Goal: Task Accomplishment & Management: Manage account settings

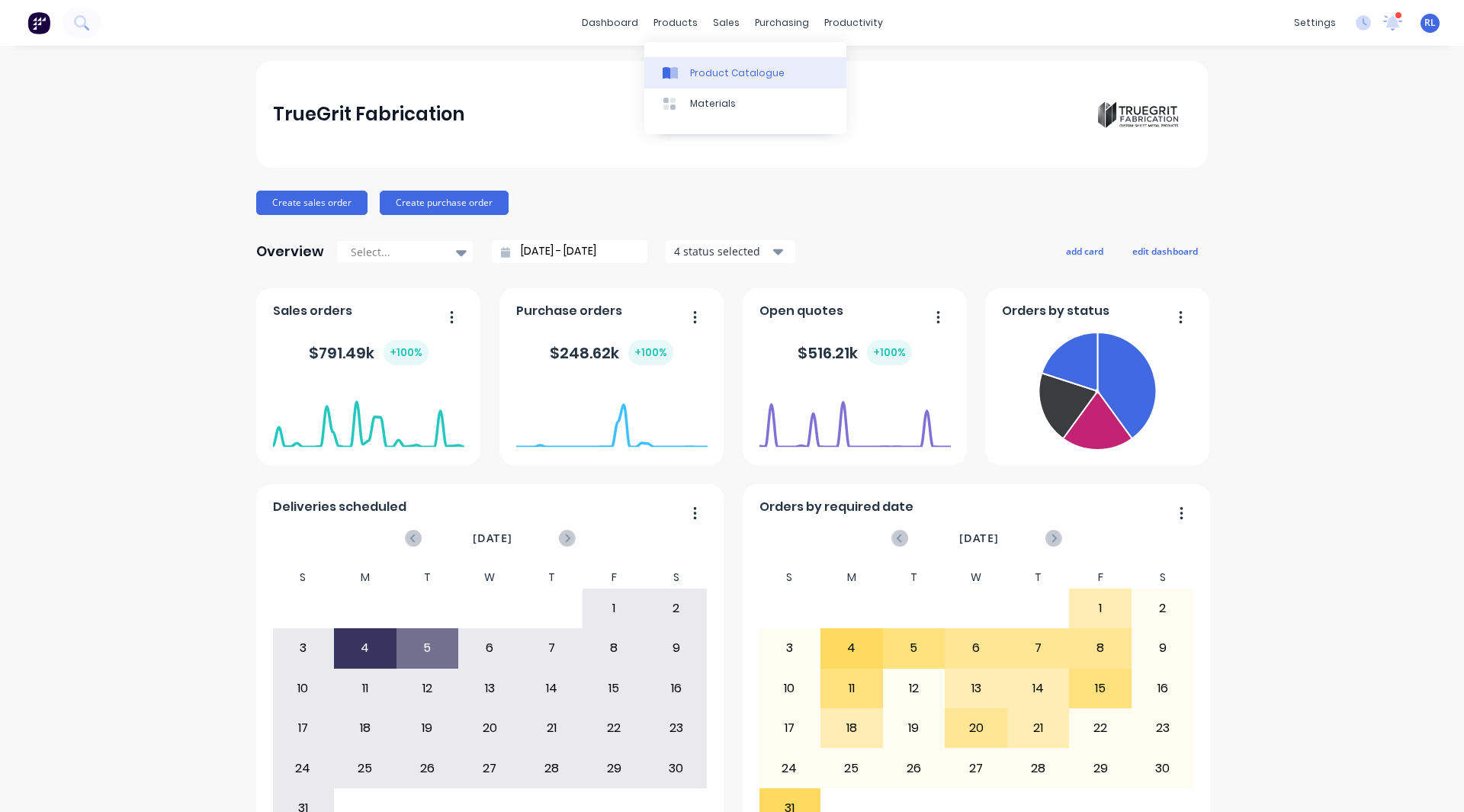
click at [709, 70] on div "Product Catalogue" at bounding box center [737, 73] width 94 height 14
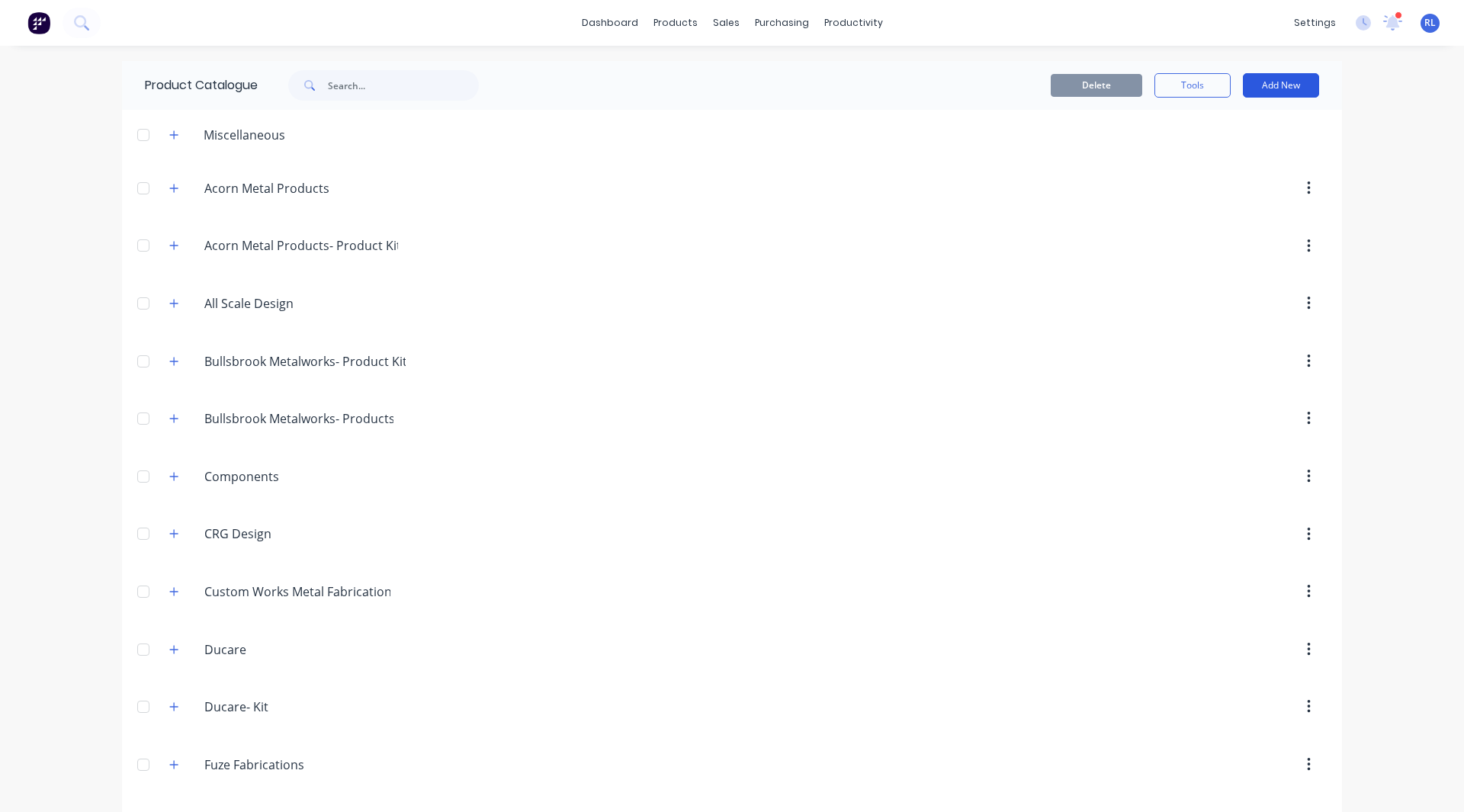
click at [1292, 75] on button "Add New" at bounding box center [1281, 85] width 76 height 24
click at [1230, 158] on div "Product" at bounding box center [1247, 155] width 117 height 22
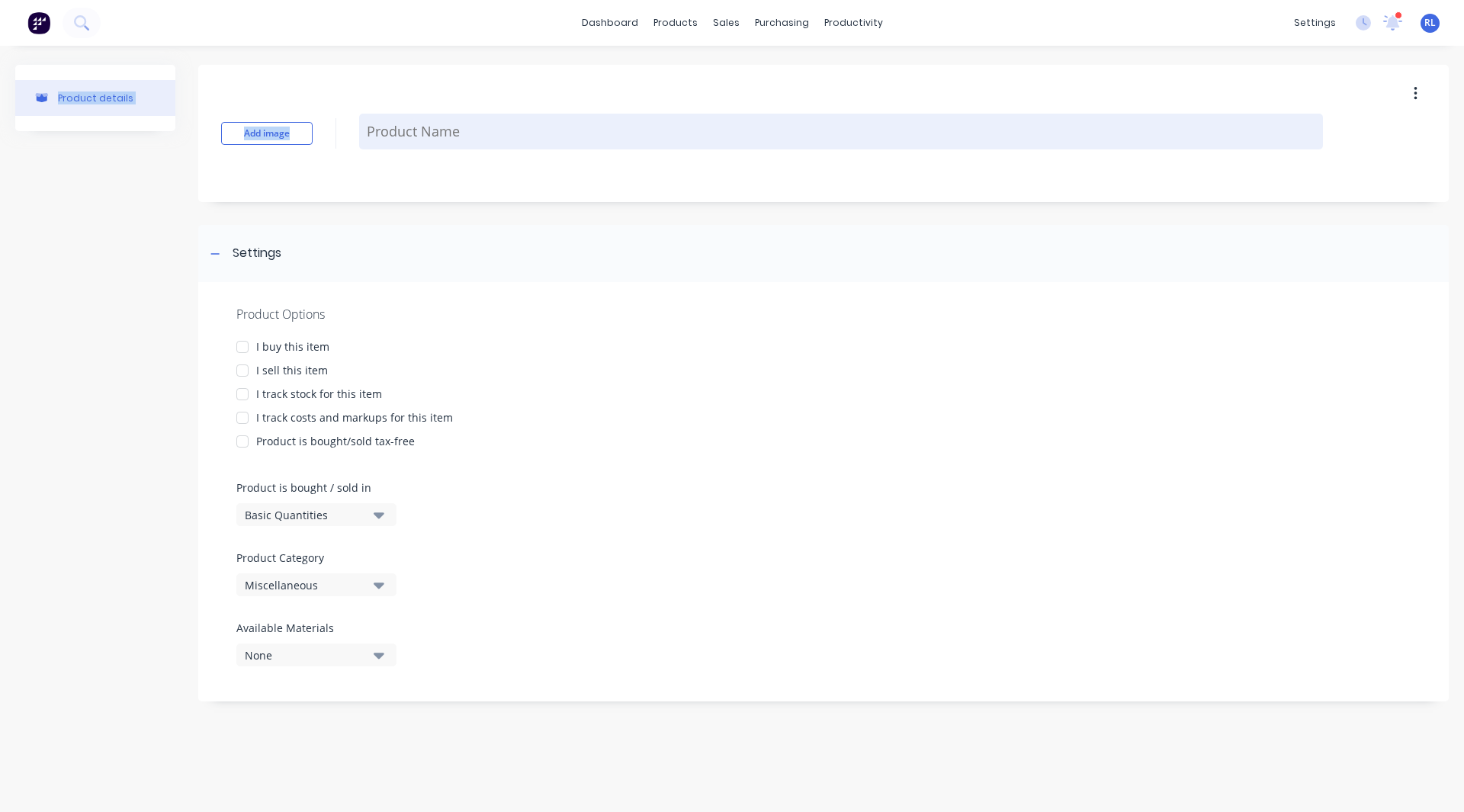
drag, startPoint x: 17, startPoint y: 728, endPoint x: 370, endPoint y: 114, distance: 708.2
click at [370, 114] on div "Product details Add image Settings Product Options I buy this item I sell this …" at bounding box center [732, 413] width 1464 height 736
click at [428, 133] on textarea at bounding box center [841, 132] width 964 height 36
paste textarea "Mnf 1 x Pin, Item B, Ø125 x 350mm long"
type textarea "x"
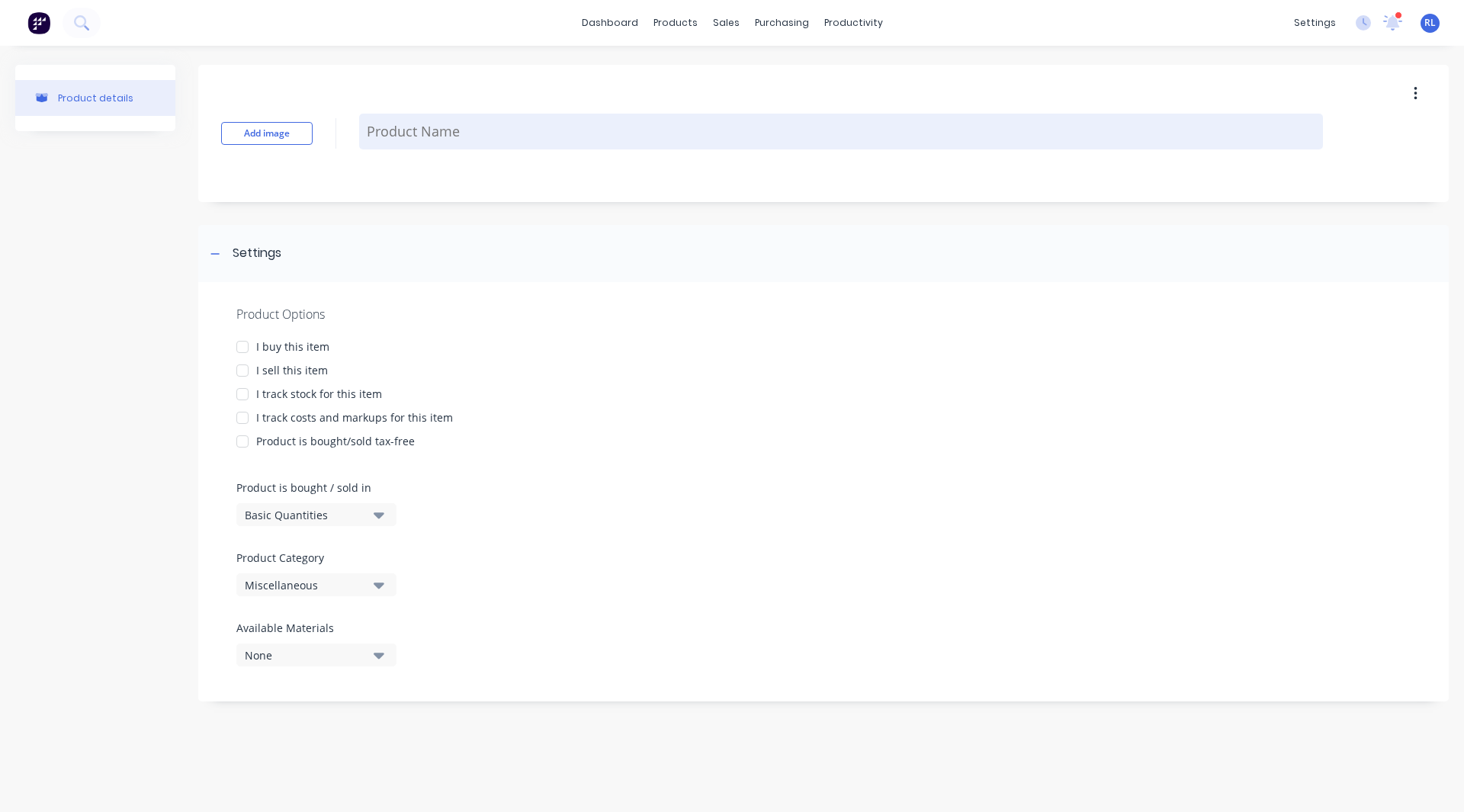
type textarea "Mnf 1 x Pin, Item B, Ø125 x 350mm long"
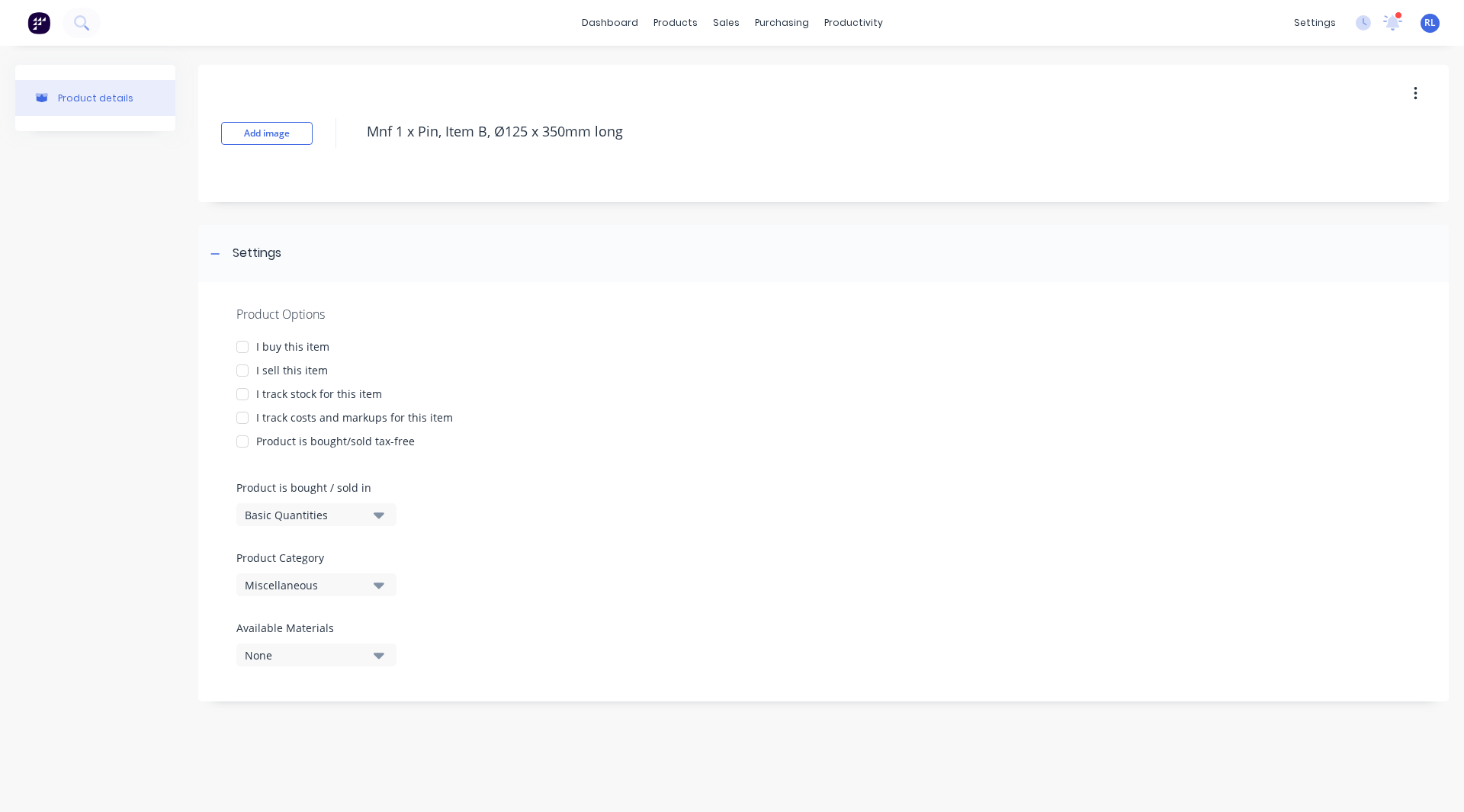
click at [242, 370] on div at bounding box center [242, 370] width 30 height 30
click at [247, 419] on div at bounding box center [242, 417] width 30 height 30
type textarea "x"
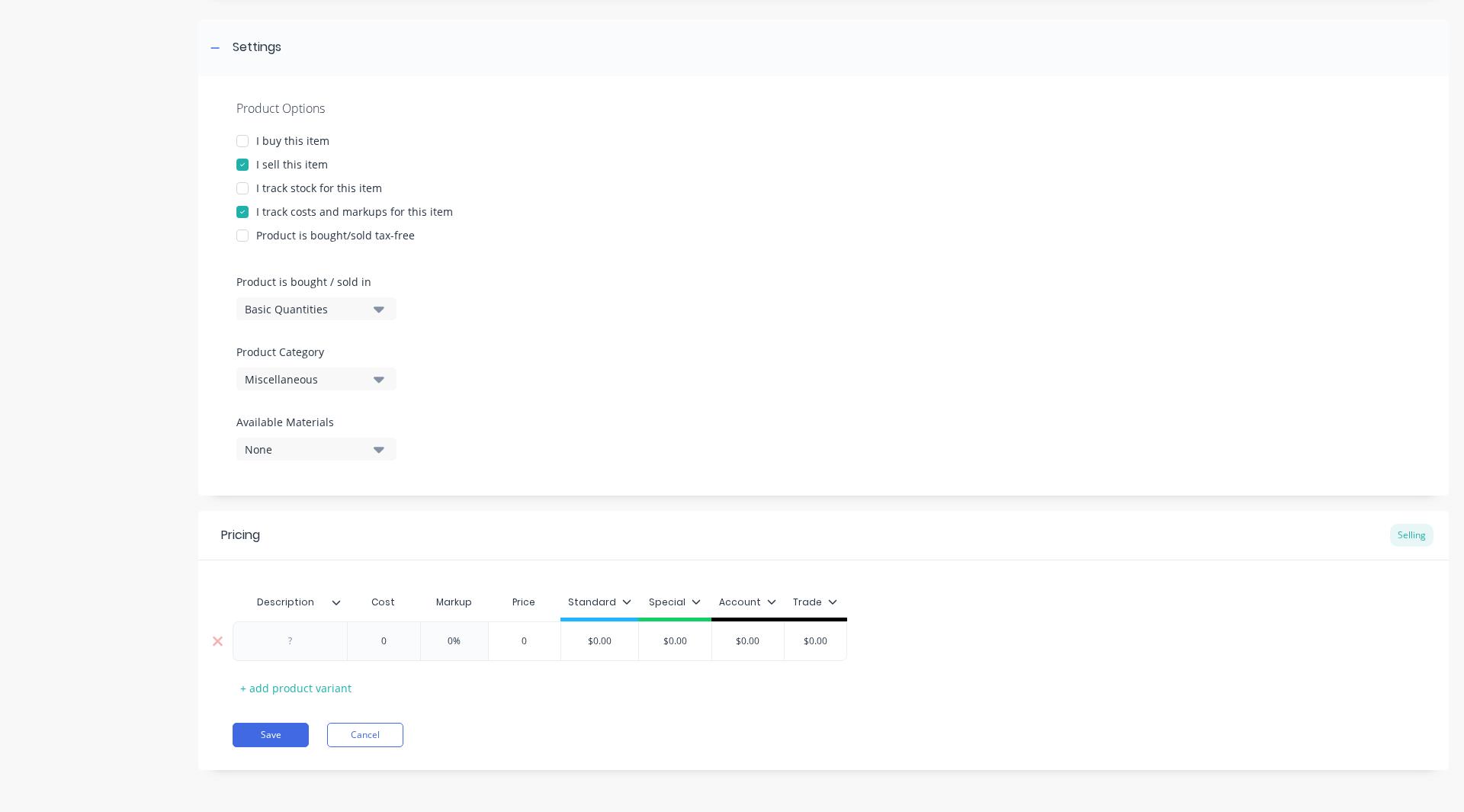
type textarea "Mnf 1 x Pin, Item B, Ø125 x 350mm long"
type textarea "x"
type textarea "Mnf 1 x Pin, Item B, Ø125 x 350mm long"
click at [291, 640] on div at bounding box center [291, 641] width 76 height 20
paste div
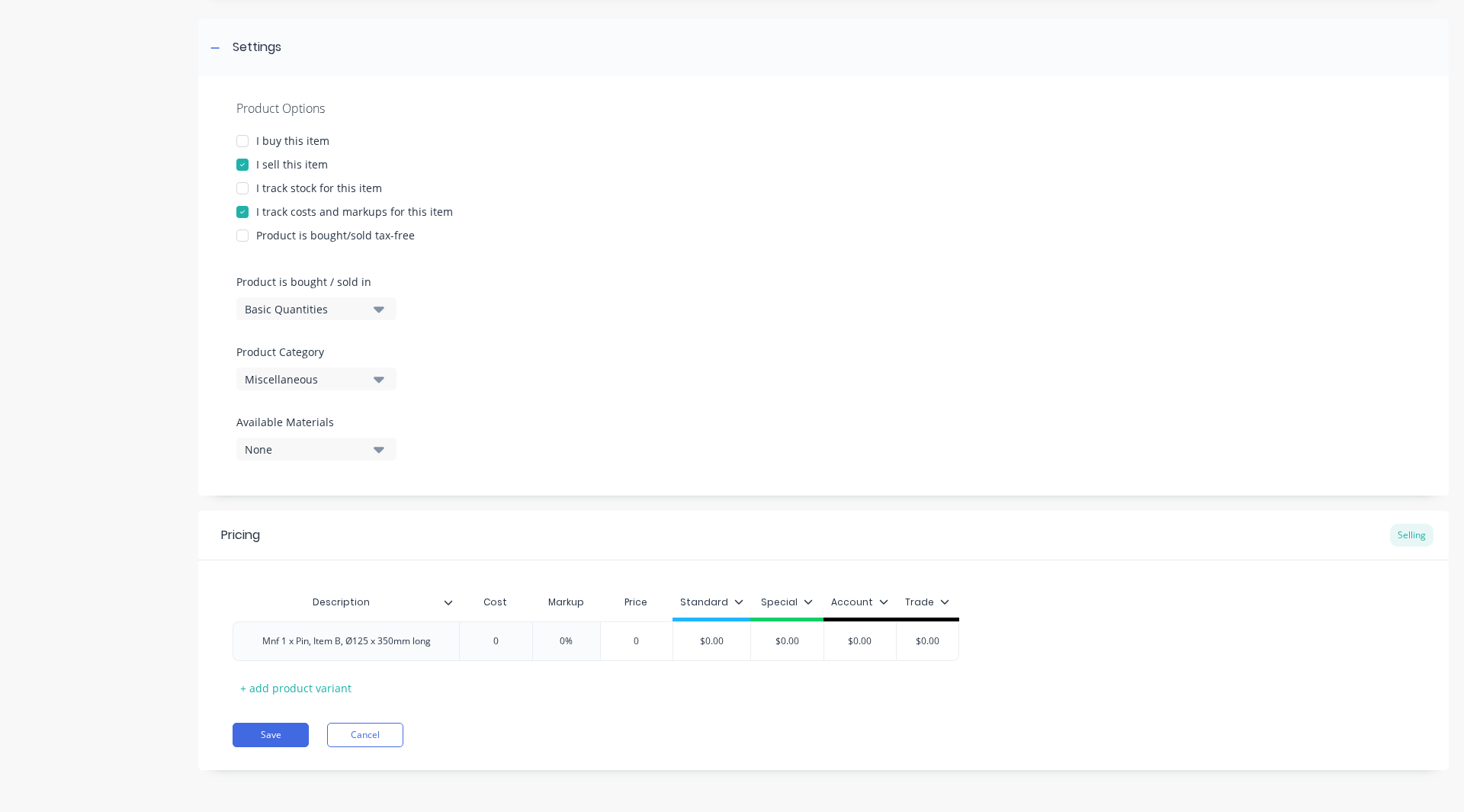
click at [453, 602] on div at bounding box center [454, 602] width 9 height 14
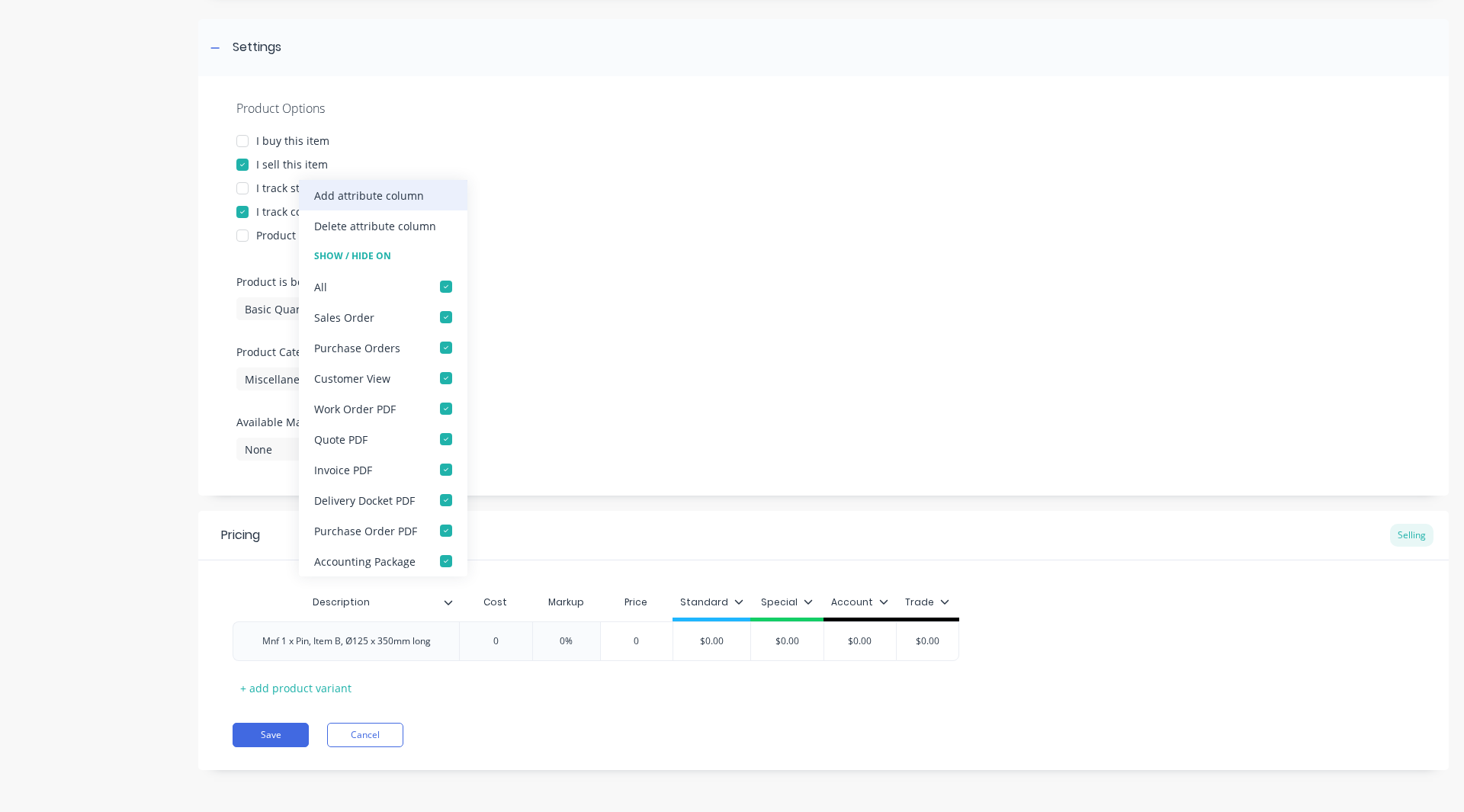
click at [391, 196] on div "Add attribute column" at bounding box center [369, 196] width 110 height 16
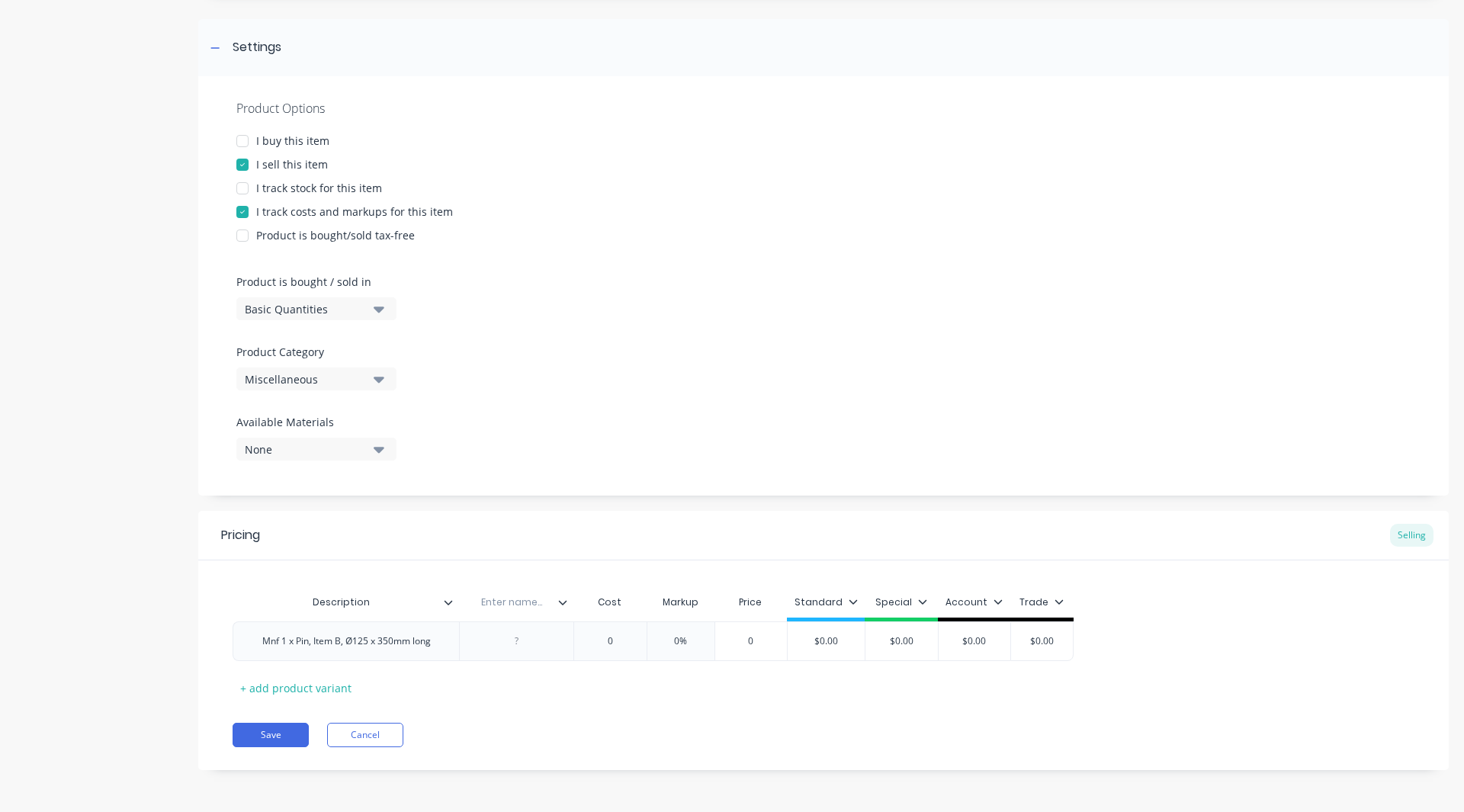
type textarea "x"
click at [504, 601] on input "text" at bounding box center [511, 602] width 105 height 14
type input "Material"
type textarea "x"
click at [521, 651] on div at bounding box center [516, 641] width 115 height 40
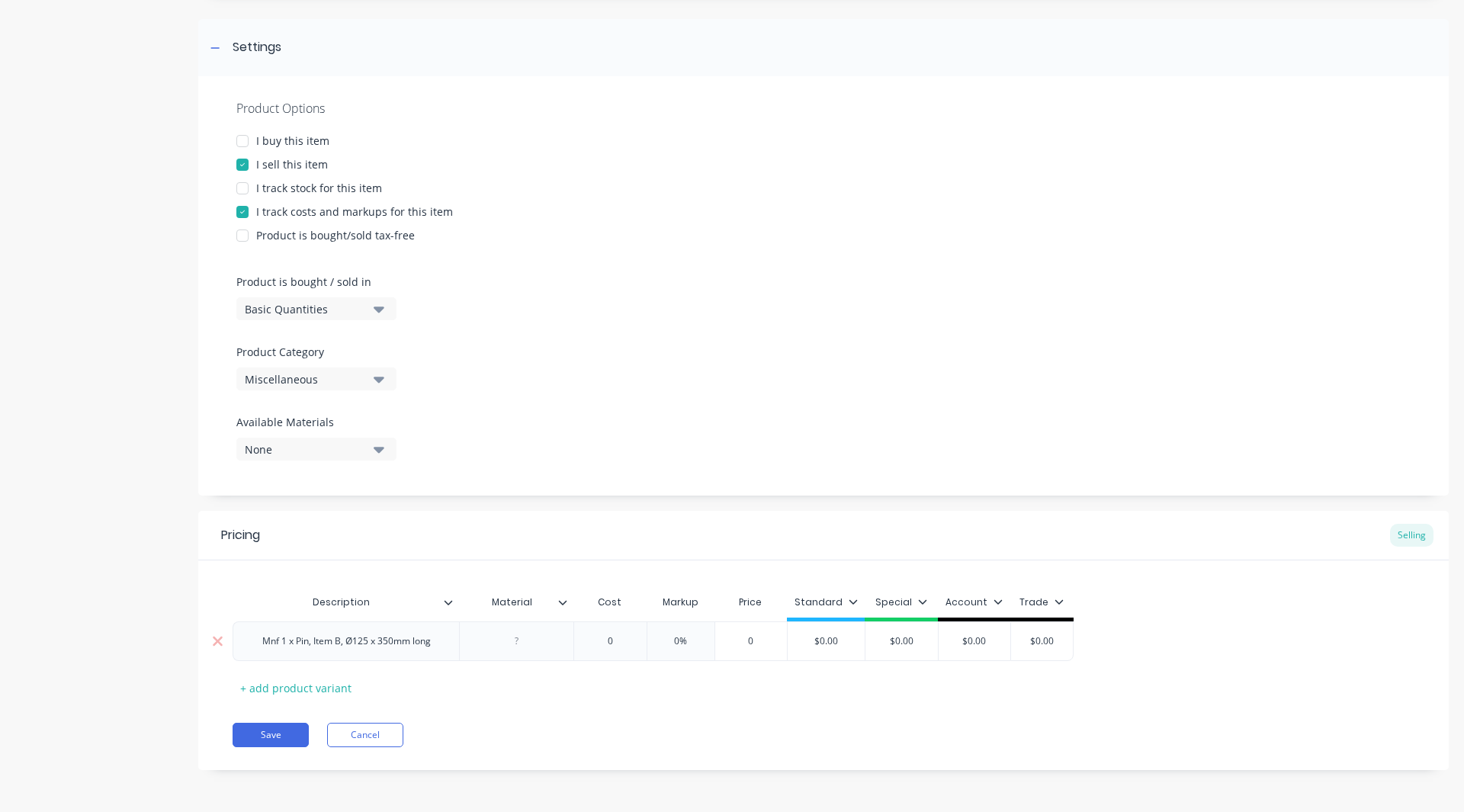
click at [516, 639] on div at bounding box center [517, 641] width 76 height 20
click at [439, 643] on div "Mnf 1 x Pin, Item B, Ø125 x 350mm long" at bounding box center [346, 641] width 193 height 20
click at [564, 605] on icon at bounding box center [562, 602] width 9 height 9
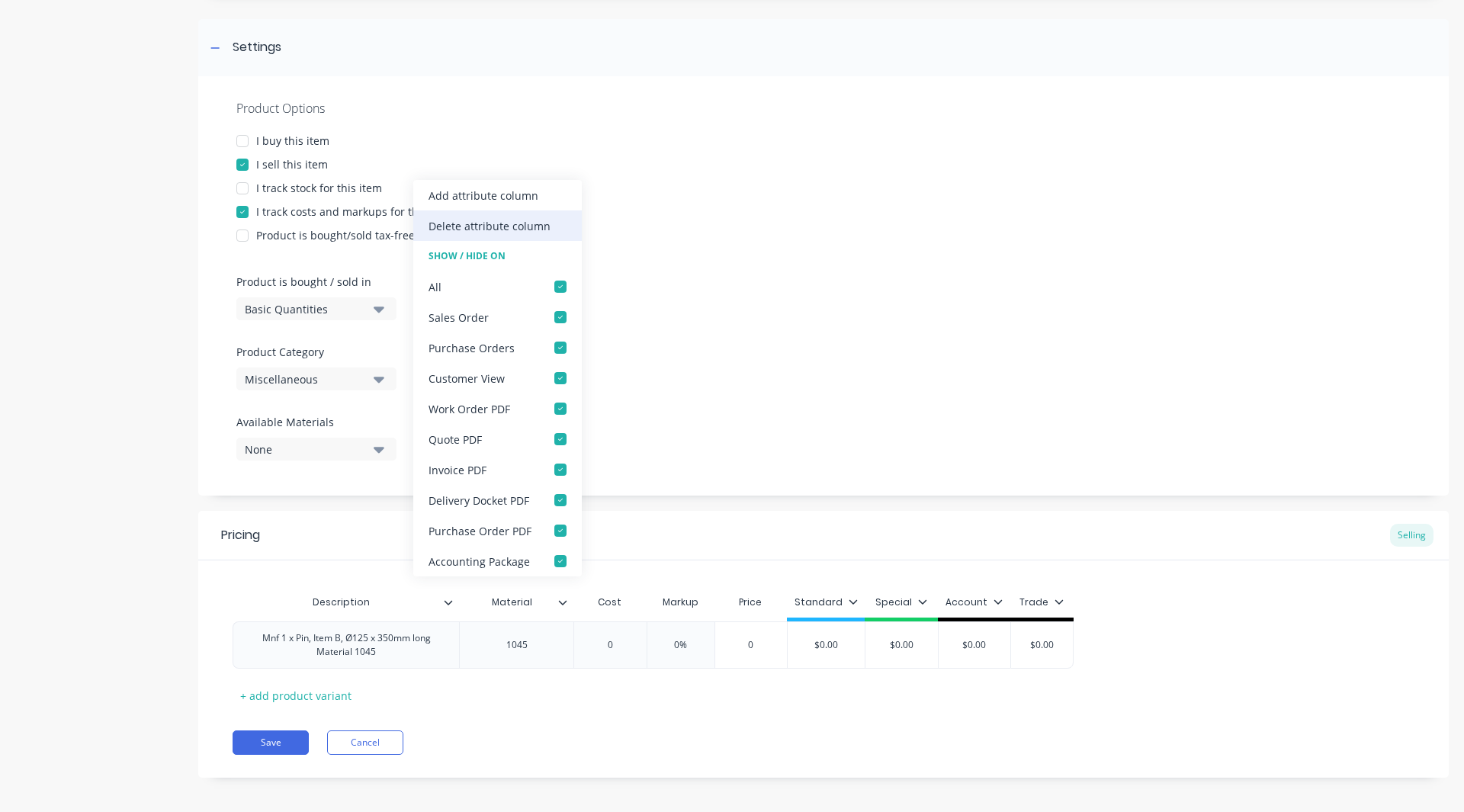
click at [522, 225] on div "Delete attribute column" at bounding box center [490, 226] width 122 height 16
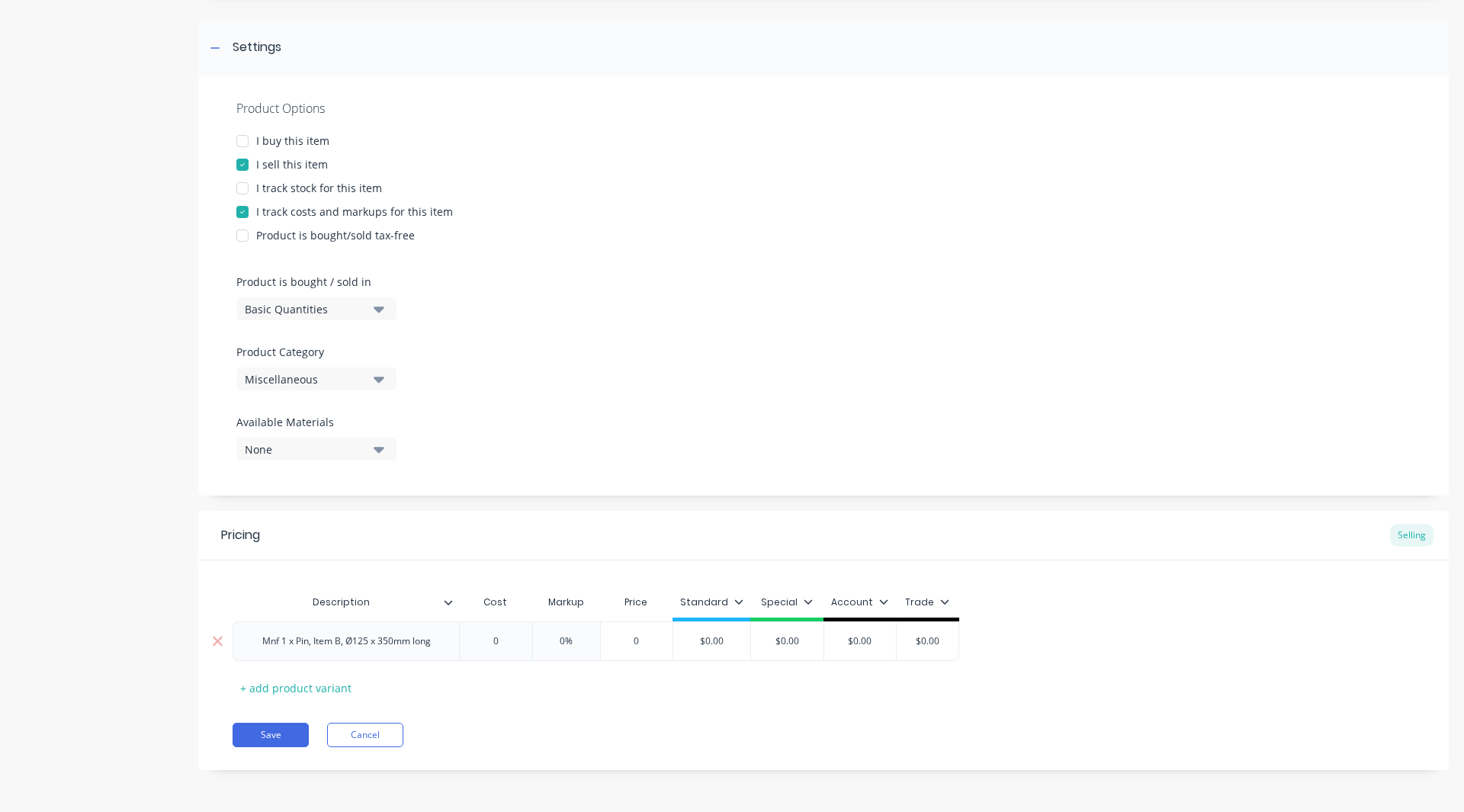
type textarea "x"
type input "0"
click at [513, 639] on input "0" at bounding box center [496, 641] width 76 height 14
type textarea "x"
type input "6"
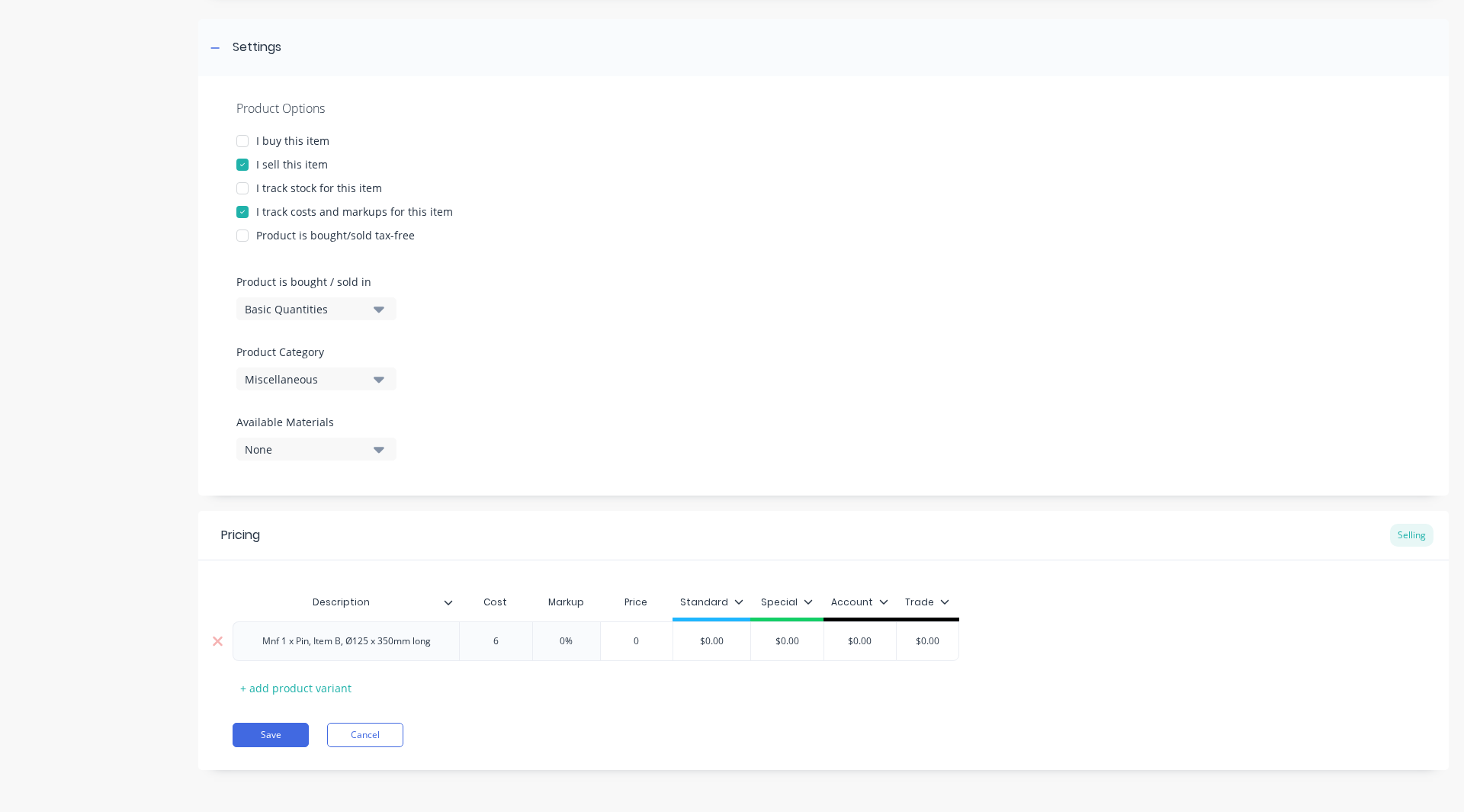
type textarea "x"
type input "694"
type textarea "x"
type input "694."
type textarea "x"
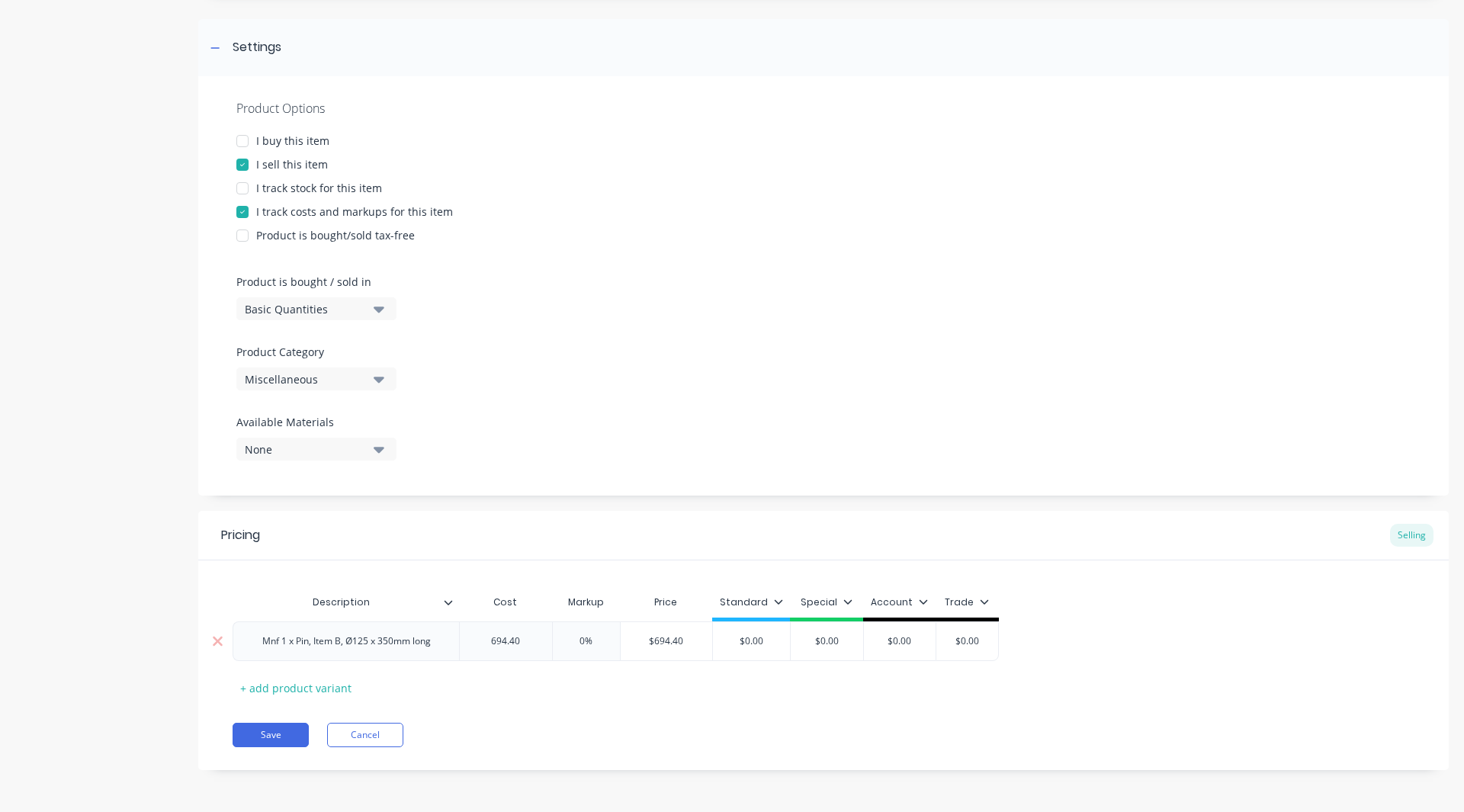
type input "694.40"
click at [585, 642] on input "0%" at bounding box center [587, 641] width 76 height 14
type input "%"
type textarea "x"
type input "30%"
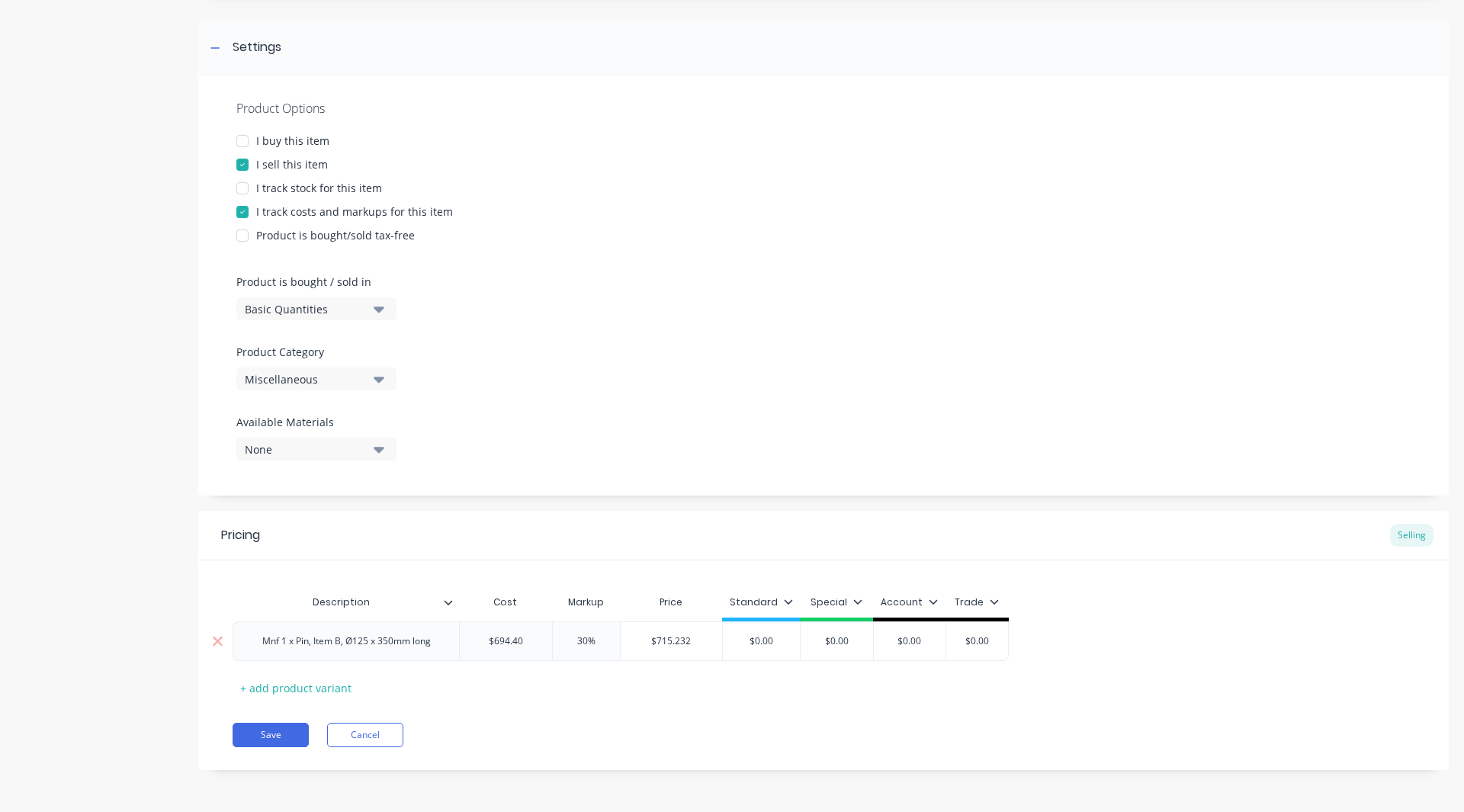
type textarea "x"
type input "30%"
click at [781, 604] on icon at bounding box center [784, 602] width 8 height 5
type textarea "x"
click at [925, 739] on div "Save Cancel" at bounding box center [841, 735] width 1217 height 24
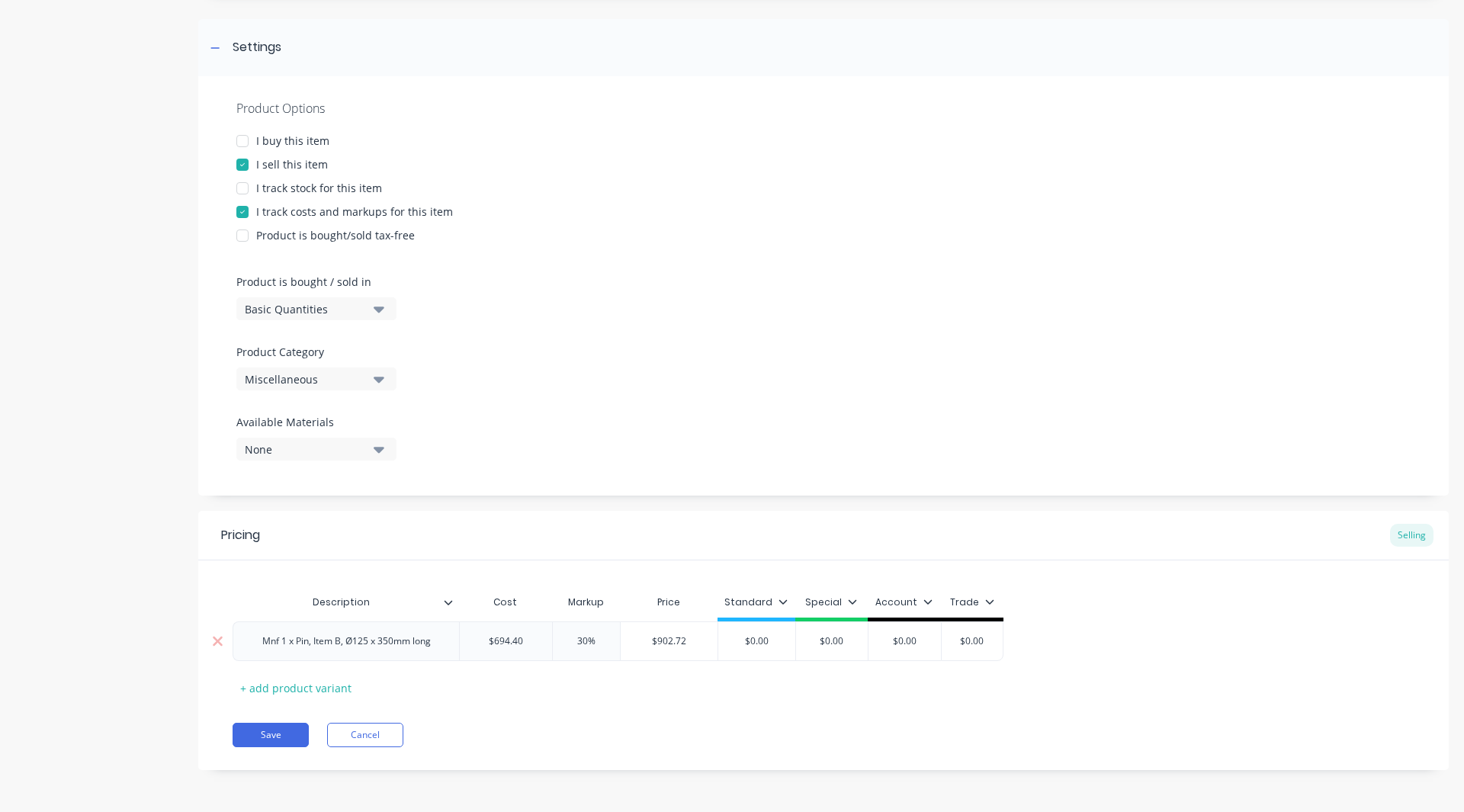
click at [779, 648] on div "$0.00" at bounding box center [757, 641] width 77 height 38
type input "$0.00"
type textarea "x"
type input "$0.0"
type textarea "x"
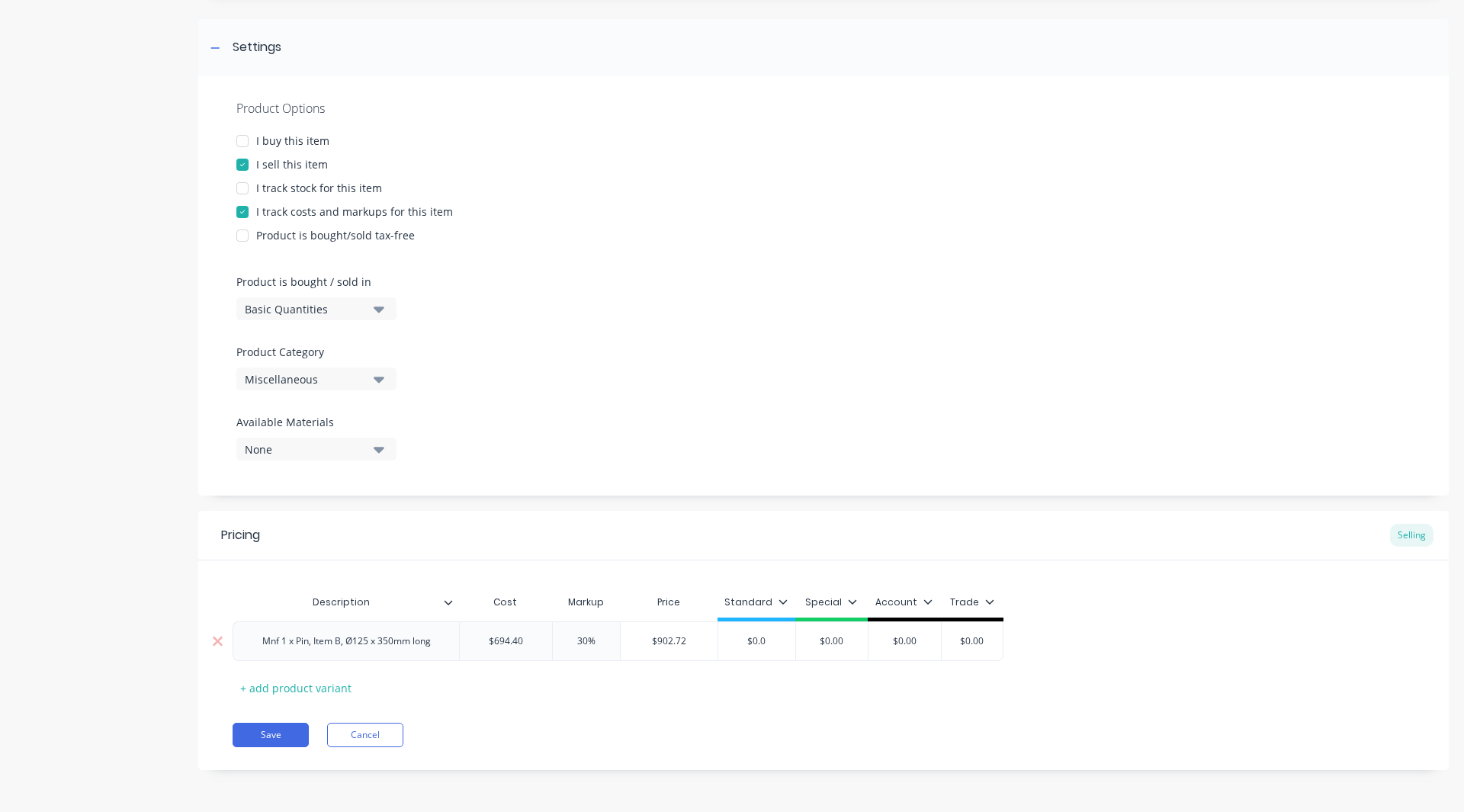
type input "$0."
type textarea "x"
type input "$0"
type textarea "x"
type input "$"
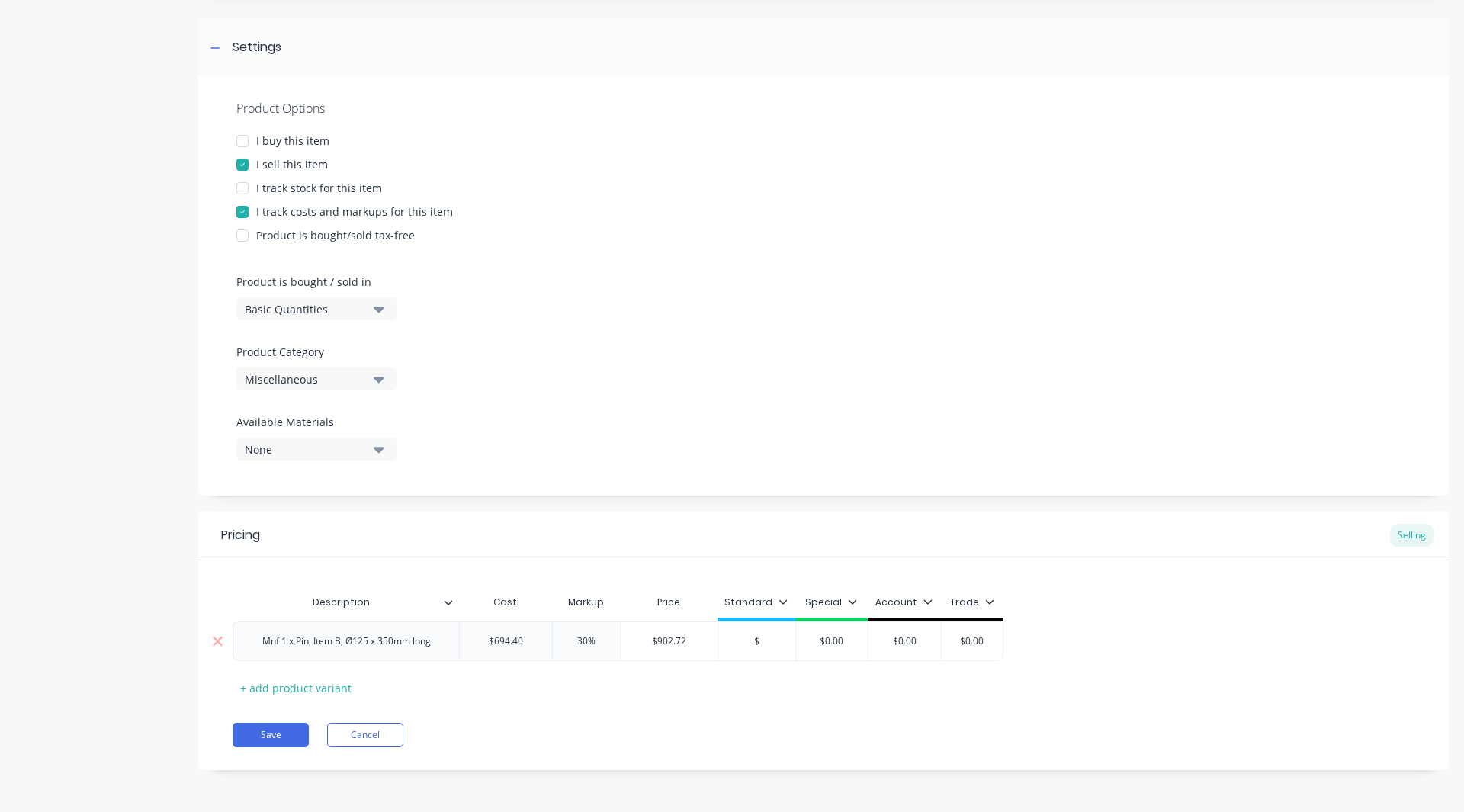
type textarea "x"
type input "$9"
type textarea "x"
type input "$90"
type textarea "x"
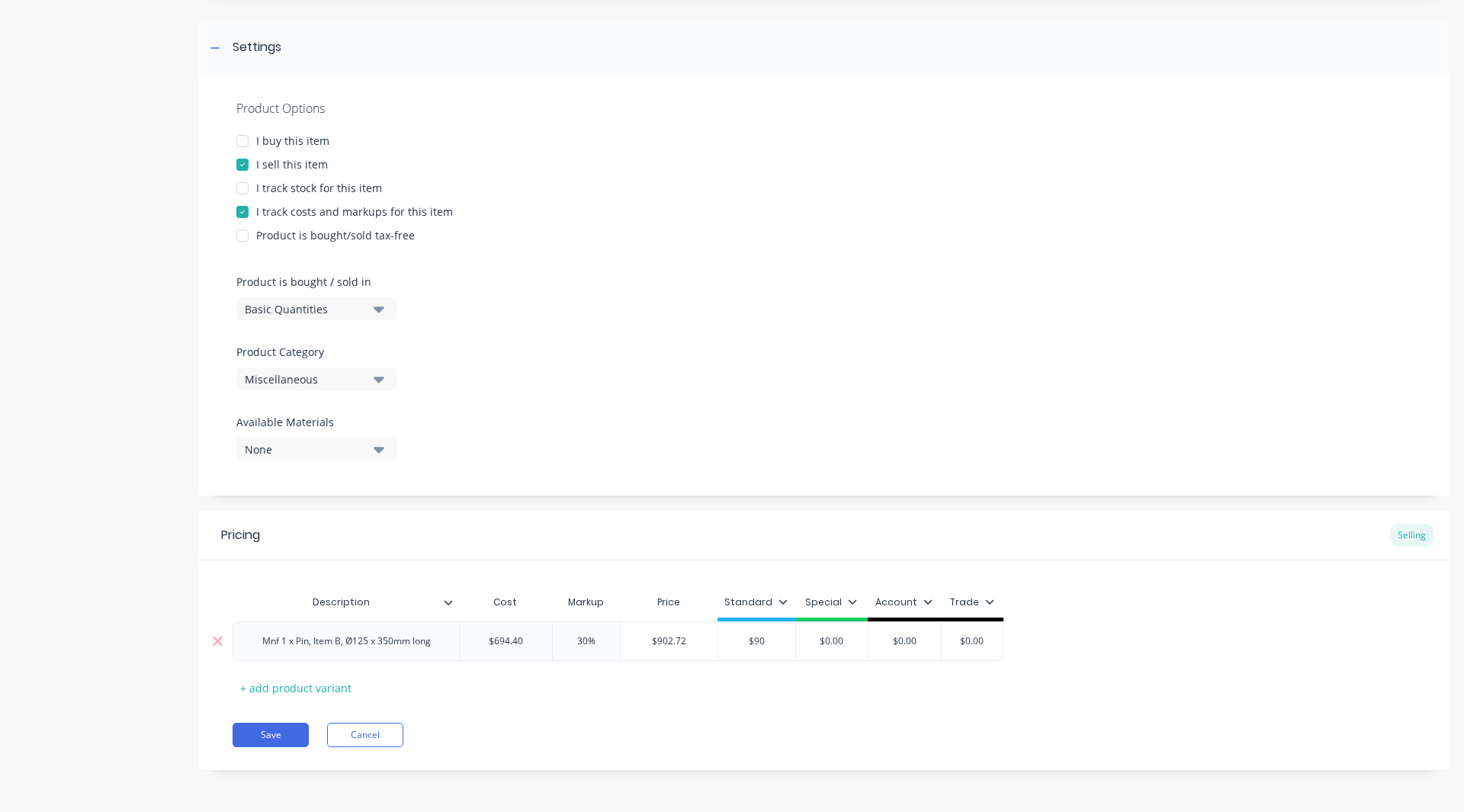
type input "$902"
type textarea "x"
type input "$902."
type textarea "x"
type input "$902.7"
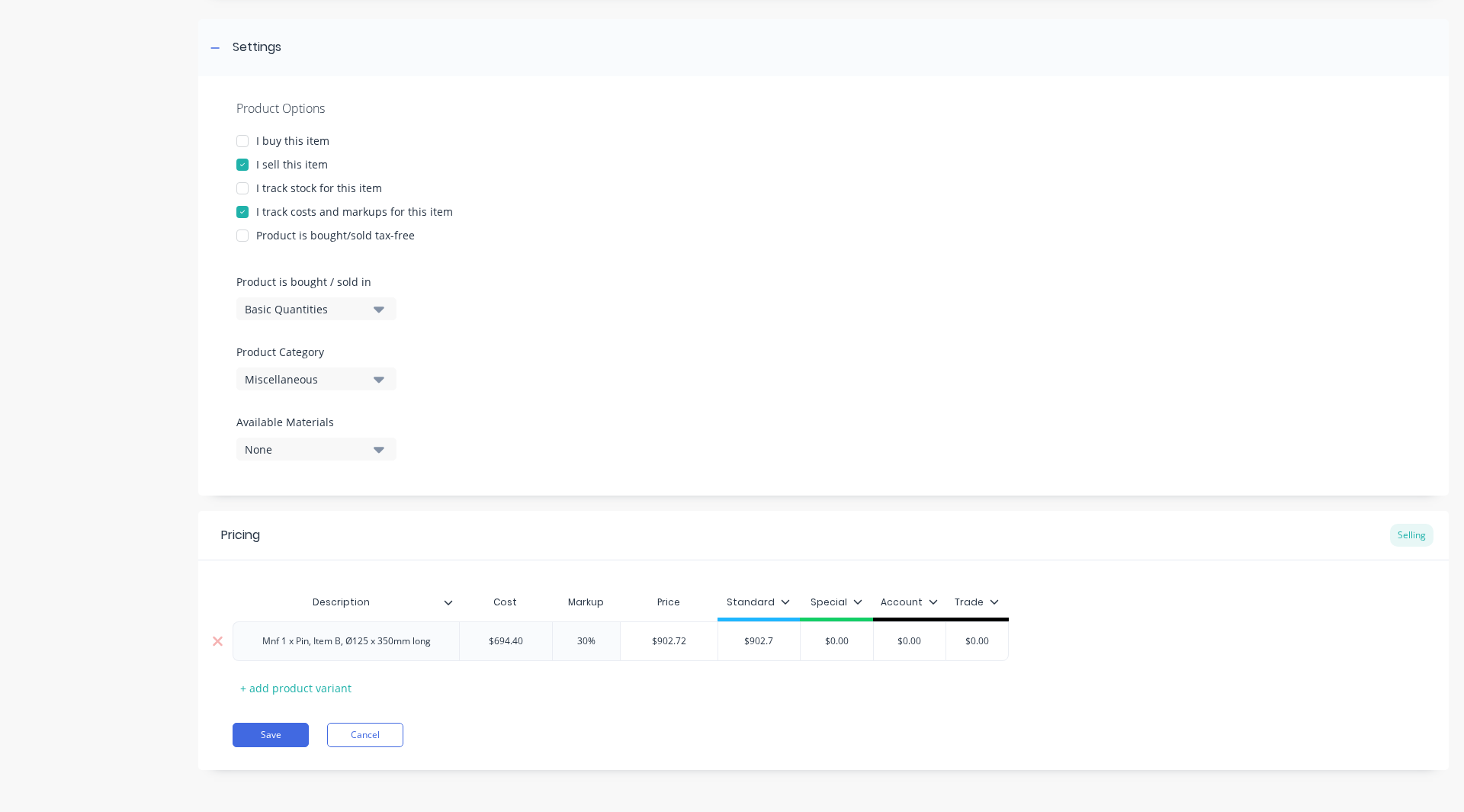
type textarea "x"
type input "$902.72"
click at [784, 600] on icon at bounding box center [788, 601] width 9 height 9
click at [711, 644] on div at bounding box center [706, 645] width 30 height 30
click at [676, 714] on div "Pricing Selling Description Cost Markup Price Standard Mnf 1 x Pin, Item B, Ø12…" at bounding box center [824, 640] width 1251 height 260
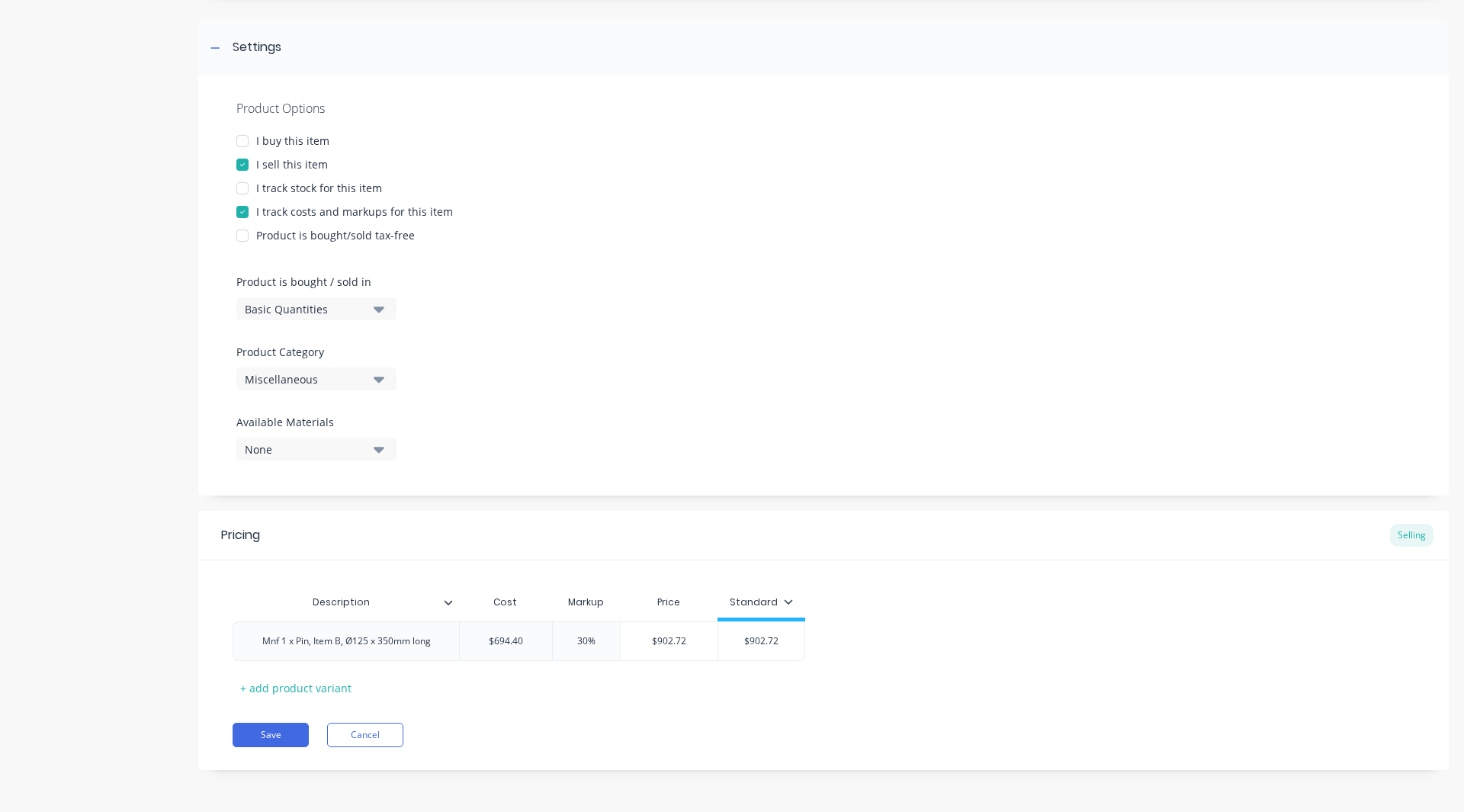
click at [312, 382] on div "Miscellaneous" at bounding box center [306, 379] width 122 height 16
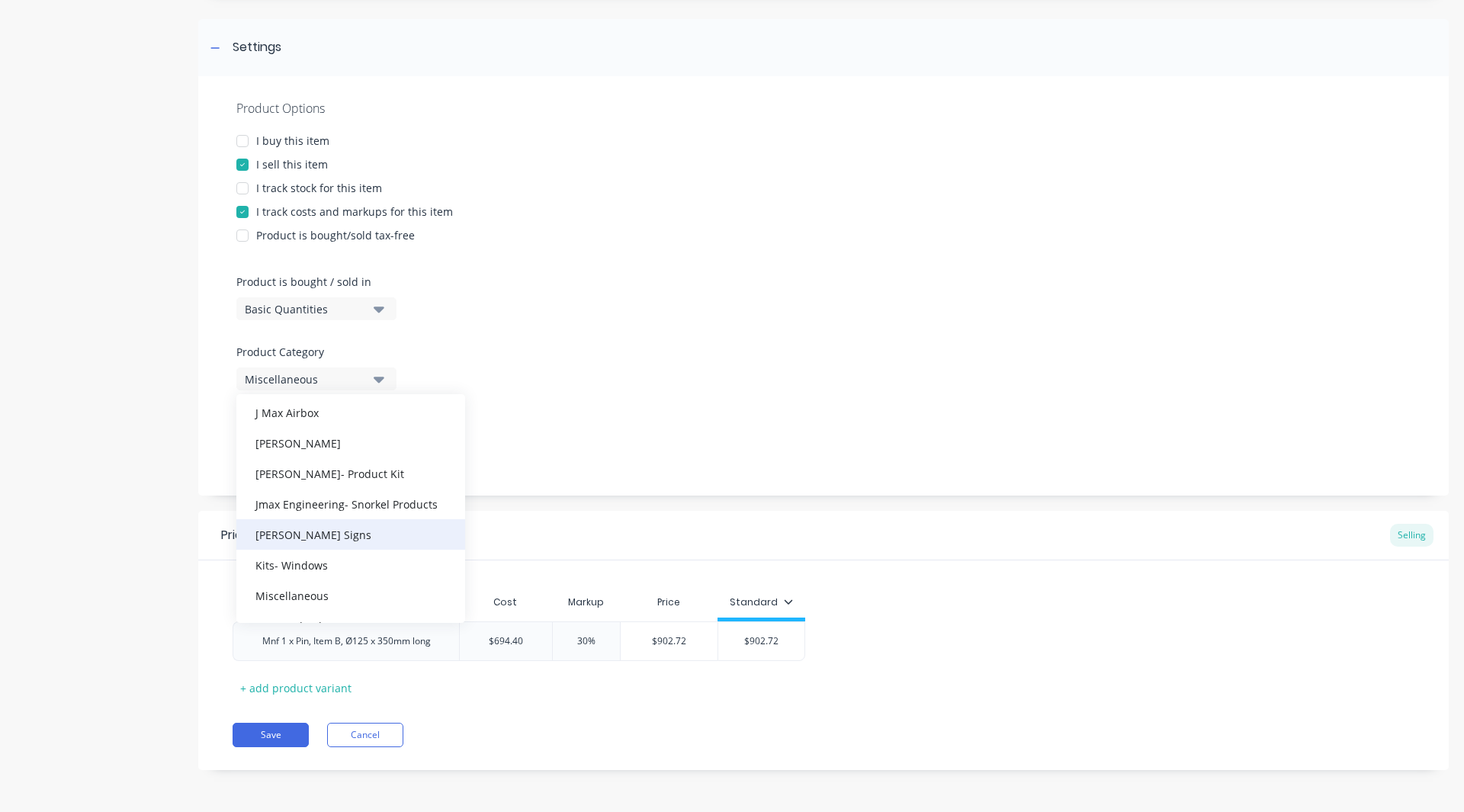
scroll to position [478, 0]
click at [112, 487] on div "Product details" at bounding box center [95, 326] width 160 height 934
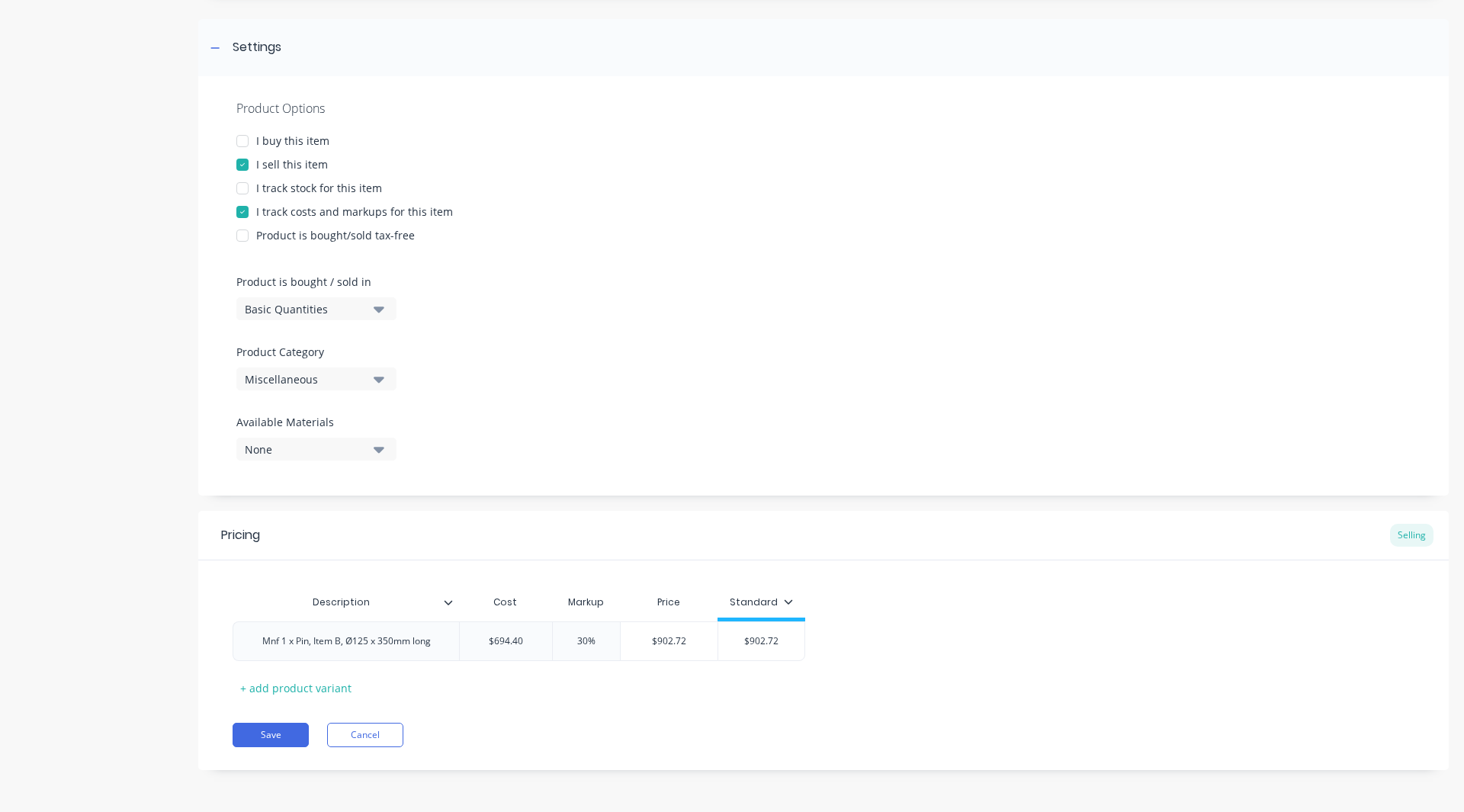
click at [282, 369] on button "Miscellaneous" at bounding box center [316, 379] width 160 height 23
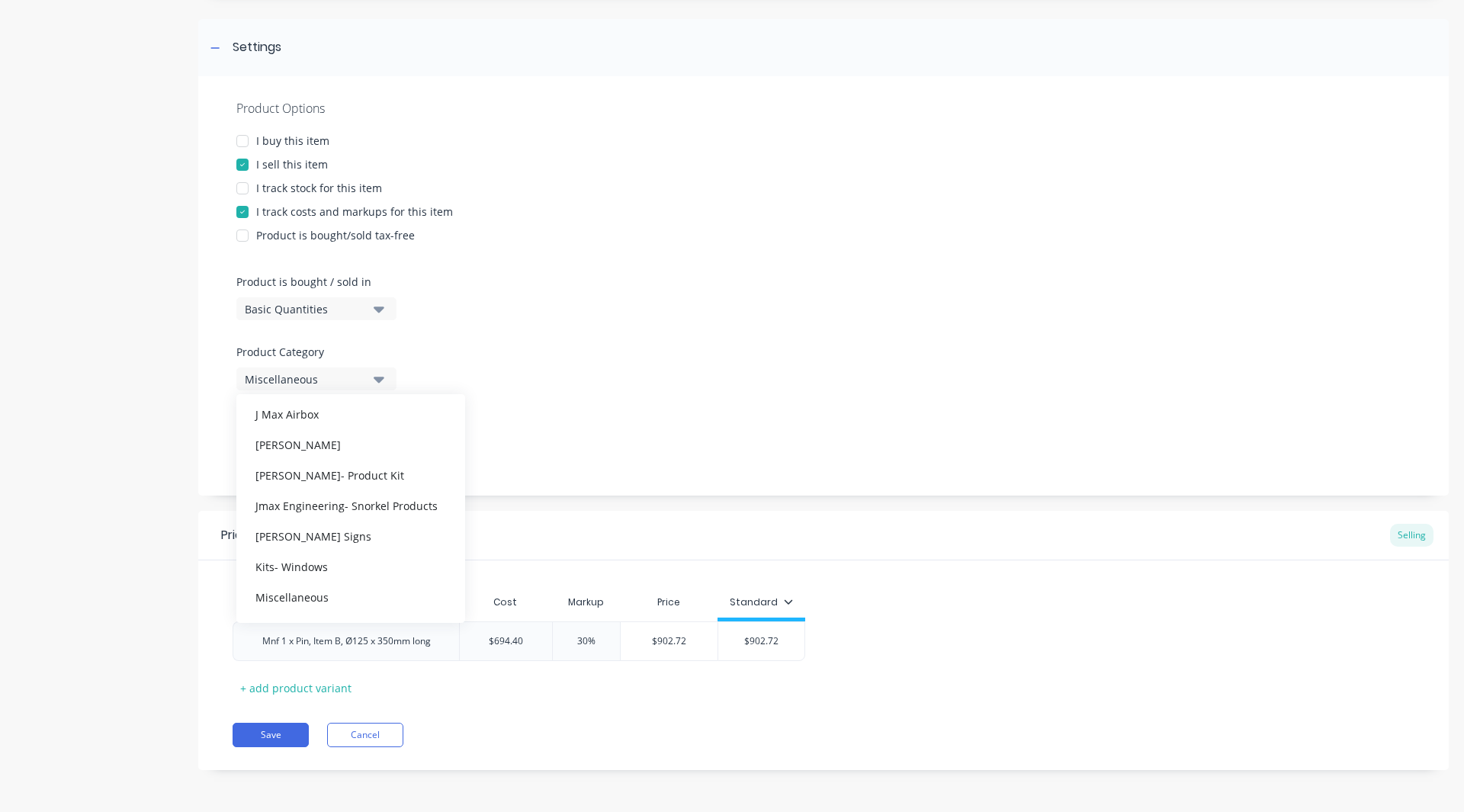
scroll to position [477, 0]
click at [309, 539] on div "John Hills Signs" at bounding box center [350, 535] width 229 height 30
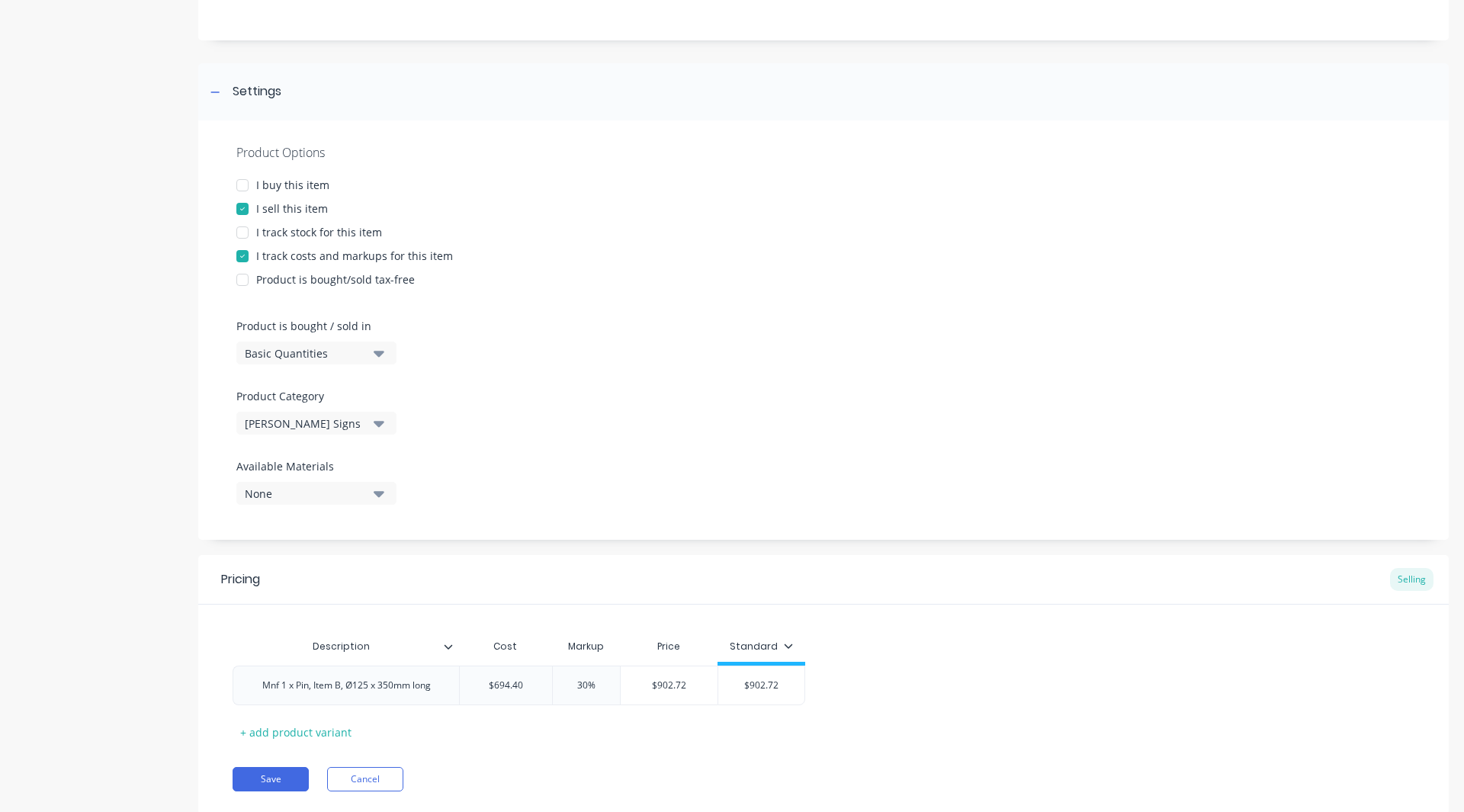
scroll to position [198, 0]
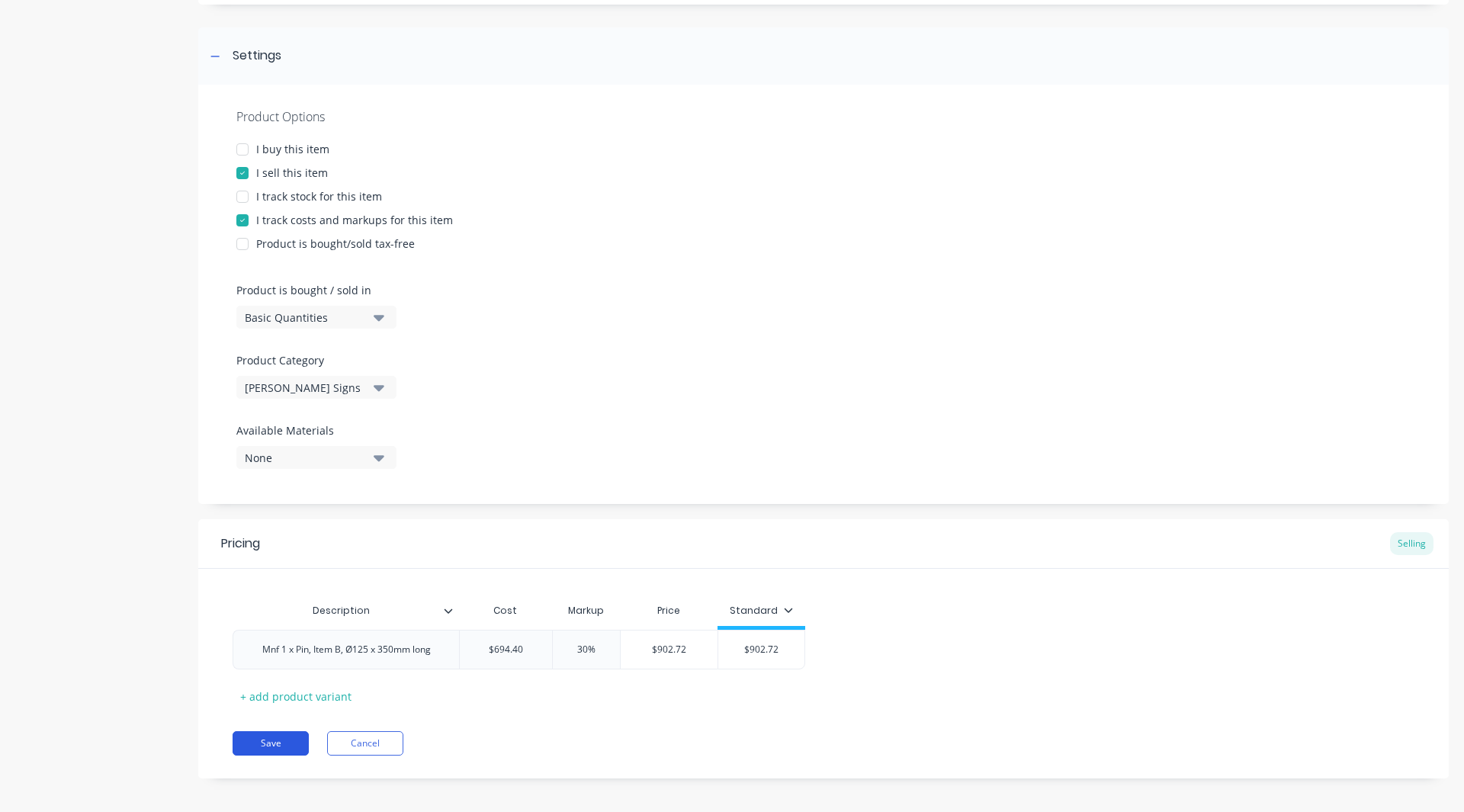
click at [273, 736] on button "Save" at bounding box center [271, 744] width 76 height 24
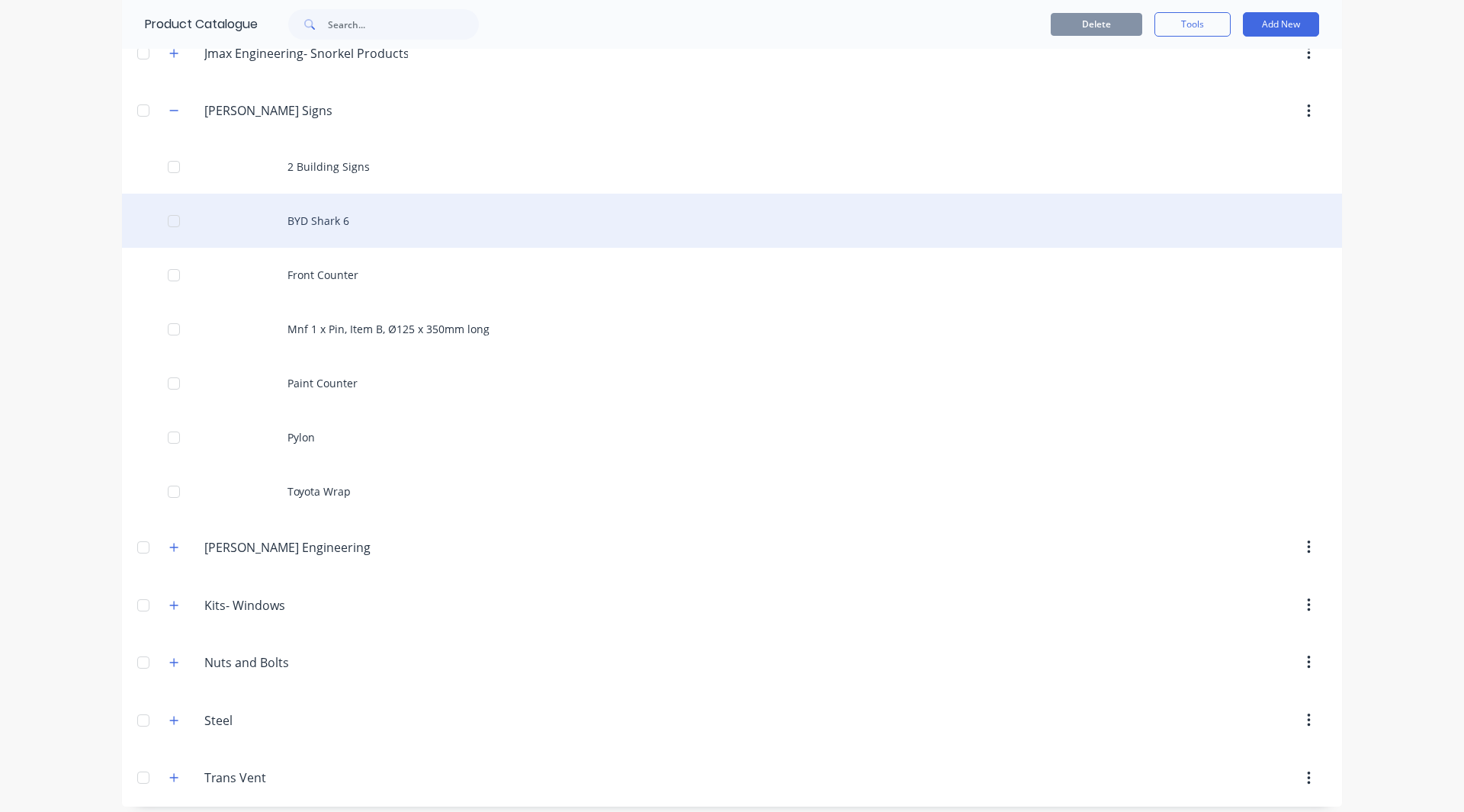
scroll to position [1114, 0]
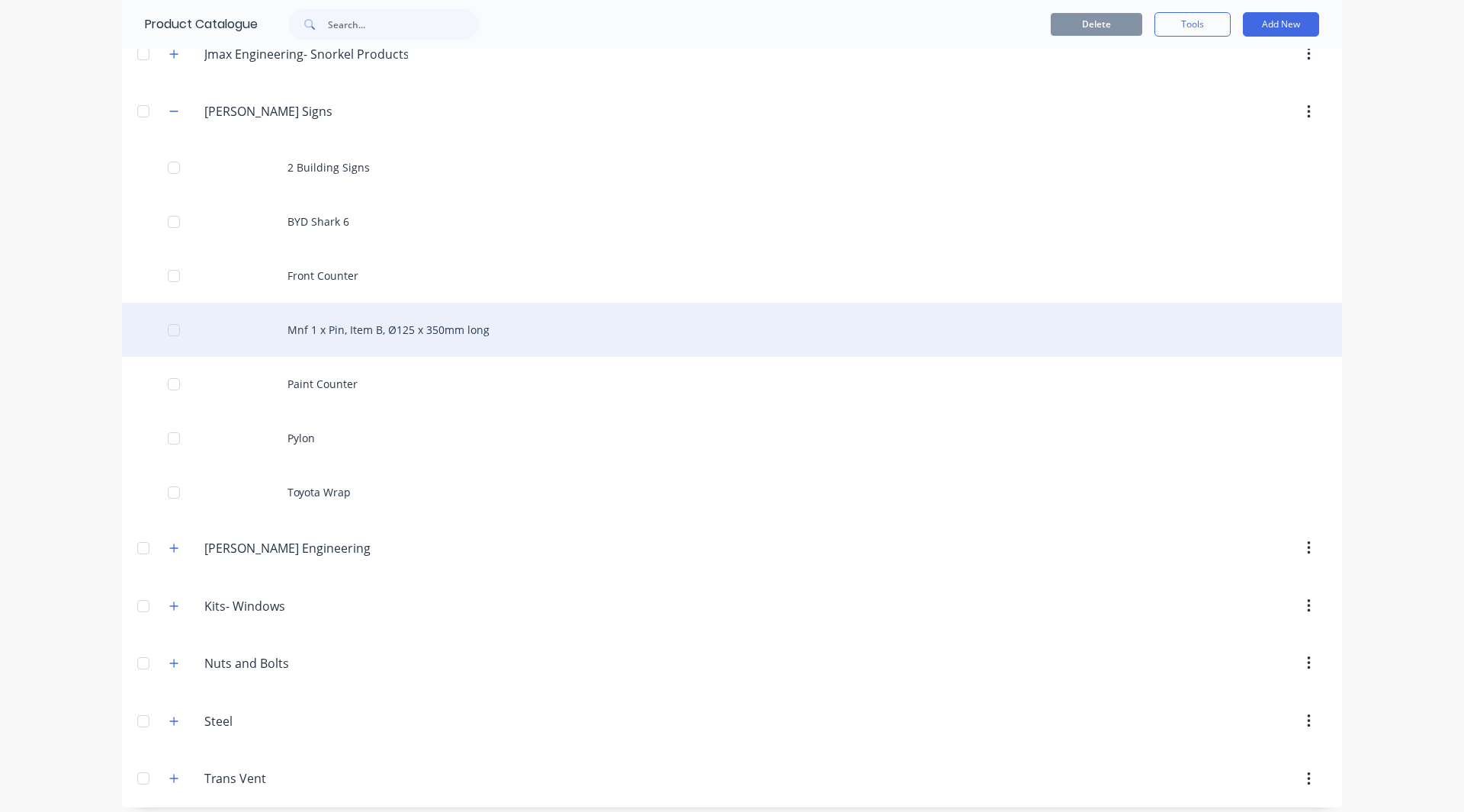
click at [370, 332] on div "Mnf 1 x Pin, Item B, Ø125 x 350mm long" at bounding box center [732, 330] width 1220 height 55
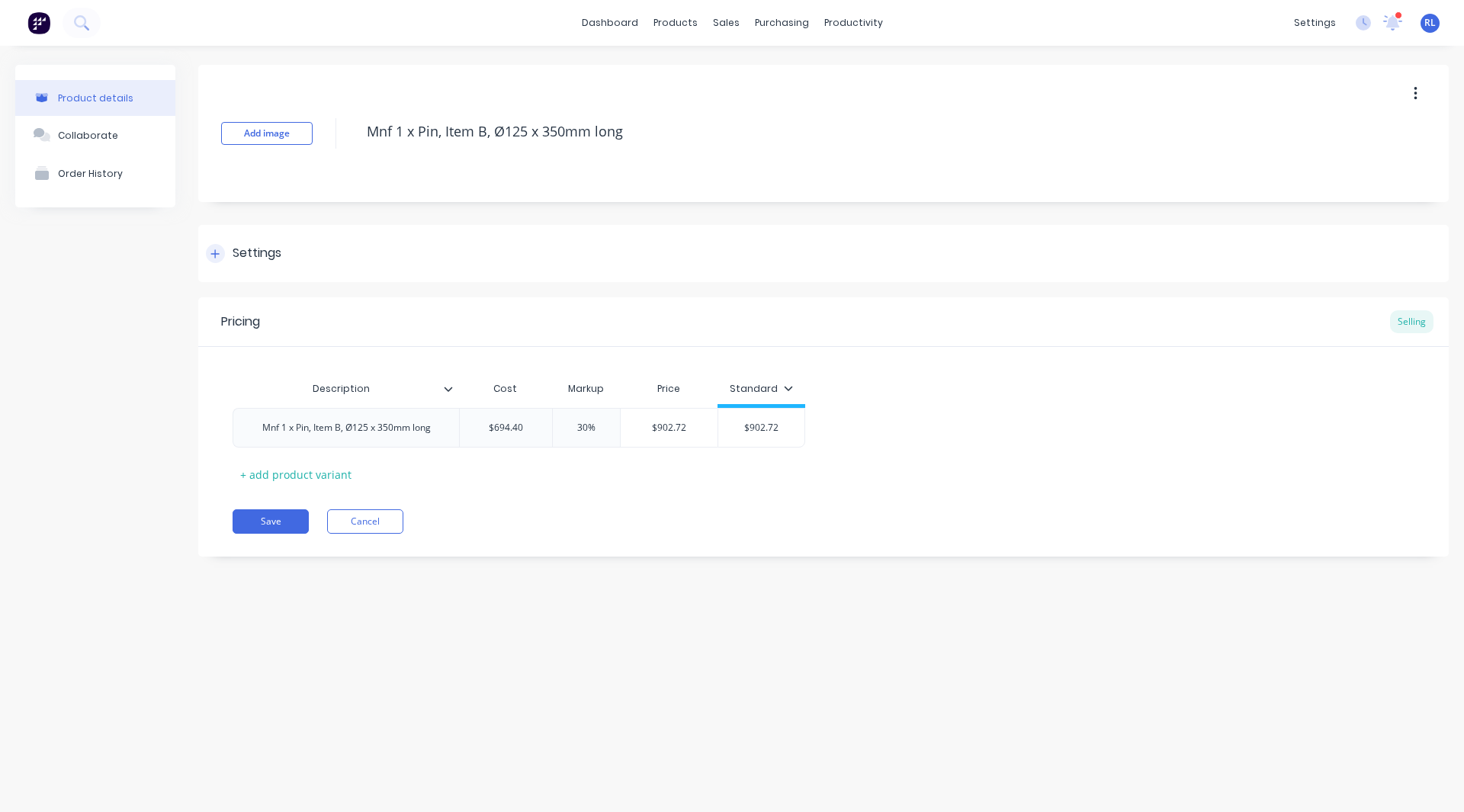
click at [221, 249] on div at bounding box center [215, 253] width 19 height 19
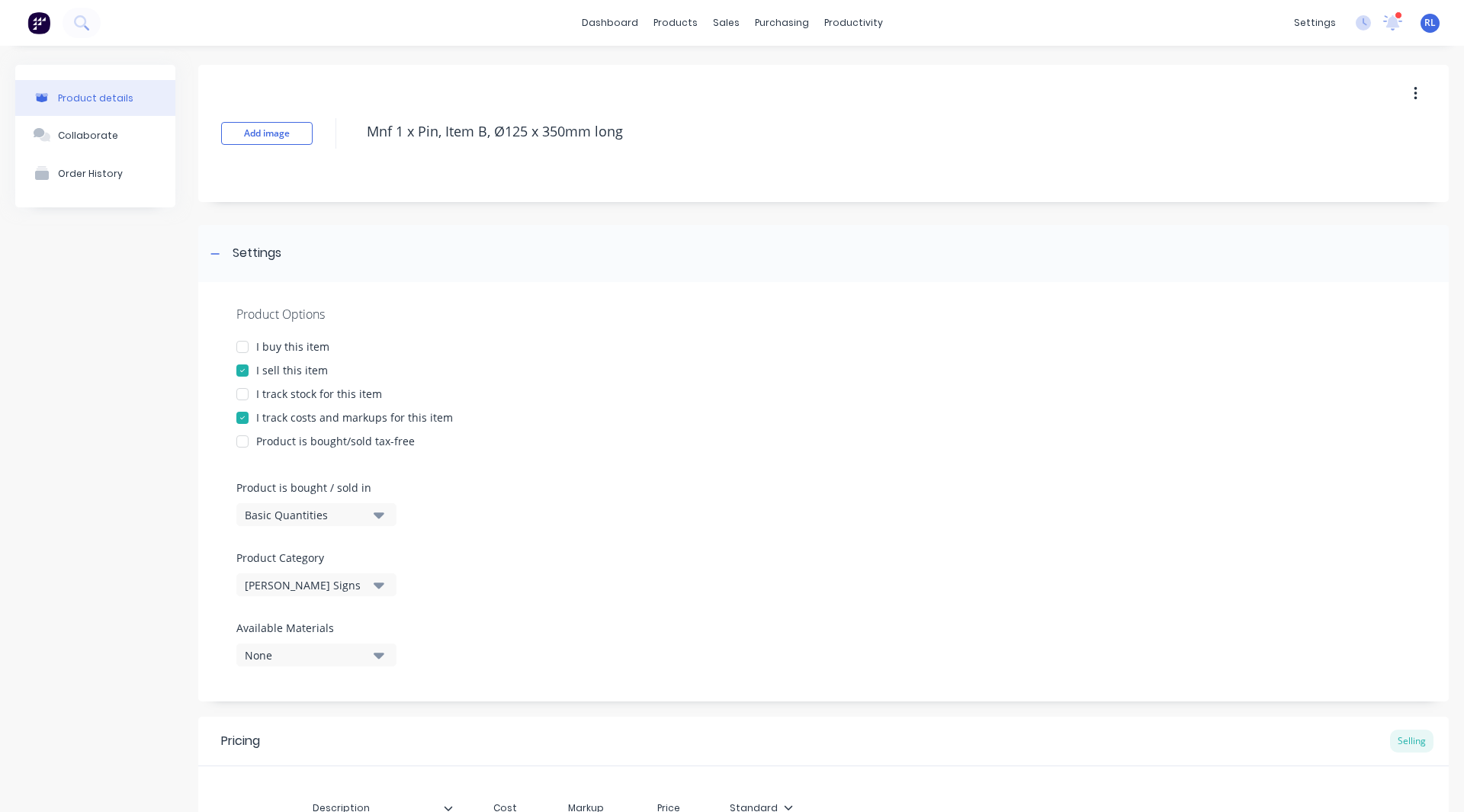
click at [295, 594] on button "John Hills Signs" at bounding box center [316, 585] width 160 height 23
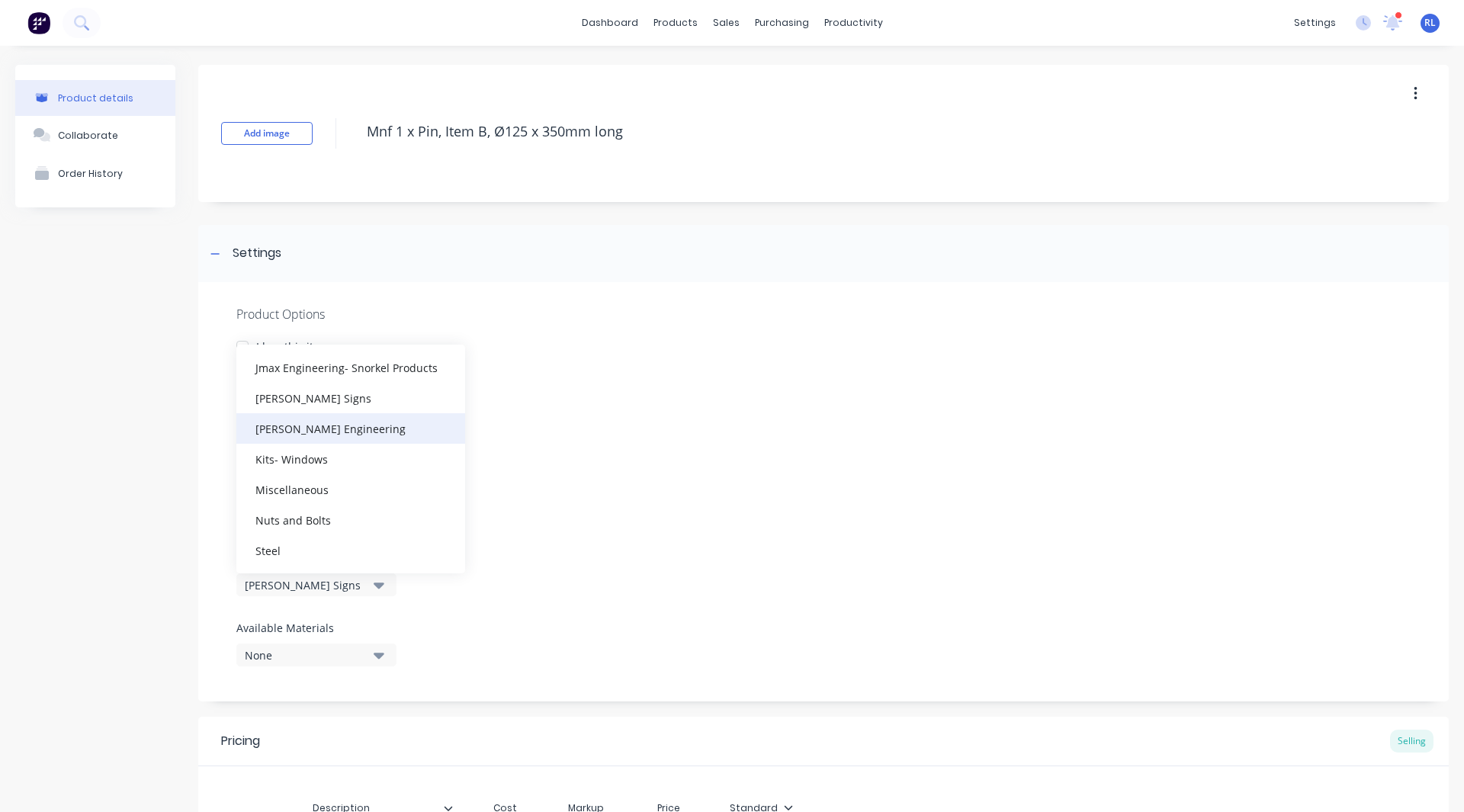
click at [294, 425] on div "Kerry Jones Engineering" at bounding box center [350, 428] width 229 height 30
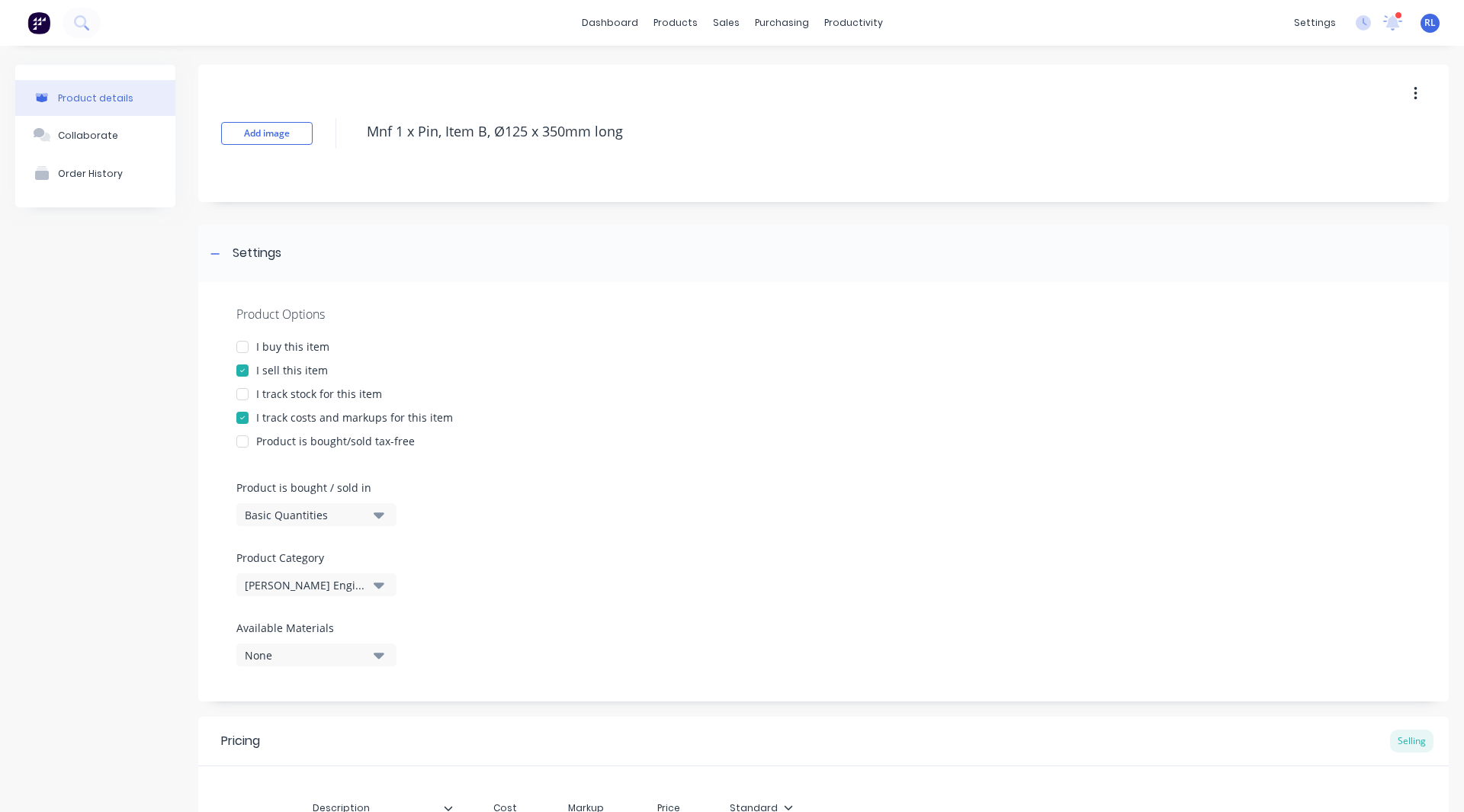
scroll to position [206, 0]
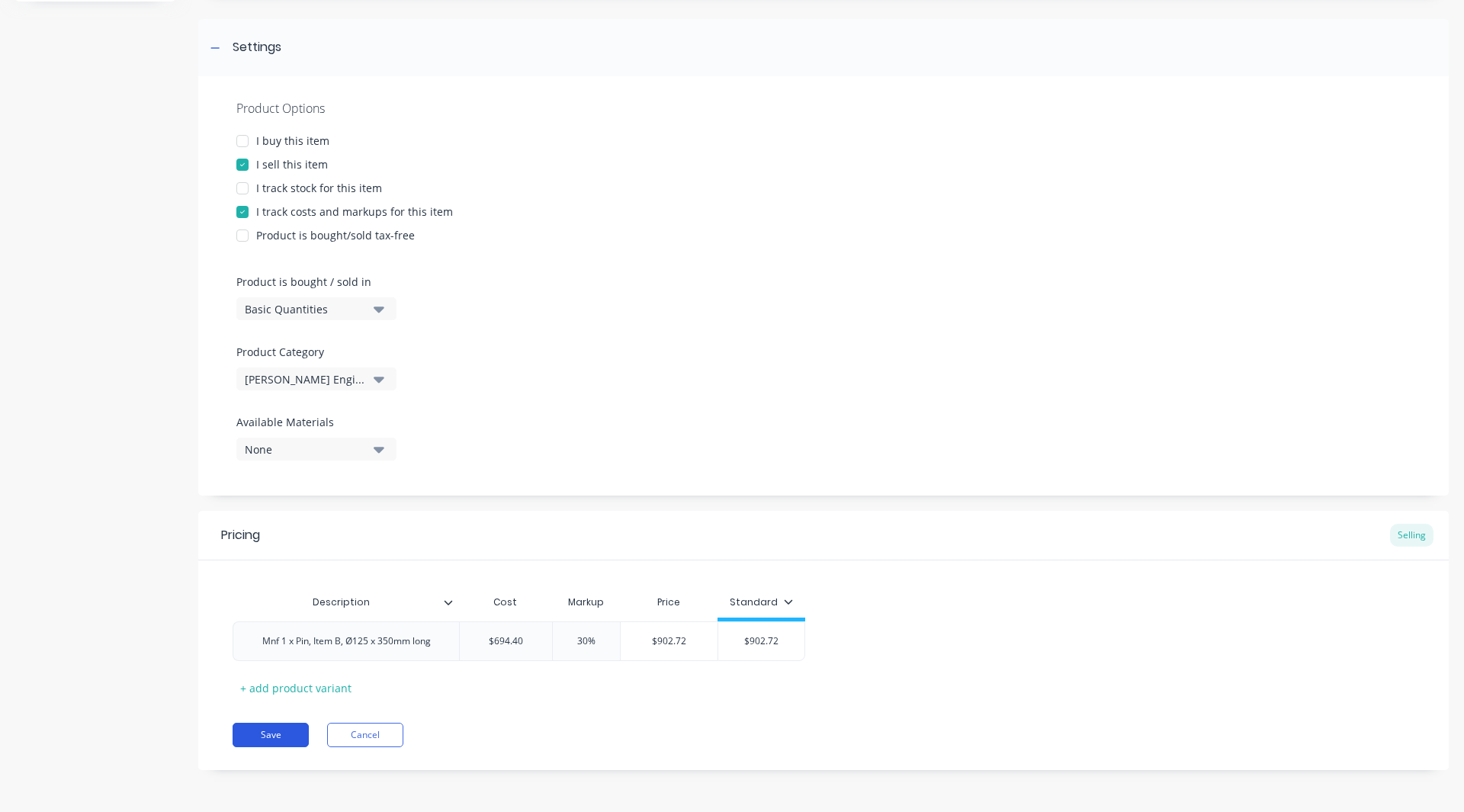
click at [254, 727] on button "Save" at bounding box center [271, 735] width 76 height 24
type textarea "x"
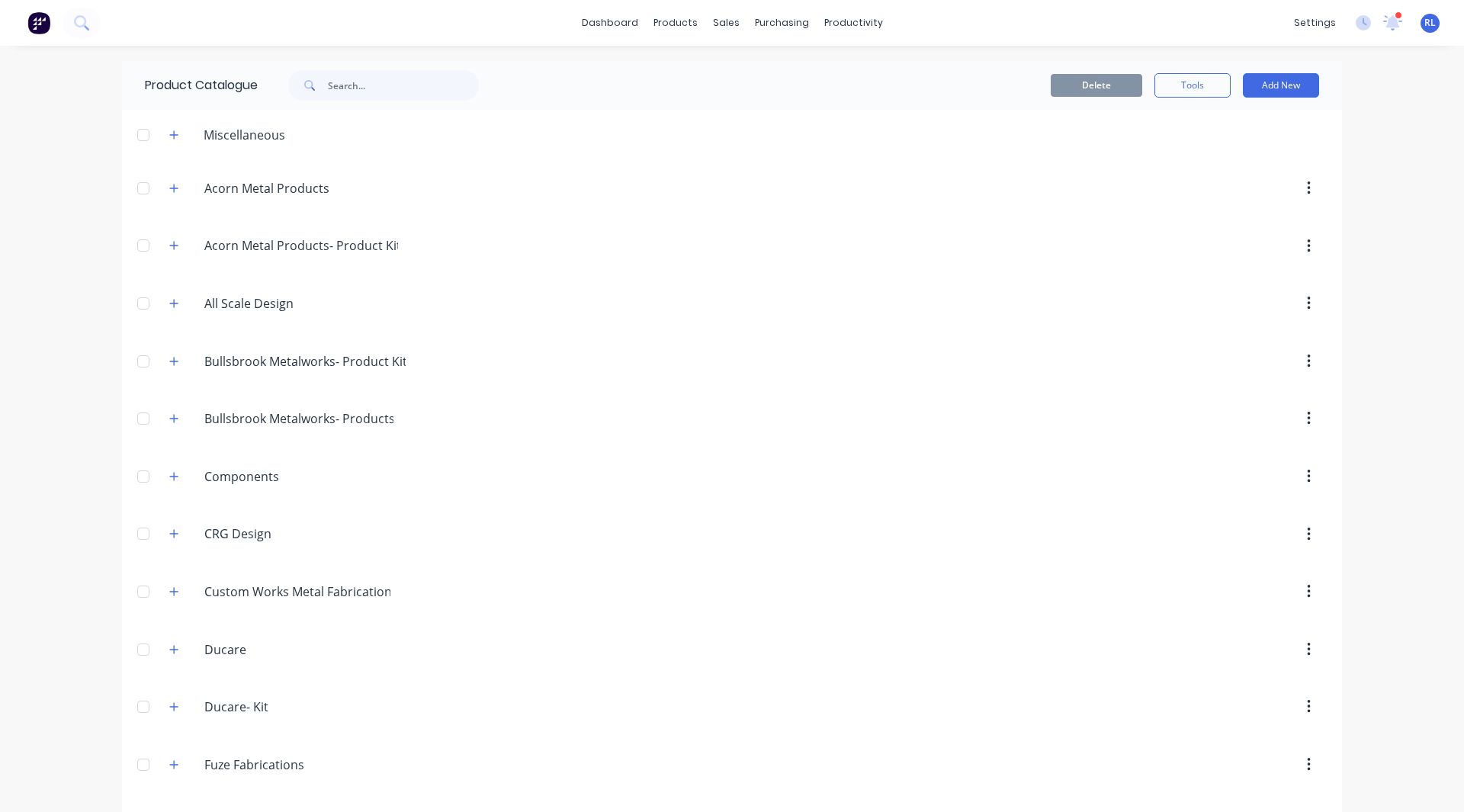
click at [30, 365] on div "dashboard products sales purchasing productivity dashboard products Product Cat…" at bounding box center [732, 406] width 1464 height 812
click at [42, 23] on img at bounding box center [39, 23] width 23 height 23
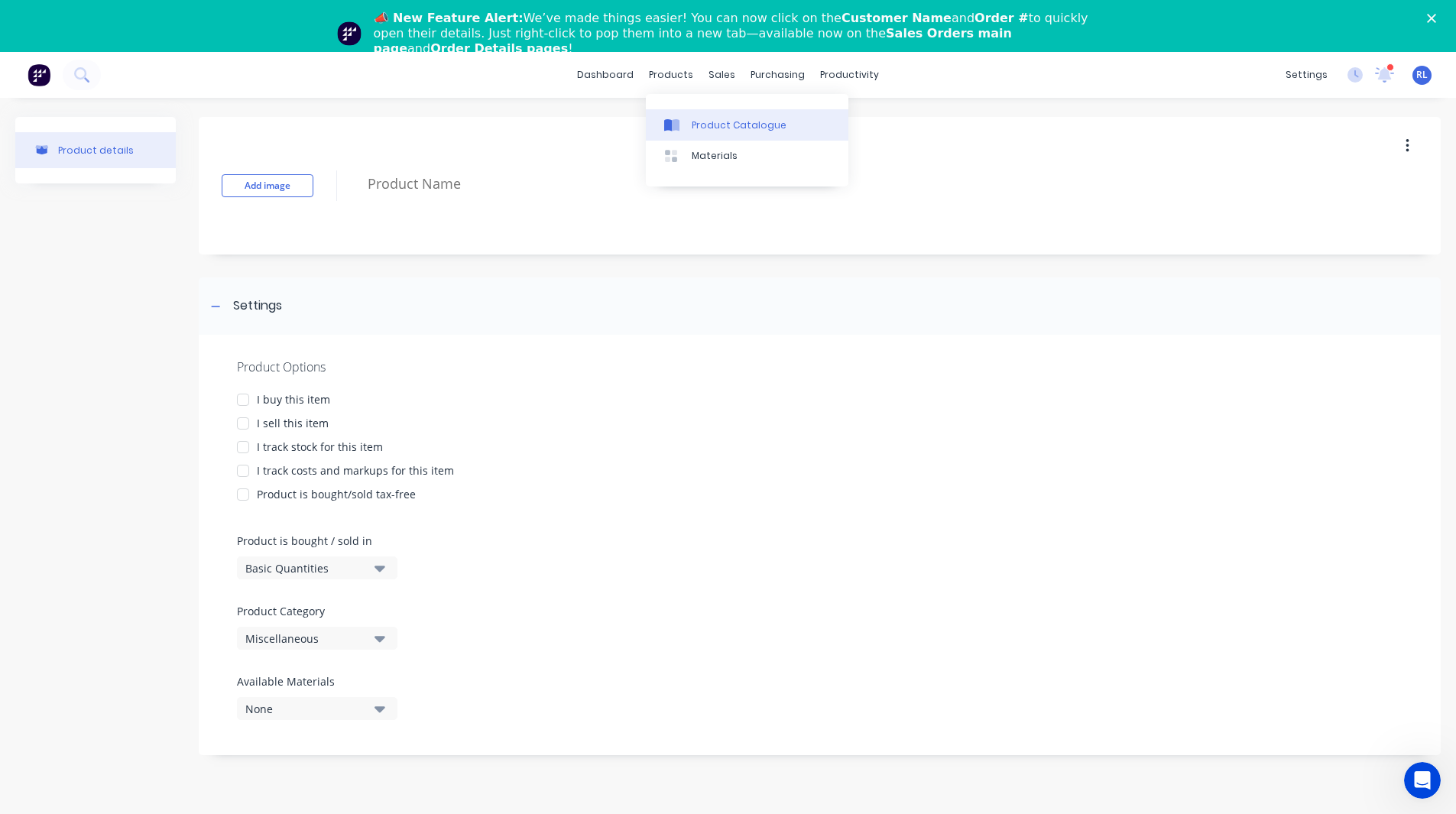
click at [693, 114] on link "Product Catalogue" at bounding box center [747, 124] width 202 height 30
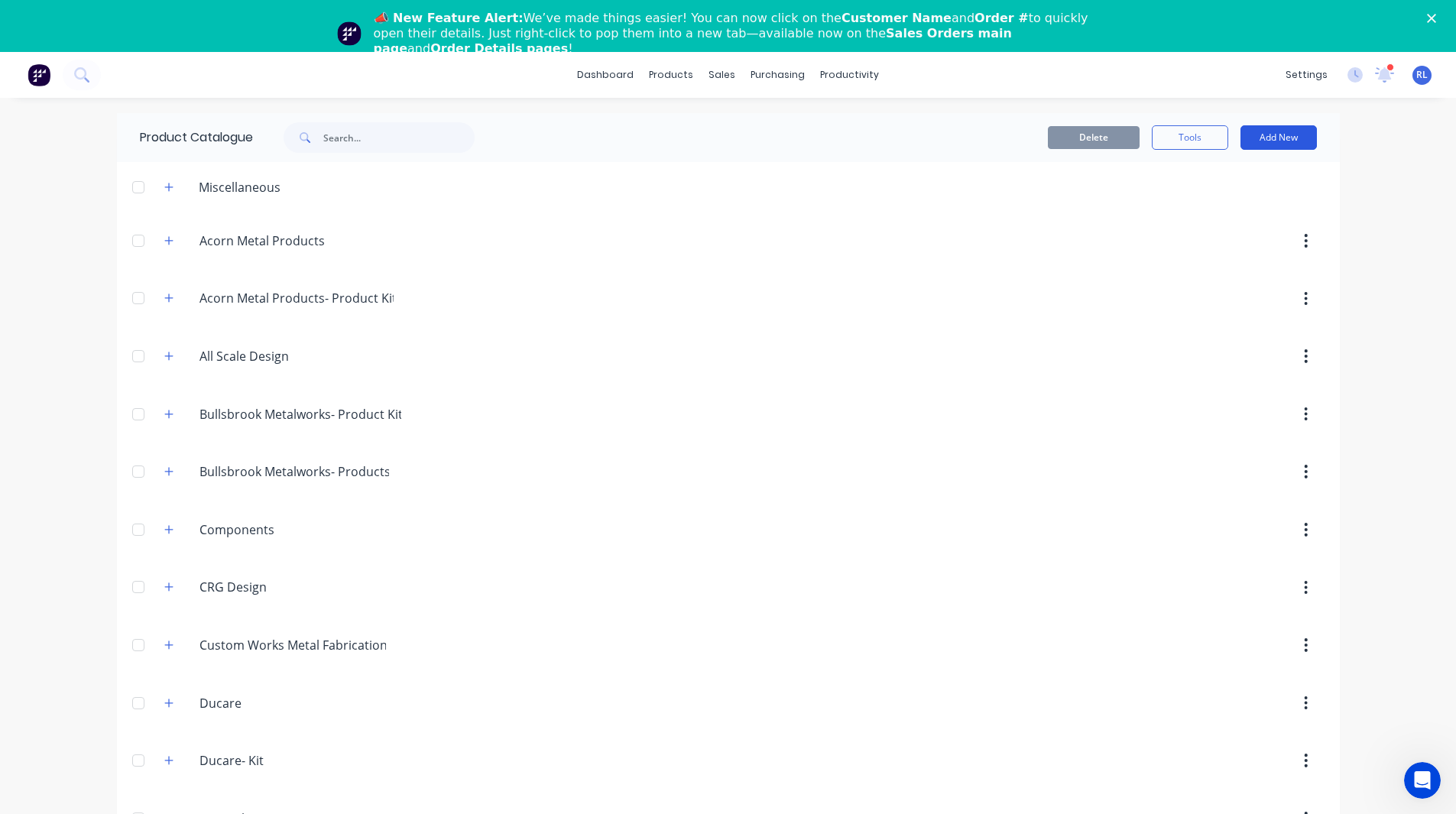
click at [1275, 140] on button "Add New" at bounding box center [1279, 138] width 77 height 24
click at [1235, 186] on div "Category" at bounding box center [1244, 176] width 117 height 22
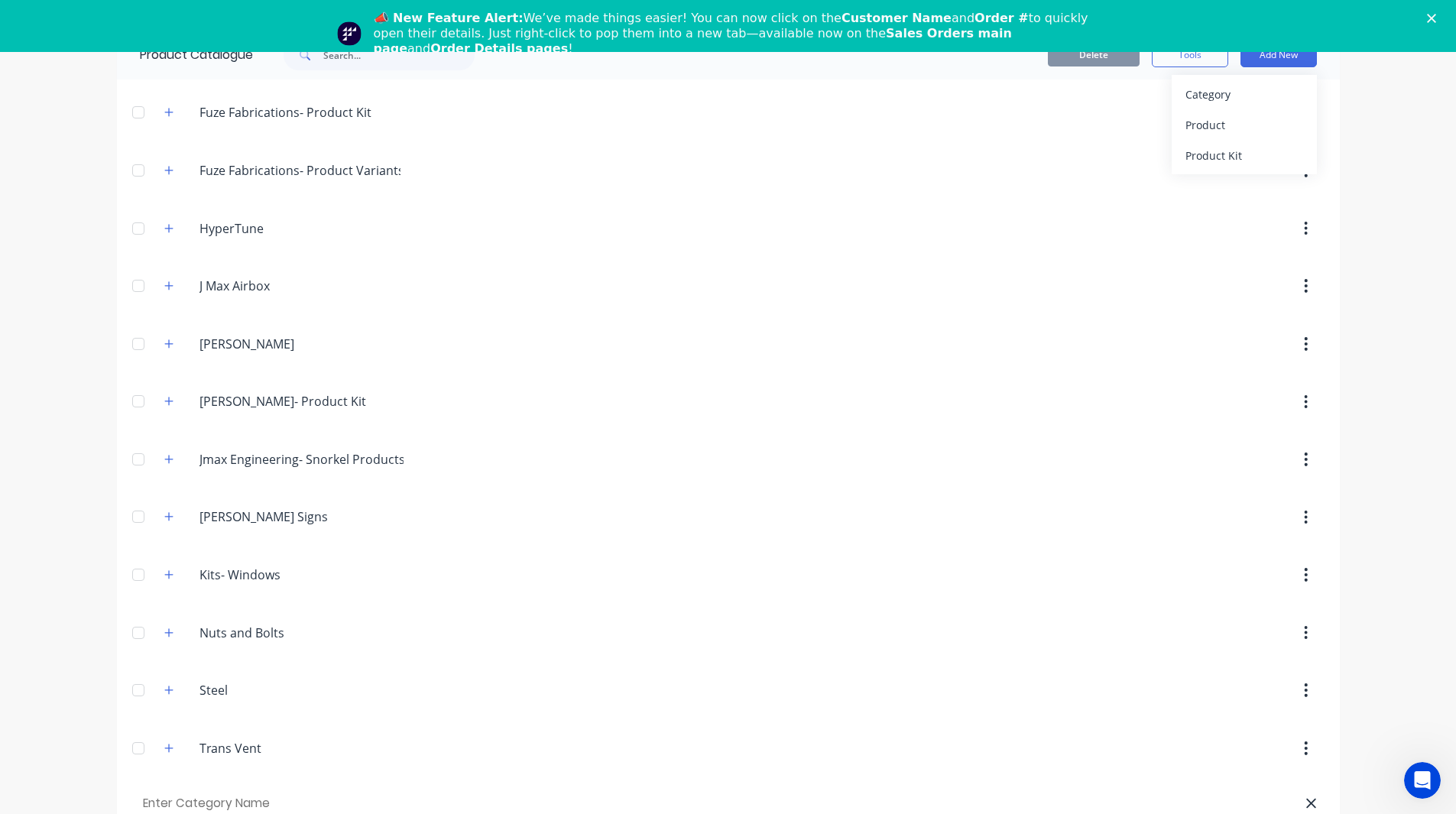
scroll to position [52, 0]
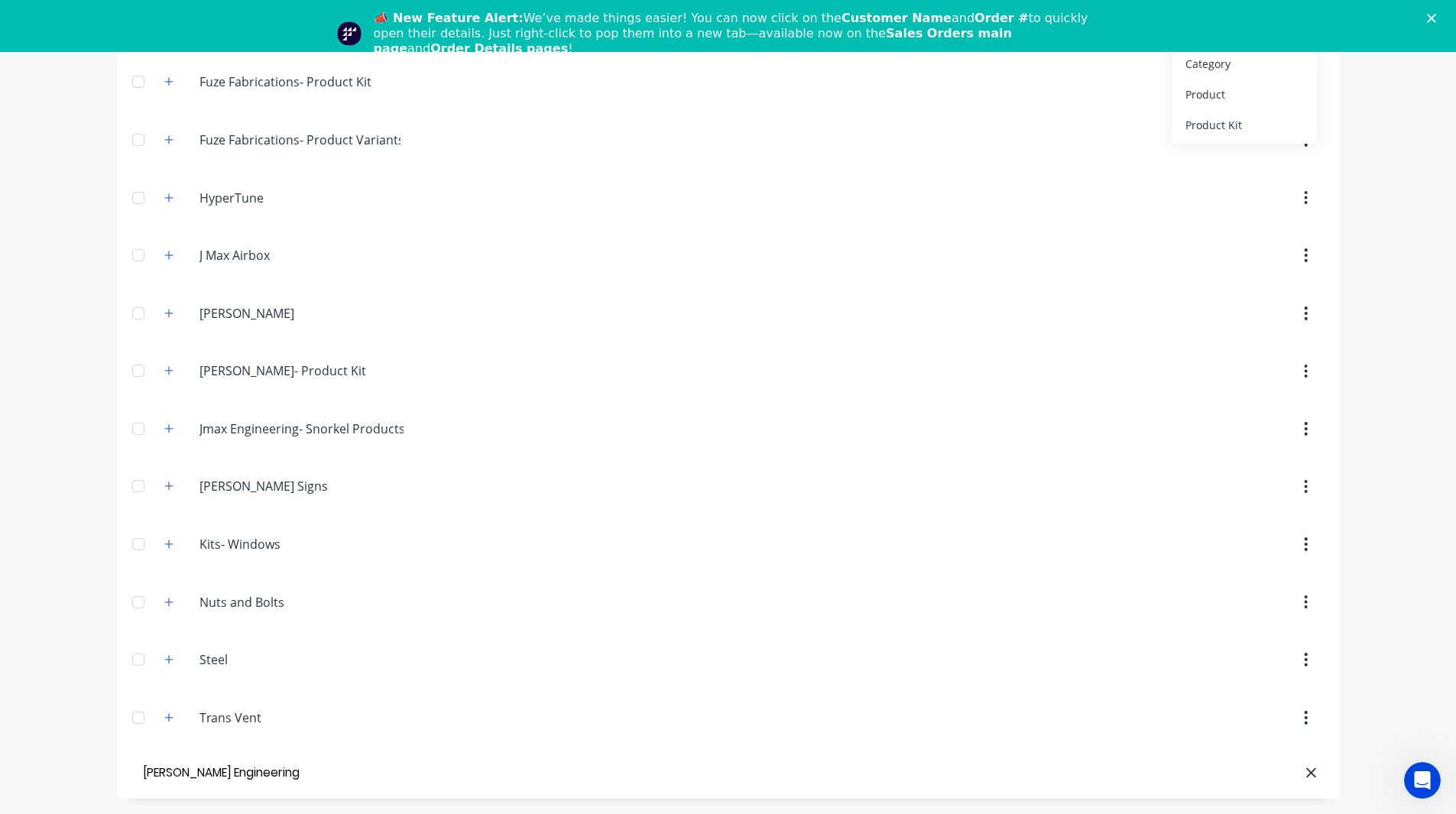
type input "[PERSON_NAME] Engineering"
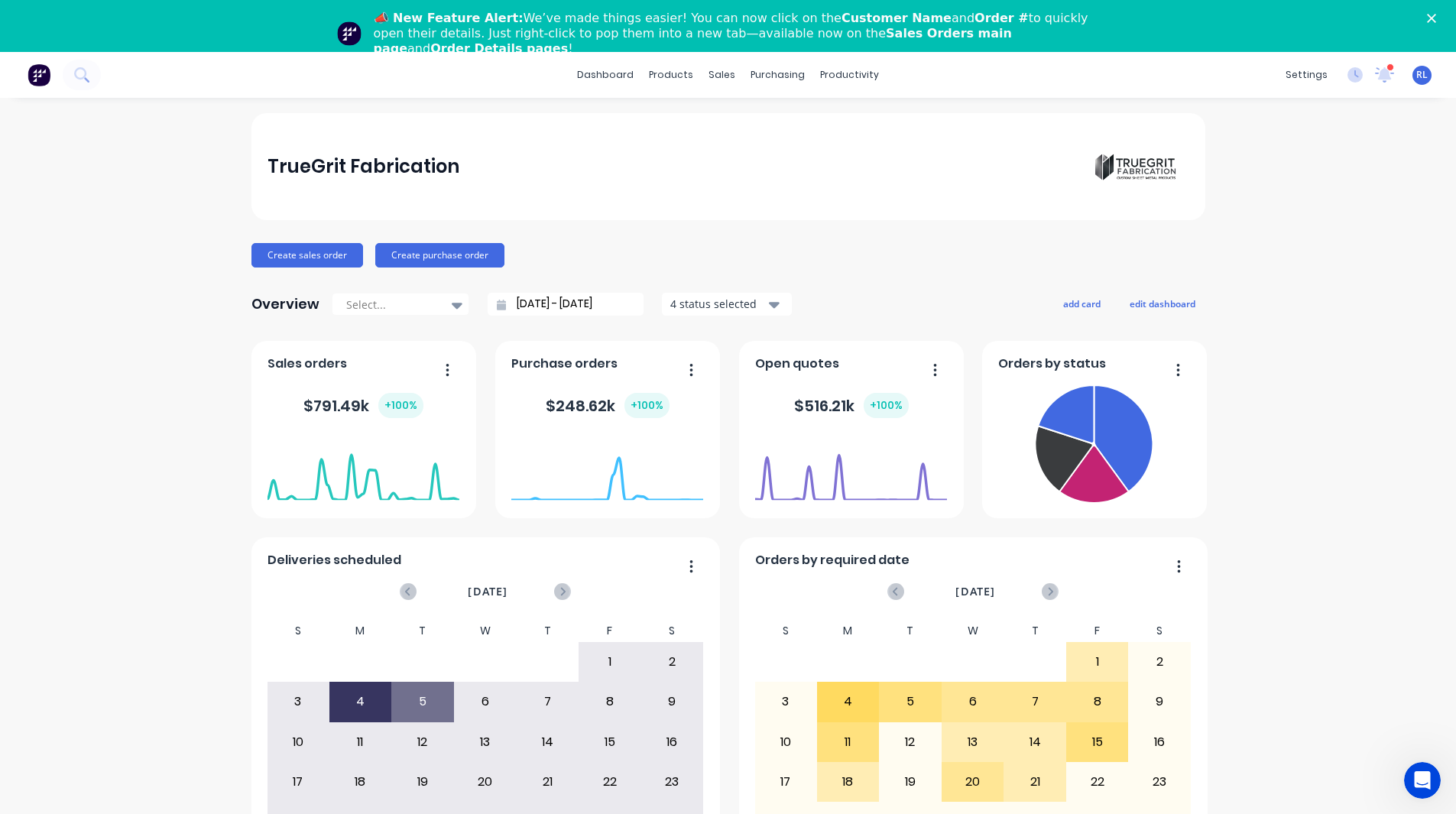
click at [1436, 15] on icon "Close" at bounding box center [1431, 18] width 9 height 9
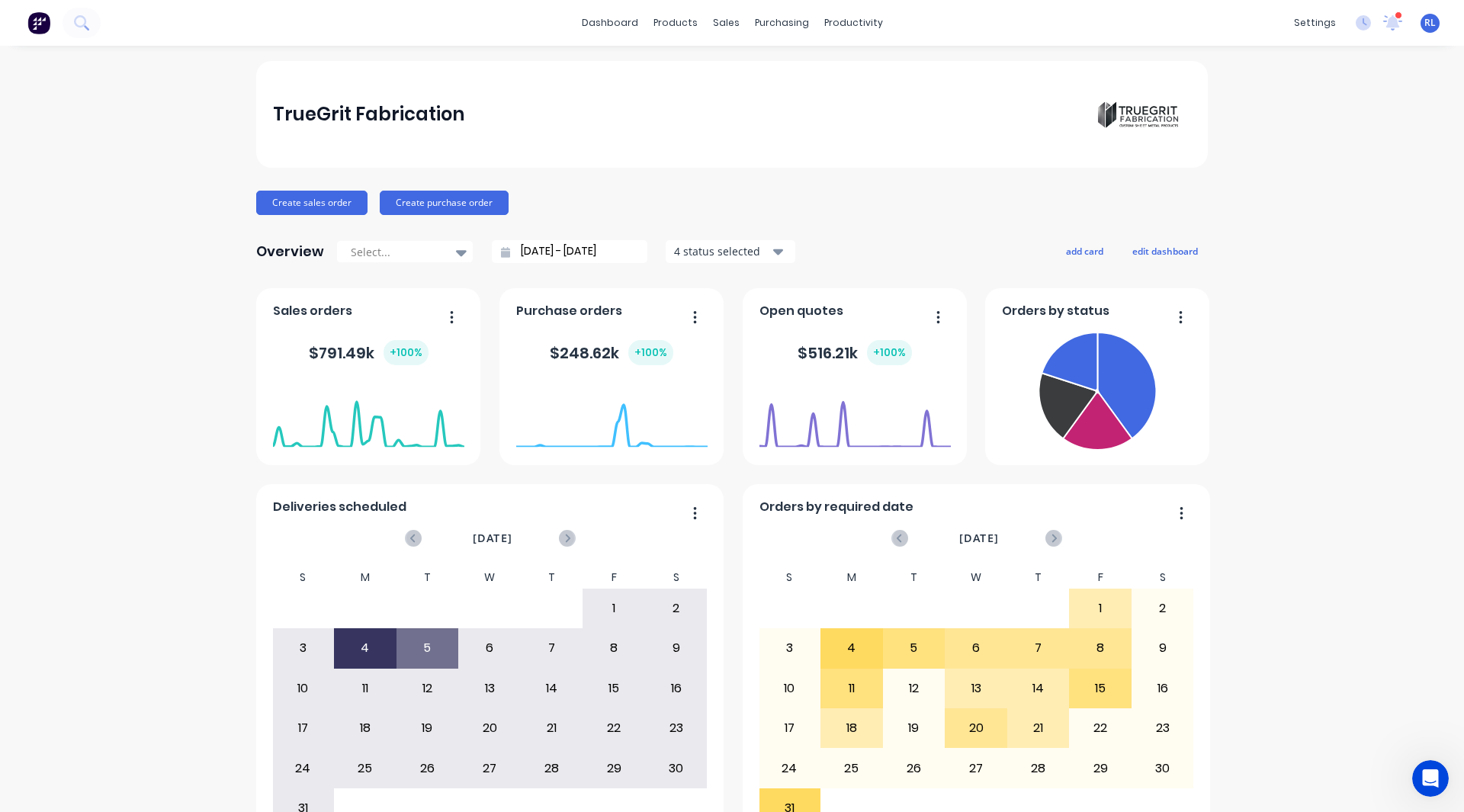
click at [1387, 720] on div "TrueGrit Fabrication Create sales order Create purchase order Overview Select..…" at bounding box center [732, 459] width 1464 height 796
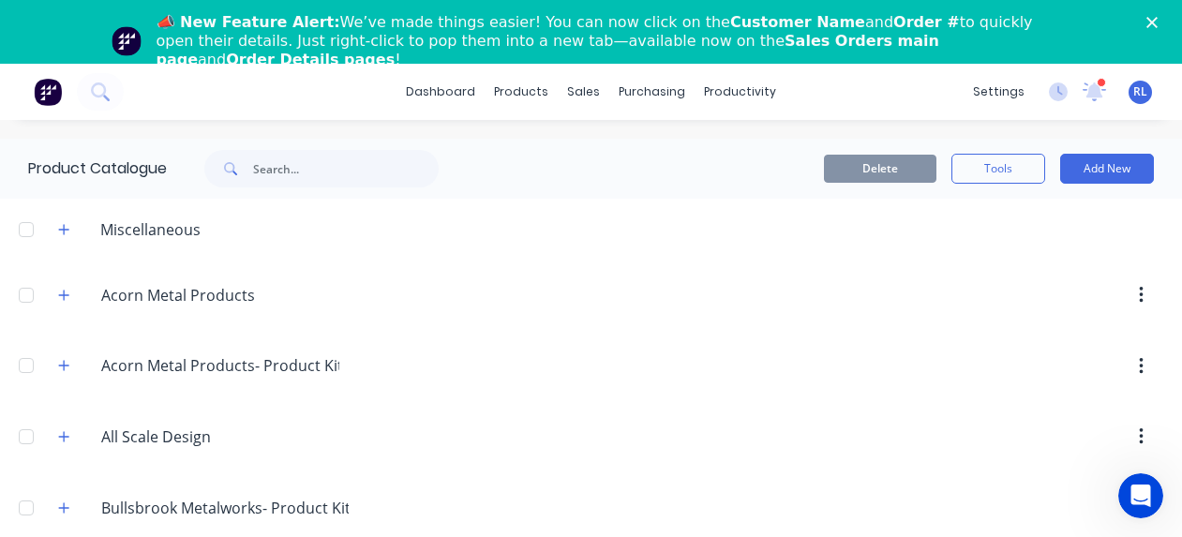
click at [40, 80] on img at bounding box center [48, 92] width 28 height 28
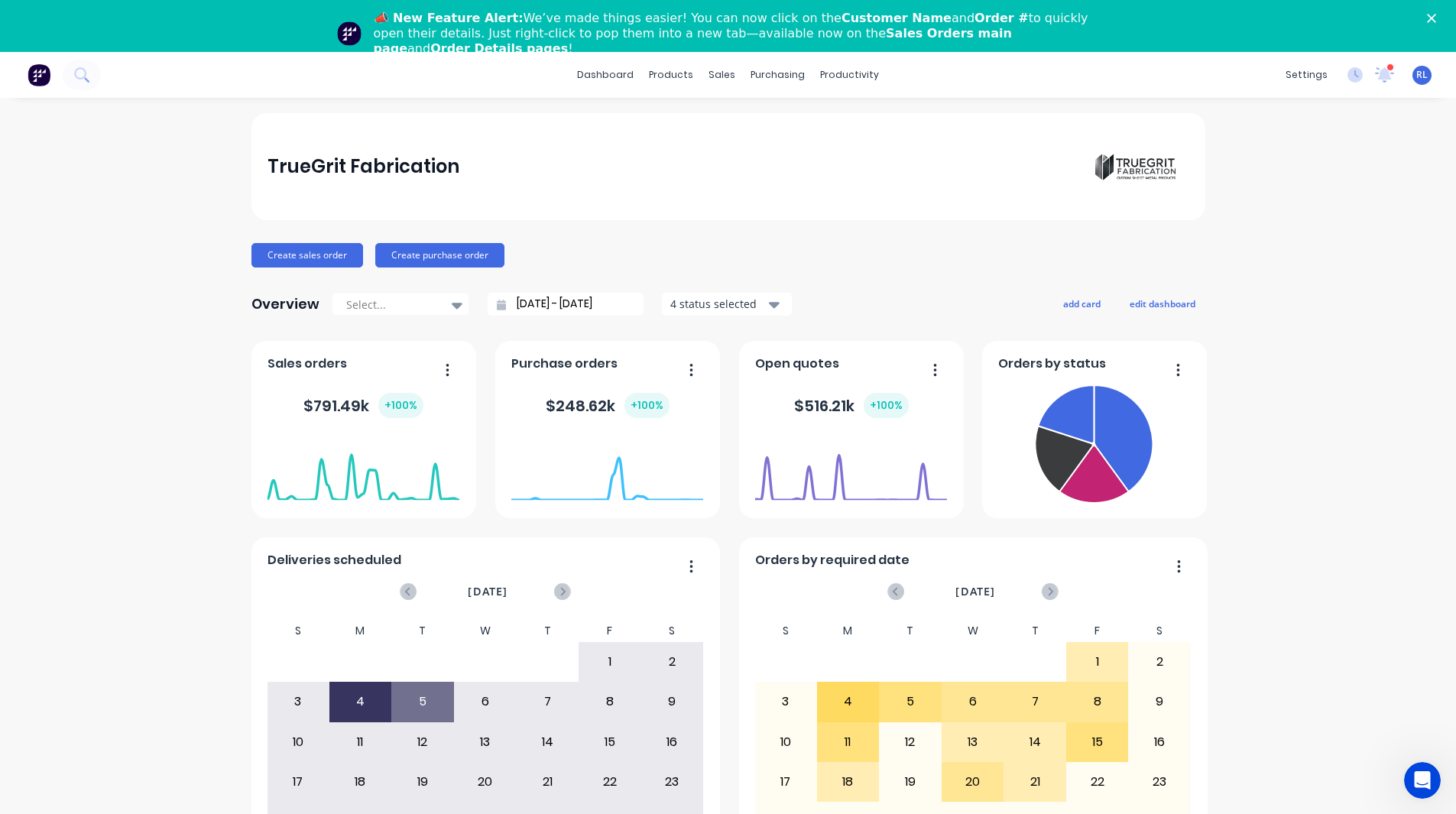
click at [1396, 404] on div "TrueGrit Fabrication Create sales order Create purchase order Overview Select..…" at bounding box center [728, 512] width 1456 height 798
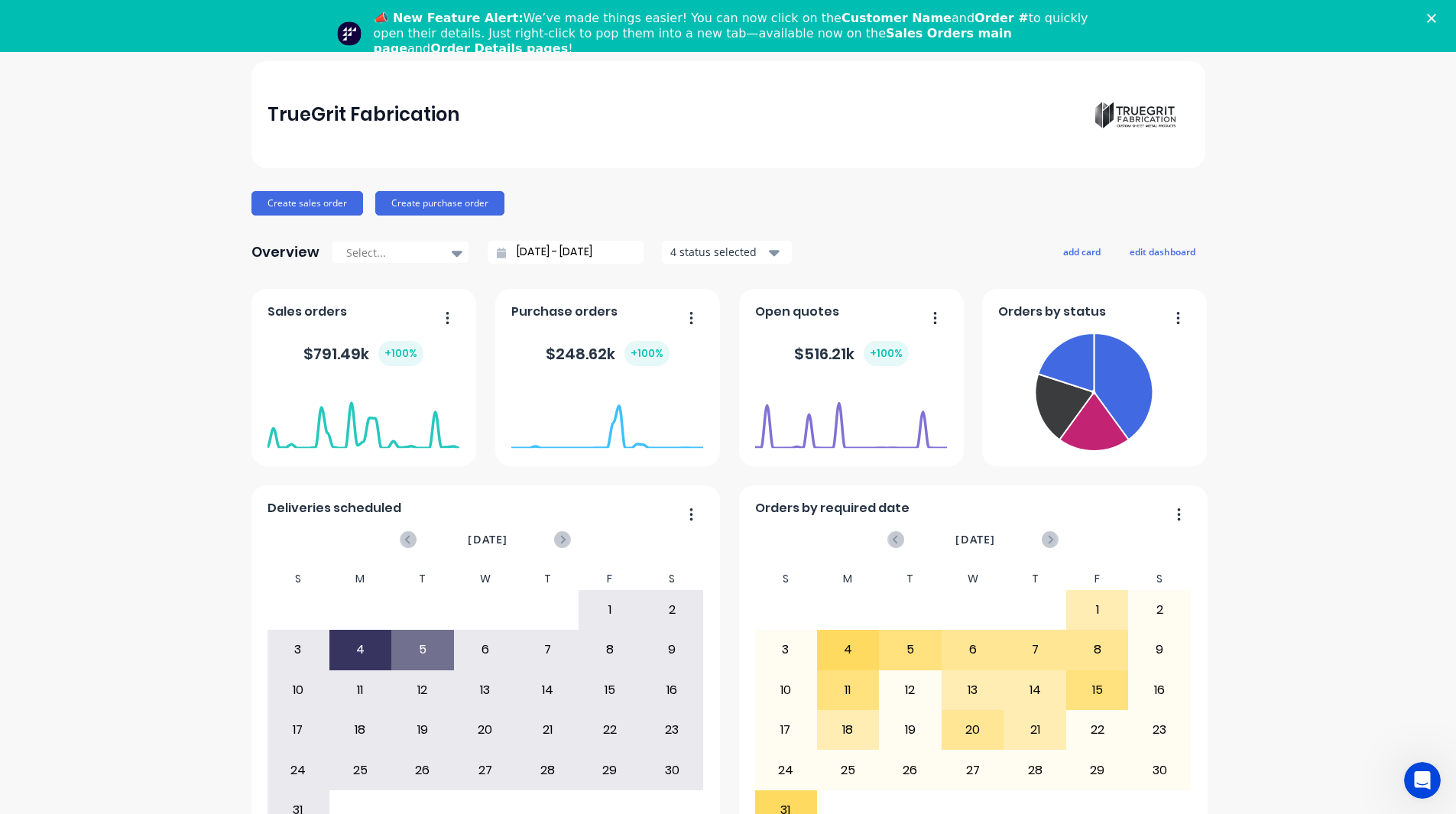
drag, startPoint x: 1341, startPoint y: 207, endPoint x: 1324, endPoint y: 119, distance: 89.6
drag, startPoint x: 1324, startPoint y: 119, endPoint x: 1400, endPoint y: 127, distance: 76.4
click at [1400, 127] on div "TrueGrit Fabrication Create sales order Create purchase order Overview Select..…" at bounding box center [728, 460] width 1456 height 798
click at [1436, 20] on polygon "Close" at bounding box center [1431, 18] width 9 height 9
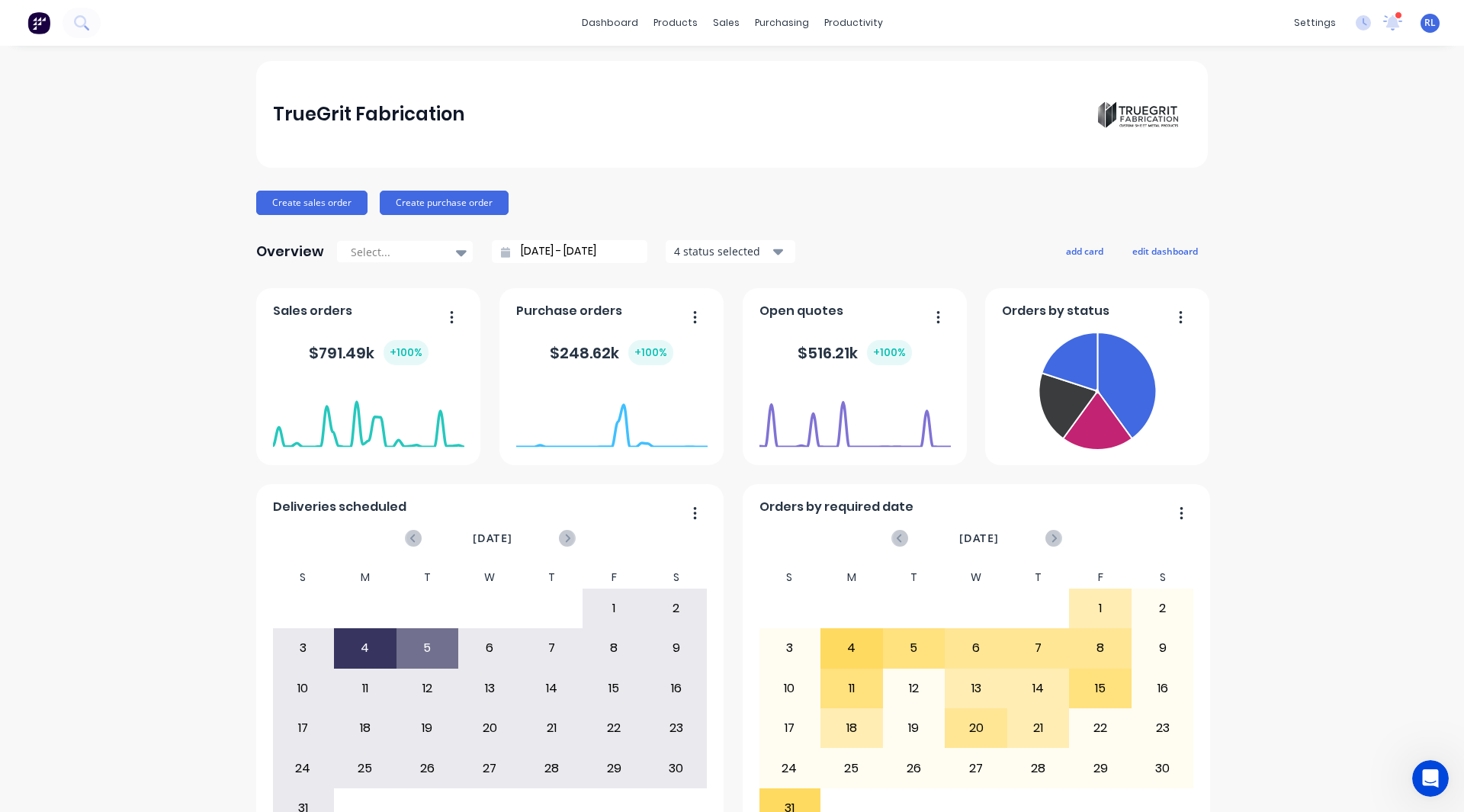
click at [1283, 232] on div "TrueGrit Fabrication Create sales order Create purchase order Overview Select..…" at bounding box center [732, 459] width 1464 height 796
click at [1268, 367] on div "TrueGrit Fabrication Create sales order Create purchase order Overview Select..…" at bounding box center [732, 459] width 1464 height 796
click at [200, 204] on div "TrueGrit Fabrication Create sales order Create purchase order Overview Select..…" at bounding box center [732, 459] width 1464 height 796
click at [145, 216] on div "TrueGrit Fabrication Create sales order Create purchase order Overview Select..…" at bounding box center [732, 459] width 1464 height 796
click at [95, 345] on div "TrueGrit Fabrication Create sales order Create purchase order Overview Select..…" at bounding box center [732, 459] width 1464 height 796
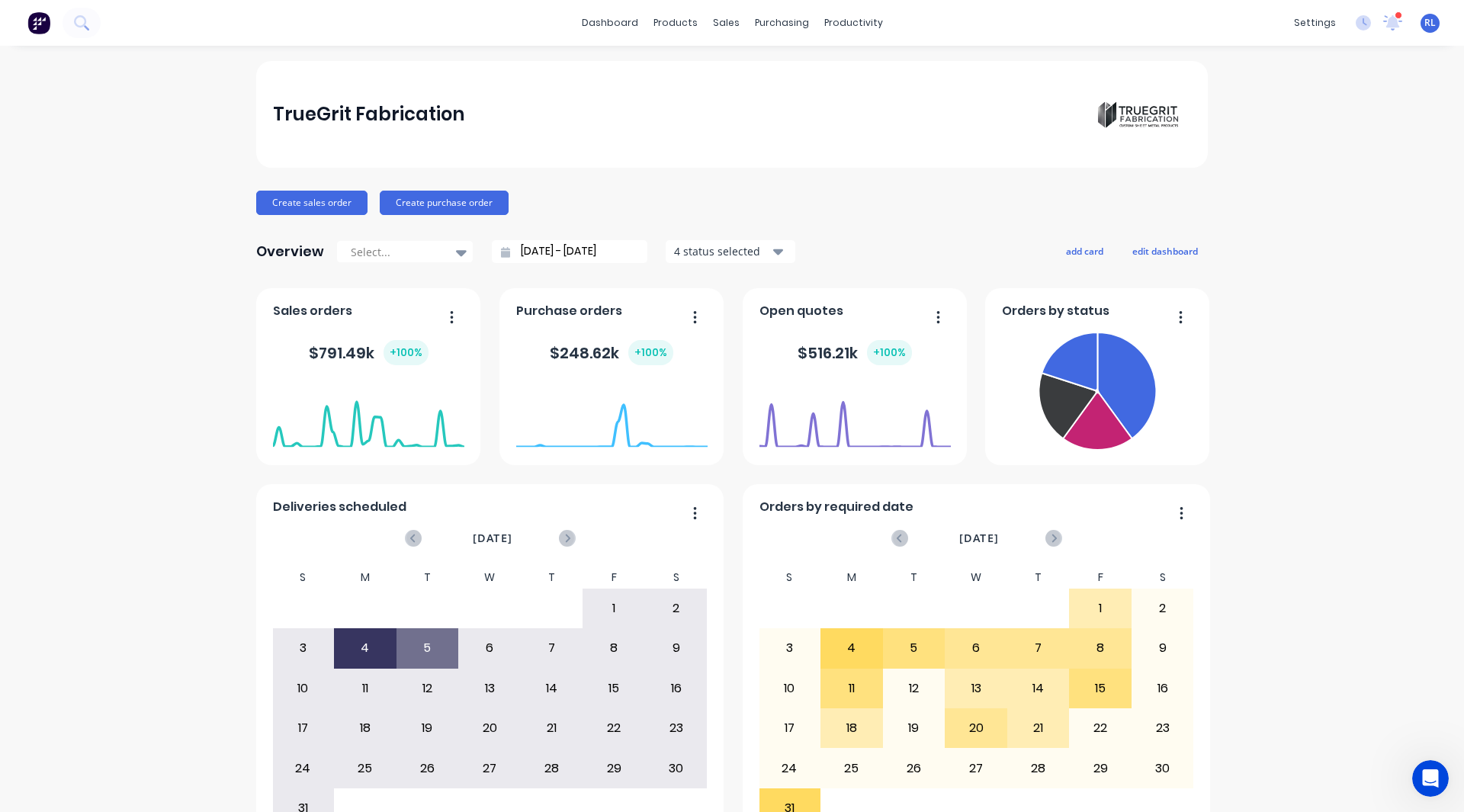
click at [133, 206] on div "TrueGrit Fabrication Create sales order Create purchase order Overview Select..…" at bounding box center [732, 459] width 1464 height 796
click at [1077, 251] on button "add card" at bounding box center [1085, 251] width 57 height 20
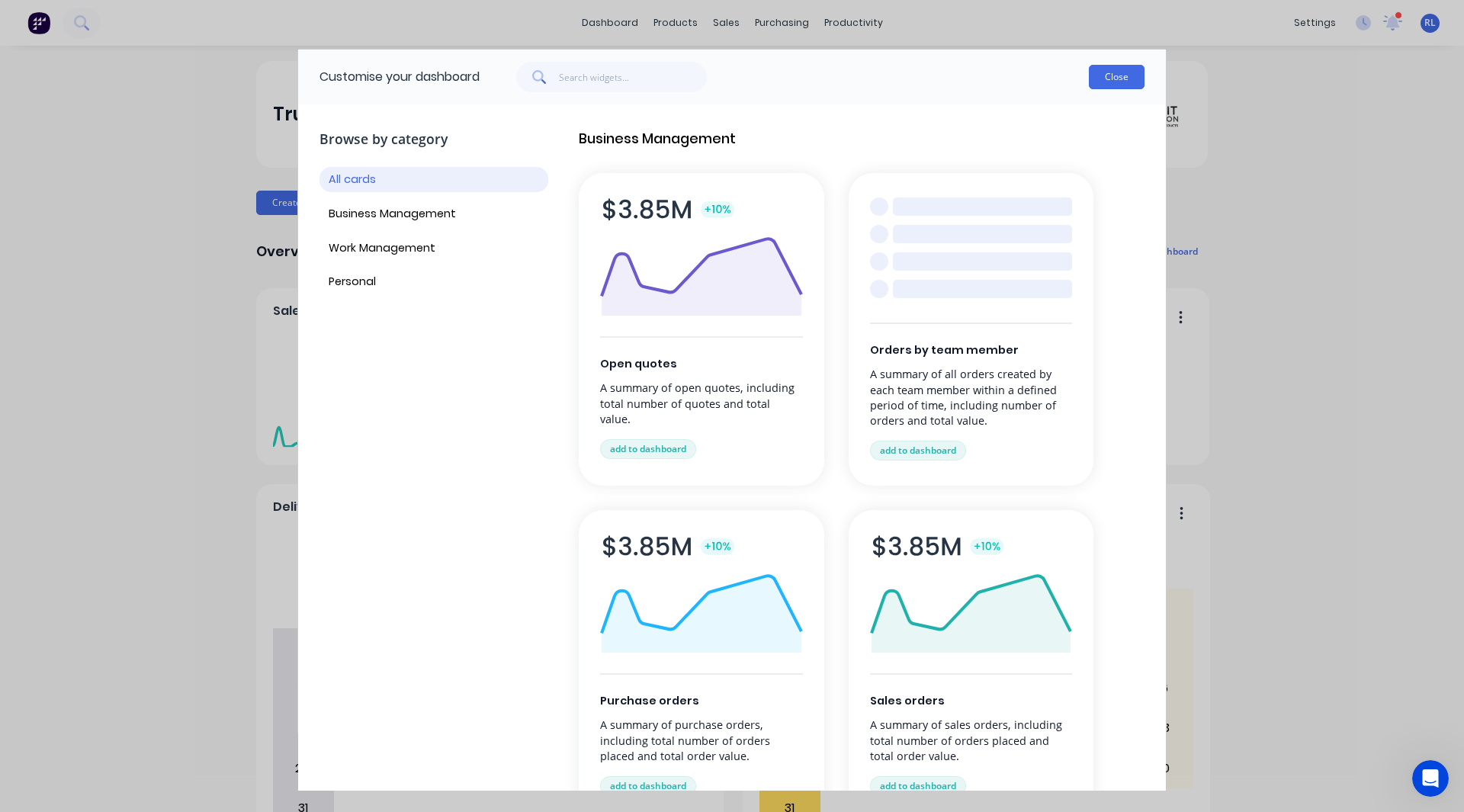
click at [1118, 79] on button "Close" at bounding box center [1117, 77] width 55 height 24
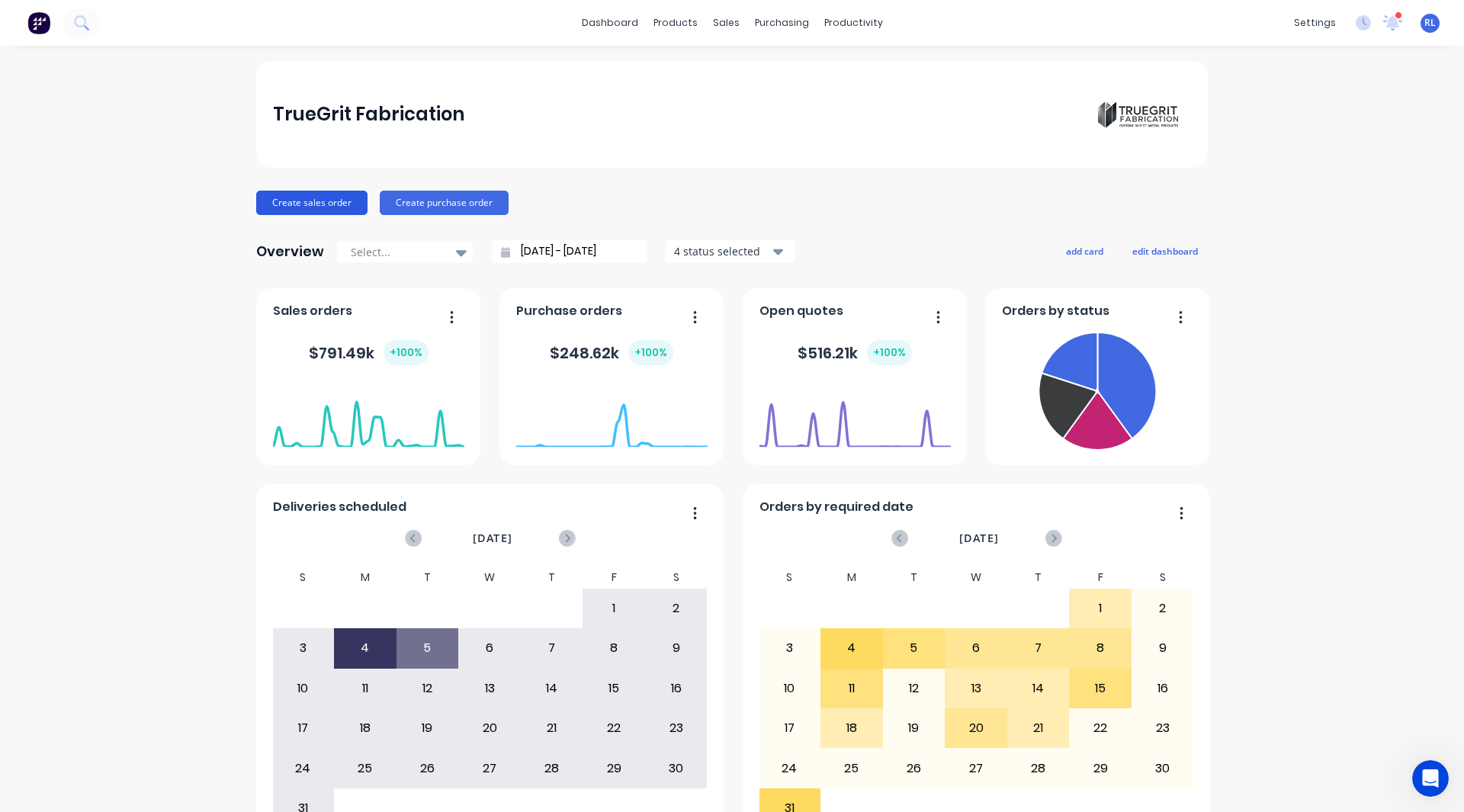
click at [353, 203] on button "Create sales order" at bounding box center [312, 203] width 111 height 24
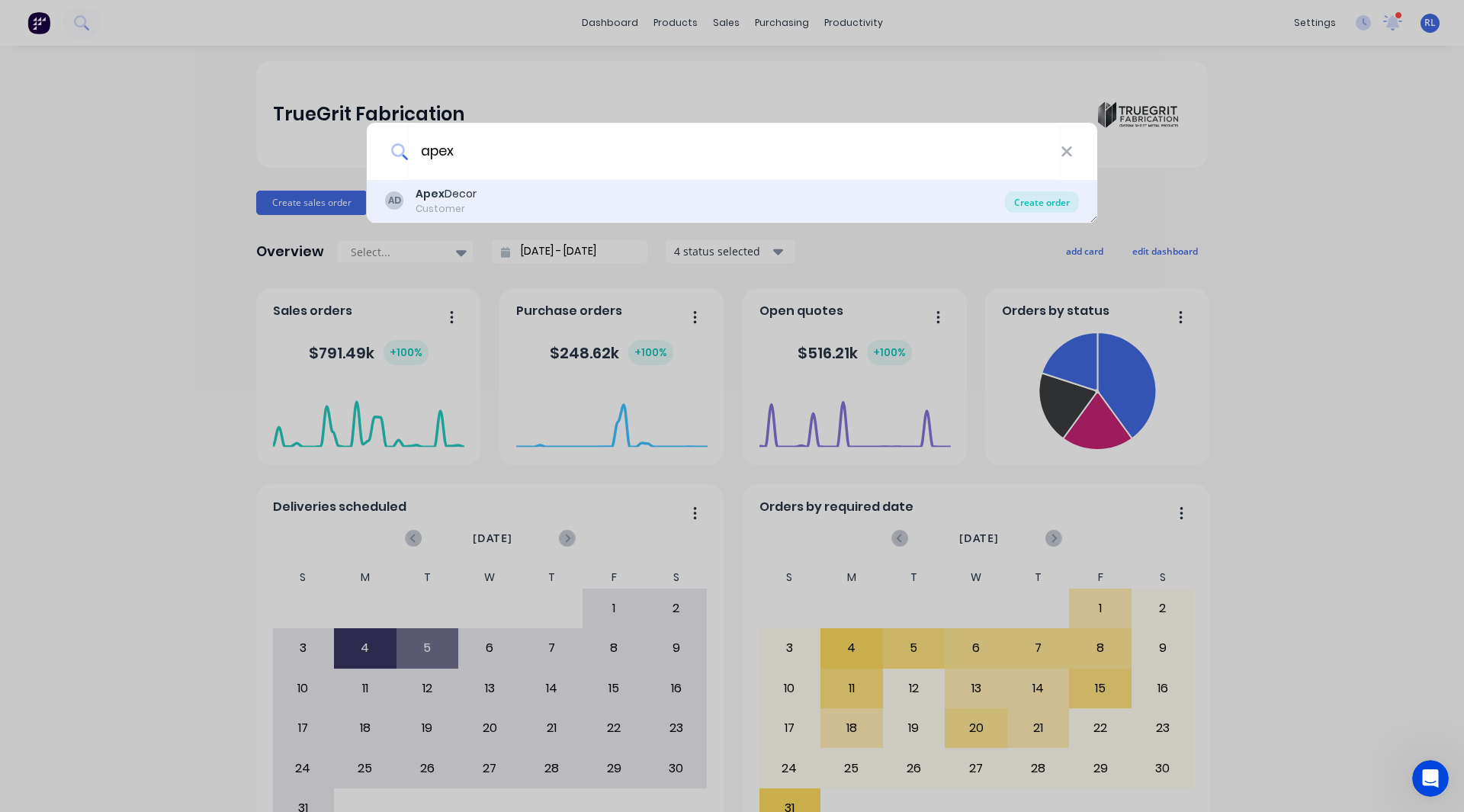
type input "apex"
click at [1038, 205] on div "Create order" at bounding box center [1042, 202] width 74 height 21
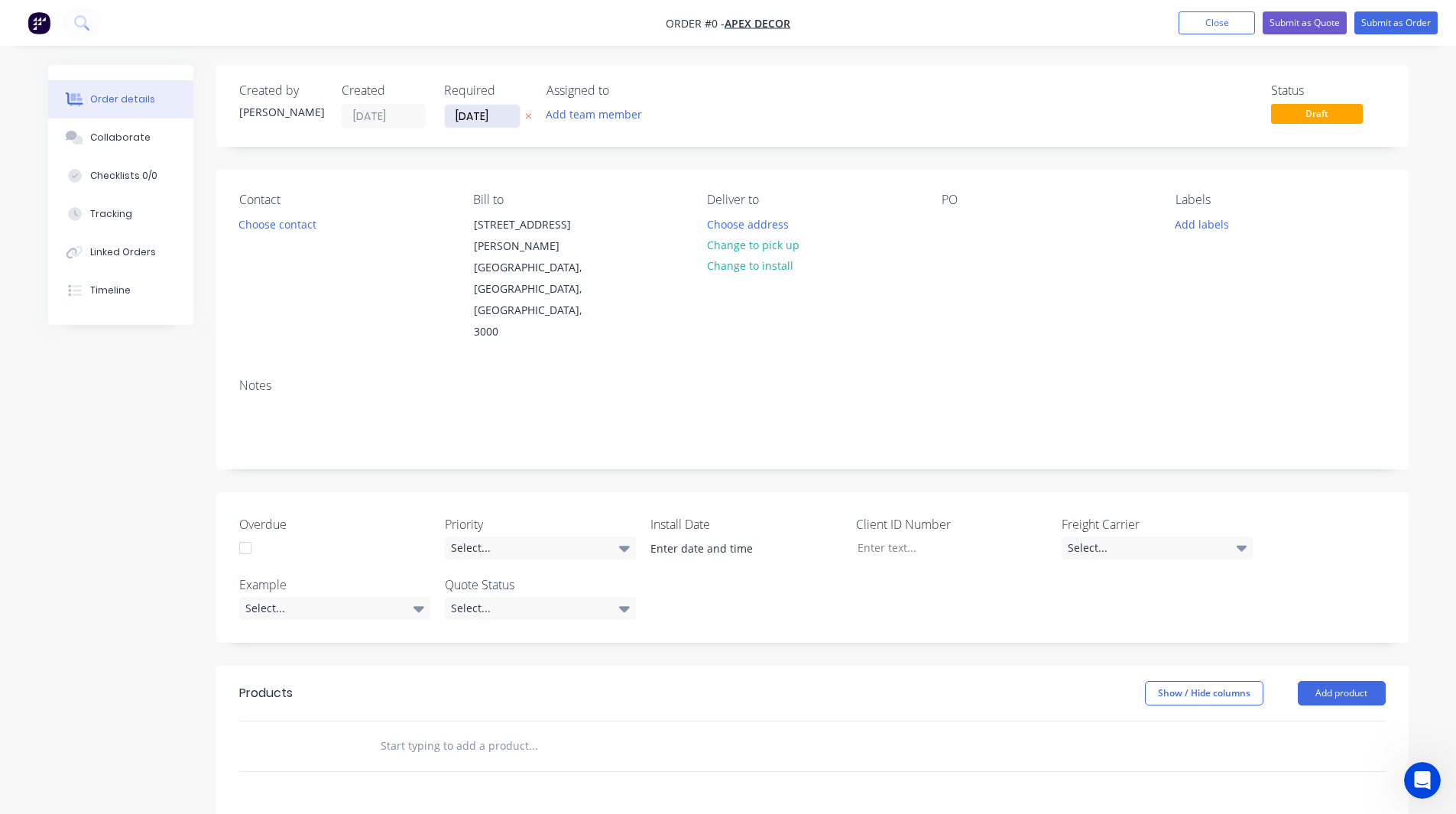
click at [454, 111] on input "[DATE]" at bounding box center [482, 116] width 75 height 23
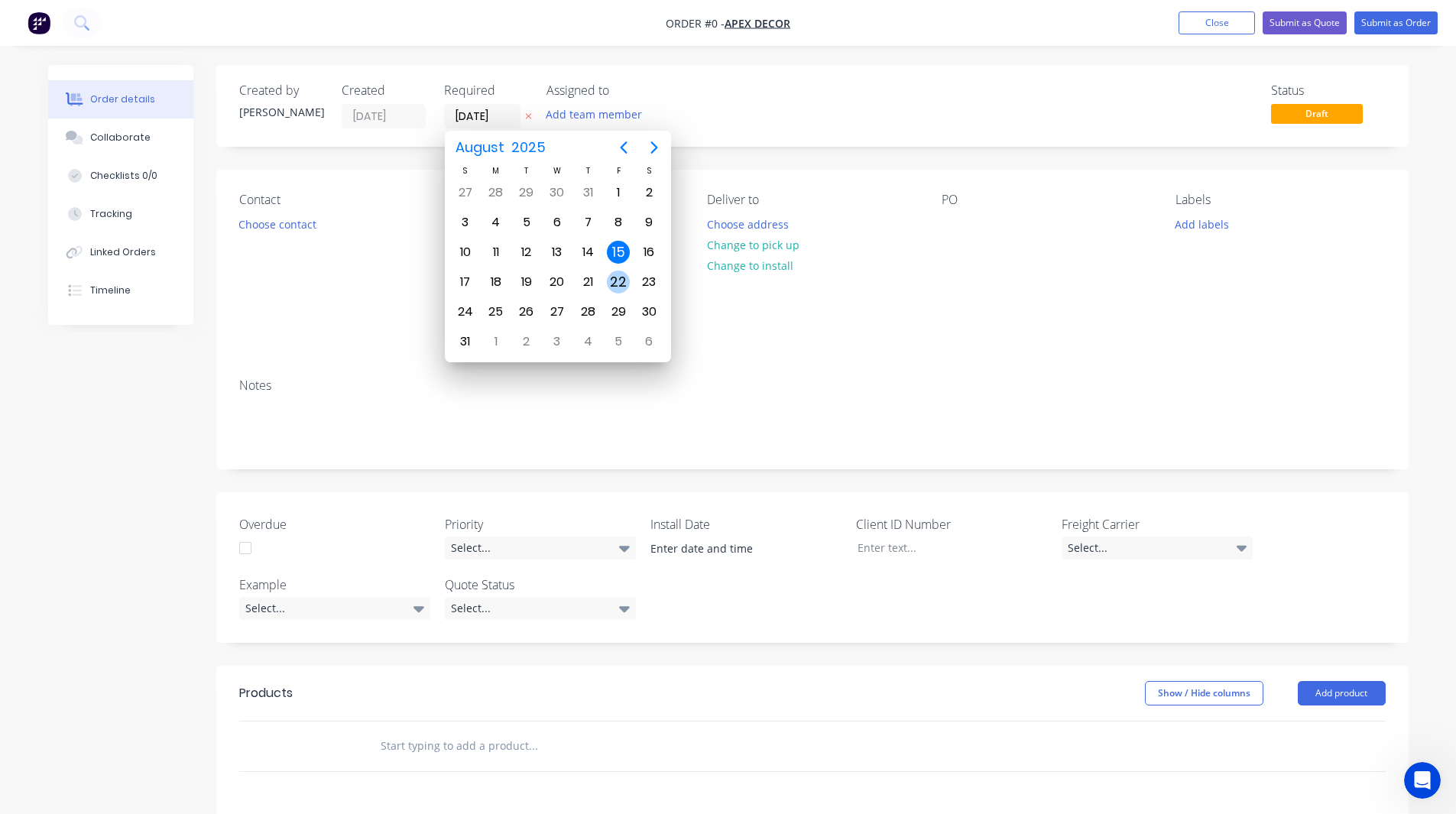
click at [622, 281] on div "22" at bounding box center [618, 282] width 23 height 23
type input "[DATE]"
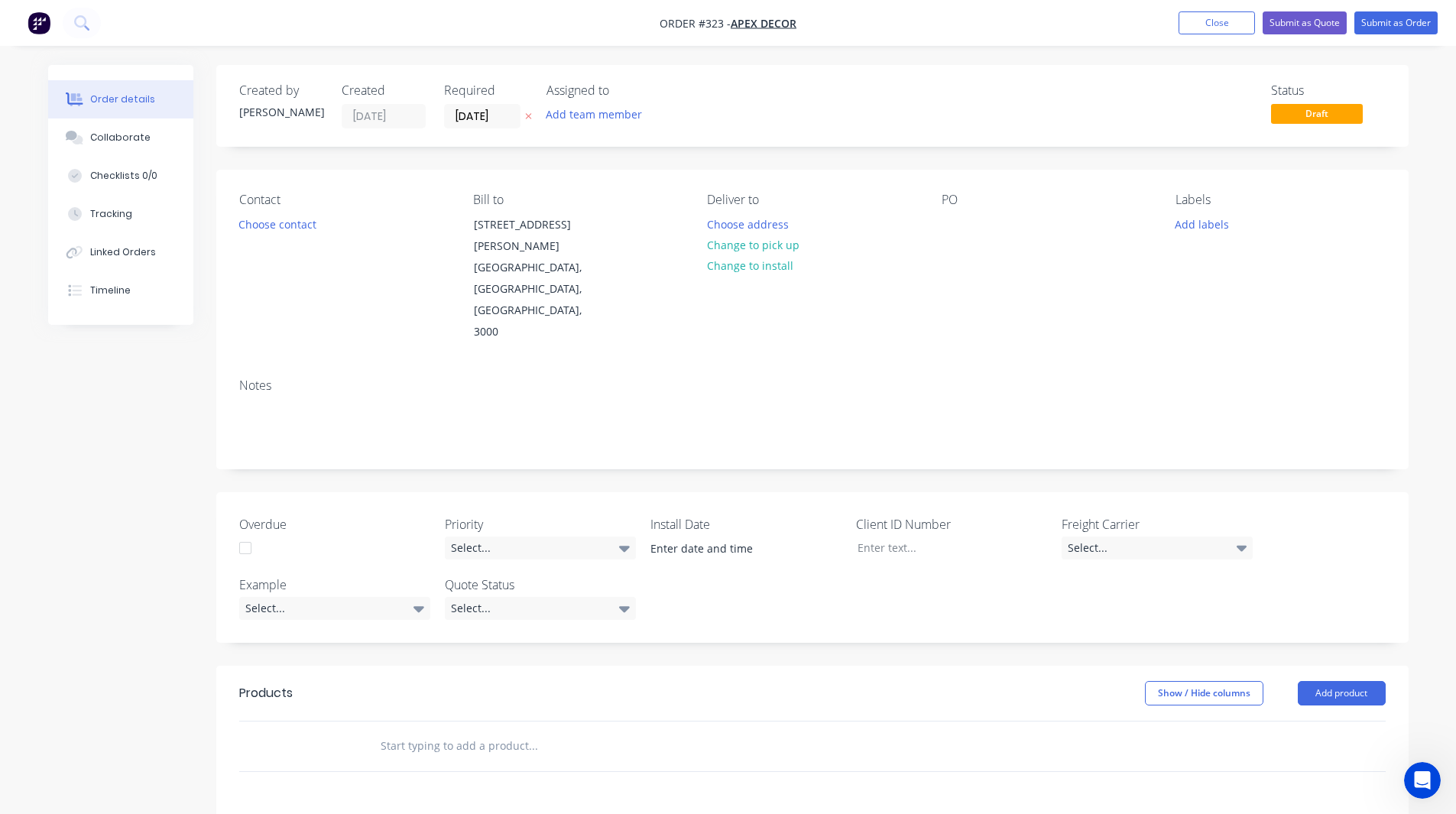
click at [454, 195] on div "Contact Choose contact Bill to 789 Collins Street Melbourne, Victoria, Australi…" at bounding box center [812, 268] width 1193 height 197
click at [299, 221] on button "Choose contact" at bounding box center [277, 223] width 94 height 20
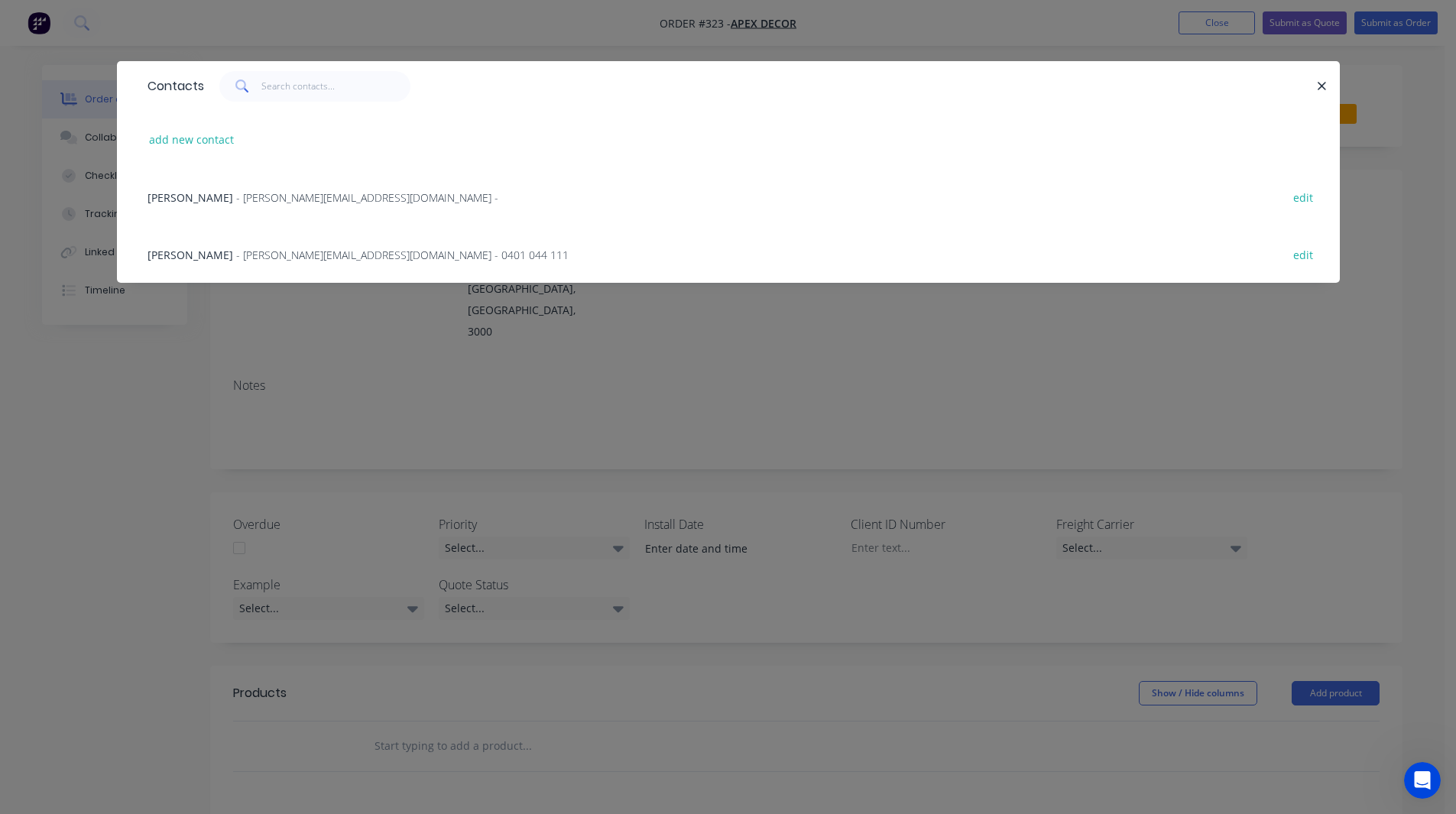
click at [237, 259] on span "- paul@factory.app - 0401 044 111" at bounding box center [403, 255] width 333 height 15
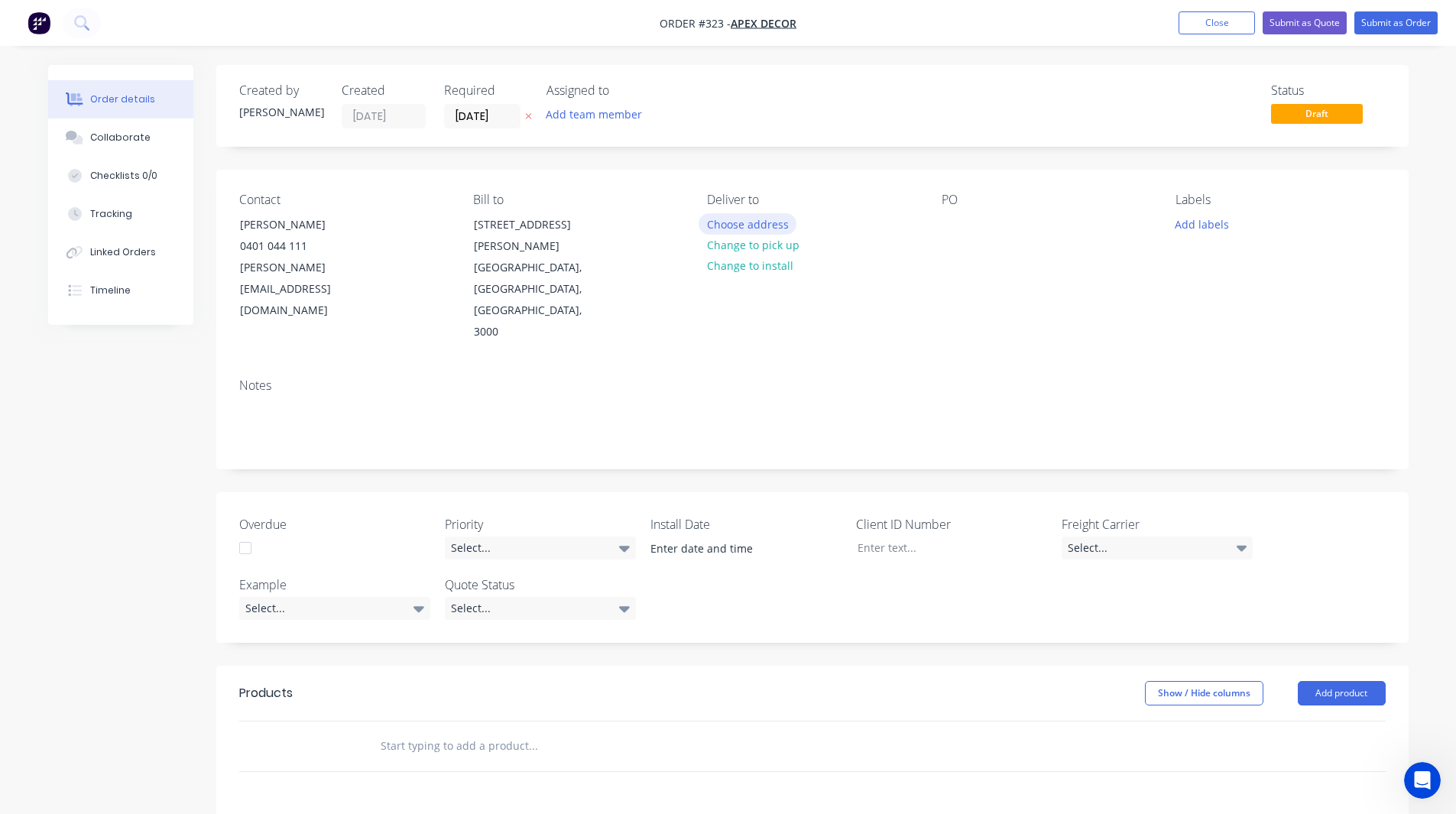
click at [747, 221] on button "Choose address" at bounding box center [747, 223] width 98 height 20
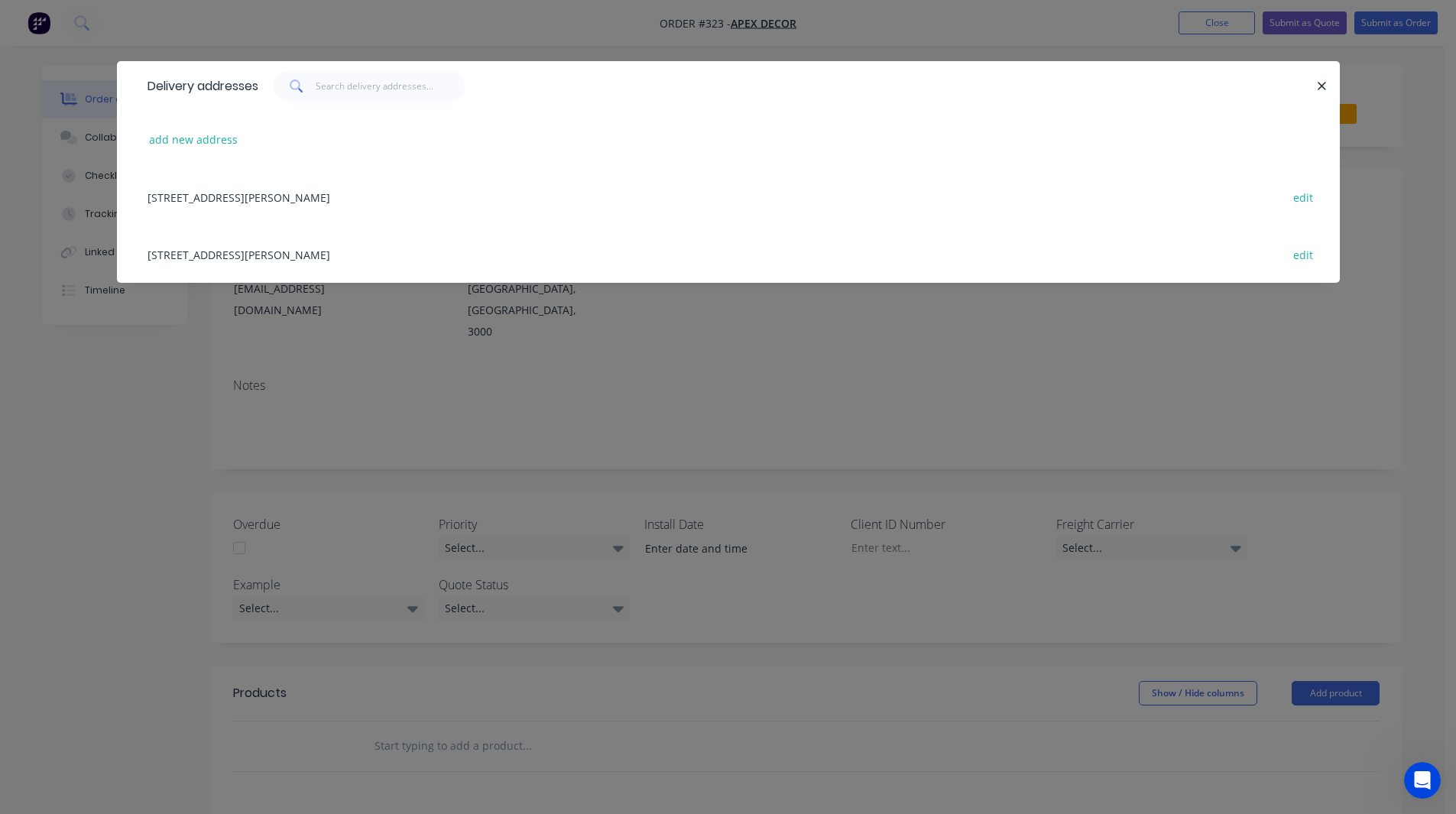
click at [259, 200] on div "789 Collins Street, Melbourne, Victoria, Australia, 3000 edit" at bounding box center [728, 197] width 1177 height 57
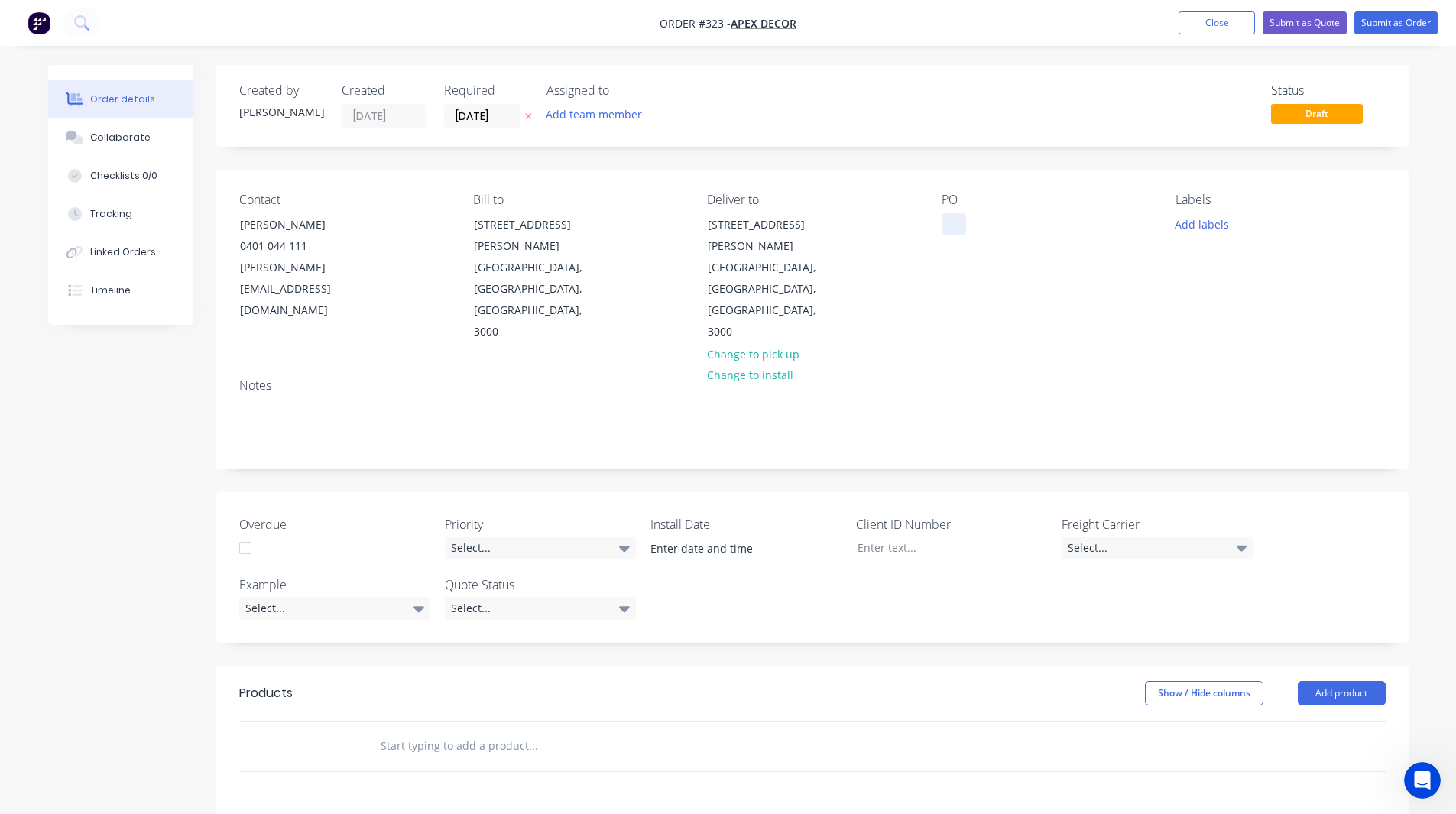
click at [954, 219] on div at bounding box center [954, 223] width 24 height 22
click at [970, 366] on div "Notes" at bounding box center [812, 418] width 1193 height 103
click at [592, 117] on button "Add team member" at bounding box center [594, 113] width 113 height 20
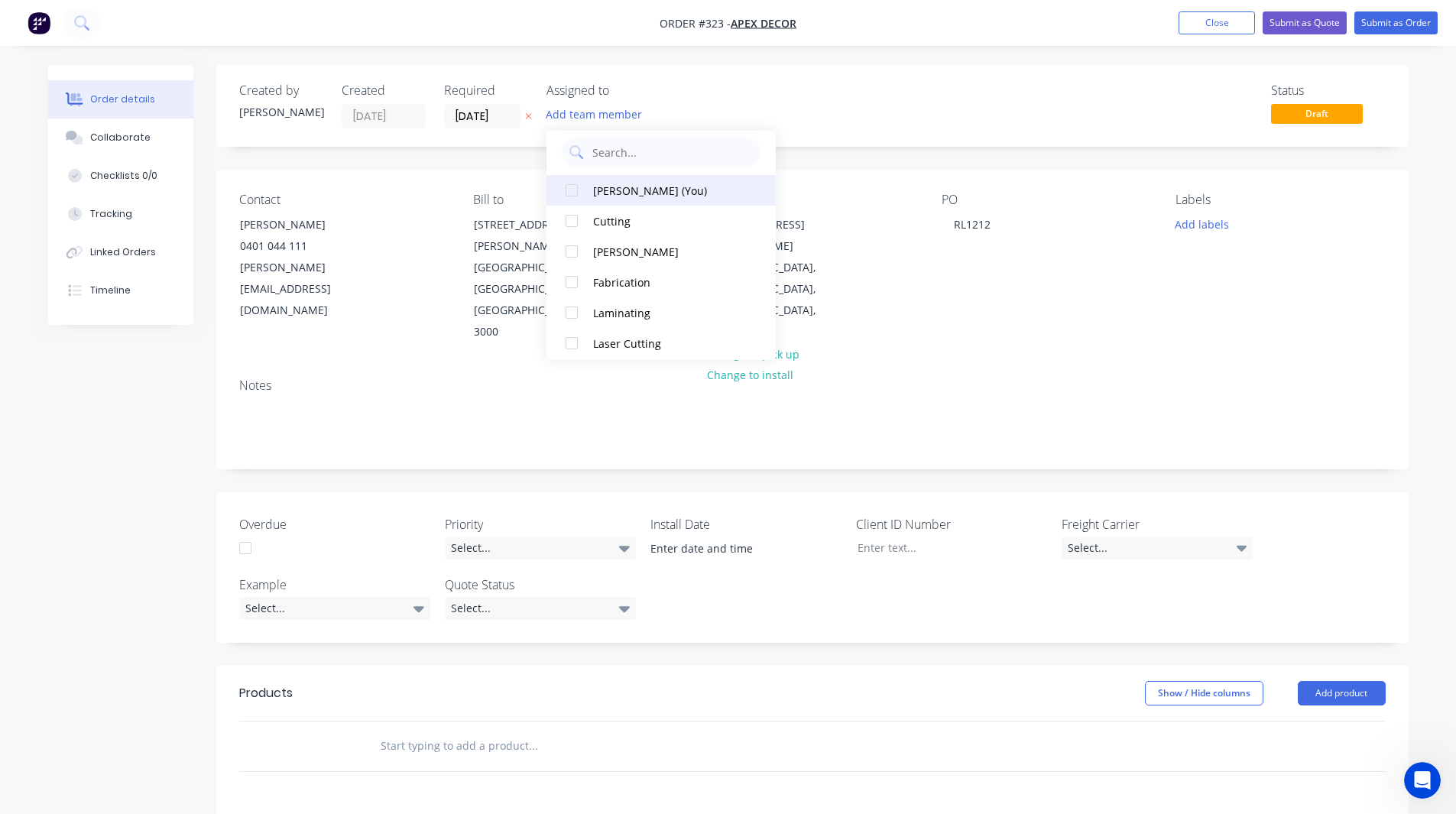
scroll to position [10, 0]
click at [573, 188] on div at bounding box center [571, 189] width 30 height 30
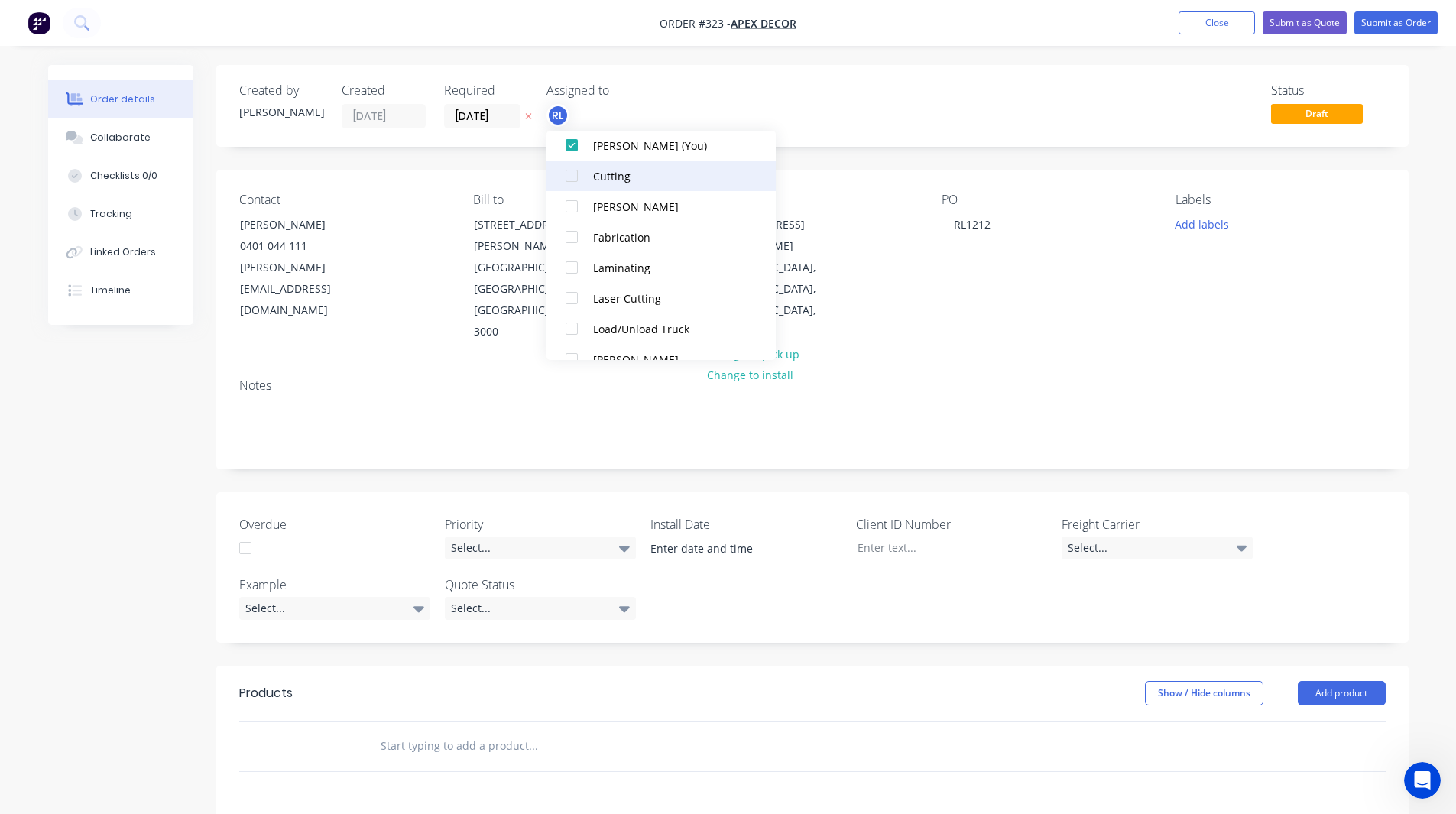
scroll to position [56, 0]
click at [570, 197] on div at bounding box center [571, 203] width 30 height 30
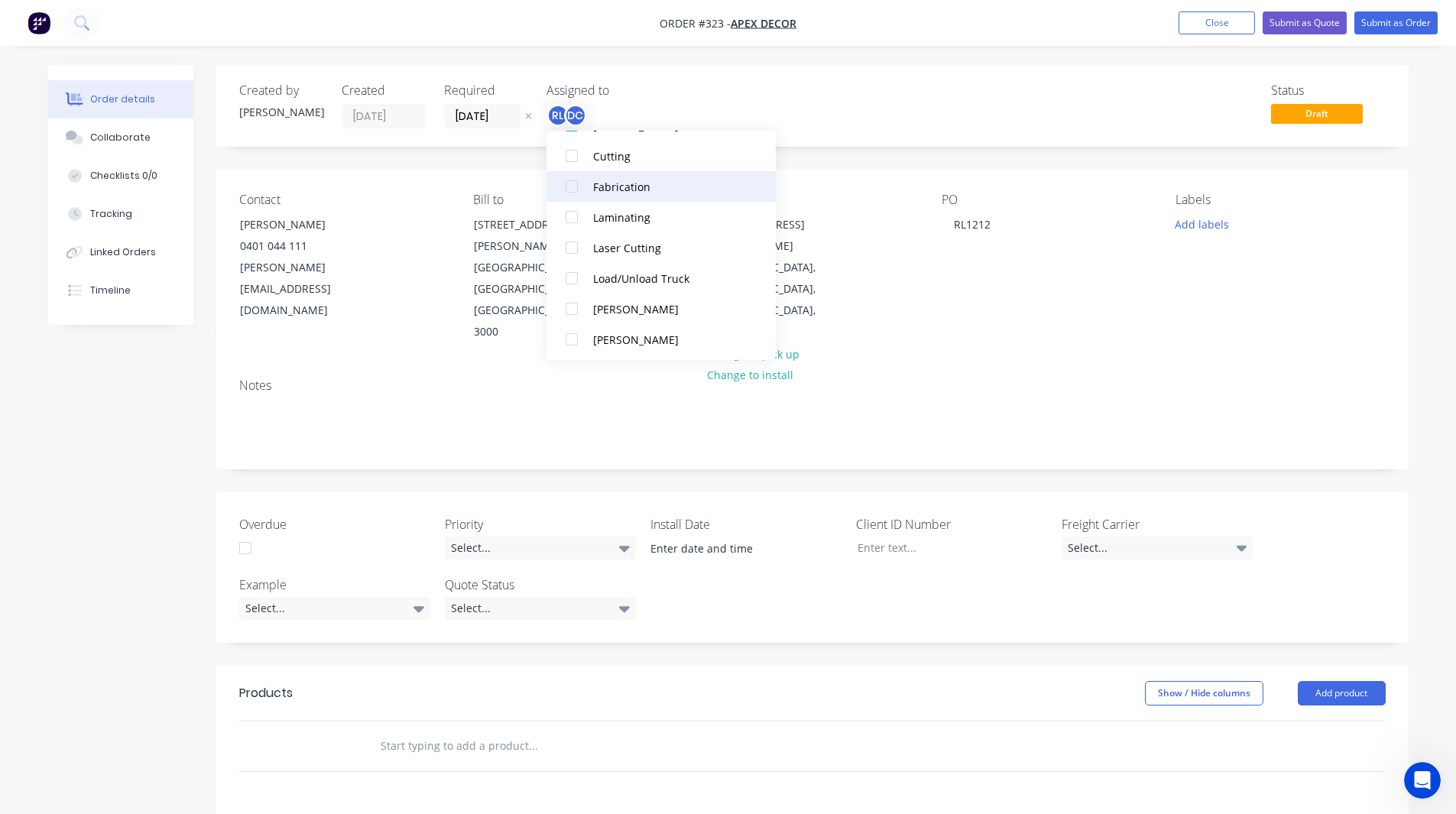
click at [576, 185] on div at bounding box center [571, 186] width 30 height 30
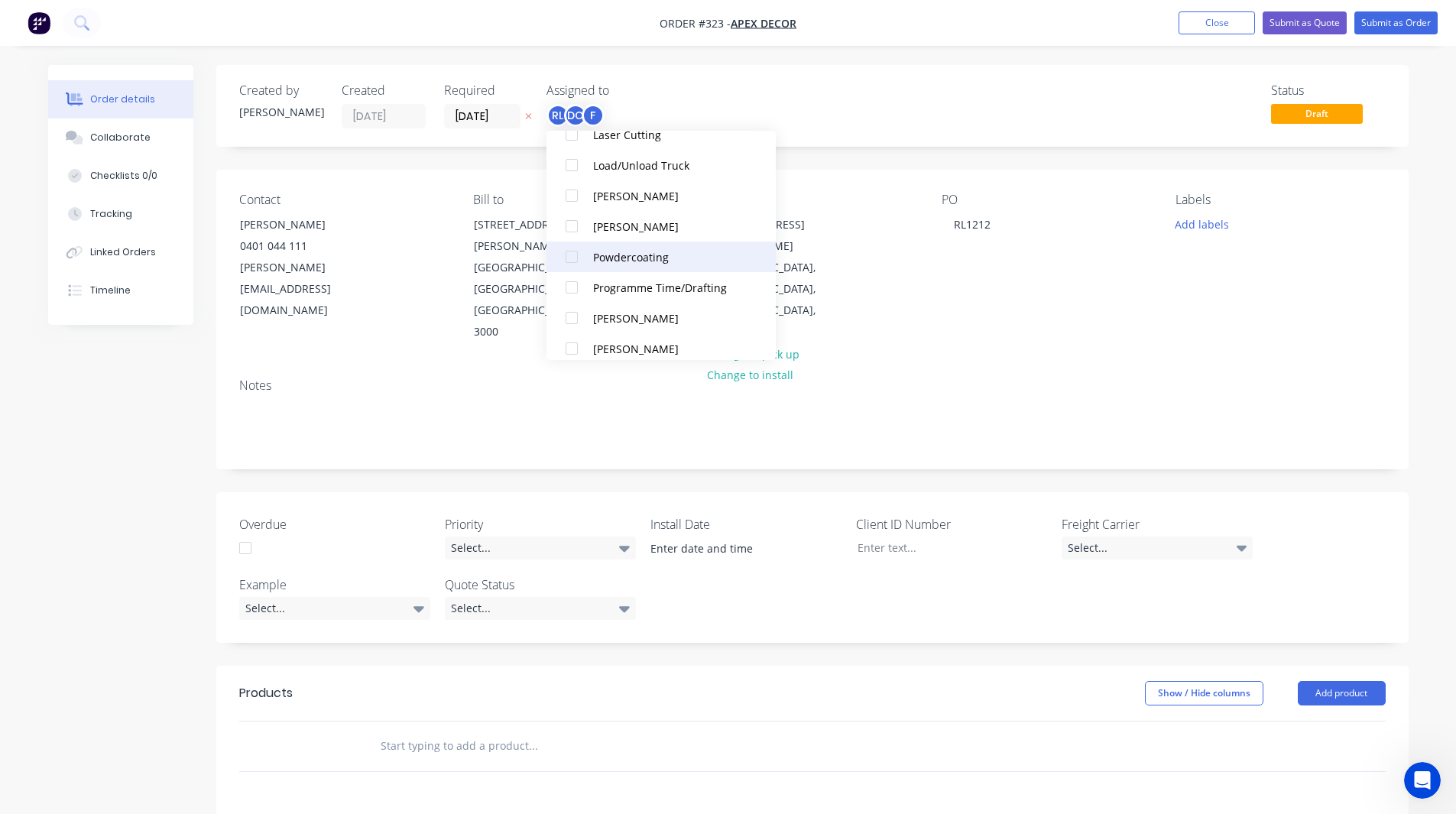
click at [572, 258] on div at bounding box center [571, 256] width 30 height 30
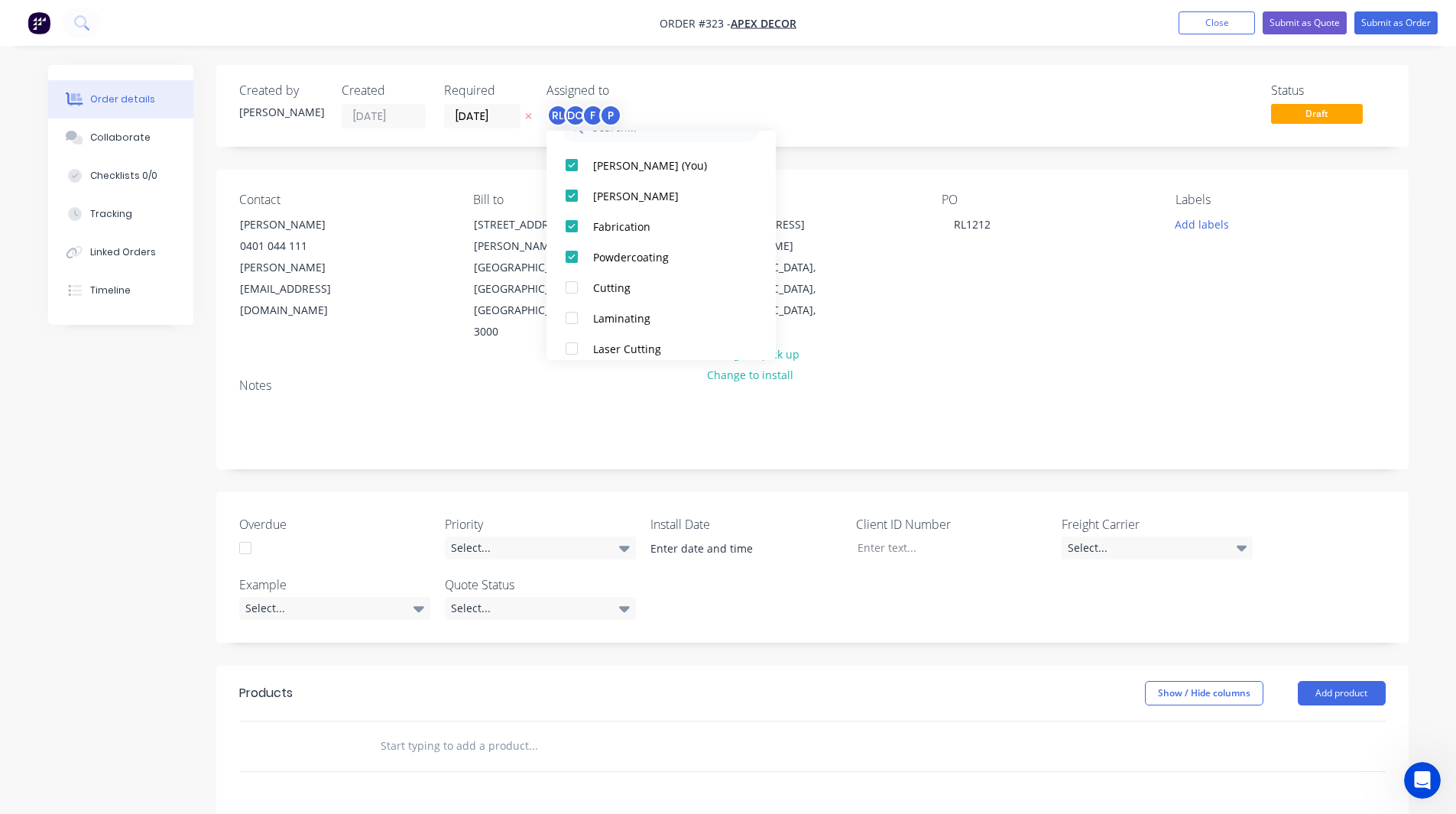
click at [745, 118] on div "Status Draft" at bounding box center [1042, 105] width 686 height 45
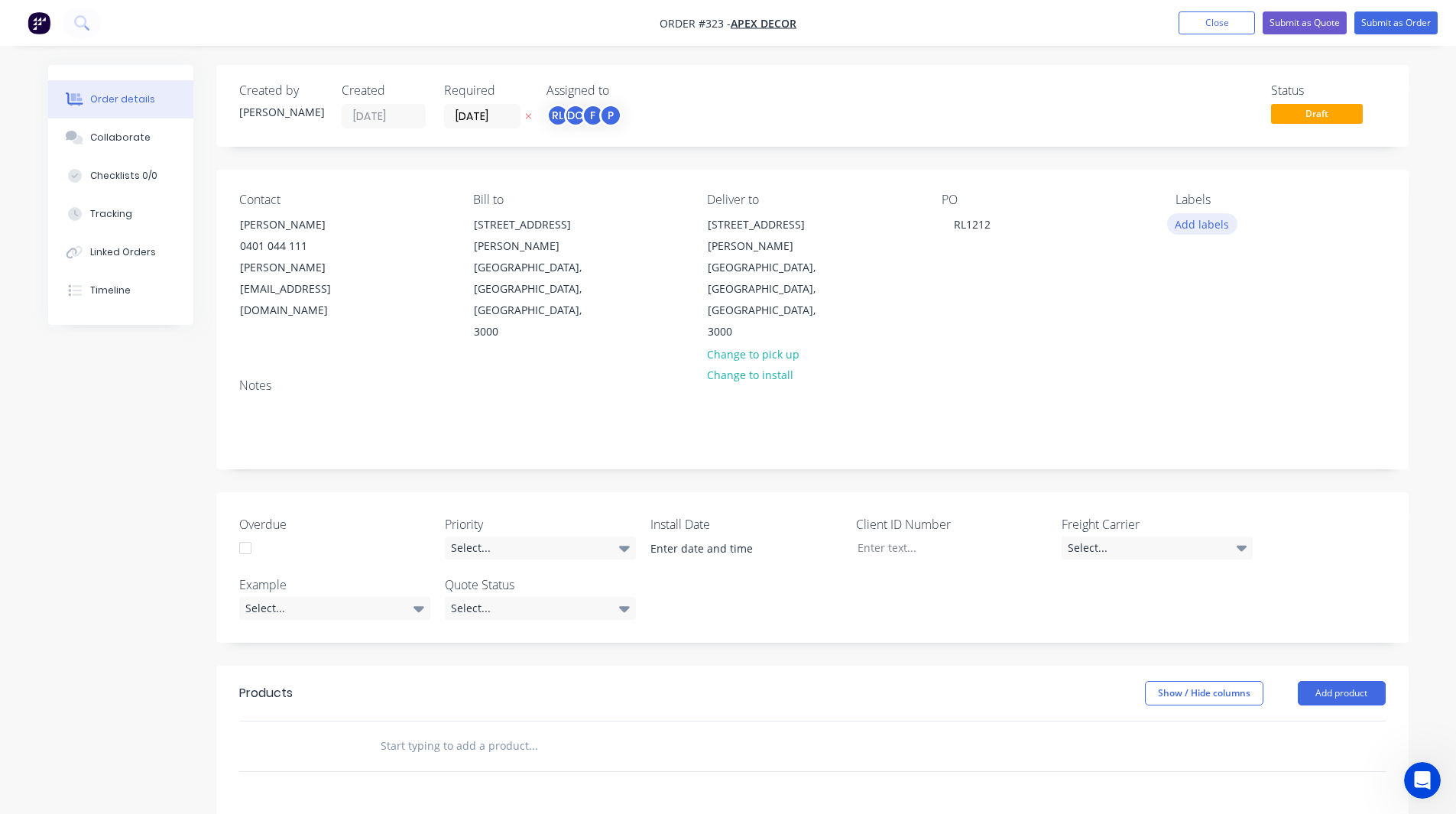
click at [1206, 227] on button "Add labels" at bounding box center [1202, 223] width 70 height 20
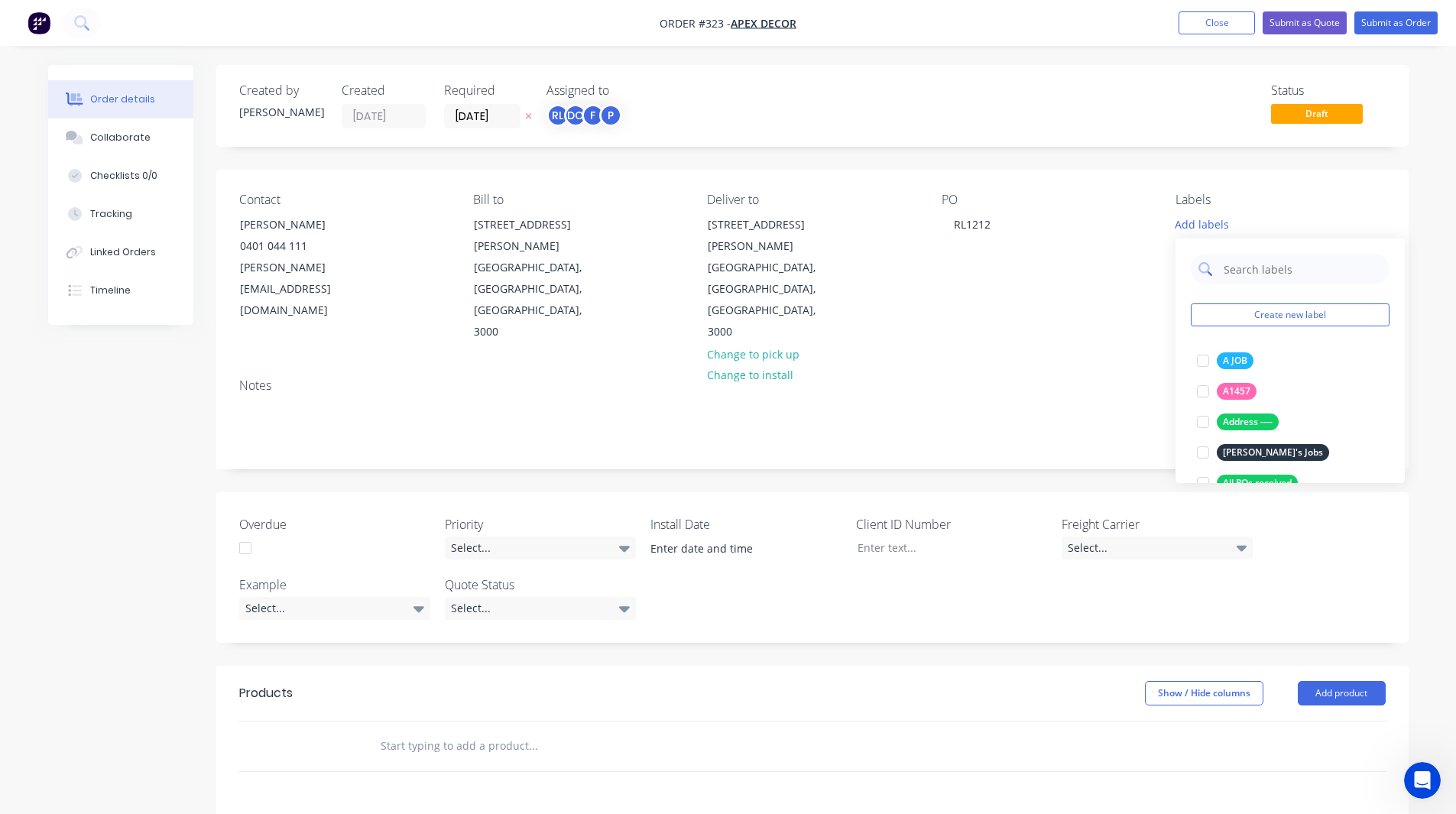
click at [1256, 274] on input "text" at bounding box center [1302, 268] width 160 height 30
click at [1204, 361] on div at bounding box center [1202, 361] width 30 height 30
click at [1204, 361] on div at bounding box center [1202, 352] width 30 height 30
click at [1204, 361] on div at bounding box center [1202, 361] width 30 height 30
click at [1261, 263] on input "urgent" at bounding box center [1302, 261] width 160 height 30
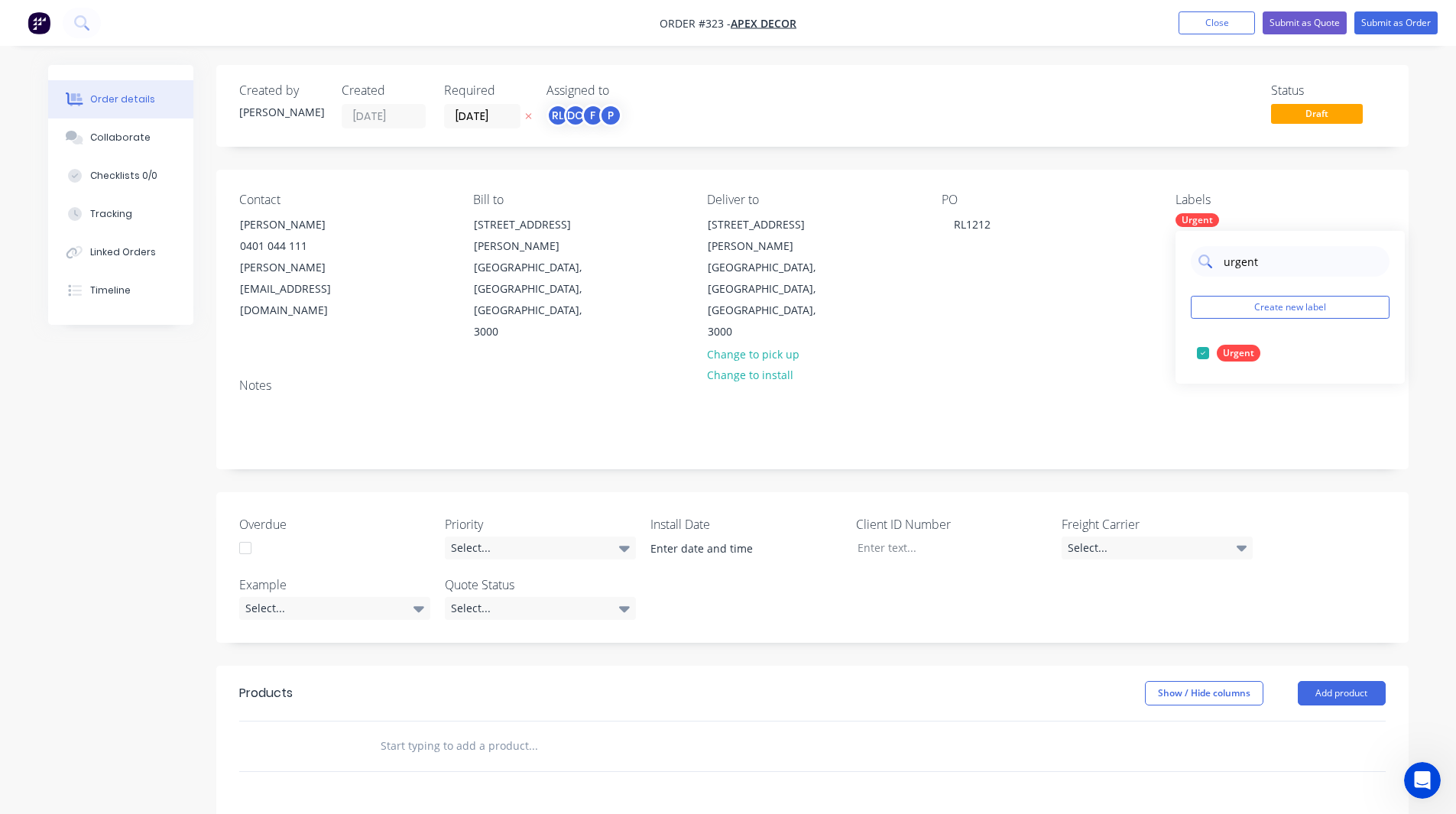
click at [1261, 263] on input "urgent" at bounding box center [1302, 261] width 160 height 30
type input "machine"
click at [1207, 352] on div at bounding box center [1202, 352] width 30 height 30
click at [1139, 378] on div "Notes" at bounding box center [812, 386] width 1147 height 15
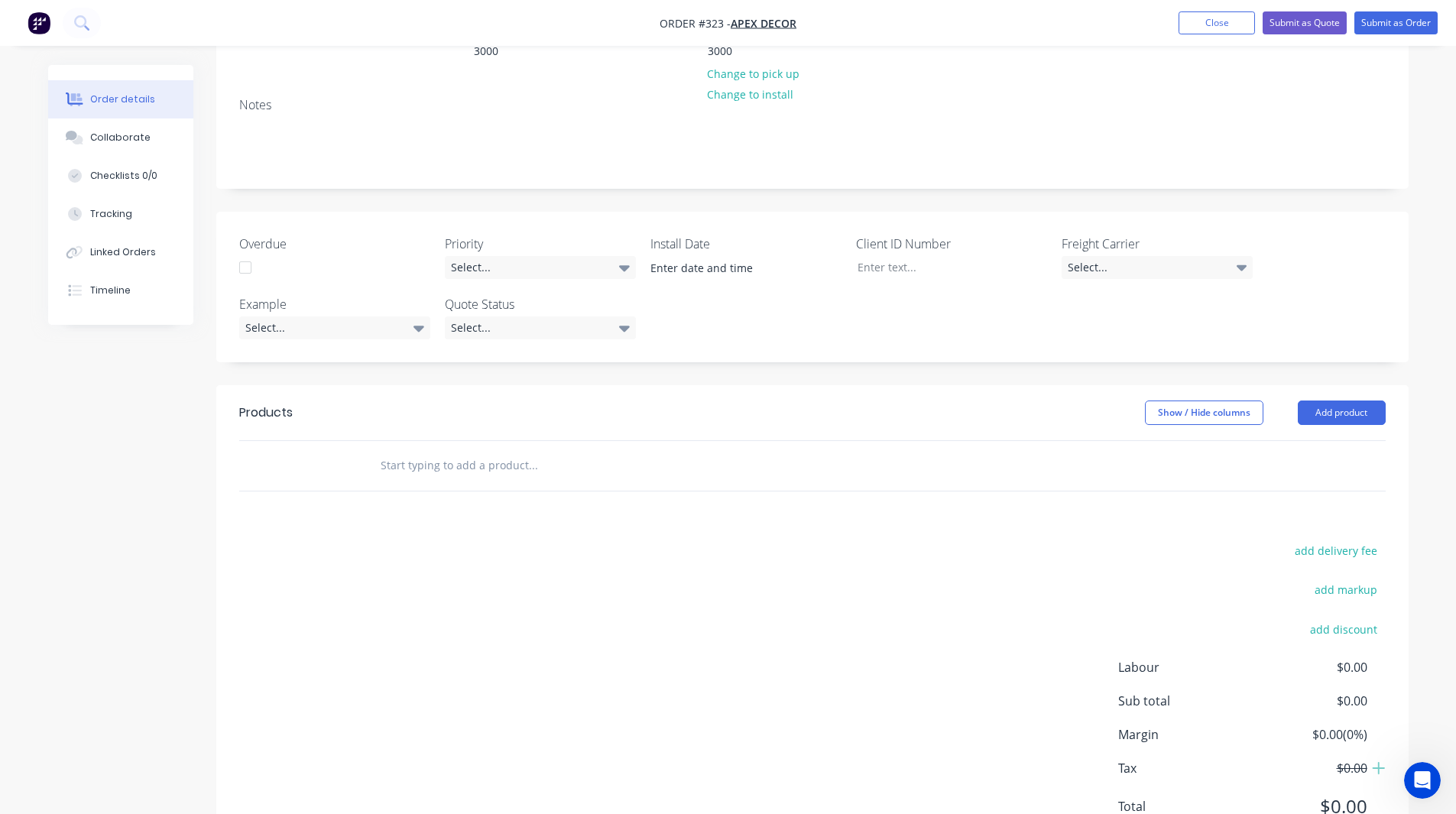
scroll to position [284, 0]
click at [418, 447] on input "text" at bounding box center [533, 462] width 306 height 30
click at [1326, 397] on button "Add product" at bounding box center [1342, 409] width 88 height 24
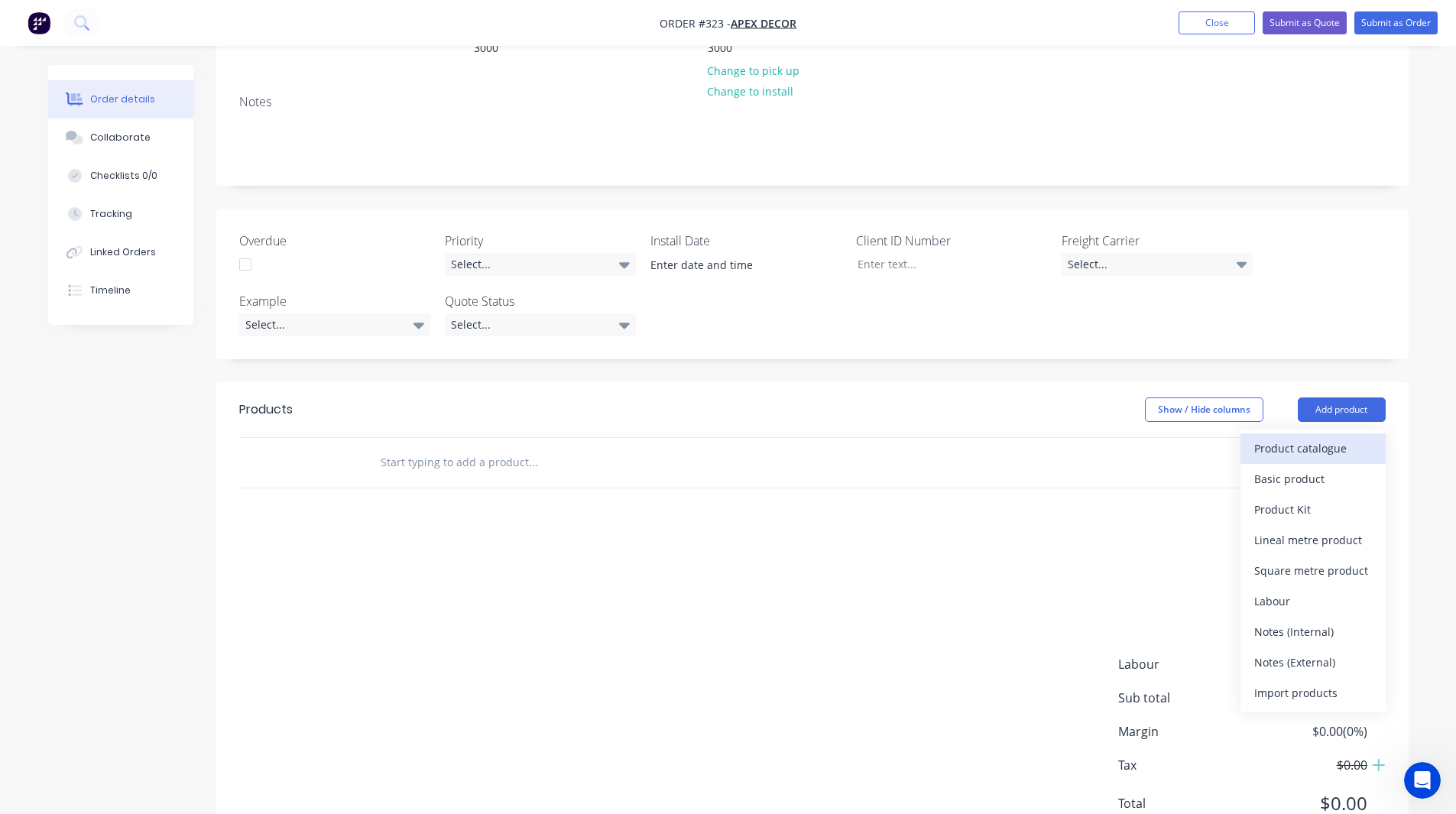
click at [1311, 437] on div "Product catalogue" at bounding box center [1313, 448] width 117 height 22
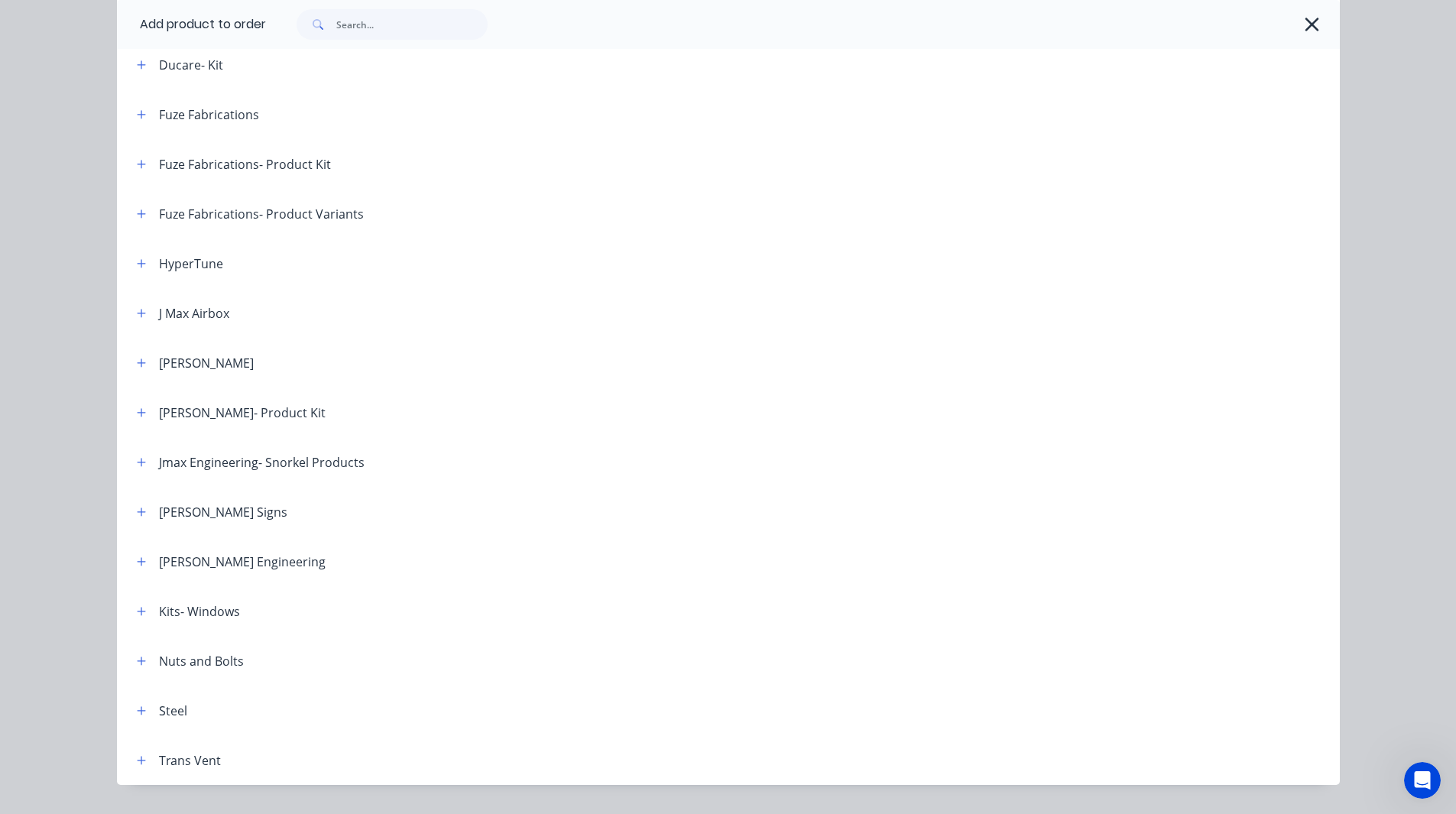
scroll to position [613, 0]
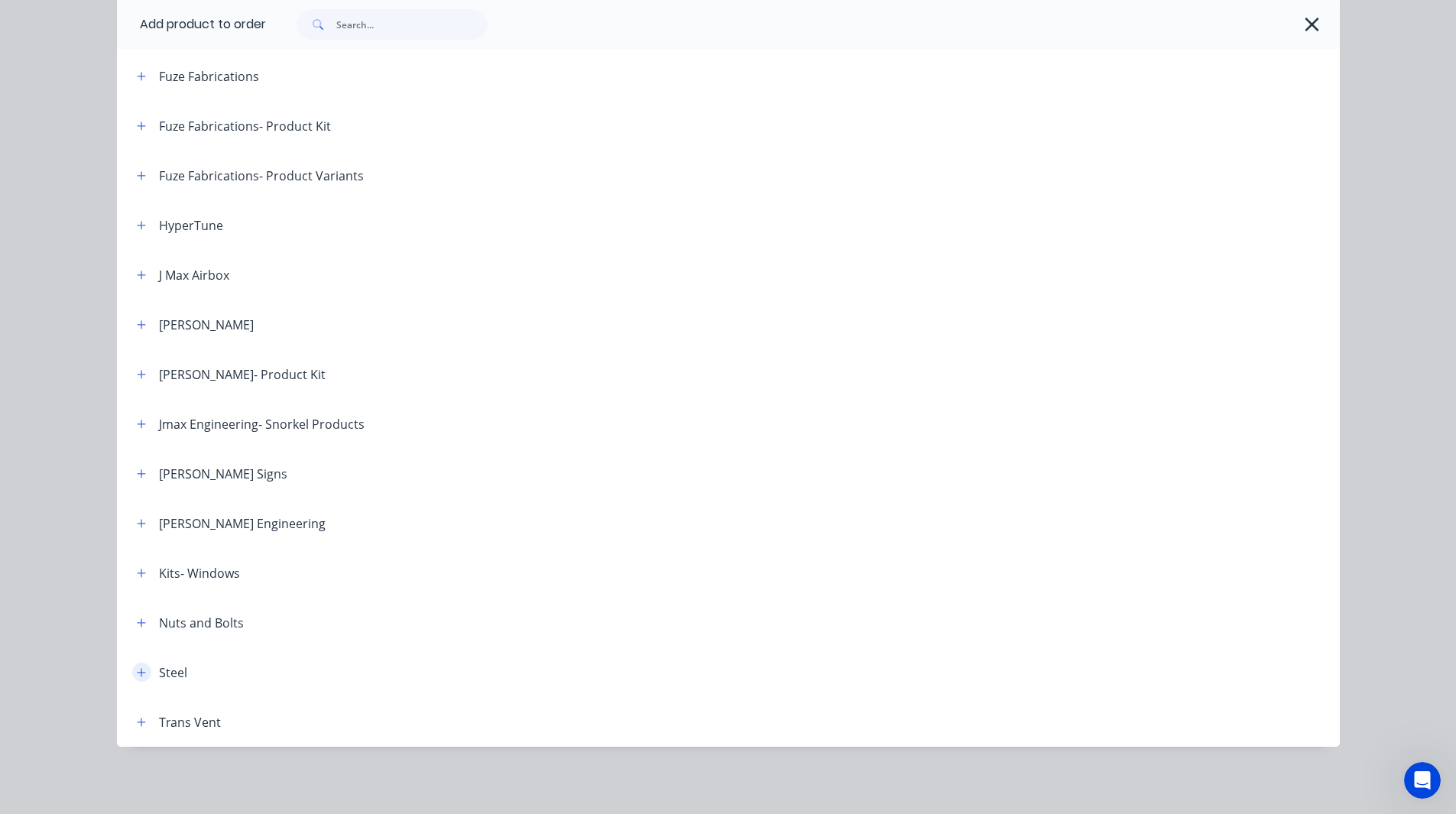
click at [132, 677] on button "button" at bounding box center [141, 671] width 19 height 19
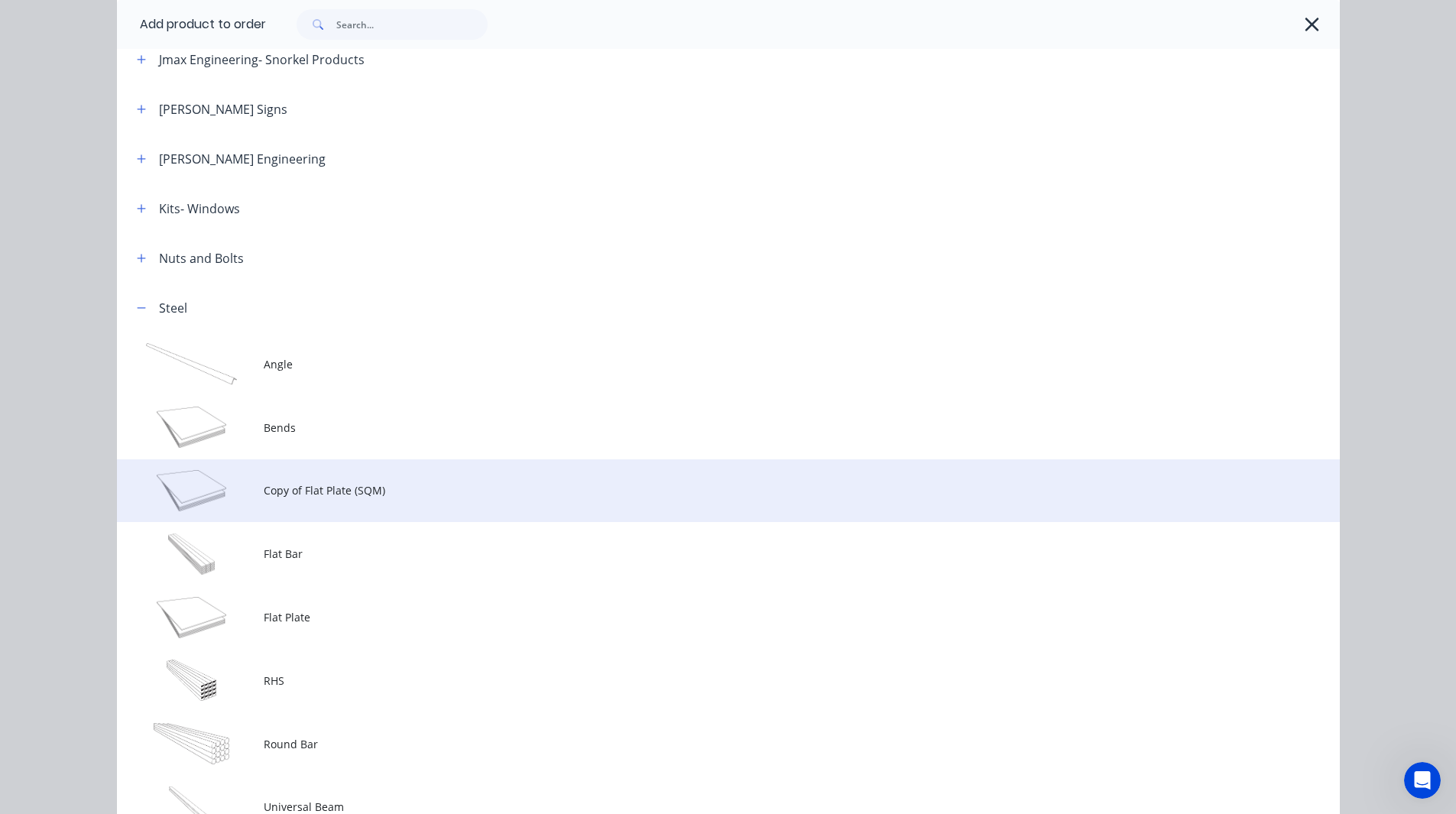
scroll to position [1119, 0]
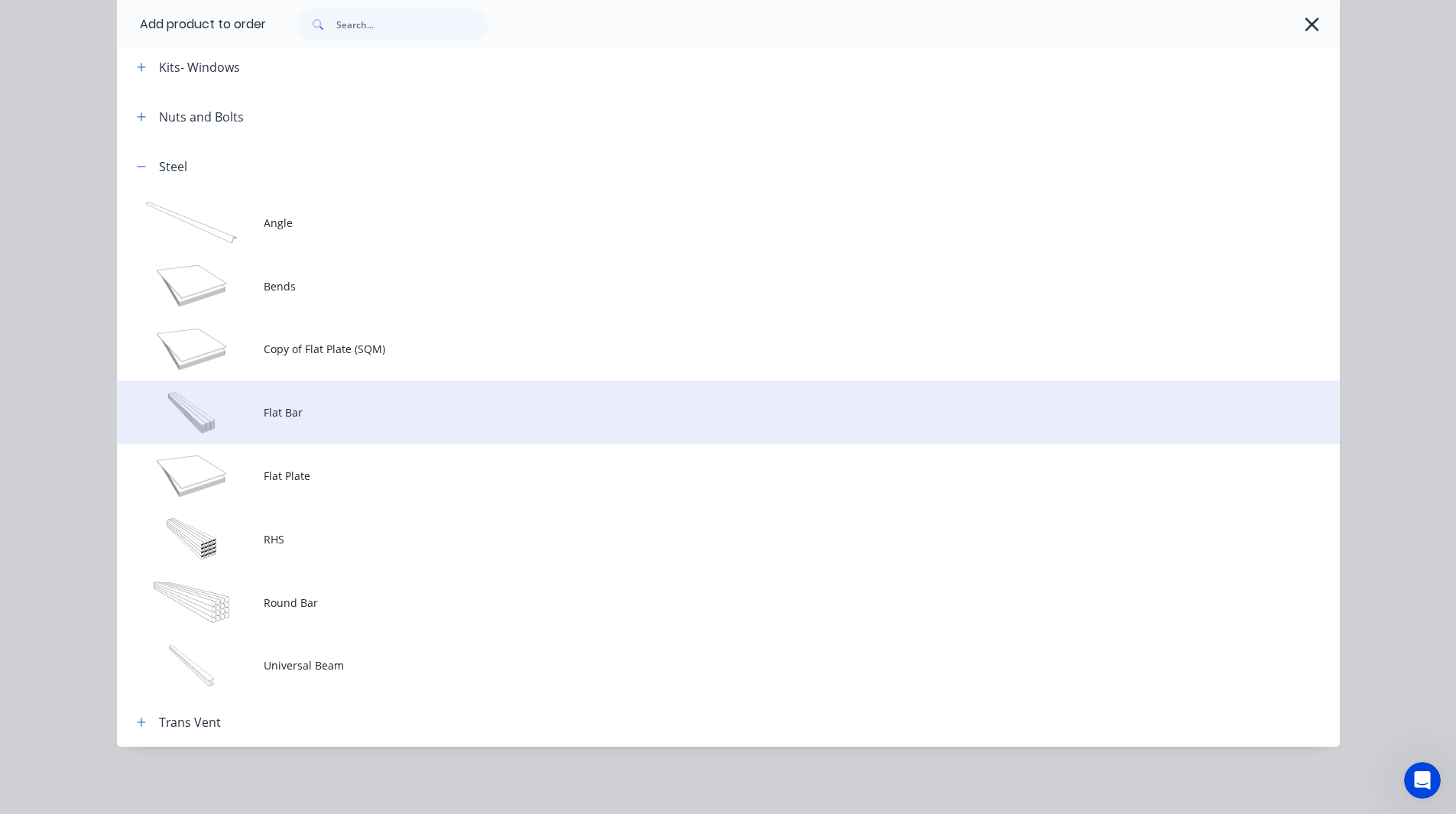
click at [270, 402] on td "Flat Bar" at bounding box center [801, 413] width 1076 height 64
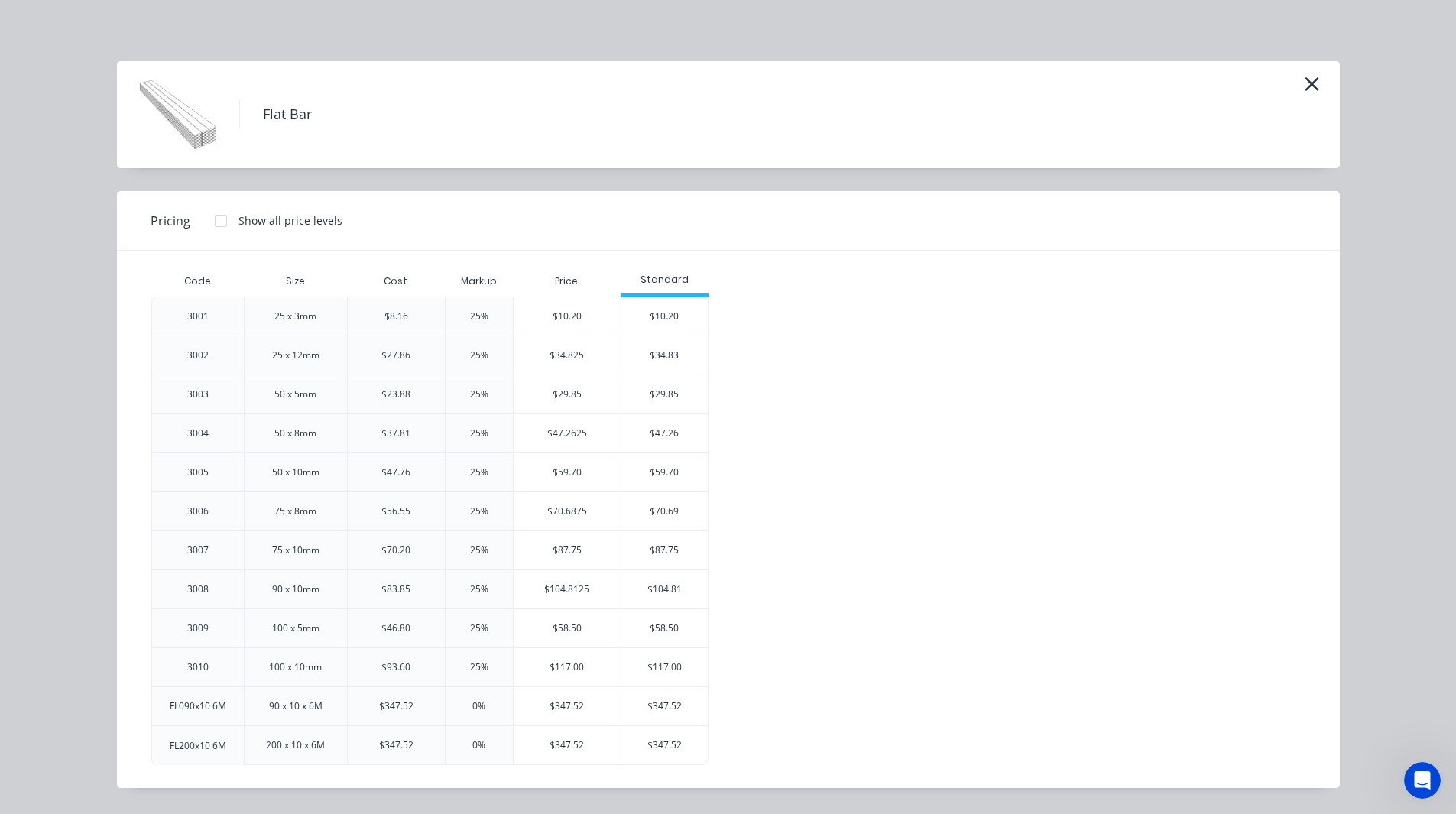
scroll to position [306, 0]
drag, startPoint x: 319, startPoint y: 317, endPoint x: 266, endPoint y: 311, distance: 53.3
click at [266, 311] on div "25 x 3mm" at bounding box center [295, 316] width 67 height 38
drag, startPoint x: 409, startPoint y: 314, endPoint x: 378, endPoint y: 312, distance: 31.1
drag, startPoint x: 378, startPoint y: 312, endPoint x: 480, endPoint y: 306, distance: 102.2
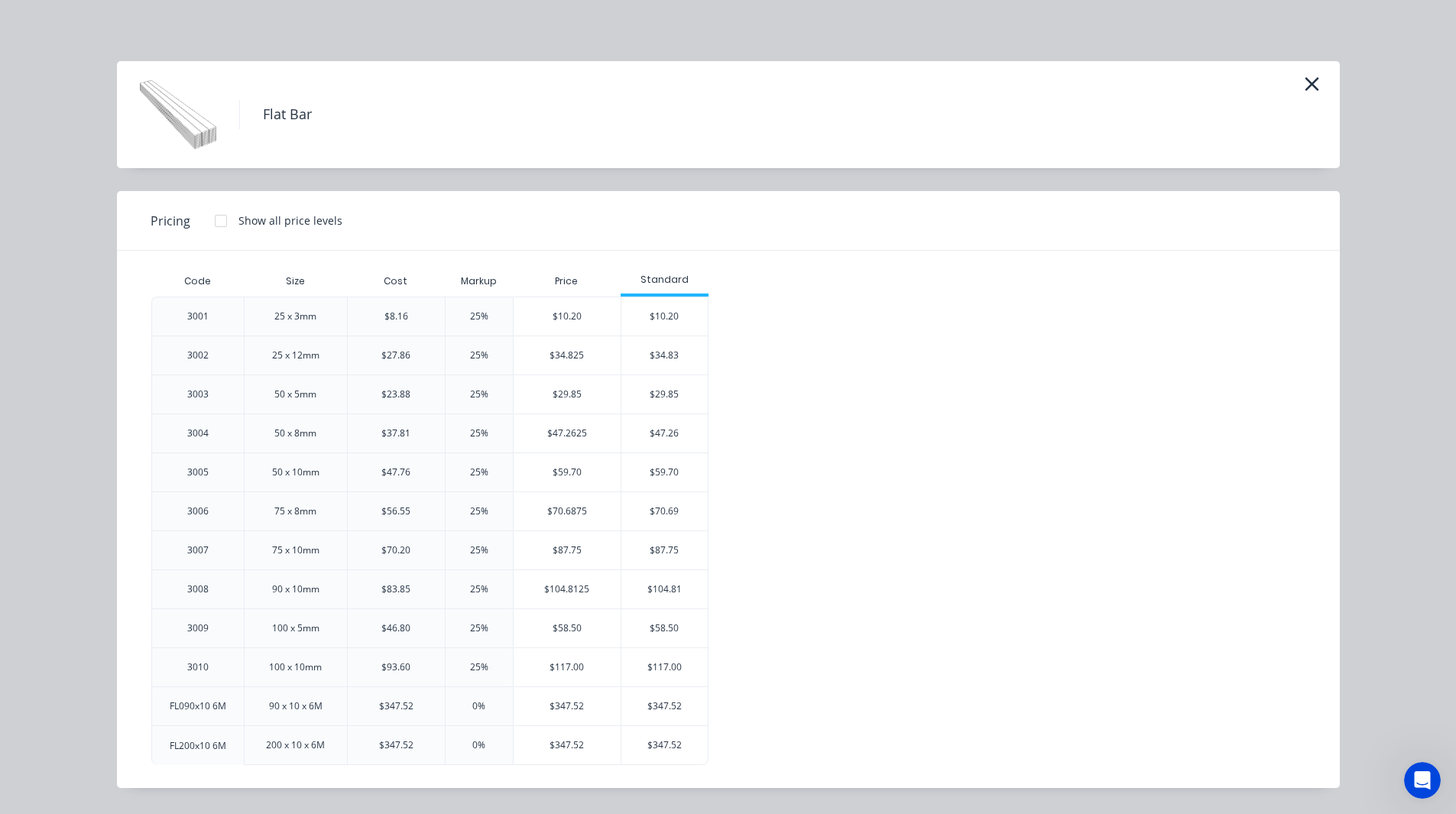
click at [480, 306] on div "25%" at bounding box center [478, 316] width 68 height 39
drag, startPoint x: 492, startPoint y: 320, endPoint x: 466, endPoint y: 317, distance: 26.2
click at [466, 317] on div "25%" at bounding box center [478, 316] width 68 height 39
click at [774, 296] on div "Code Size Cost Markup Price Standard 3001 25 x 3mm $8.16 25% $10.20 $10.20 3002…" at bounding box center [717, 515] width 1131 height 499
click at [655, 312] on div "$10.20" at bounding box center [665, 316] width 86 height 38
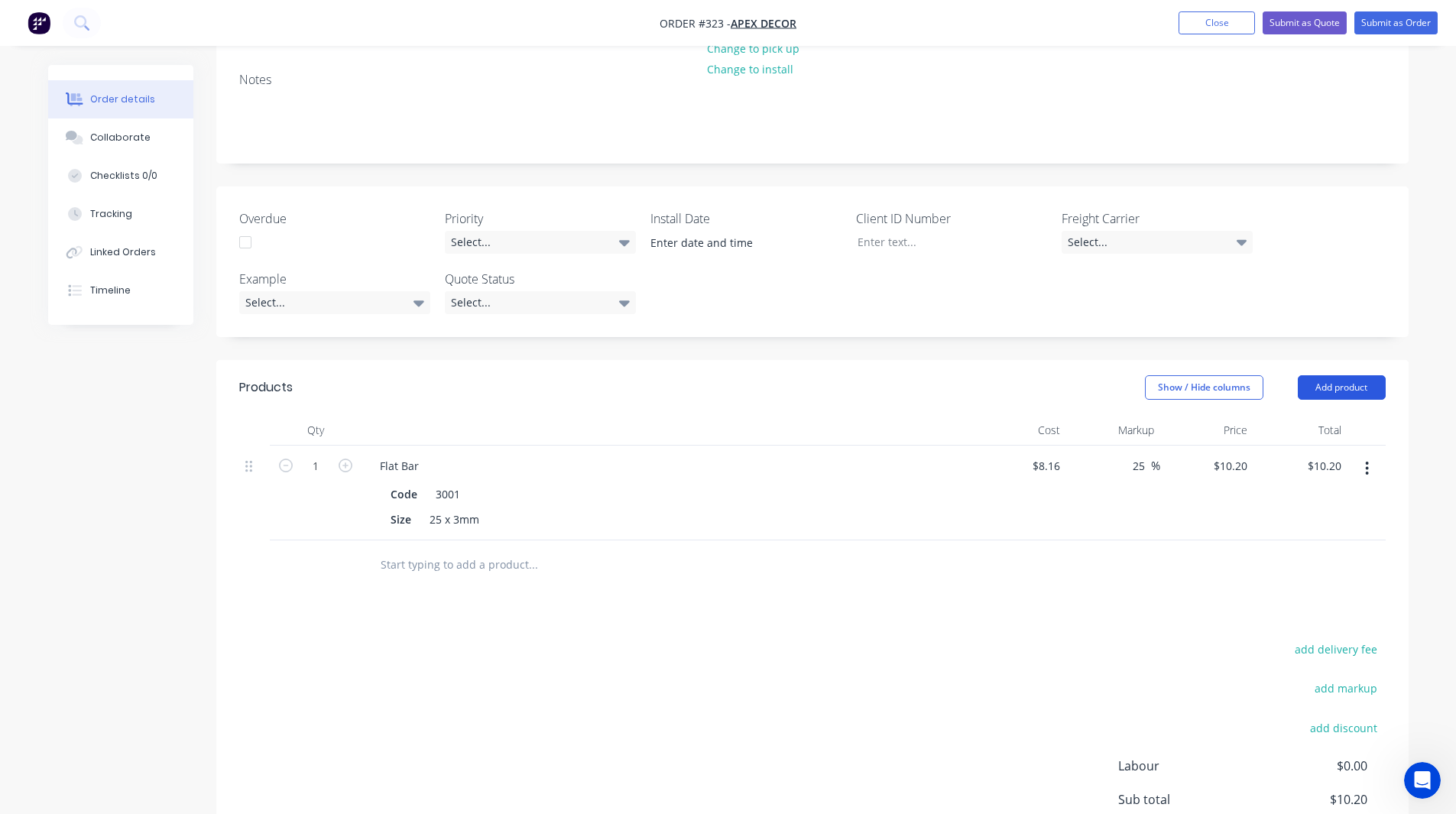
click at [1348, 375] on button "Add product" at bounding box center [1342, 387] width 88 height 24
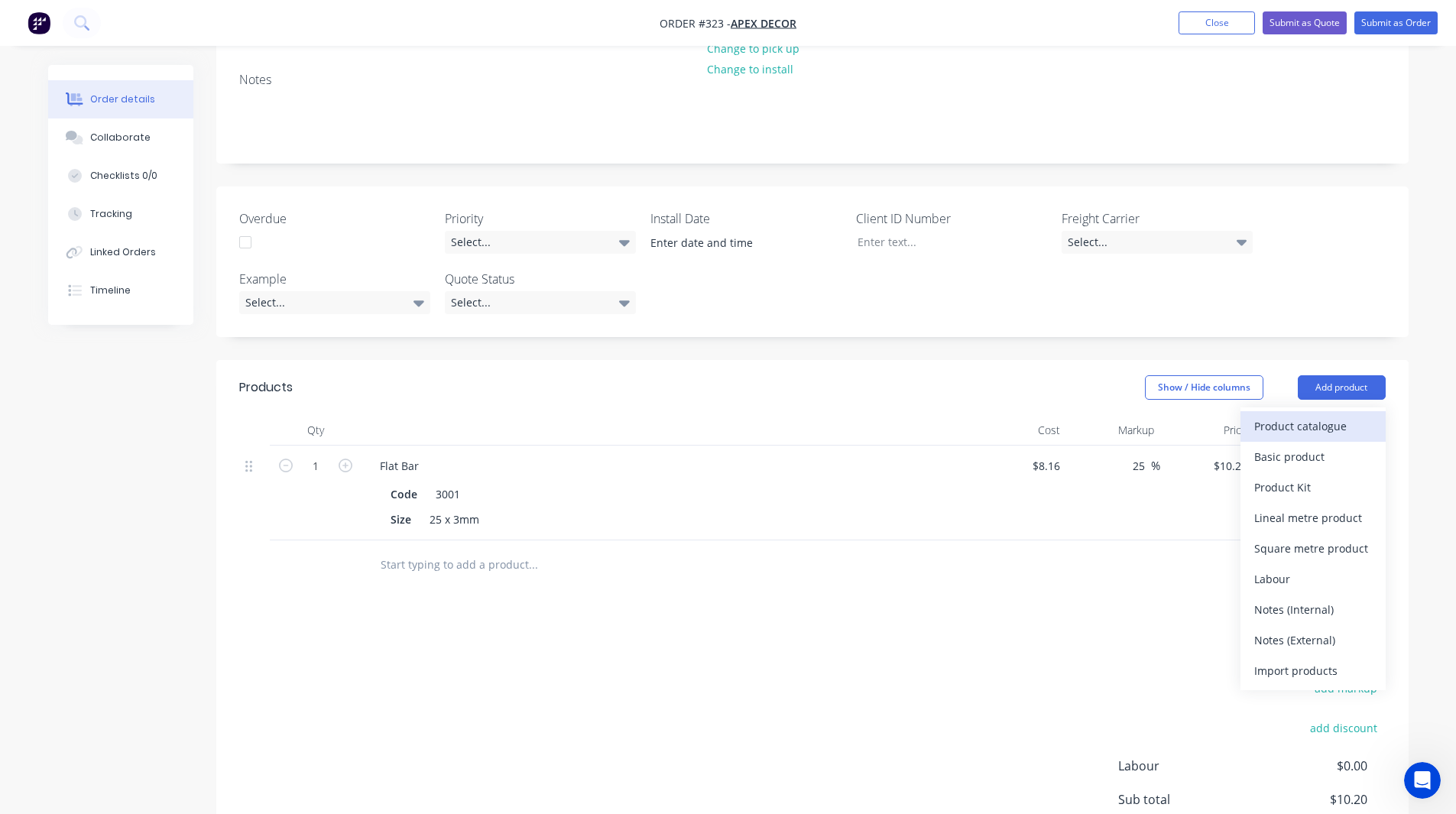
drag, startPoint x: 1320, startPoint y: 356, endPoint x: 1344, endPoint y: 357, distance: 24.0
click at [1344, 415] on div "Product catalogue" at bounding box center [1313, 426] width 117 height 22
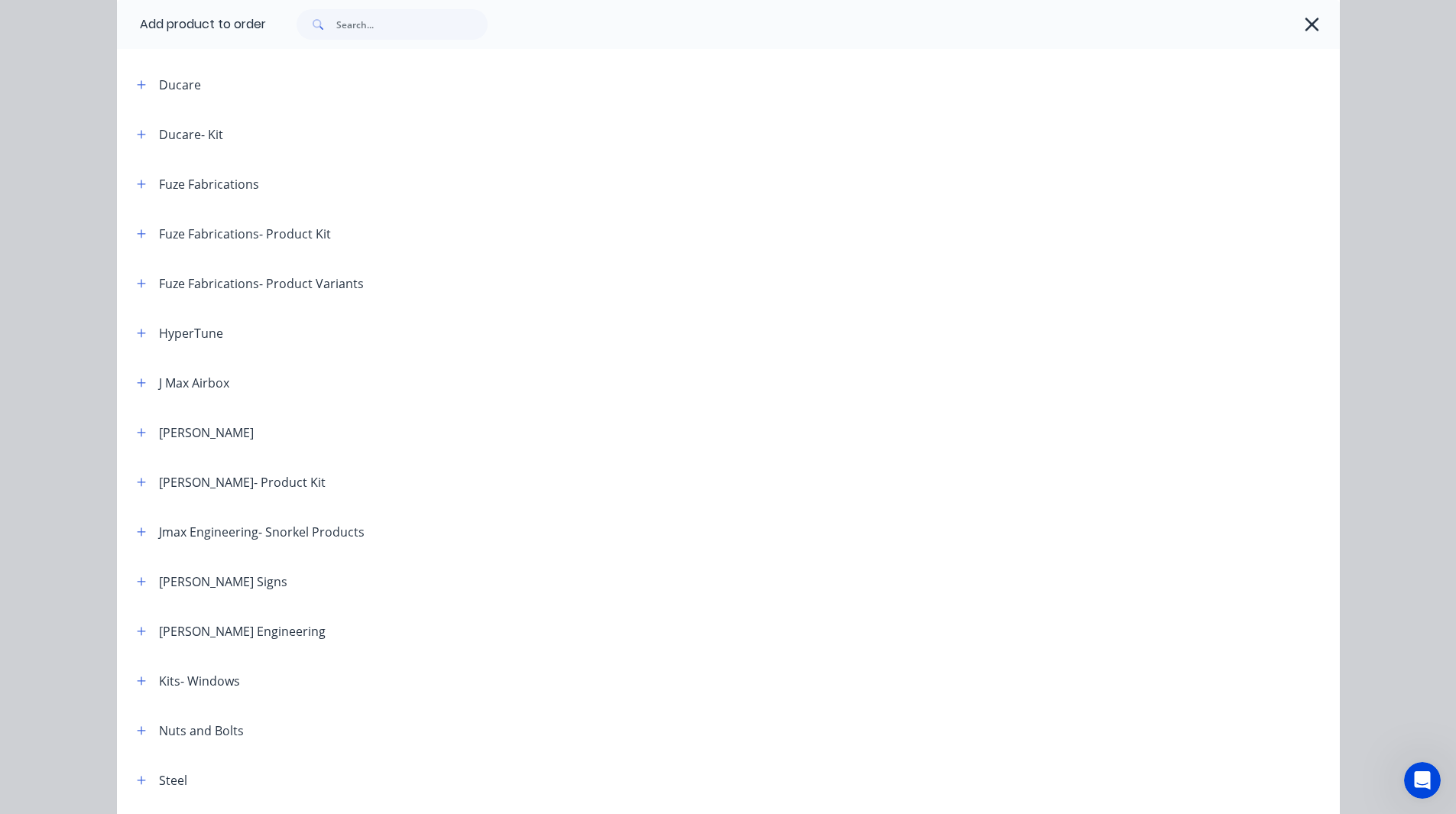
scroll to position [613, 0]
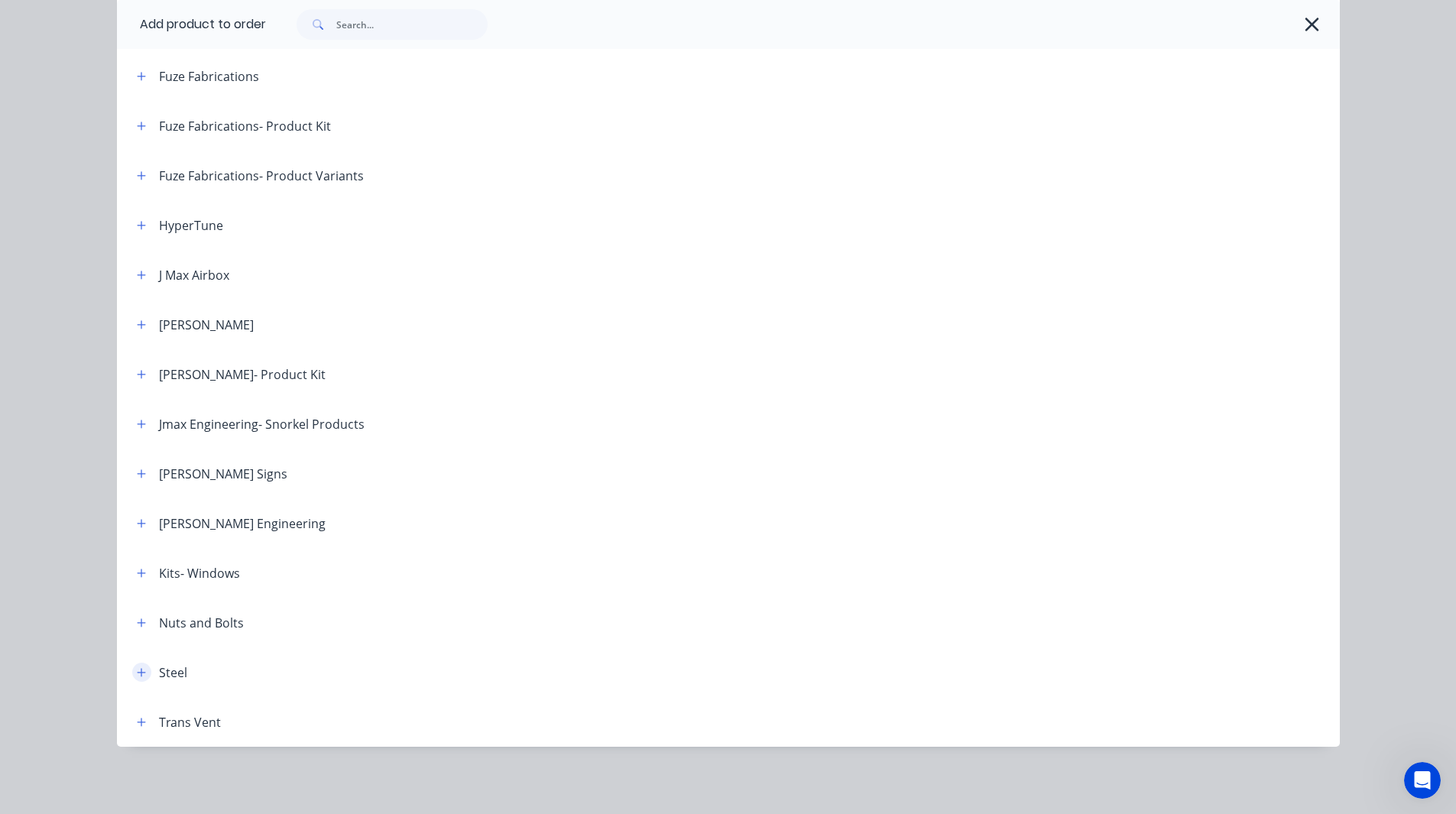
click at [139, 677] on icon "button" at bounding box center [141, 672] width 9 height 11
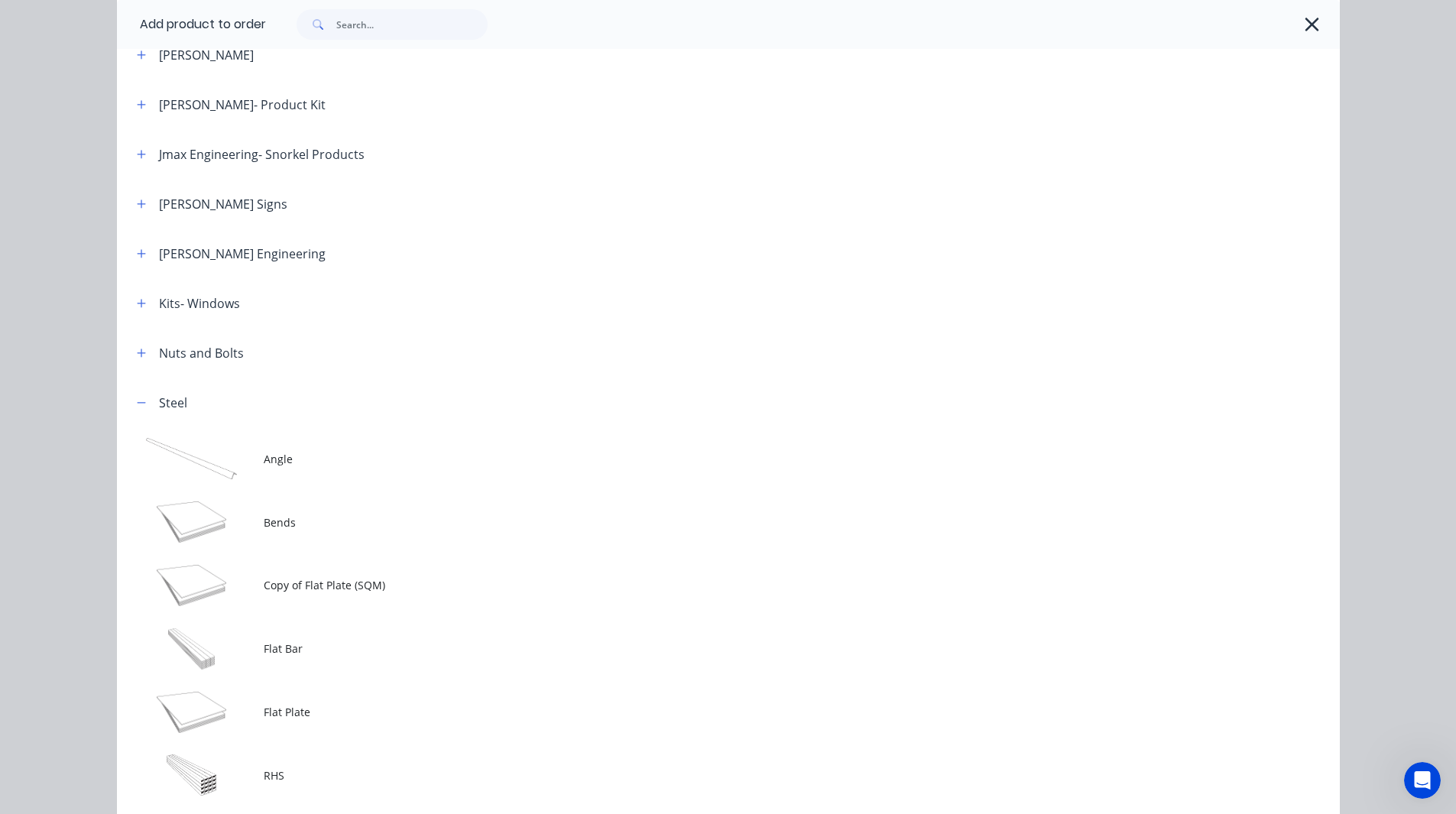
scroll to position [895, 0]
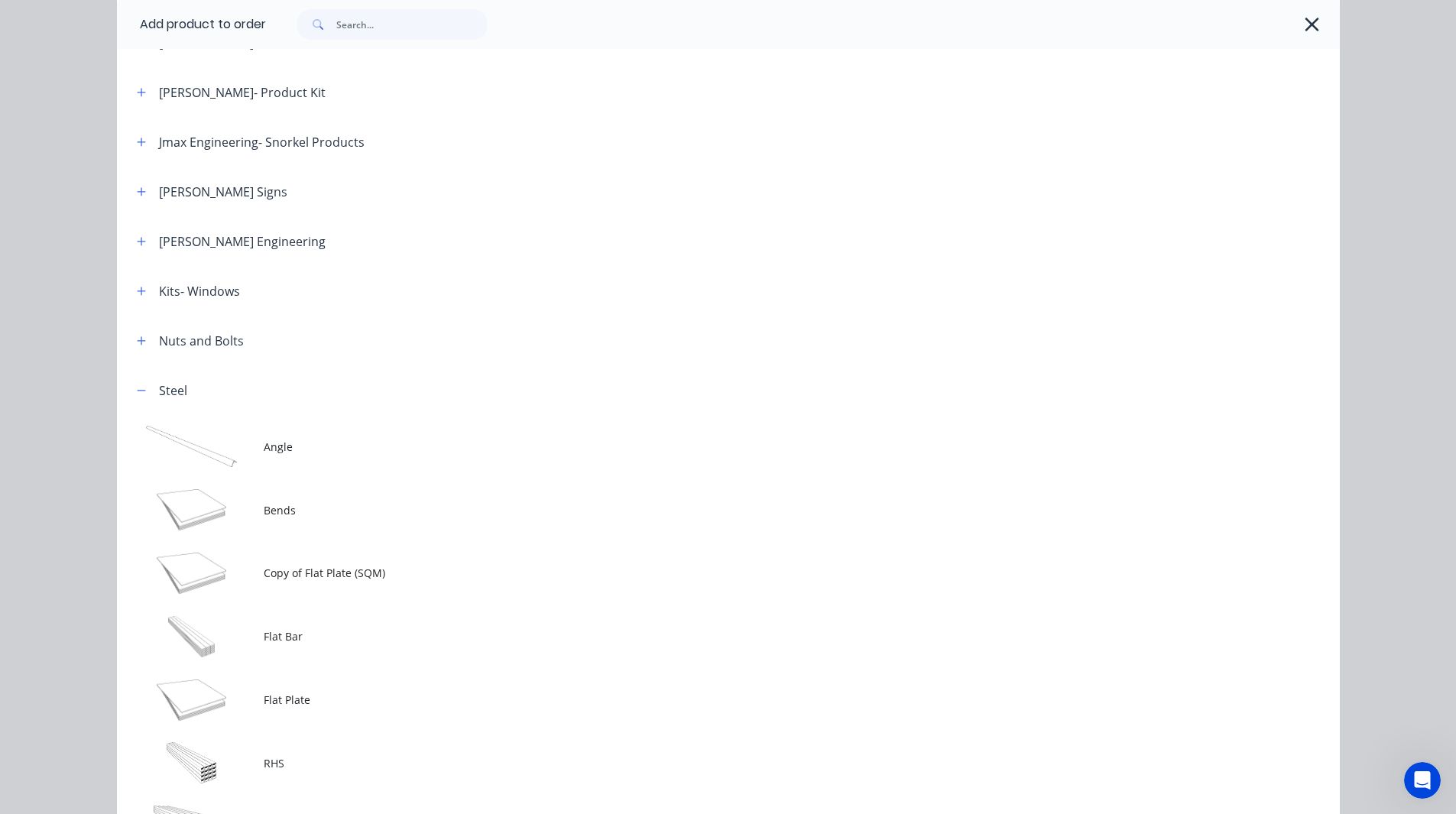
drag, startPoint x: 263, startPoint y: 501, endPoint x: 237, endPoint y: 499, distance: 26.1
click at [237, 499] on td at bounding box center [190, 511] width 147 height 64
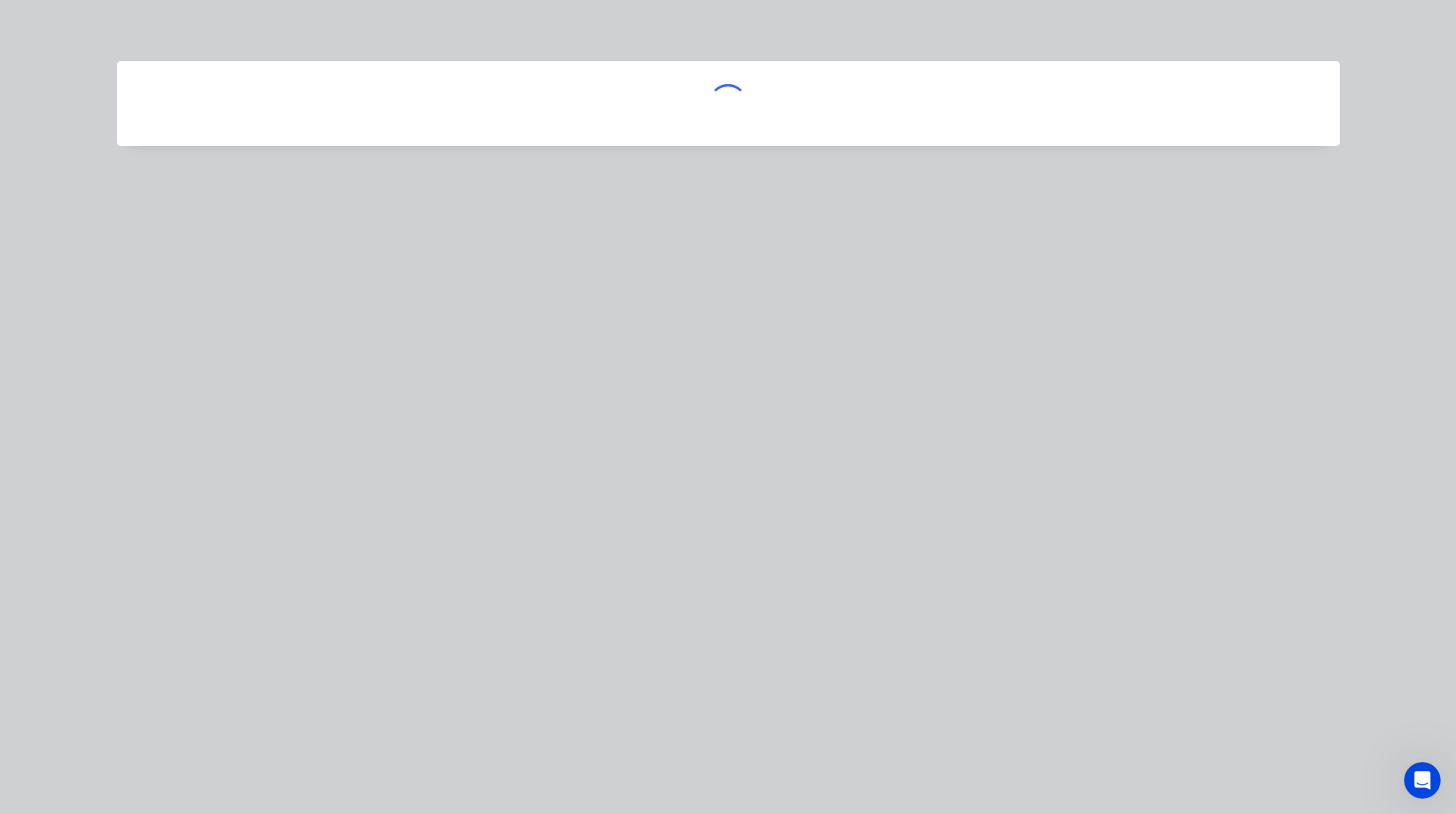
scroll to position [0, 0]
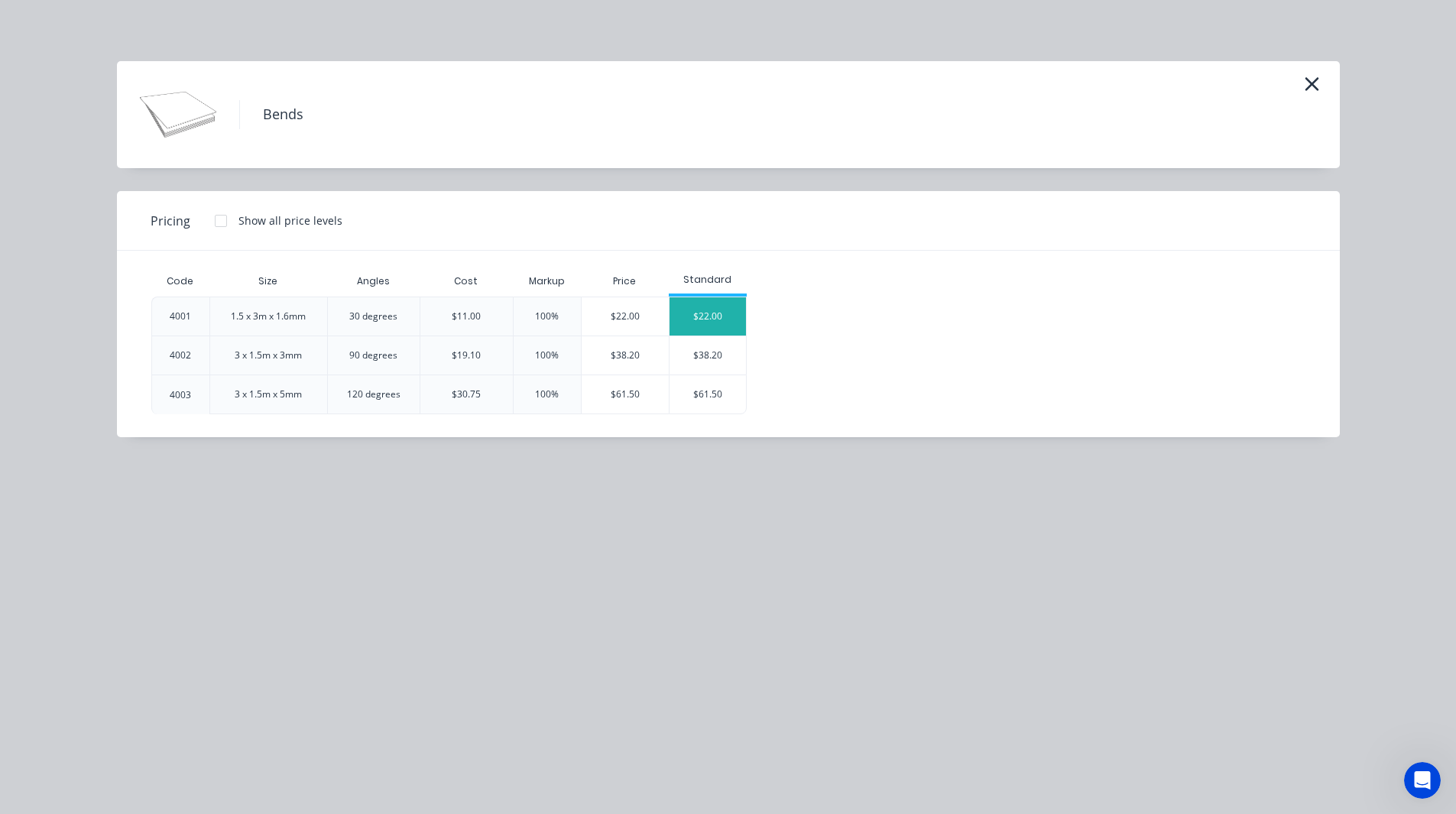
click at [693, 323] on div "$22.00" at bounding box center [708, 316] width 77 height 38
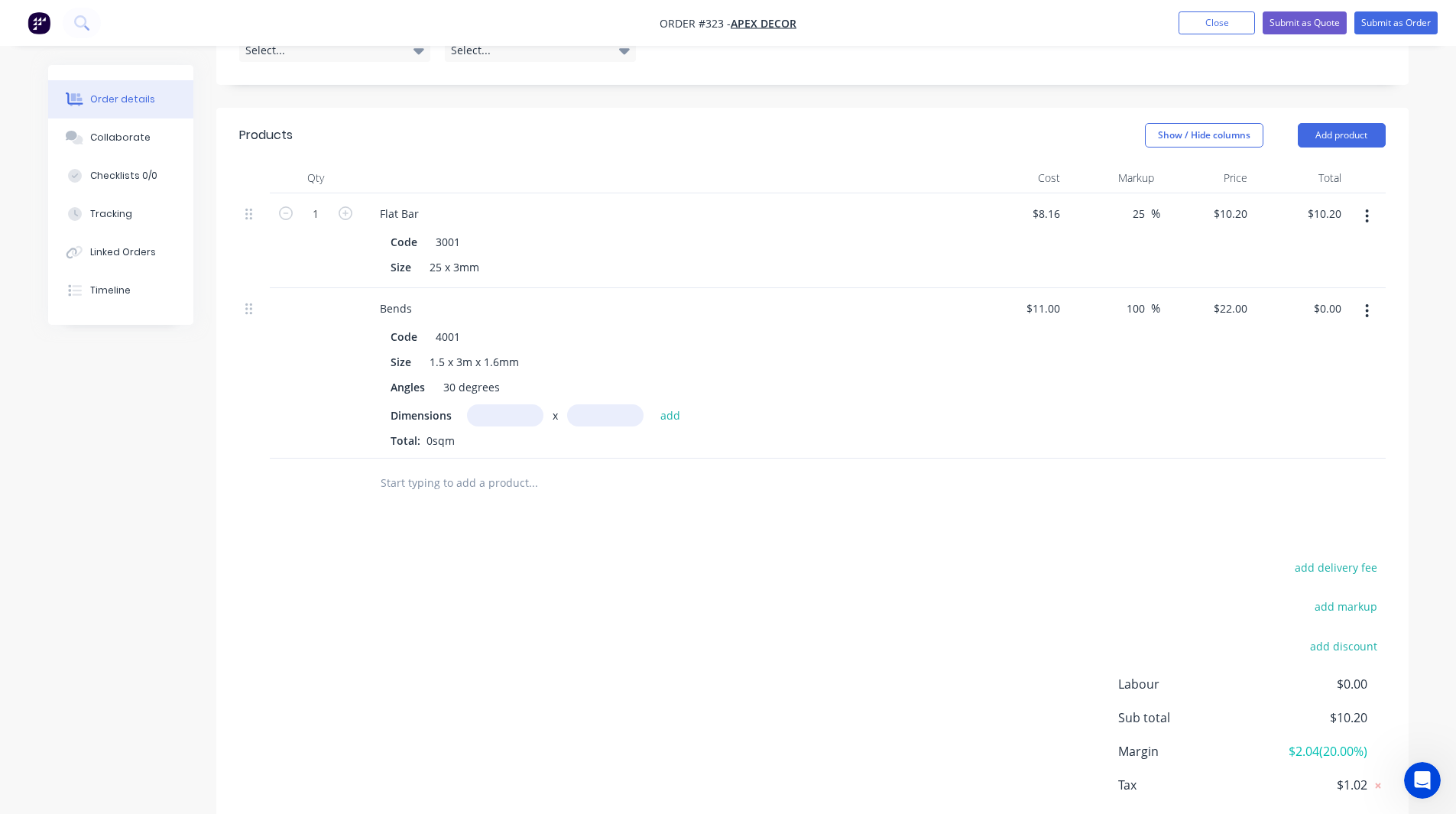
scroll to position [559, 0]
click at [1374, 297] on button "button" at bounding box center [1367, 311] width 36 height 28
click at [1280, 431] on div "Delete" at bounding box center [1313, 441] width 117 height 22
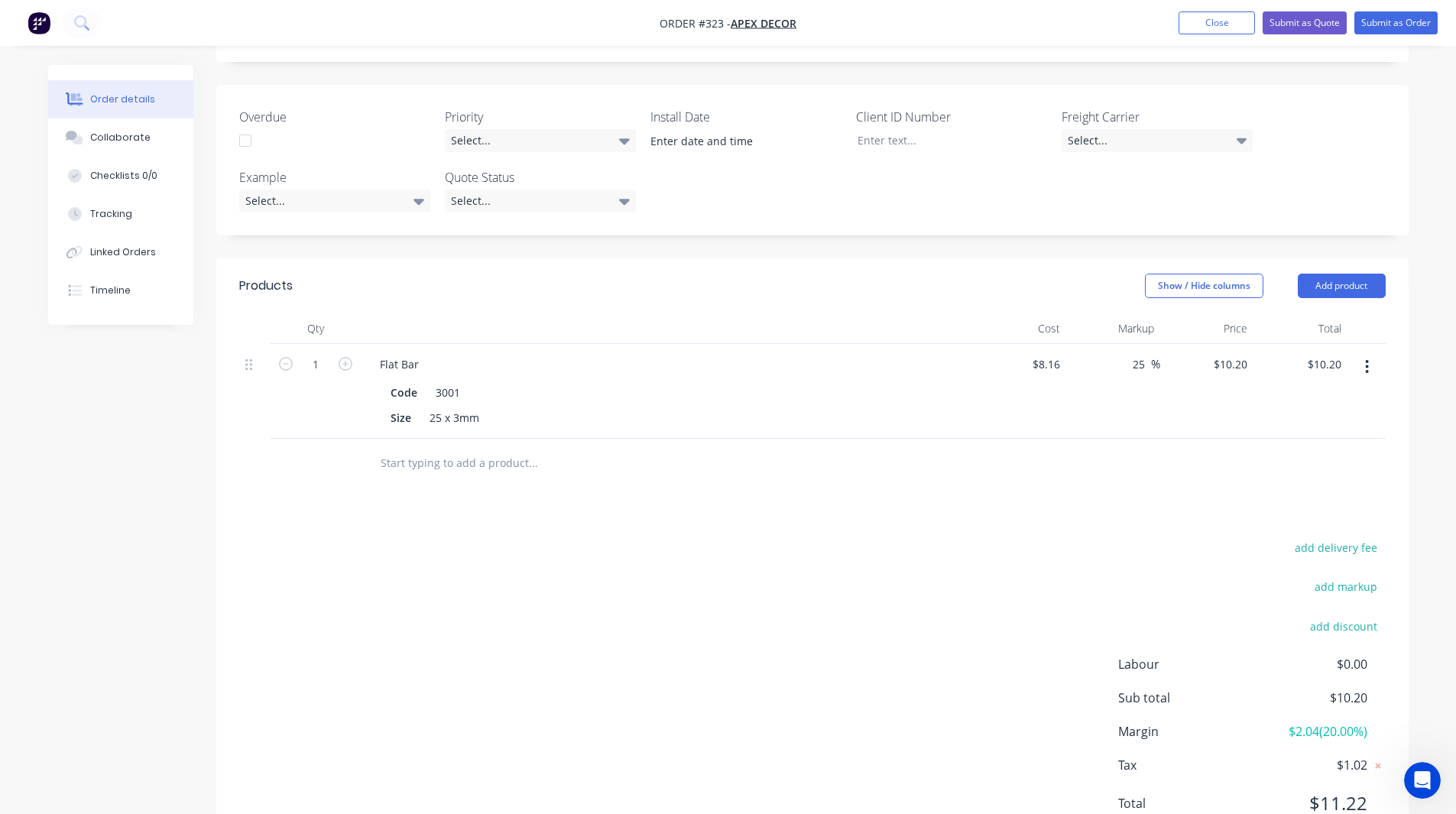
click at [1424, 285] on div "Order details Collaborate Checklists 0/0 Tracking Linked Orders Timeline Order …" at bounding box center [728, 236] width 1456 height 1285
type input "$9.00"
type input "$11.25"
click at [1068, 444] on div "Products Show / Hide columns Add product Qty Cost Markup Price Total 1 Flat Bar…" at bounding box center [812, 557] width 1193 height 597
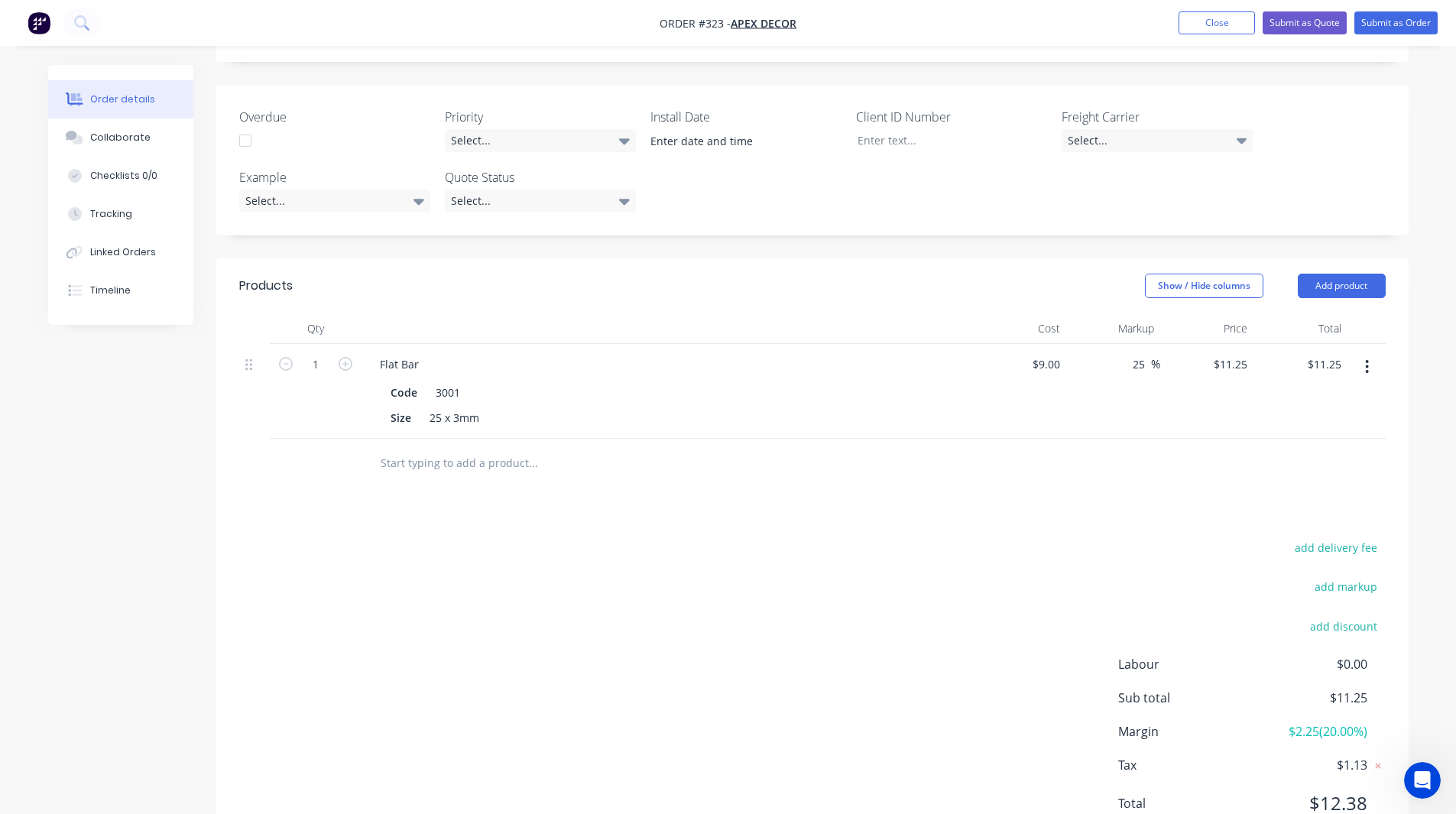
click at [1370, 353] on button "button" at bounding box center [1367, 367] width 36 height 28
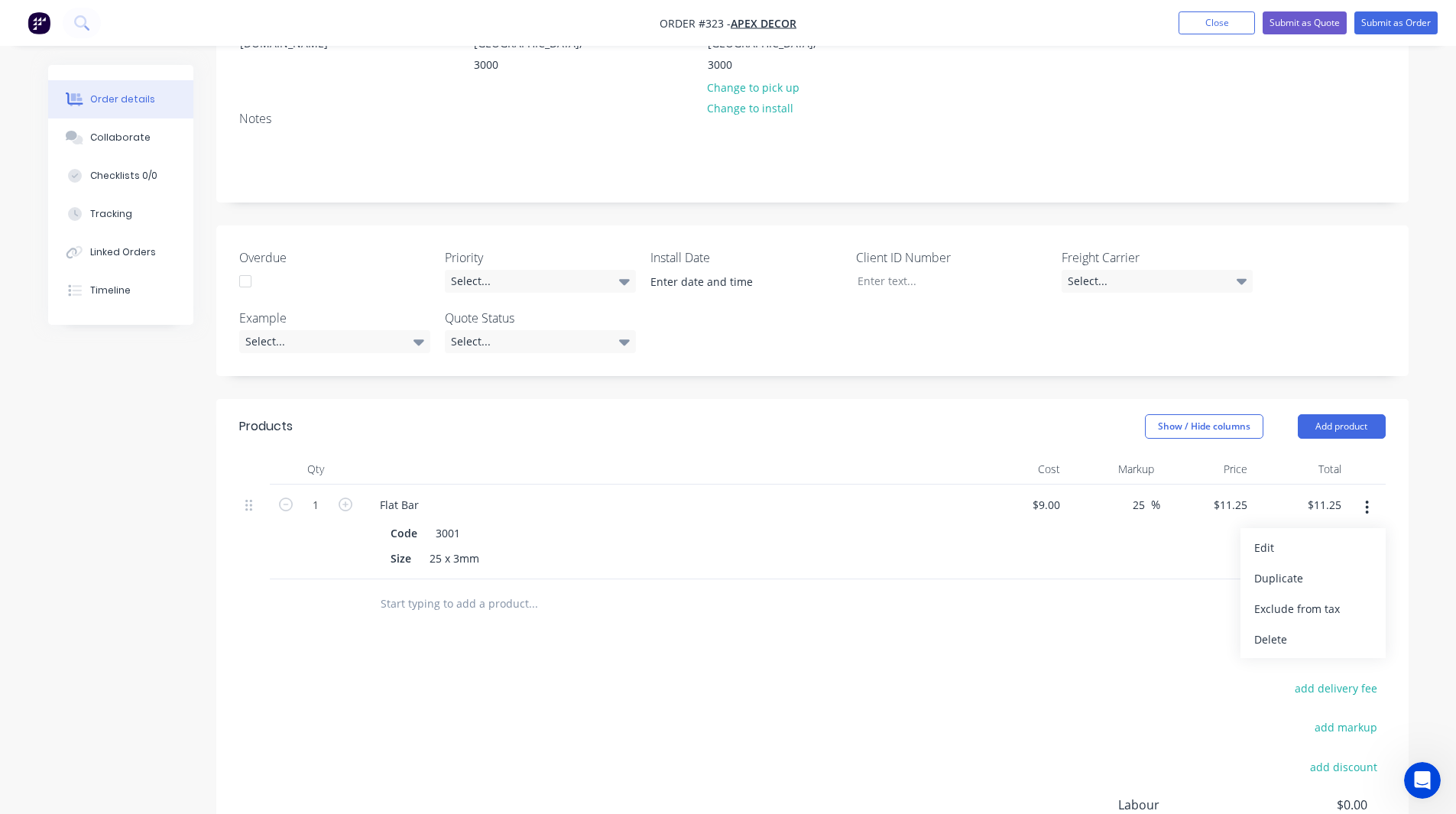
scroll to position [266, 0]
click at [1402, 455] on div "Qty Cost Markup Price Total 1 Flat Bar Code 3001 Size 25 x 3mm $9.00 $9.00 25 2…" at bounding box center [812, 542] width 1193 height 175
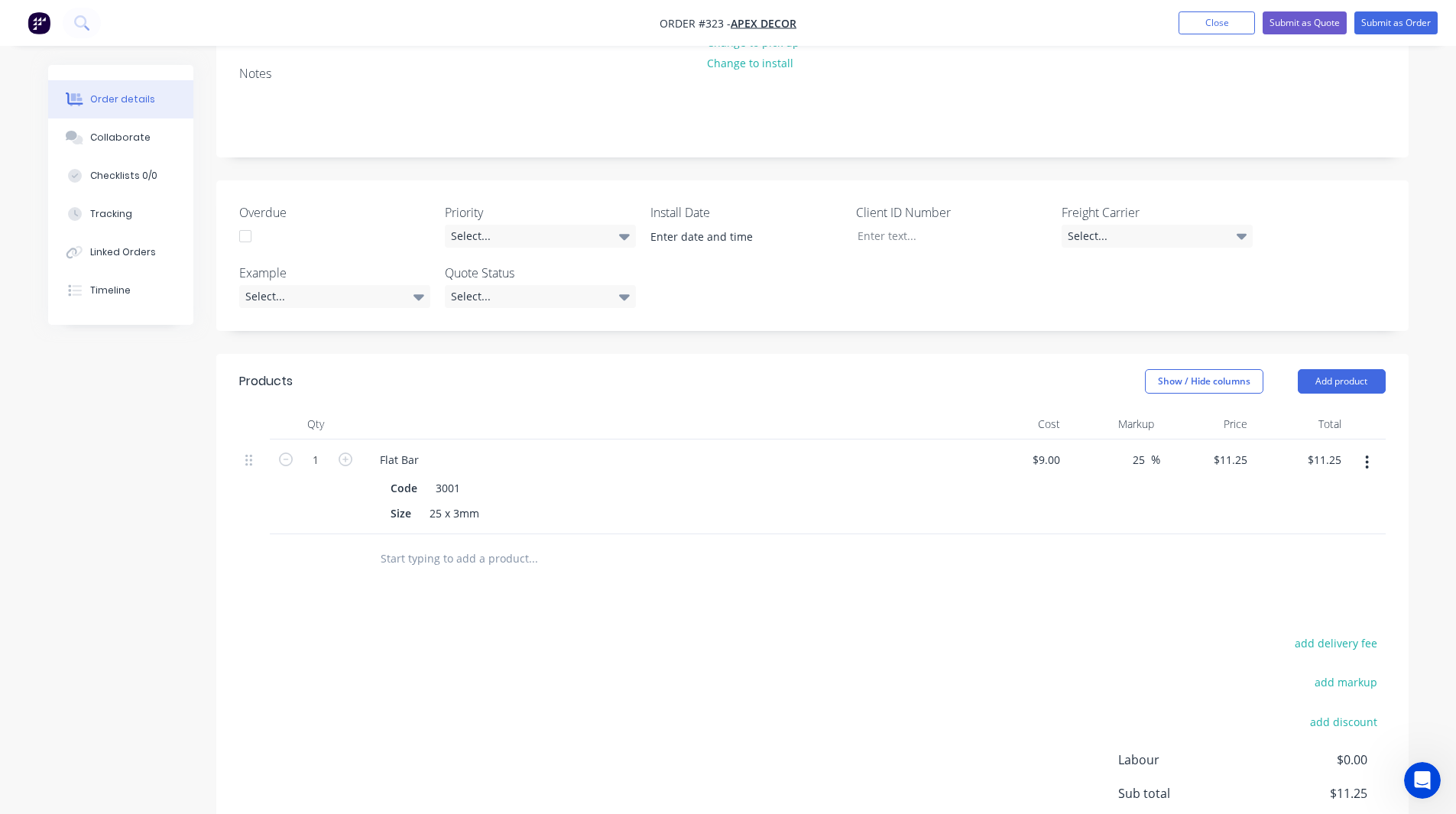
scroll to position [311, 0]
click at [1321, 370] on button "Add product" at bounding box center [1342, 383] width 88 height 24
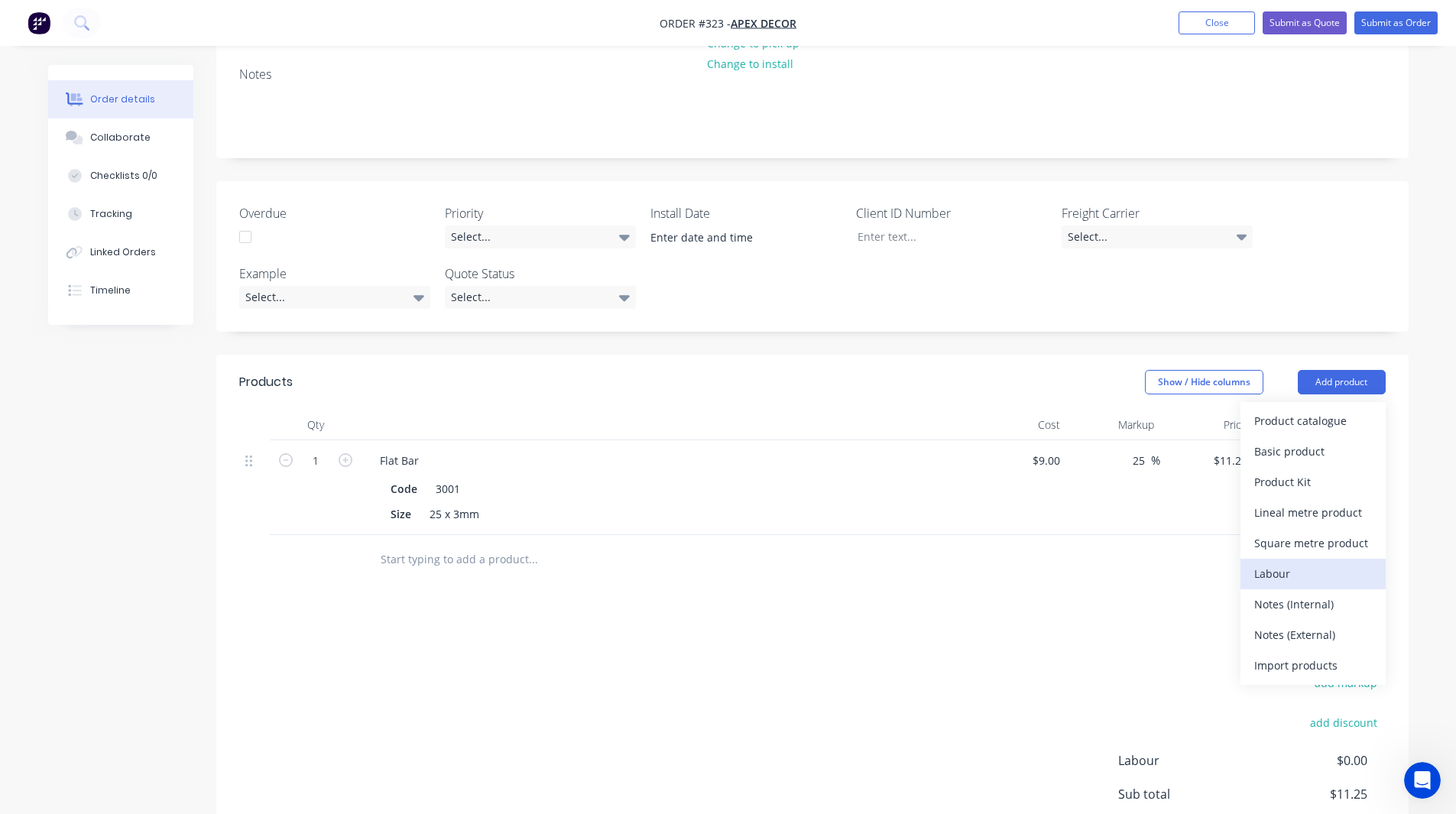
click at [1303, 563] on div "Labour" at bounding box center [1313, 573] width 117 height 22
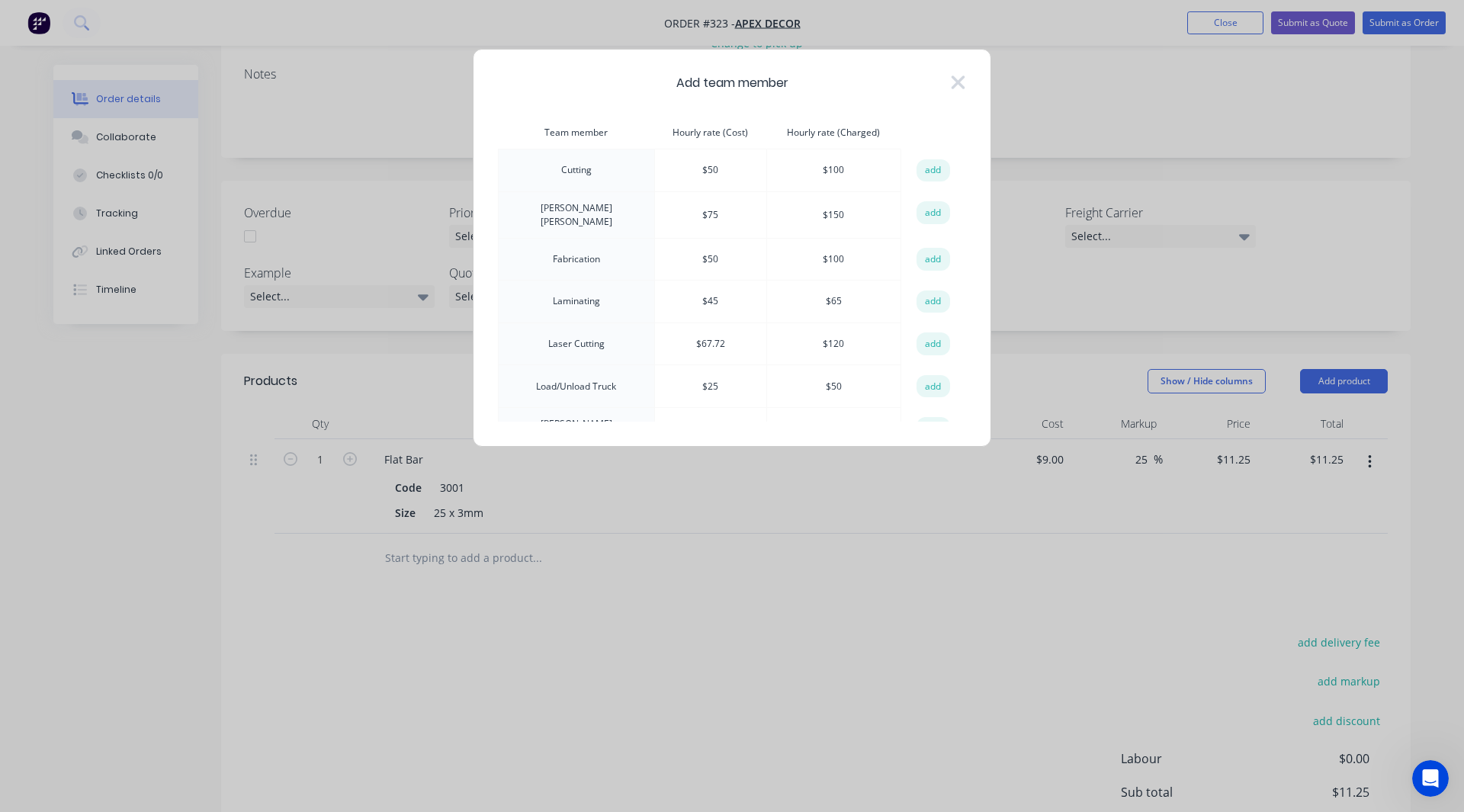
drag, startPoint x: 715, startPoint y: 253, endPoint x: 692, endPoint y: 248, distance: 23.5
drag, startPoint x: 692, startPoint y: 248, endPoint x: 808, endPoint y: 231, distance: 117.2
click at [808, 231] on td "$ 150" at bounding box center [833, 214] width 134 height 46
drag, startPoint x: 716, startPoint y: 251, endPoint x: 694, endPoint y: 251, distance: 22.0
click at [694, 251] on td "$ 50" at bounding box center [710, 259] width 112 height 42
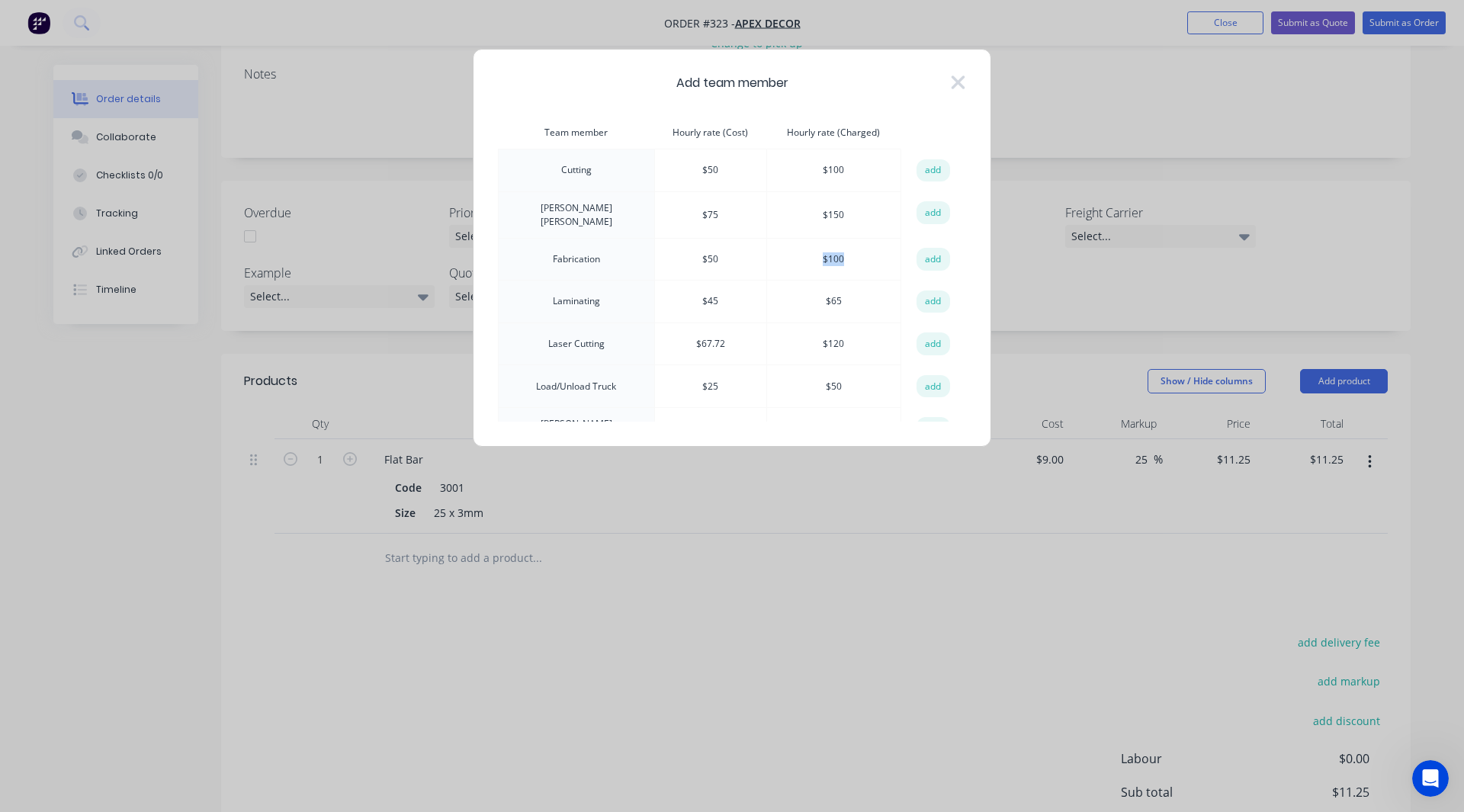
drag, startPoint x: 843, startPoint y: 252, endPoint x: 819, endPoint y: 252, distance: 24.0
click at [819, 252] on td "$ 100" at bounding box center [833, 259] width 134 height 42
click at [838, 253] on td "$ 100" at bounding box center [833, 259] width 134 height 42
click at [927, 251] on button "add" at bounding box center [933, 260] width 33 height 23
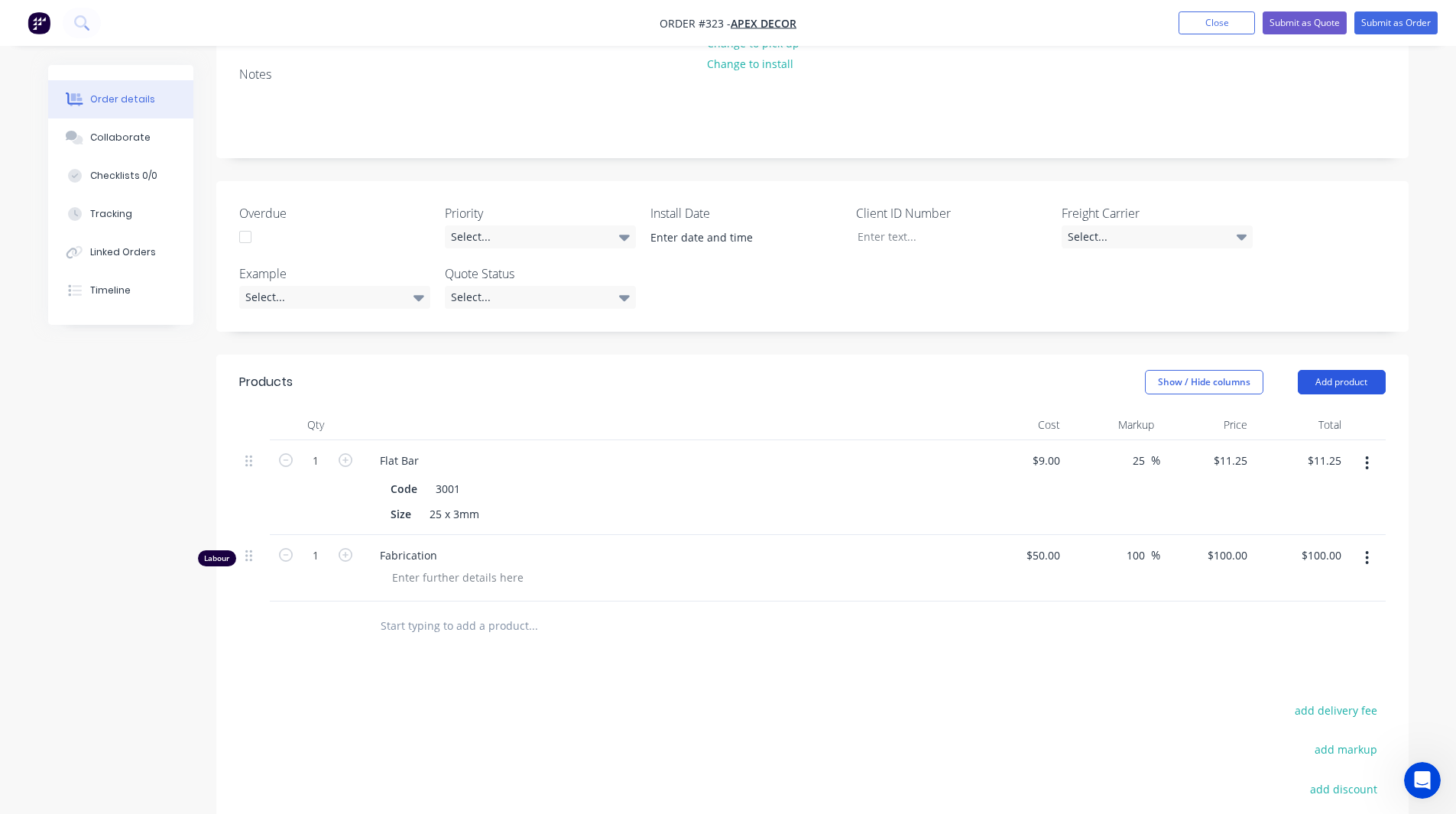
click at [1321, 370] on button "Add product" at bounding box center [1342, 383] width 88 height 24
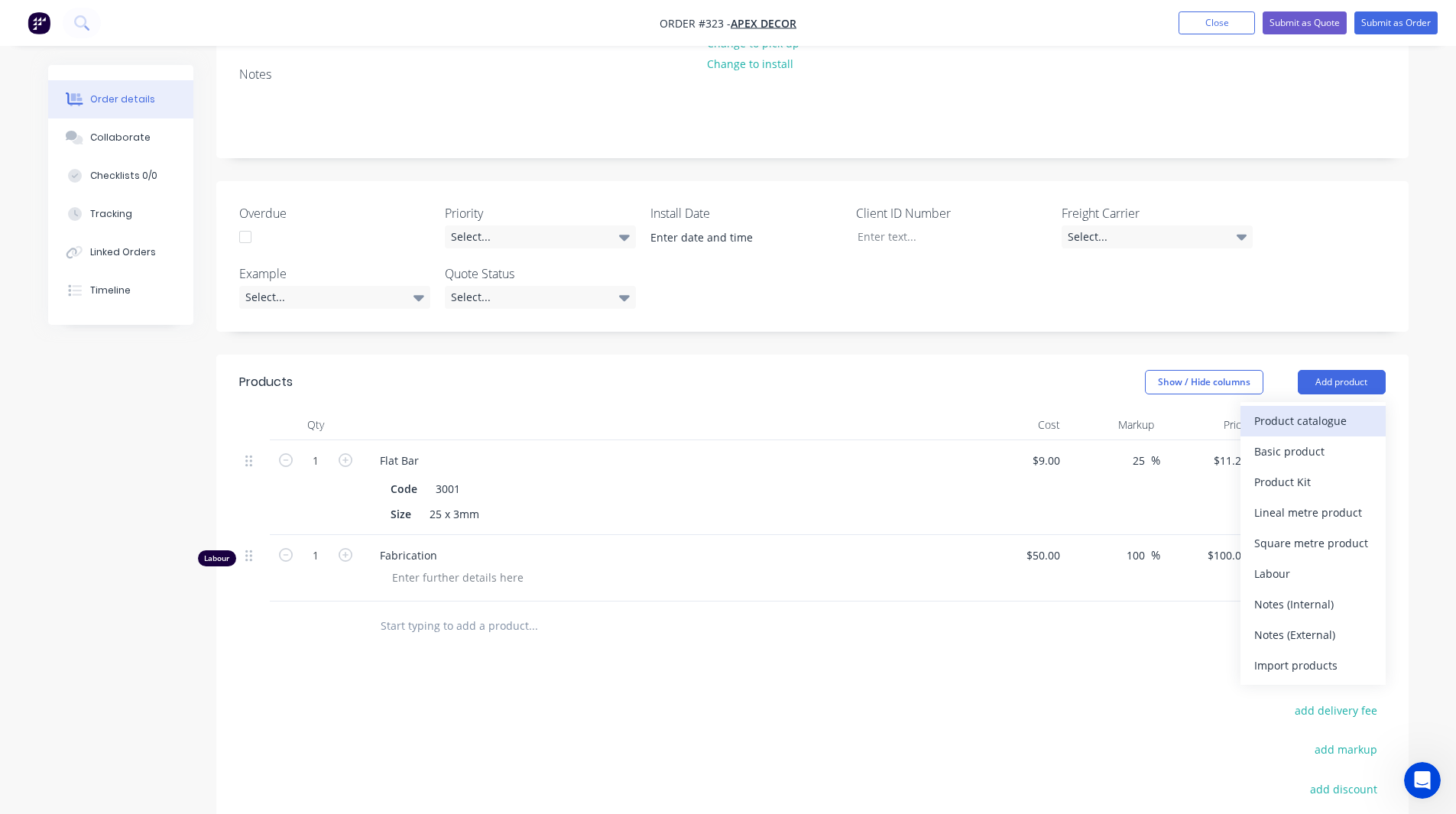
click at [1310, 409] on div "Product catalogue" at bounding box center [1313, 420] width 117 height 22
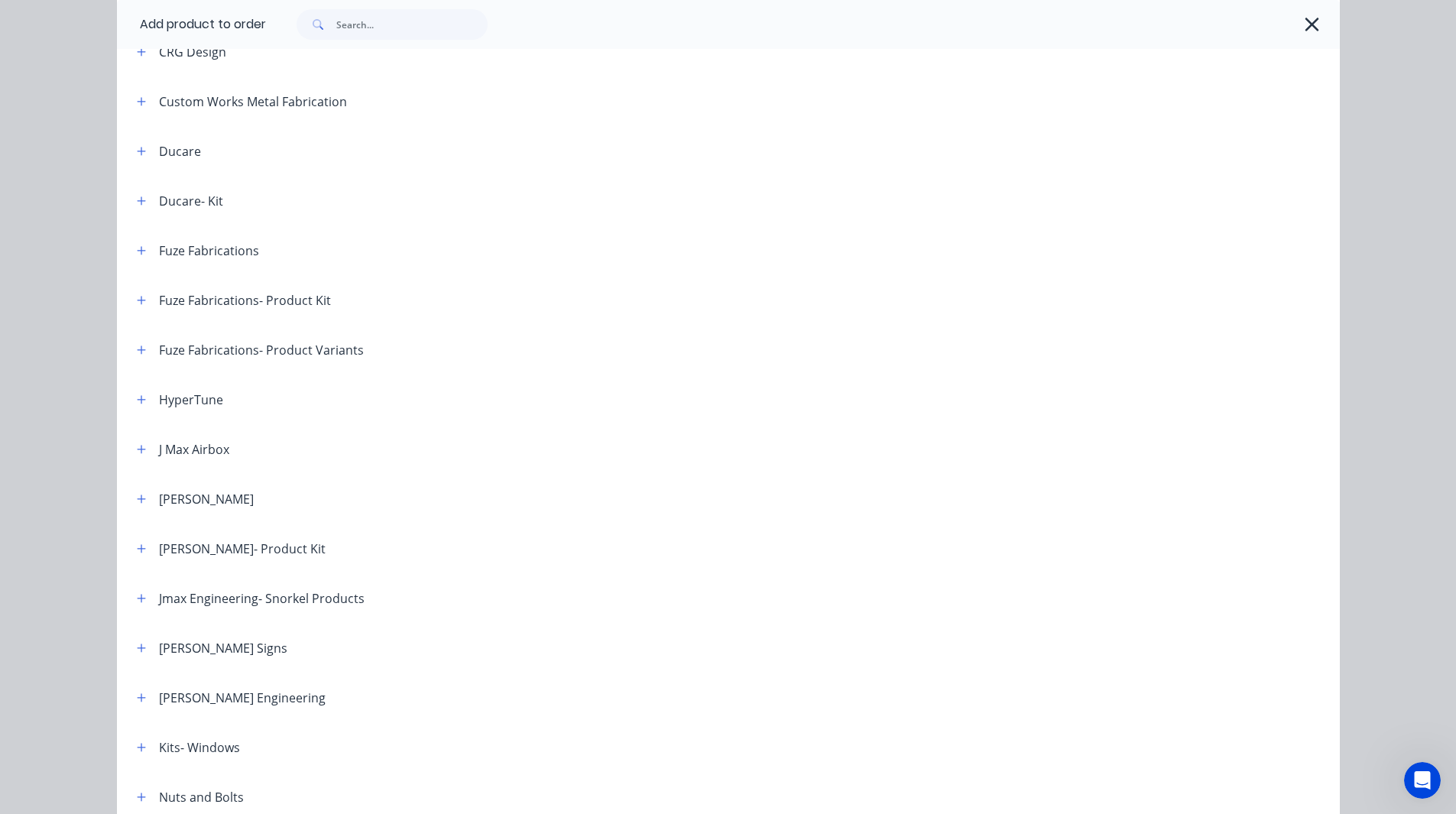
scroll to position [459, 0]
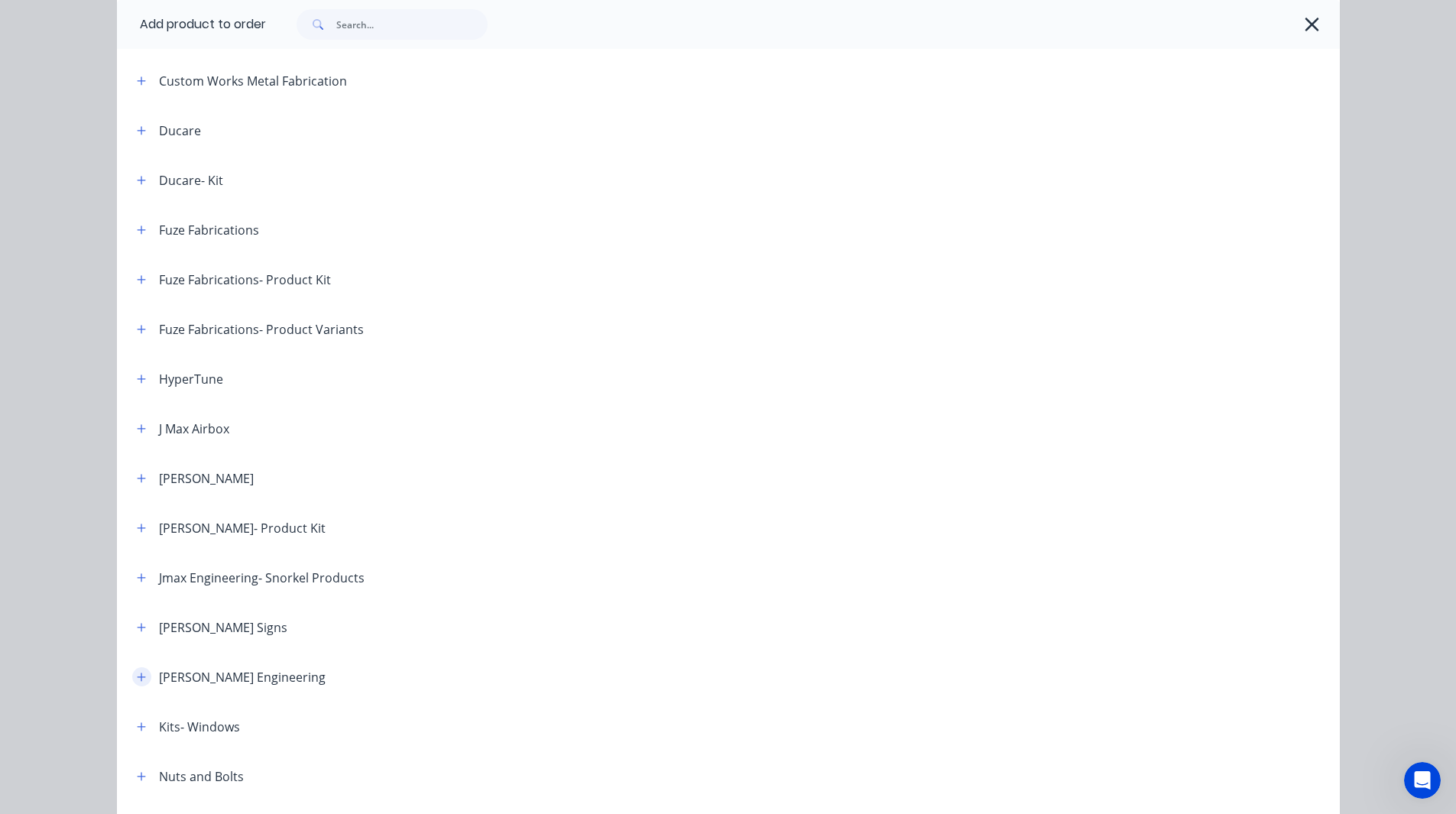
click at [137, 675] on icon "button" at bounding box center [141, 677] width 9 height 11
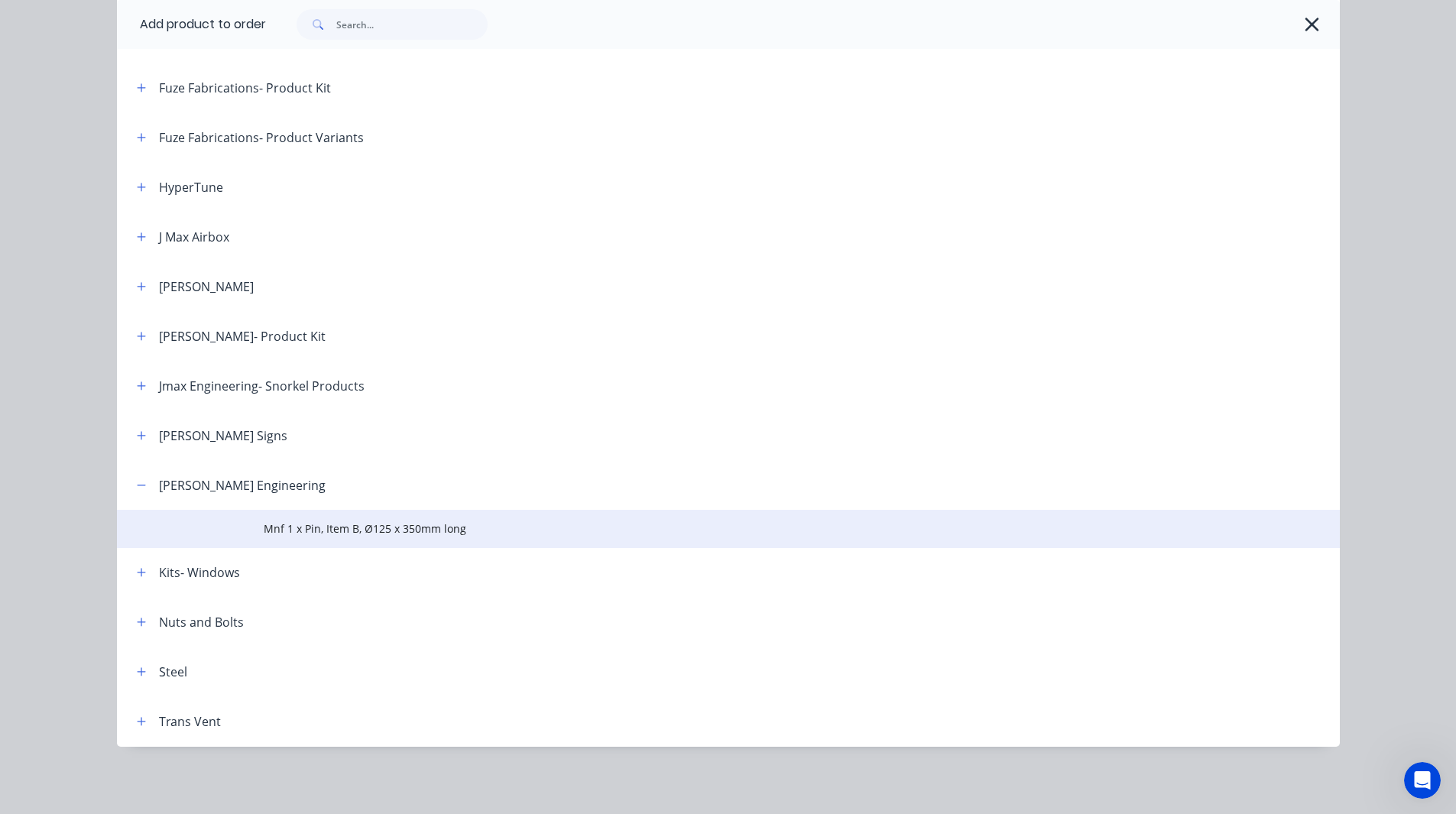
click at [306, 525] on span "Mnf 1 x Pin, Item B, Ø125 x 350mm long" at bounding box center [693, 529] width 861 height 16
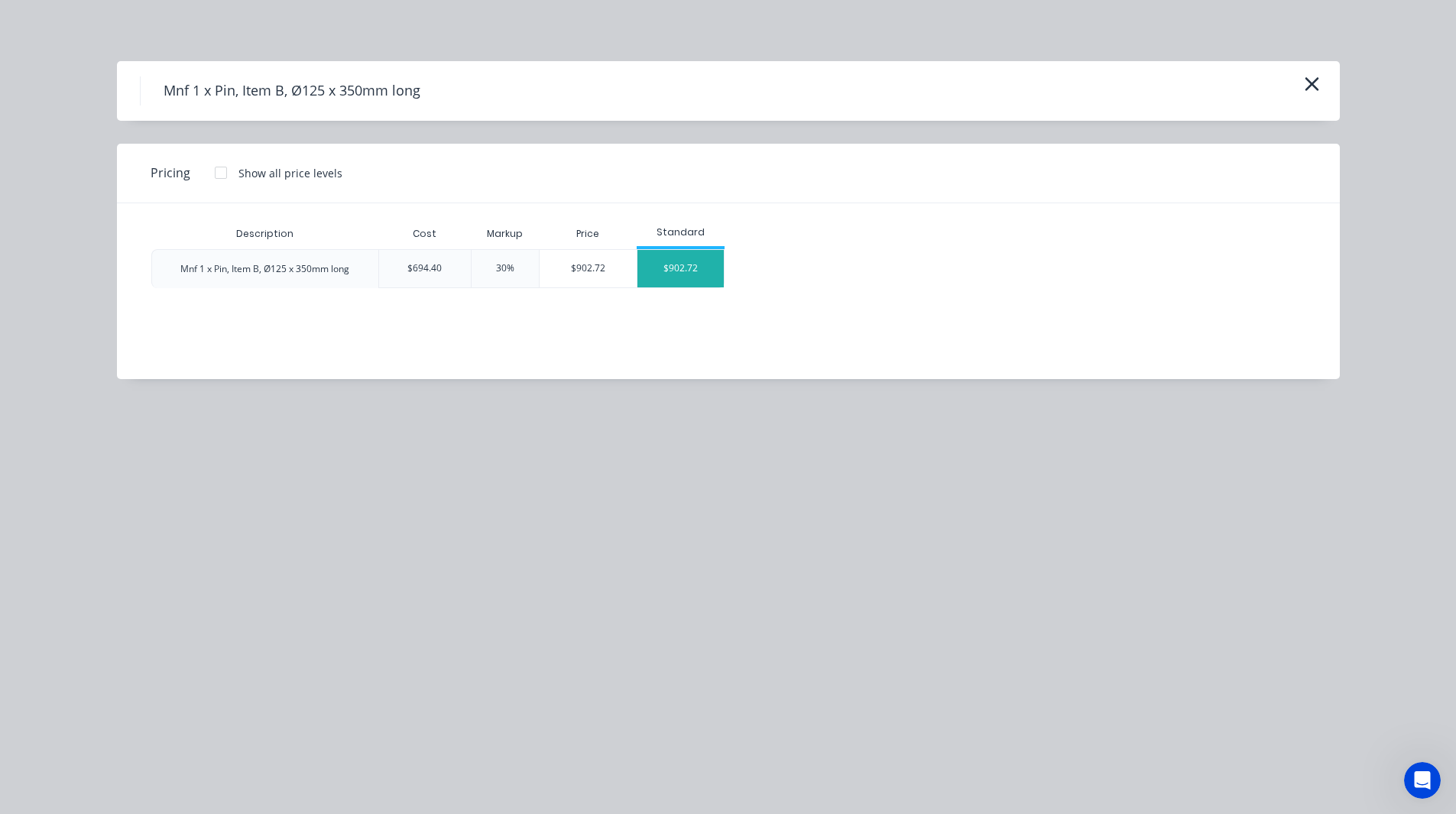
click at [677, 263] on div "$902.72" at bounding box center [680, 268] width 86 height 38
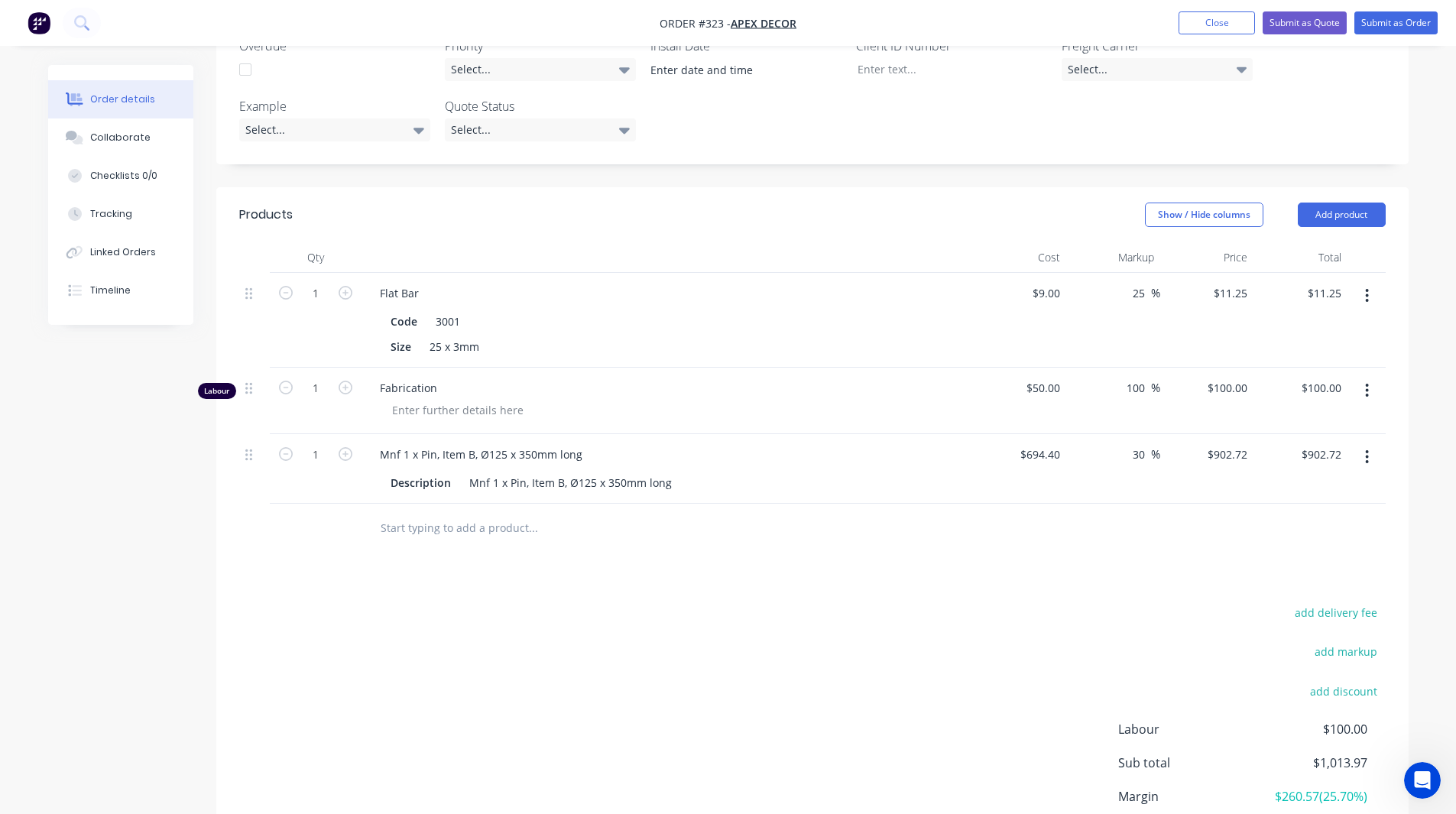
scroll to position [477, 0]
click at [1335, 204] on button "Add product" at bounding box center [1342, 216] width 88 height 24
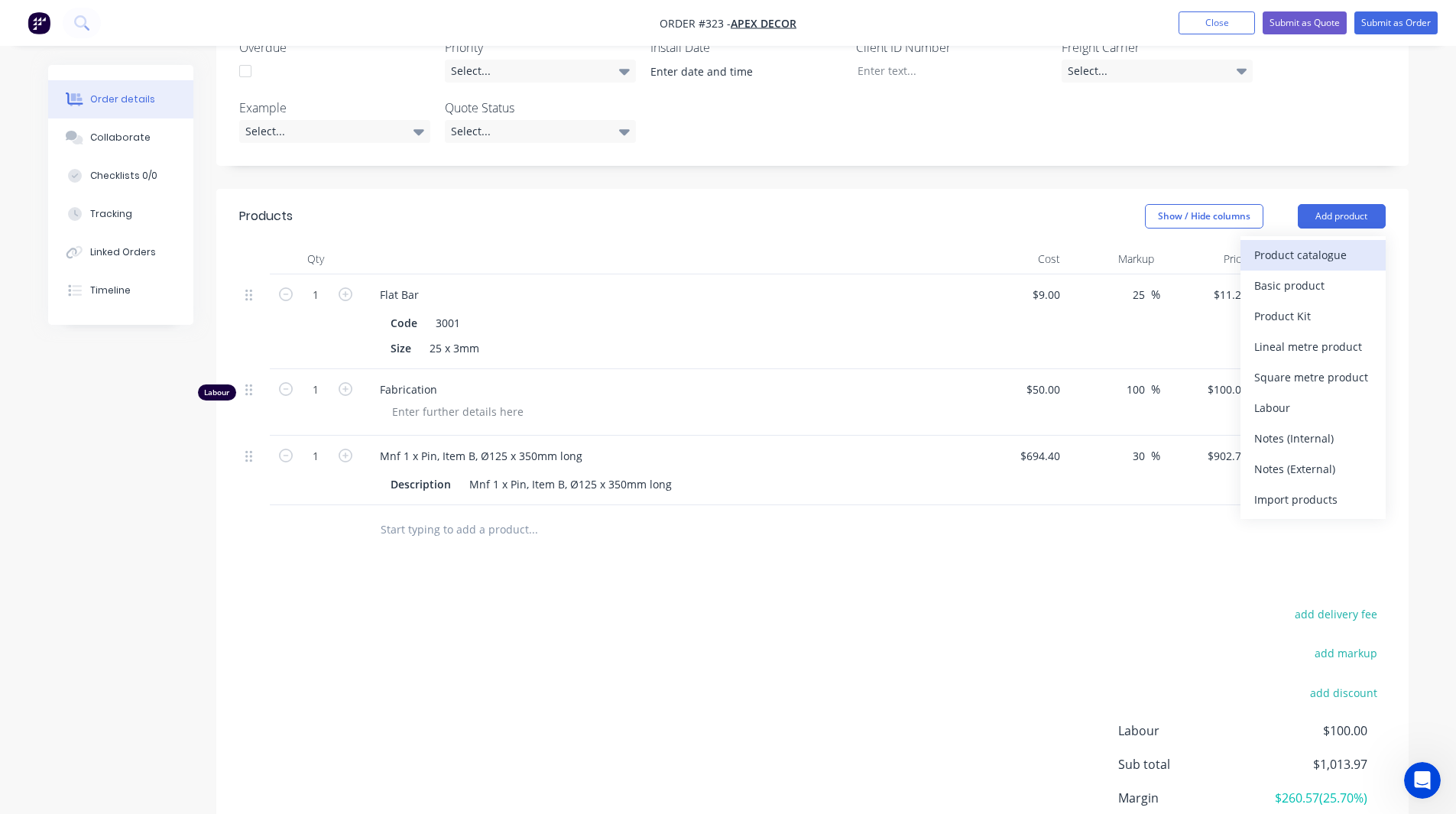
click at [1290, 244] on div "Product catalogue" at bounding box center [1313, 254] width 117 height 22
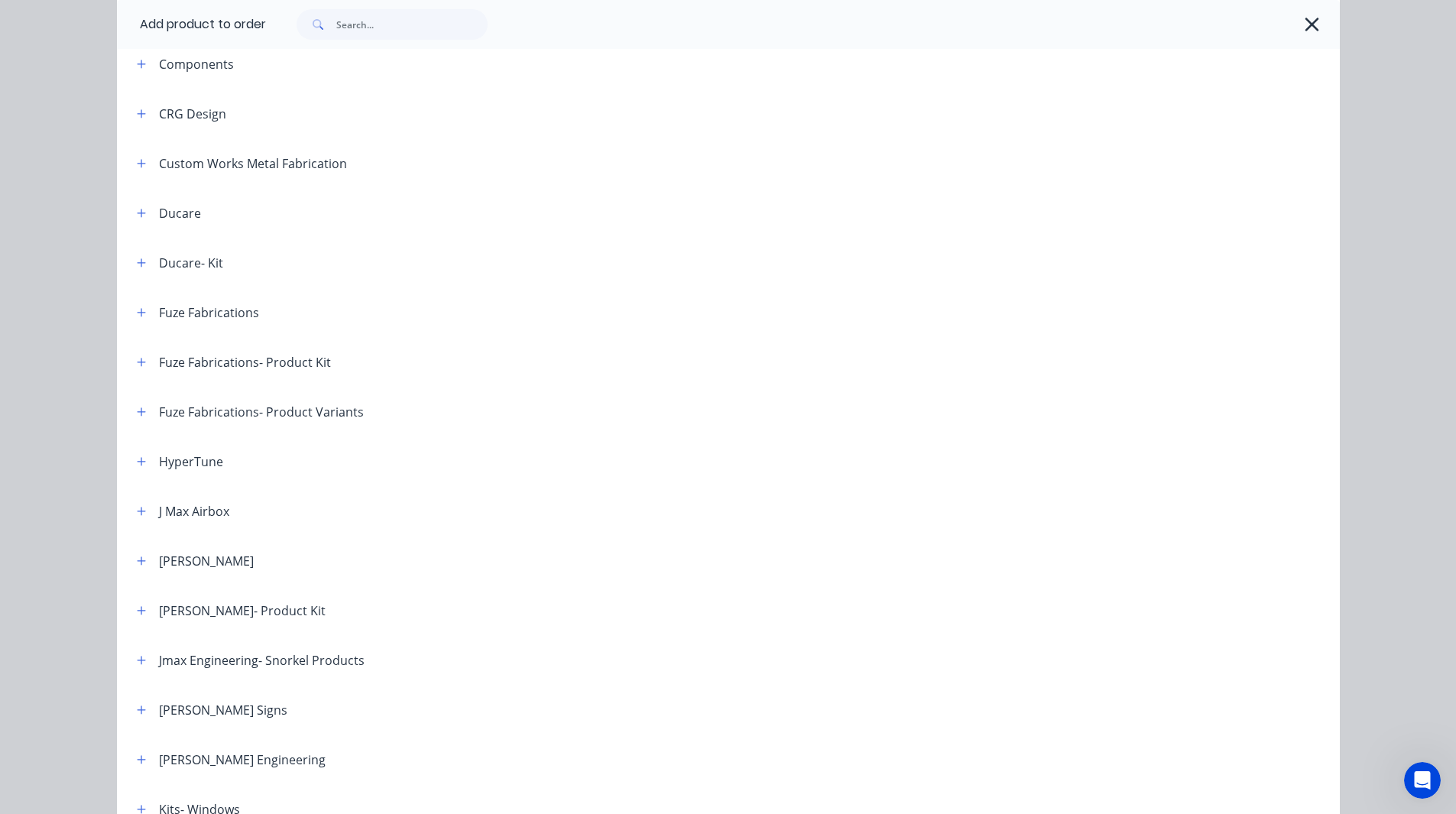
scroll to position [613, 0]
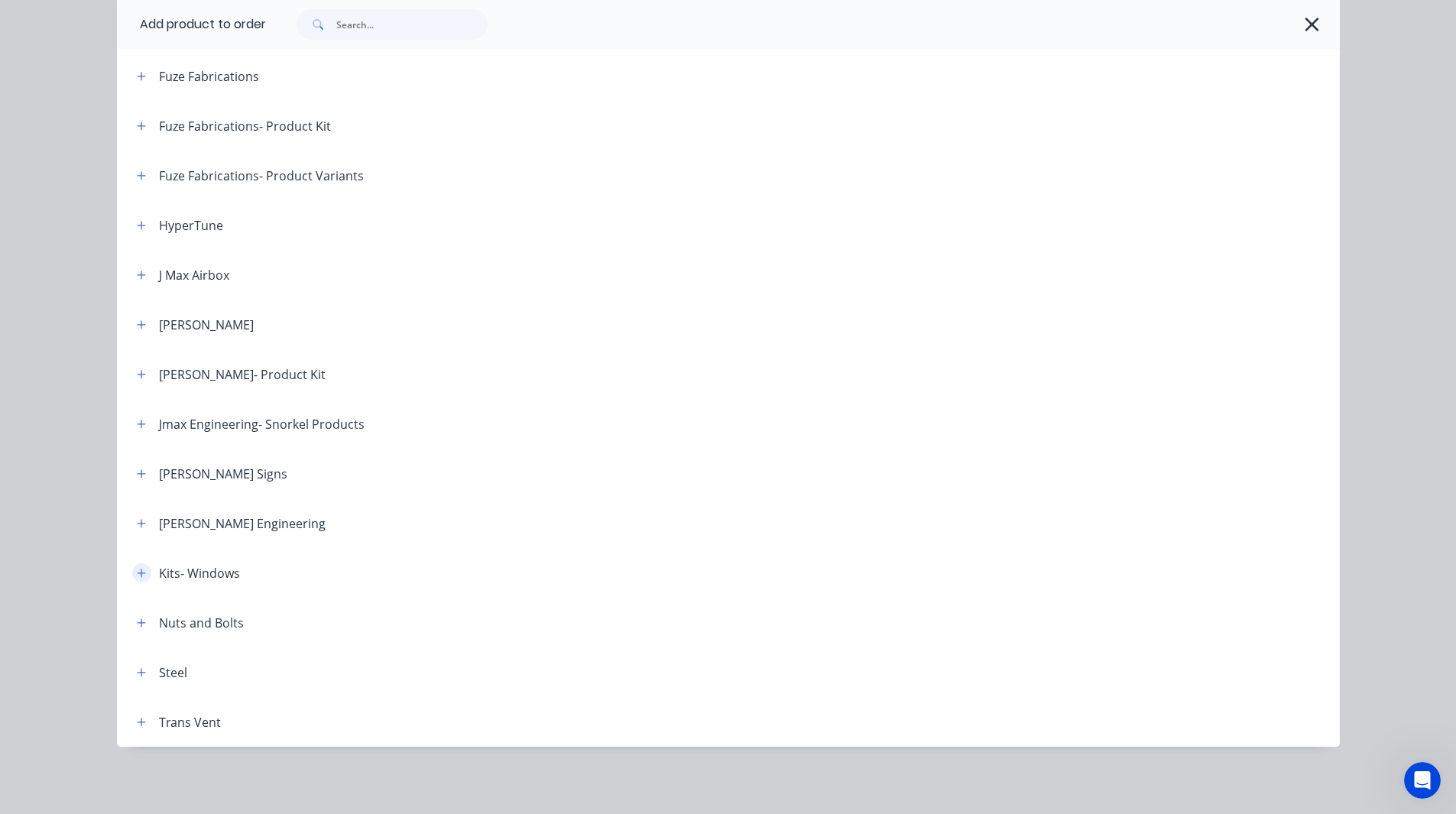
click at [137, 569] on icon "button" at bounding box center [141, 573] width 9 height 11
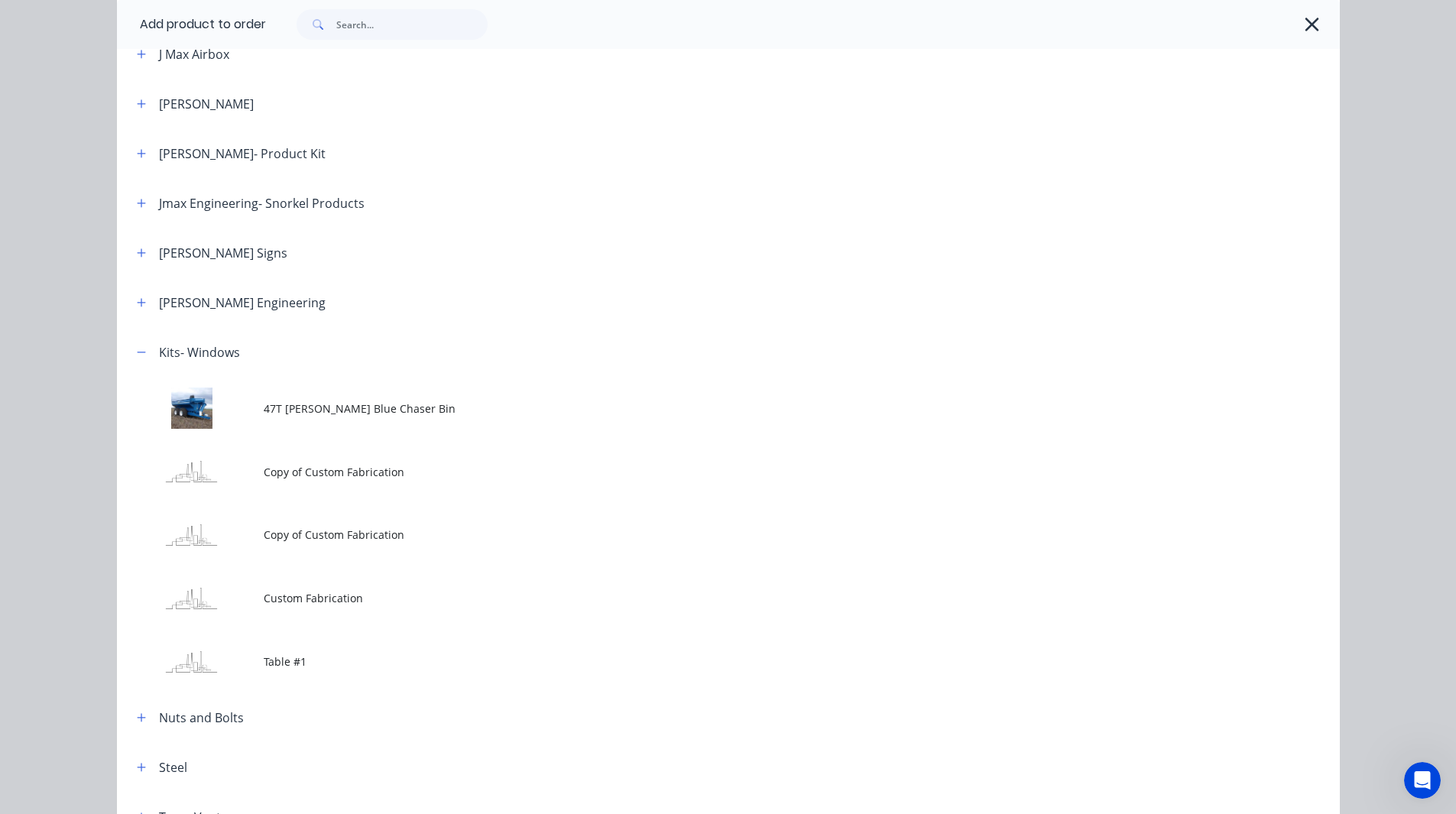
scroll to position [834, 0]
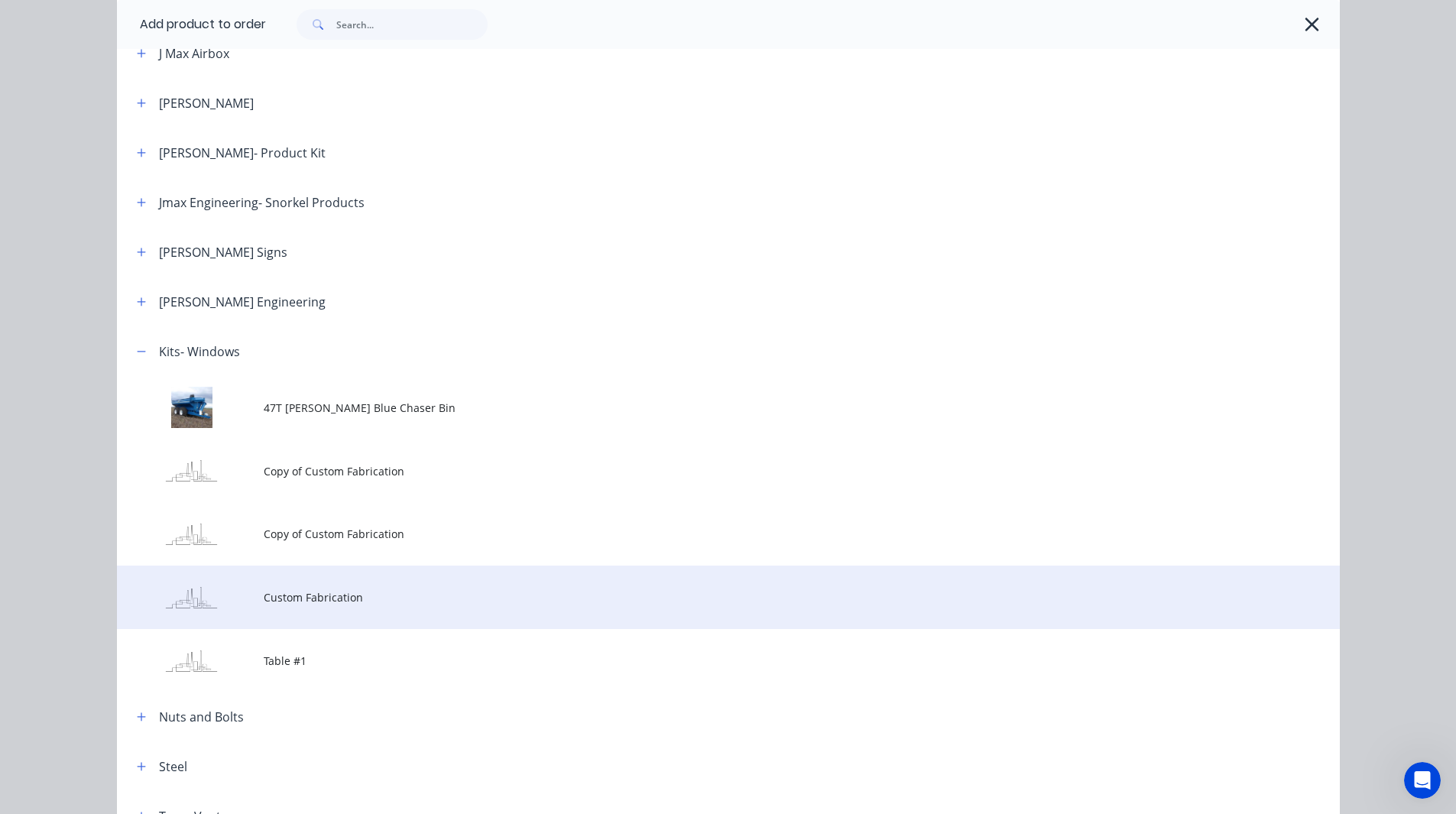
click at [294, 594] on span "Custom Fabrication" at bounding box center [693, 597] width 861 height 16
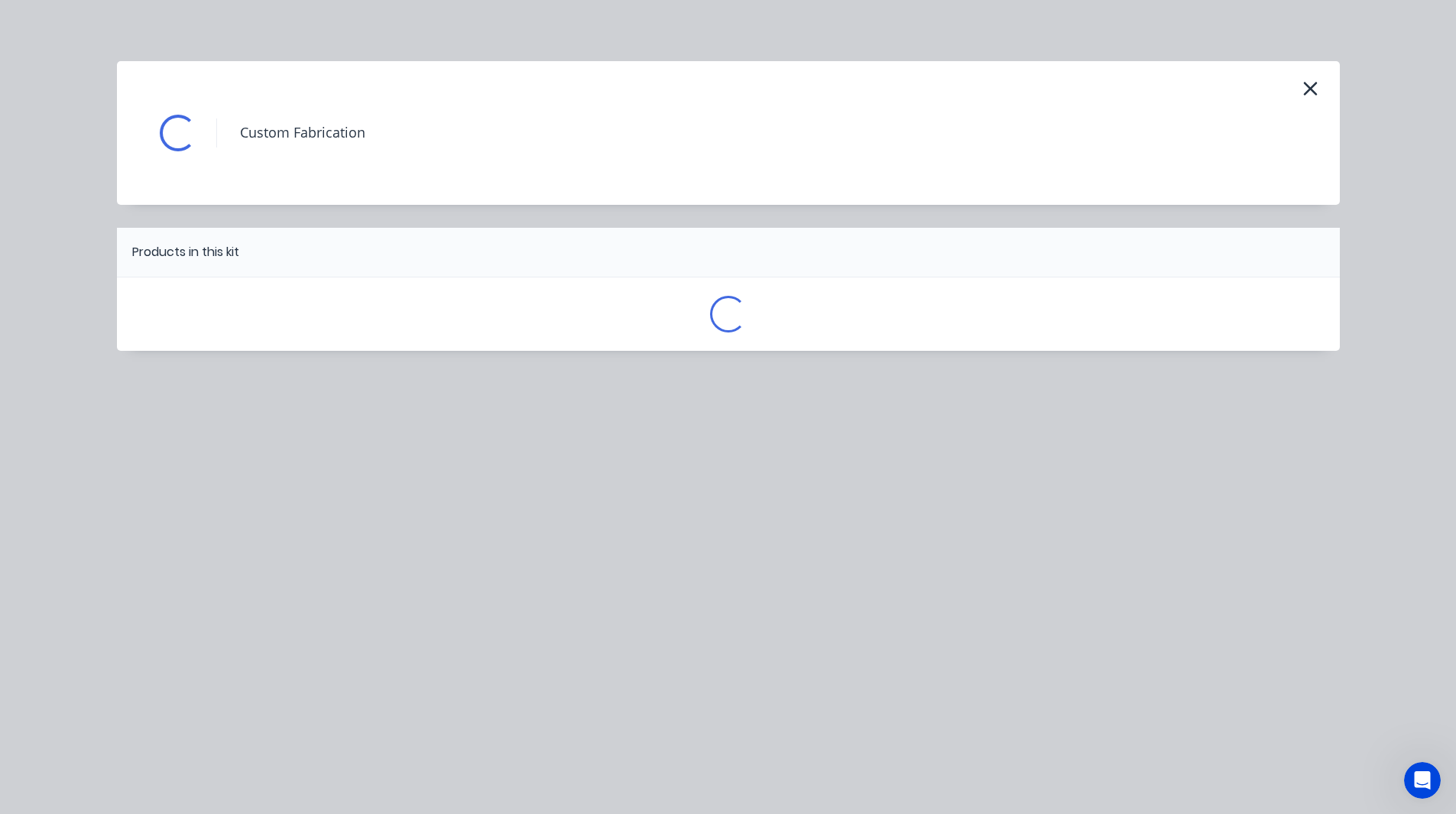
scroll to position [0, 0]
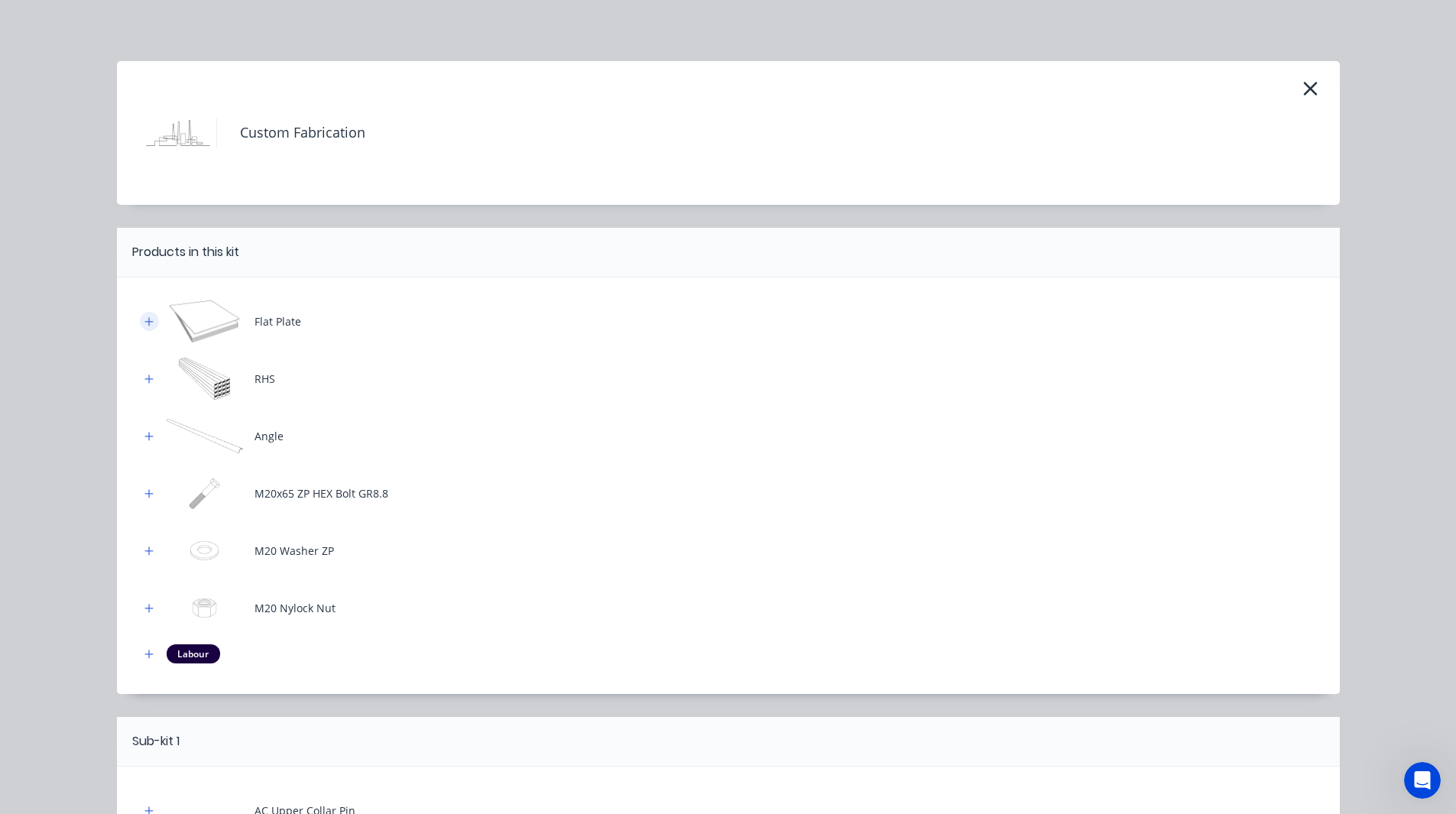
click at [144, 316] on icon "button" at bounding box center [148, 321] width 9 height 11
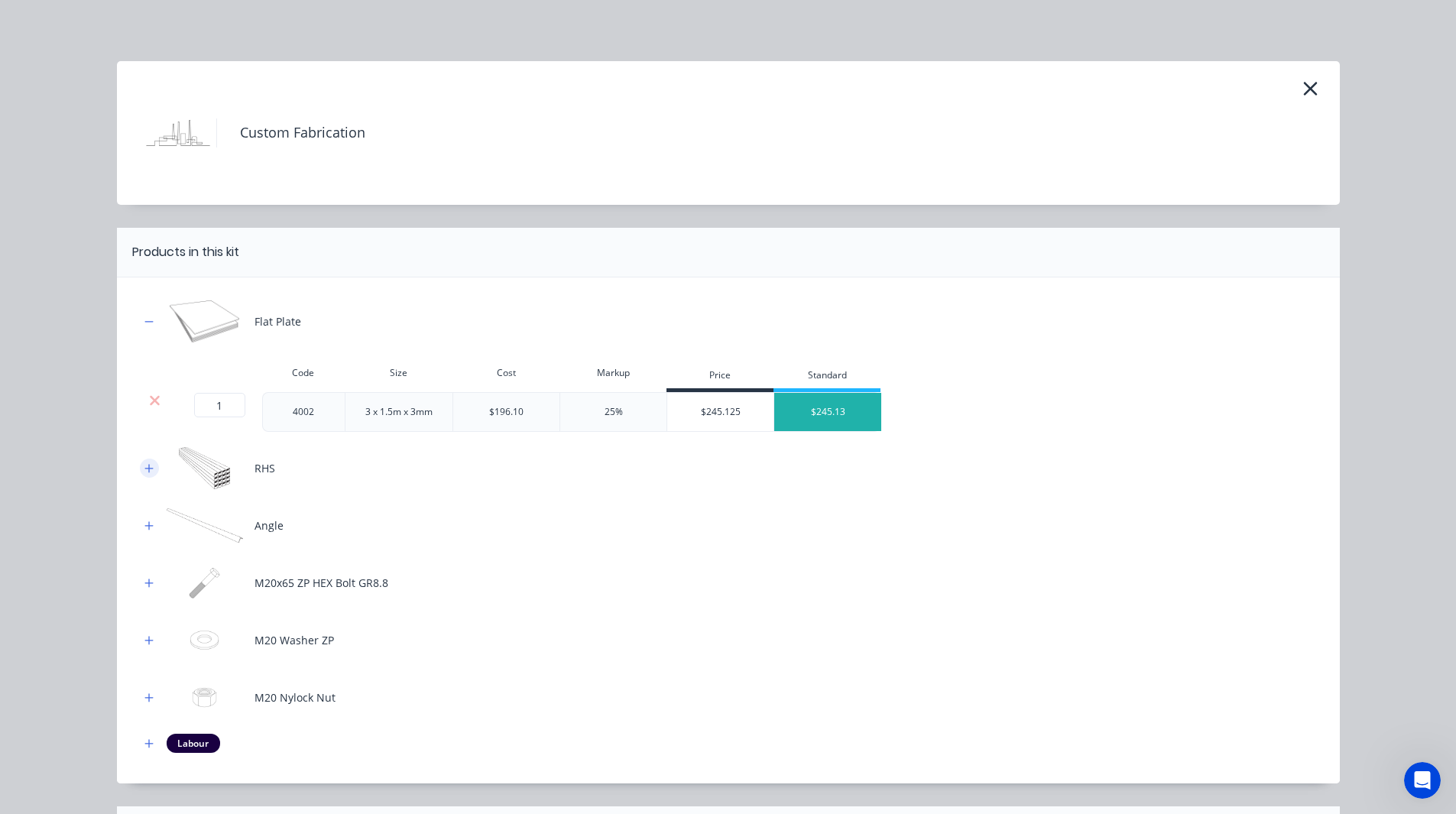
click at [139, 475] on button "button" at bounding box center [148, 467] width 19 height 19
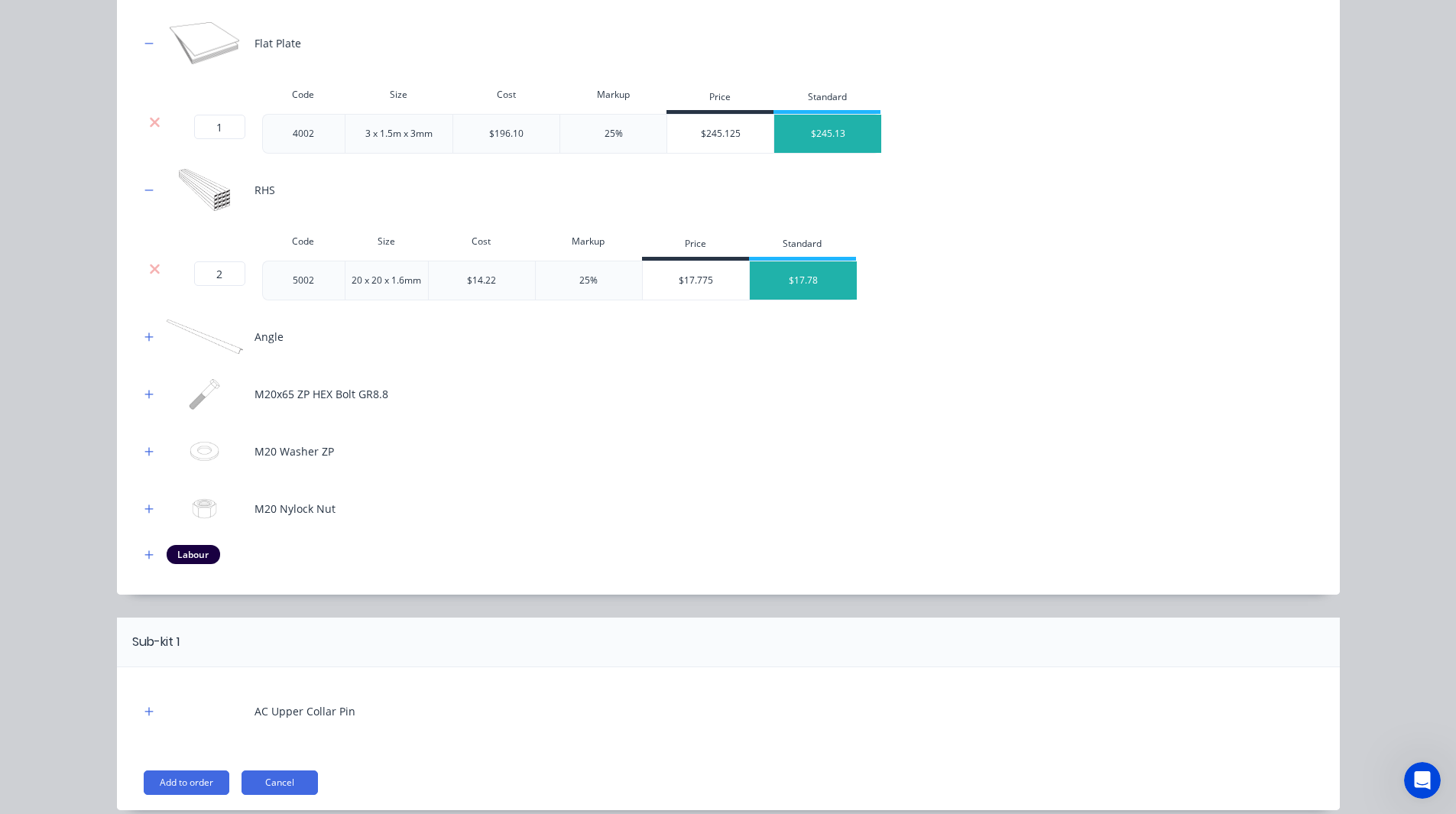
scroll to position [280, 0]
click at [144, 548] on icon "button" at bounding box center [148, 553] width 9 height 11
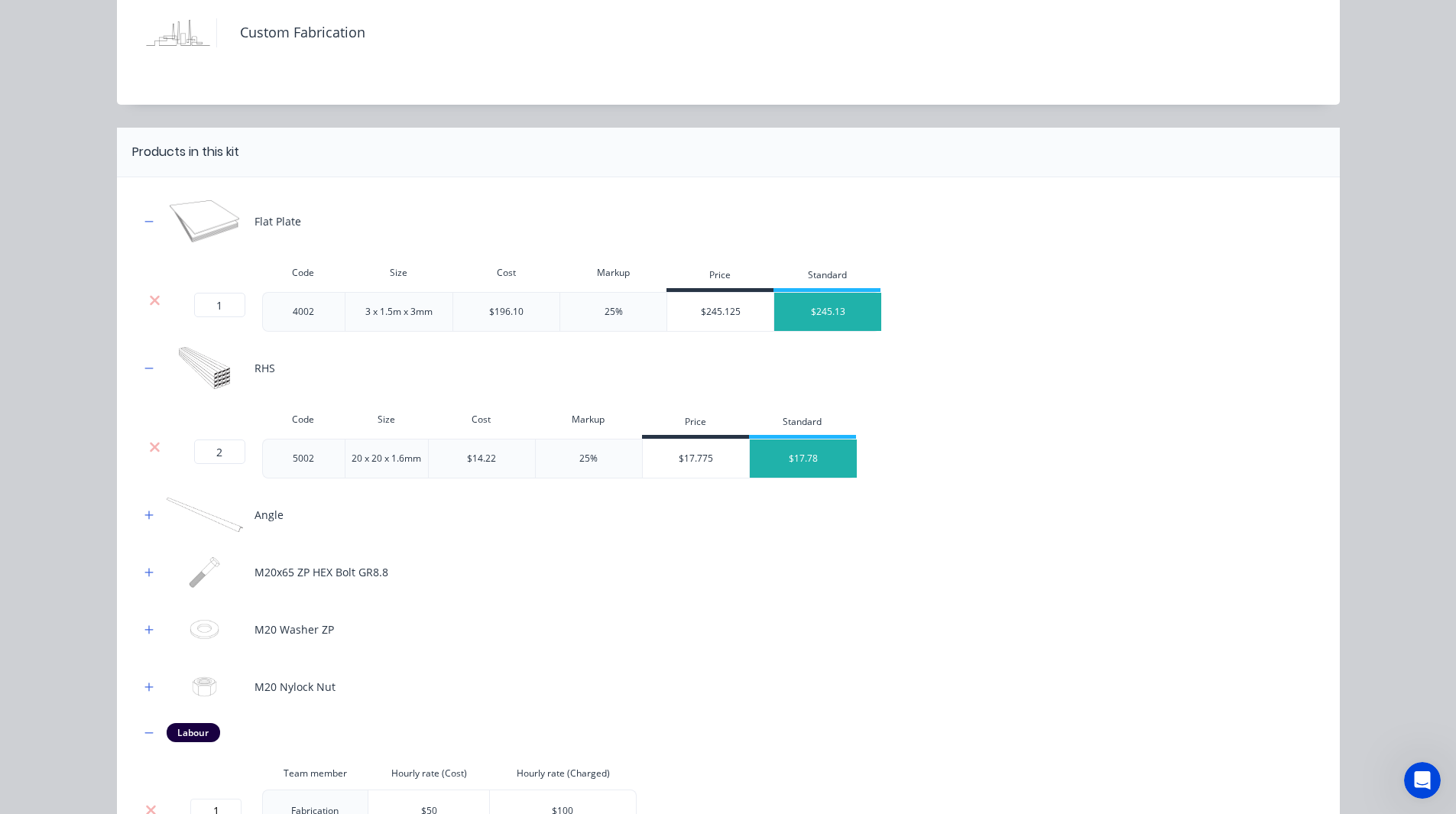
scroll to position [99, 0]
click at [515, 492] on div "Flat Plate Code Size Cost Markup Price Standard 1 1 ? 4002 3 x 1.5m x 3mm $196.…" at bounding box center [728, 538] width 1177 height 672
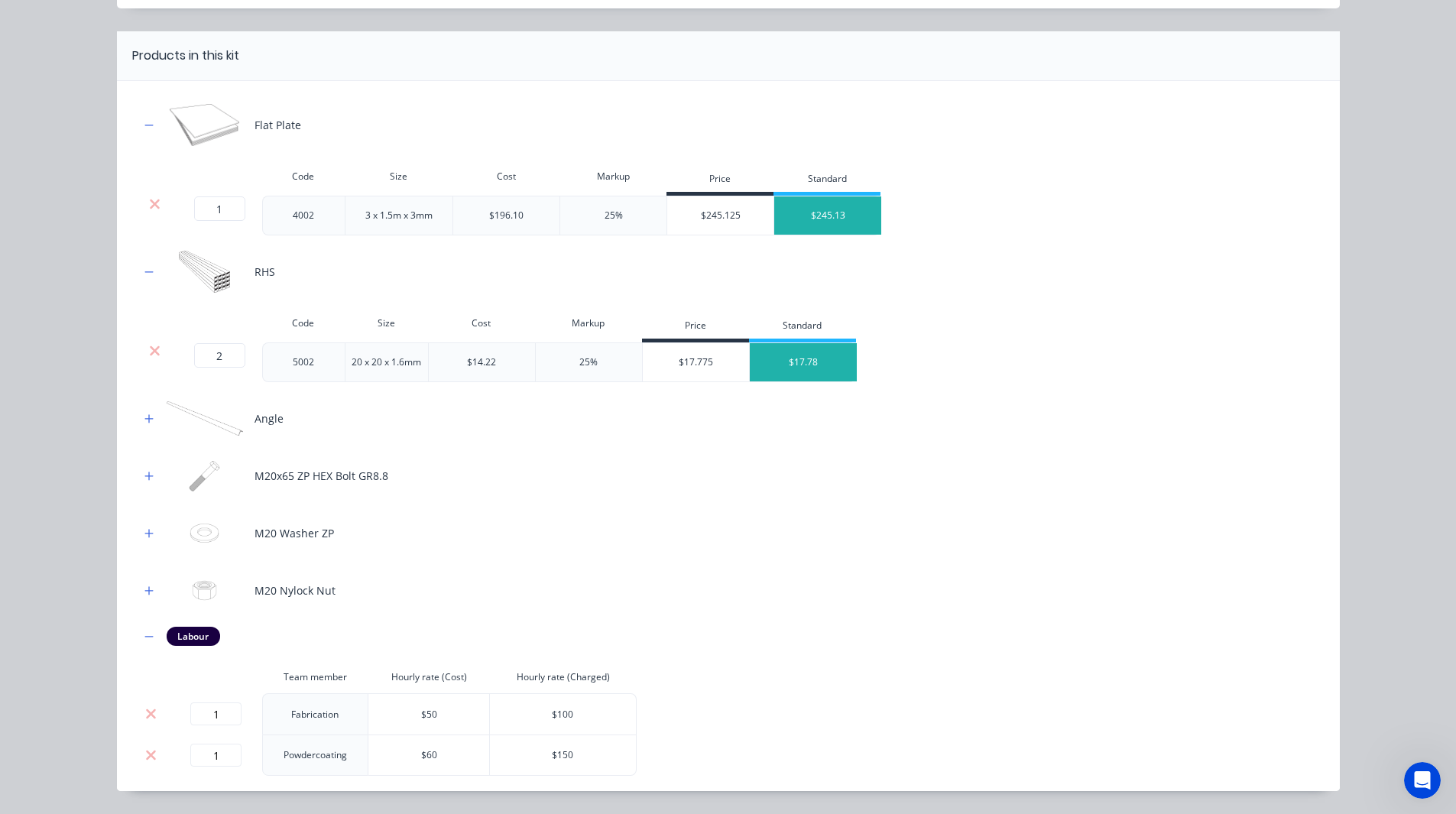
scroll to position [0, 0]
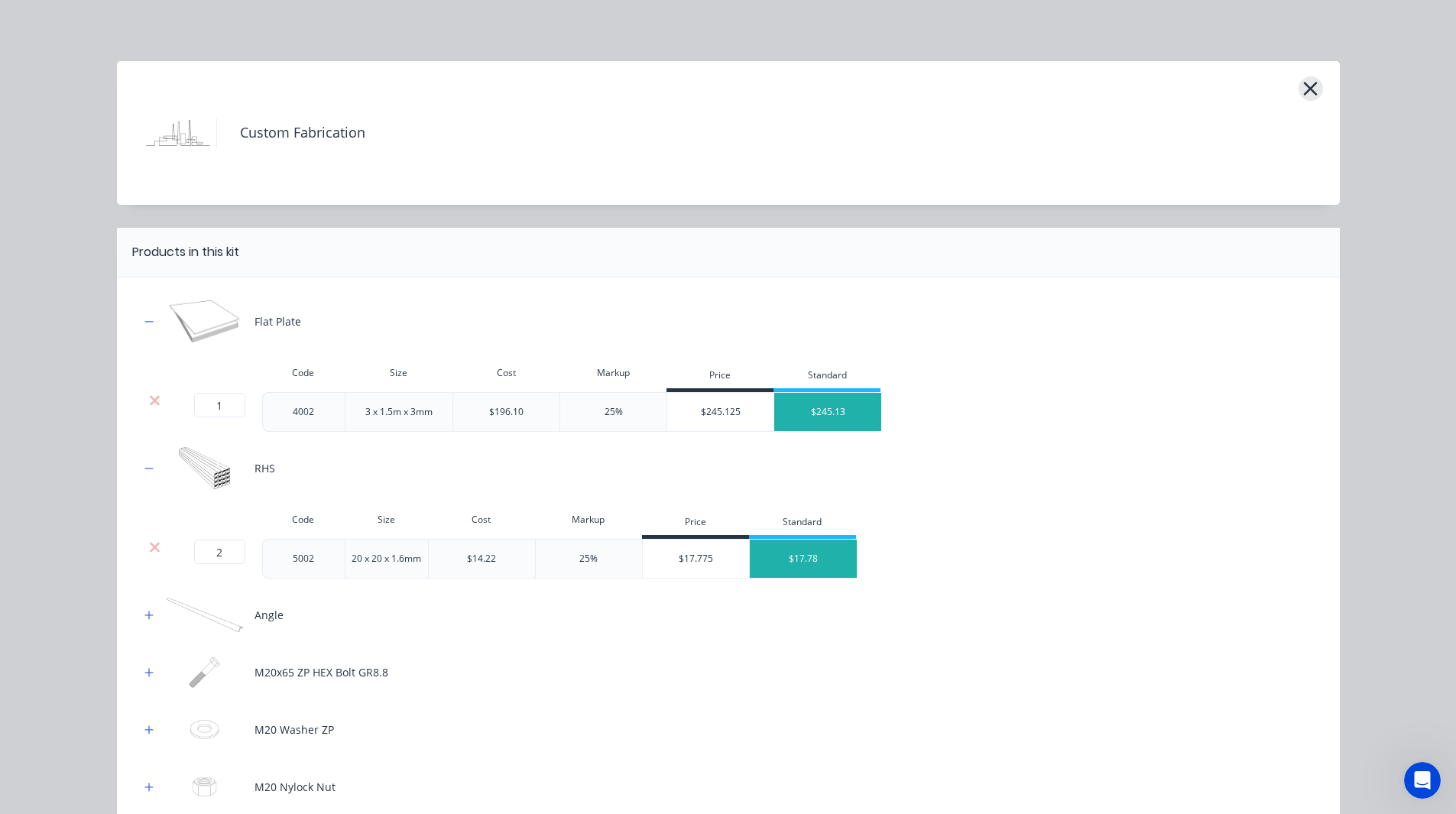
click at [1304, 91] on icon "button" at bounding box center [1311, 88] width 14 height 14
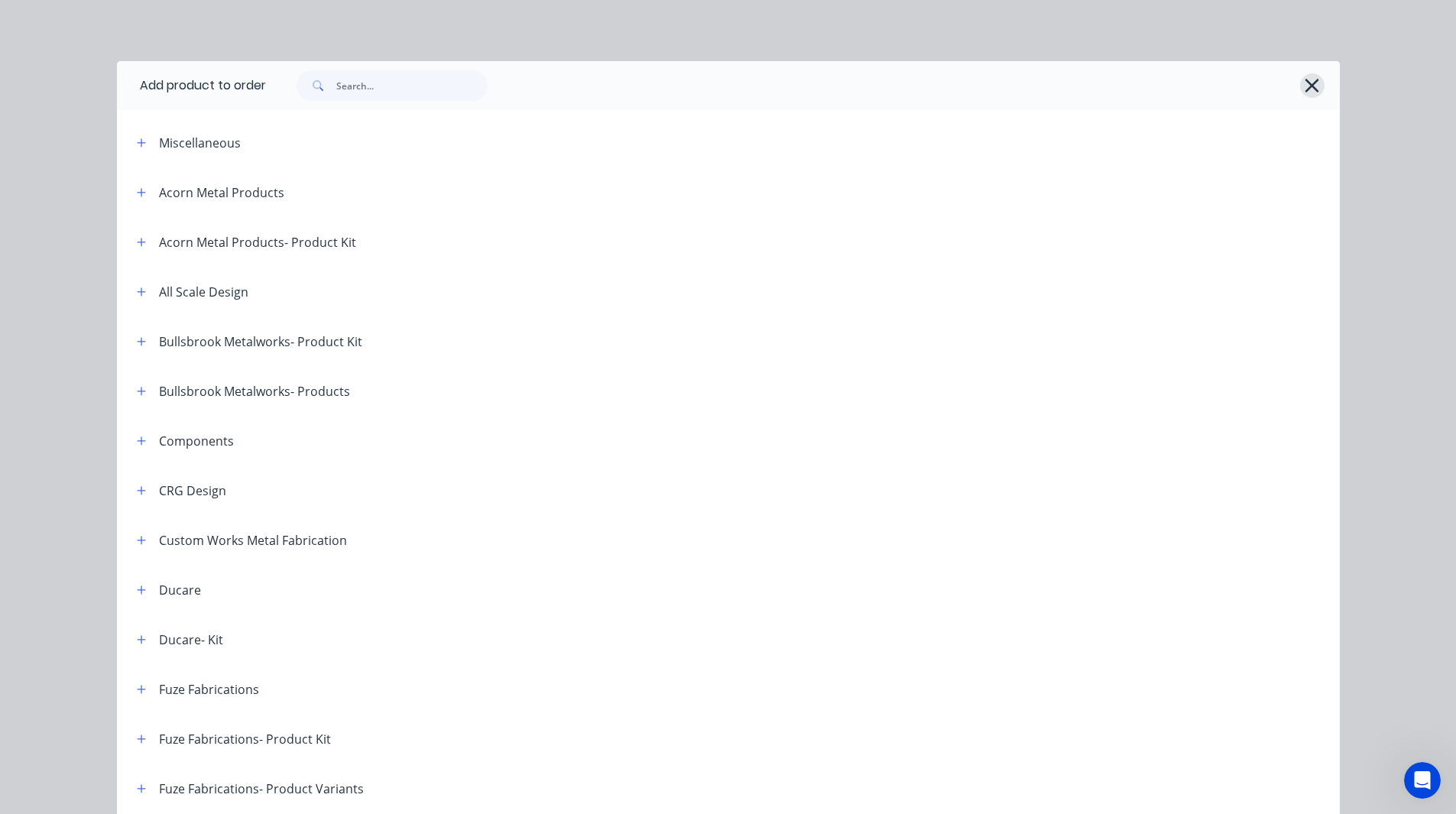
click at [1304, 91] on icon "button" at bounding box center [1312, 86] width 16 height 21
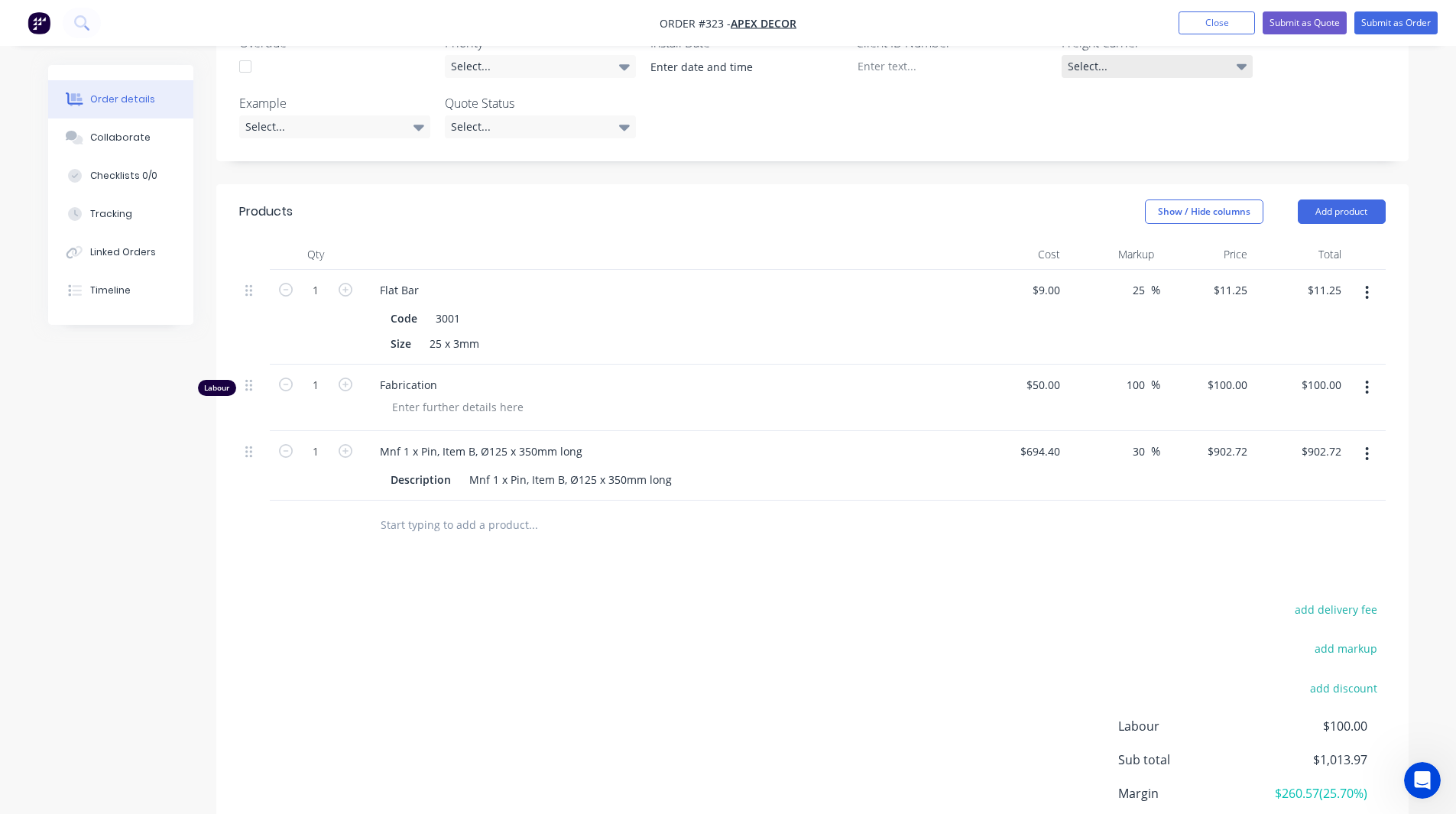
scroll to position [482, 0]
click at [1352, 199] on button "Add product" at bounding box center [1342, 211] width 88 height 24
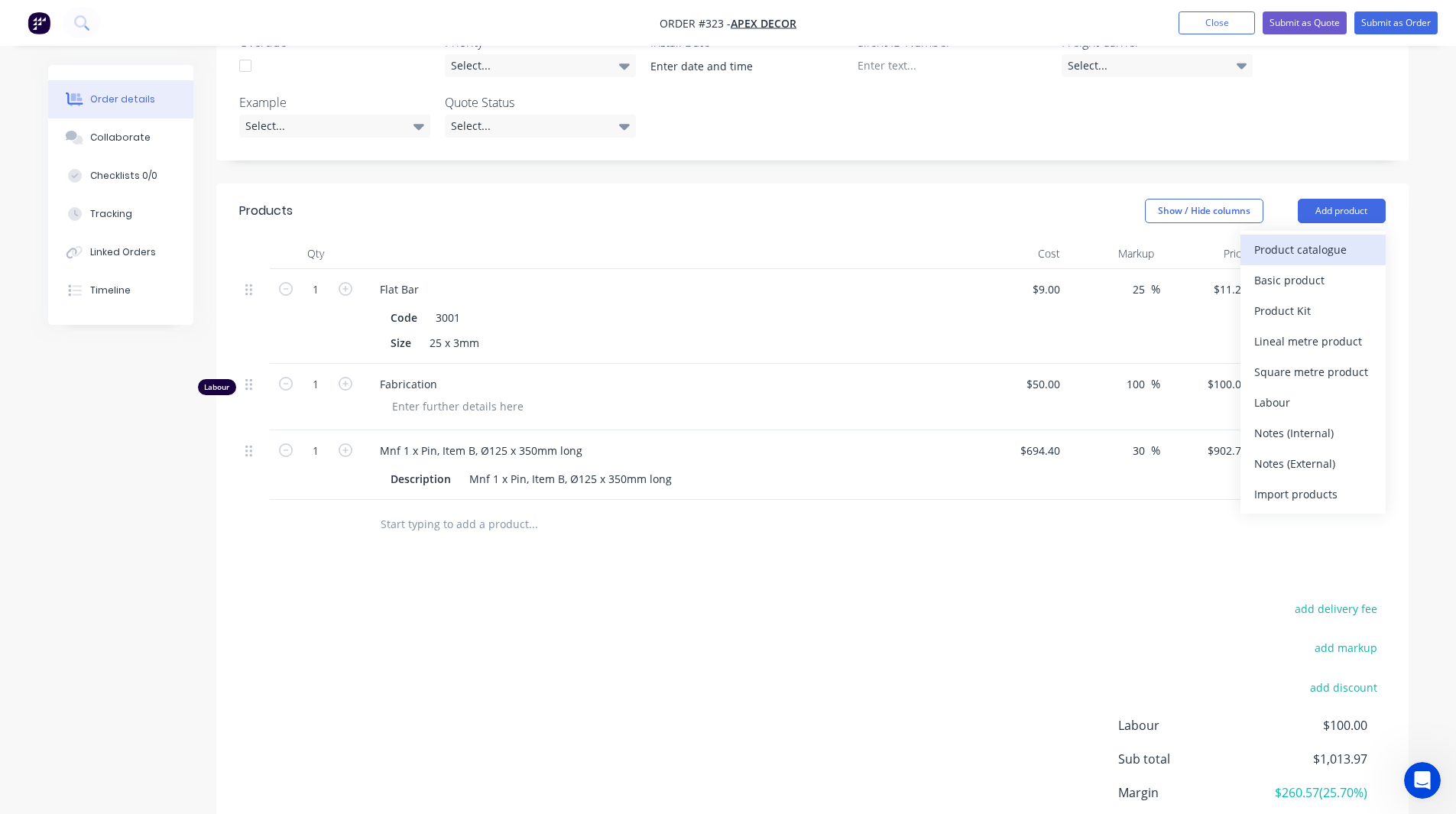
click at [1305, 238] on div "Product catalogue" at bounding box center [1313, 249] width 117 height 22
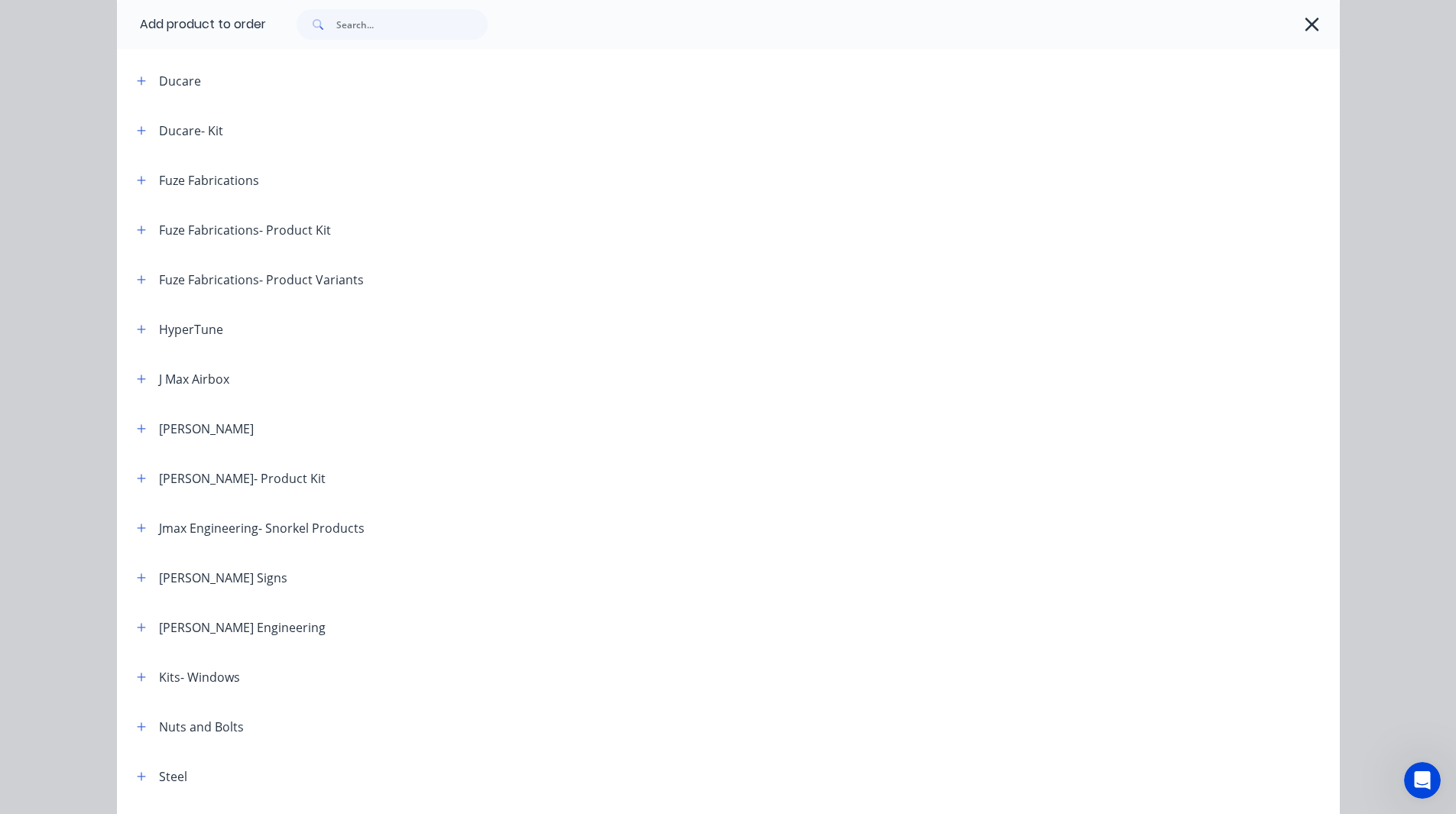
scroll to position [613, 0]
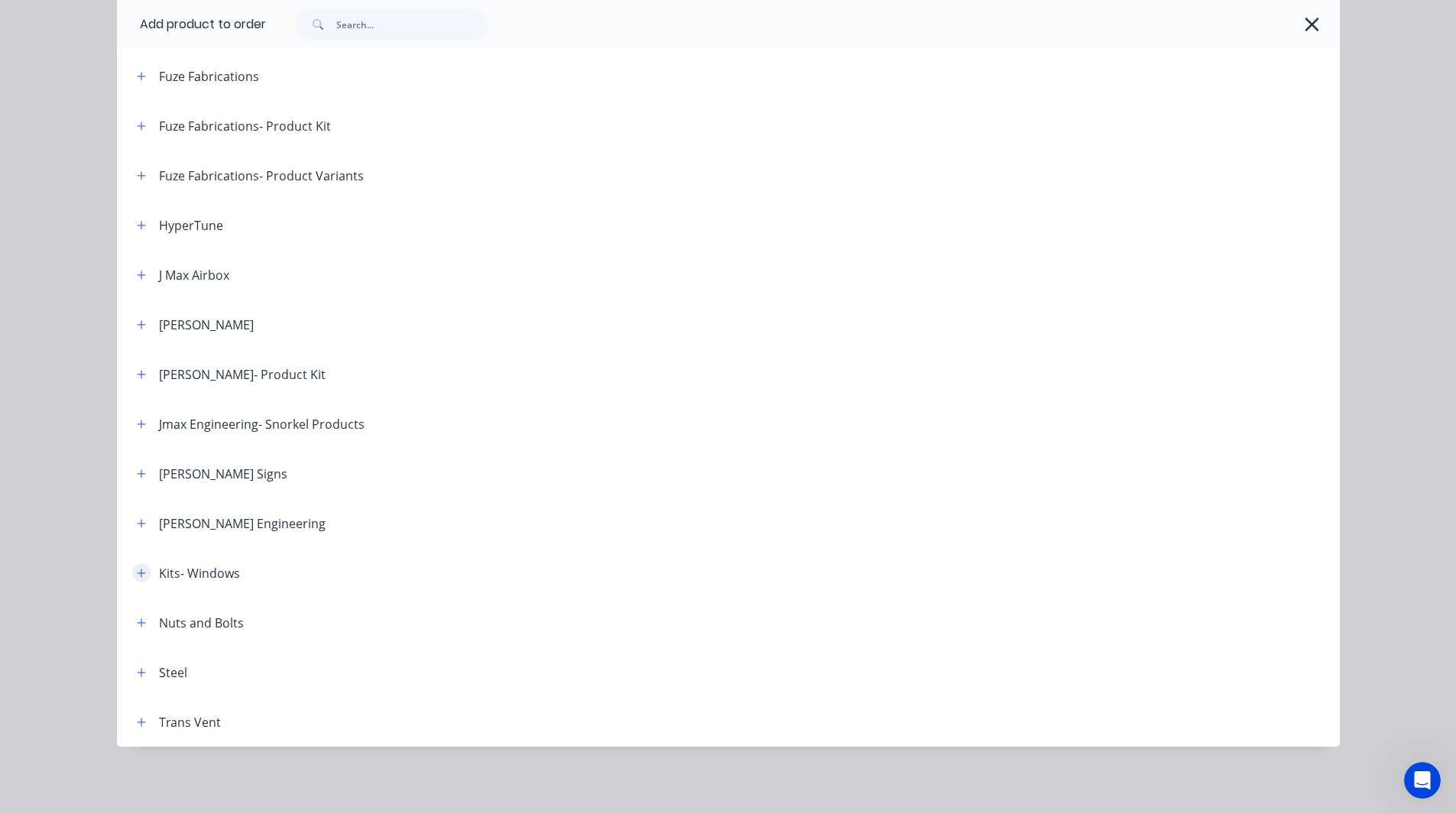
click at [140, 567] on button "button" at bounding box center [141, 573] width 19 height 19
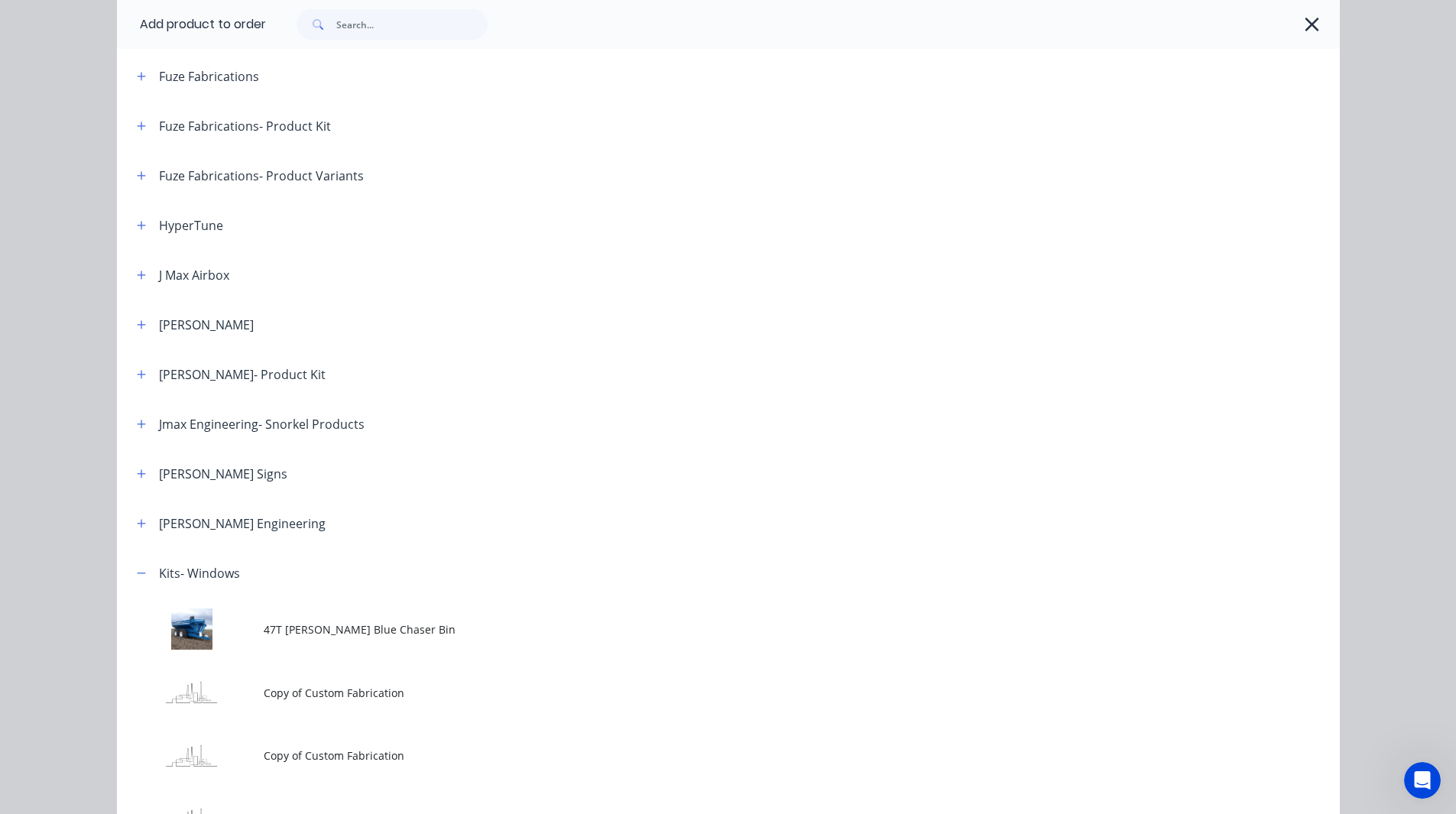
scroll to position [913, 0]
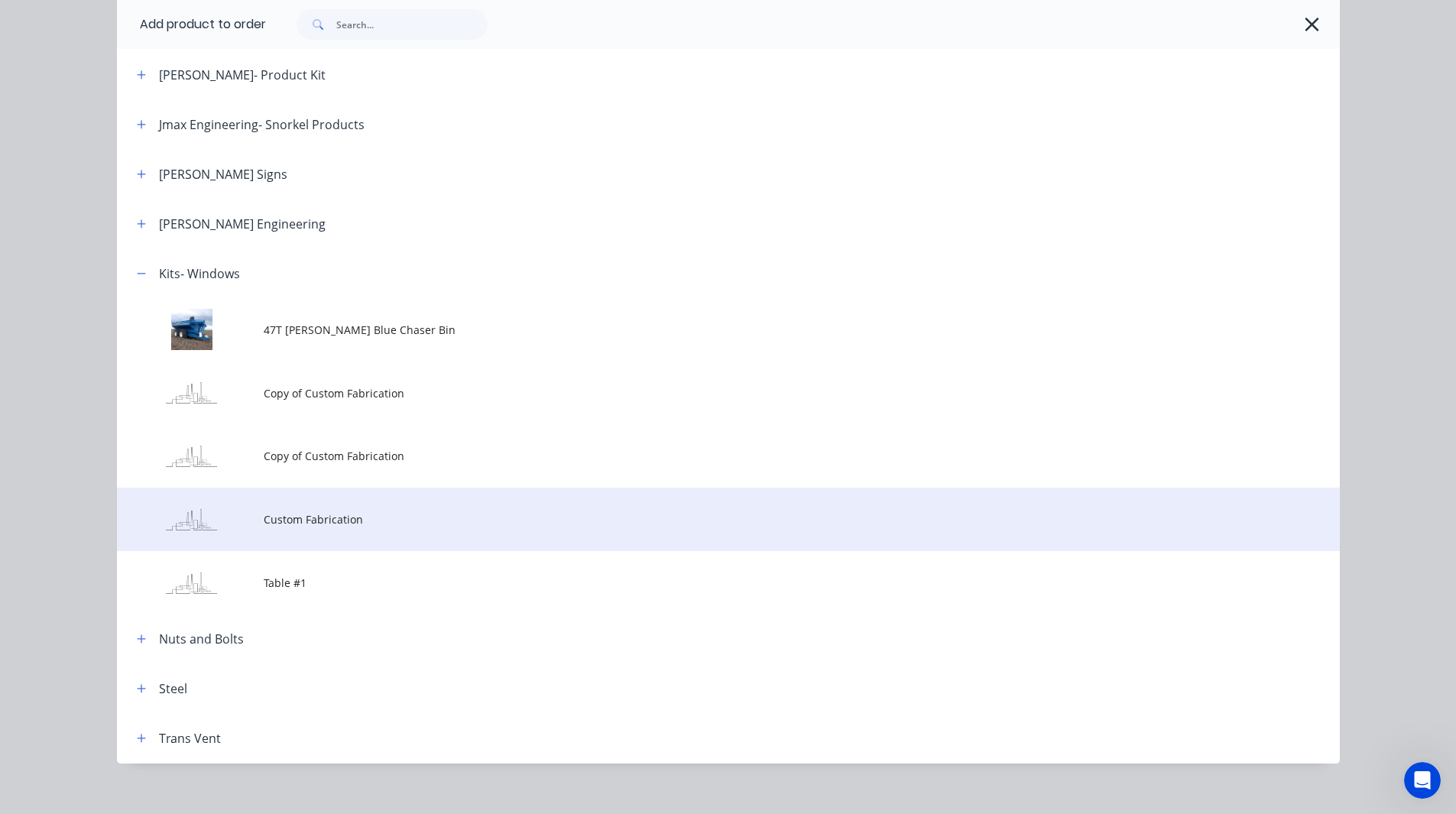
click at [265, 534] on td "Custom Fabrication" at bounding box center [801, 520] width 1076 height 64
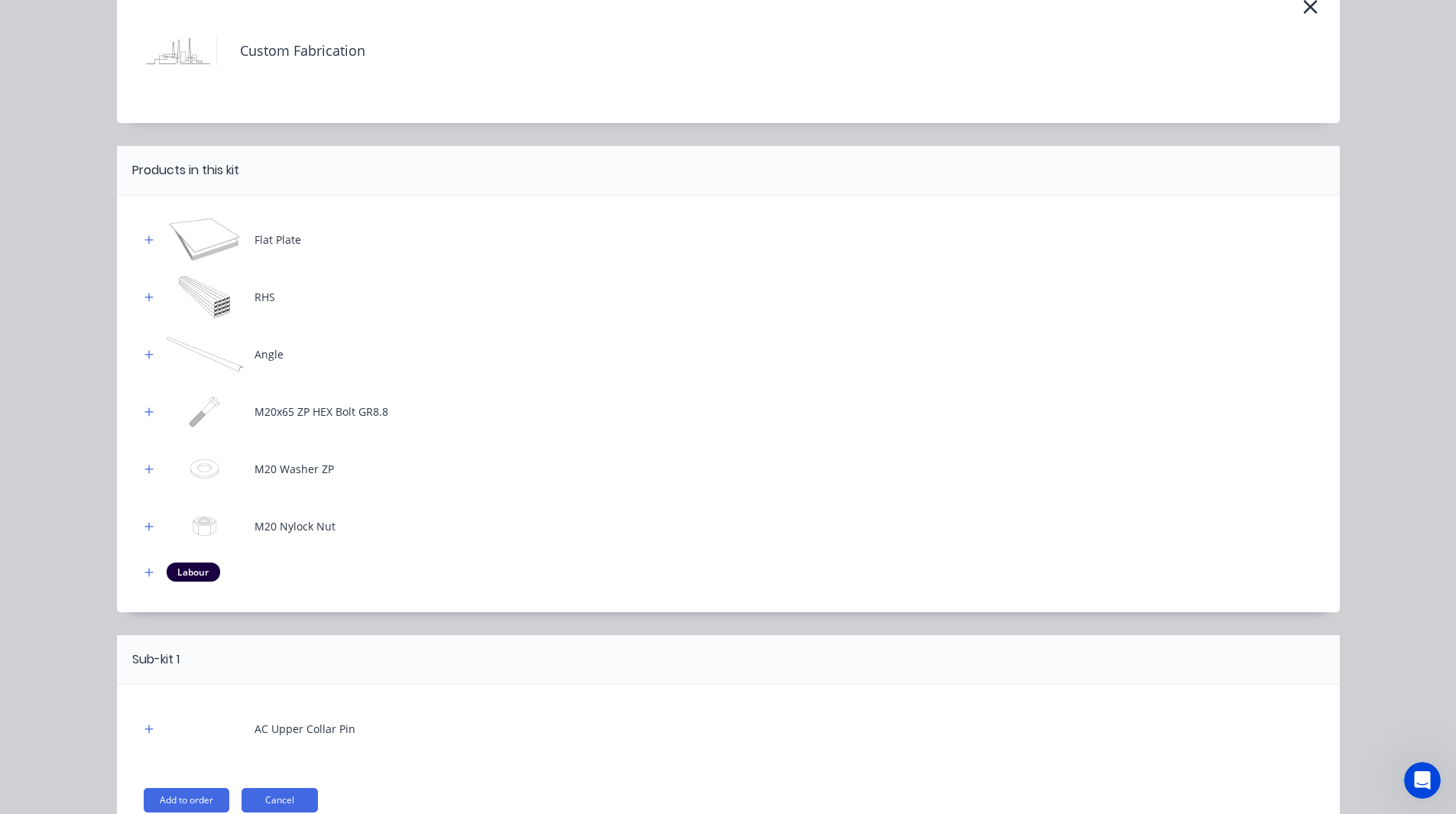
scroll to position [163, 0]
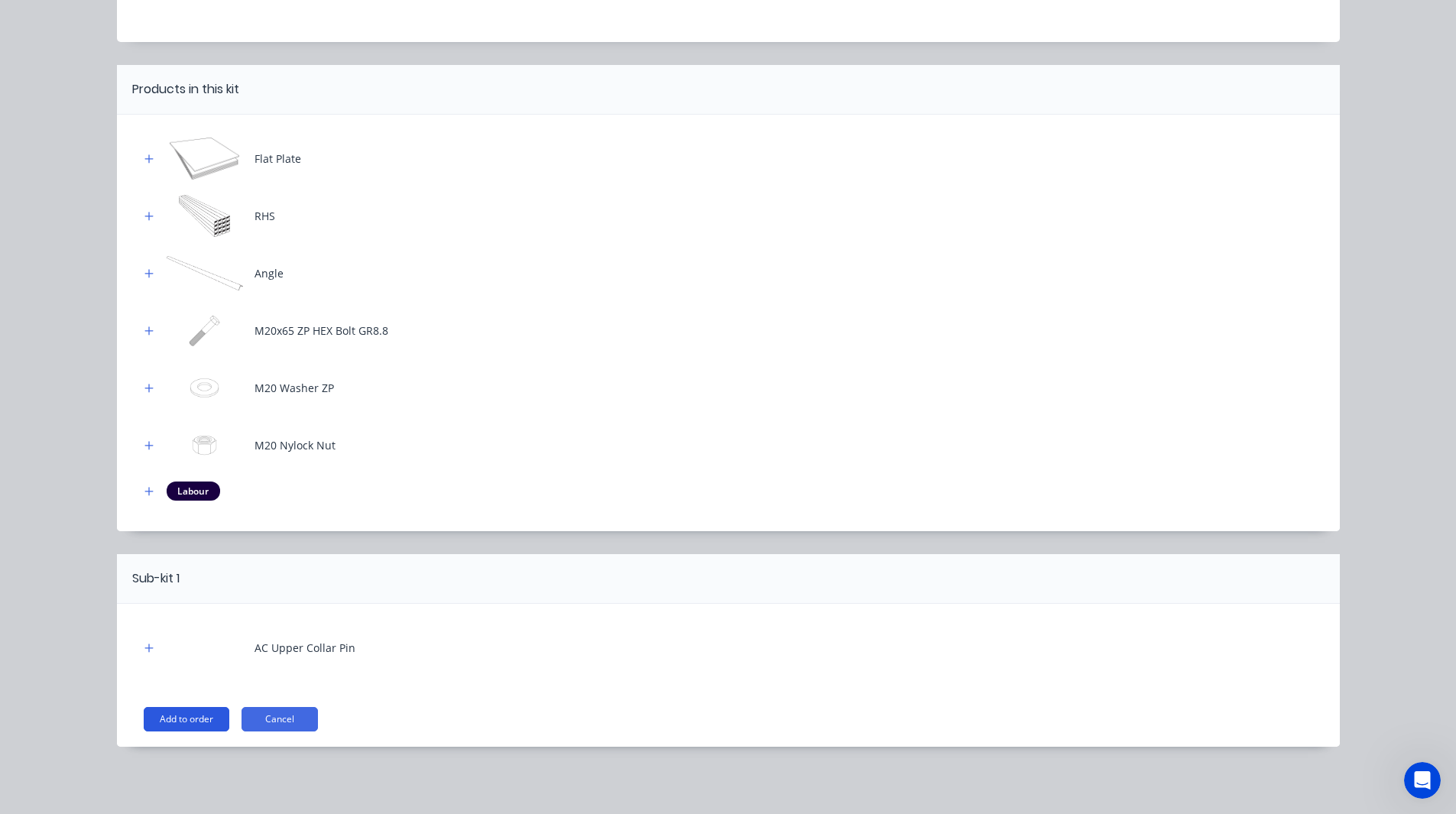
click at [183, 720] on button "Add to order" at bounding box center [186, 719] width 86 height 24
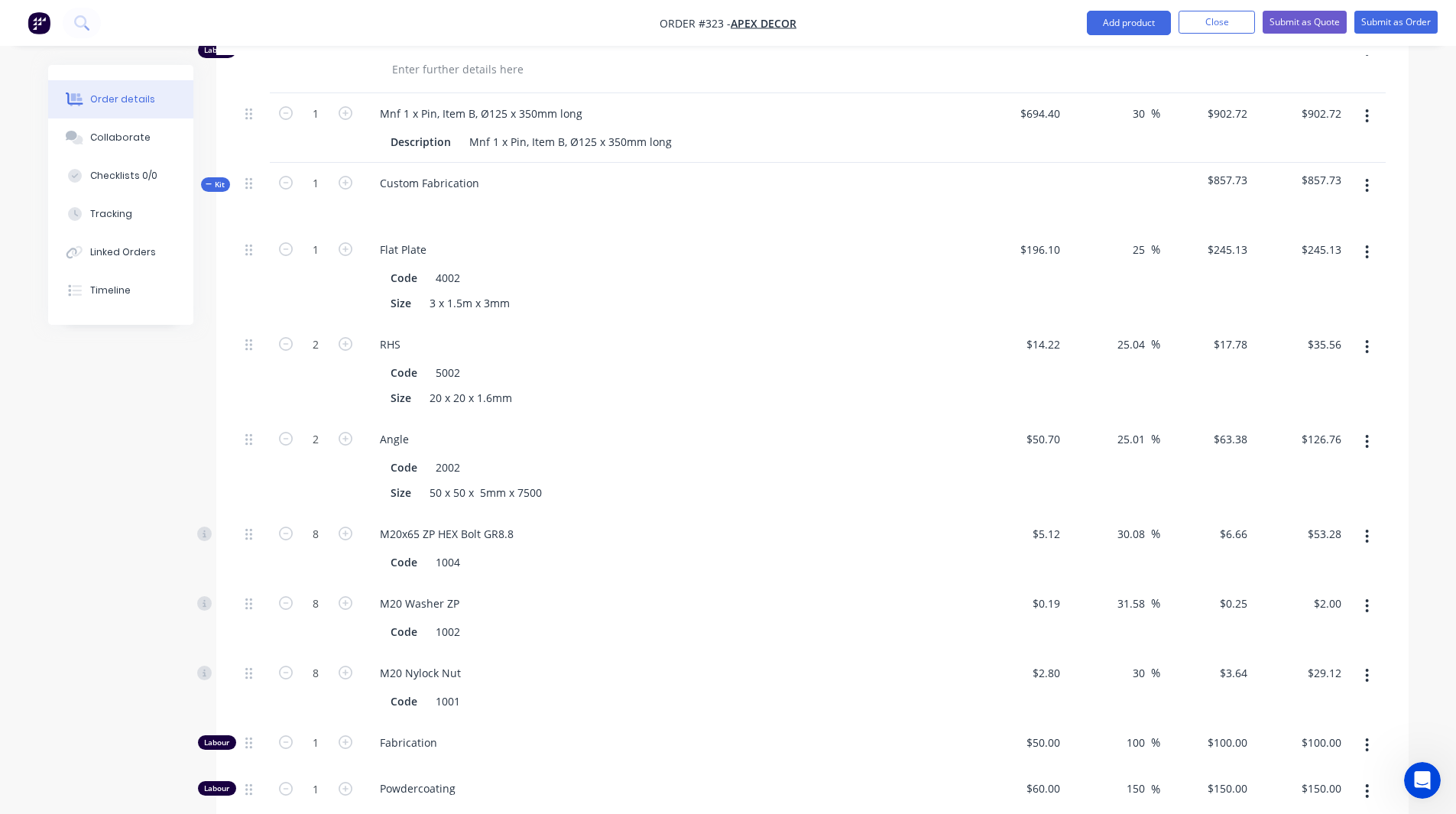
scroll to position [819, 0]
click at [1050, 239] on input "196.1" at bounding box center [1042, 250] width 47 height 22
click at [1050, 239] on input "196.1" at bounding box center [1048, 250] width 35 height 22
type input "$120.00"
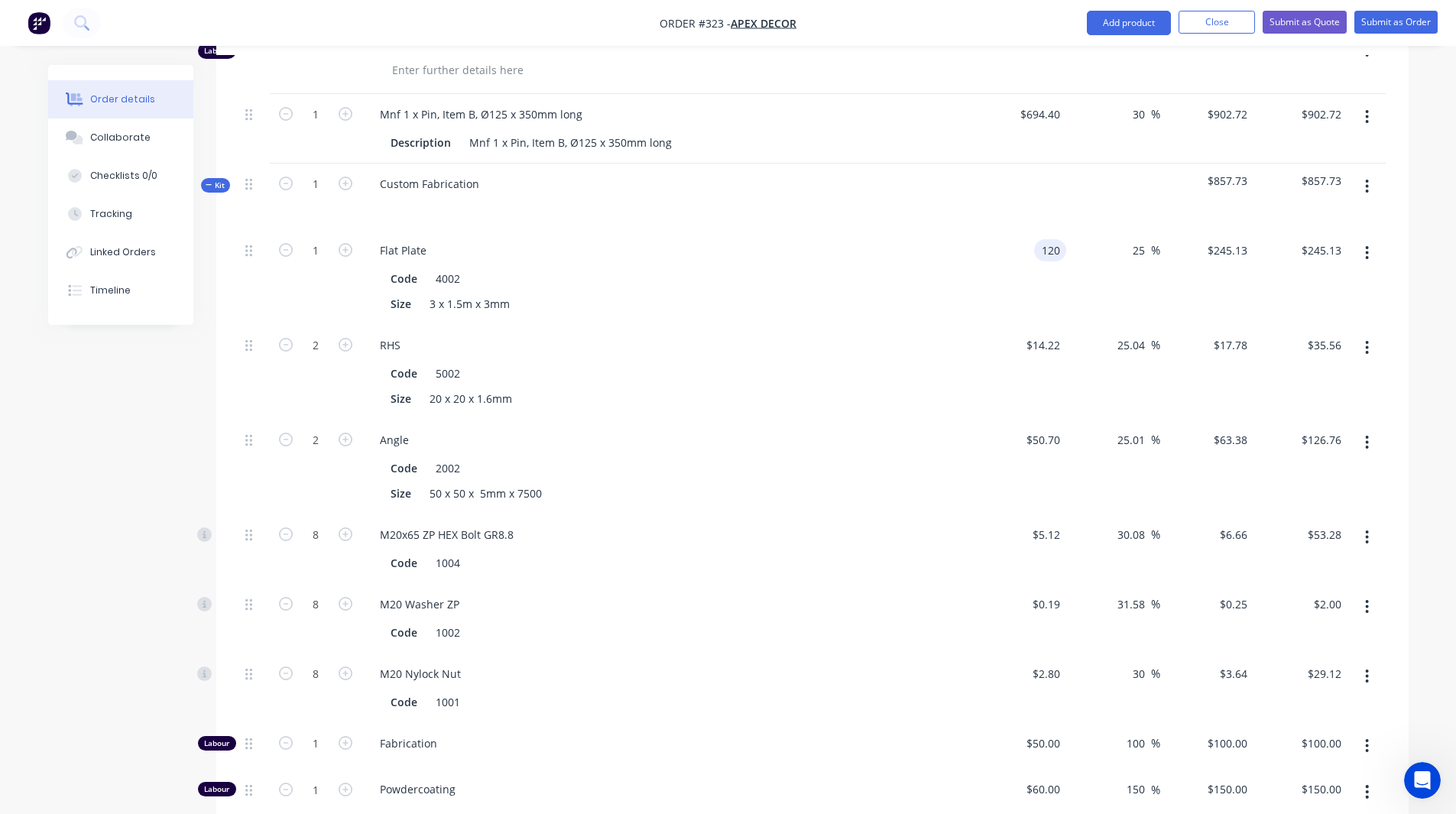
type input "$150.0031"
type input "$150.00"
click at [1062, 230] on div "$120.00 120" at bounding box center [1020, 277] width 94 height 95
click at [1133, 239] on input "25" at bounding box center [1141, 250] width 20 height 22
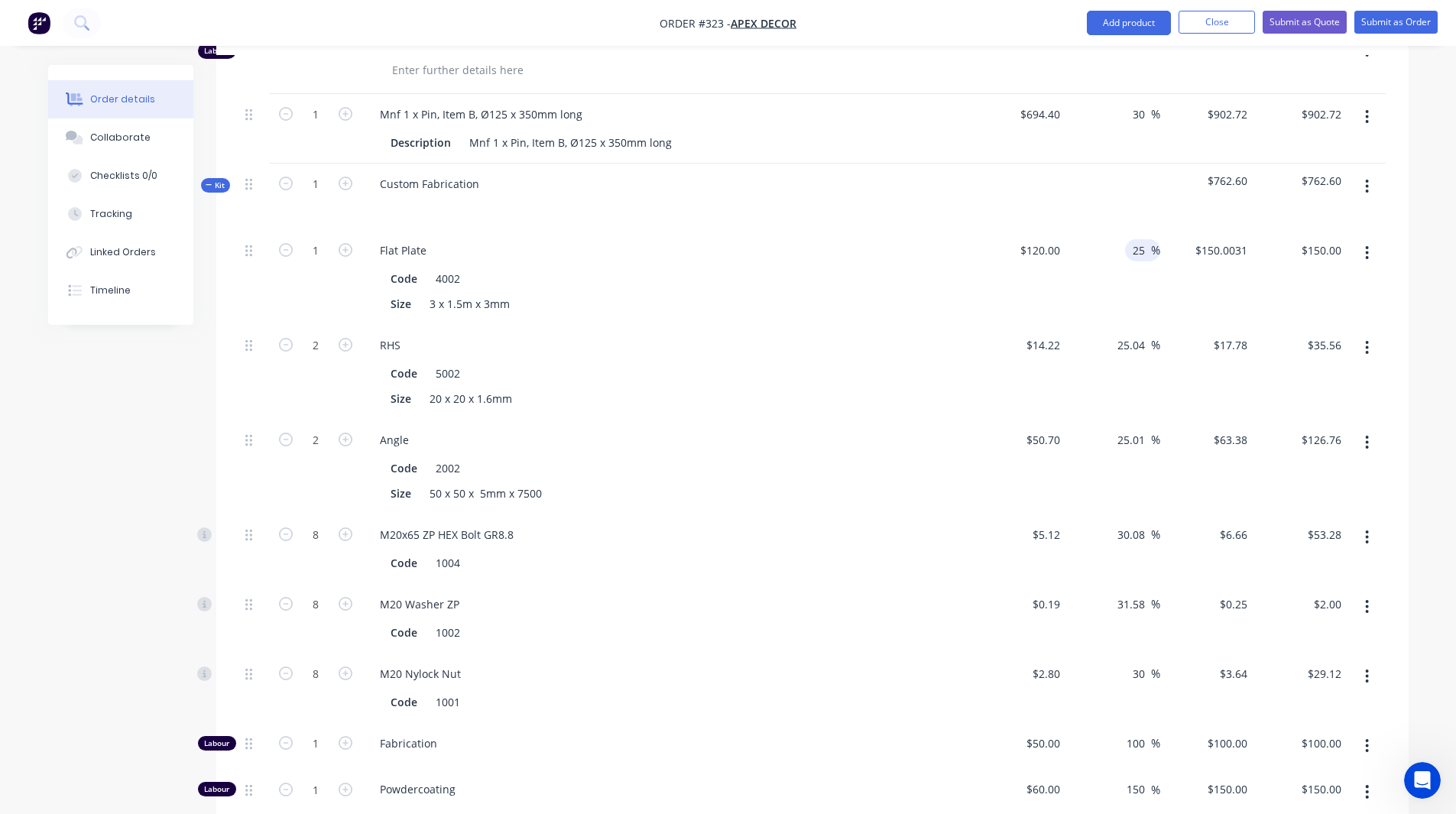
click at [1133, 239] on input "25" at bounding box center [1141, 250] width 20 height 22
type input "30"
type input "$156.00"
click at [1125, 230] on div "30 30 %" at bounding box center [1113, 277] width 94 height 95
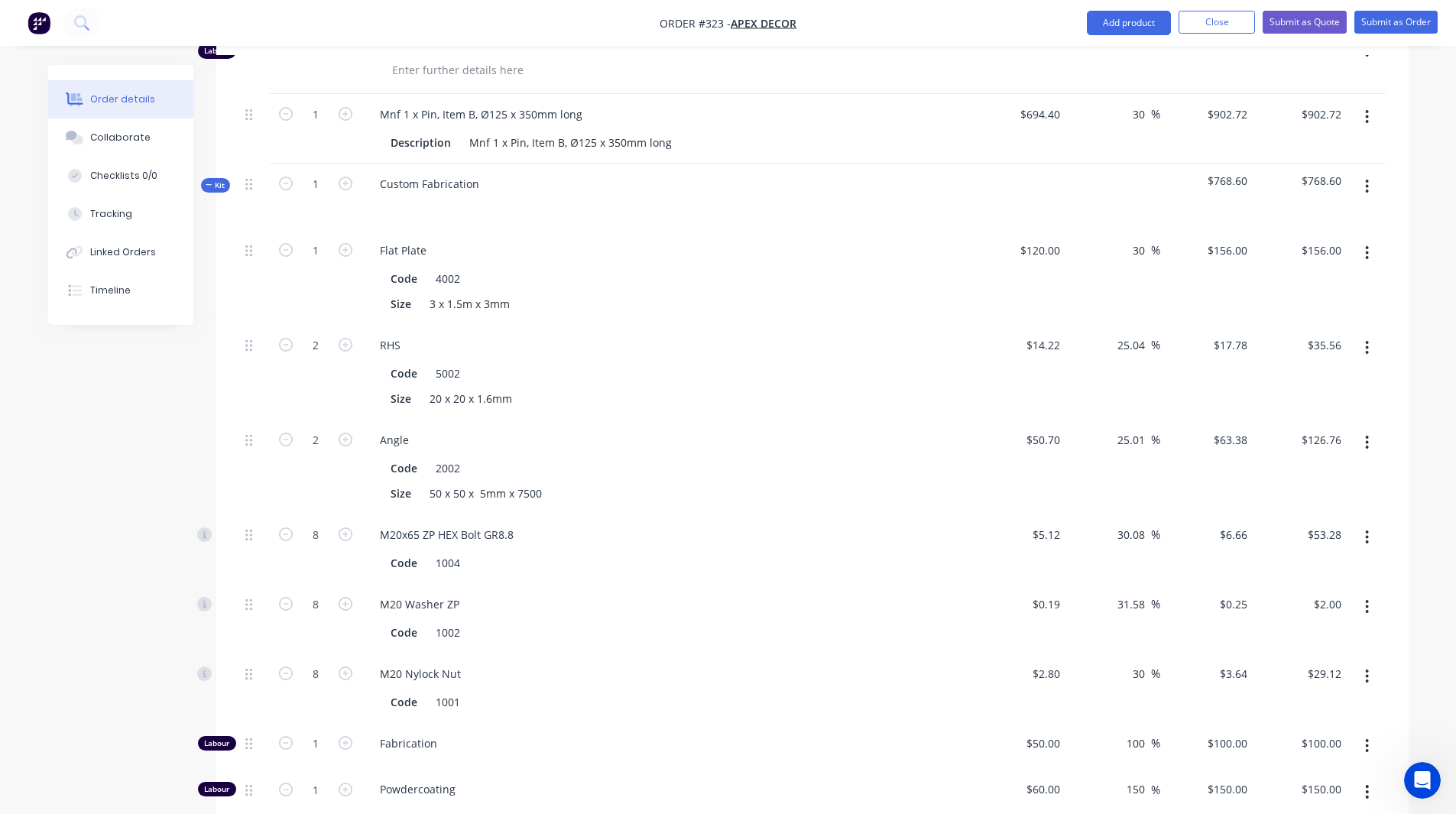
scroll to position [1374, 0]
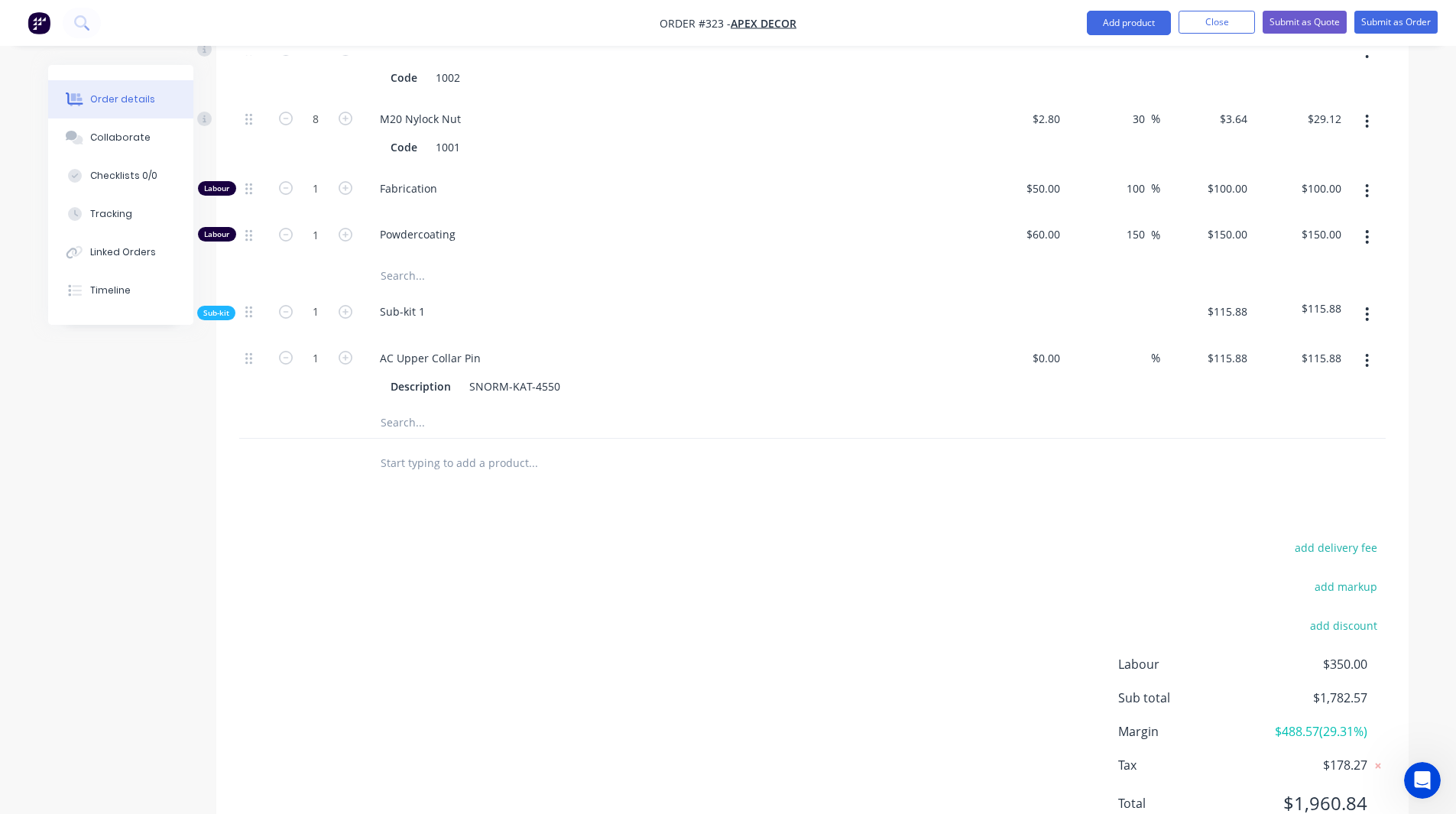
click at [1310, 722] on span "$488.57 ( 29.31 %)" at bounding box center [1310, 731] width 113 height 18
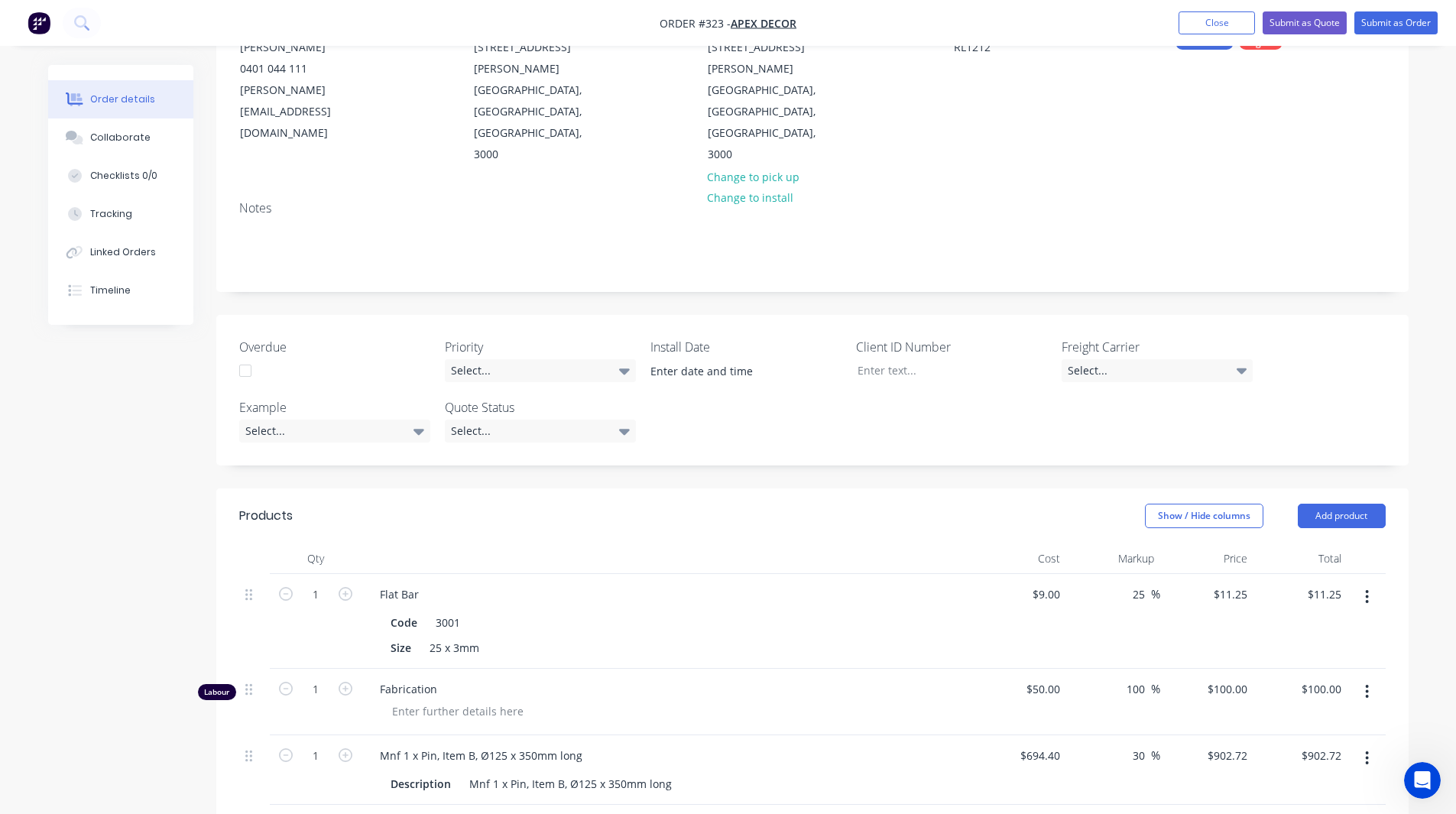
scroll to position [0, 0]
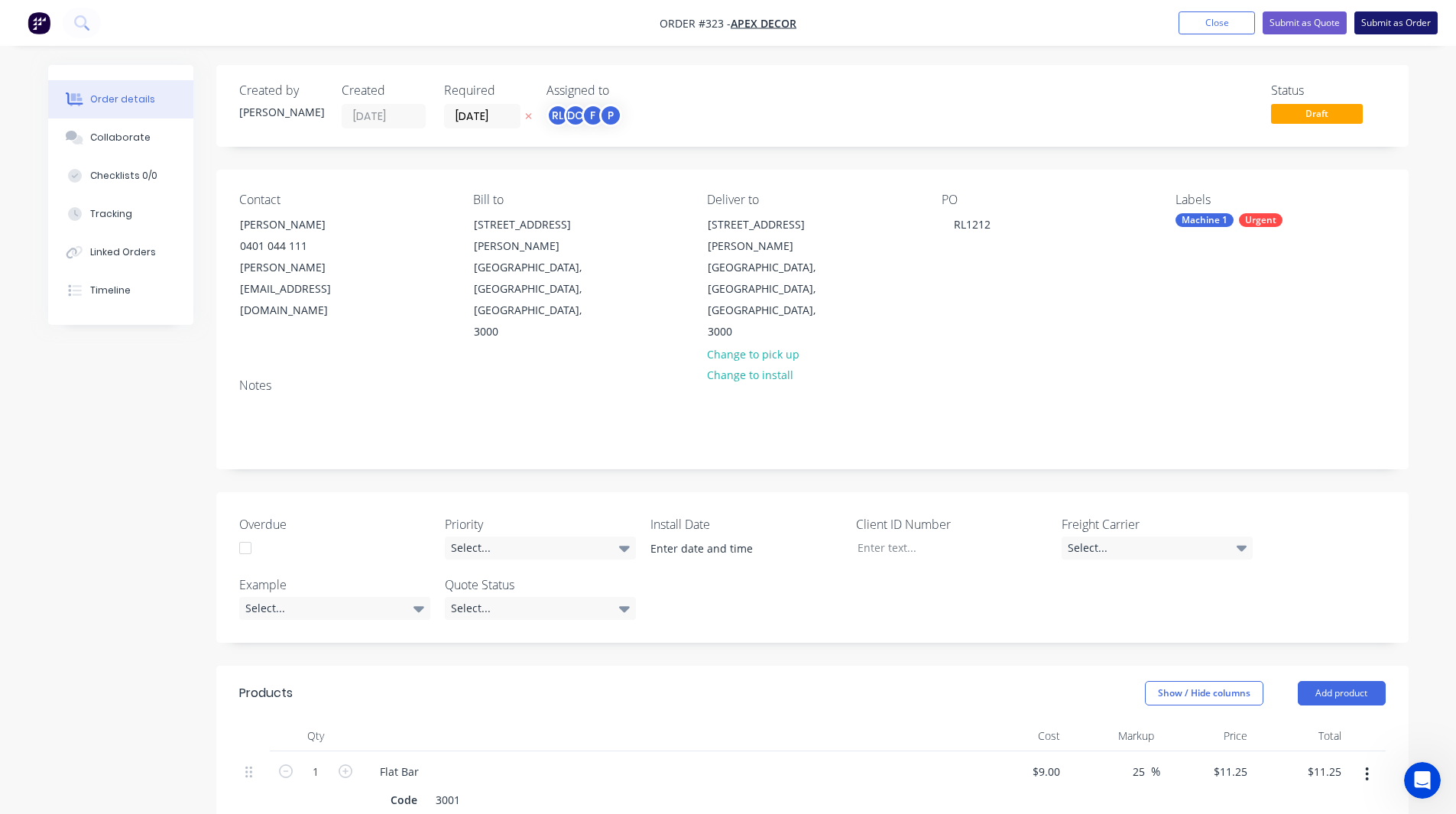
click at [1400, 20] on button "Submit as Order" at bounding box center [1396, 23] width 83 height 23
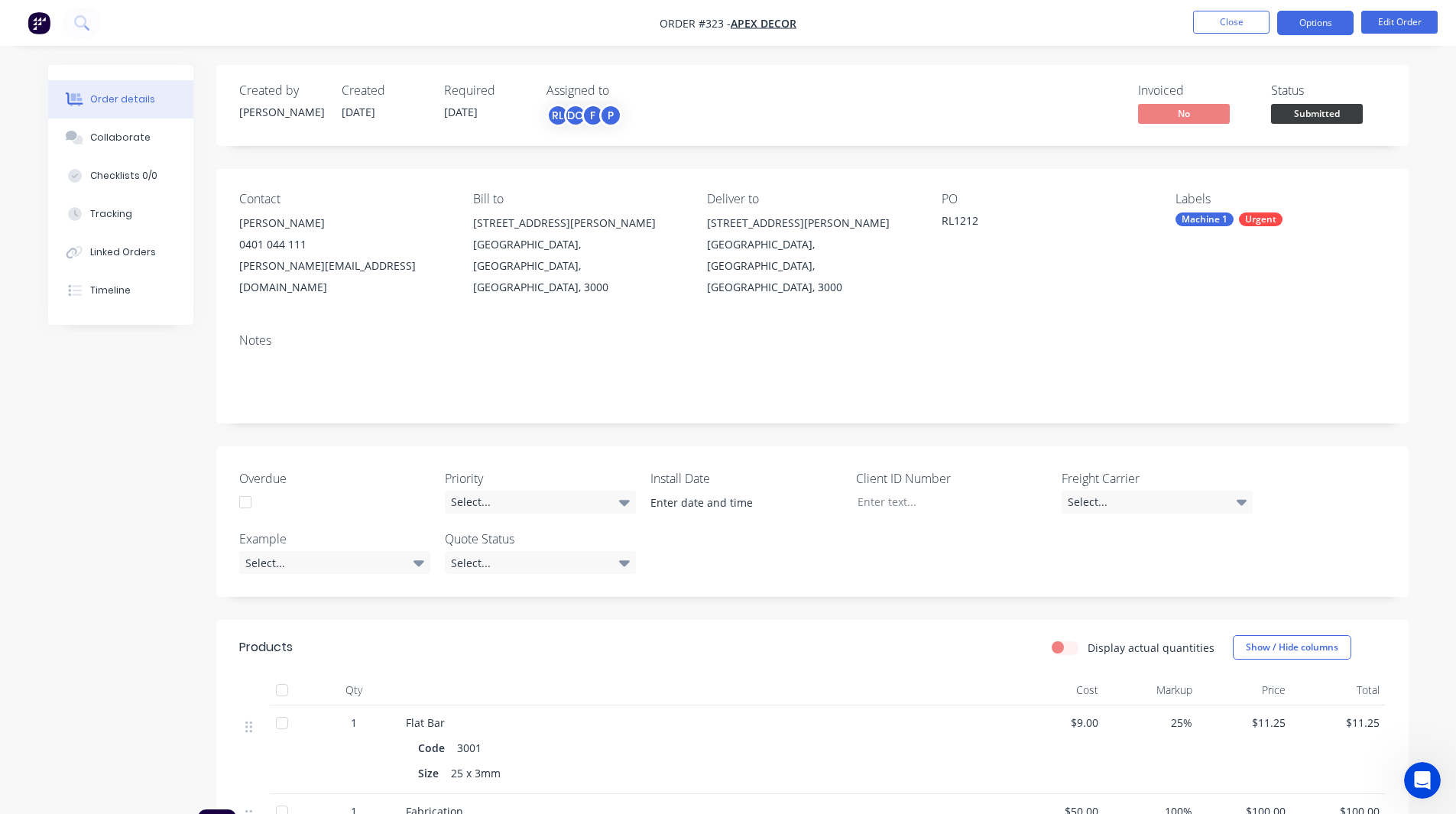
click at [1312, 21] on button "Options" at bounding box center [1316, 23] width 77 height 24
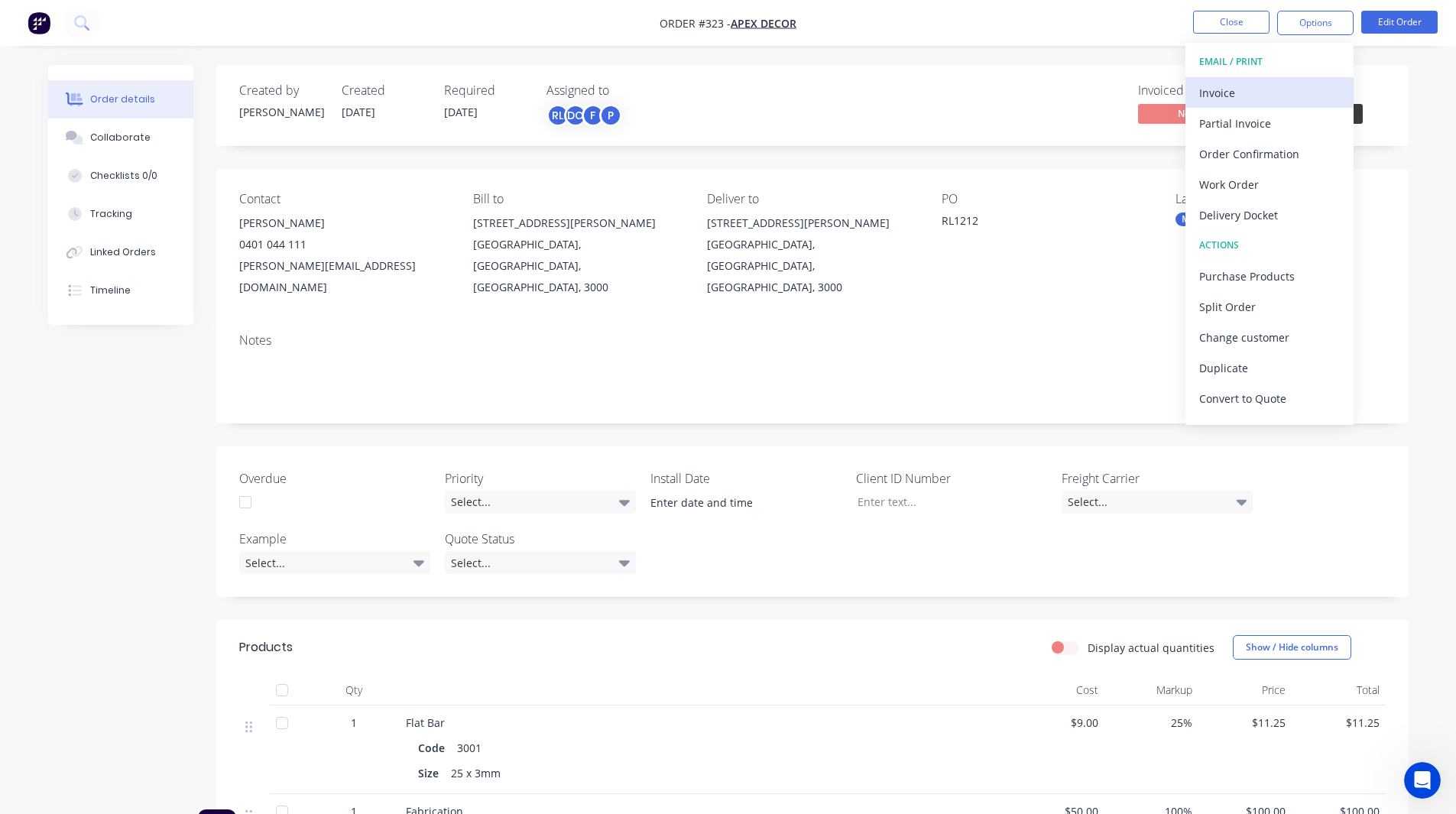
click at [1236, 93] on div "Invoice" at bounding box center [1269, 92] width 140 height 22
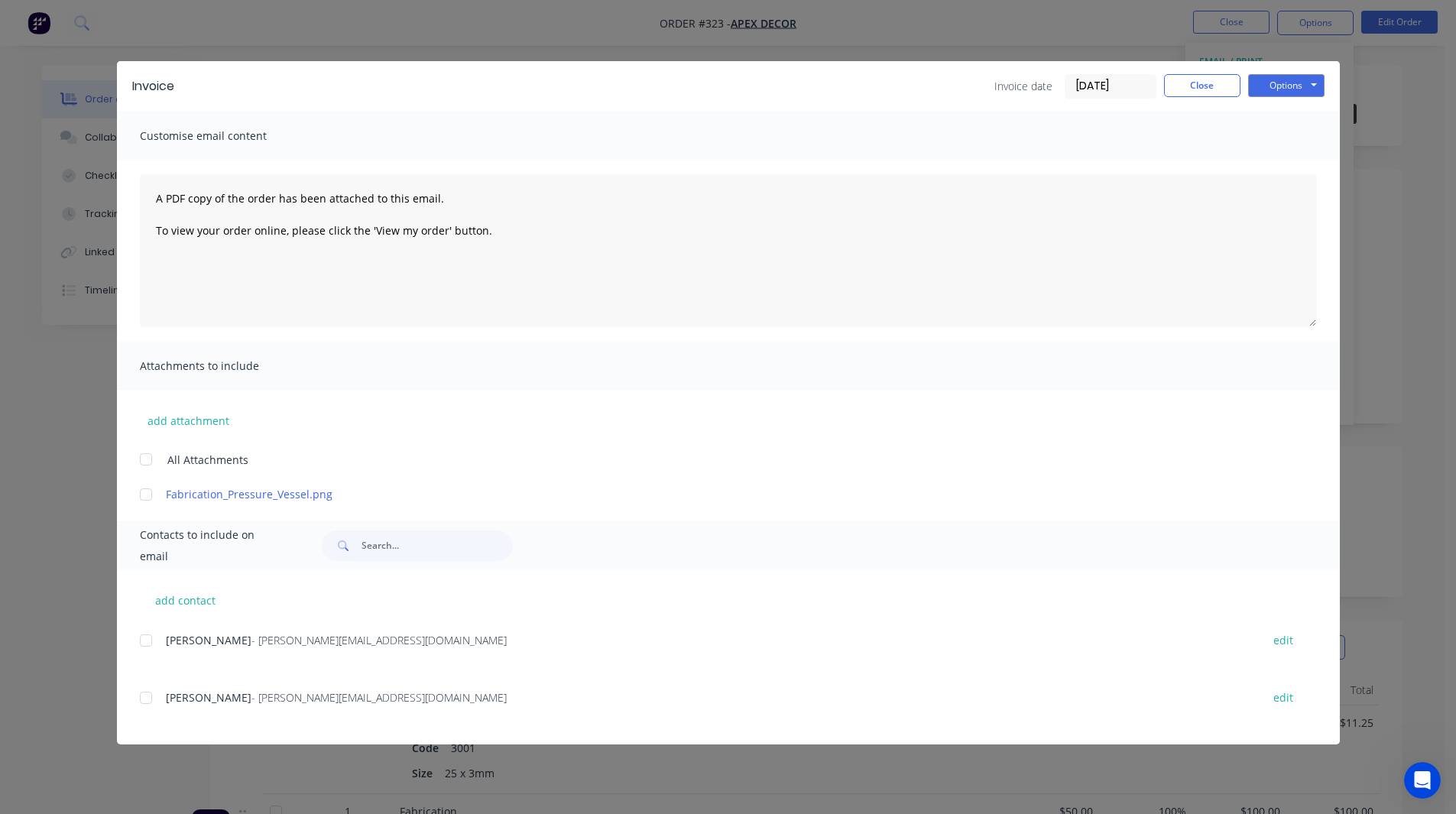
click at [145, 638] on div at bounding box center [145, 639] width 30 height 30
click at [1277, 82] on button "Options" at bounding box center [1286, 86] width 77 height 23
click at [1208, 79] on button "Close" at bounding box center [1202, 86] width 77 height 23
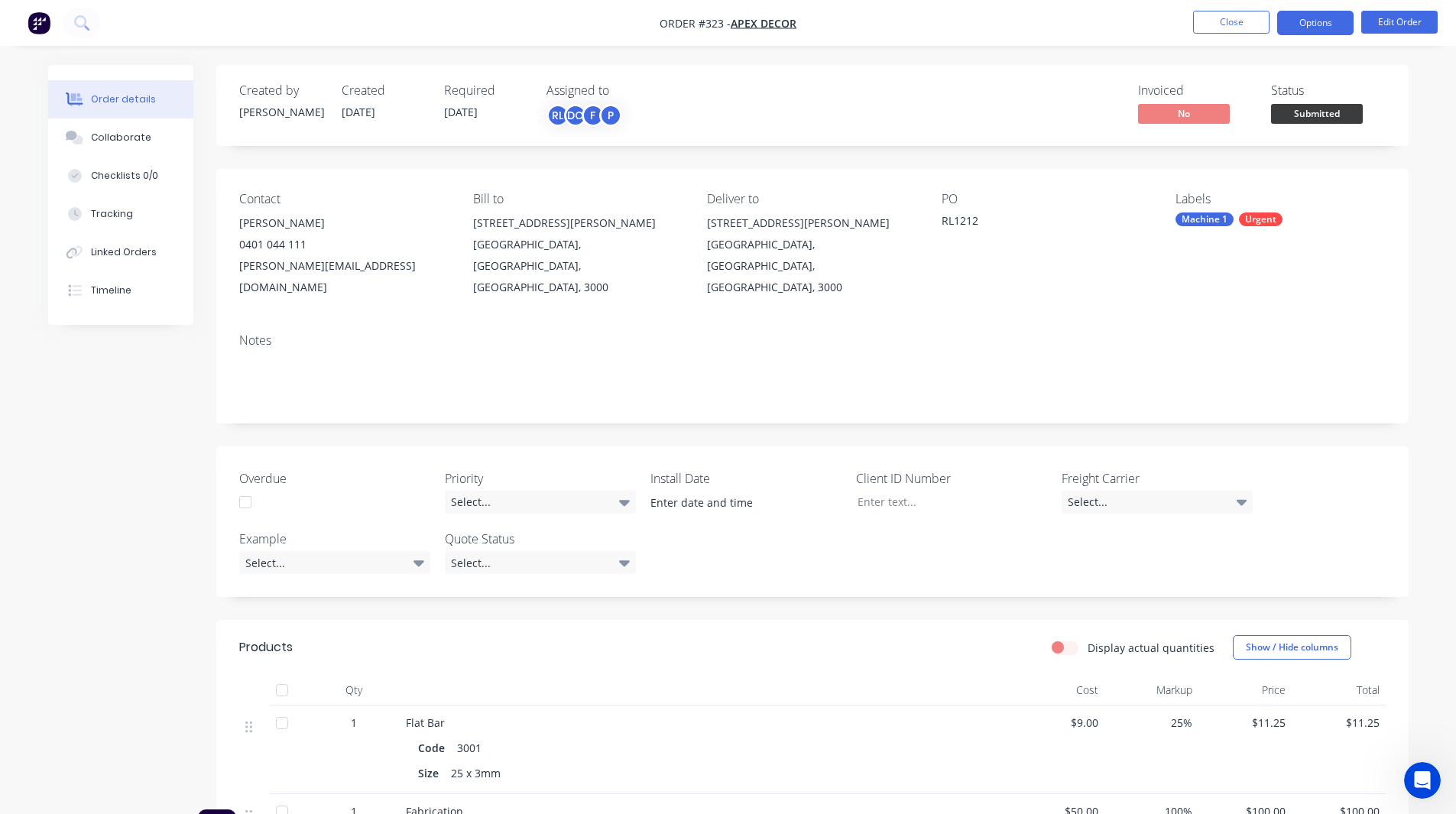
click at [1312, 18] on button "Options" at bounding box center [1316, 23] width 77 height 24
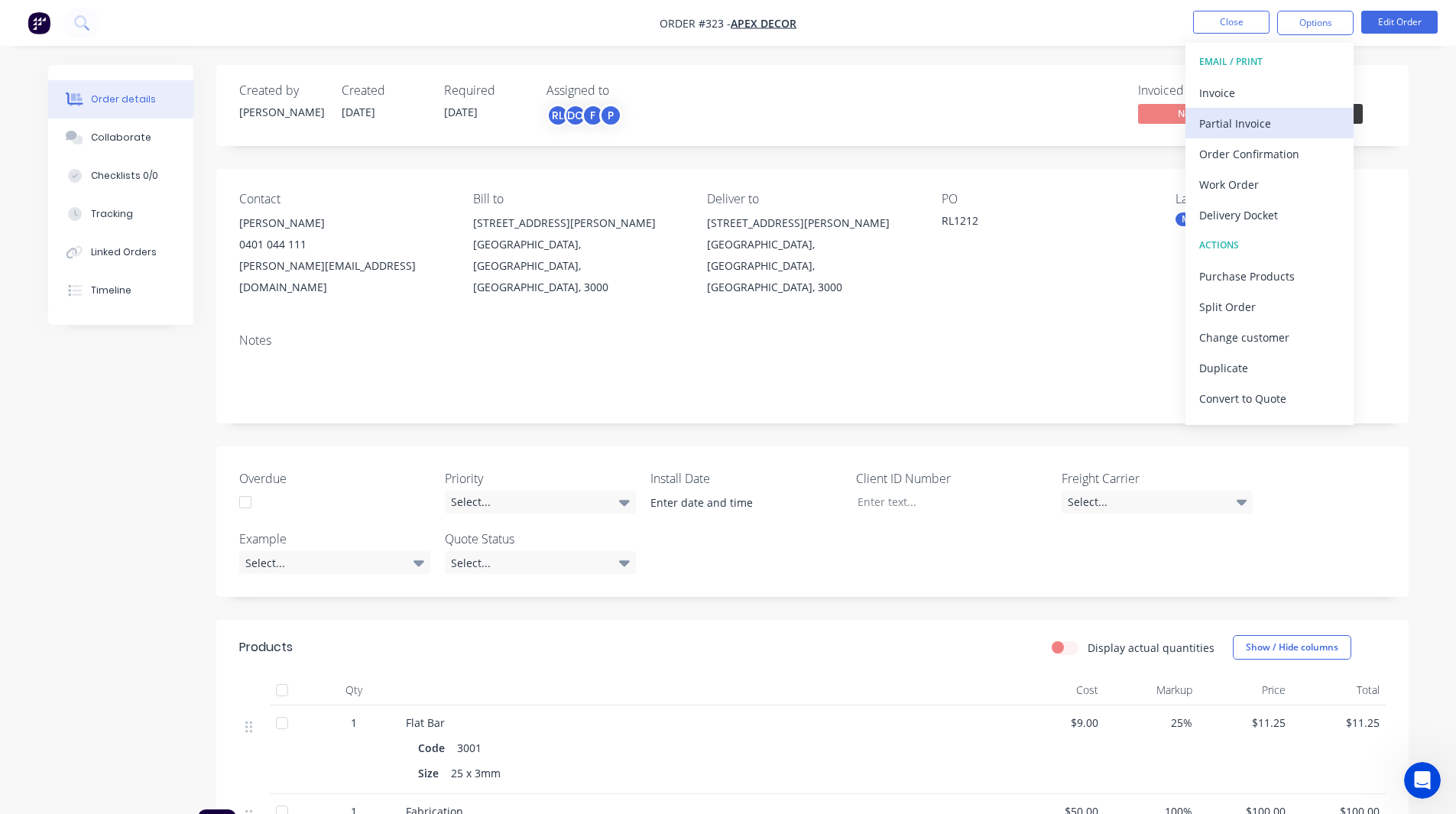
click at [1246, 115] on div "Partial Invoice" at bounding box center [1269, 123] width 140 height 22
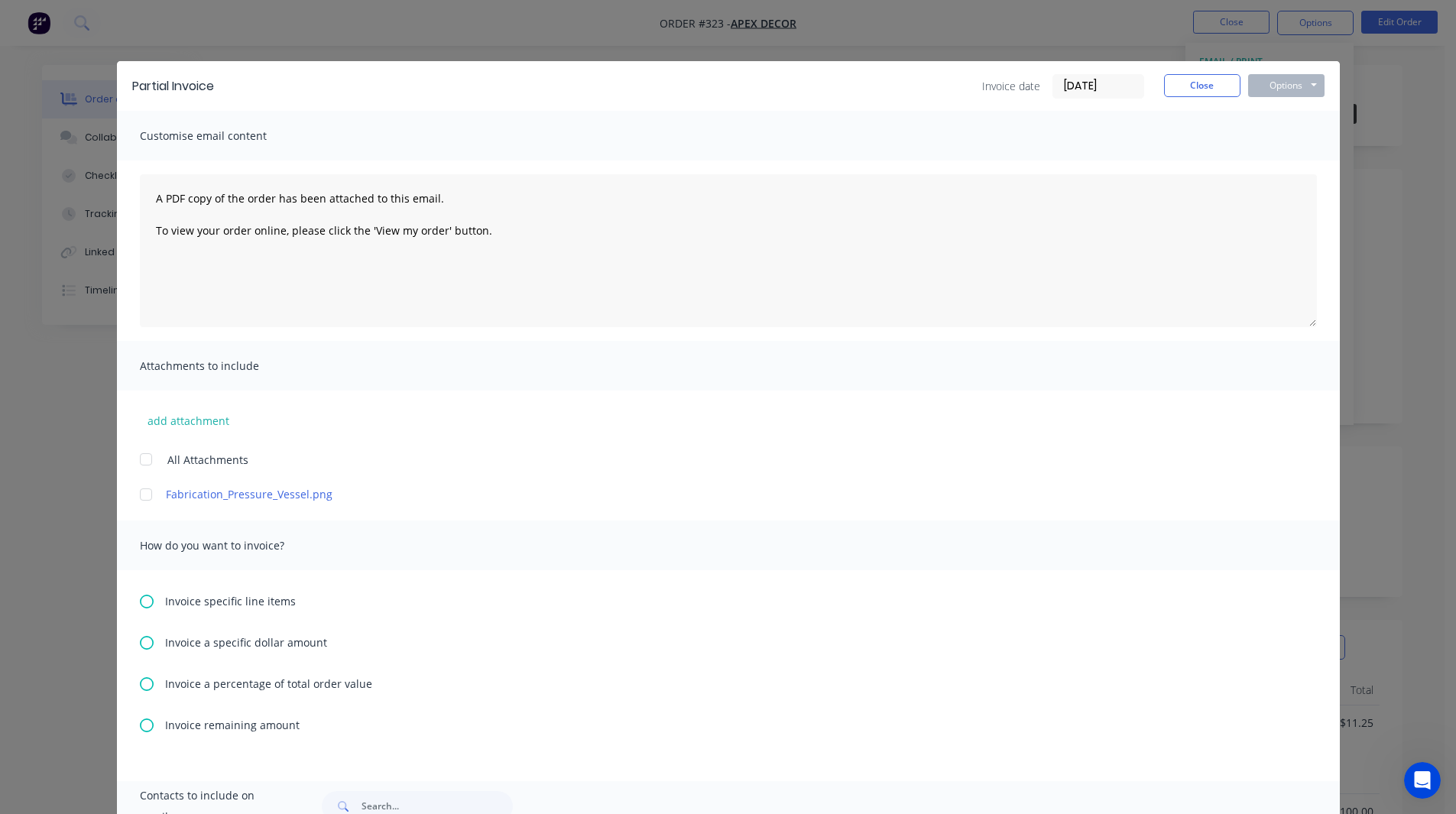
scroll to position [212, 0]
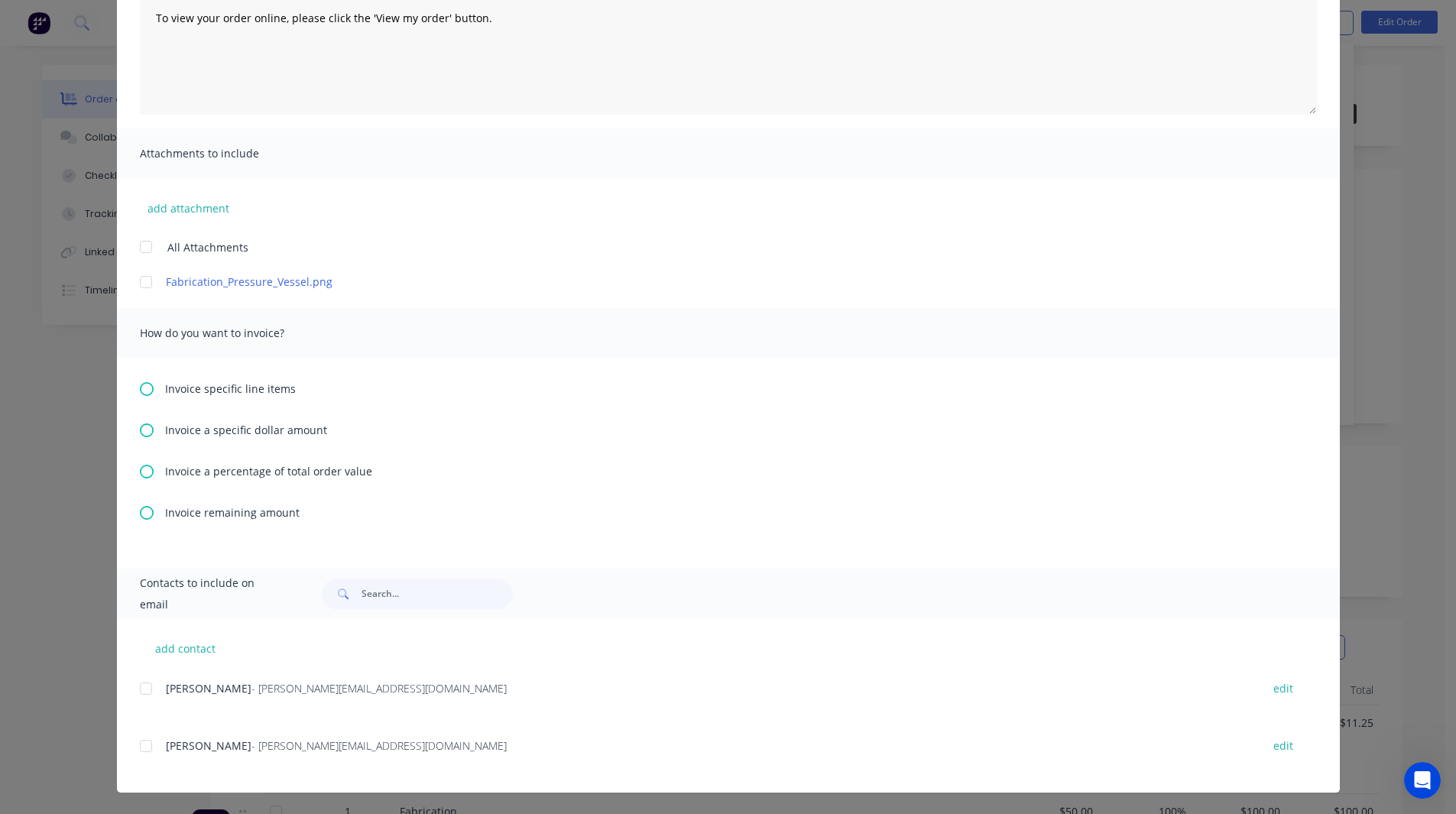
click at [140, 393] on icon at bounding box center [146, 389] width 14 height 14
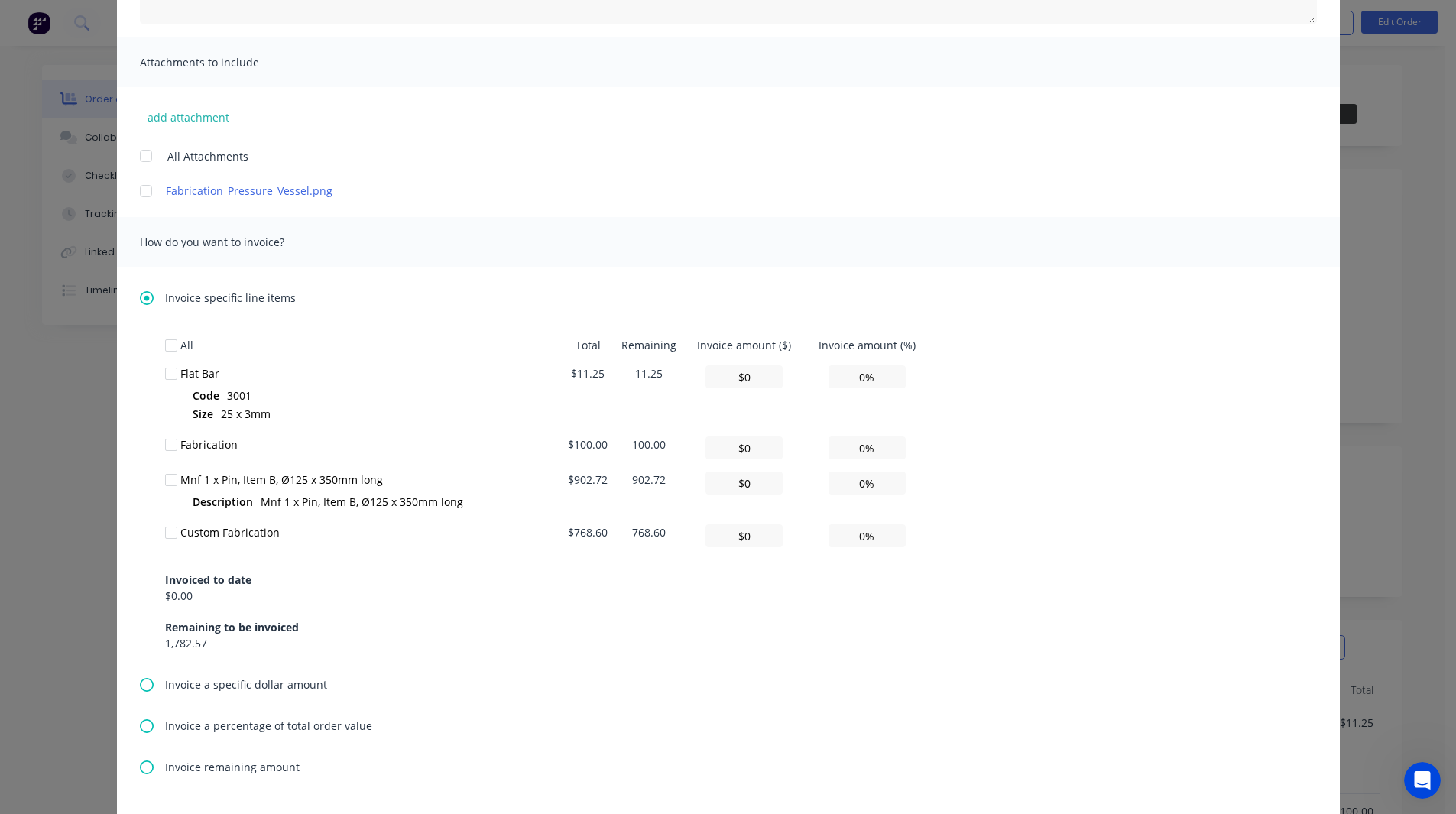
scroll to position [316, 0]
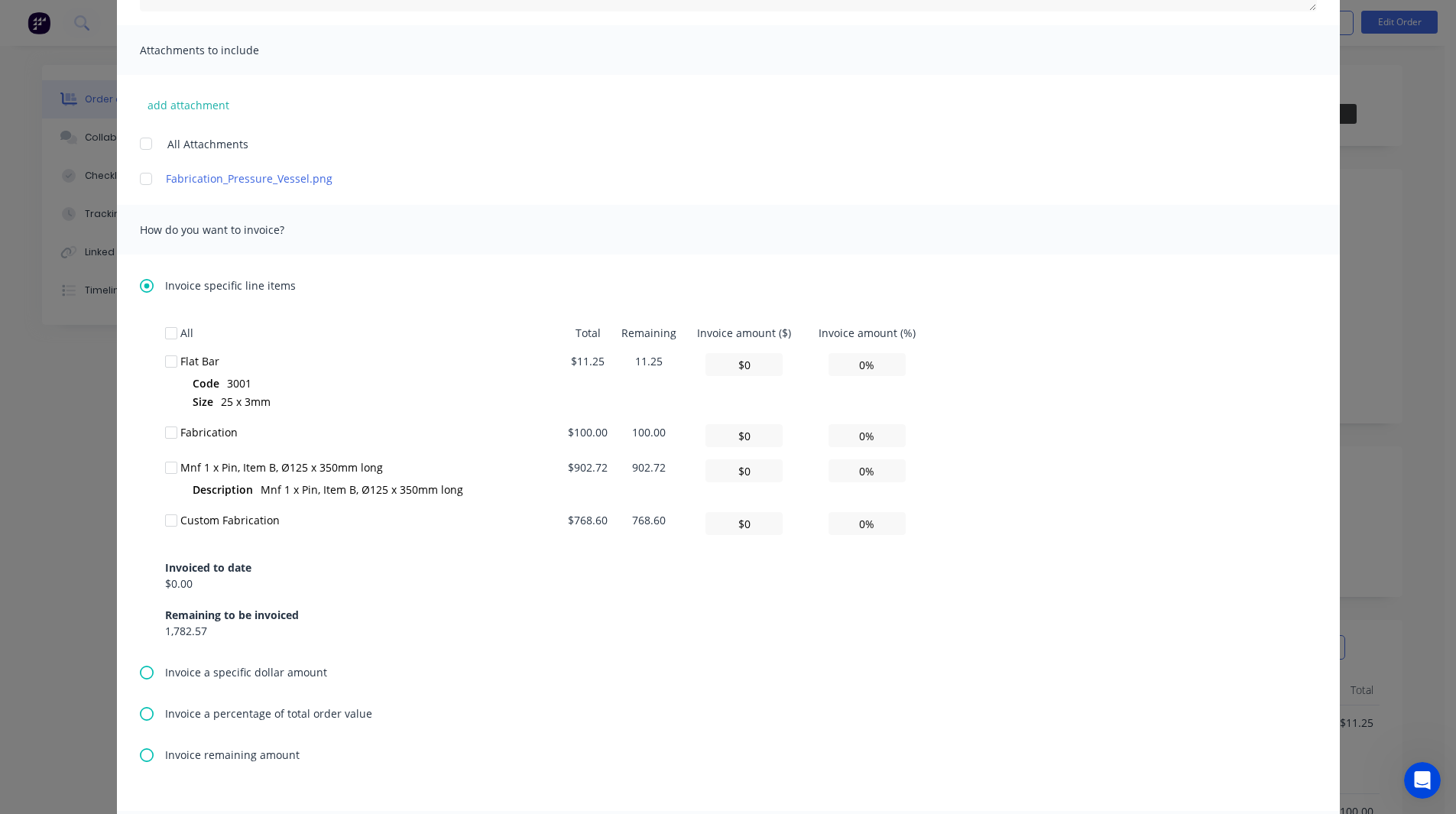
click at [165, 361] on div at bounding box center [170, 361] width 30 height 30
click at [168, 432] on div at bounding box center [170, 432] width 30 height 30
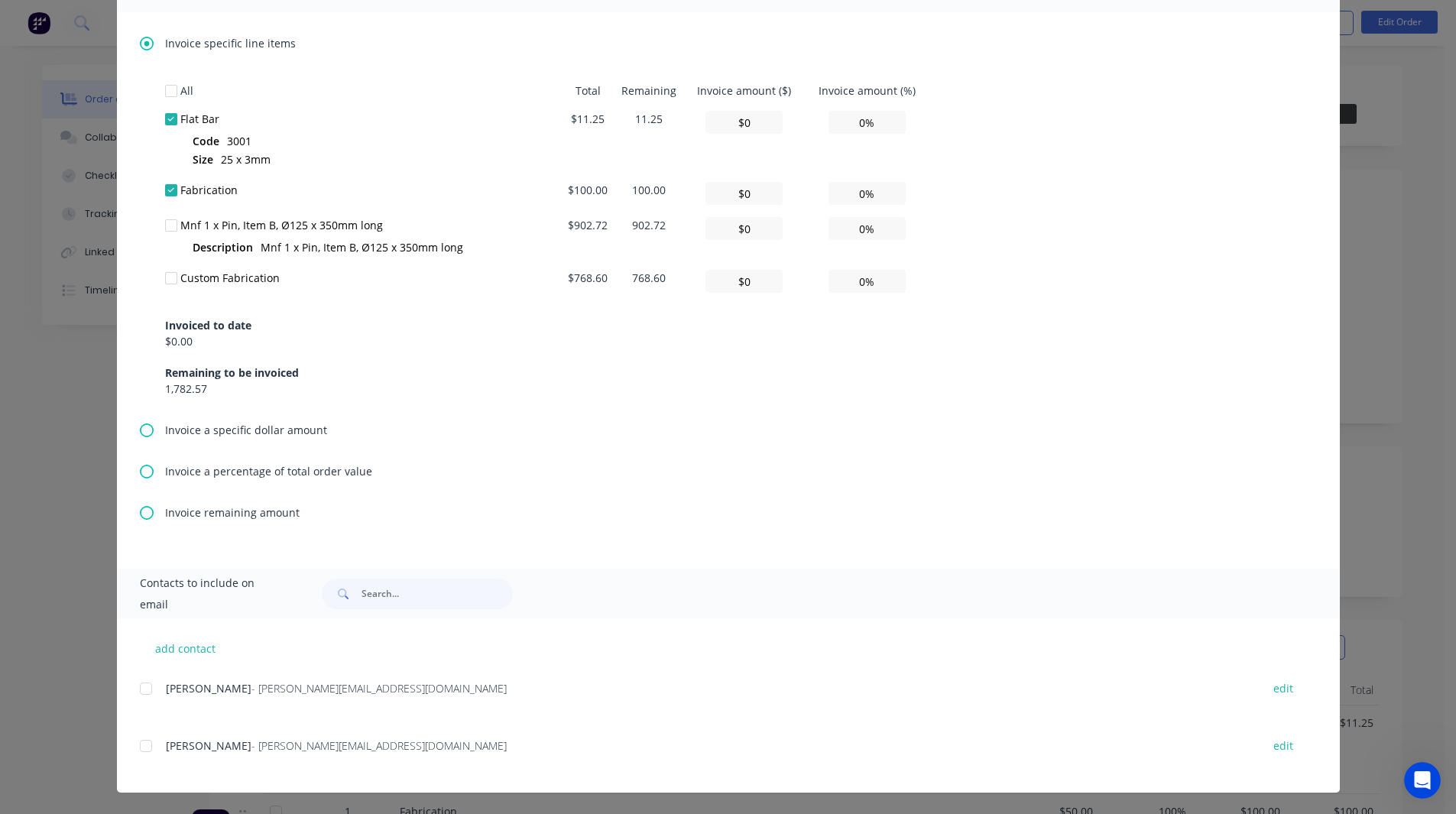
click at [139, 475] on icon at bounding box center [146, 471] width 14 height 14
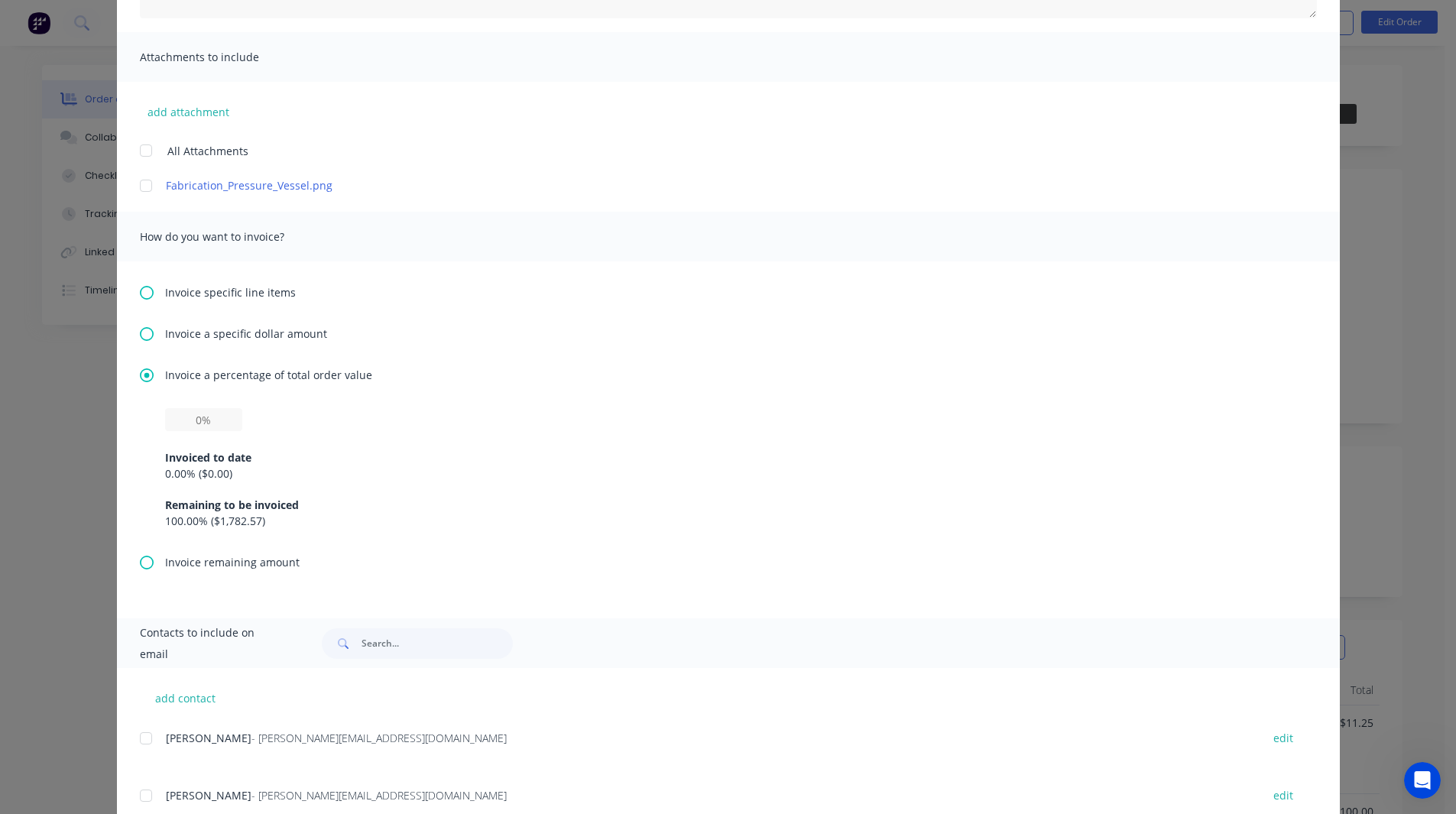
scroll to position [358, 0]
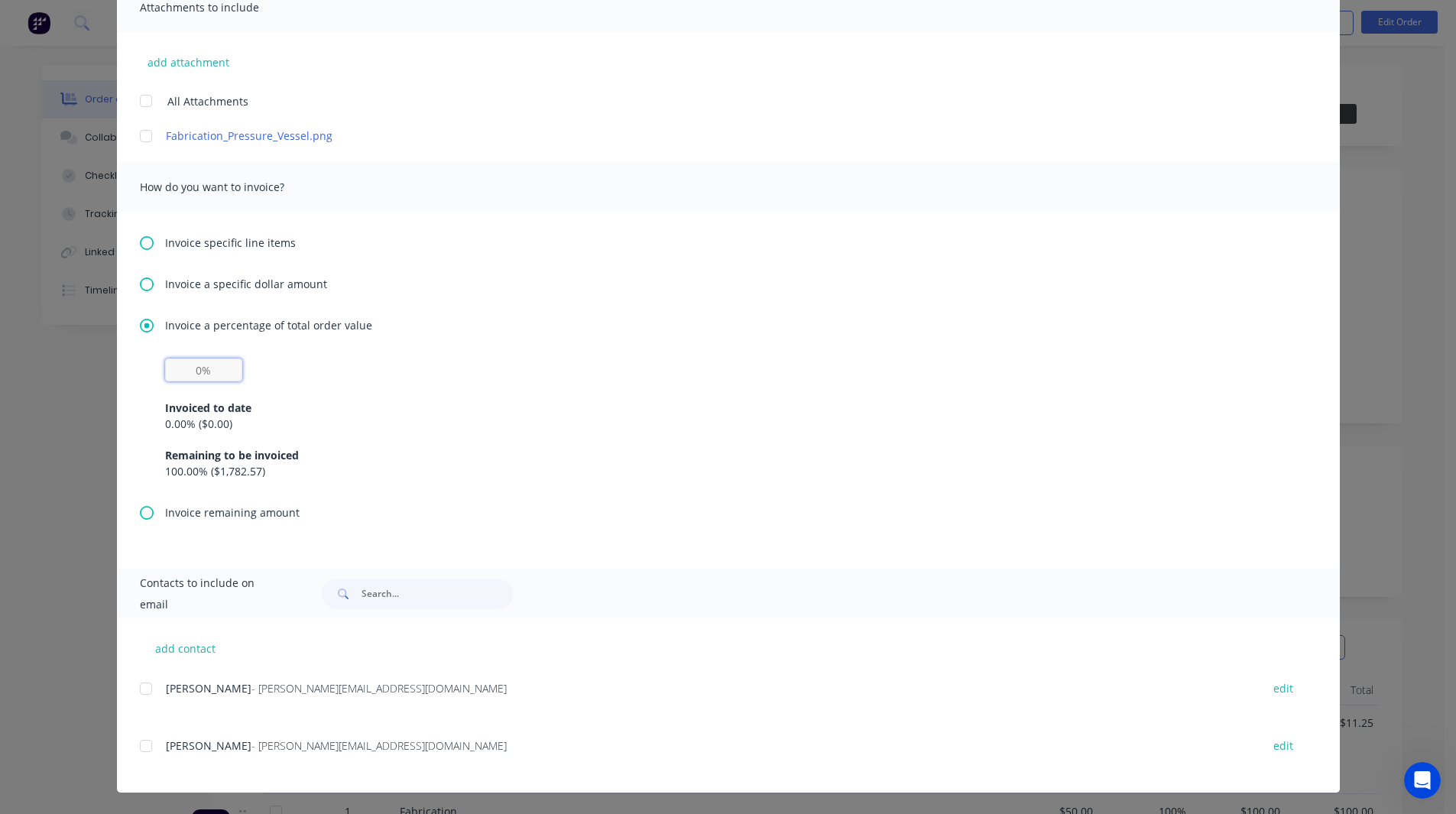
click at [193, 369] on input "text" at bounding box center [203, 369] width 77 height 23
type input "50%"
click at [335, 383] on div "Invoiced to date 0.00 % ( $0.00 ) Remaining to be invoiced 100.00 % ( $1,782.57…" at bounding box center [728, 431] width 1126 height 98
click at [142, 686] on div at bounding box center [145, 688] width 30 height 30
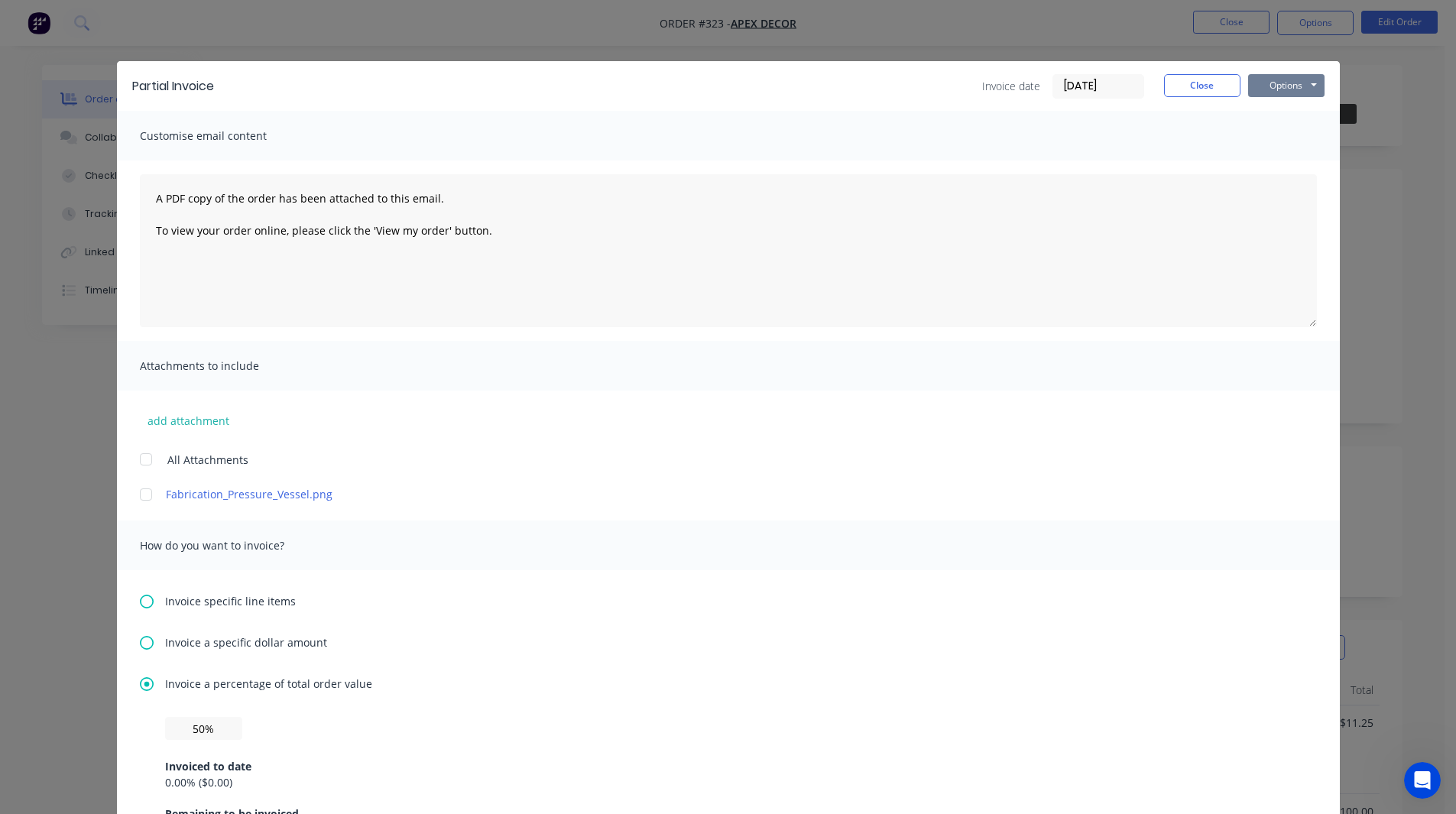
click at [1276, 91] on button "Options" at bounding box center [1286, 86] width 77 height 23
click at [1178, 90] on button "Close" at bounding box center [1202, 86] width 77 height 23
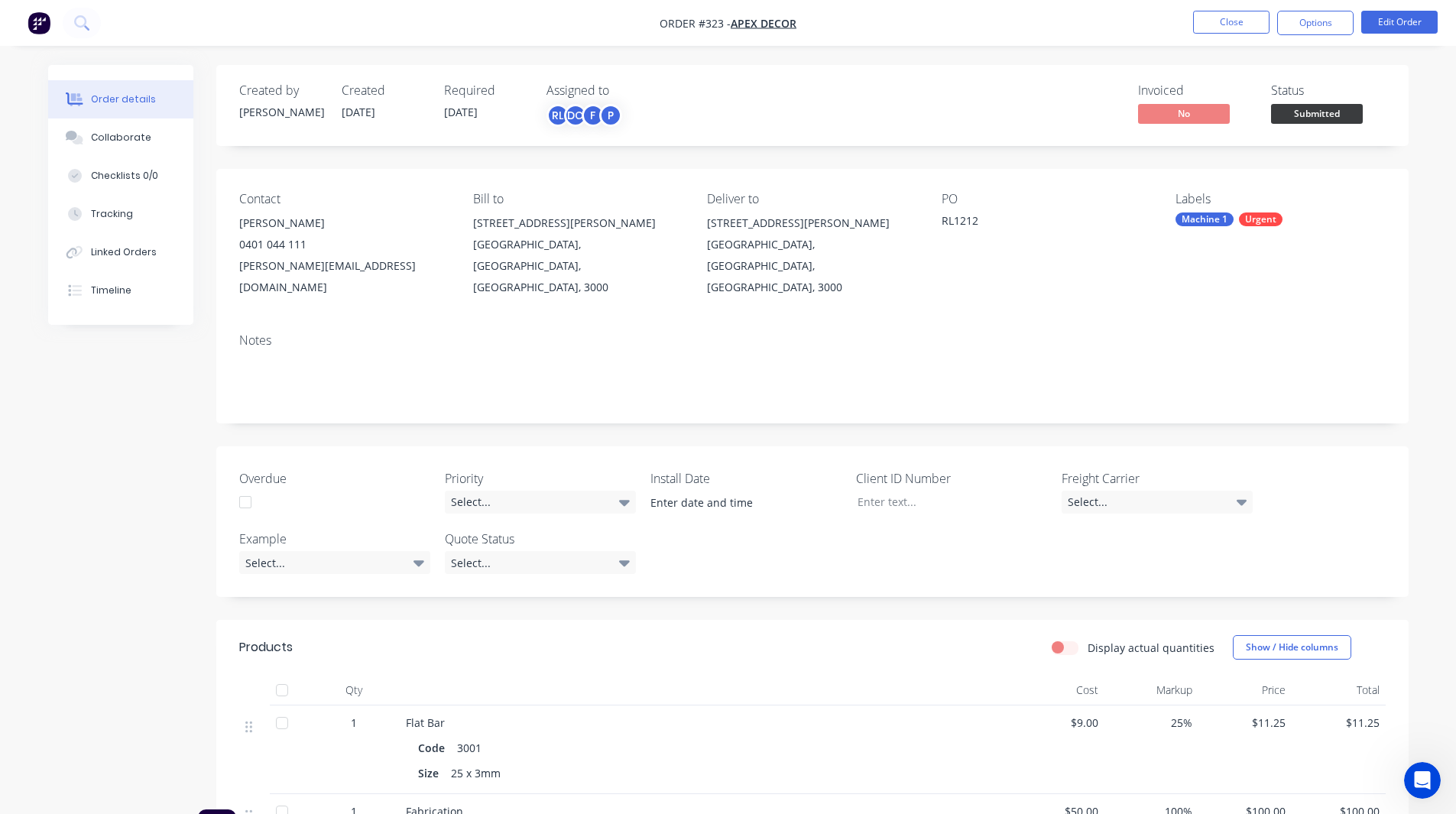
click at [1321, 9] on nav "Order #323 - Apex Decor Close Options Edit Order" at bounding box center [728, 23] width 1456 height 46
click at [1321, 20] on button "Options" at bounding box center [1316, 23] width 77 height 24
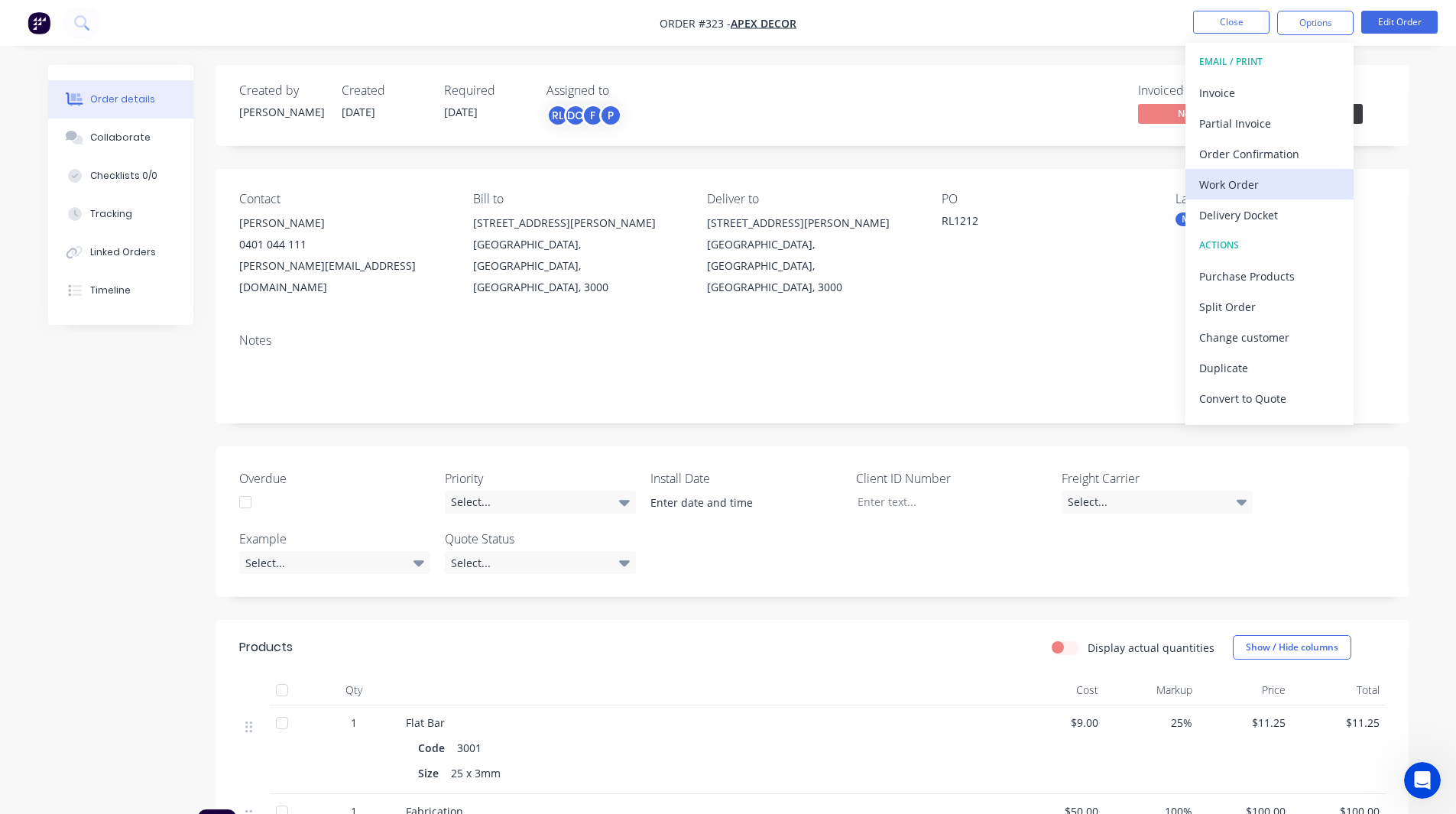
click at [1259, 181] on div "Work Order" at bounding box center [1269, 184] width 140 height 22
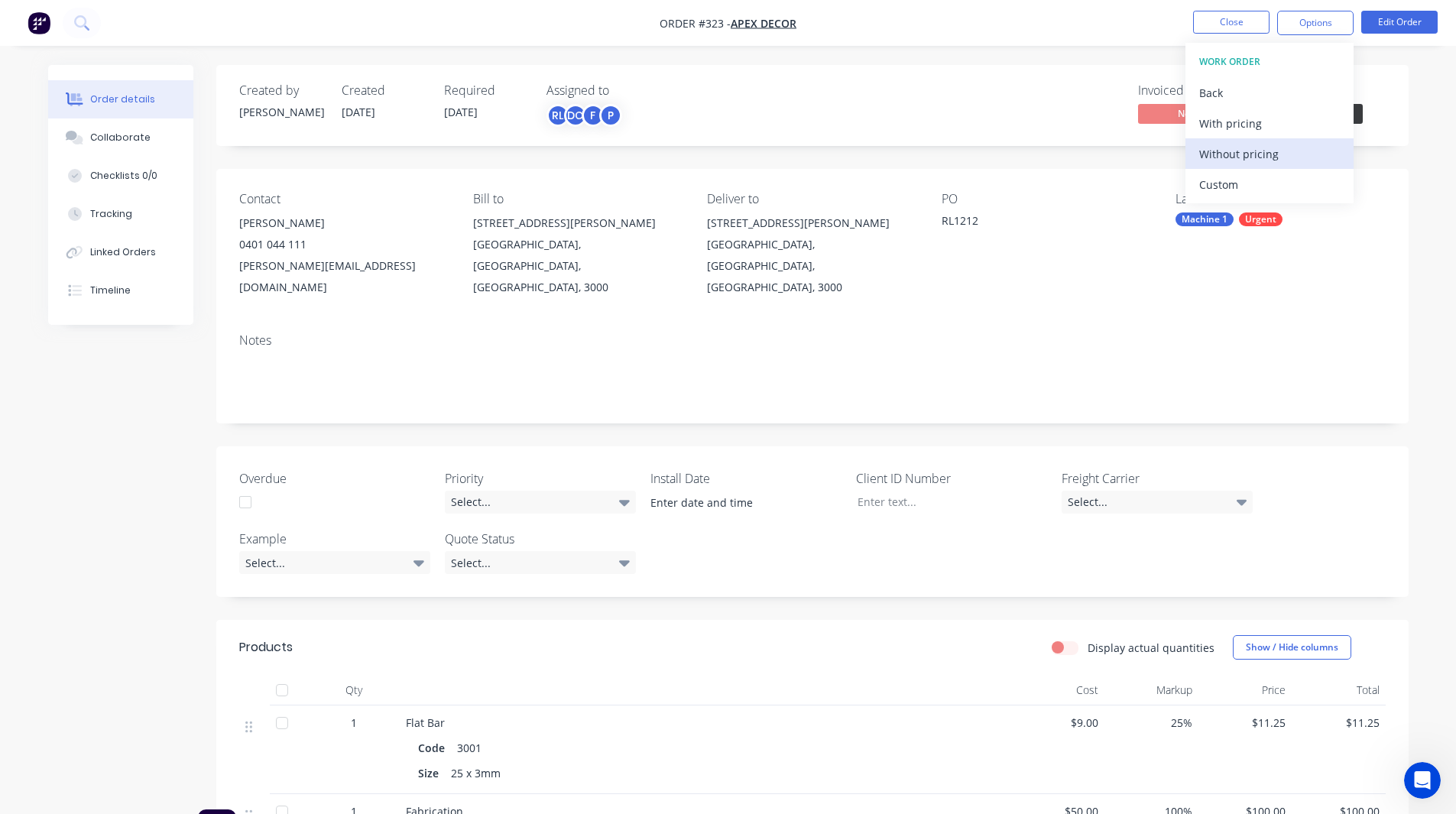
click at [1264, 156] on div "Without pricing" at bounding box center [1269, 153] width 140 height 22
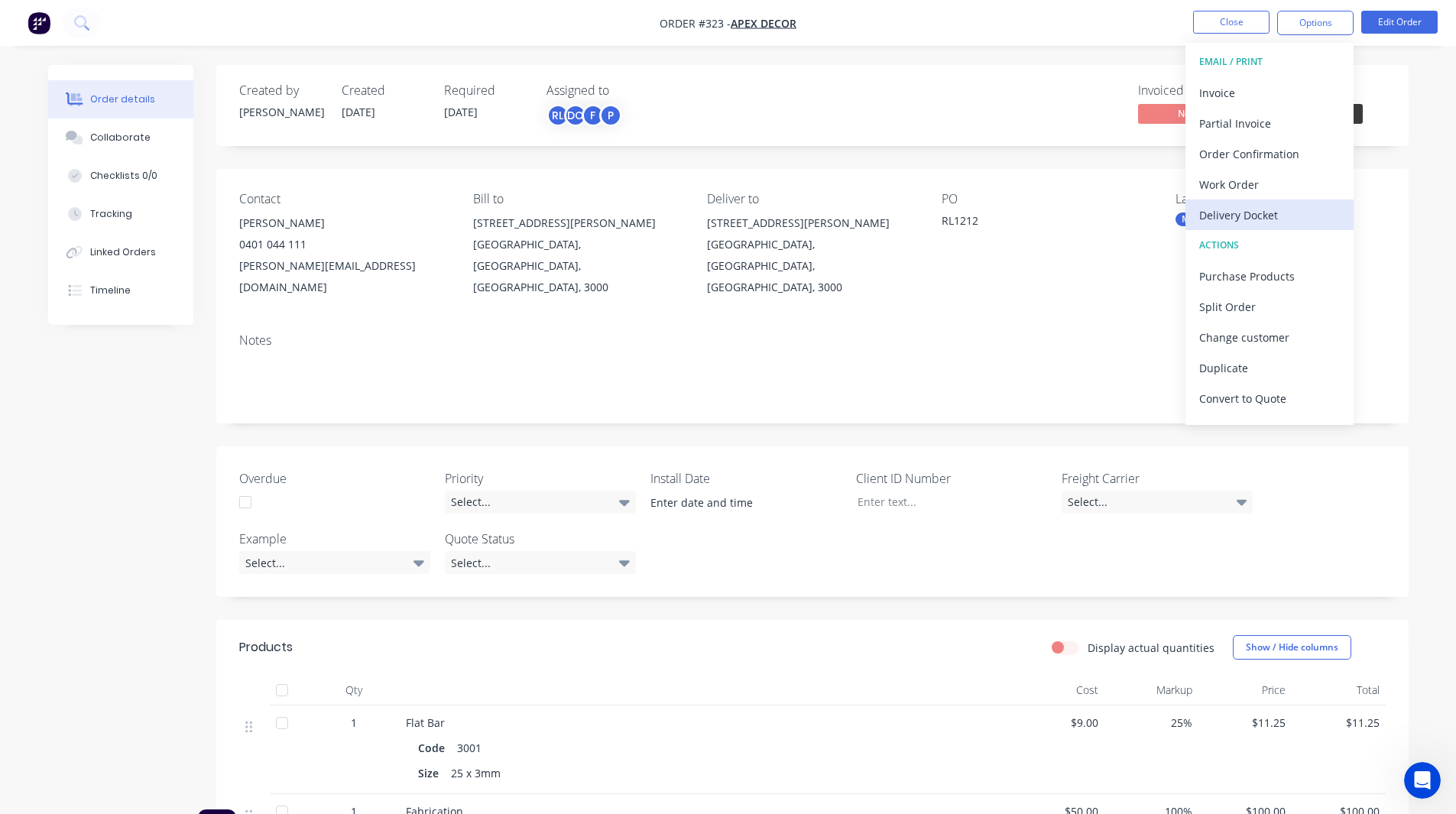
click at [1232, 216] on div "Delivery Docket" at bounding box center [1269, 215] width 140 height 22
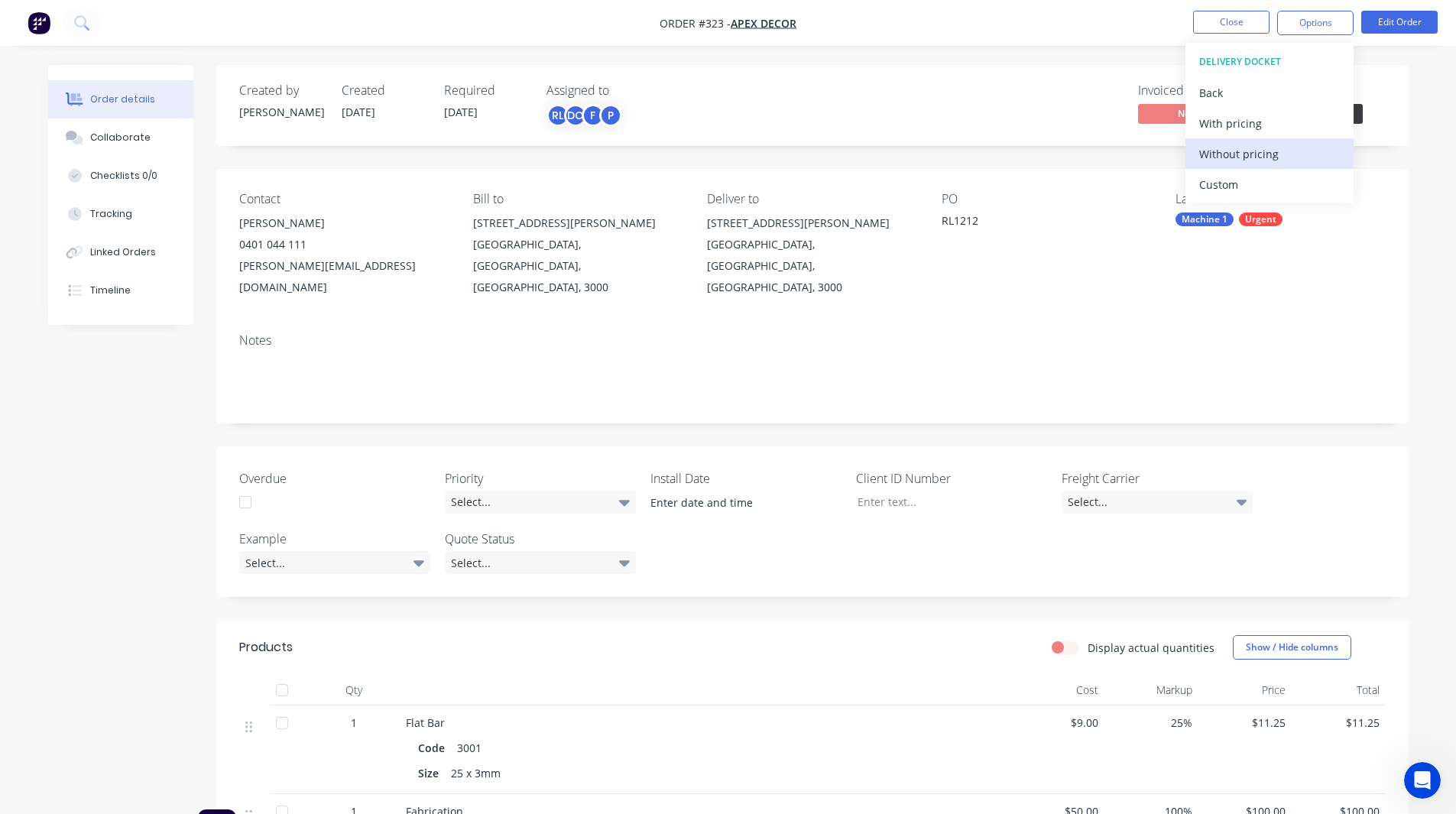
click at [1232, 152] on div "Without pricing" at bounding box center [1269, 153] width 140 height 22
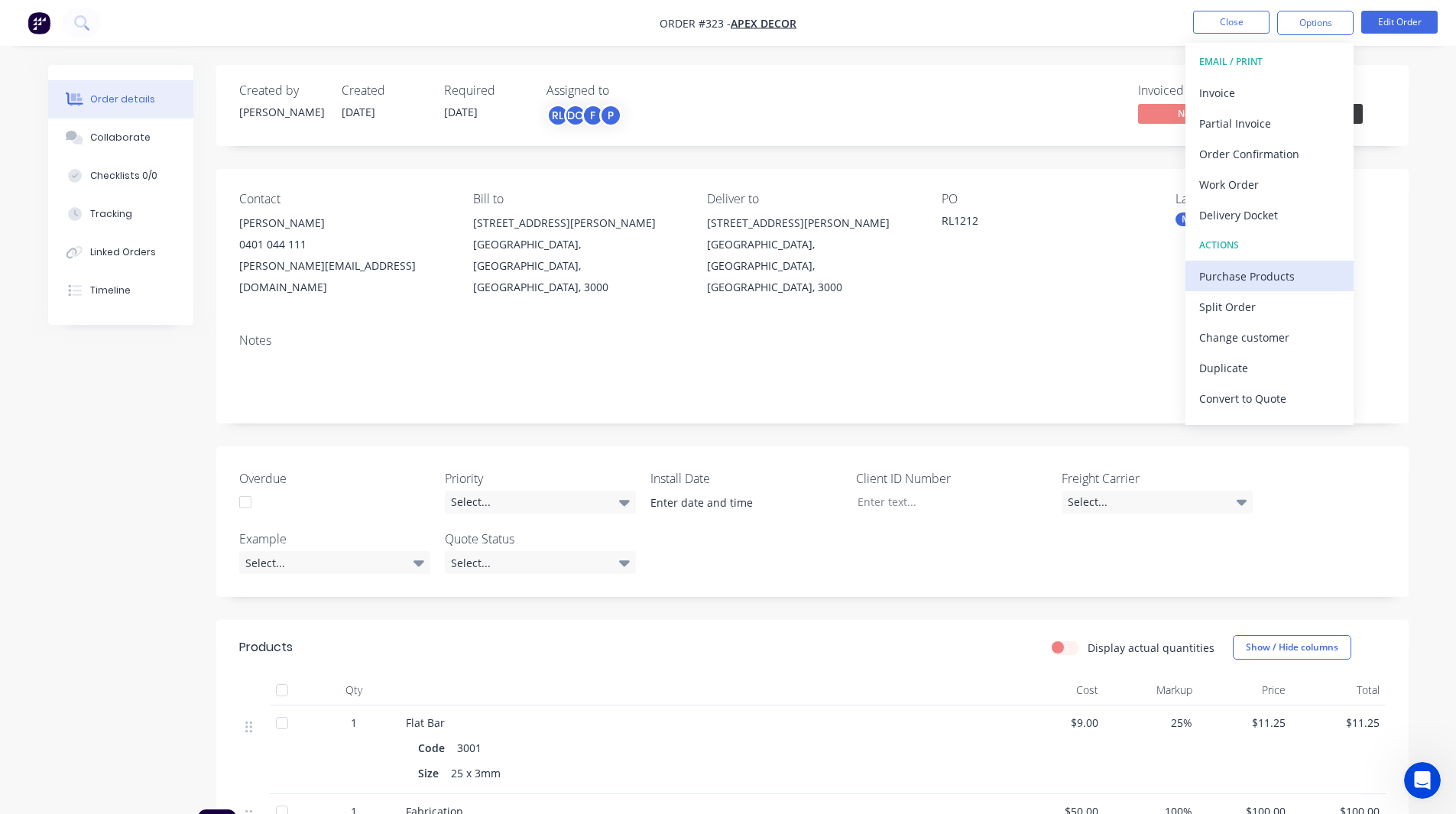
click at [1255, 268] on div "Purchase Products" at bounding box center [1269, 276] width 140 height 22
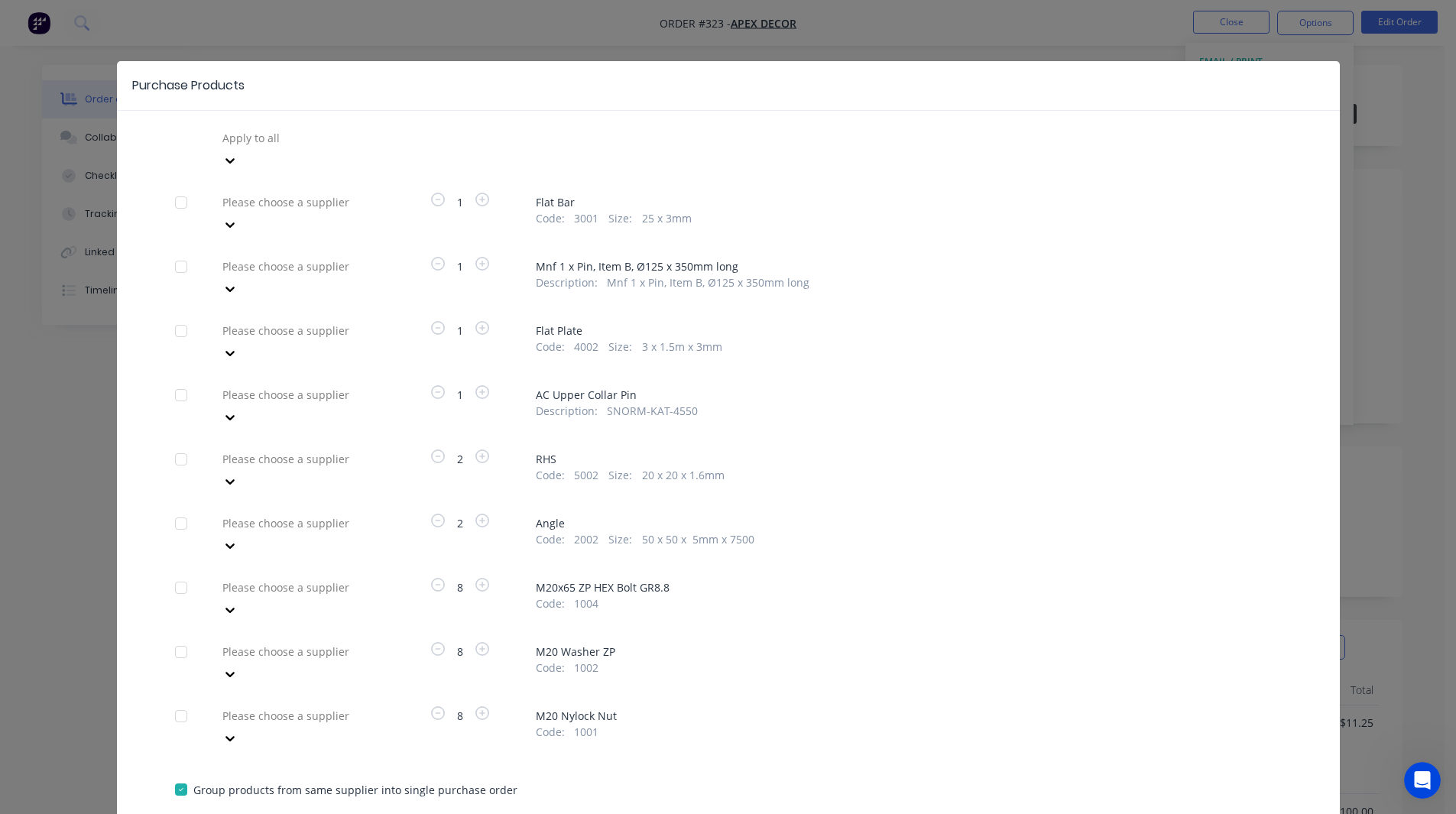
click at [308, 131] on div at bounding box center [331, 137] width 220 height 19
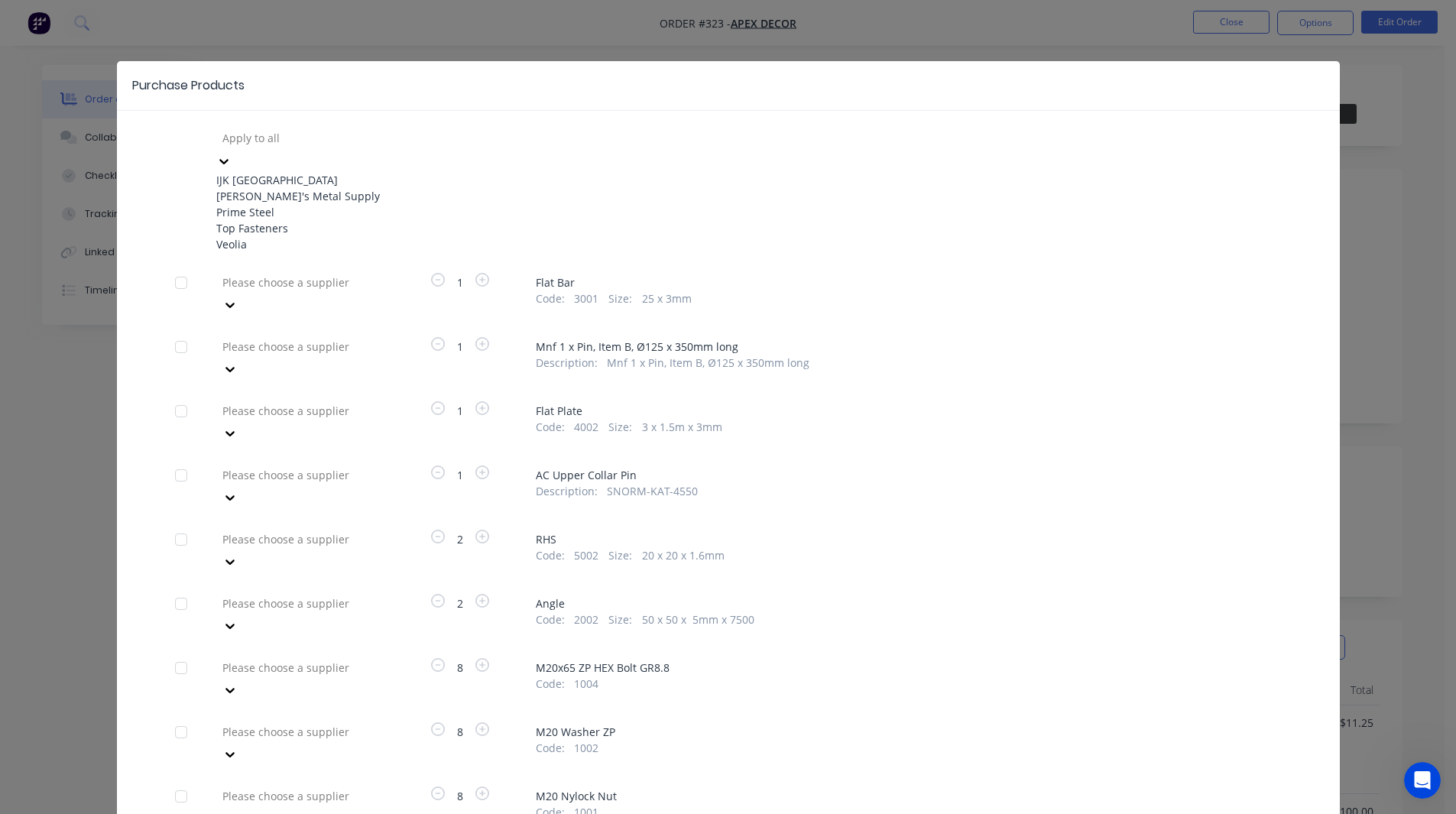
click at [284, 204] on div "Dave's Metal Supply" at bounding box center [300, 197] width 168 height 16
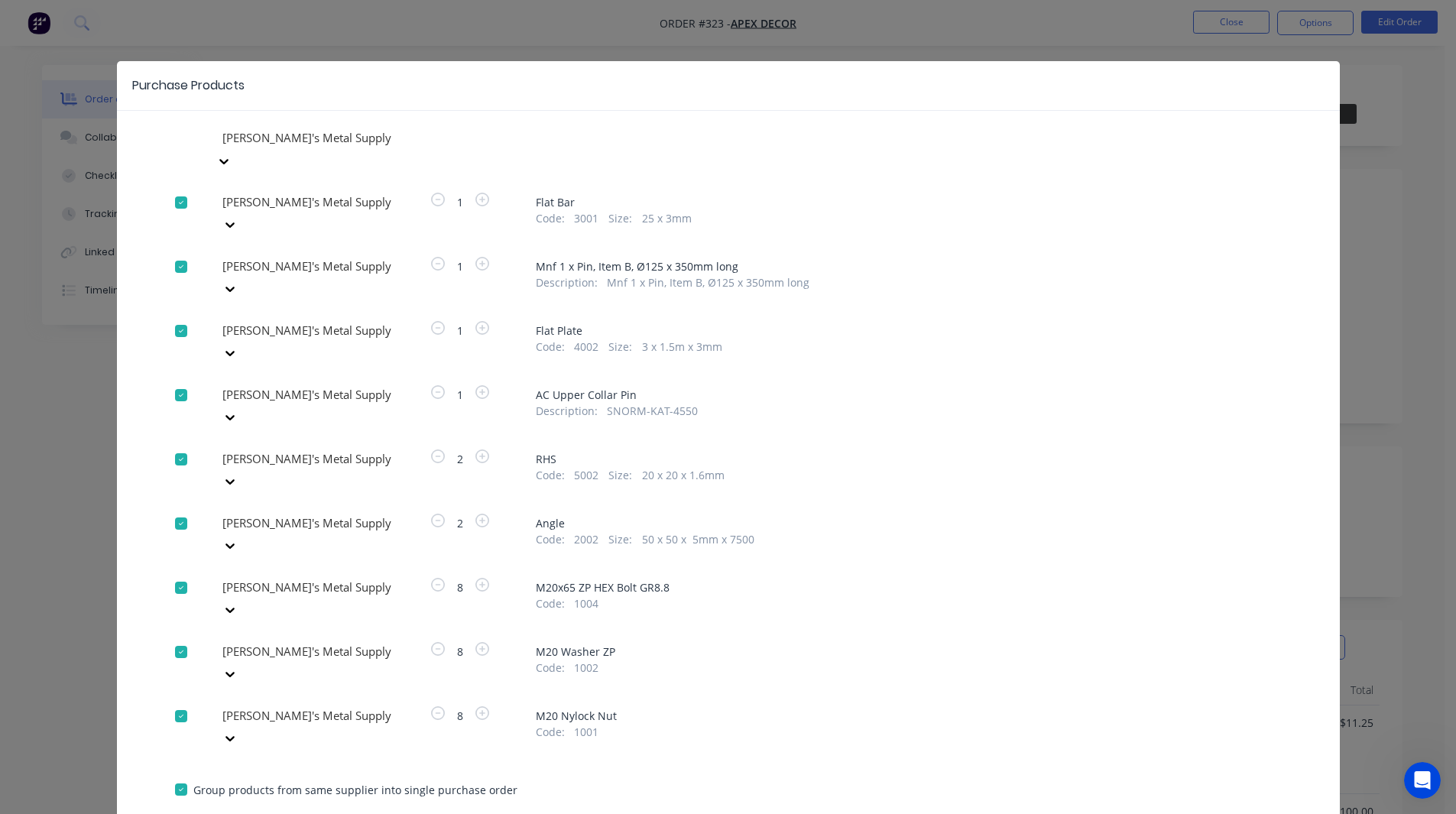
click at [284, 212] on div at bounding box center [331, 201] width 220 height 19
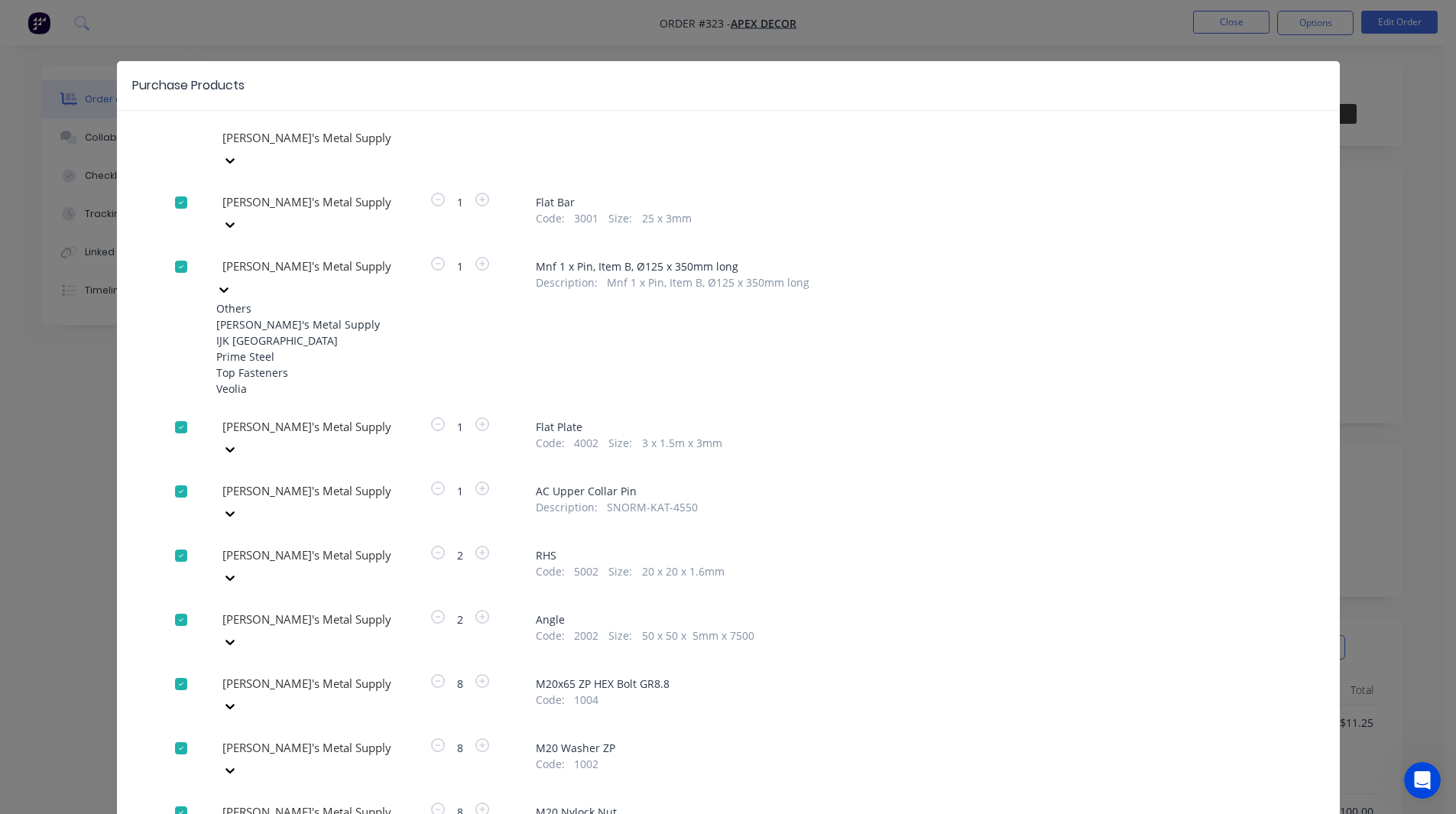
click at [273, 333] on div "IJK NSW" at bounding box center [300, 341] width 168 height 16
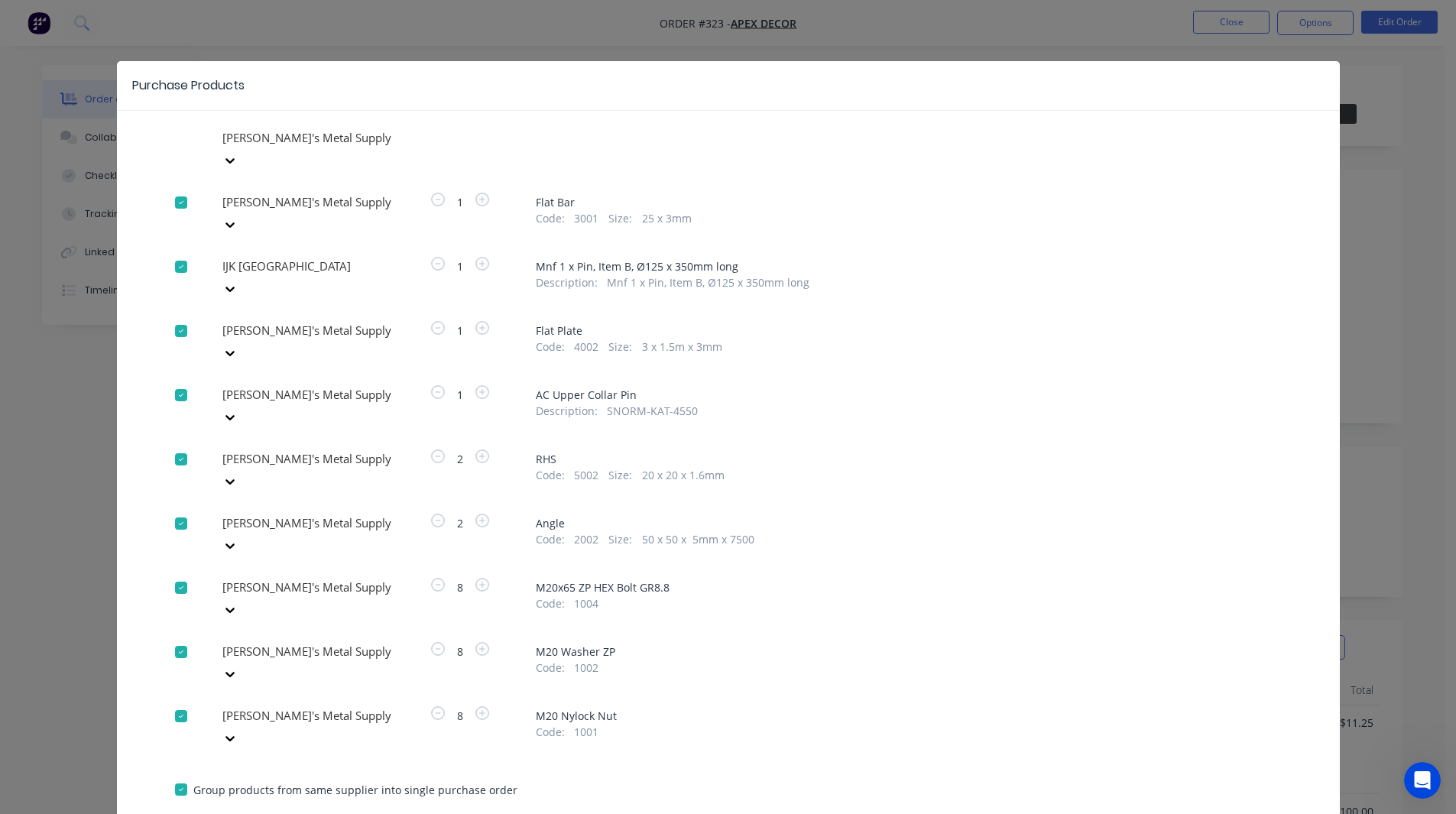
click at [270, 148] on div at bounding box center [331, 137] width 220 height 19
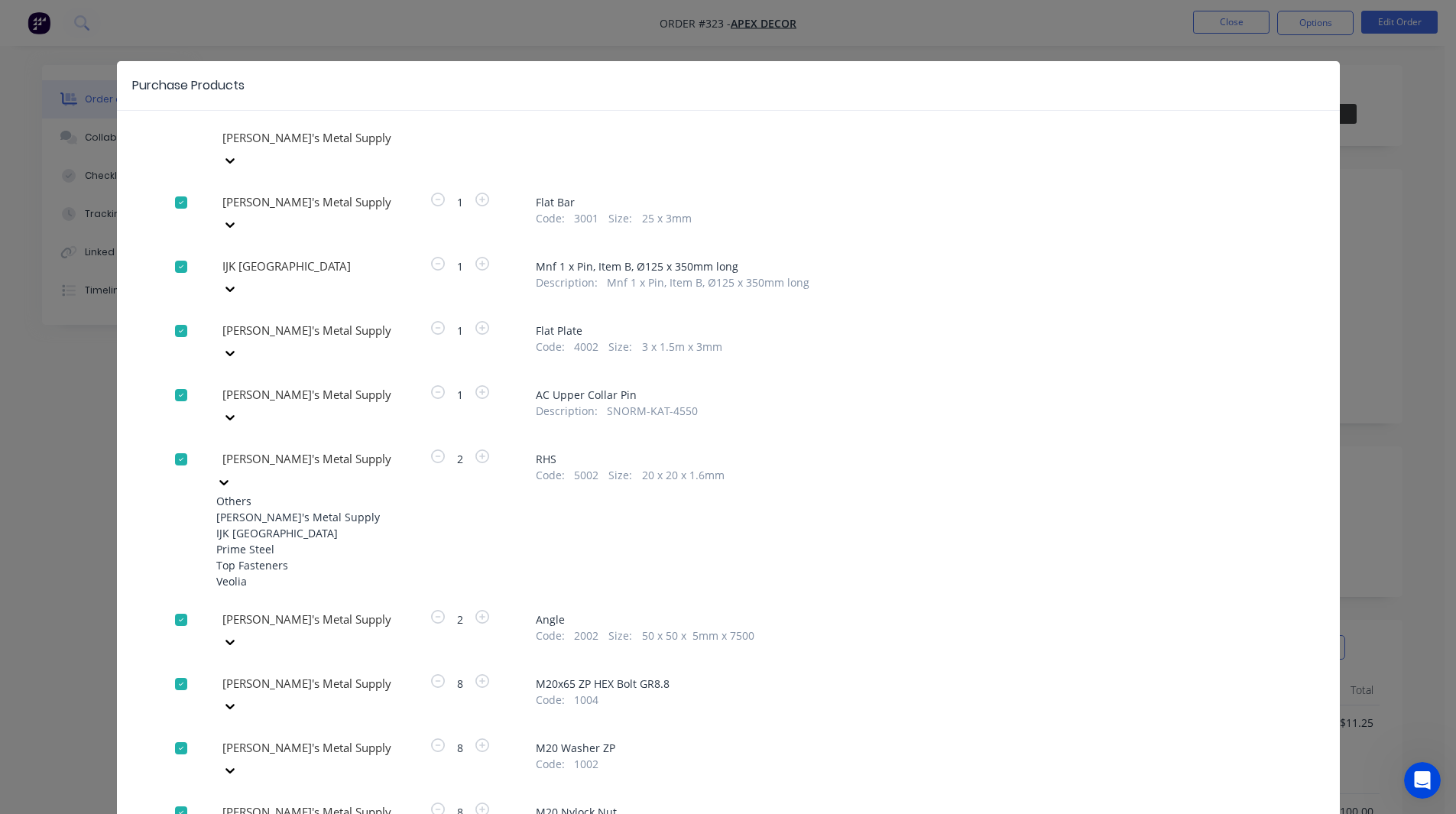
click at [271, 525] on div "IJK NSW" at bounding box center [300, 533] width 168 height 16
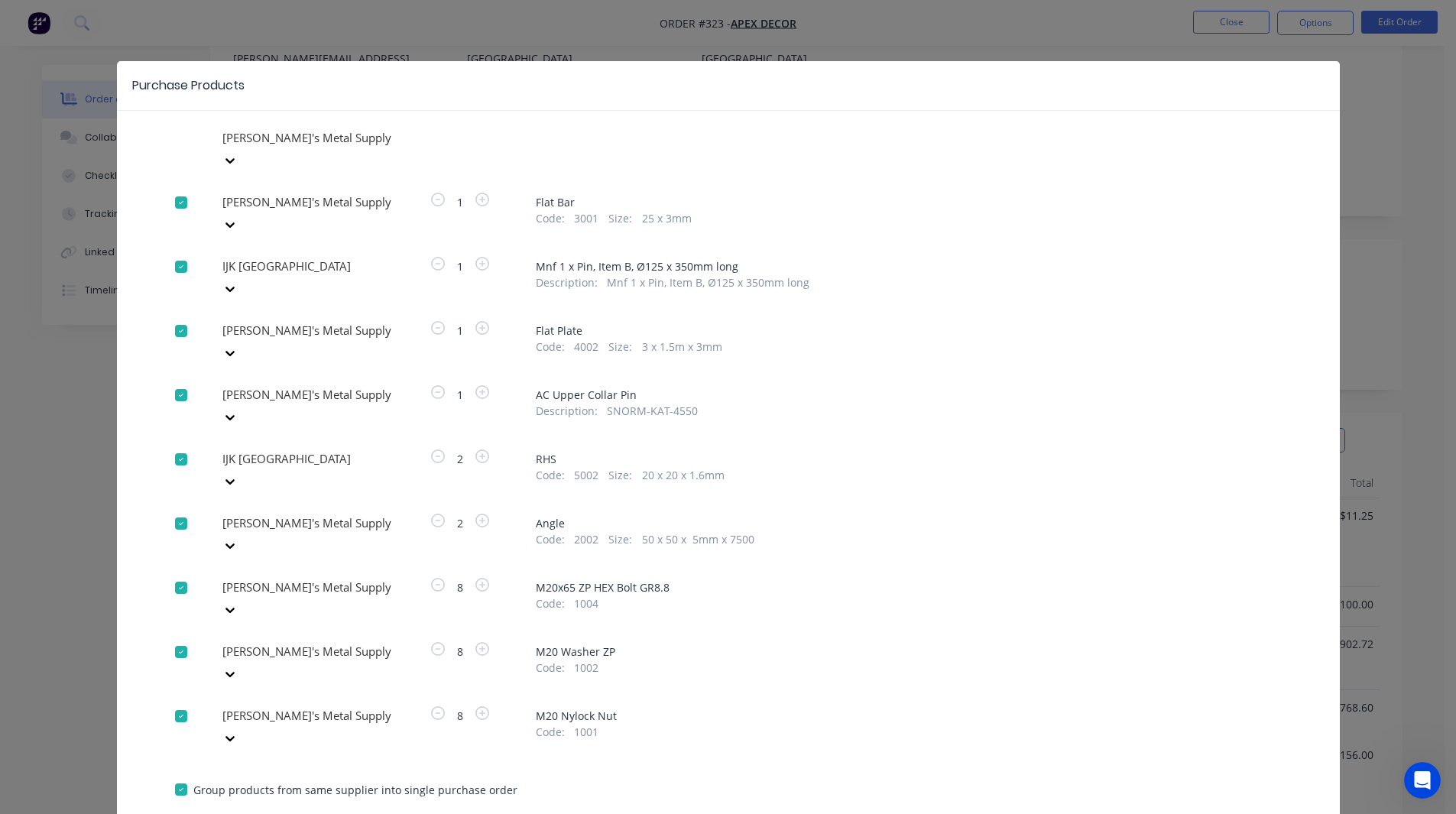
scroll to position [208, 0]
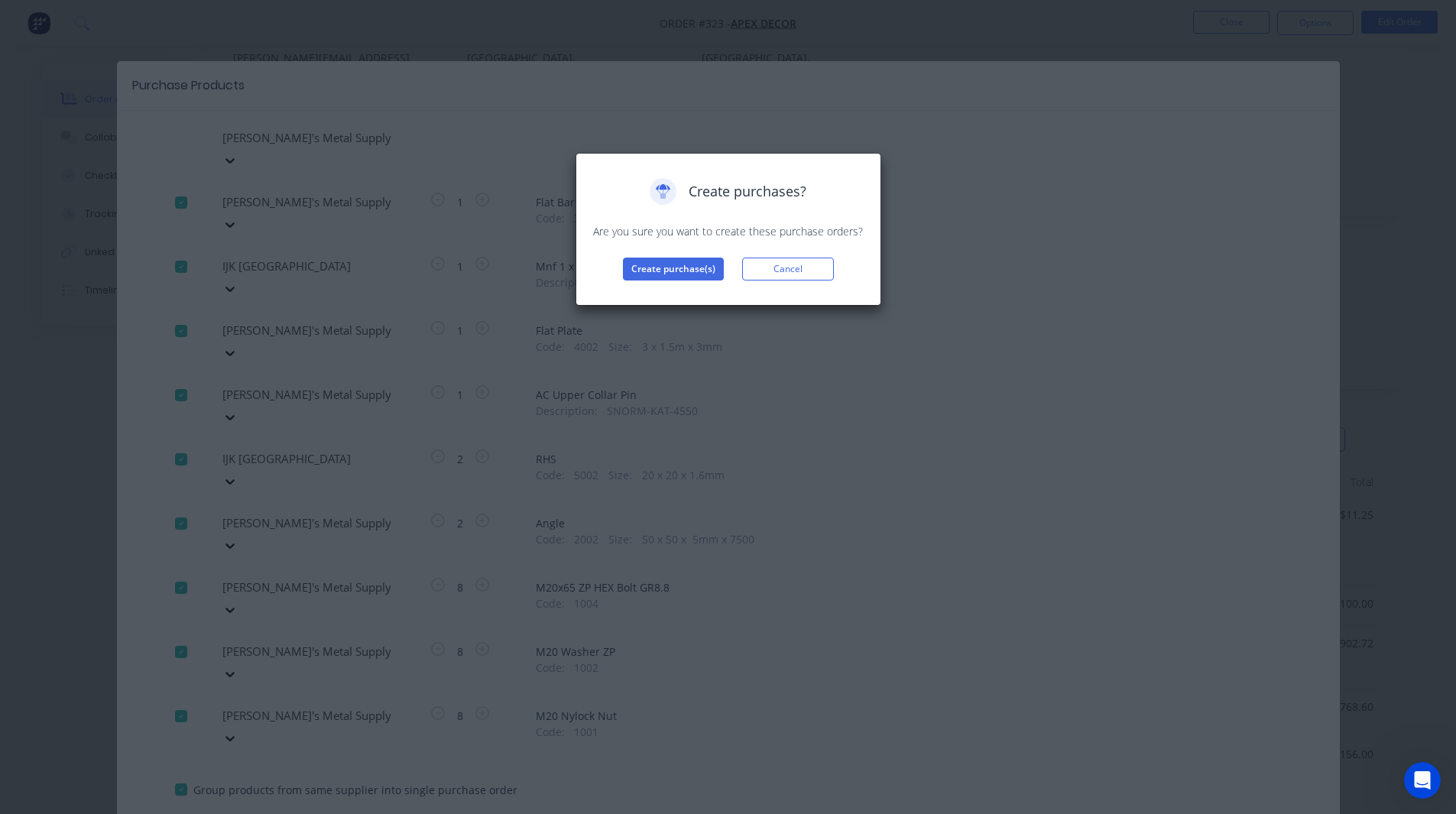
click at [233, 723] on div "Create purchases? Are you sure you want to create these purchase orders? Create…" at bounding box center [728, 407] width 1456 height 814
click at [659, 267] on button "Create purchase(s)" at bounding box center [674, 269] width 101 height 23
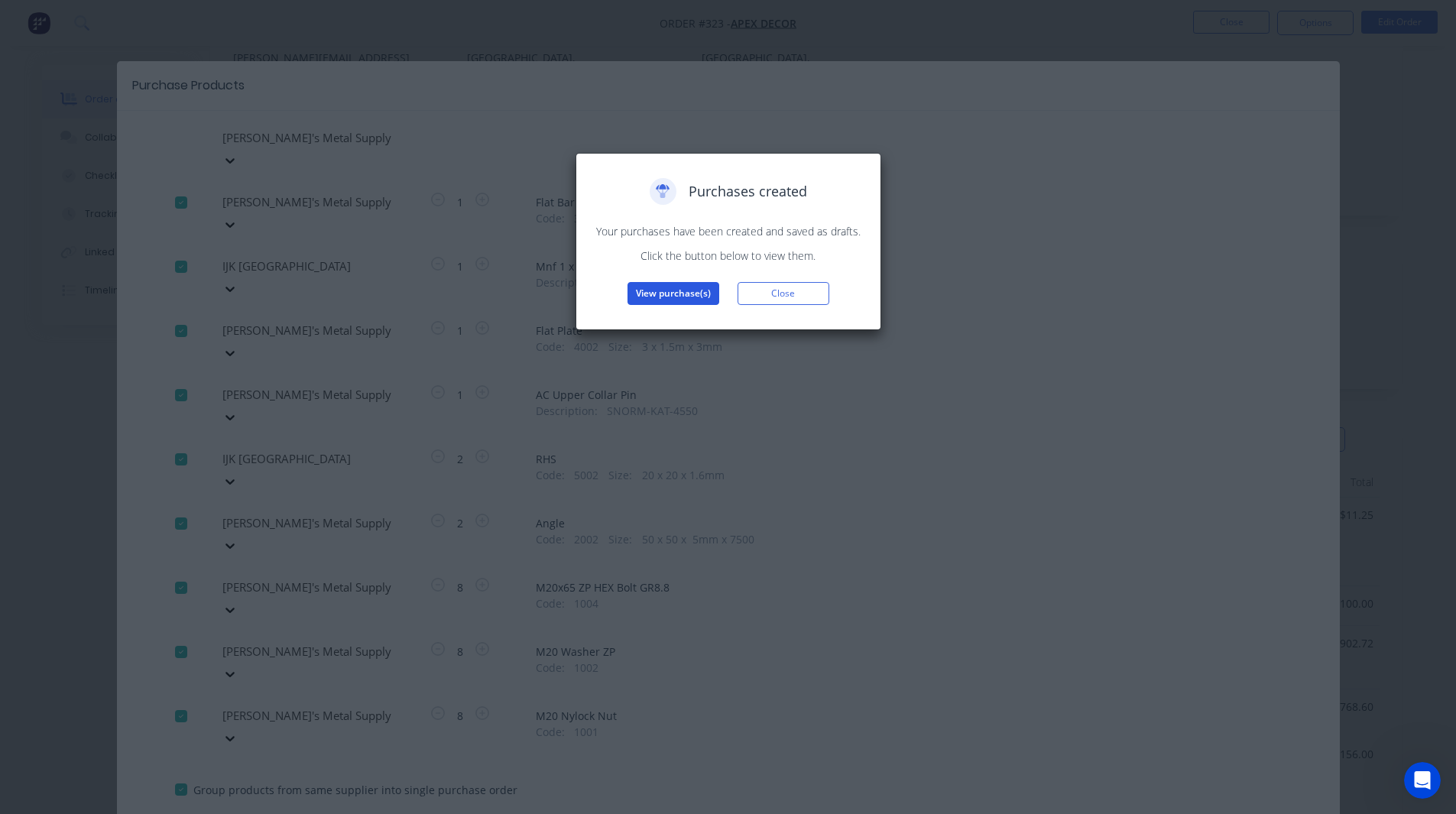
click at [674, 295] on button "View purchase(s)" at bounding box center [673, 294] width 91 height 23
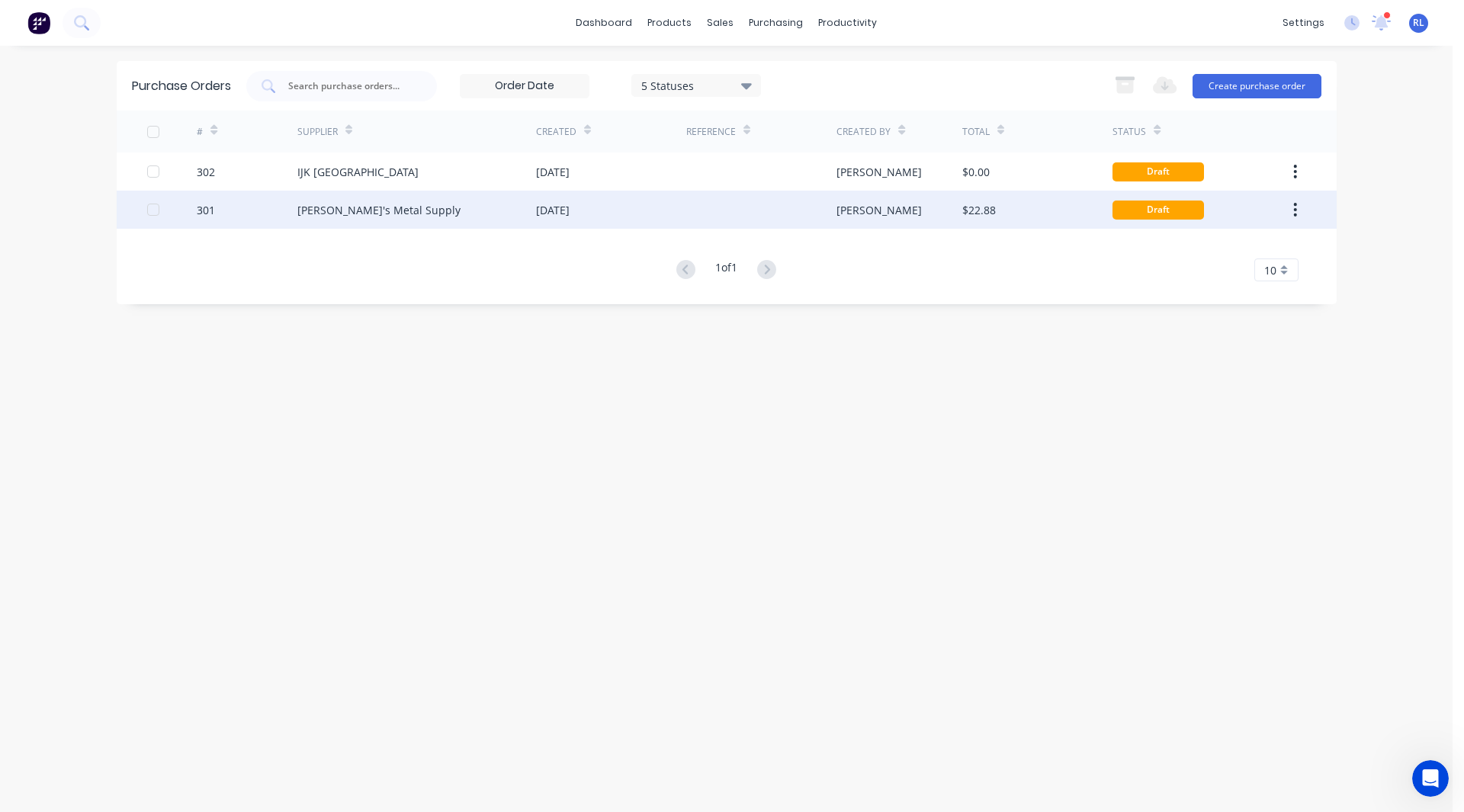
click at [324, 207] on div "Dave's Metal Supply" at bounding box center [378, 210] width 164 height 16
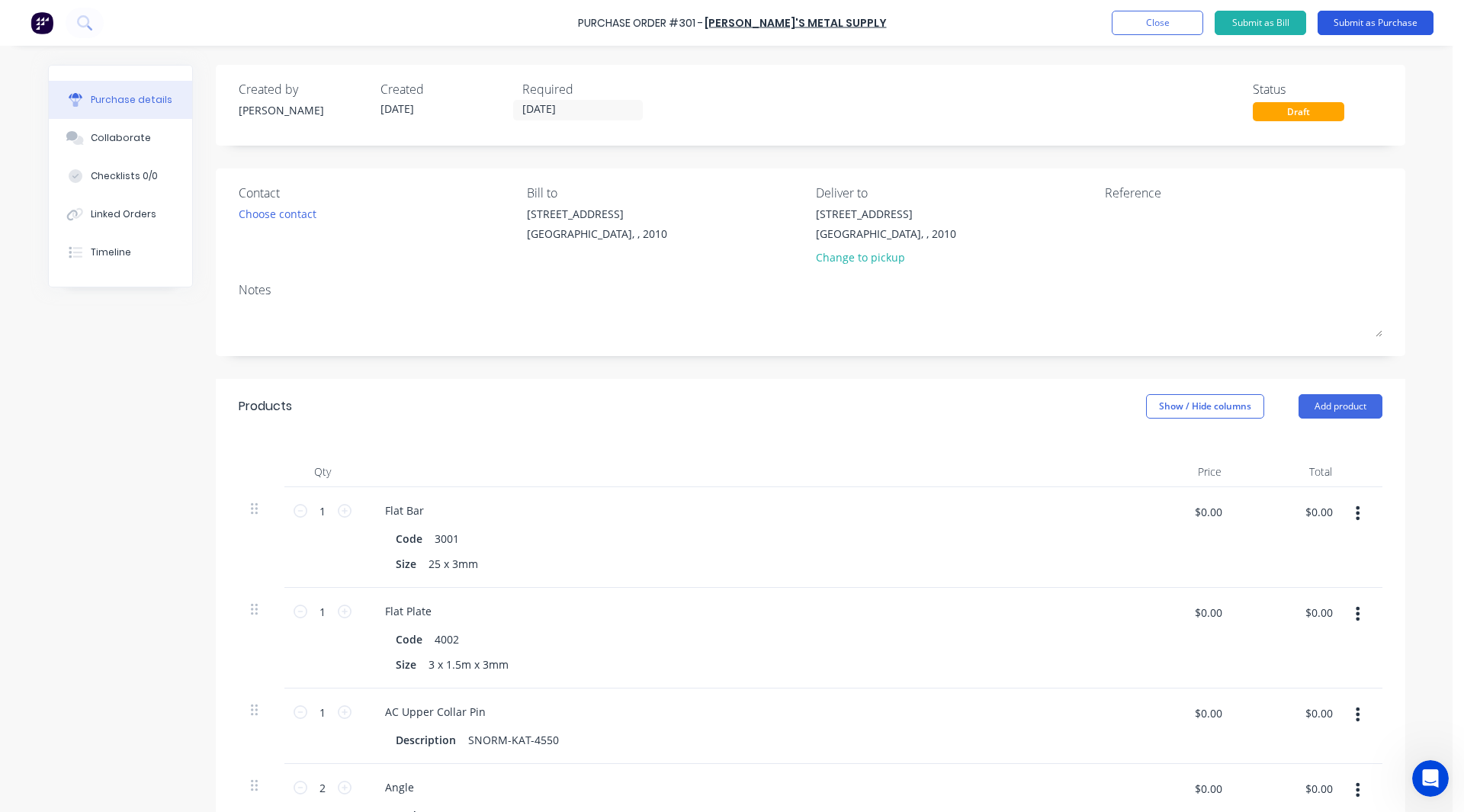
click at [1381, 20] on button "Submit as Purchase" at bounding box center [1375, 23] width 116 height 24
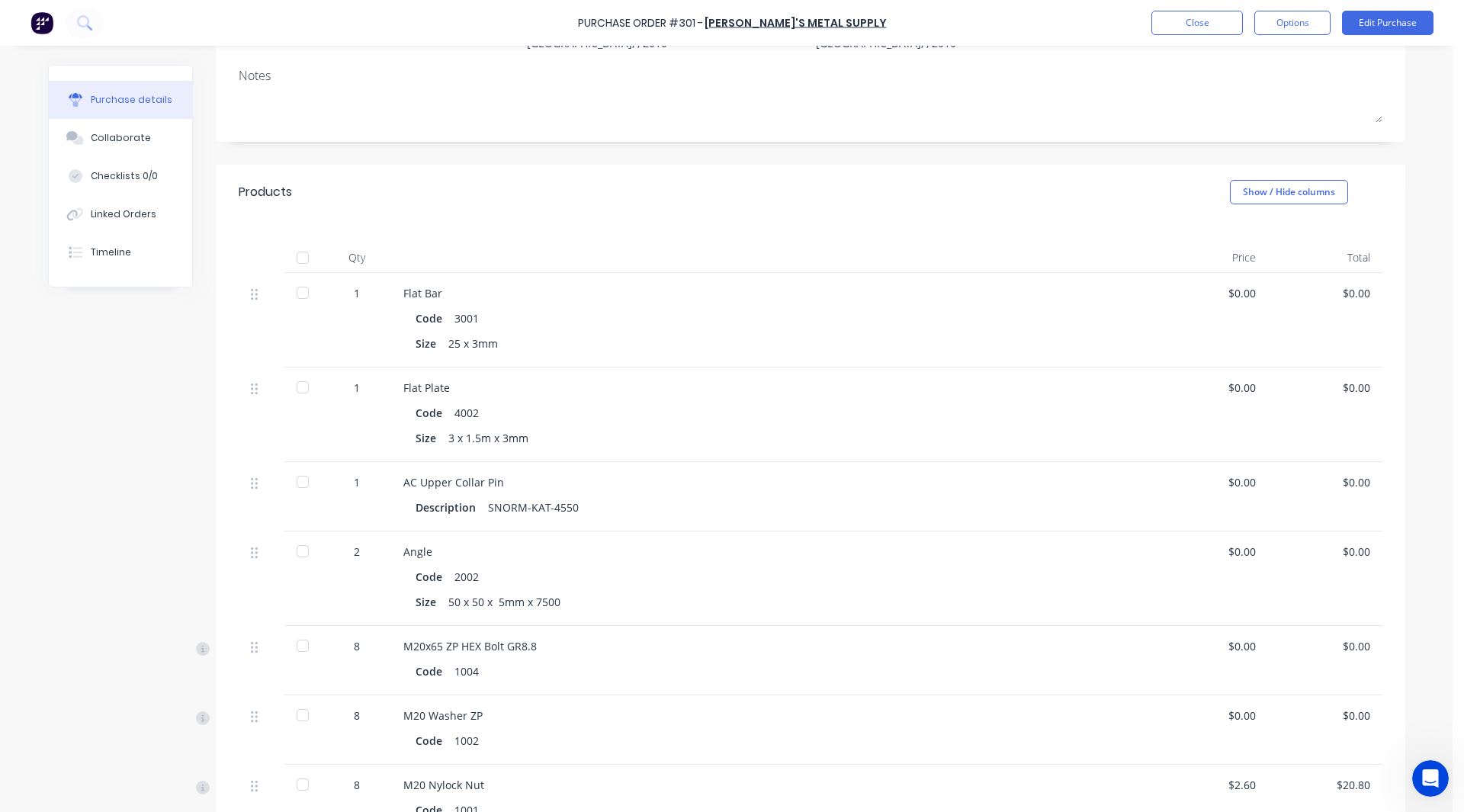
scroll to position [191, 0]
click at [295, 293] on div at bounding box center [302, 291] width 30 height 30
click at [297, 385] on div at bounding box center [302, 386] width 30 height 30
click at [297, 481] on div at bounding box center [302, 481] width 30 height 30
click at [296, 555] on div at bounding box center [302, 550] width 30 height 30
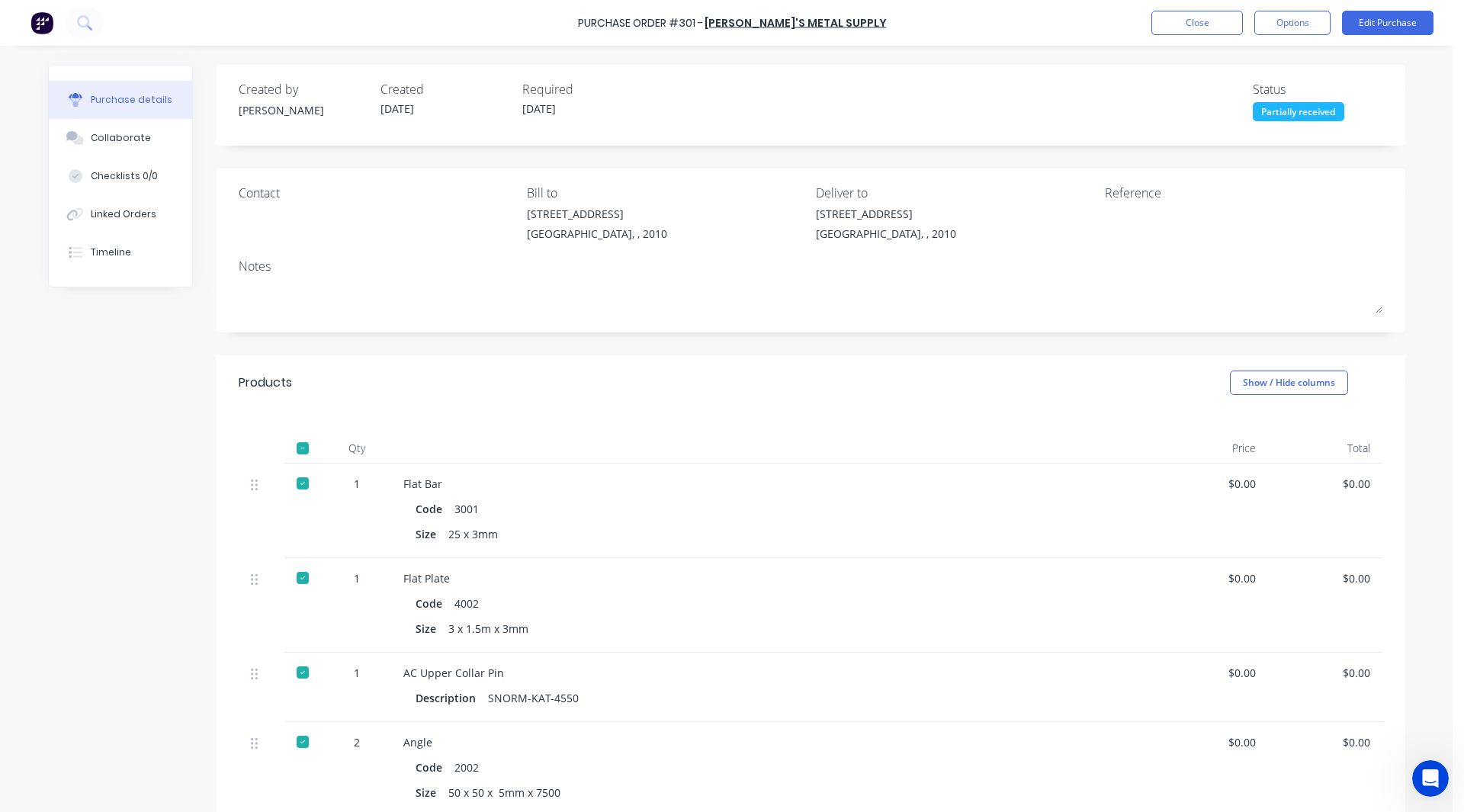
scroll to position [430, 0]
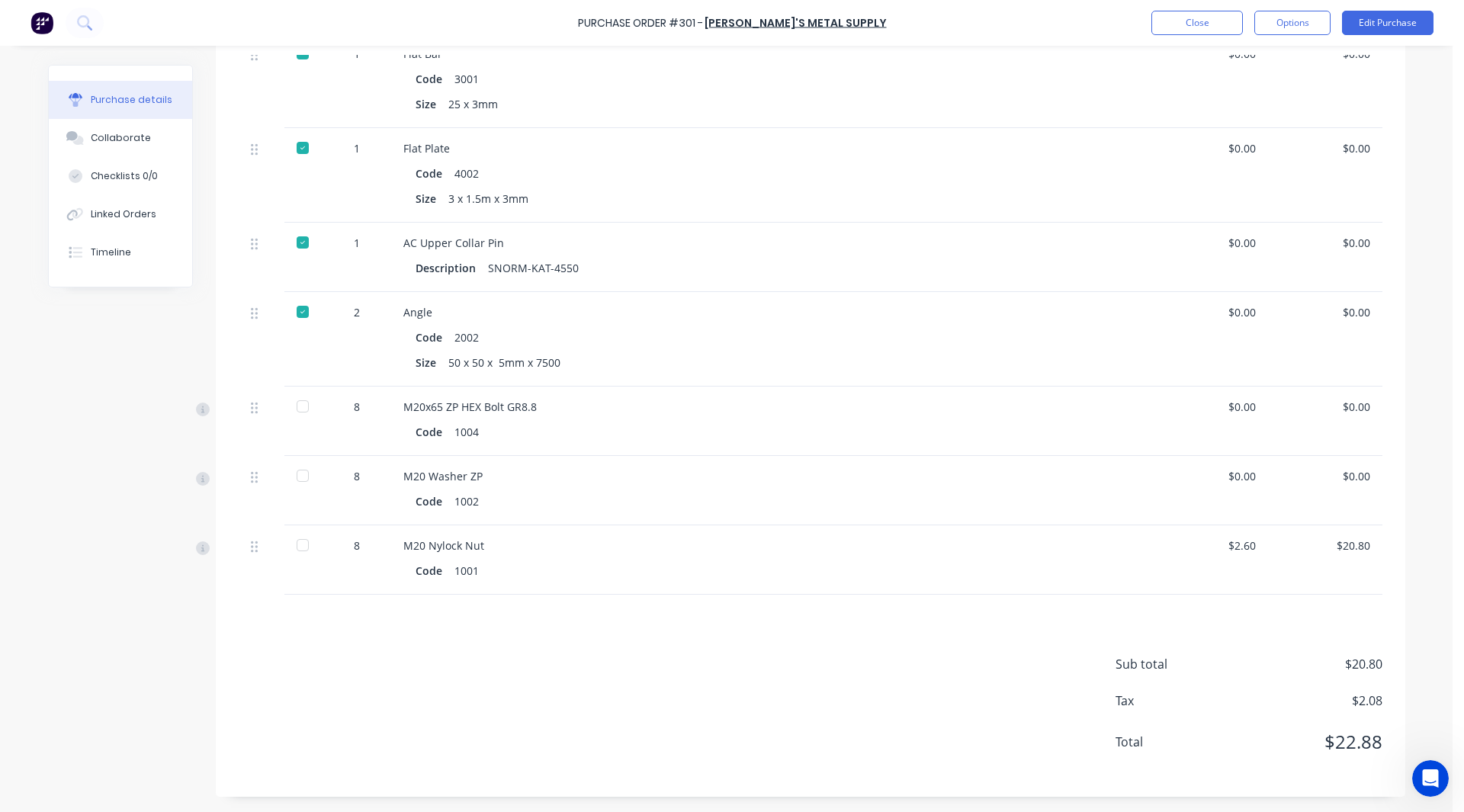
click at [296, 404] on div at bounding box center [302, 406] width 30 height 30
click at [297, 476] on div at bounding box center [302, 475] width 30 height 30
click at [296, 548] on div at bounding box center [302, 544] width 30 height 30
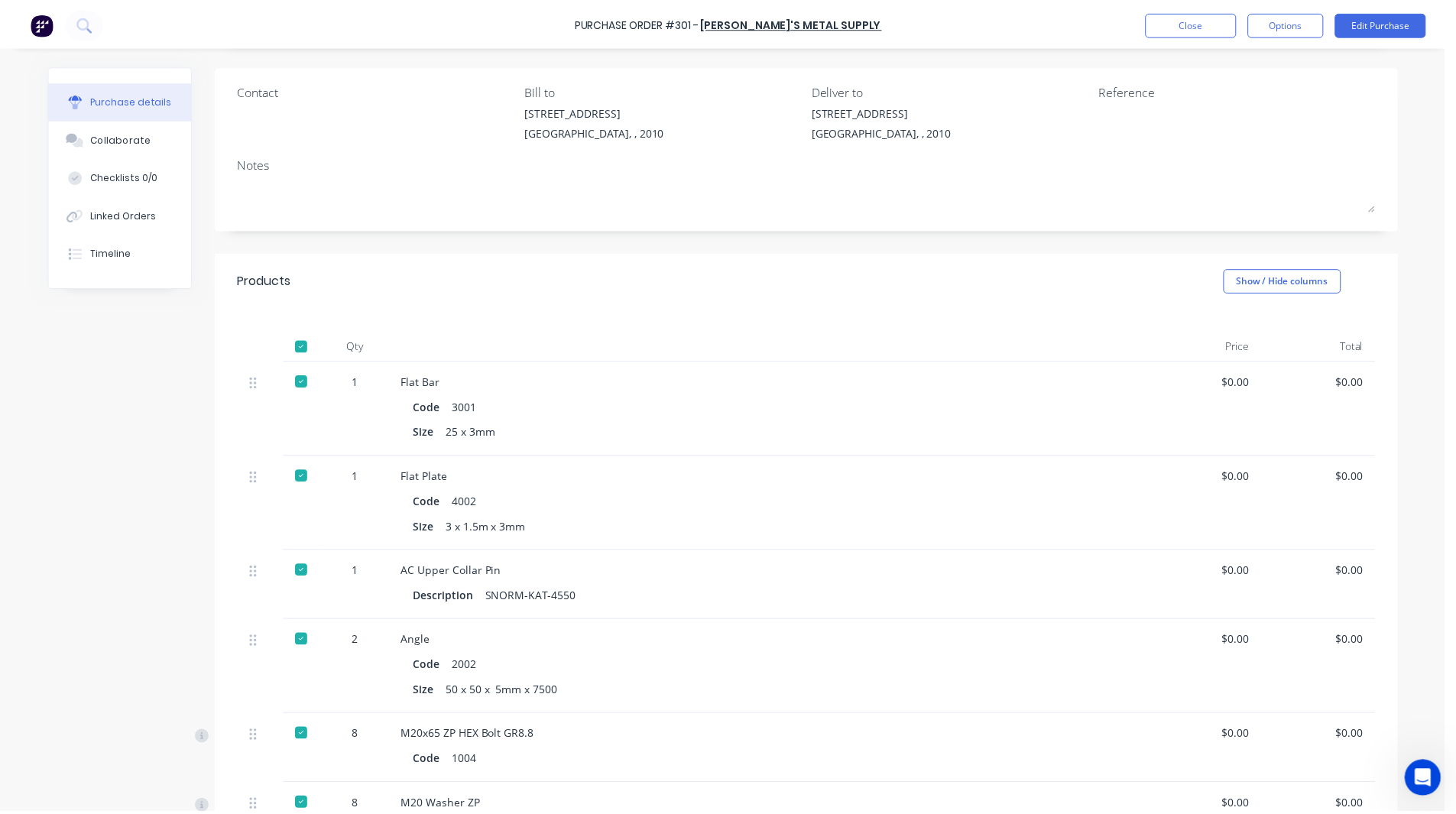
scroll to position [0, 0]
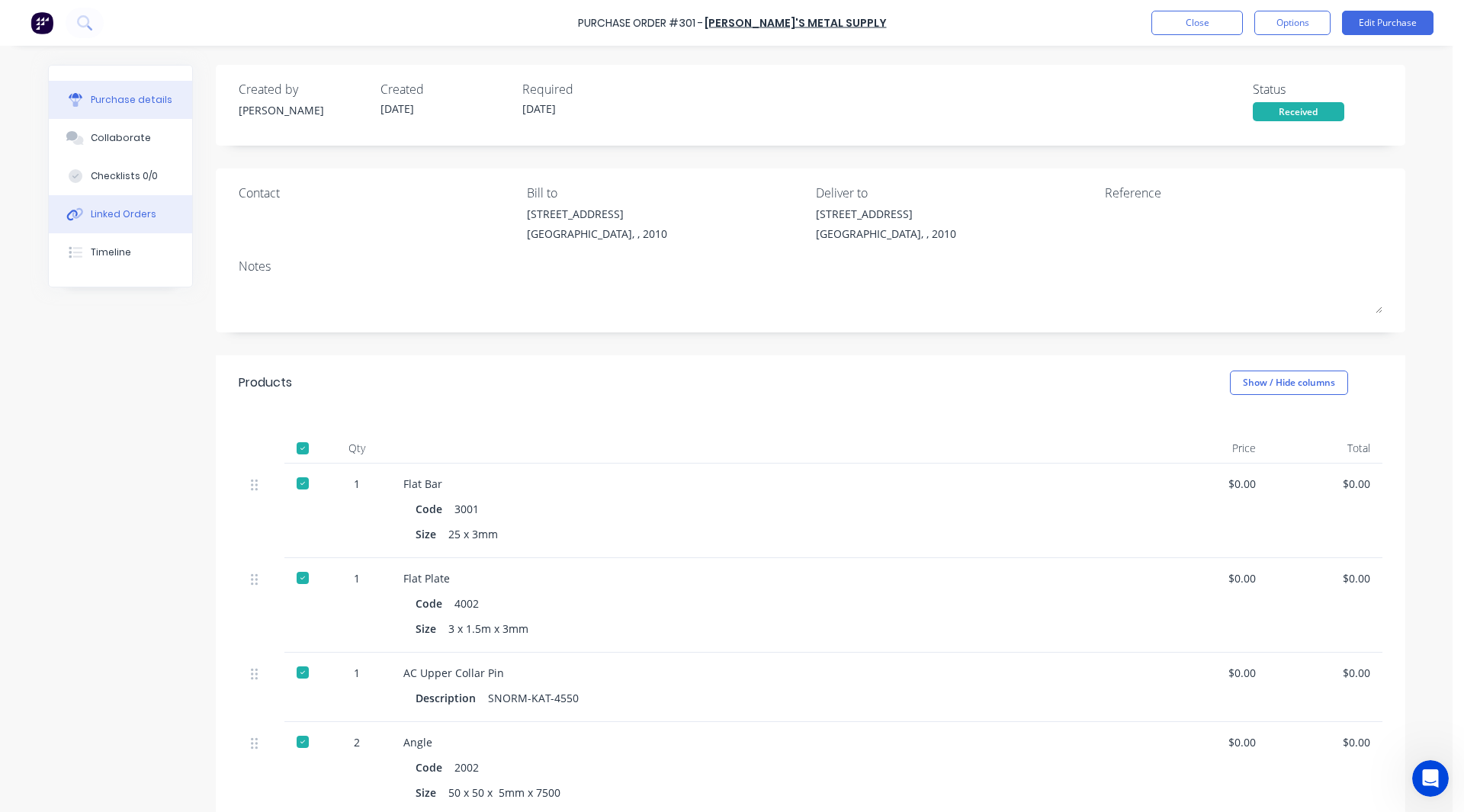
click at [117, 209] on div "Linked Orders" at bounding box center [124, 214] width 66 height 14
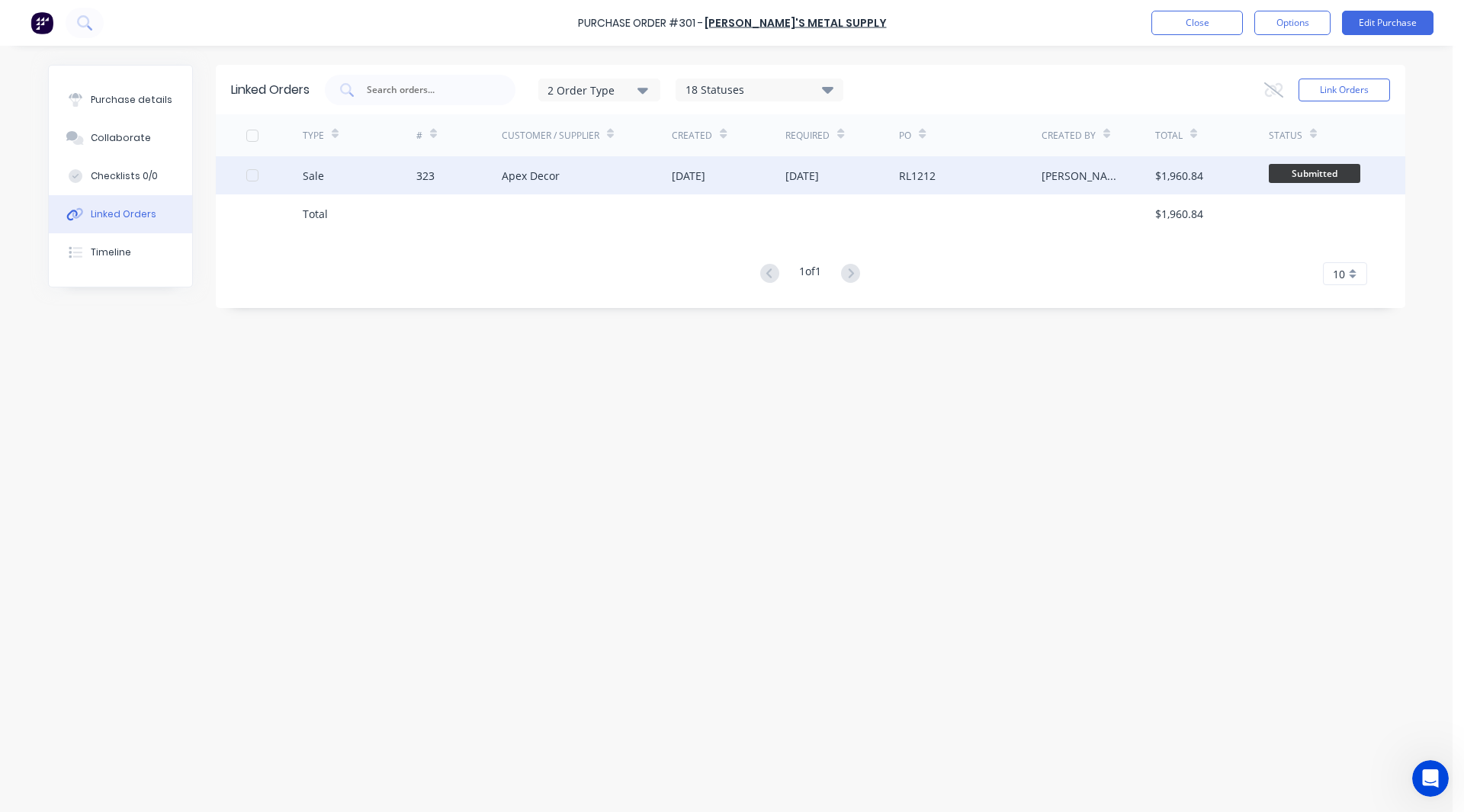
click at [396, 182] on div "Sale" at bounding box center [360, 175] width 114 height 38
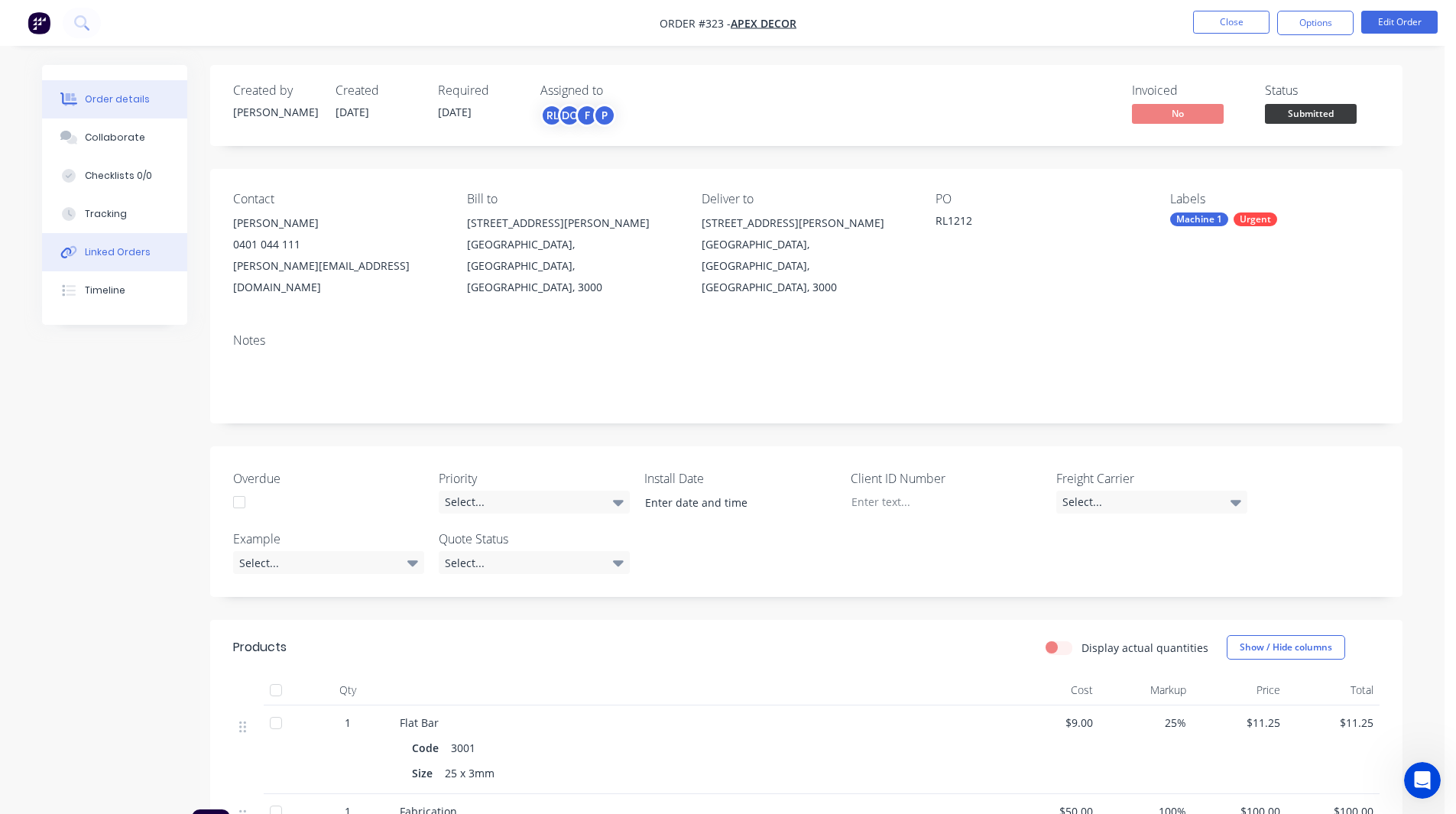
drag, startPoint x: 121, startPoint y: 262, endPoint x: 114, endPoint y: 253, distance: 11.4
click at [114, 253] on div "Linked Orders" at bounding box center [117, 252] width 66 height 14
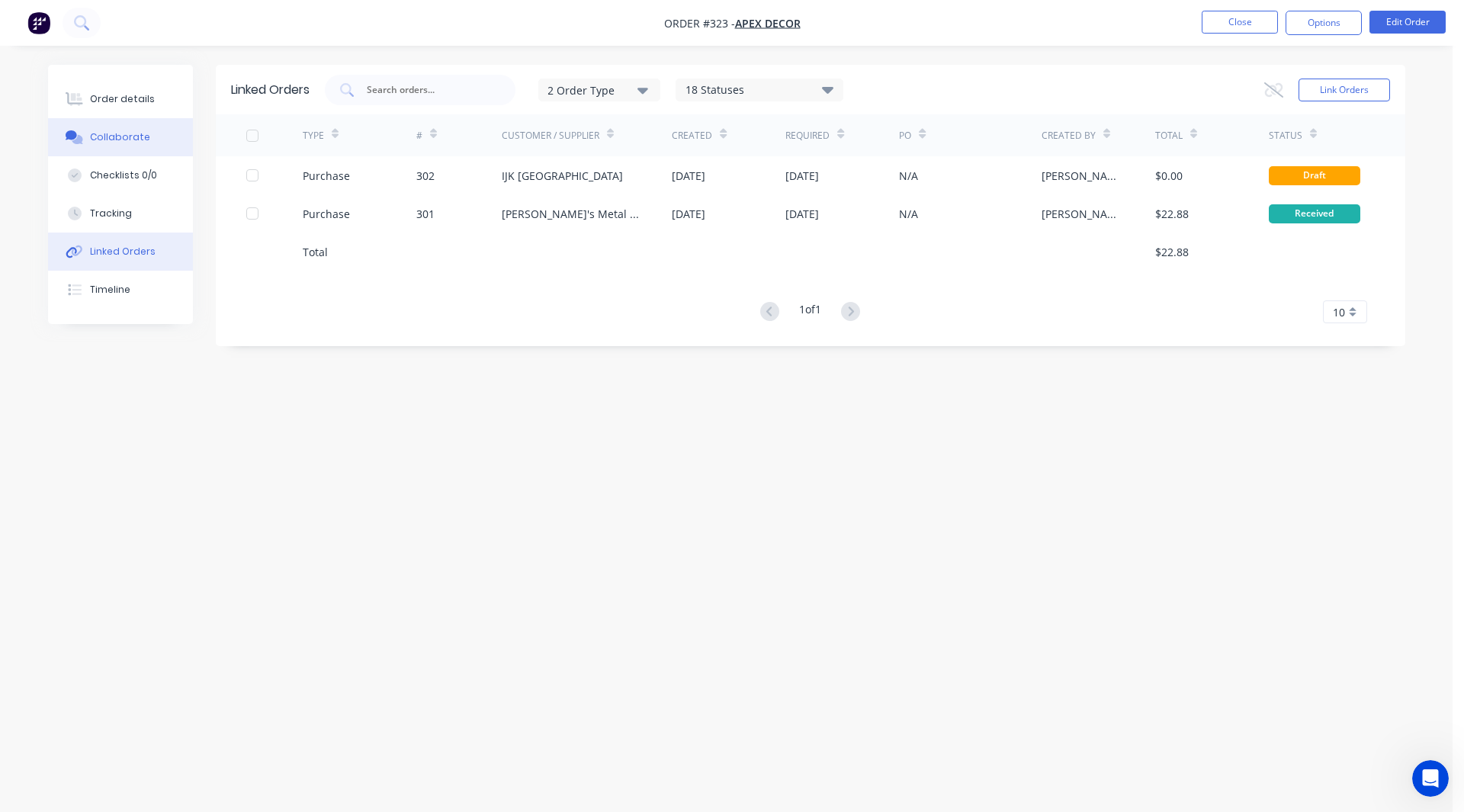
click at [129, 141] on div "Collaborate" at bounding box center [120, 137] width 60 height 14
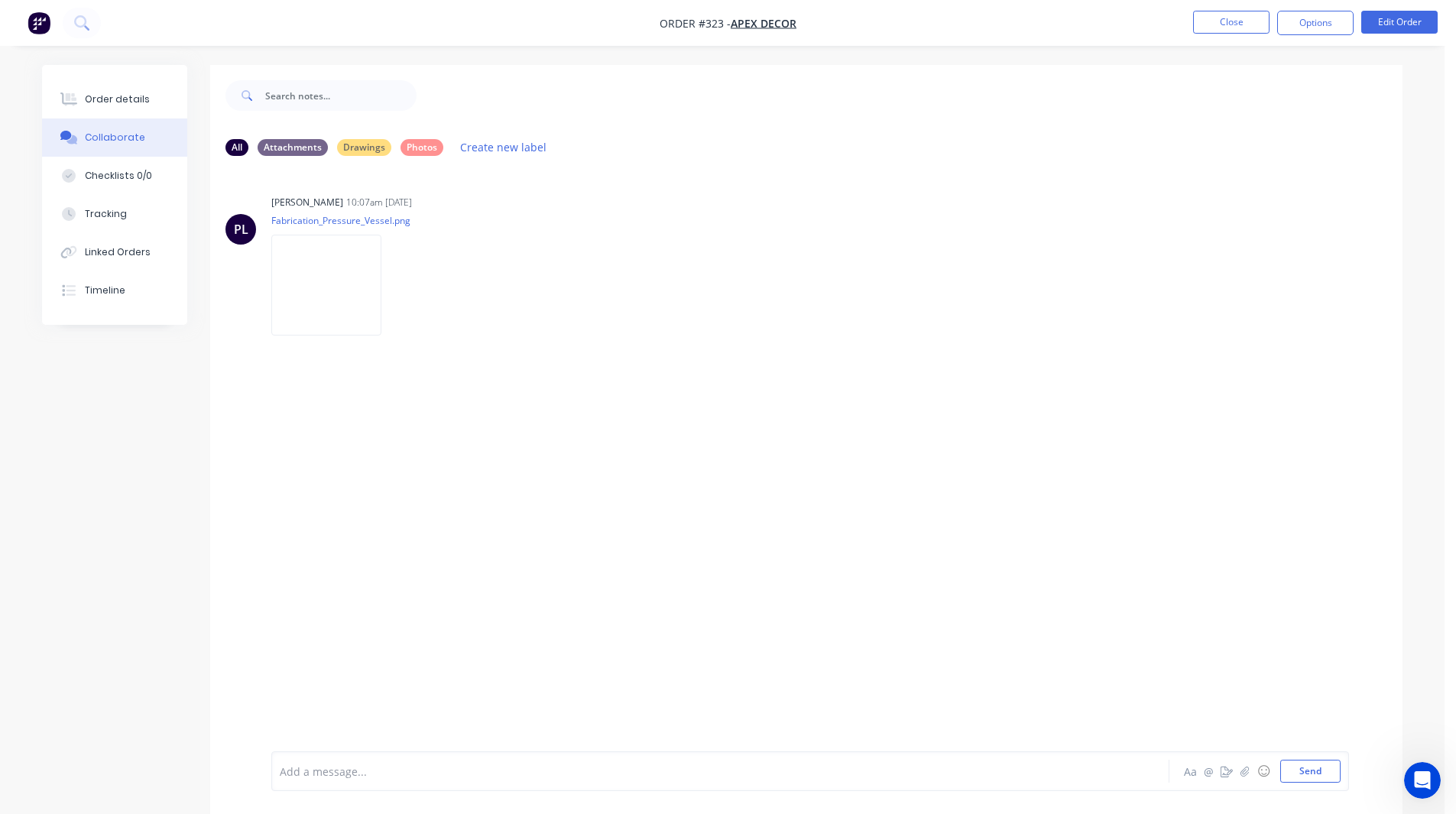
scroll to position [23, 0]
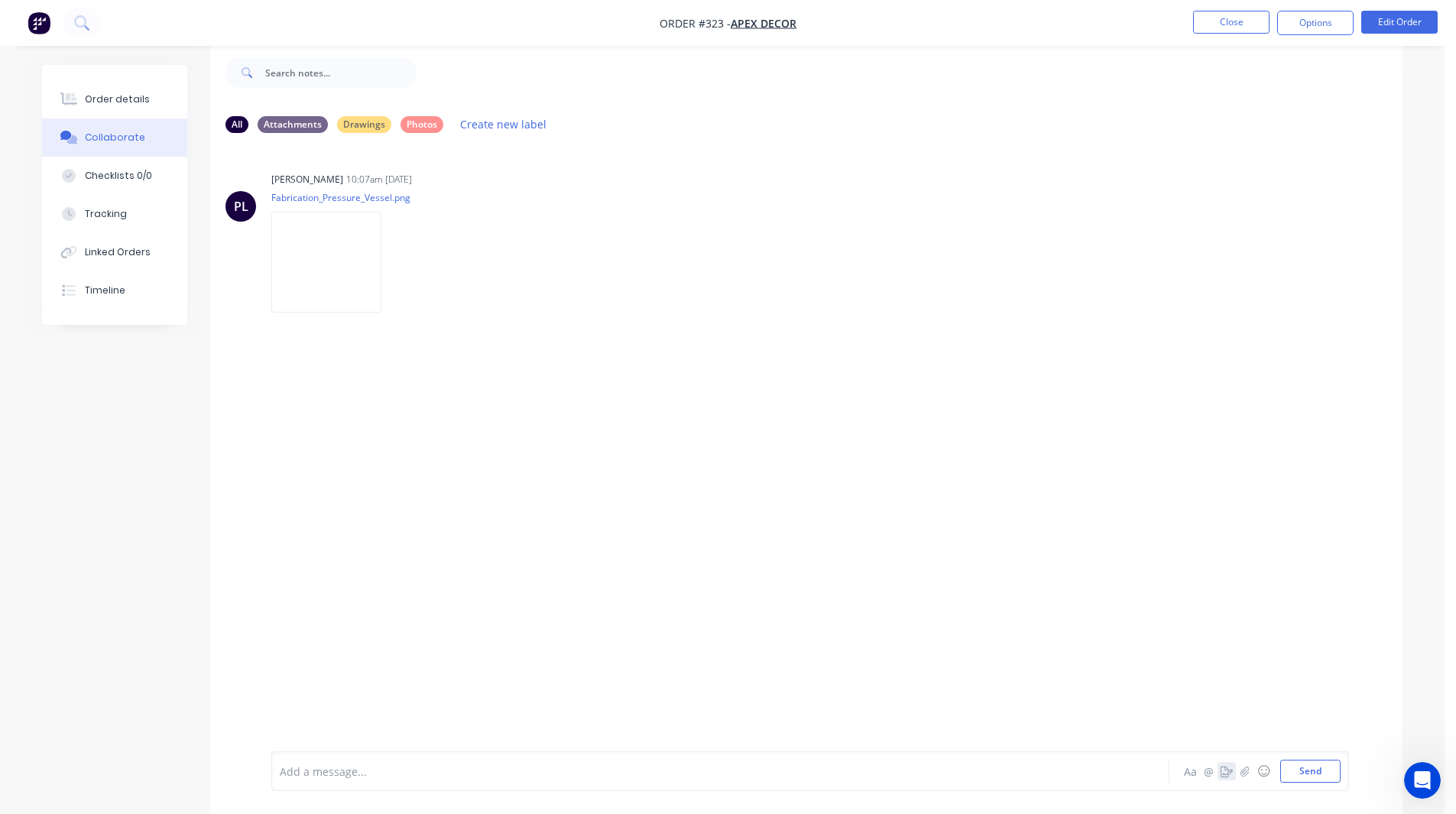
drag, startPoint x: 1227, startPoint y: 767, endPoint x: 1224, endPoint y: 775, distance: 8.5
click at [1224, 775] on icon "button" at bounding box center [1226, 771] width 12 height 11
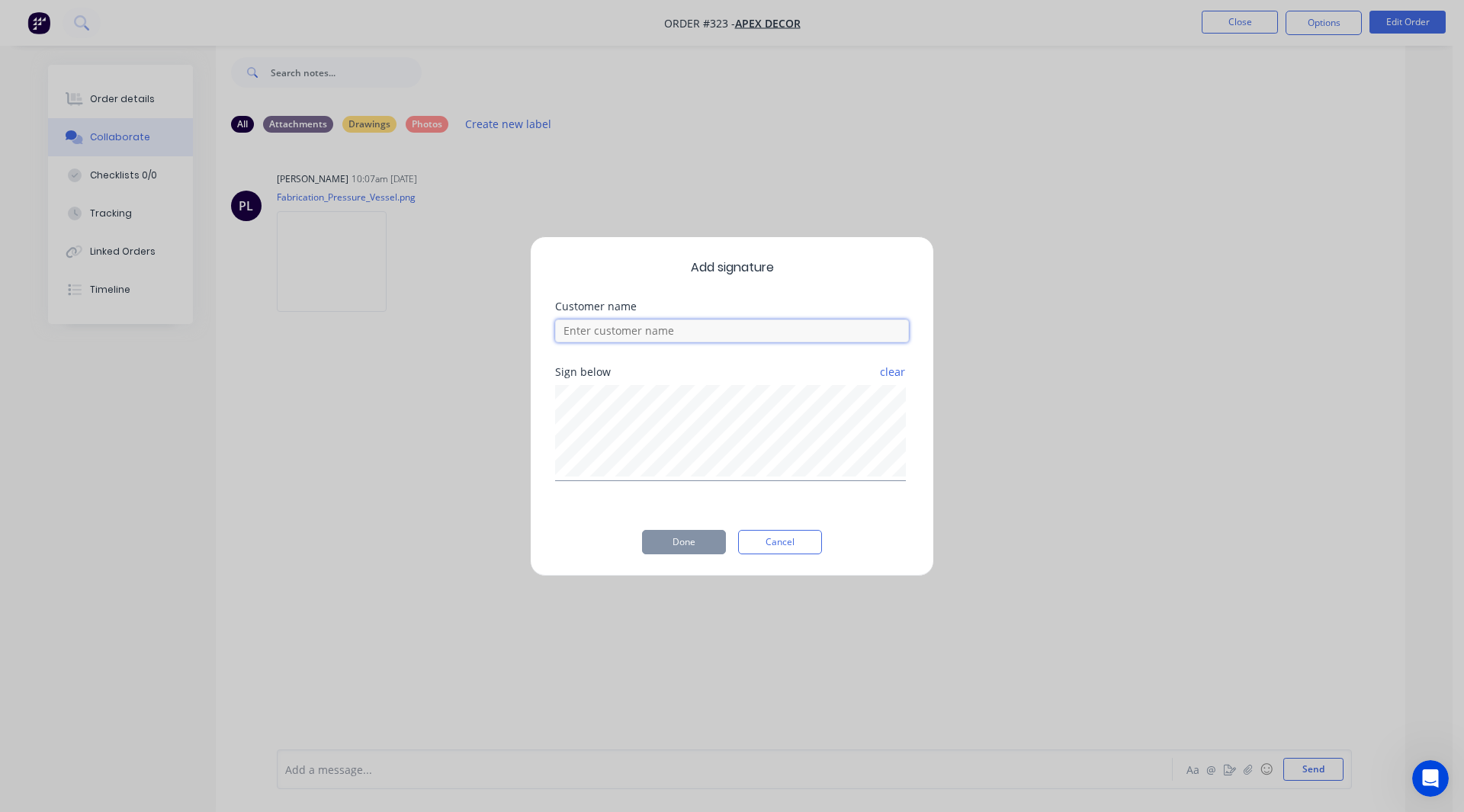
click at [643, 321] on input at bounding box center [732, 331] width 354 height 23
type input "[PERSON_NAME]"
click at [674, 537] on button "Done" at bounding box center [684, 542] width 84 height 24
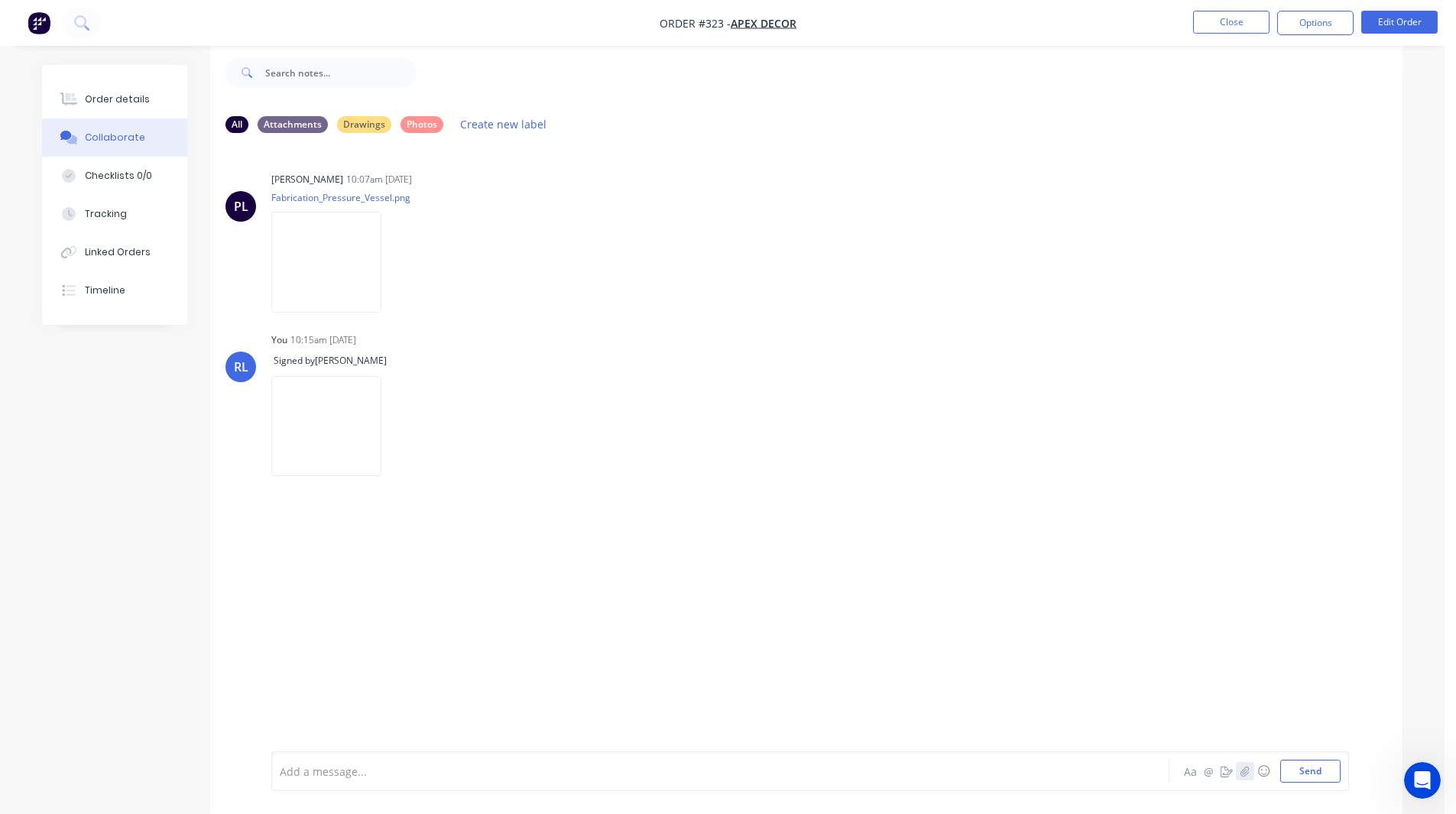
click at [1244, 772] on icon "button" at bounding box center [1245, 771] width 8 height 10
click at [308, 755] on div at bounding box center [810, 721] width 1061 height 78
click at [306, 772] on div at bounding box center [678, 772] width 795 height 16
click at [117, 179] on div "Checklists 0/0" at bounding box center [118, 175] width 67 height 14
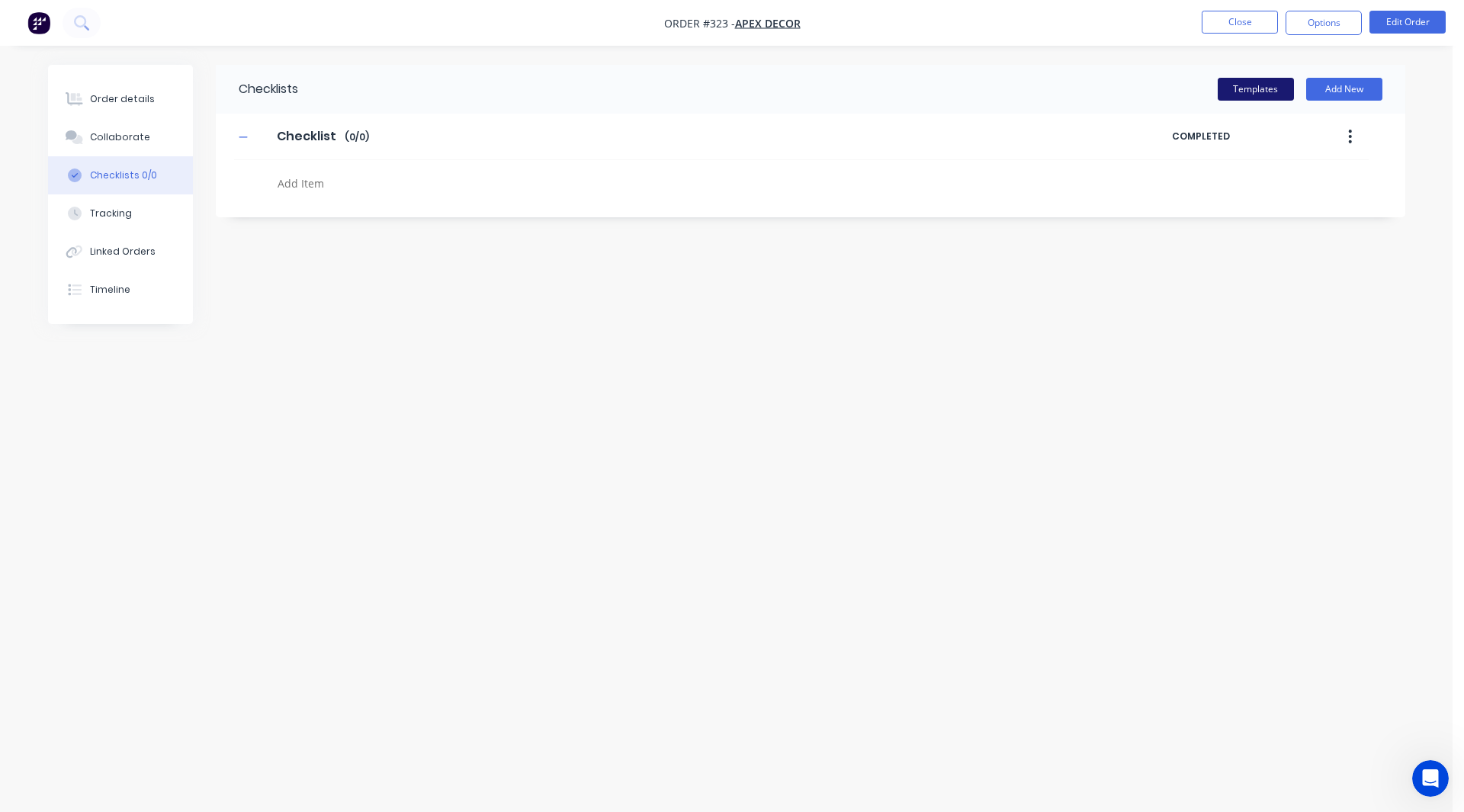
click at [1258, 97] on button "Templates" at bounding box center [1256, 89] width 76 height 23
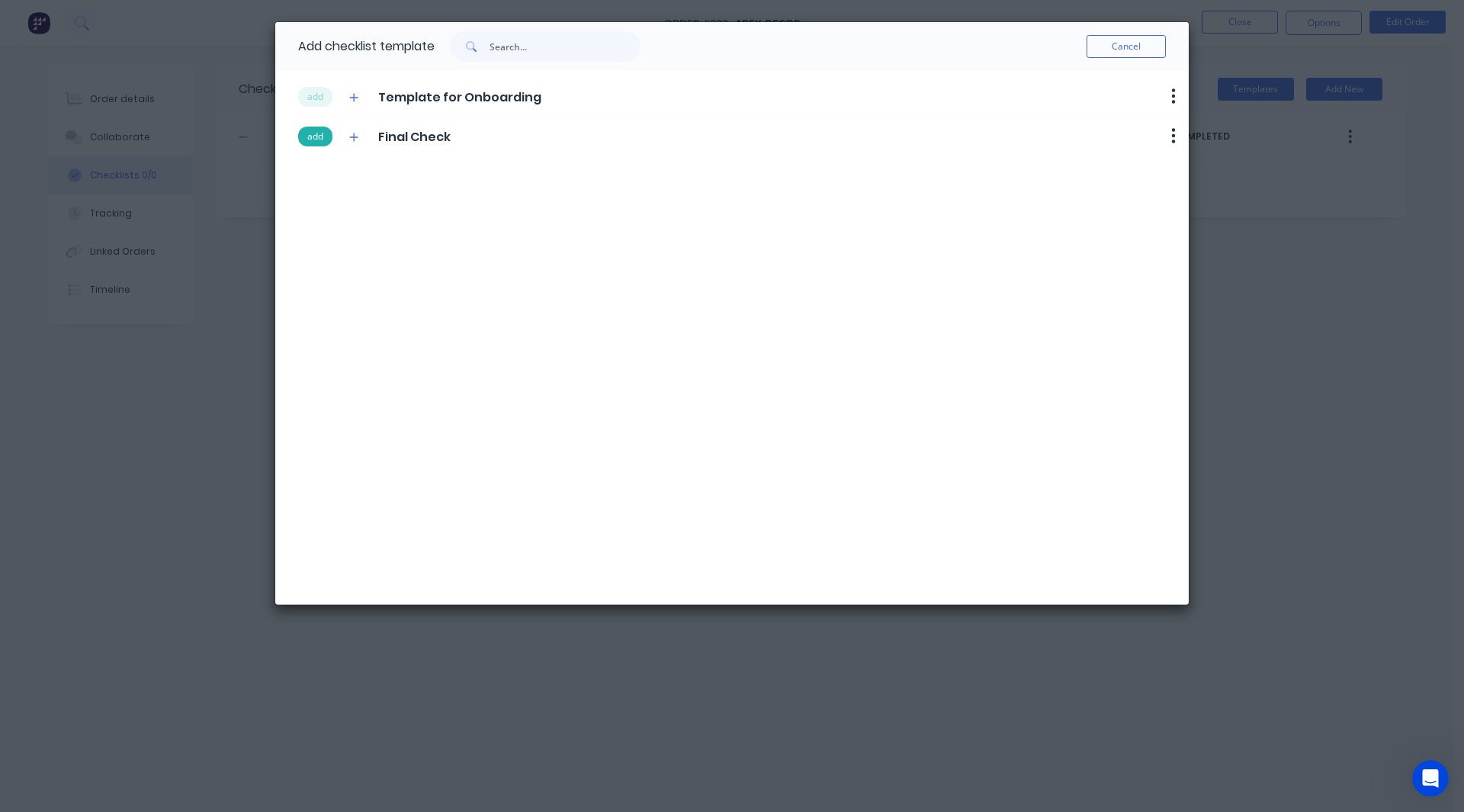
click at [315, 138] on button "add" at bounding box center [315, 137] width 34 height 20
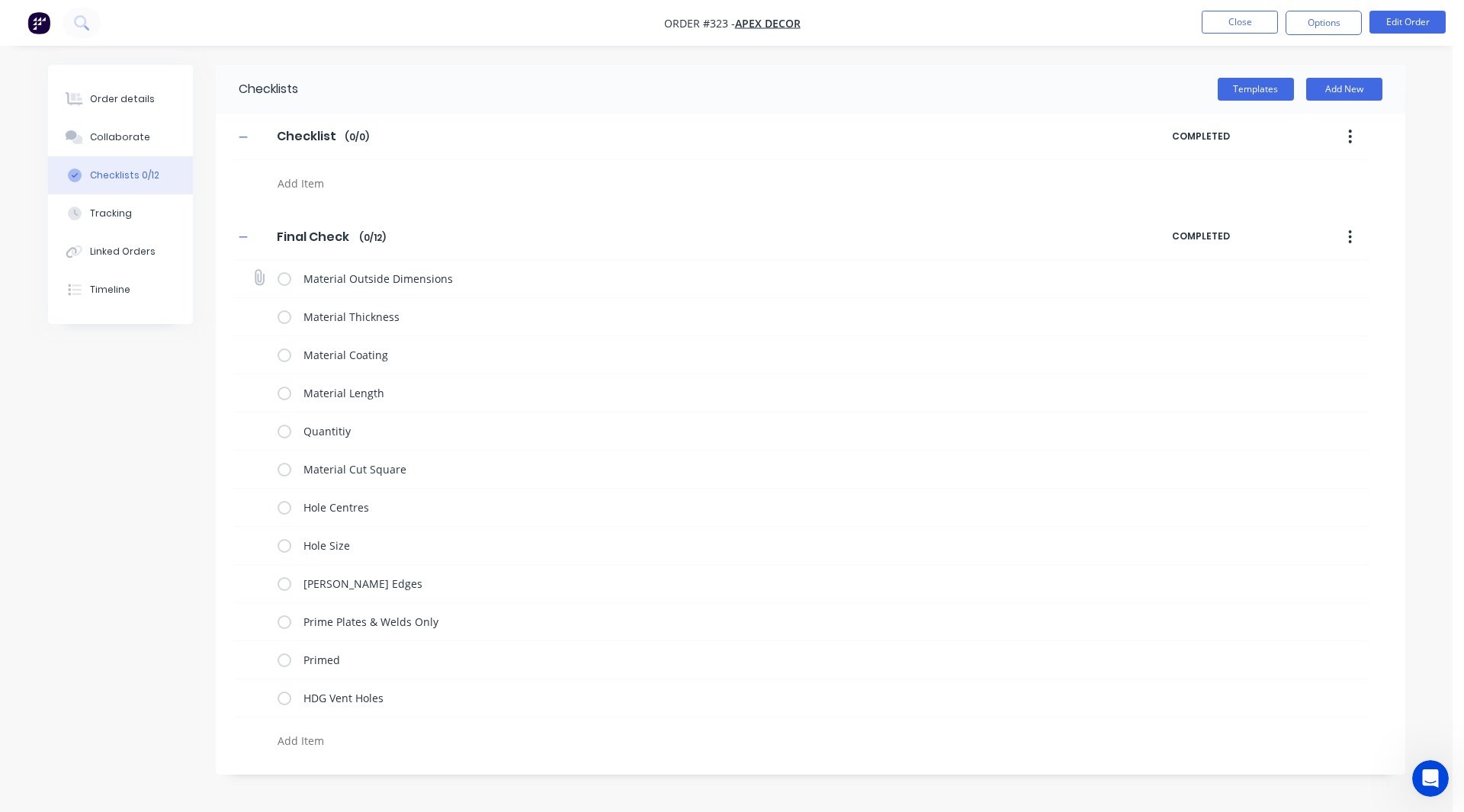
click at [284, 276] on label at bounding box center [284, 279] width 14 height 16
click at [0, 0] on input "checkbox" at bounding box center [0, 0] width 0 height 0
click at [284, 319] on label at bounding box center [284, 317] width 14 height 16
click at [0, 0] on input "checkbox" at bounding box center [0, 0] width 0 height 0
click at [285, 359] on label at bounding box center [284, 355] width 14 height 16
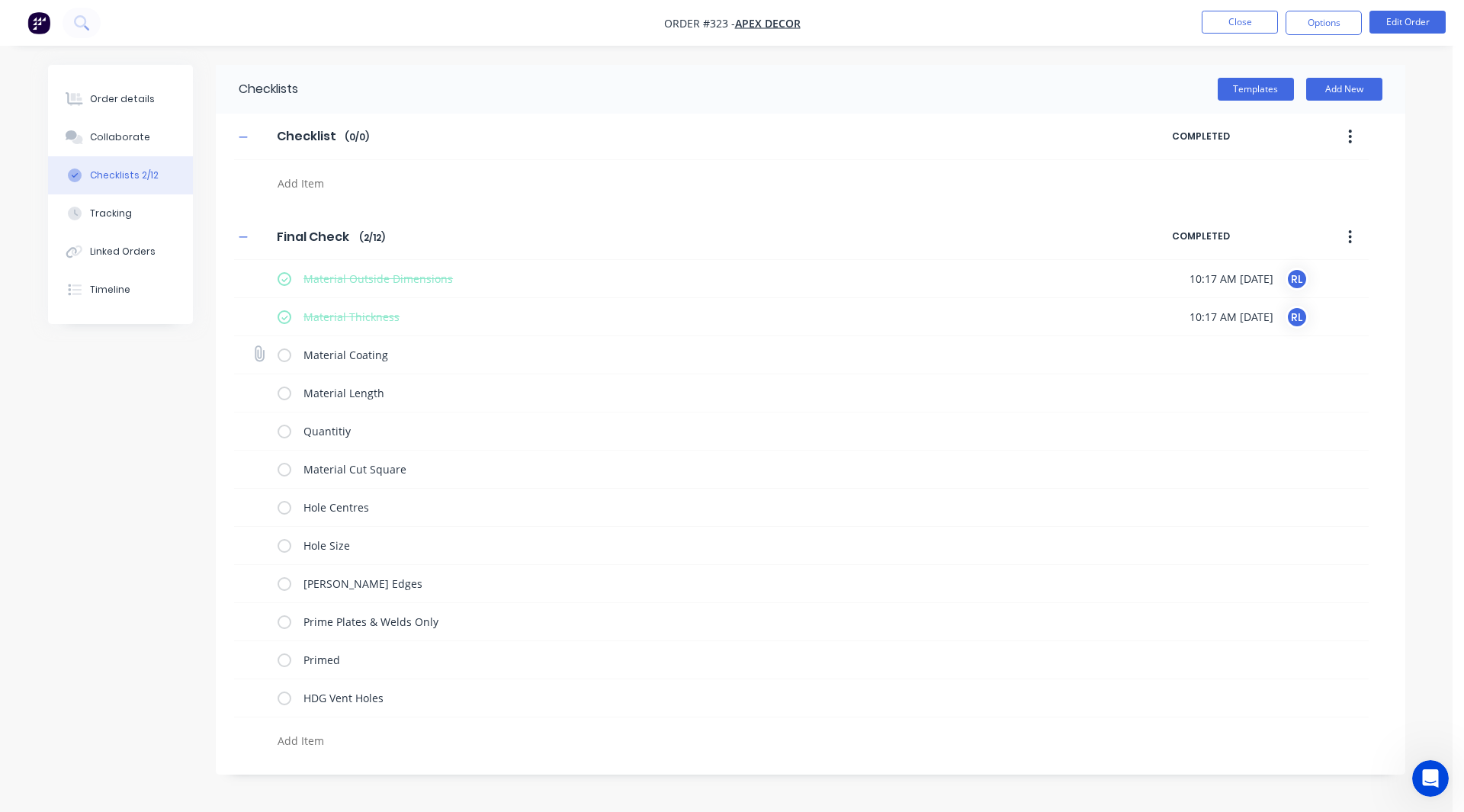
click at [0, 0] on input "checkbox" at bounding box center [0, 0] width 0 height 0
click at [283, 395] on label at bounding box center [284, 393] width 14 height 16
click at [0, 0] on input "checkbox" at bounding box center [0, 0] width 0 height 0
click at [284, 435] on label at bounding box center [284, 431] width 14 height 16
click at [0, 0] on input "checkbox" at bounding box center [0, 0] width 0 height 0
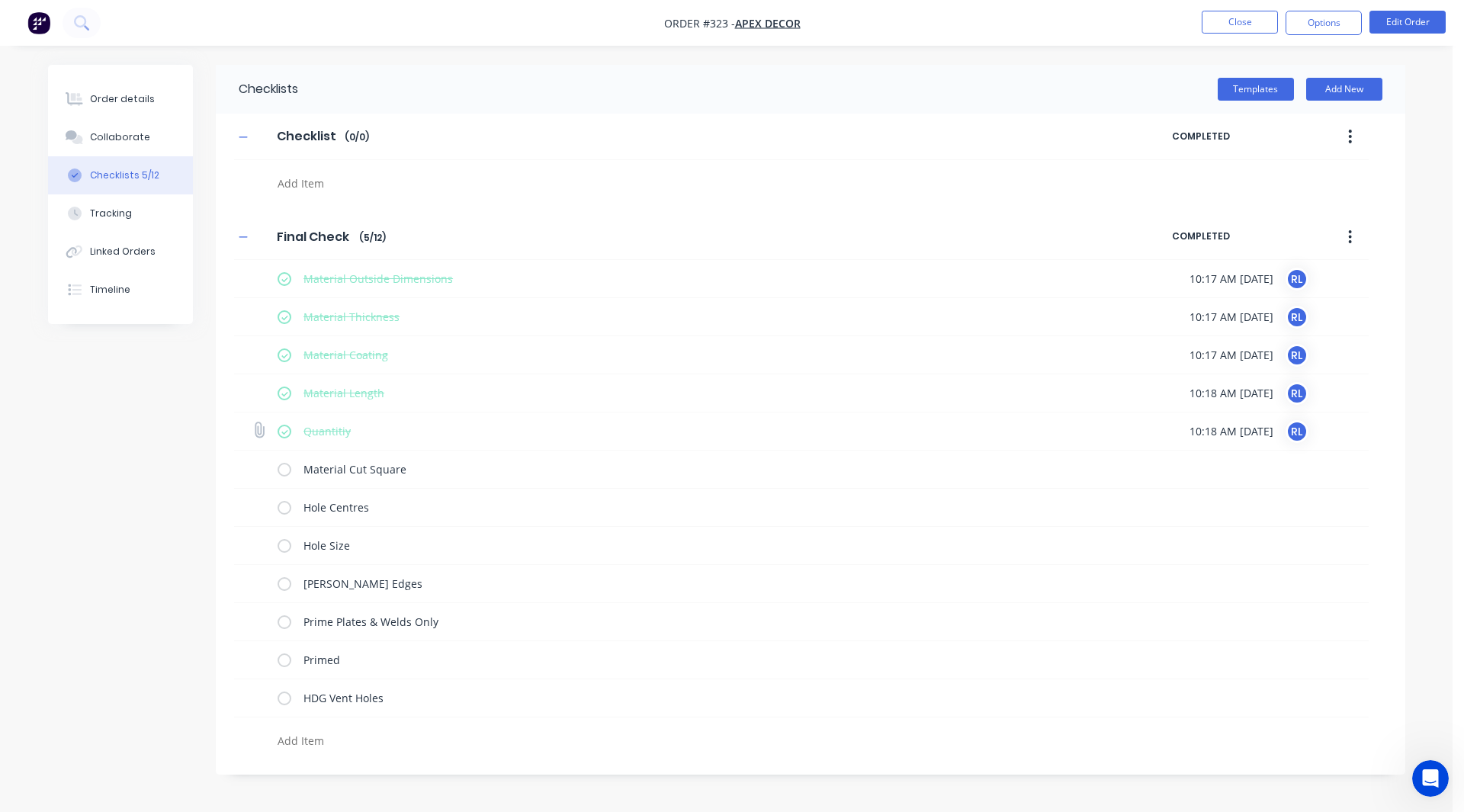
click at [258, 431] on icon at bounding box center [258, 430] width 20 height 20
click at [252, 422] on input "file" at bounding box center [252, 422] width 0 height 0
click at [248, 425] on div "Quantitiy 10:18 AM 15/08/2025 RL" at bounding box center [802, 431] width 1134 height 38
click at [107, 225] on button "Tracking" at bounding box center [120, 213] width 145 height 38
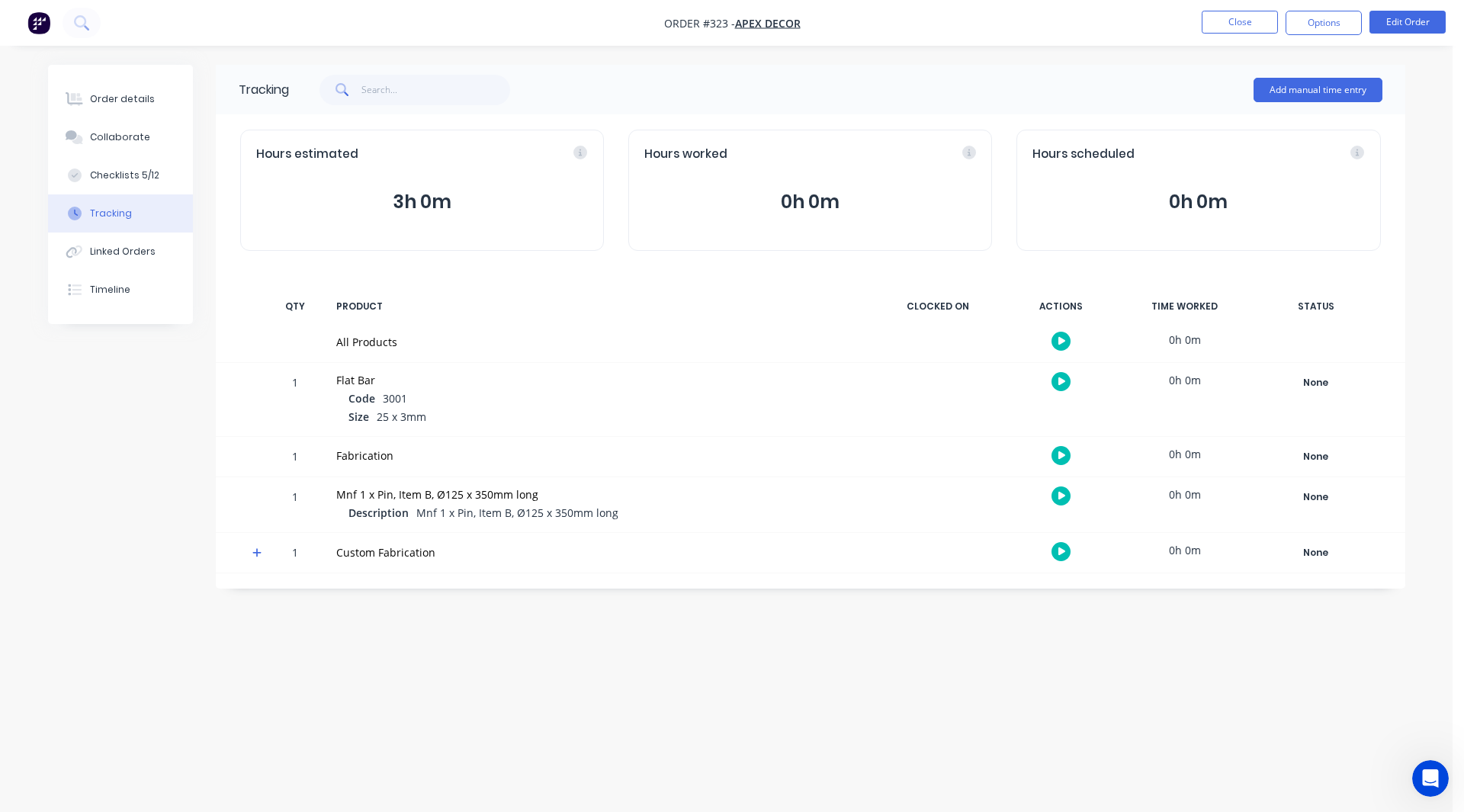
click at [256, 552] on icon at bounding box center [256, 552] width 9 height 9
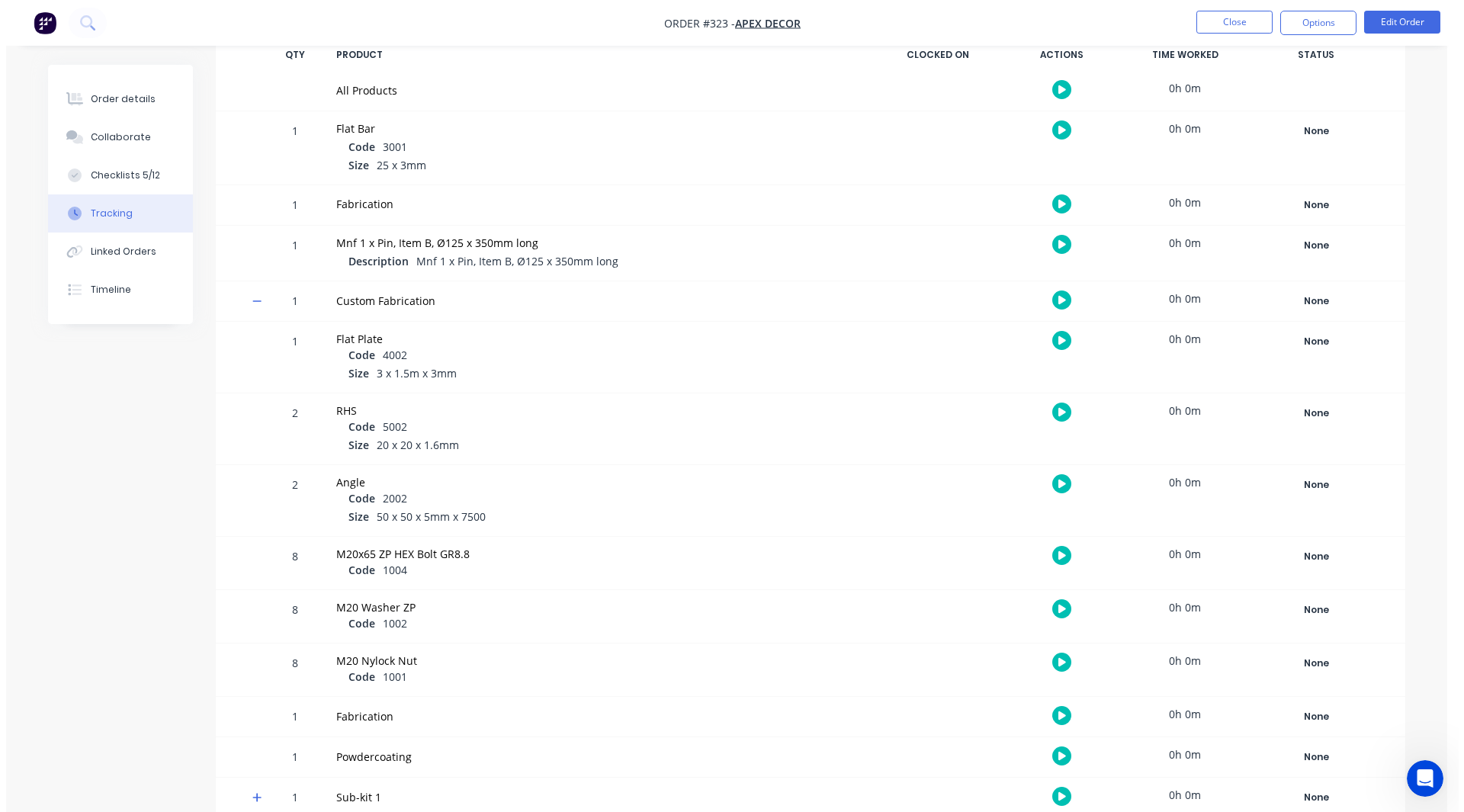
scroll to position [252, 0]
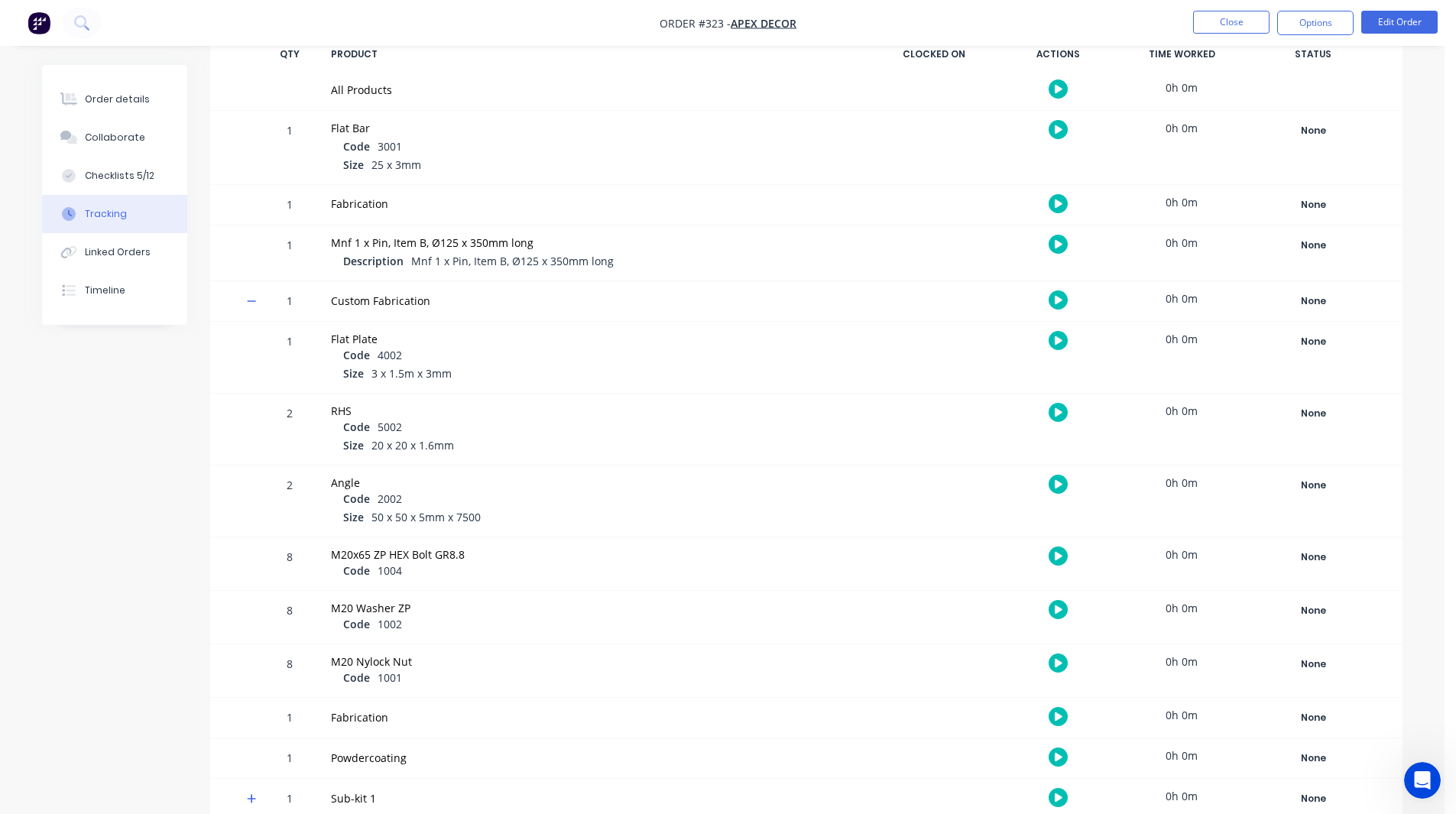
click at [1057, 412] on icon "button" at bounding box center [1058, 412] width 7 height 8
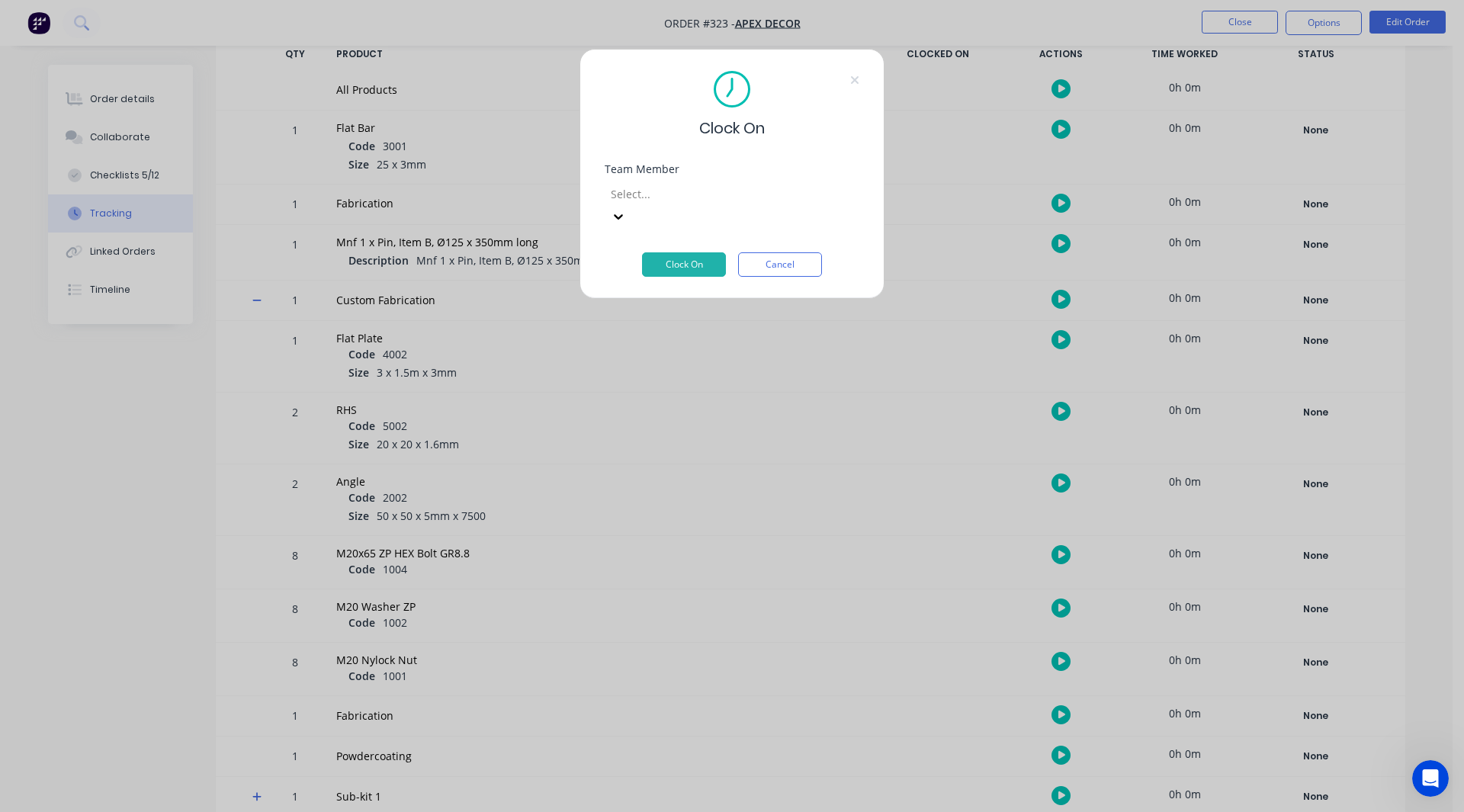
click at [711, 190] on div at bounding box center [719, 194] width 220 height 19
click at [673, 252] on button "Clock On" at bounding box center [684, 264] width 84 height 24
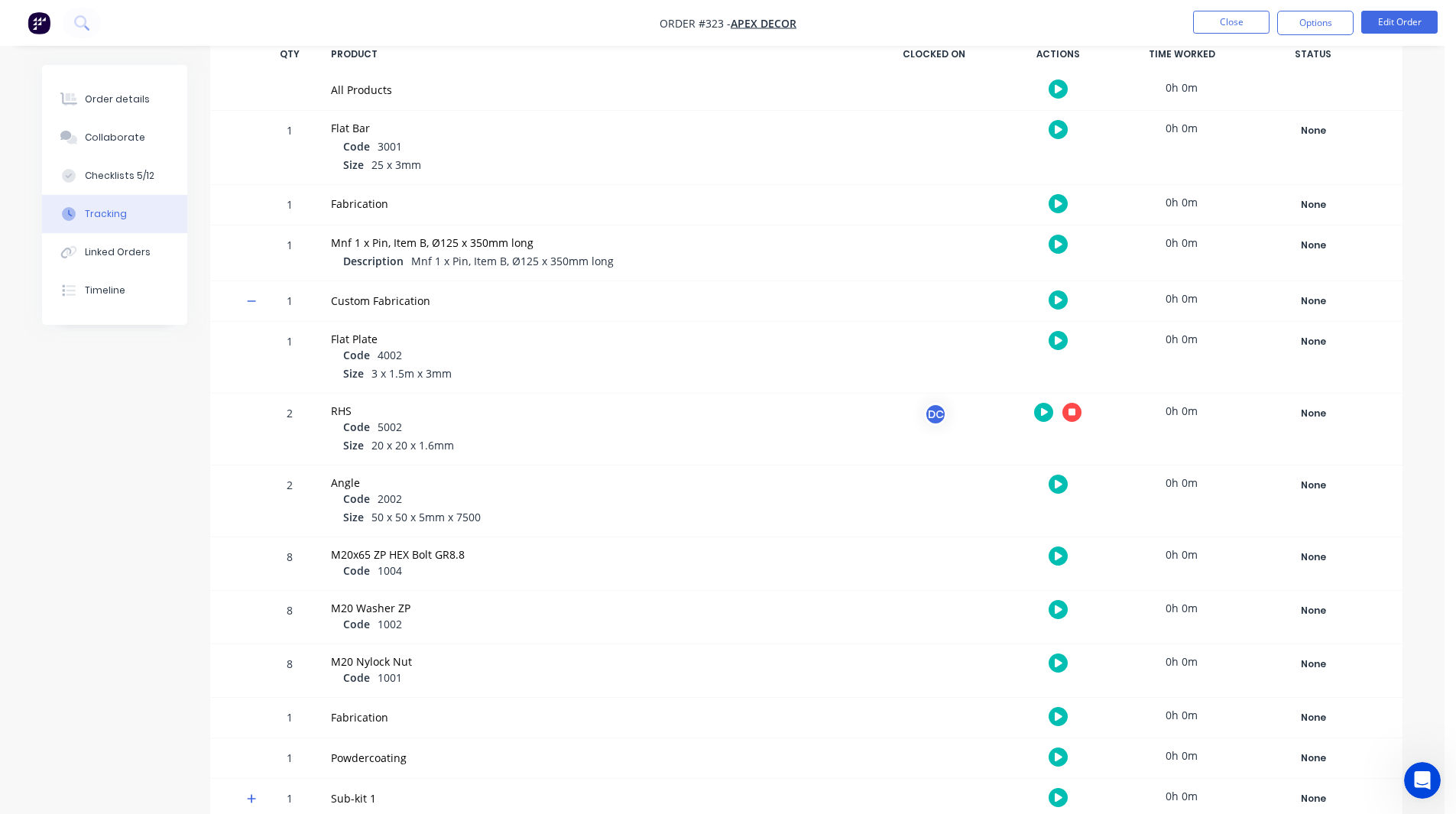
click at [1062, 481] on icon "button" at bounding box center [1058, 484] width 7 height 10
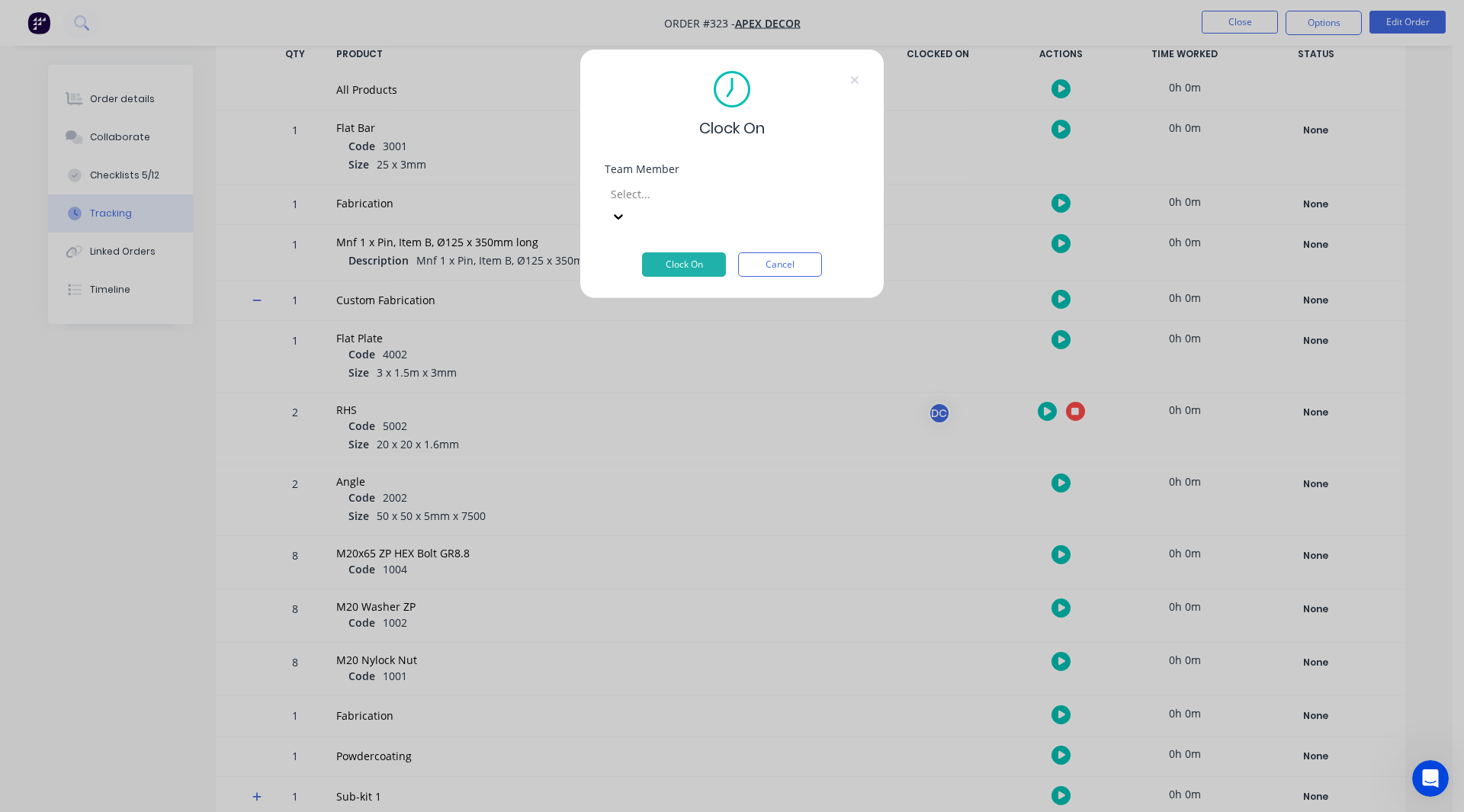
click at [684, 200] on div at bounding box center [719, 194] width 220 height 19
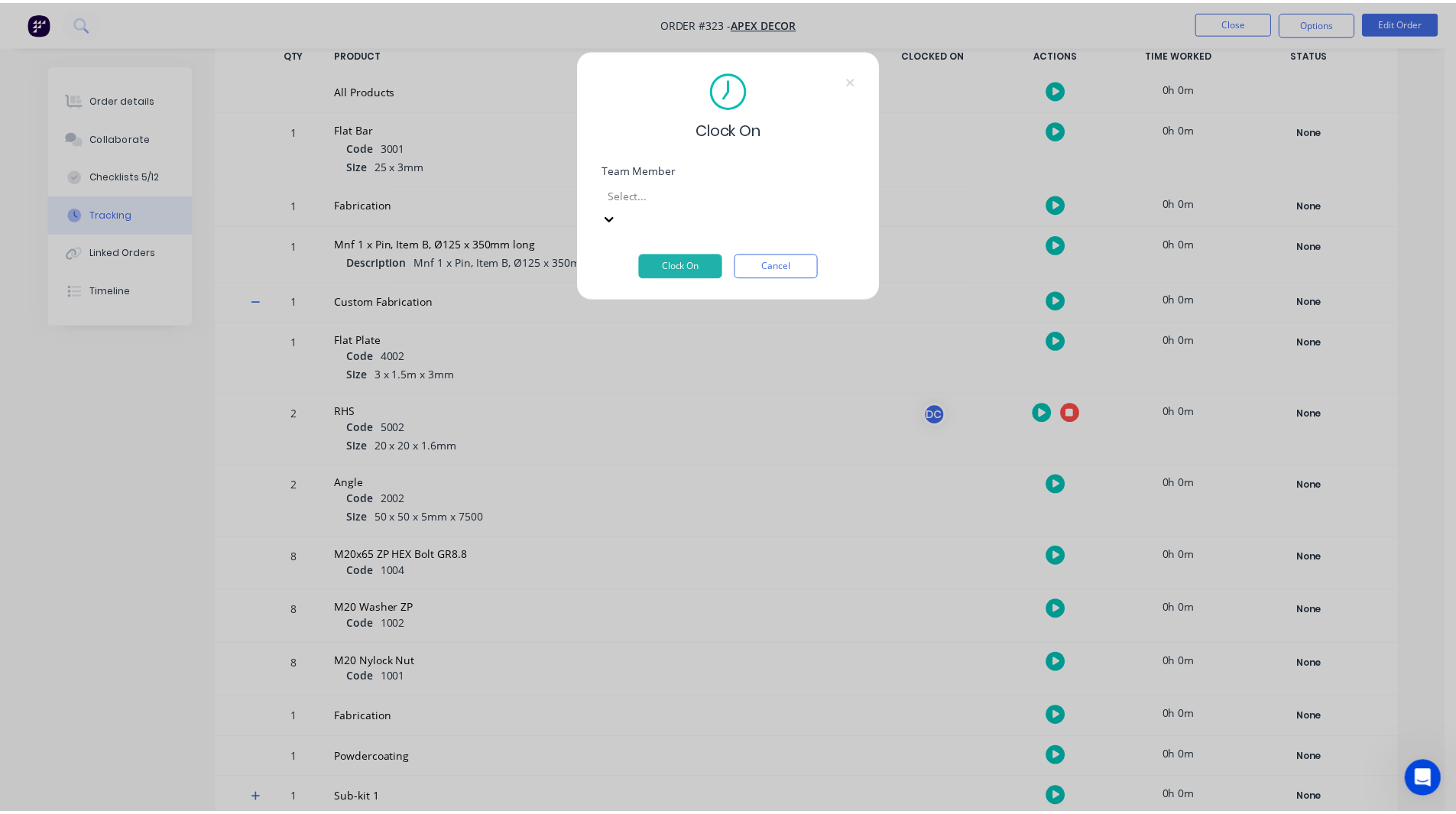
scroll to position [135, 0]
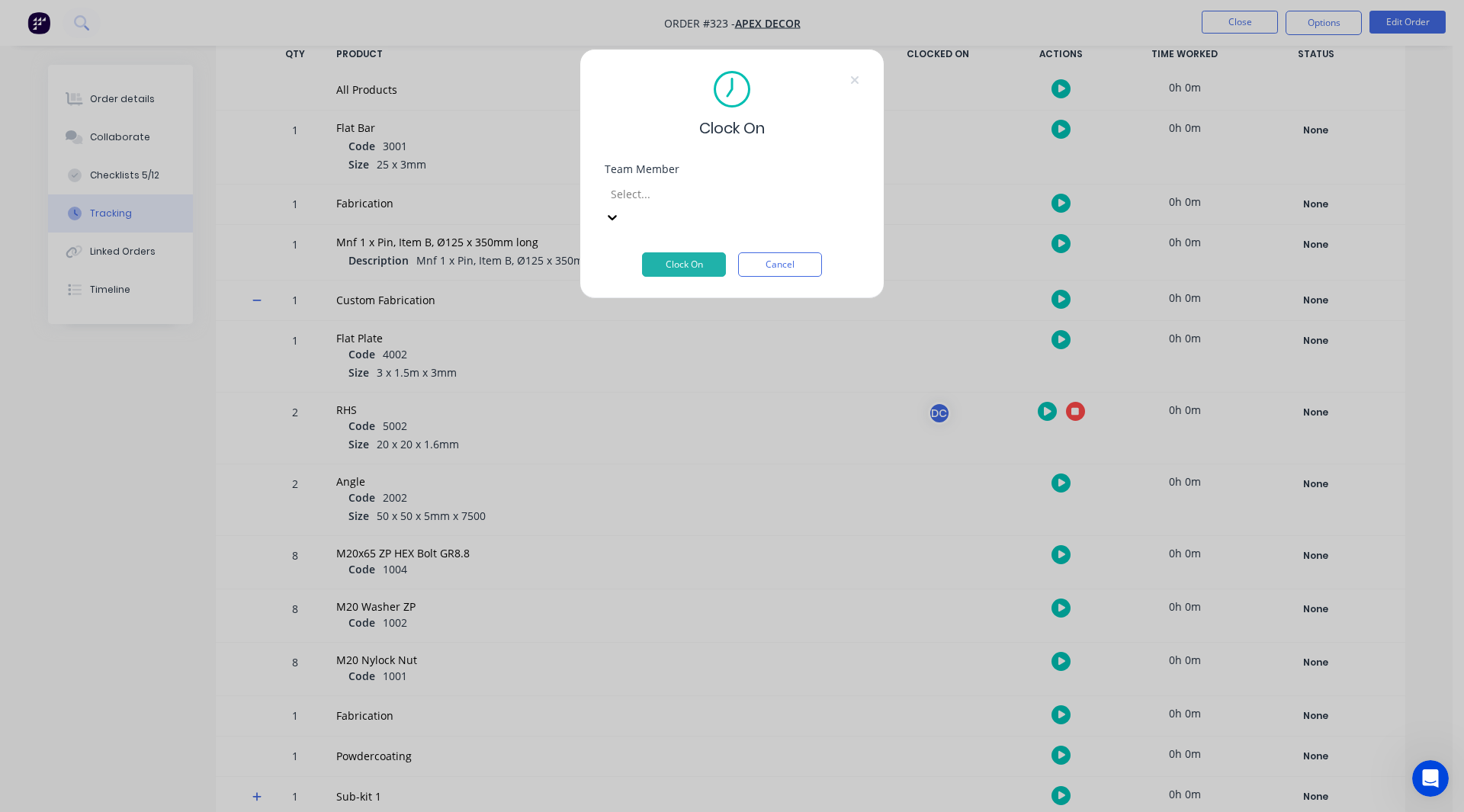
drag, startPoint x: 705, startPoint y: 374, endPoint x: 698, endPoint y: 381, distance: 9.9
click at [698, 381] on div "Clock On Team Member option Rob Lund, selected. Rob Lund Clock On Cancel" at bounding box center [732, 406] width 1464 height 812
click at [690, 252] on button "Clock On" at bounding box center [684, 264] width 84 height 24
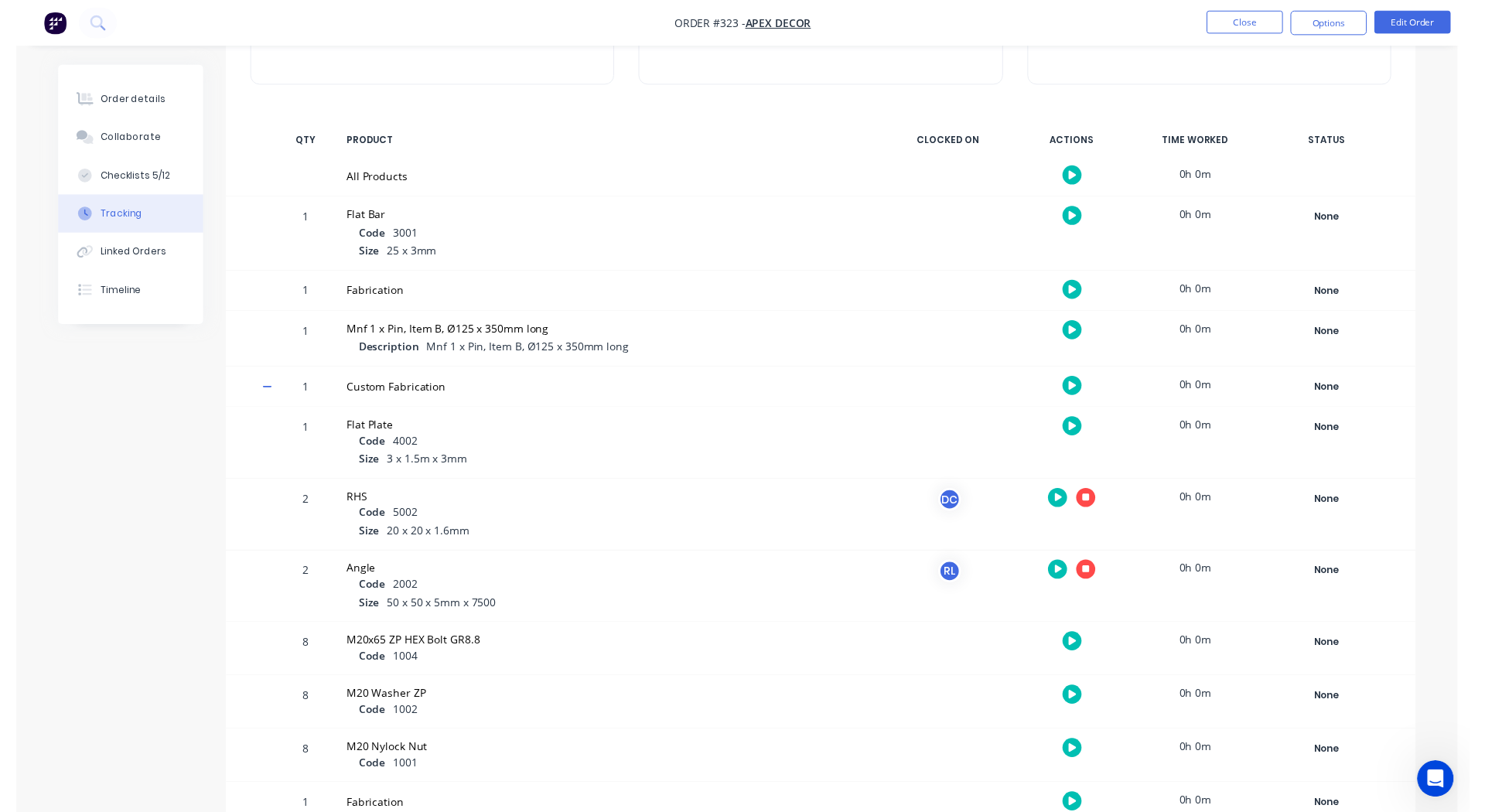
scroll to position [0, 0]
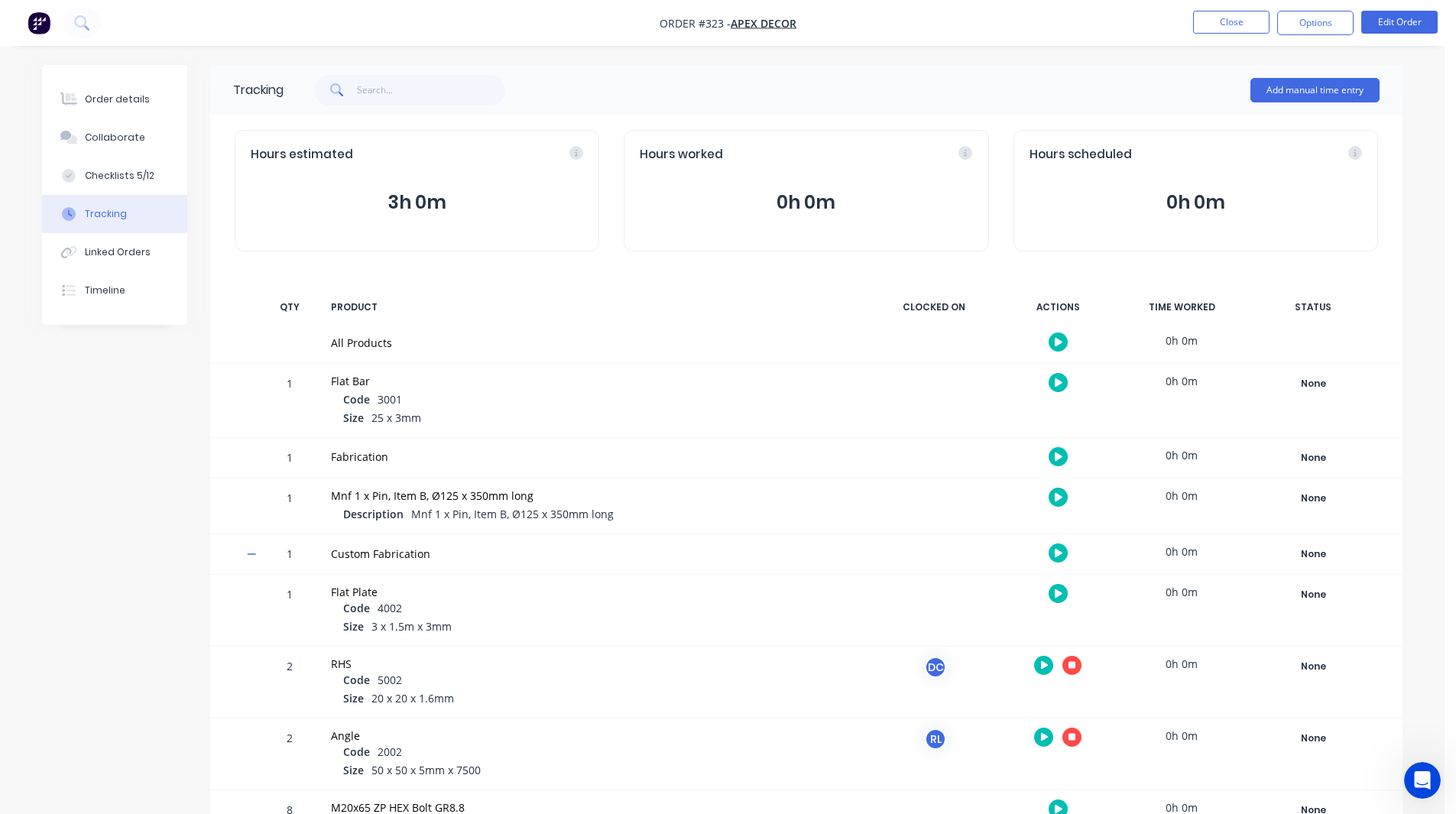
click at [42, 27] on img "button" at bounding box center [39, 23] width 23 height 23
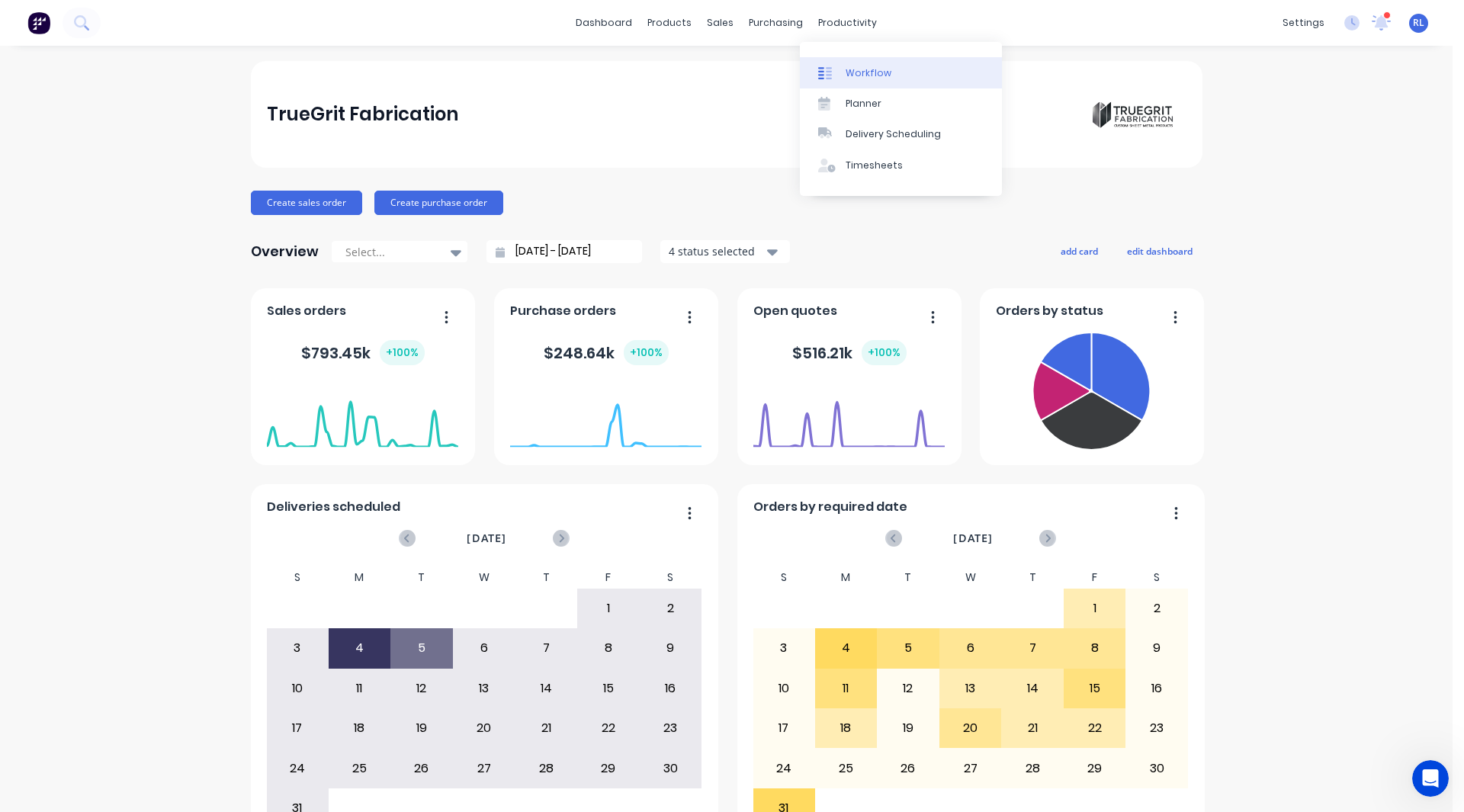
click at [867, 68] on div "Workflow" at bounding box center [868, 73] width 46 height 14
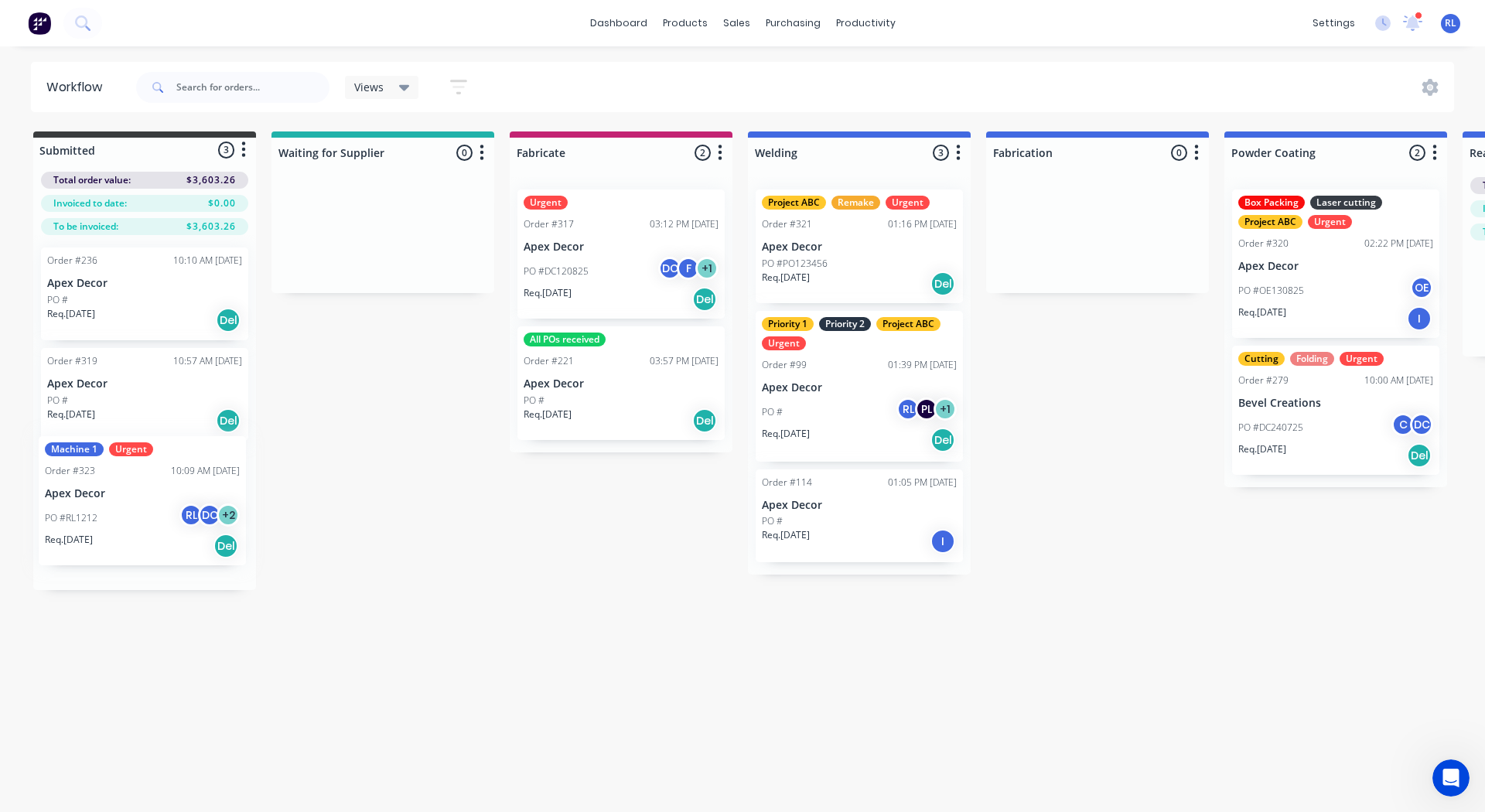
drag, startPoint x: 111, startPoint y: 493, endPoint x: 114, endPoint y: 484, distance: 9.5
click at [114, 484] on div "Order #236 10:10 AM 04/07/25 Apex Decor PO # Req. 03/07/25 Del Order #319 10:57…" at bounding box center [144, 413] width 223 height 355
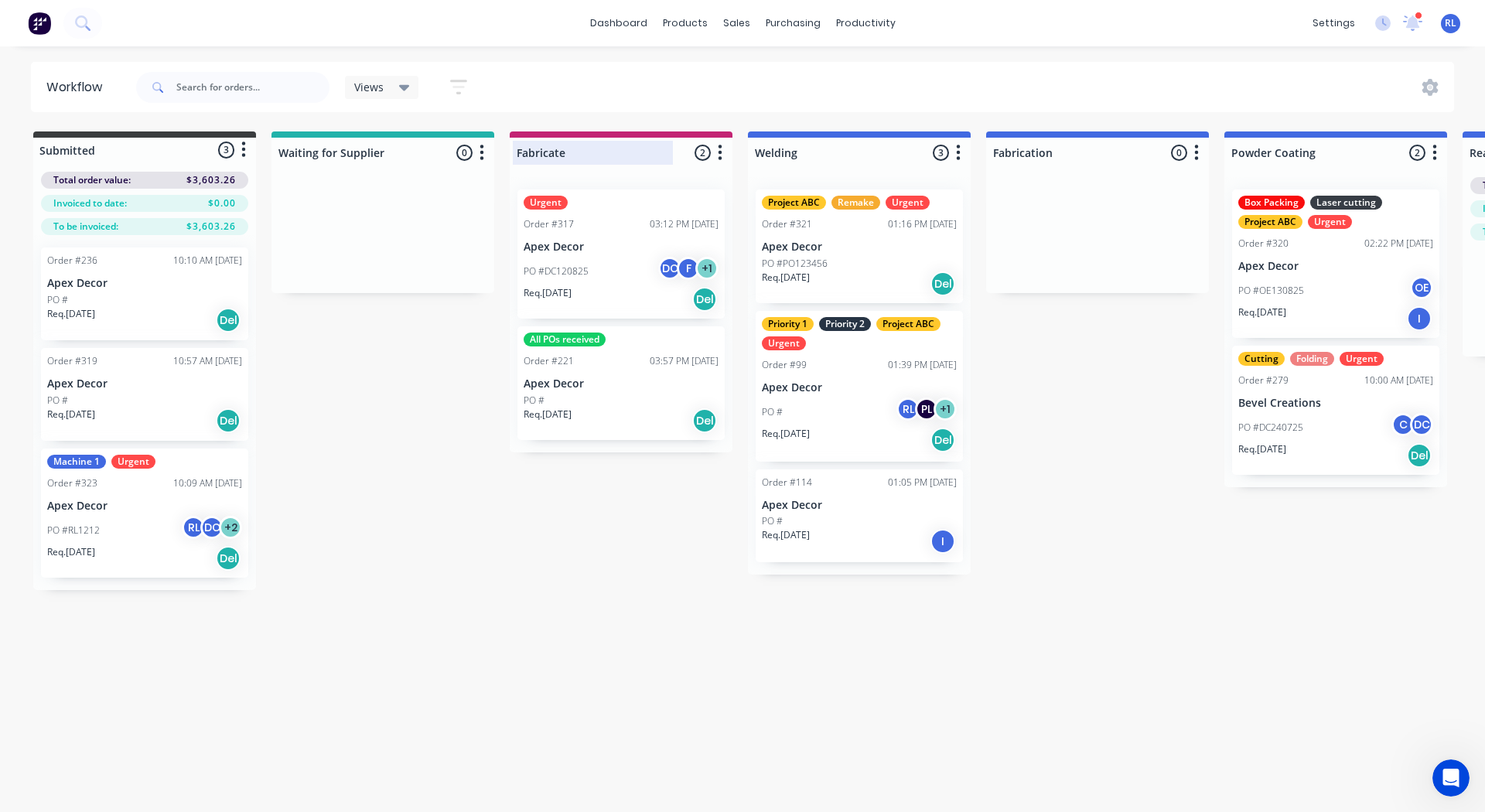
click at [571, 148] on input "Fabricate" at bounding box center [593, 153] width 153 height 17
type input "Machine 1"
click at [783, 158] on div at bounding box center [859, 153] width 223 height 31
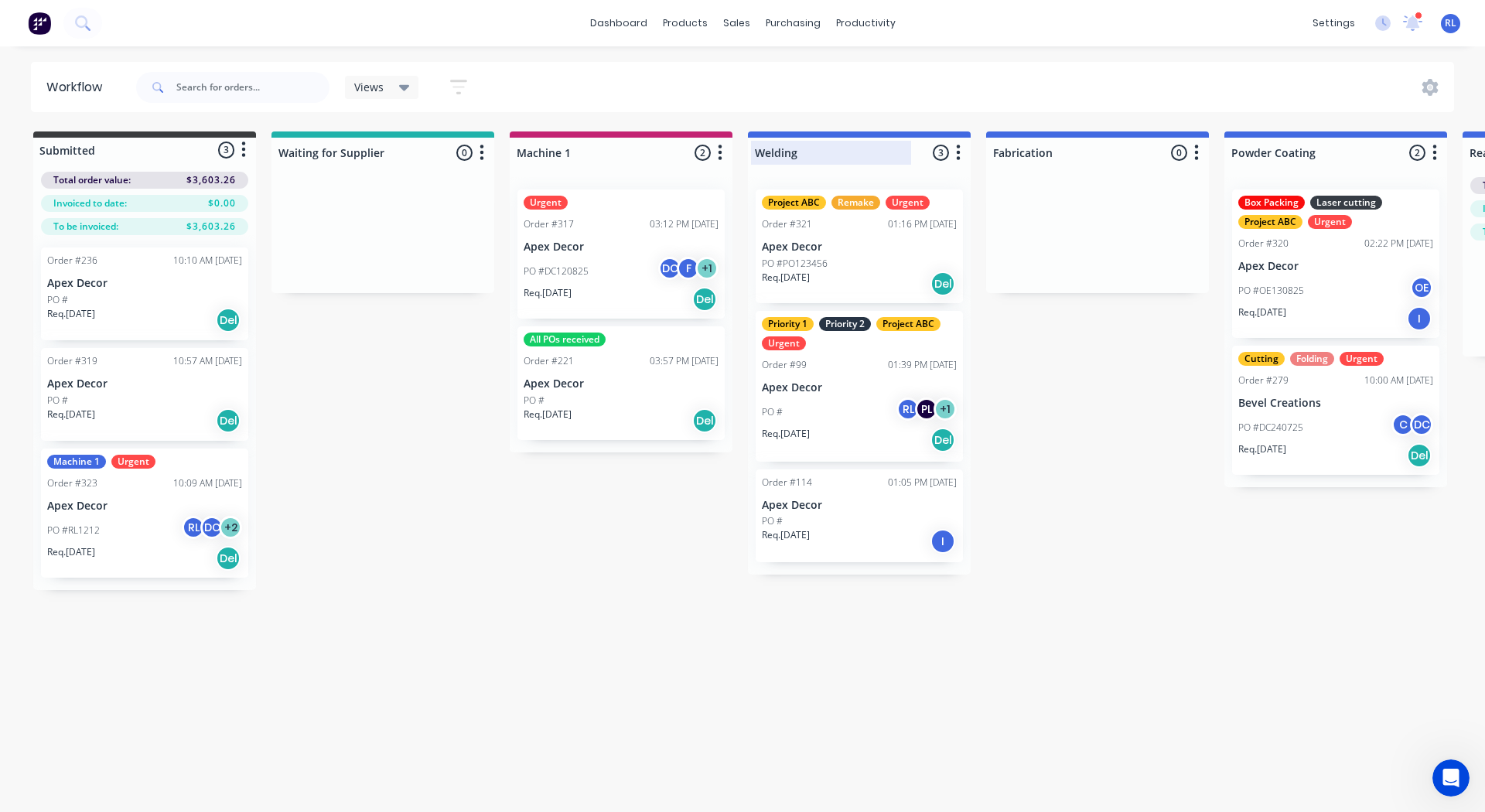
click at [783, 158] on input "Welding" at bounding box center [831, 153] width 153 height 17
type input "Machine 2"
click at [1104, 387] on div "Submitted 3 Status colour #3A3C3E hex #3A3C3E Save Cancel Summaries Total order…" at bounding box center [1054, 361] width 2131 height 459
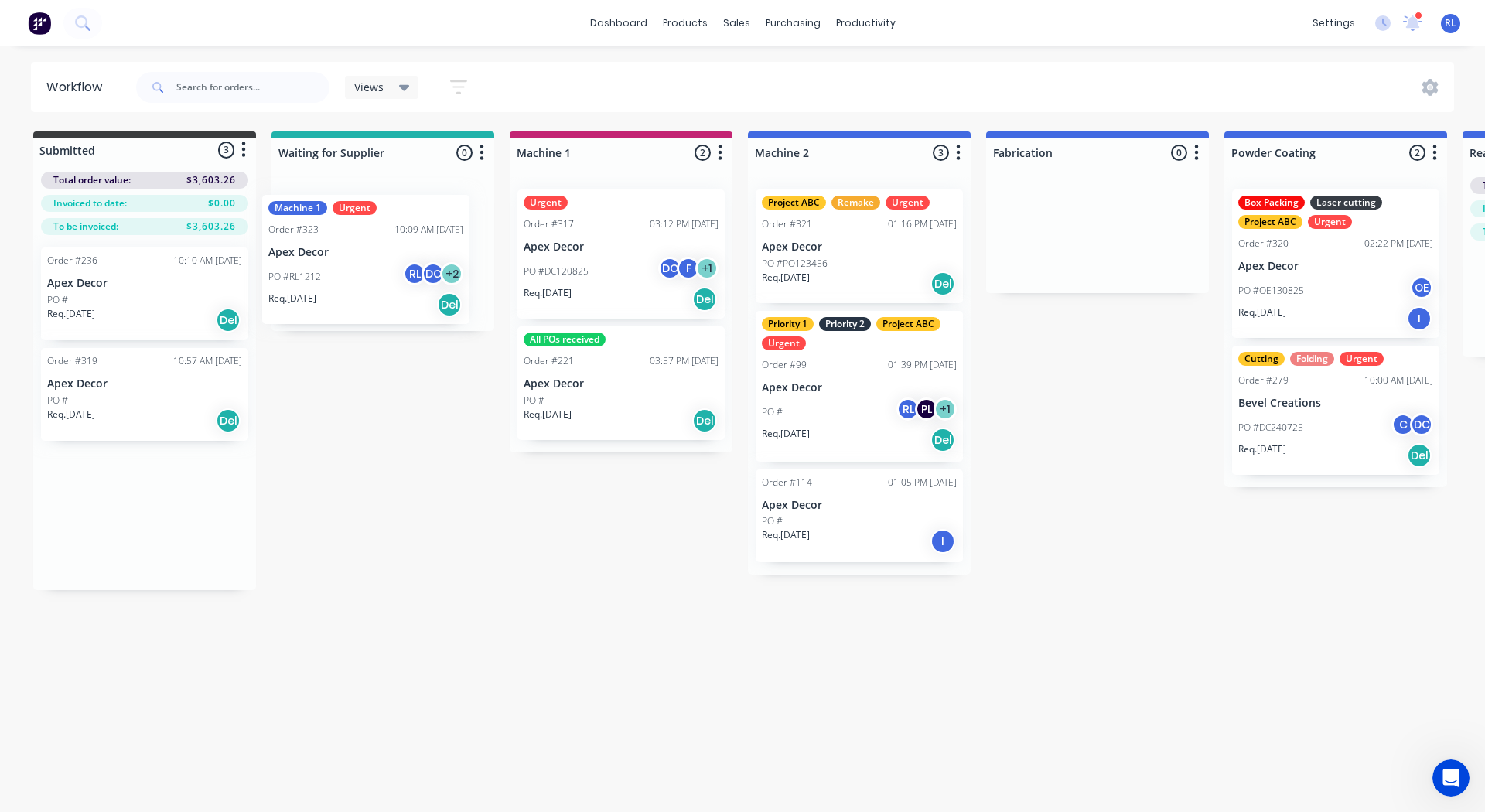
drag, startPoint x: 114, startPoint y: 490, endPoint x: 371, endPoint y: 208, distance: 381.5
click at [371, 208] on div "Submitted 3 Status colour #3A3C3E hex #3A3C3E Save Cancel Summaries Total order…" at bounding box center [1054, 361] width 2131 height 459
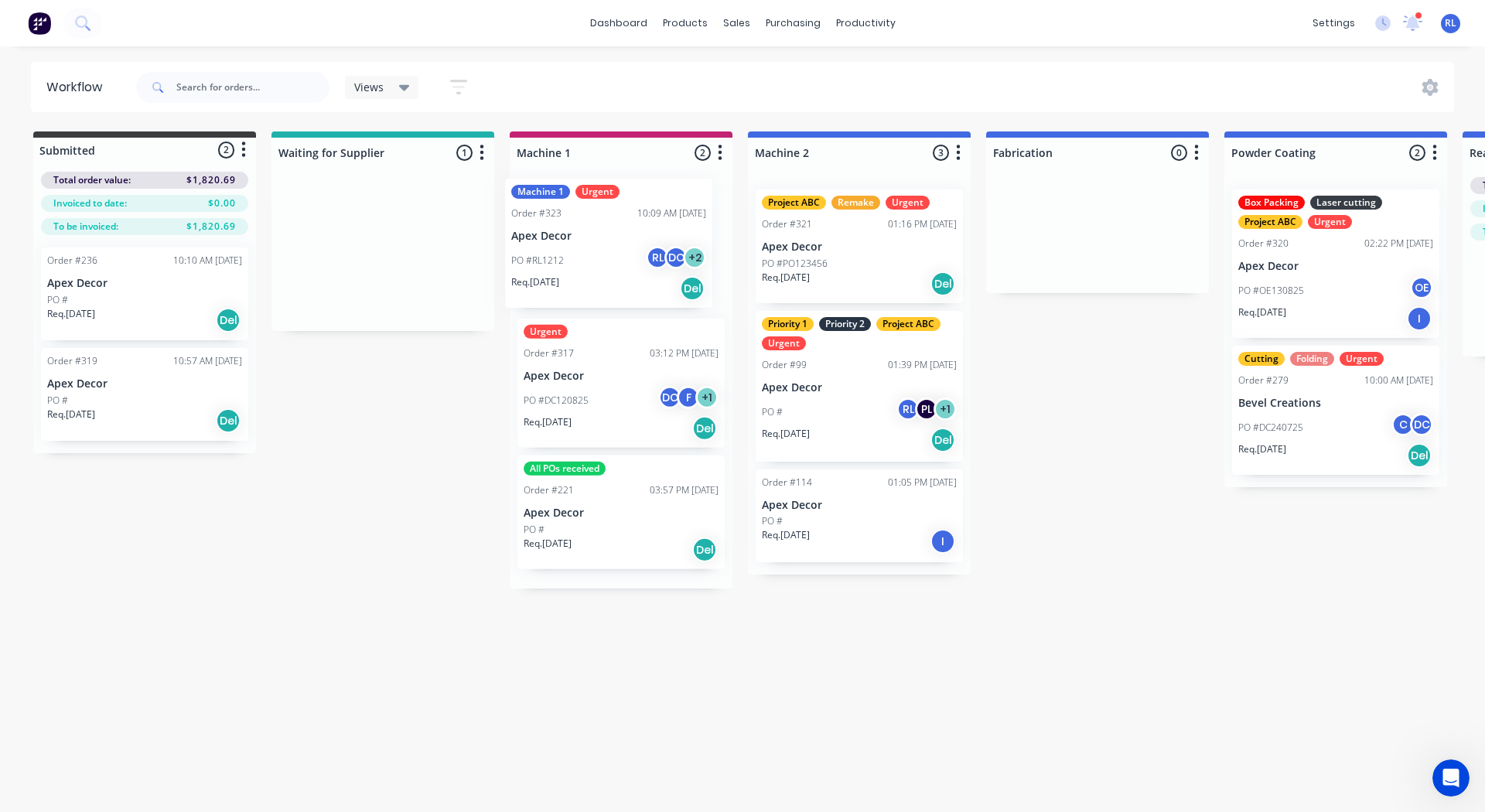
drag, startPoint x: 376, startPoint y: 232, endPoint x: 608, endPoint y: 220, distance: 232.3
click at [608, 220] on div "Submitted 2 Status colour #3A3C3E hex #3A3C3E Save Cancel Summaries Total order…" at bounding box center [1054, 360] width 2131 height 457
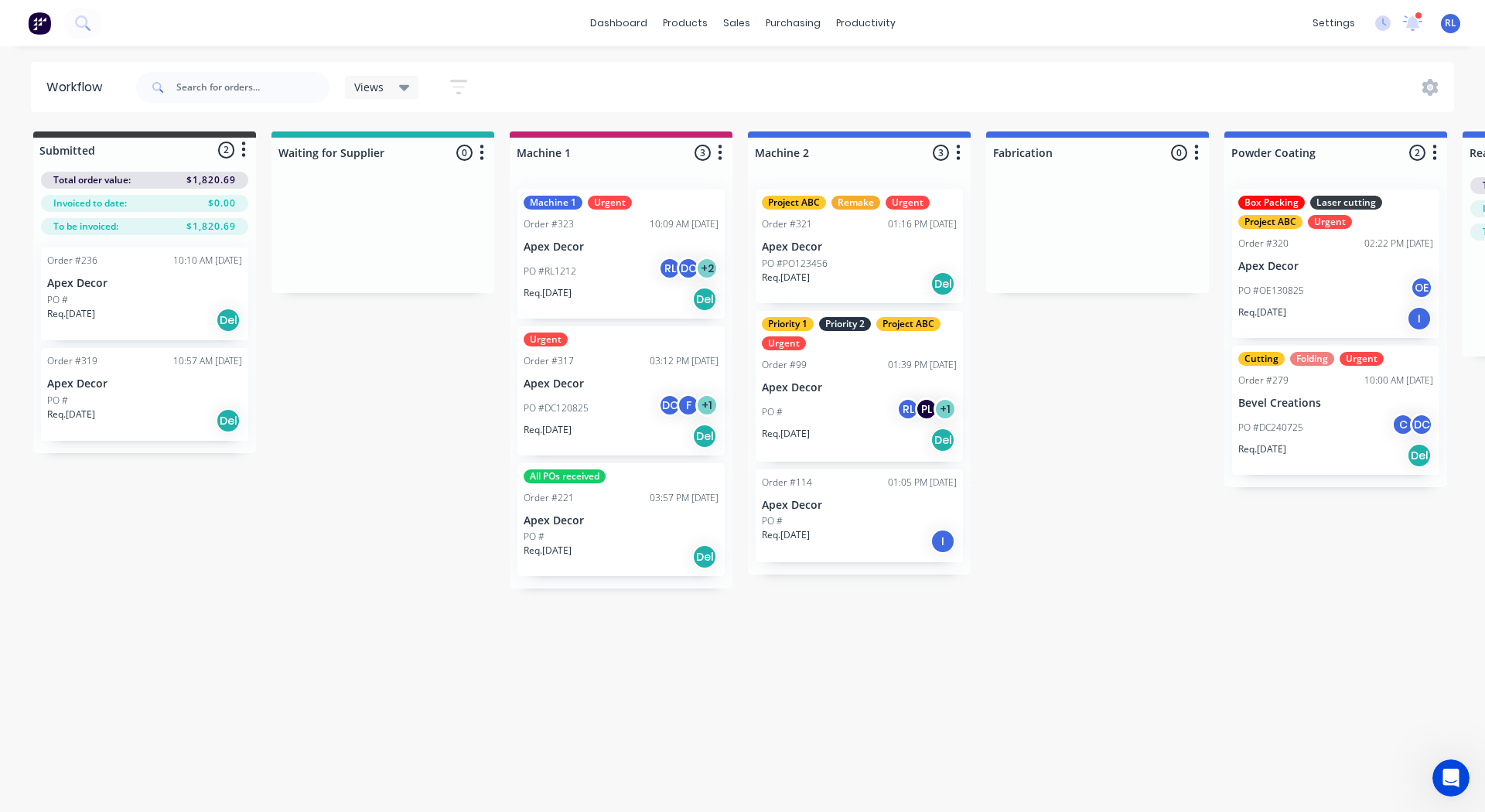
click at [632, 246] on p "Apex Decor" at bounding box center [621, 247] width 195 height 13
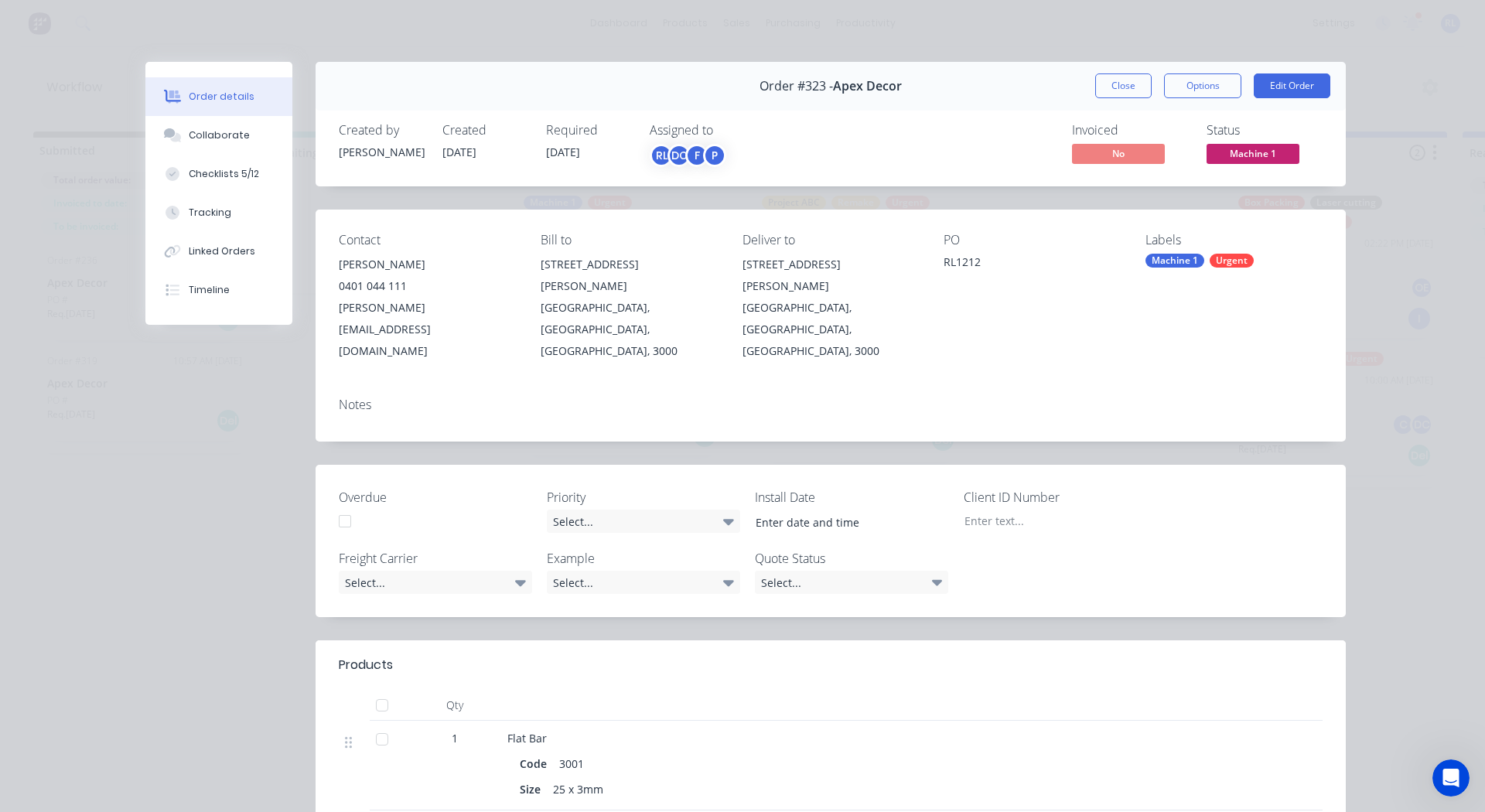
click at [632, 246] on div "Bill to" at bounding box center [629, 240] width 177 height 15
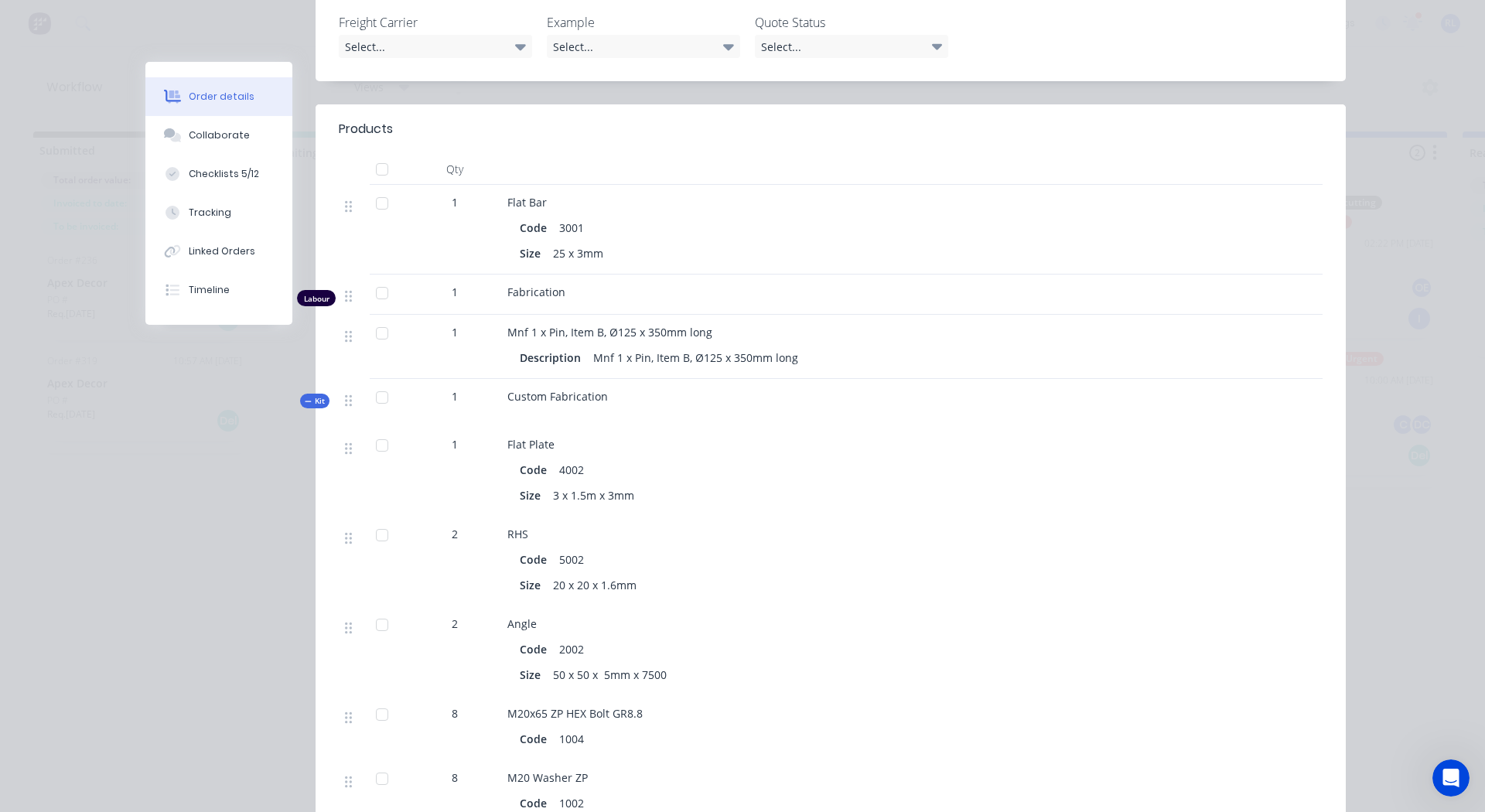
scroll to position [536, 0]
click at [190, 215] on div "Tracking" at bounding box center [210, 212] width 43 height 14
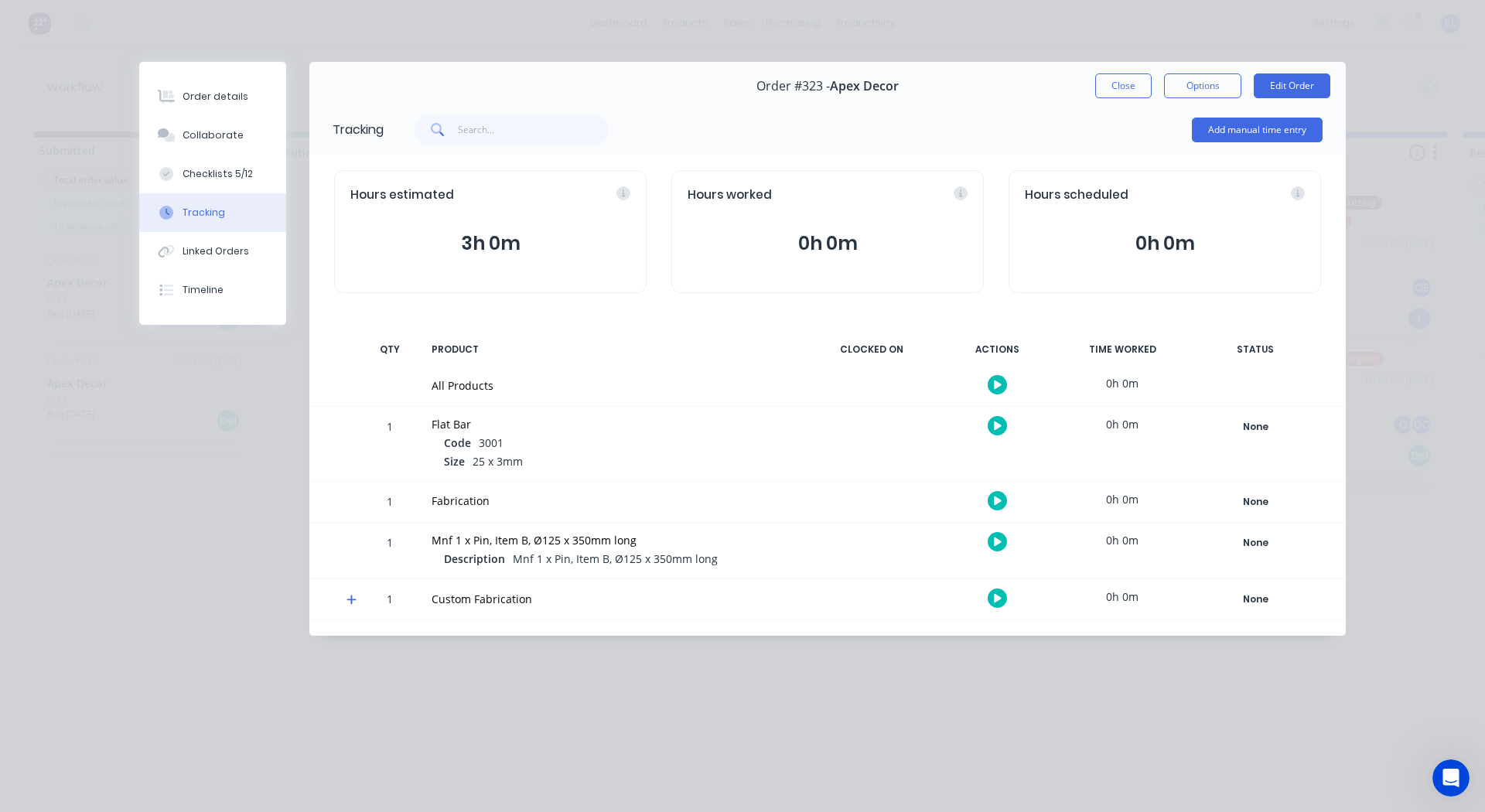
scroll to position [0, 0]
click at [993, 428] on button "button" at bounding box center [997, 425] width 19 height 19
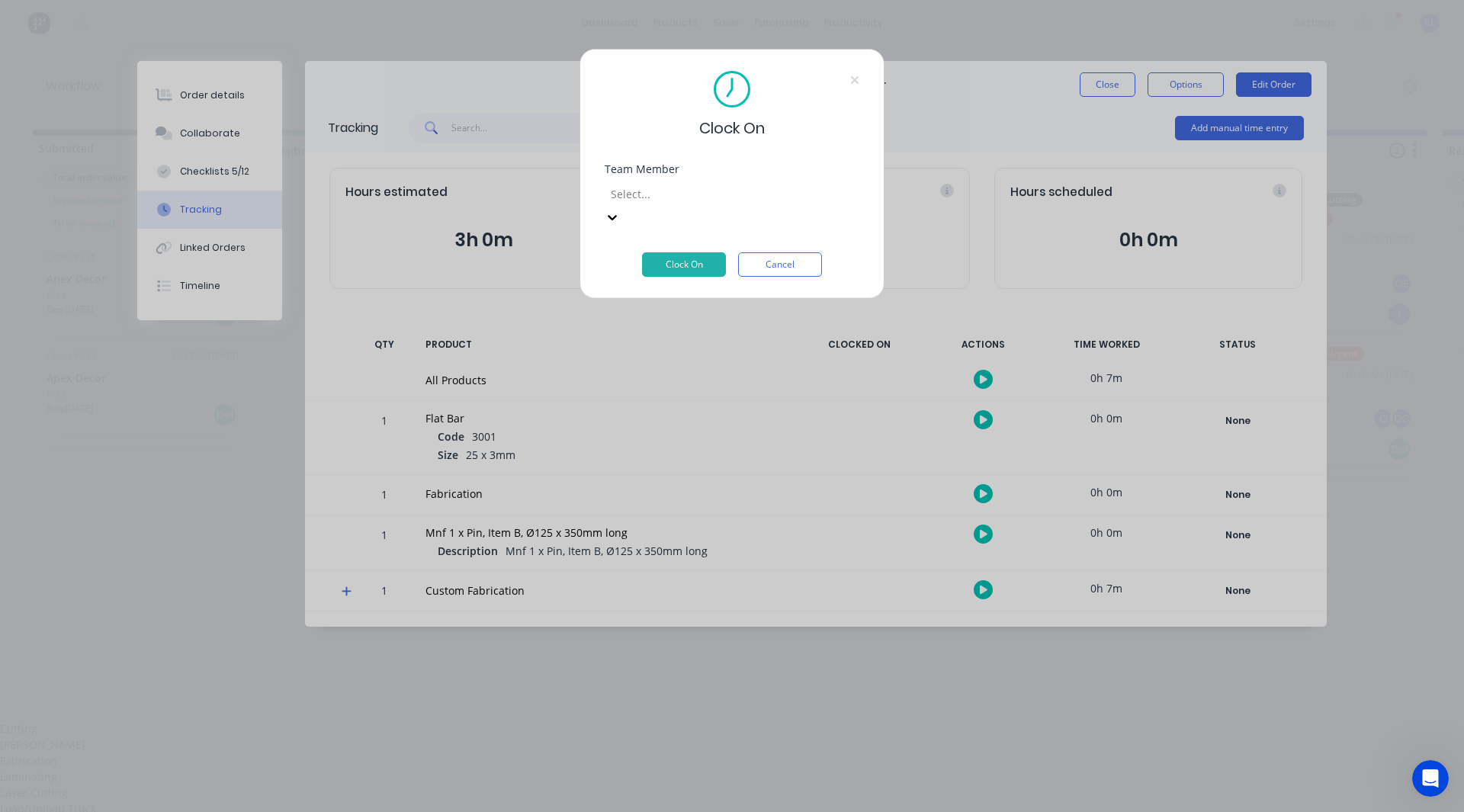
click at [696, 189] on div at bounding box center [719, 194] width 220 height 19
click at [662, 736] on div "[PERSON_NAME]" at bounding box center [726, 744] width 1453 height 16
click at [695, 252] on button "Clock On" at bounding box center [684, 264] width 84 height 24
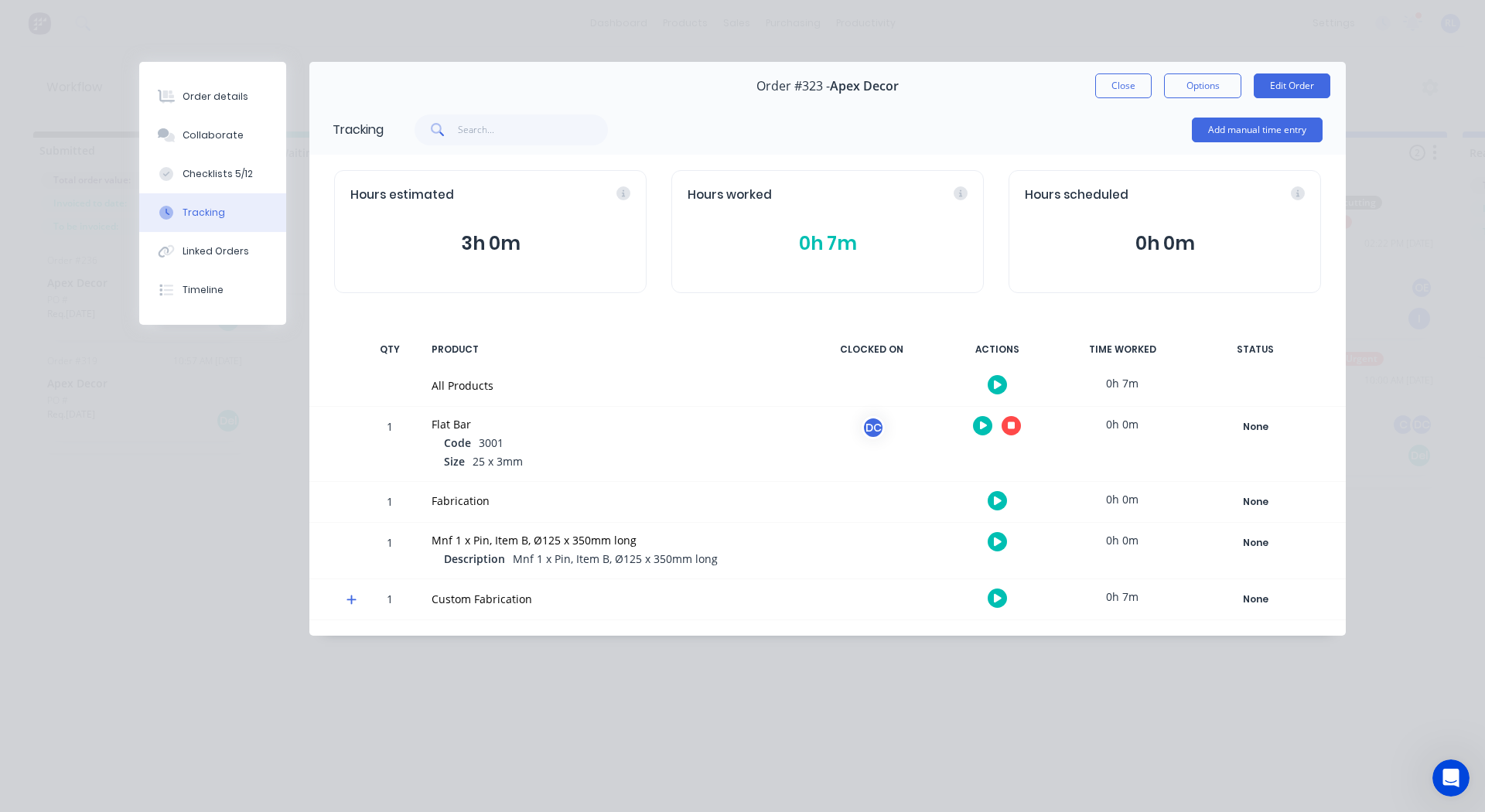
click at [1013, 425] on icon "button" at bounding box center [1011, 426] width 7 height 7
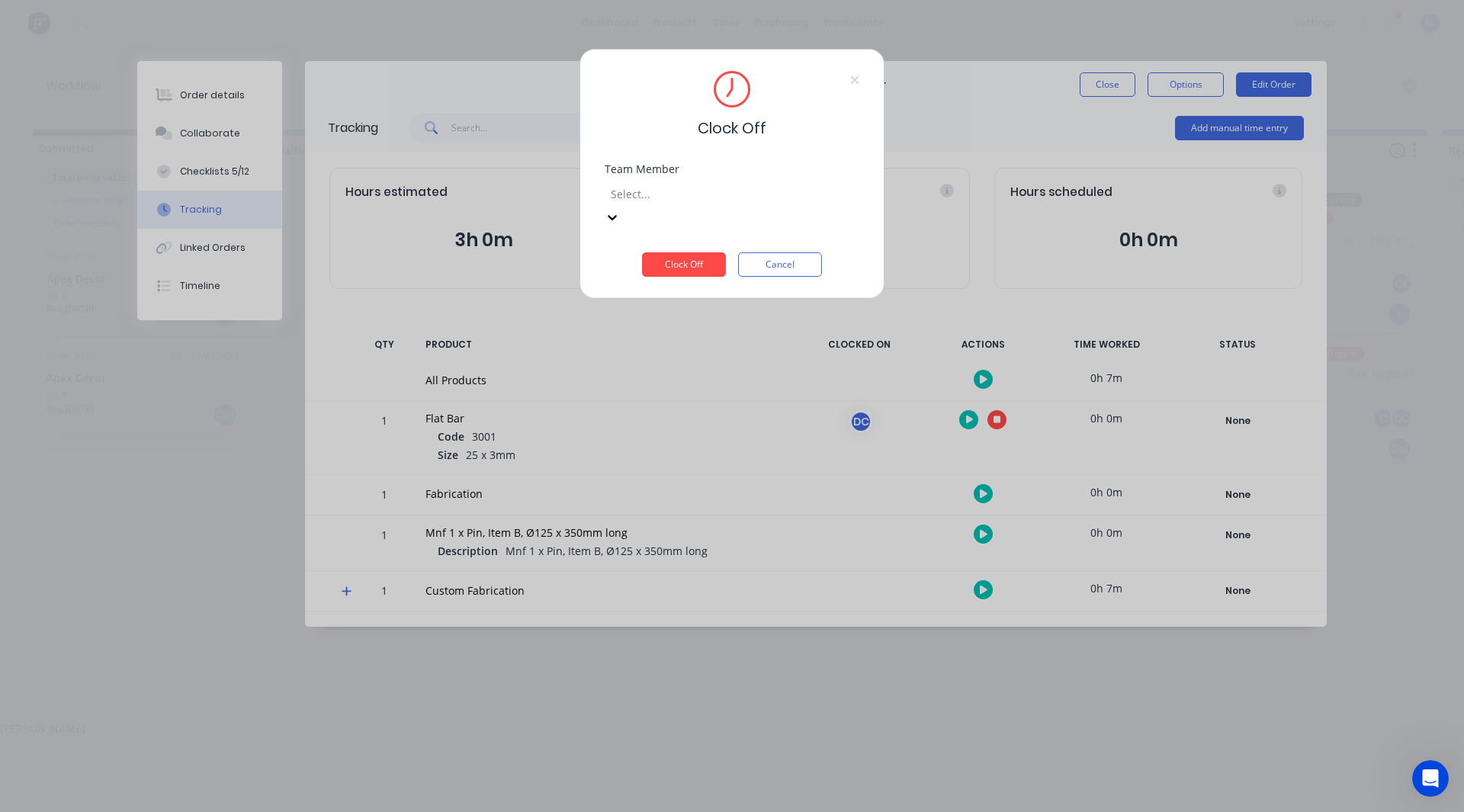
click at [721, 192] on div at bounding box center [719, 194] width 220 height 19
click at [697, 720] on div "[PERSON_NAME]" at bounding box center [726, 728] width 1453 height 16
click at [695, 252] on button "Clock Off" at bounding box center [684, 264] width 84 height 24
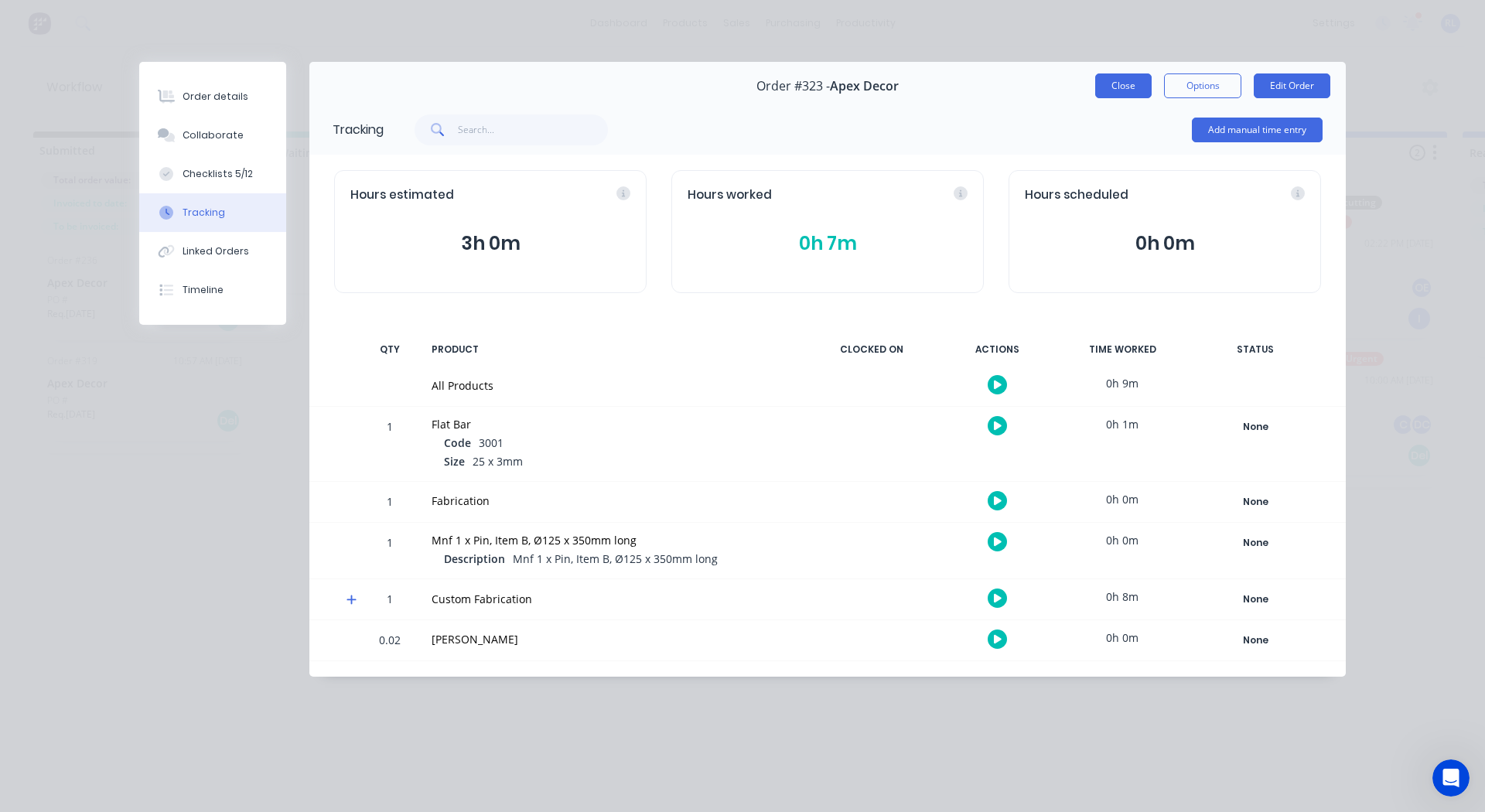
click at [1123, 83] on button "Close" at bounding box center [1123, 86] width 56 height 25
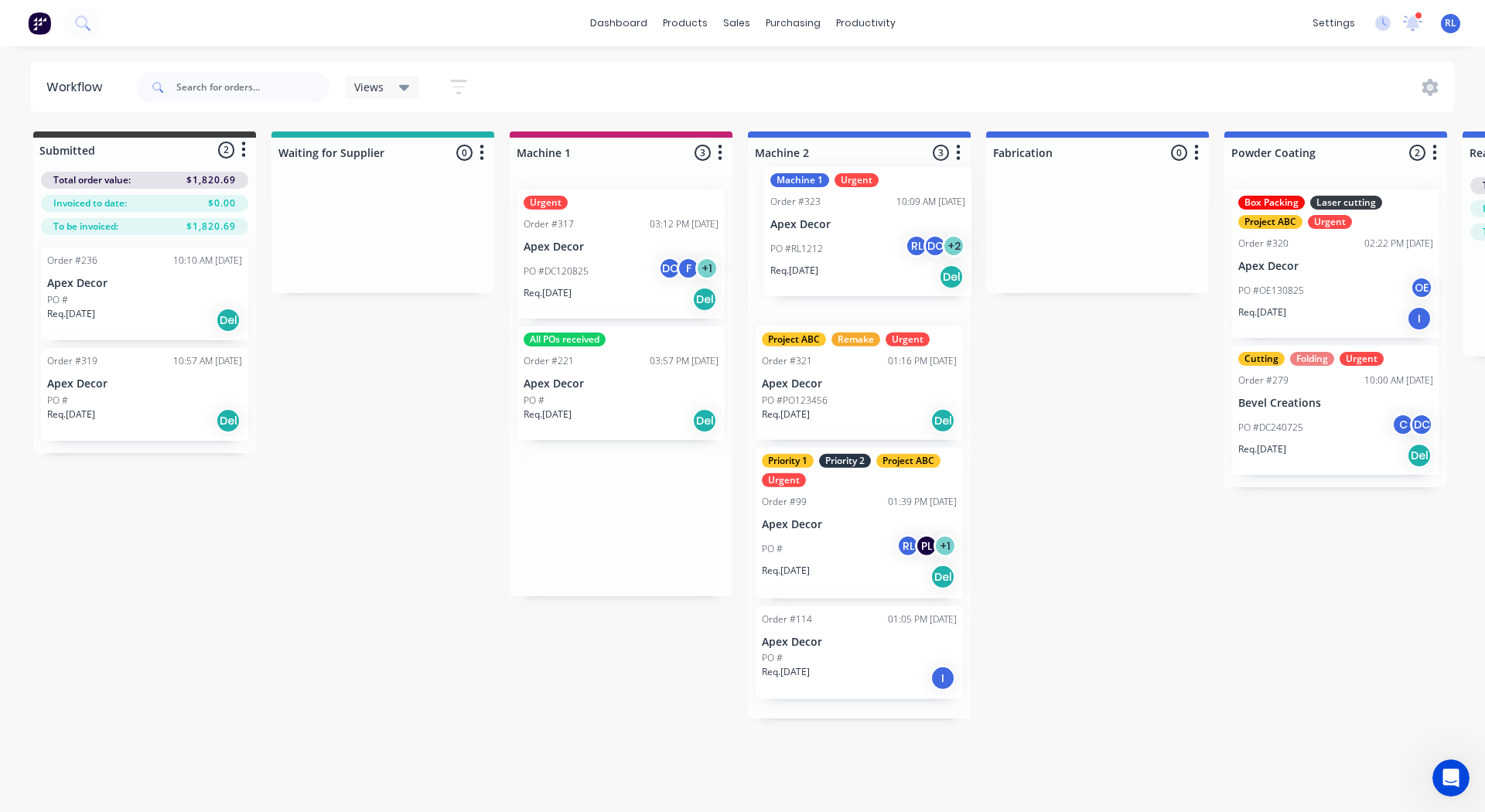
drag, startPoint x: 601, startPoint y: 252, endPoint x: 855, endPoint y: 229, distance: 255.0
click at [855, 229] on div "Submitted 2 Status colour #3A3C3E hex #3A3C3E Save Cancel Summaries Total order…" at bounding box center [1054, 424] width 2131 height 587
click at [562, 246] on p "Apex Decor" at bounding box center [621, 247] width 195 height 13
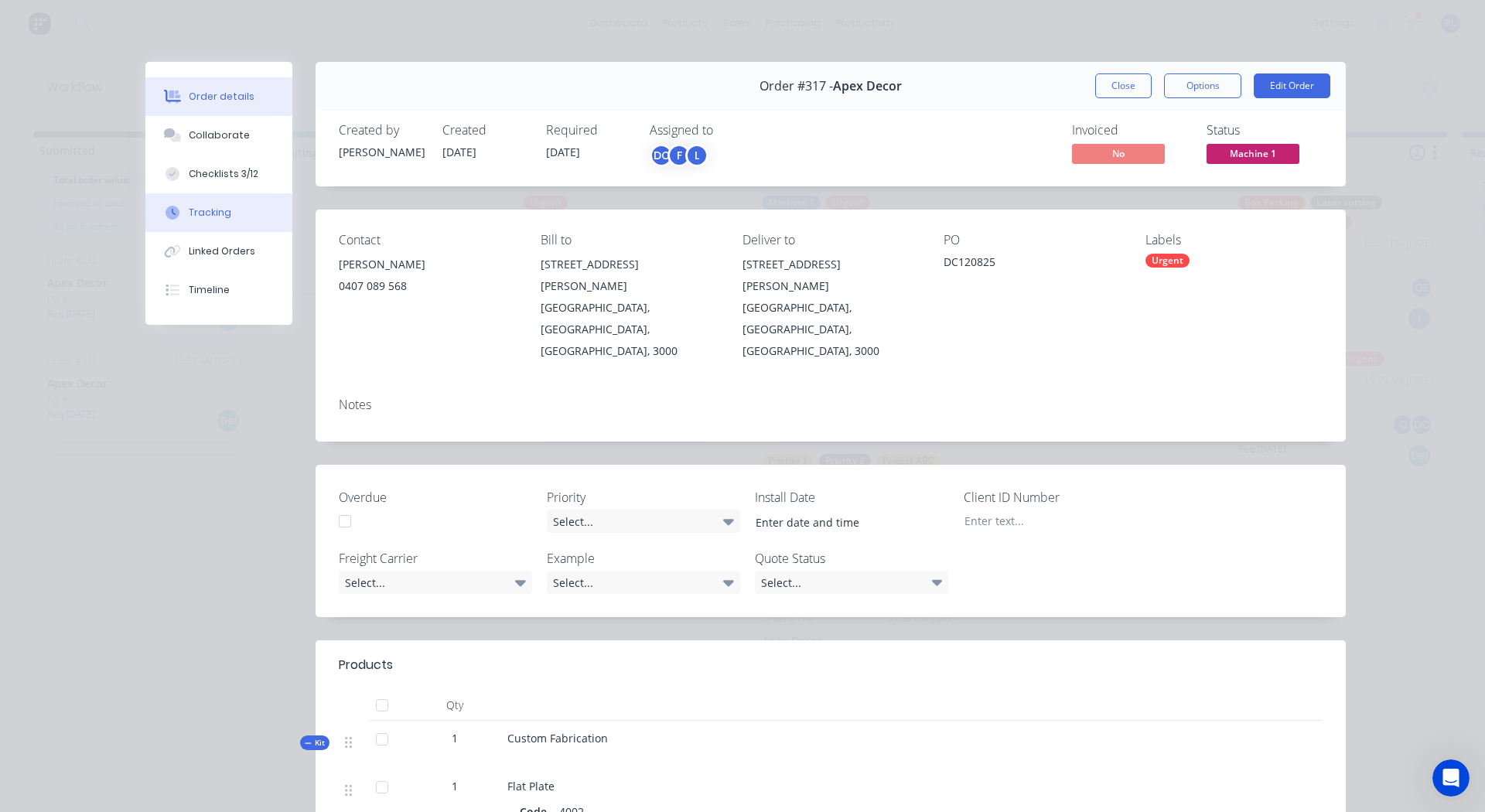
click at [223, 210] on button "Tracking" at bounding box center [219, 212] width 147 height 39
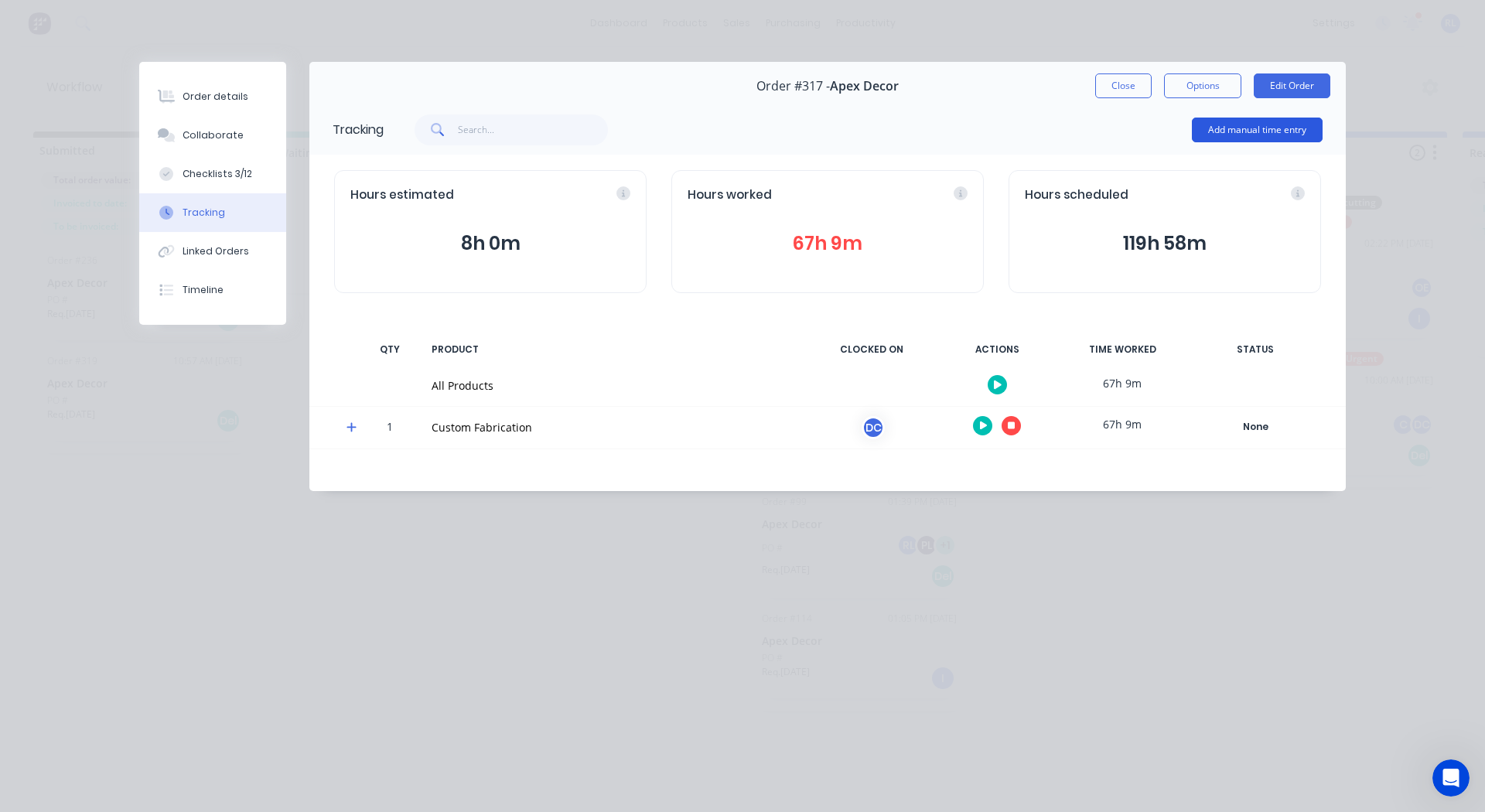
click at [1227, 125] on button "Add manual time entry" at bounding box center [1257, 130] width 130 height 25
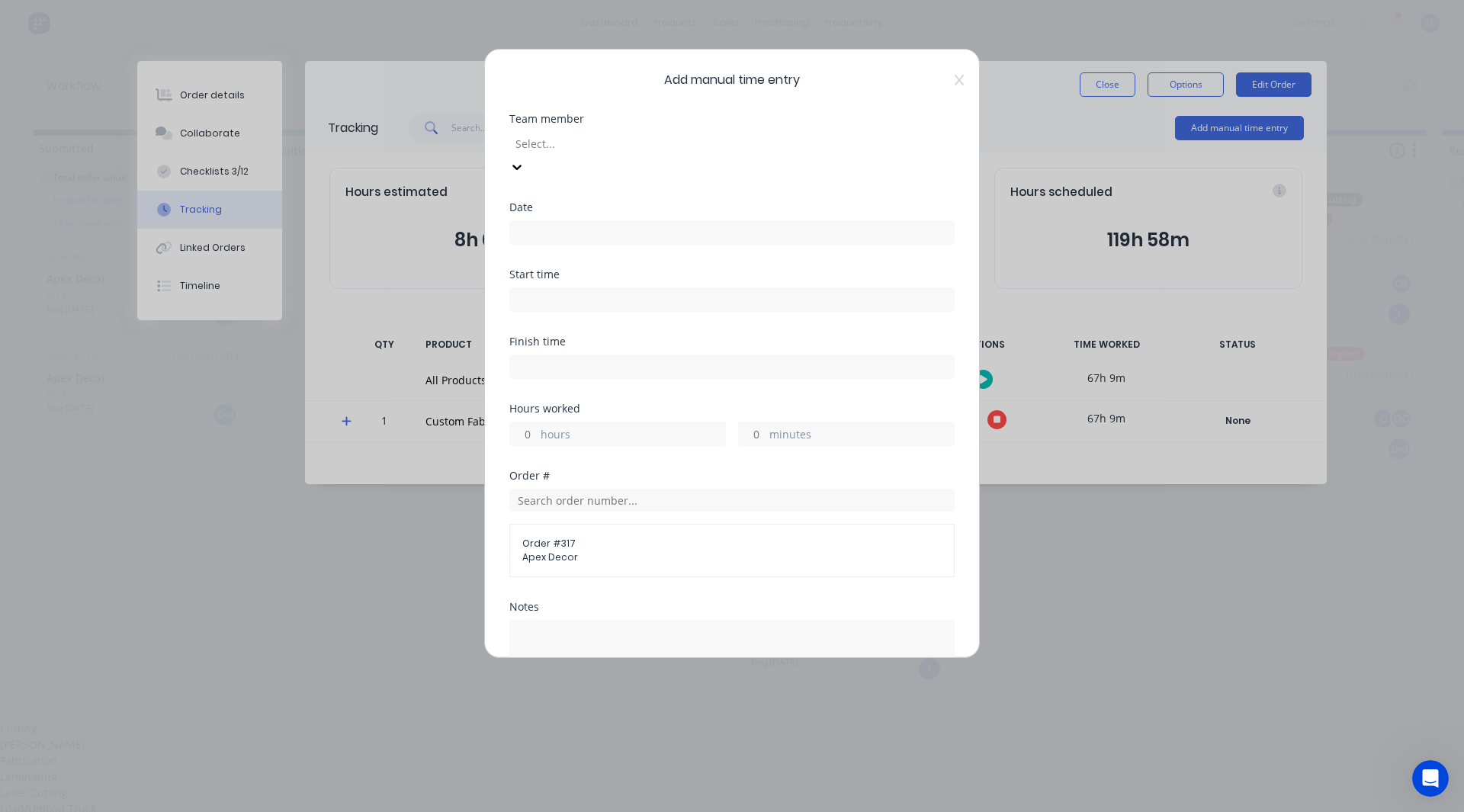
click at [733, 151] on div at bounding box center [624, 143] width 220 height 19
click at [692, 736] on div "[PERSON_NAME]" at bounding box center [726, 744] width 1453 height 16
click at [561, 221] on input at bounding box center [732, 233] width 444 height 23
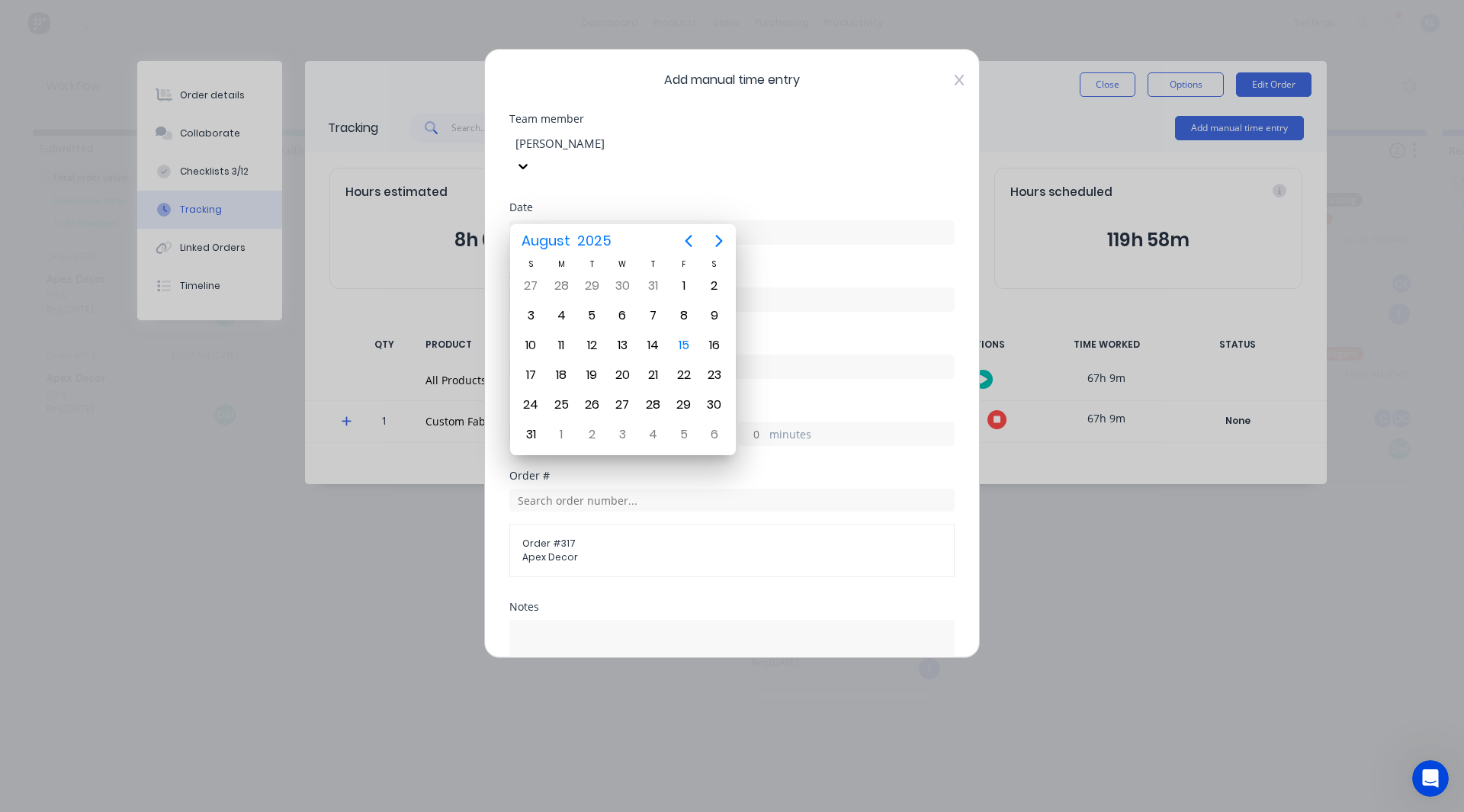
click at [955, 79] on icon at bounding box center [959, 80] width 9 height 12
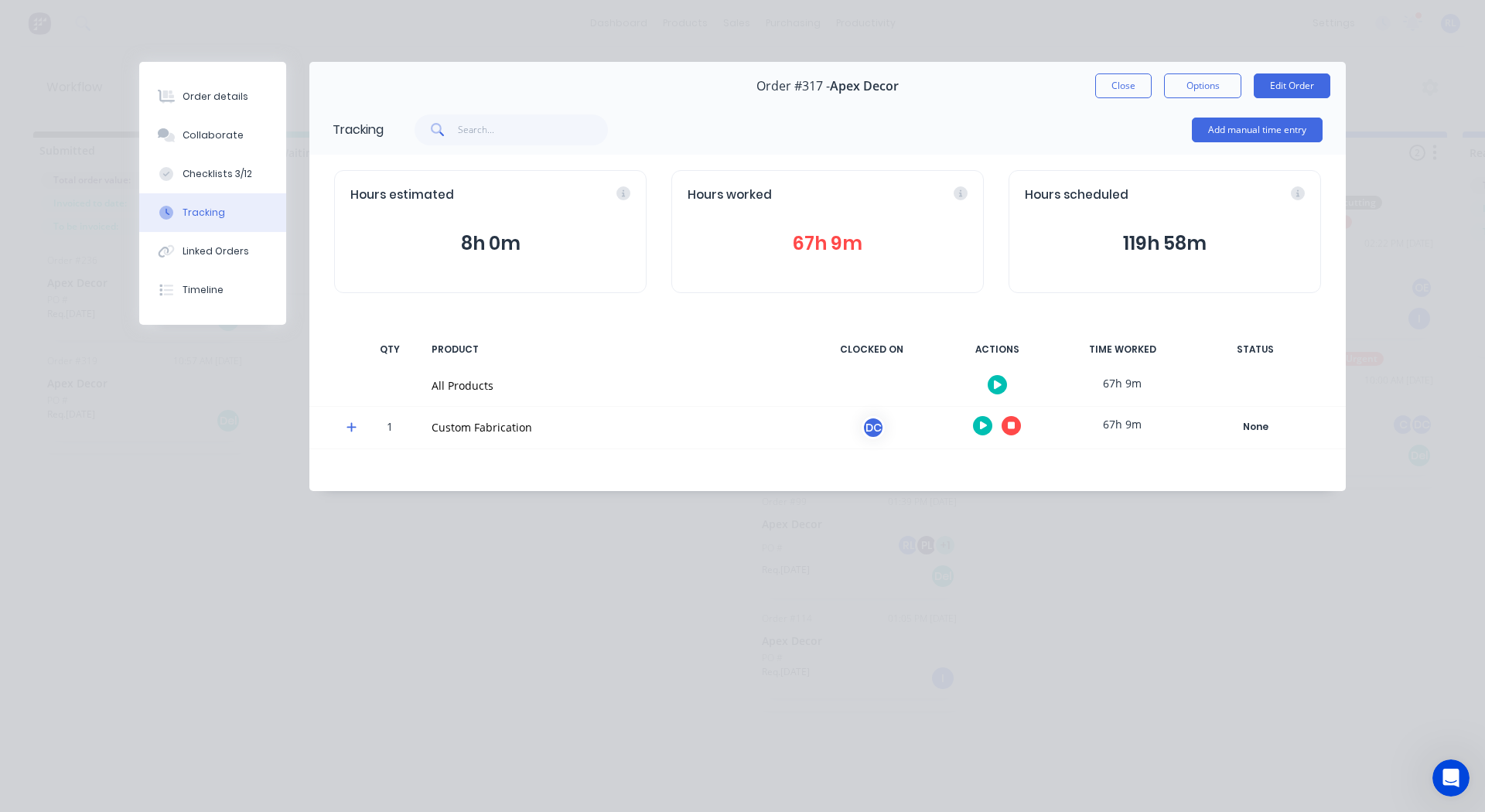
click at [1015, 432] on button "button" at bounding box center [1010, 425] width 19 height 19
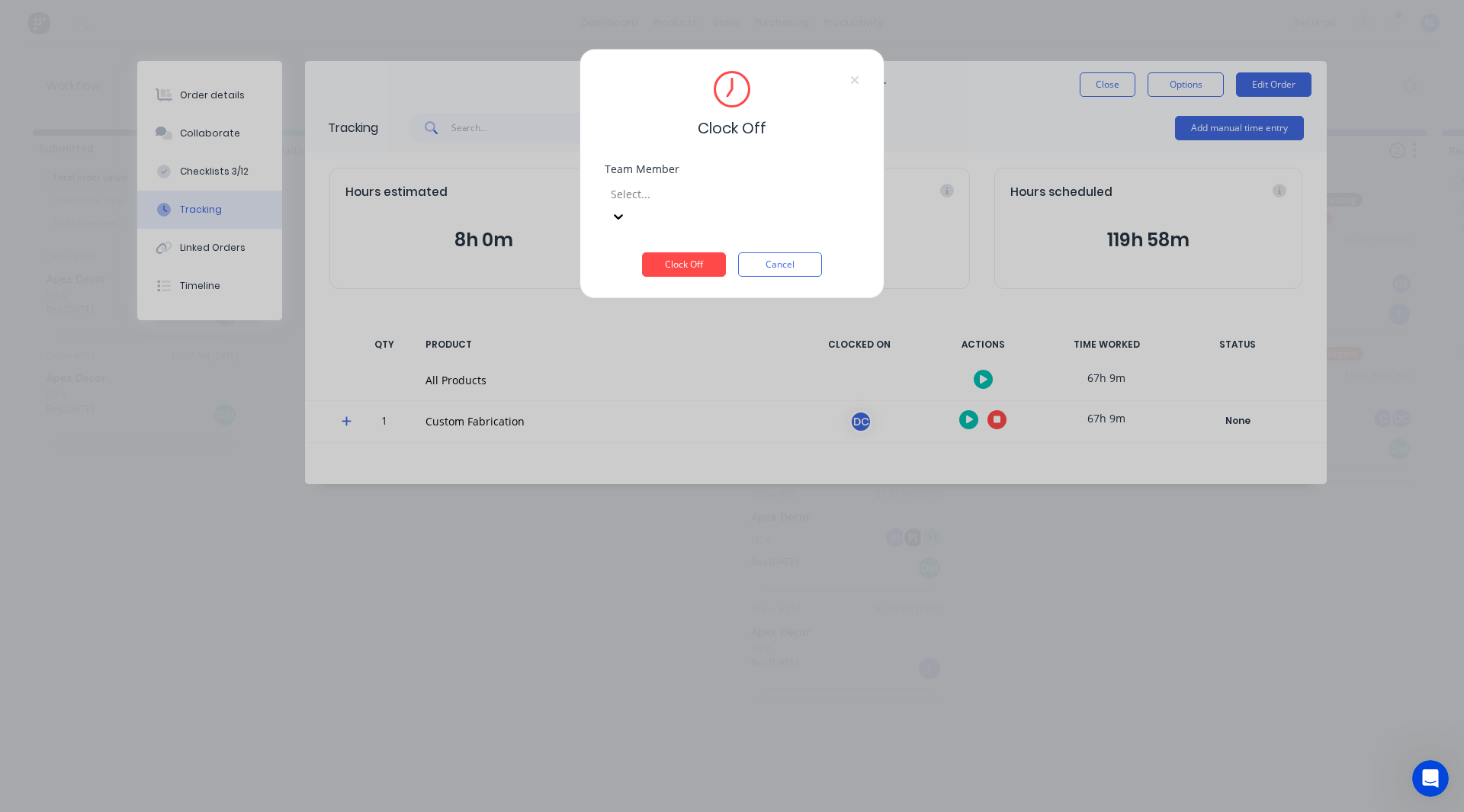
click at [699, 199] on div at bounding box center [719, 194] width 220 height 19
click at [670, 720] on div "[PERSON_NAME]" at bounding box center [726, 728] width 1453 height 16
click at [671, 252] on button "Clock Off" at bounding box center [684, 264] width 84 height 24
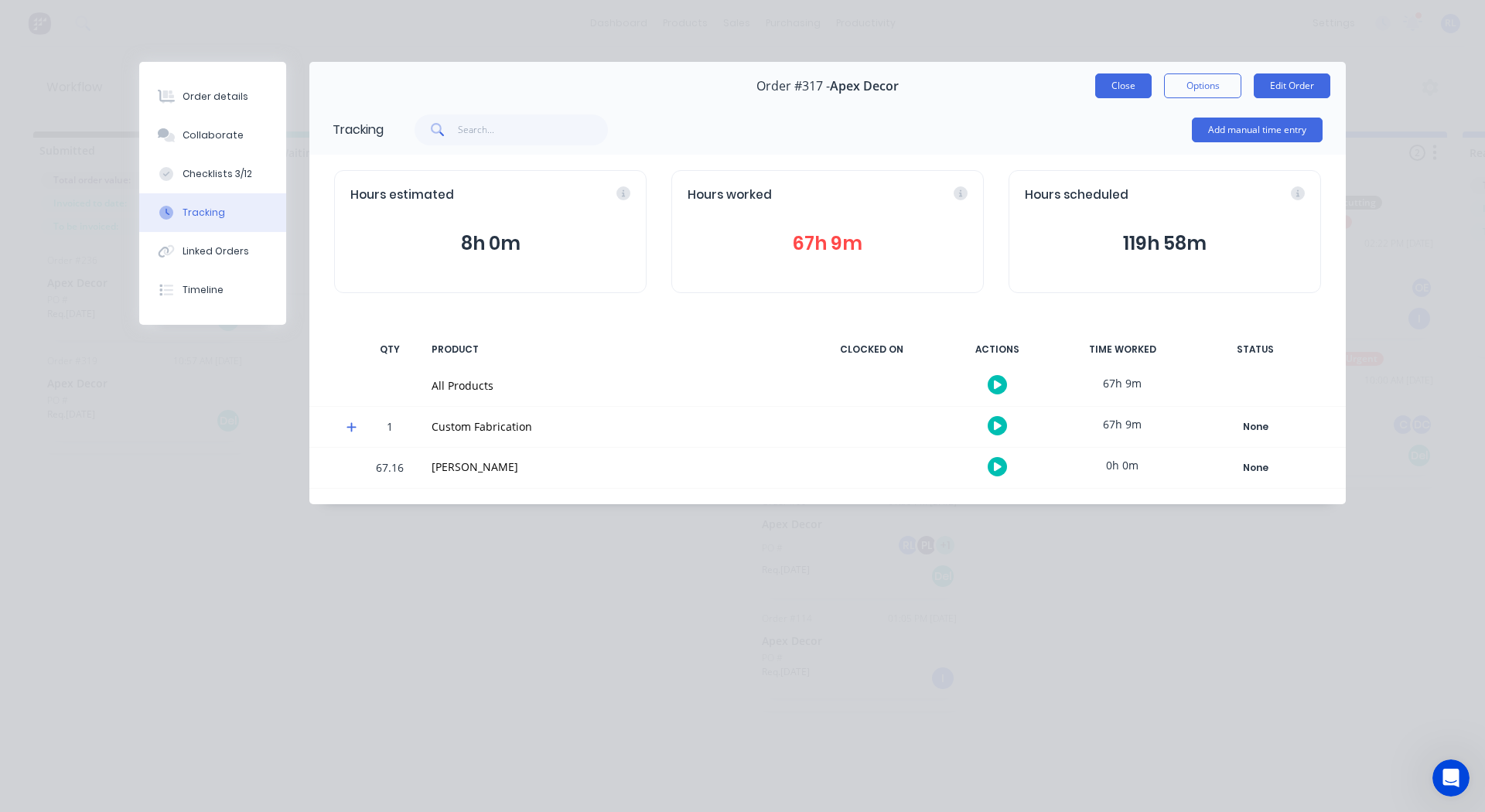
click at [1128, 92] on button "Close" at bounding box center [1123, 86] width 56 height 25
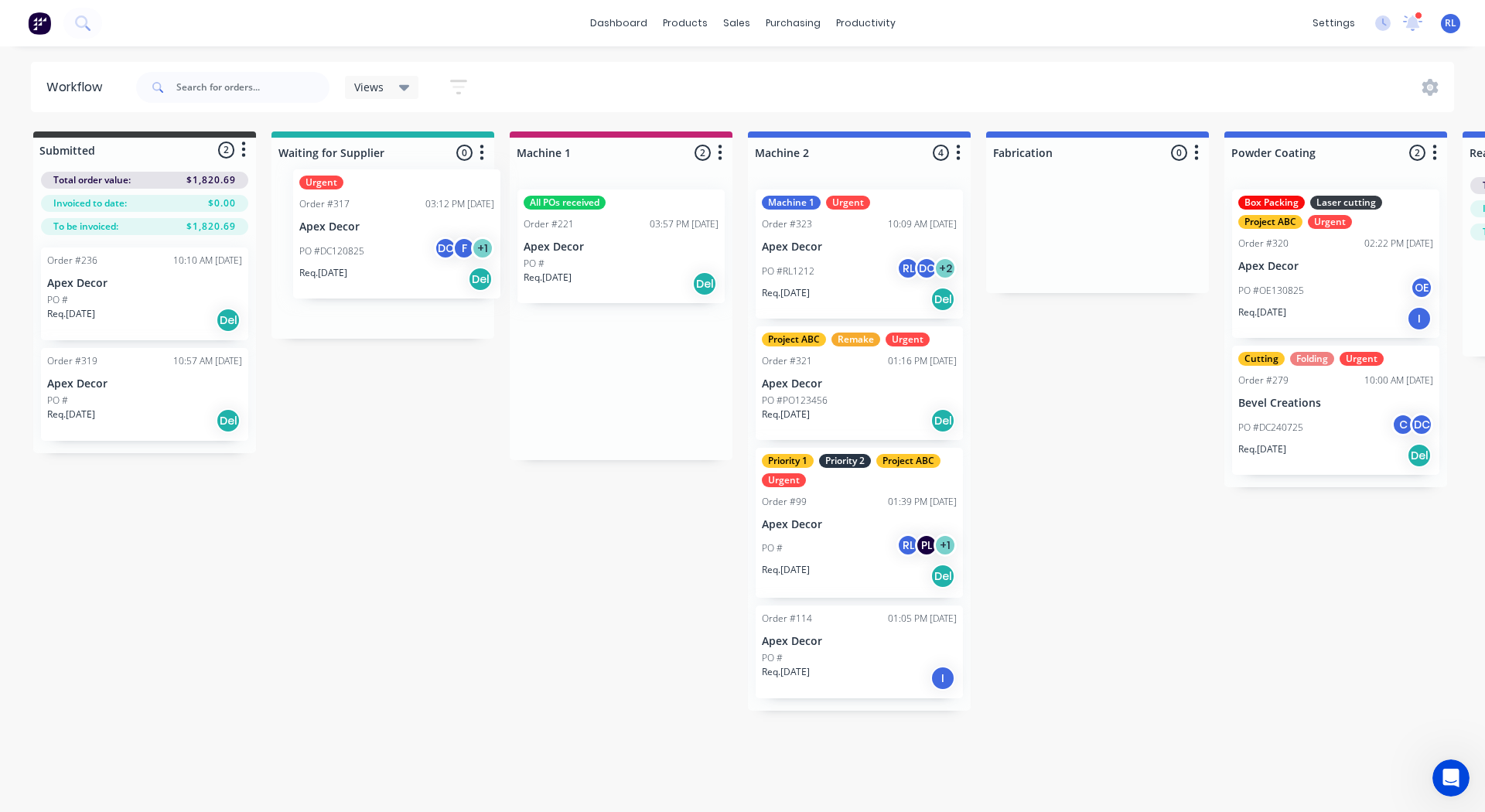
drag, startPoint x: 577, startPoint y: 257, endPoint x: 324, endPoint y: 238, distance: 253.7
click at [324, 238] on div "Submitted 2 Status colour #3A3C3E hex #3A3C3E Save Cancel Summaries Total order…" at bounding box center [1054, 421] width 2131 height 579
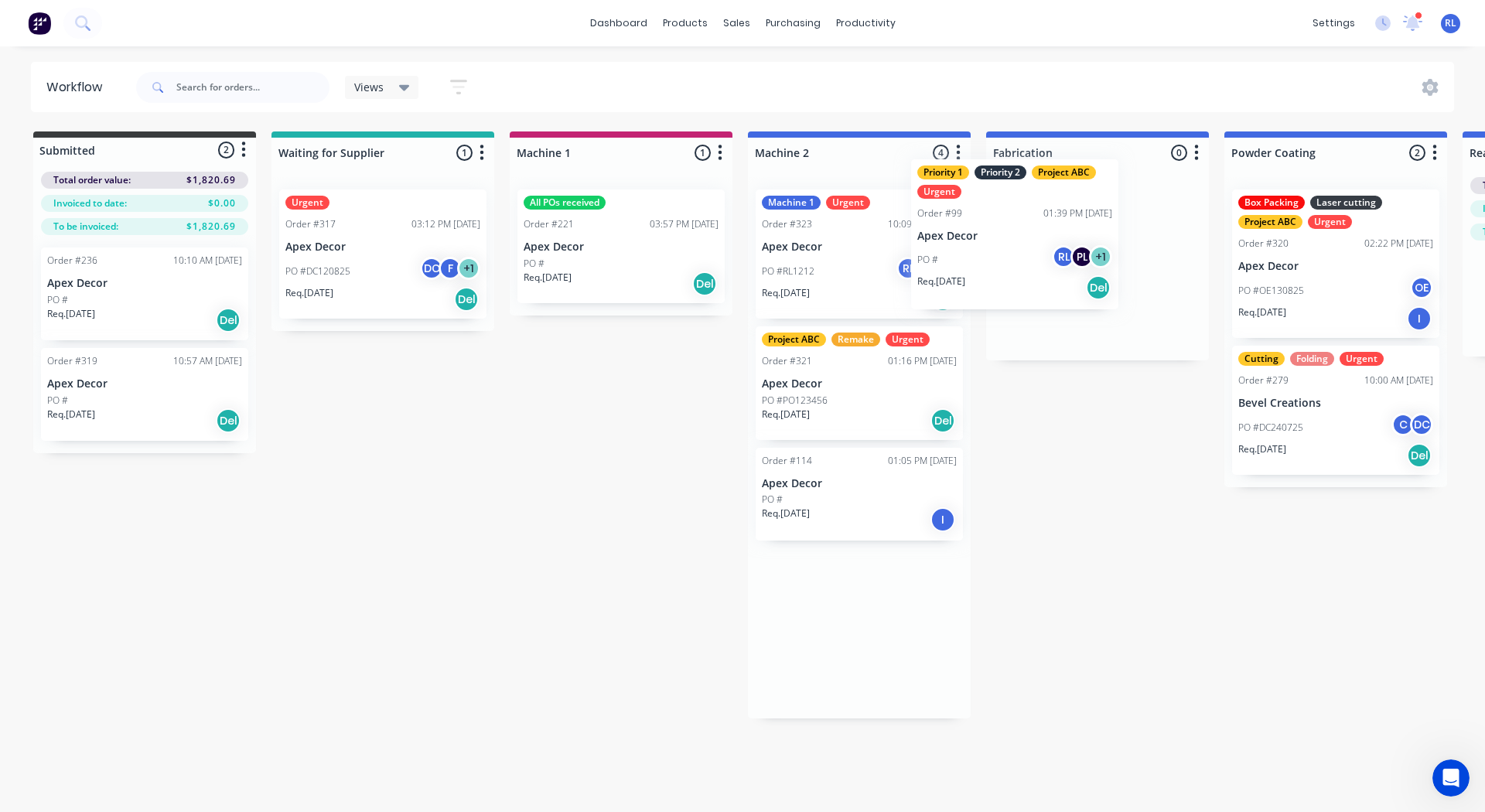
drag, startPoint x: 932, startPoint y: 501, endPoint x: 1096, endPoint y: 192, distance: 349.8
click at [1096, 192] on div "Submitted 2 Status colour #3A3C3E hex #3A3C3E Save Cancel Summaries Total order…" at bounding box center [1054, 424] width 2131 height 587
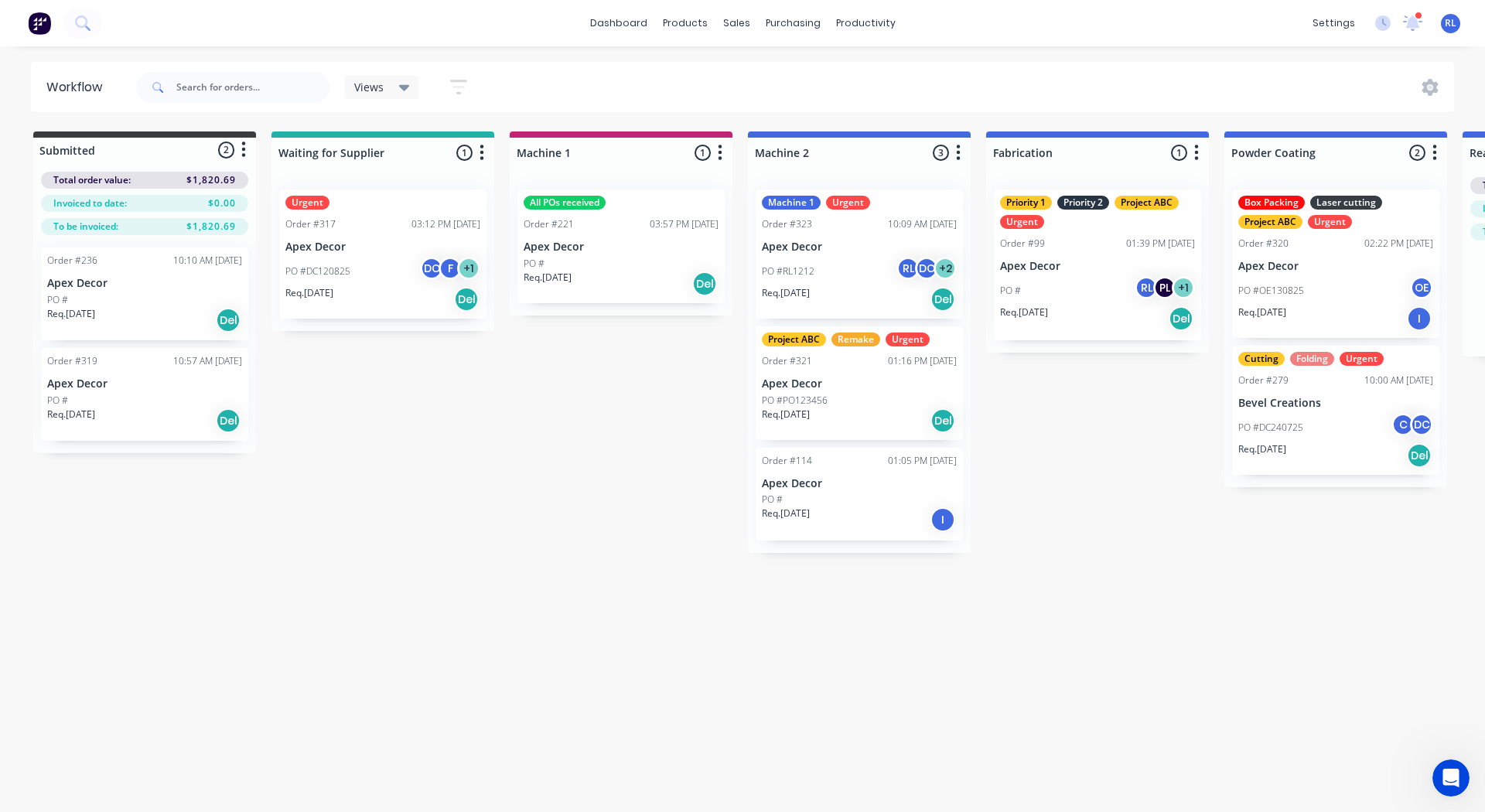
click at [1200, 151] on button "button" at bounding box center [1196, 153] width 18 height 18
click at [1121, 258] on button "Delete" at bounding box center [1128, 262] width 154 height 26
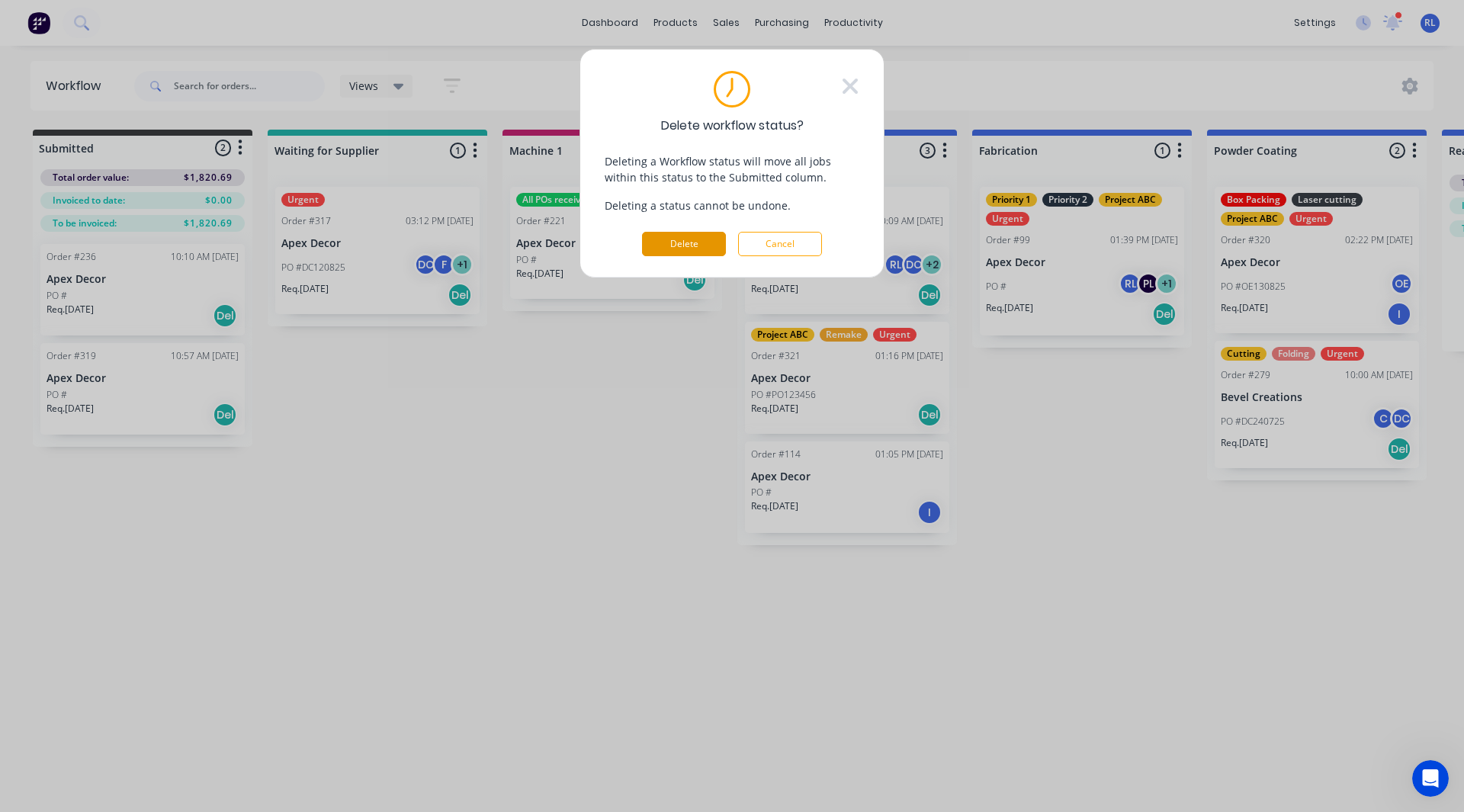
click at [678, 248] on button "Delete" at bounding box center [684, 244] width 84 height 24
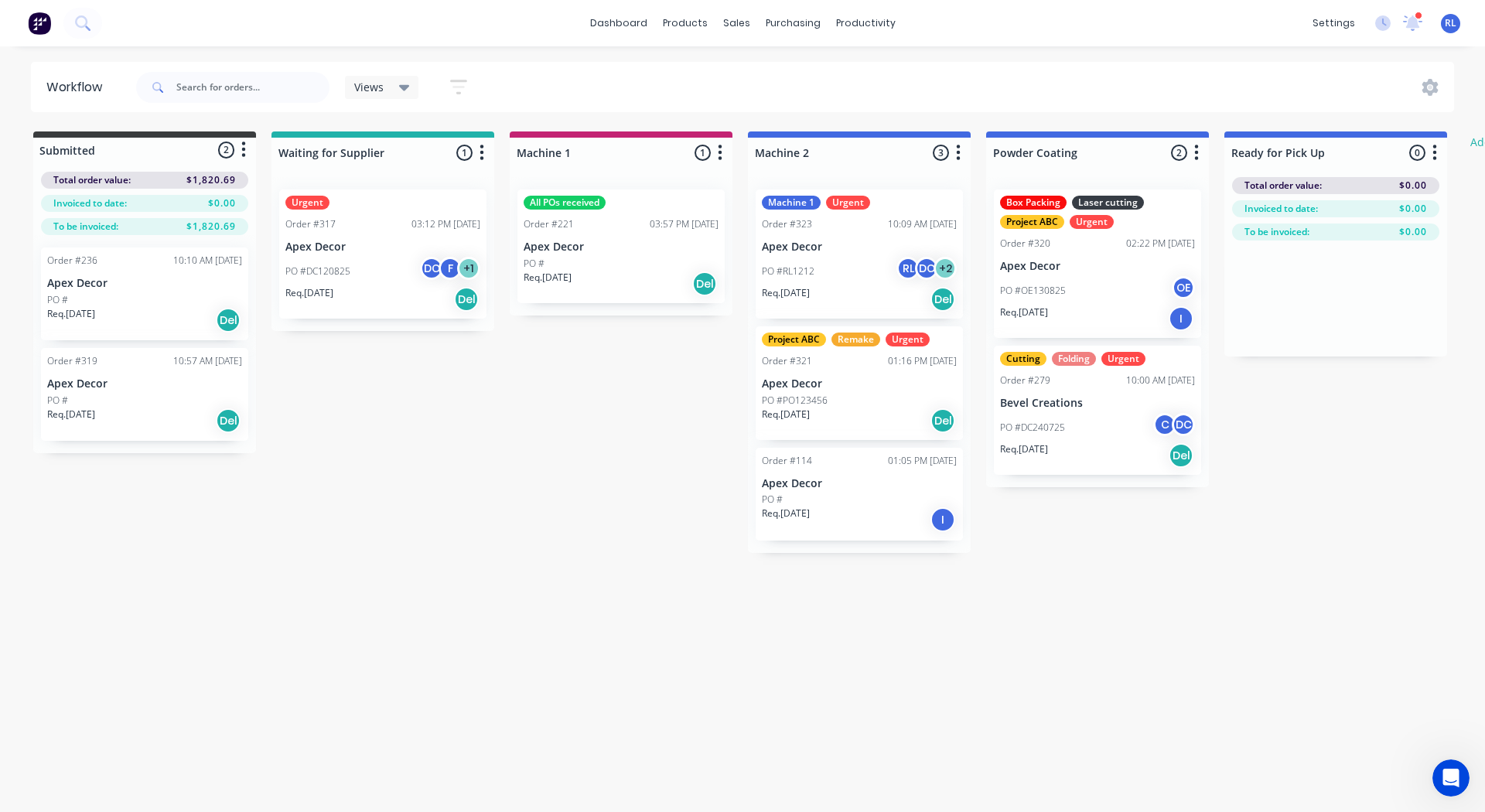
click at [1196, 152] on icon "button" at bounding box center [1197, 152] width 4 height 16
click at [1124, 255] on button "Delete" at bounding box center [1128, 262] width 154 height 26
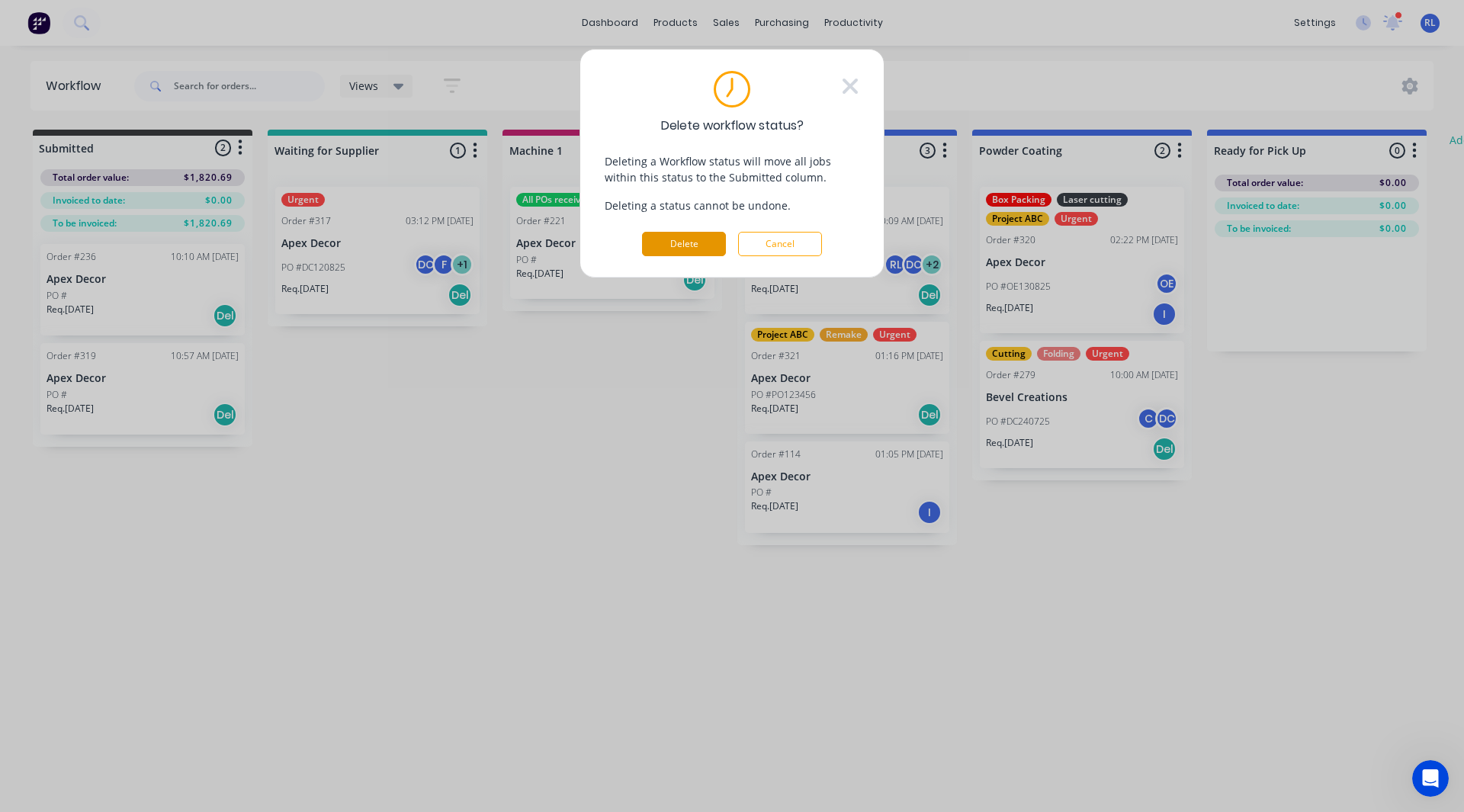
click at [650, 242] on button "Delete" at bounding box center [684, 244] width 84 height 24
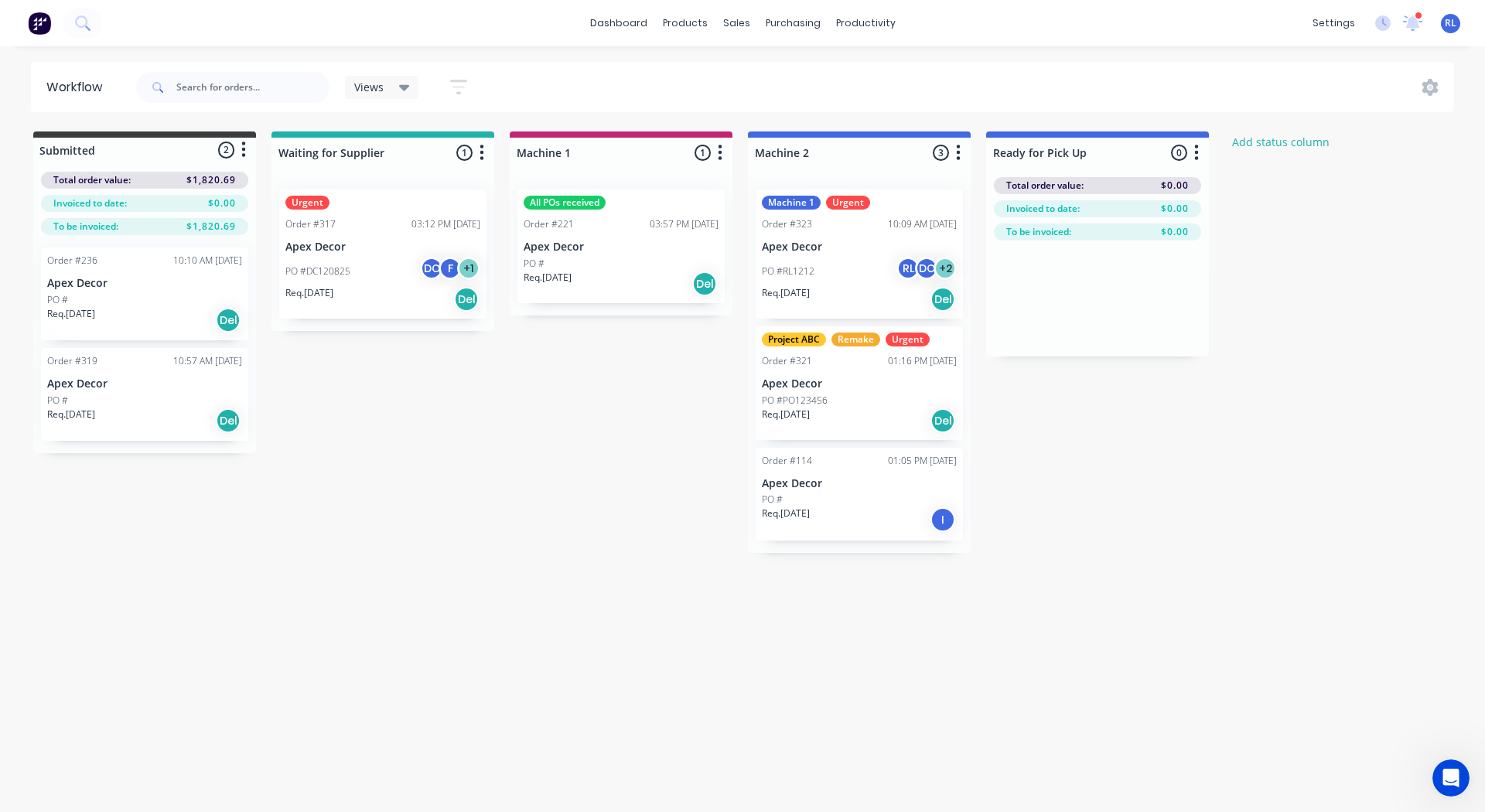
click at [959, 155] on icon "button" at bounding box center [958, 152] width 5 height 19
click at [868, 260] on button "Delete" at bounding box center [890, 262] width 154 height 26
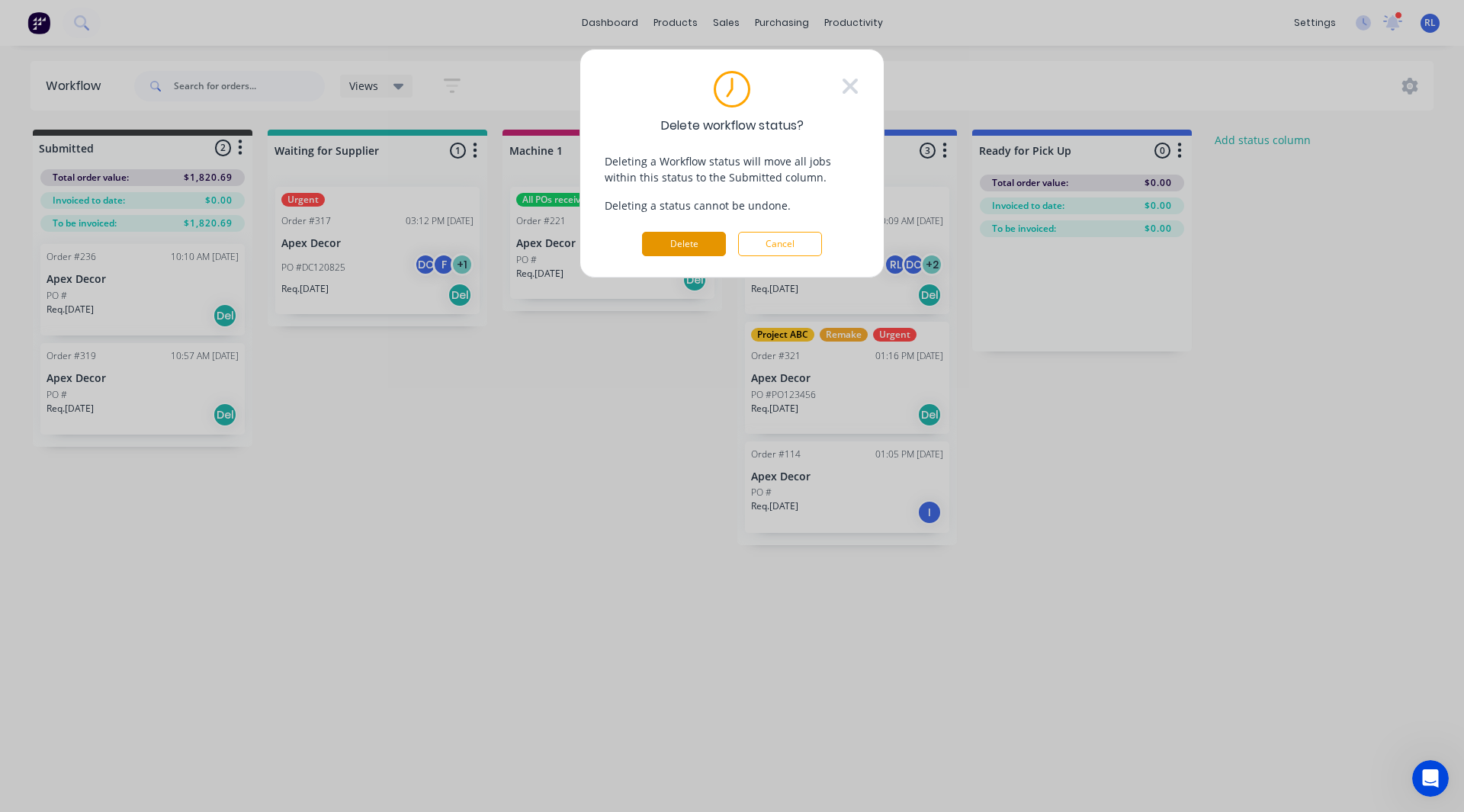
click at [660, 245] on button "Delete" at bounding box center [684, 244] width 84 height 24
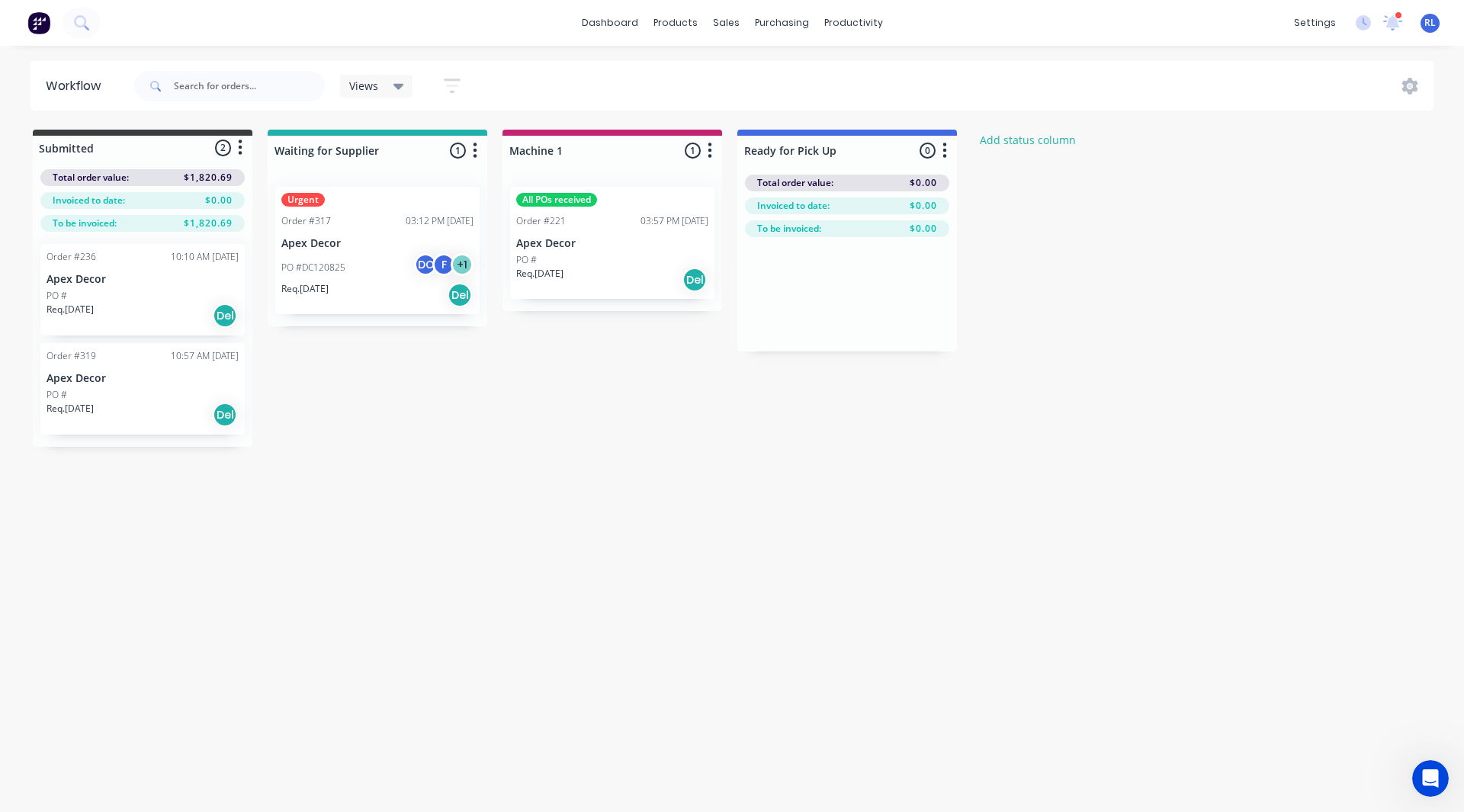
click at [394, 85] on icon at bounding box center [399, 86] width 11 height 6
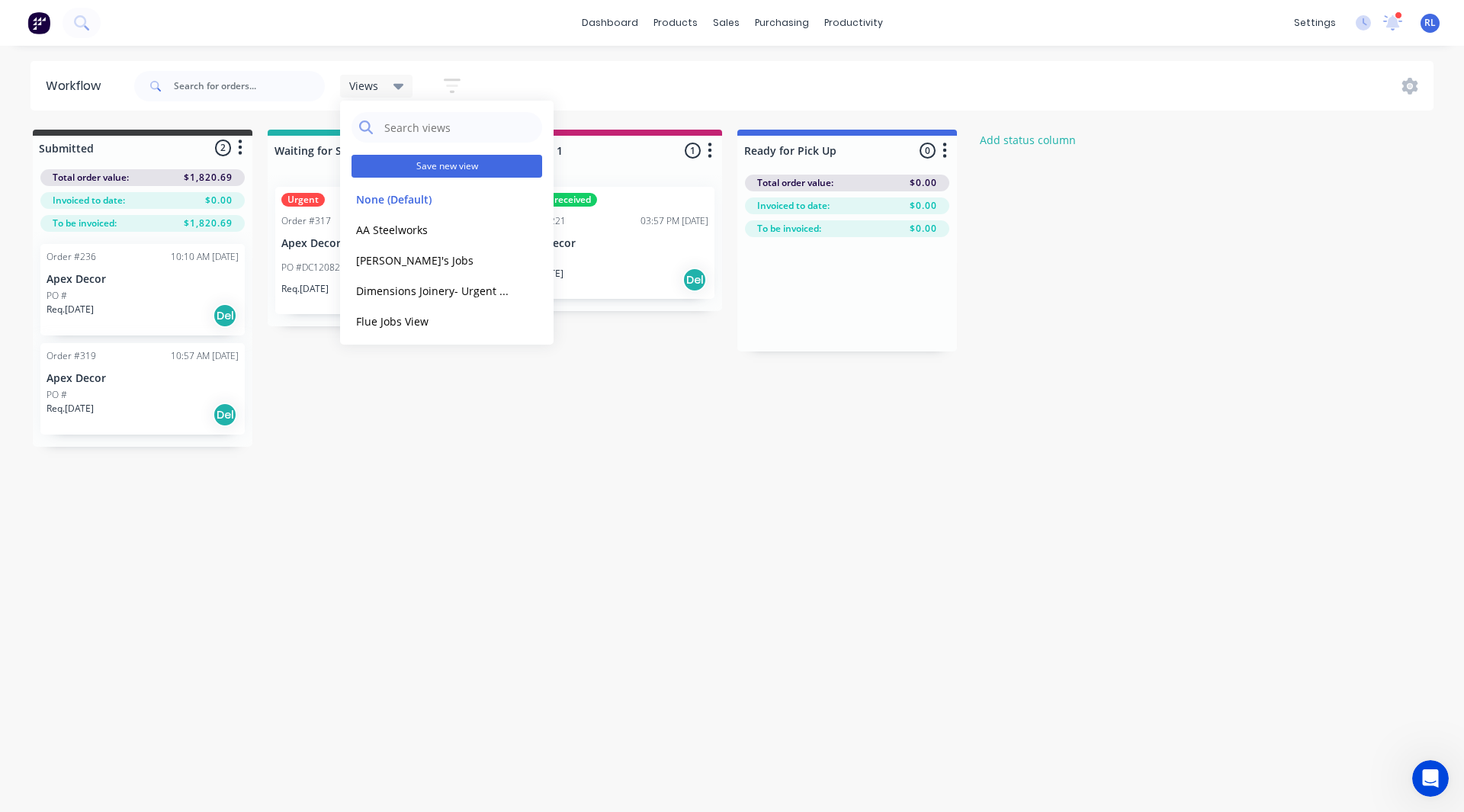
click at [439, 157] on button "Save new view" at bounding box center [447, 166] width 190 height 23
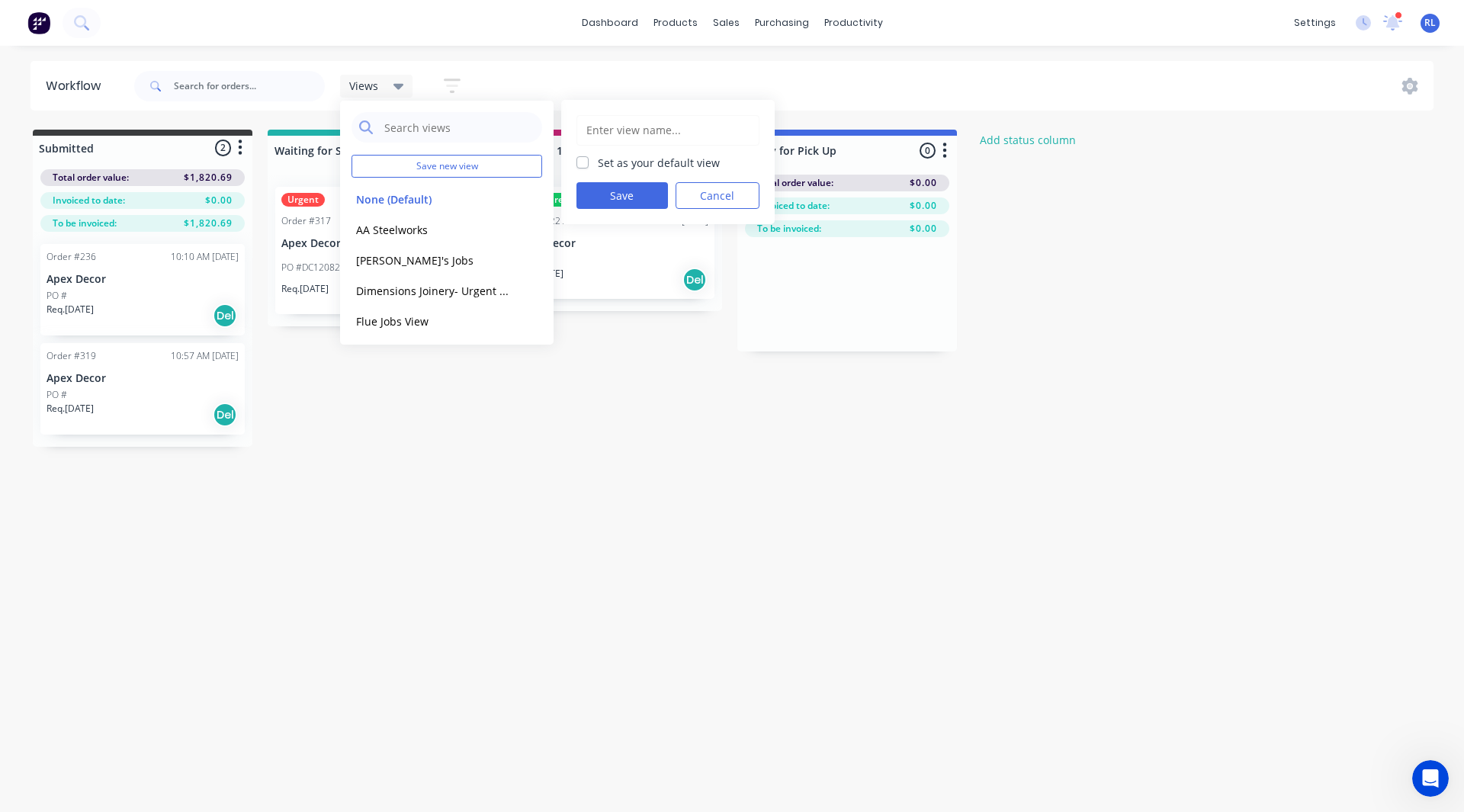
click at [604, 130] on input "text" at bounding box center [668, 130] width 166 height 29
type input "Job Type 1- Machining"
click at [614, 190] on button "Save" at bounding box center [622, 195] width 91 height 27
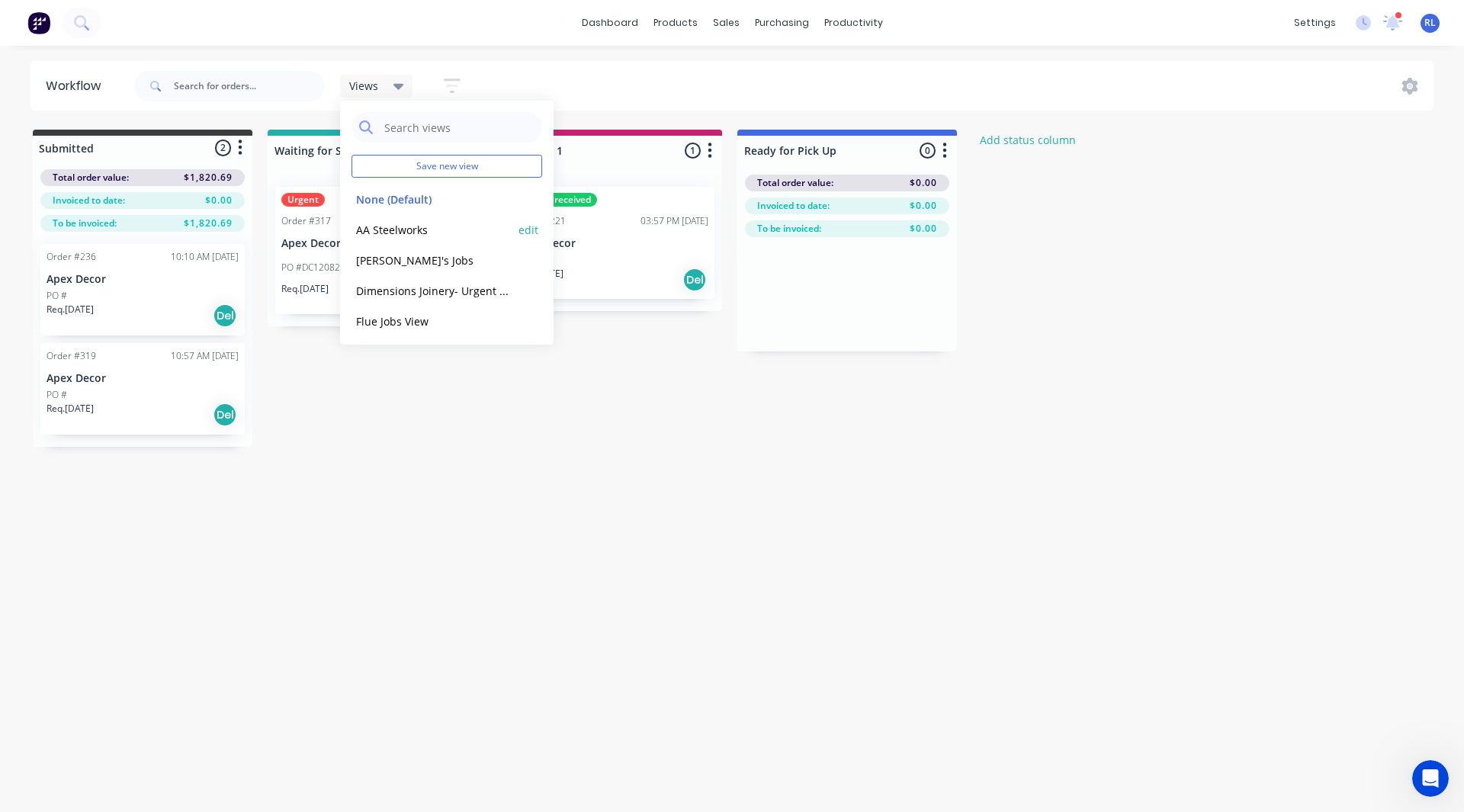
scroll to position [674, 0]
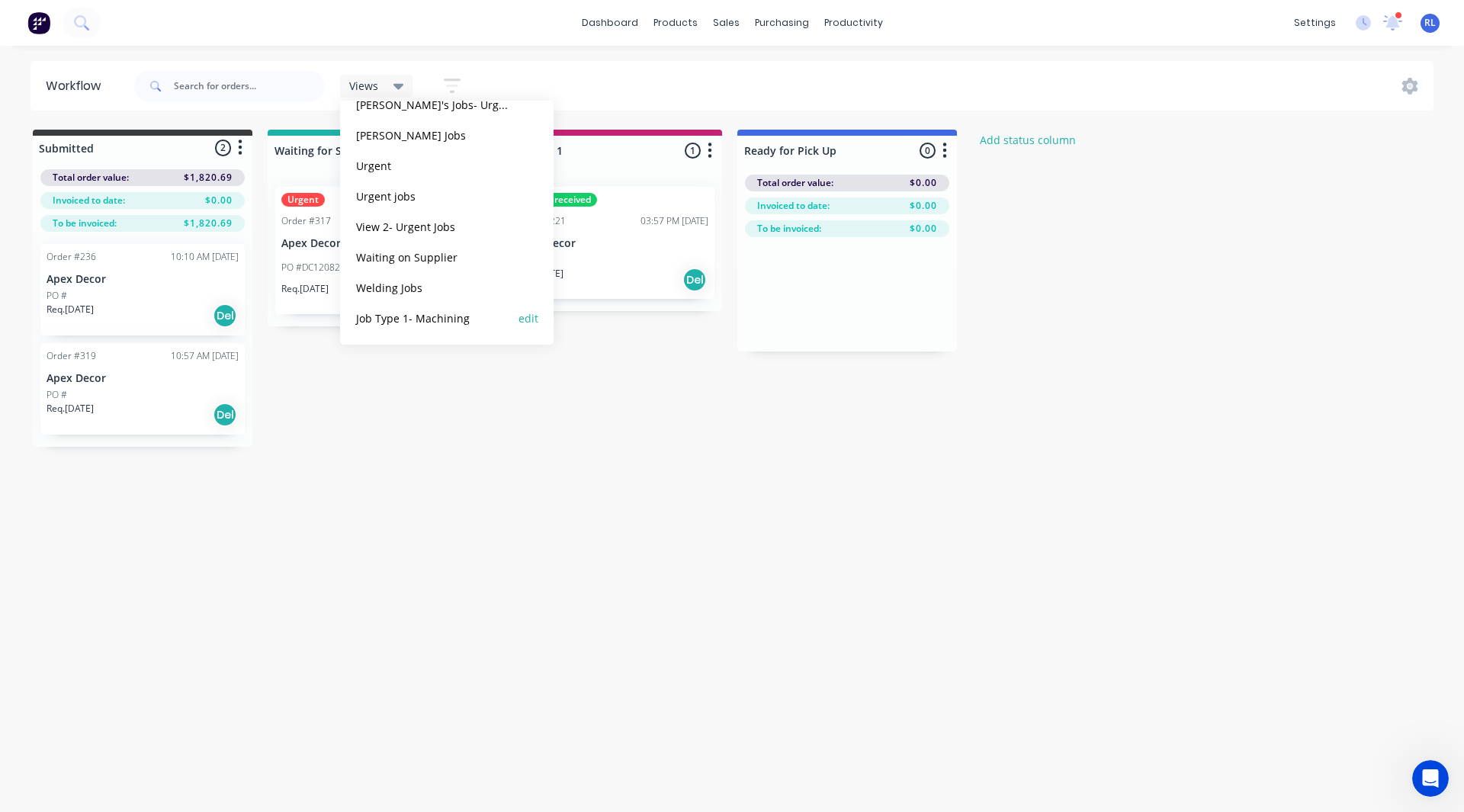
click at [395, 320] on button "Job Type 1- Machining" at bounding box center [433, 318] width 163 height 18
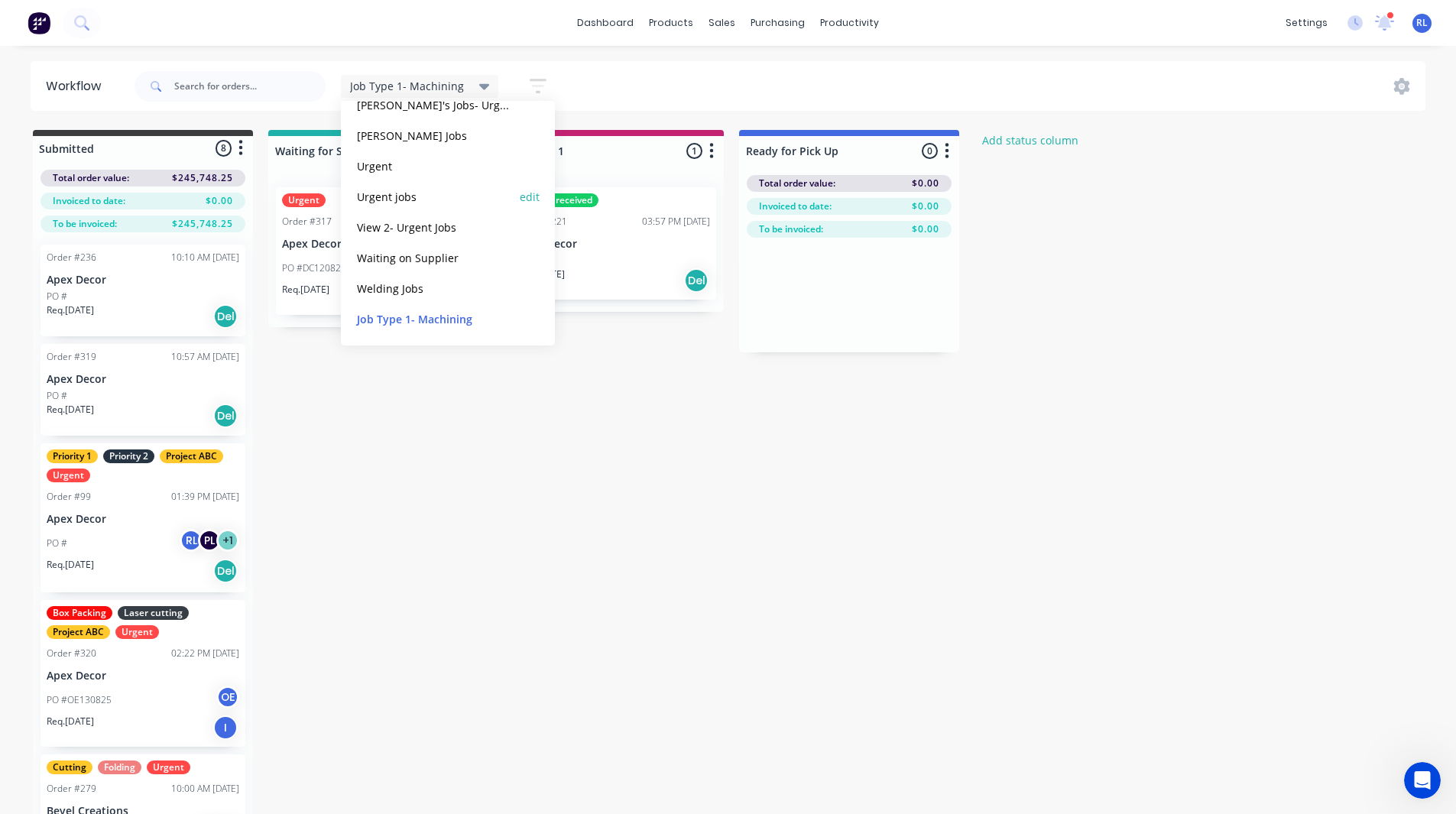
click at [398, 197] on button "Urgent jobs" at bounding box center [434, 197] width 163 height 18
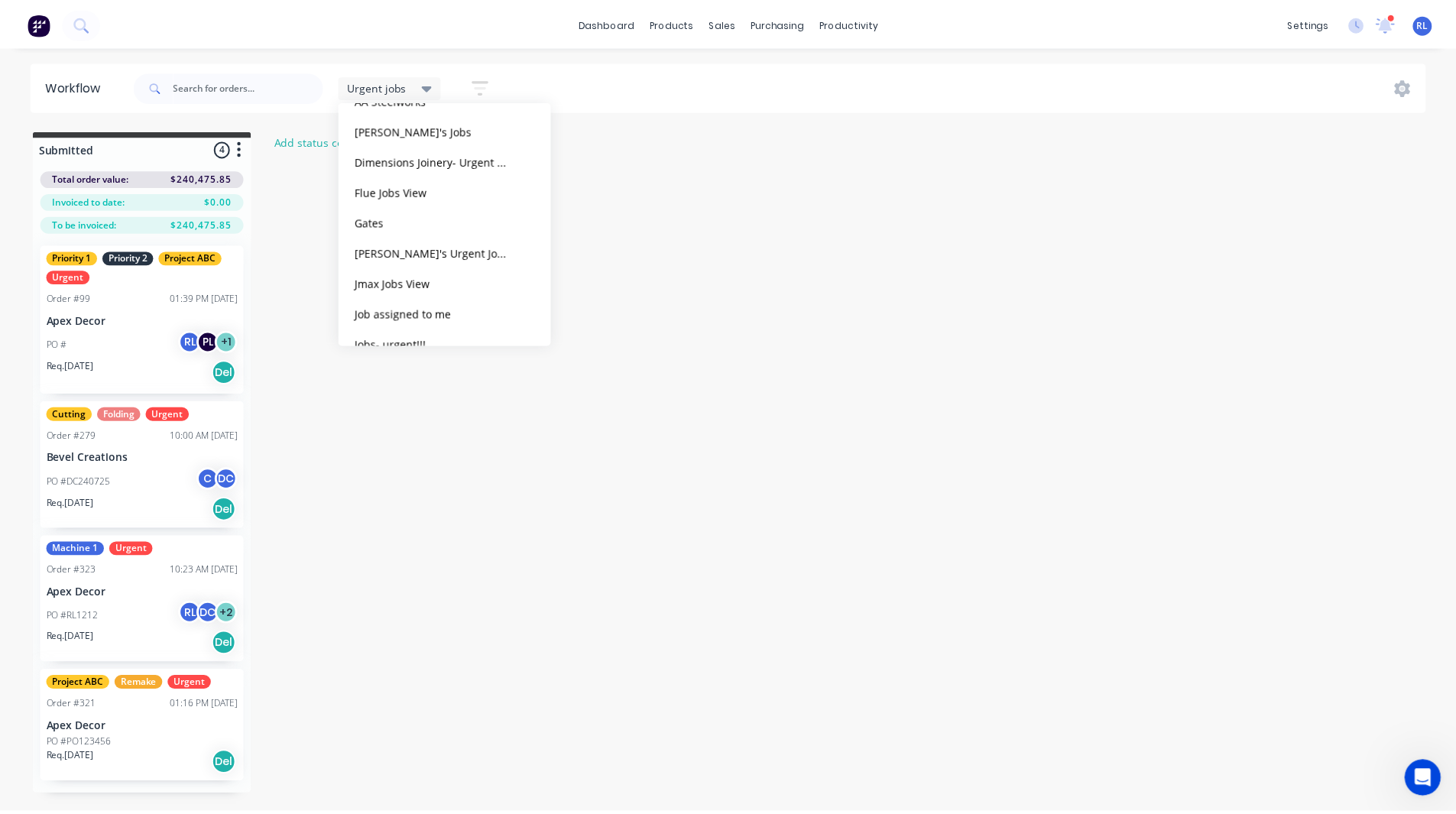
scroll to position [42, 0]
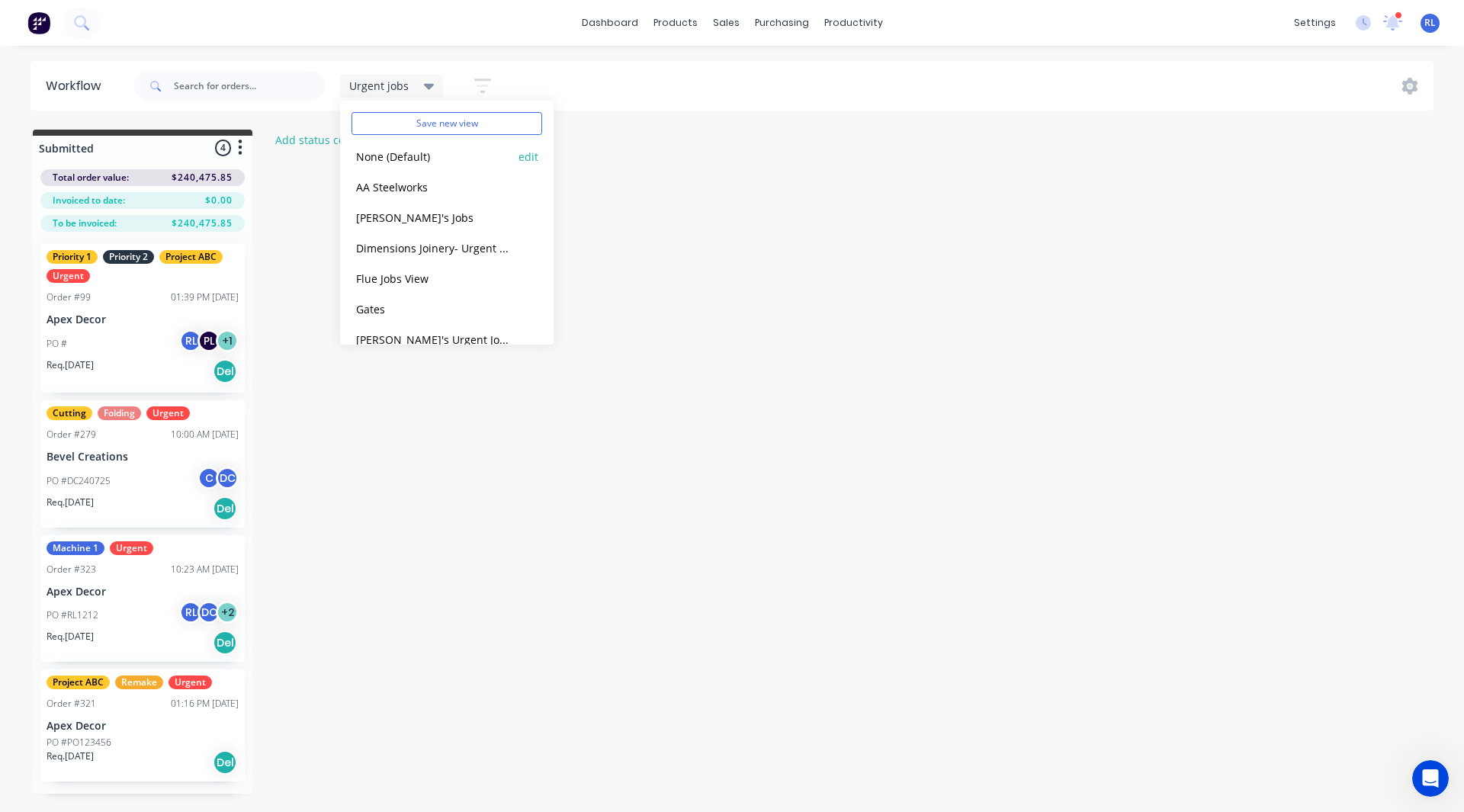
click at [397, 158] on button "None (Default)" at bounding box center [433, 157] width 163 height 18
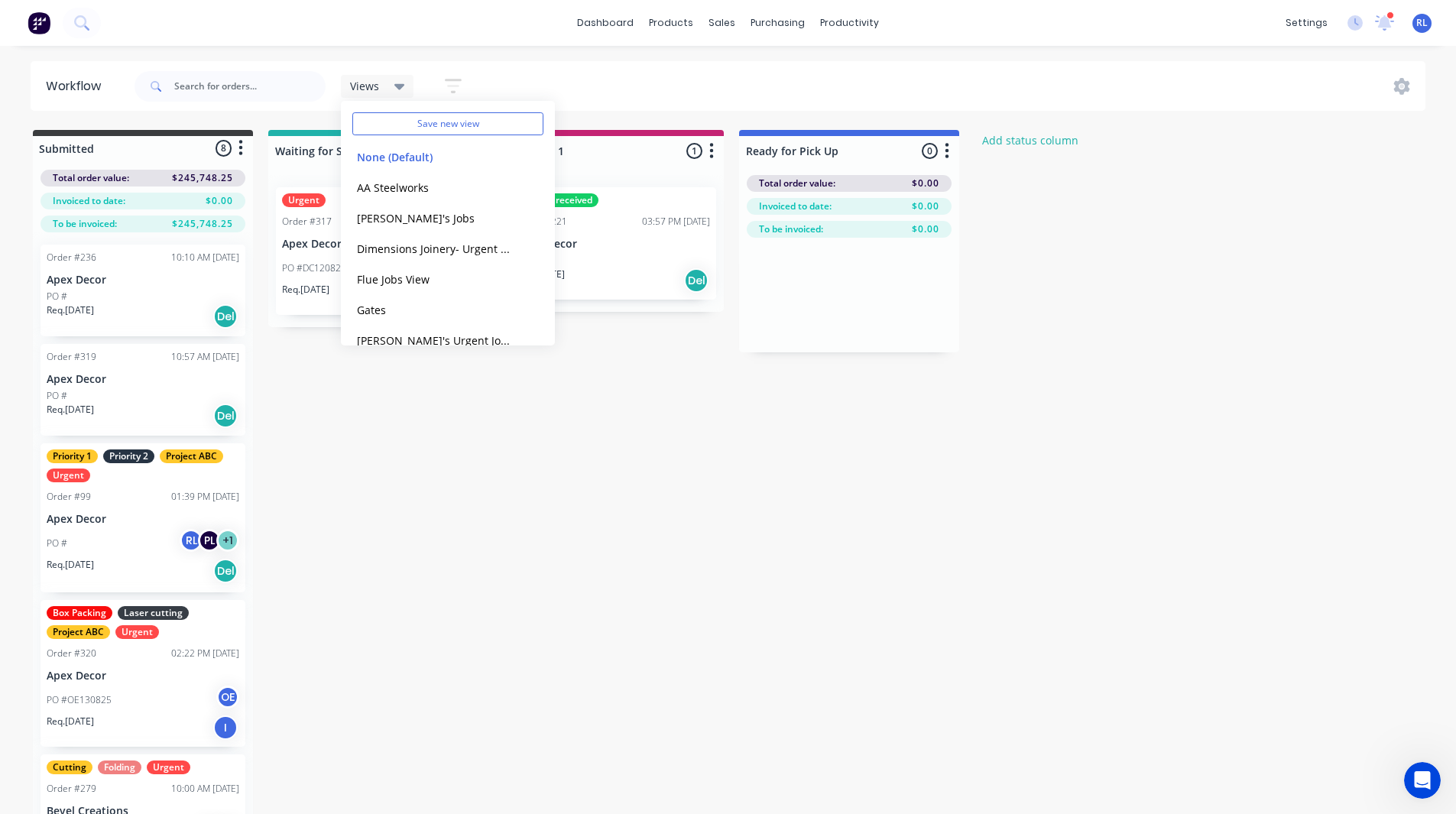
click at [578, 69] on div "Views Save new view None (Default) edit AA Steelworks edit Dave's Jobs edit Dim…" at bounding box center [778, 86] width 1294 height 46
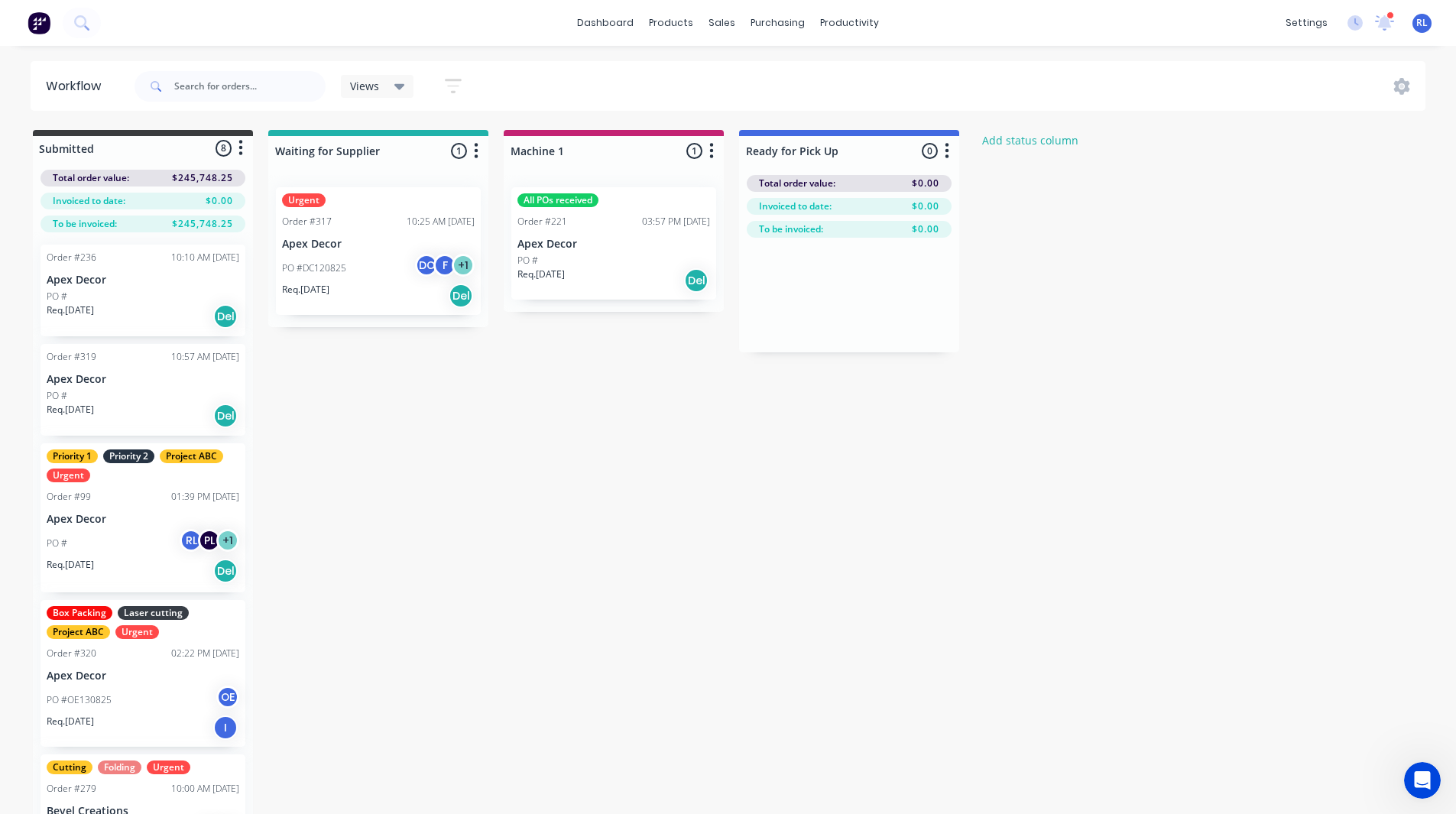
click at [387, 93] on div "Views" at bounding box center [378, 86] width 73 height 23
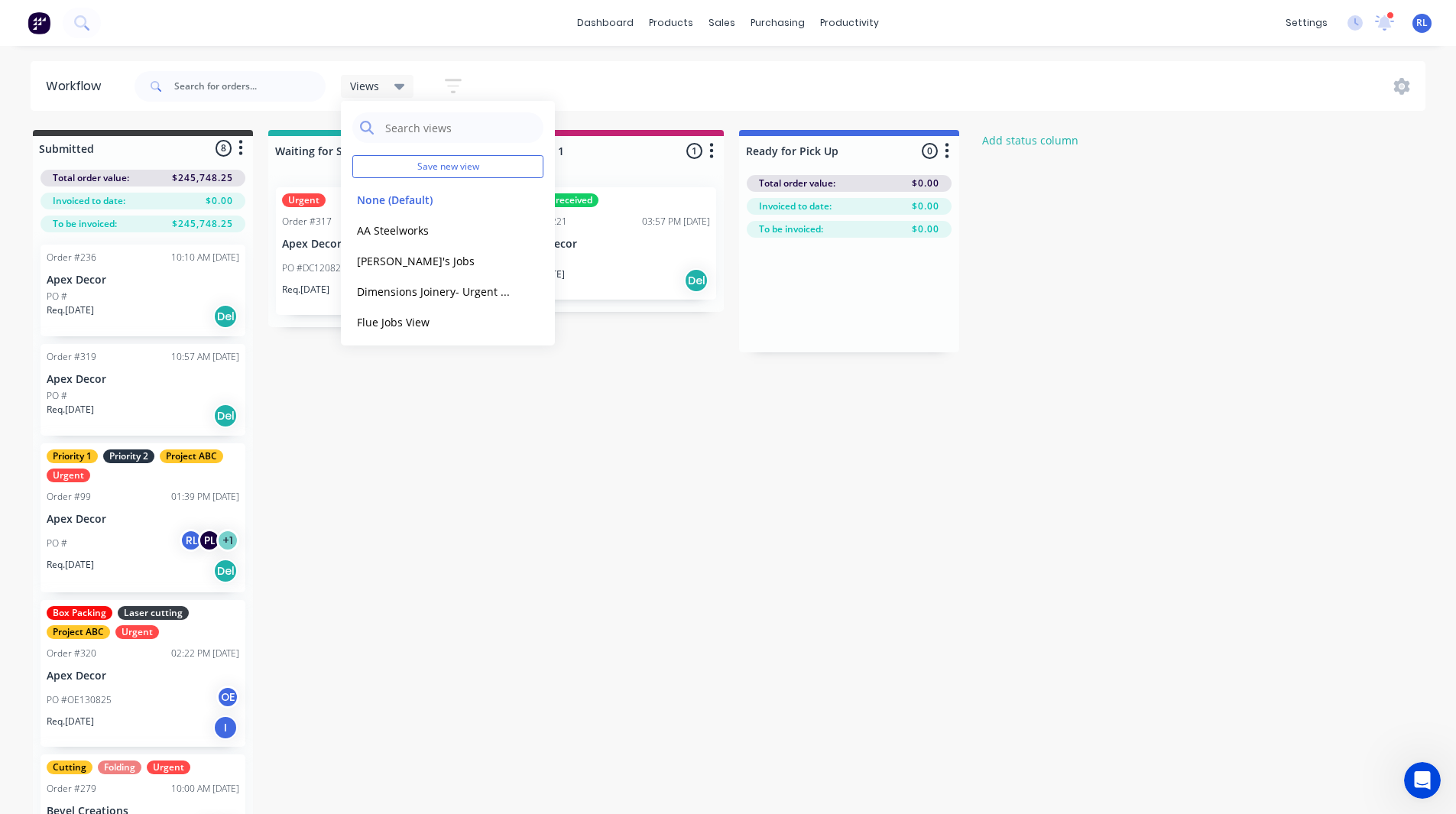
click at [648, 88] on div "Views Save new view None (Default) edit AA Steelworks edit Dave's Jobs edit Dim…" at bounding box center [778, 86] width 1294 height 46
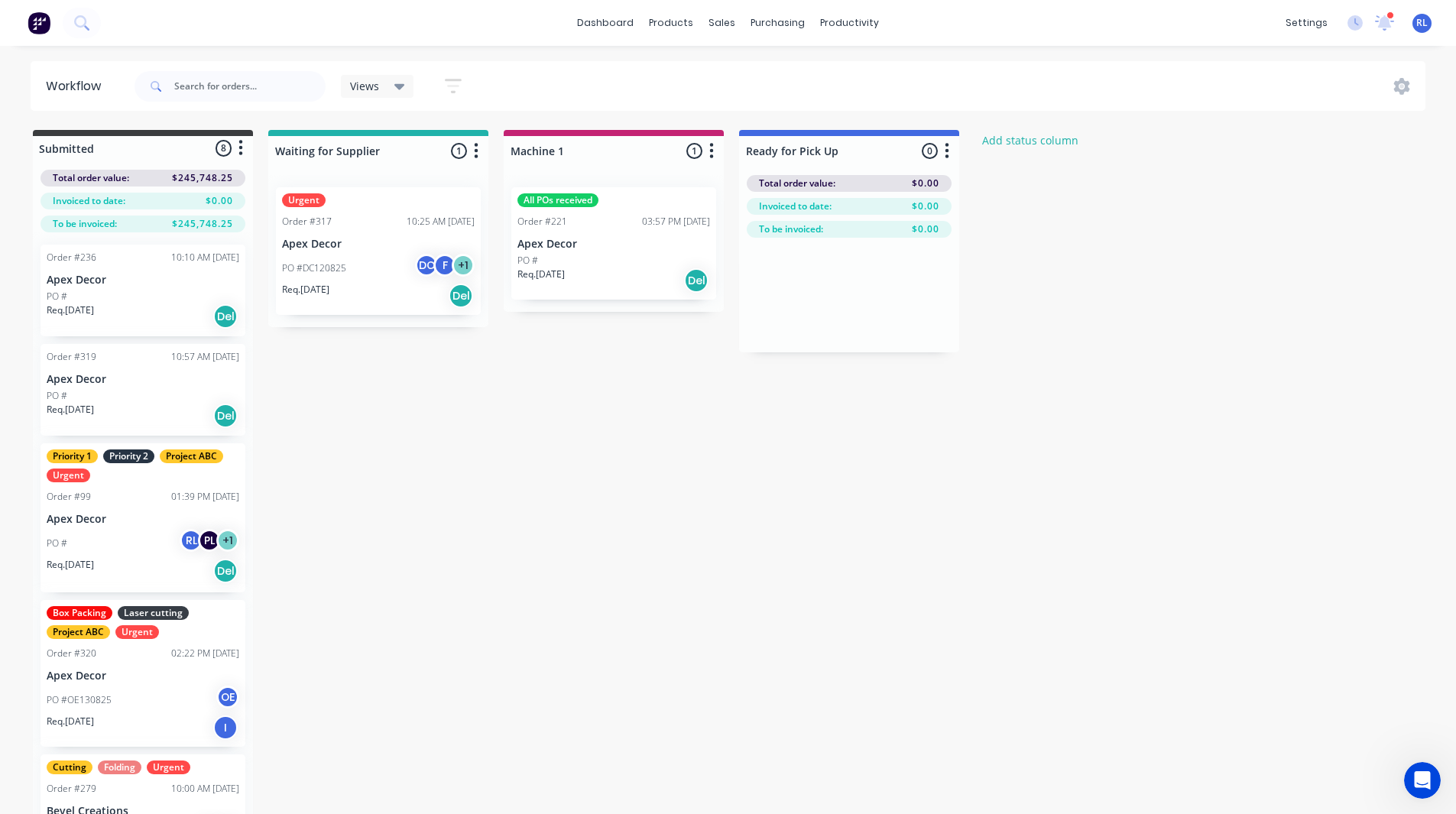
click at [710, 157] on icon "button" at bounding box center [712, 150] width 4 height 15
click at [612, 206] on button "Notifications" at bounding box center [644, 209] width 153 height 25
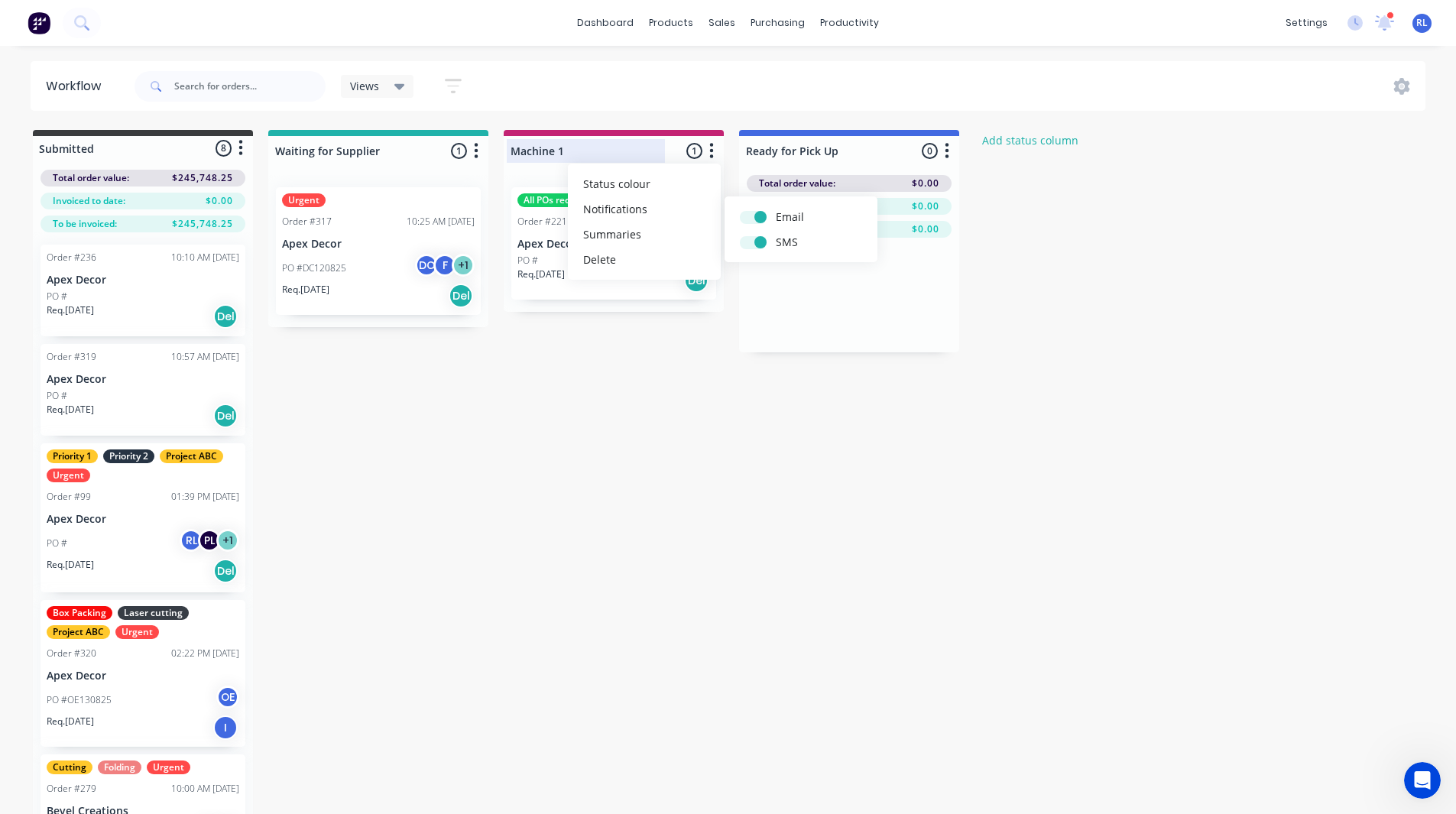
click at [584, 140] on div at bounding box center [614, 151] width 220 height 30
click at [584, 140] on div "Machine 1" at bounding box center [589, 151] width 166 height 24
drag, startPoint x: 584, startPoint y: 140, endPoint x: 577, endPoint y: 149, distance: 11.4
click at [577, 149] on div "Machine 1" at bounding box center [589, 151] width 166 height 24
type input "M"
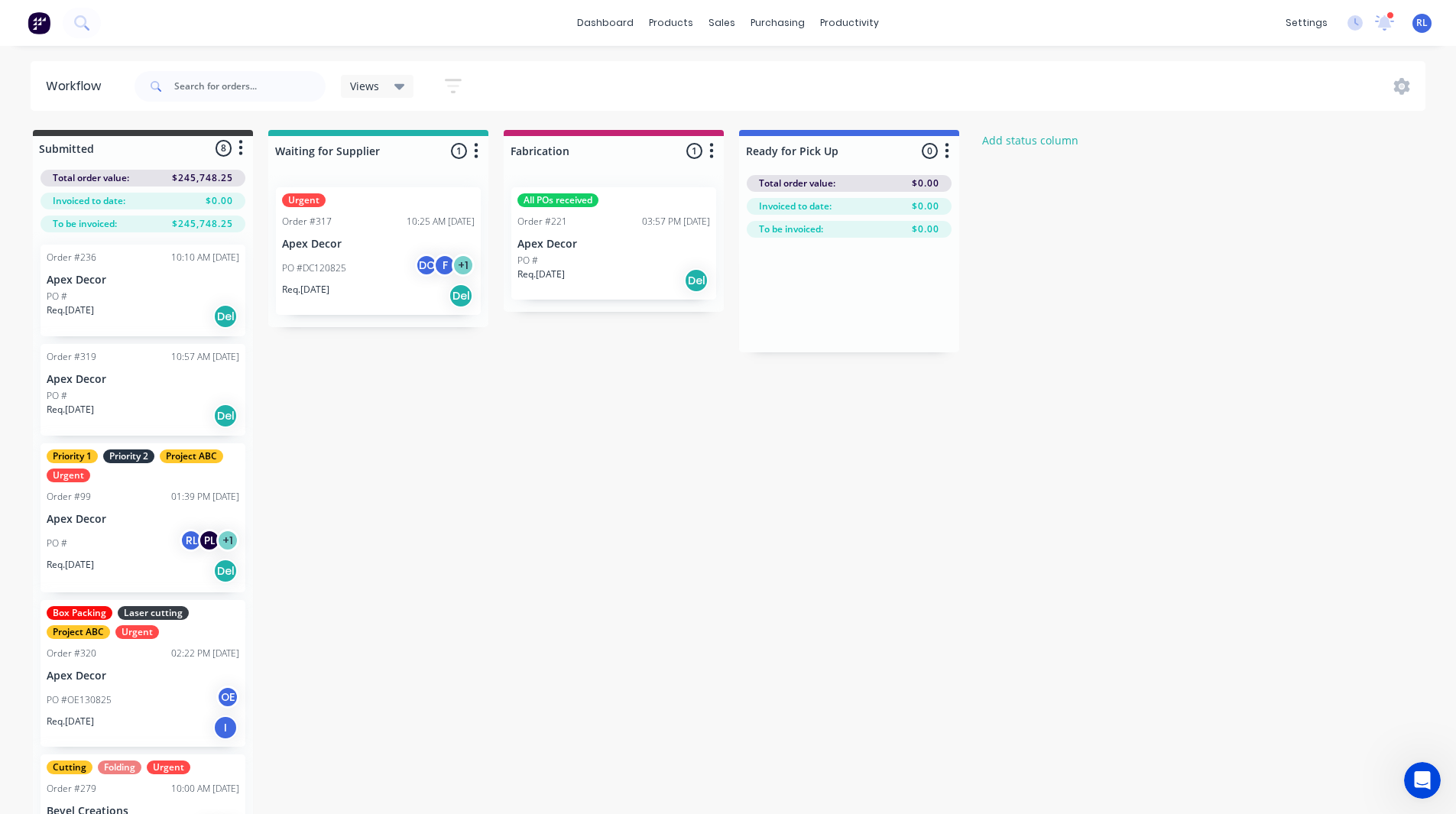
type input "Fabrication"
click at [600, 353] on div "Submitted 8 Status colour #3A3C3E hex #3A3C3E Save Cancel Summaries Total order…" at bounding box center [709, 496] width 1441 height 733
click at [710, 157] on icon "button" at bounding box center [712, 150] width 5 height 19
click at [620, 210] on button "Notifications" at bounding box center [644, 209] width 153 height 25
click at [776, 209] on label at bounding box center [776, 209] width 0 height 0
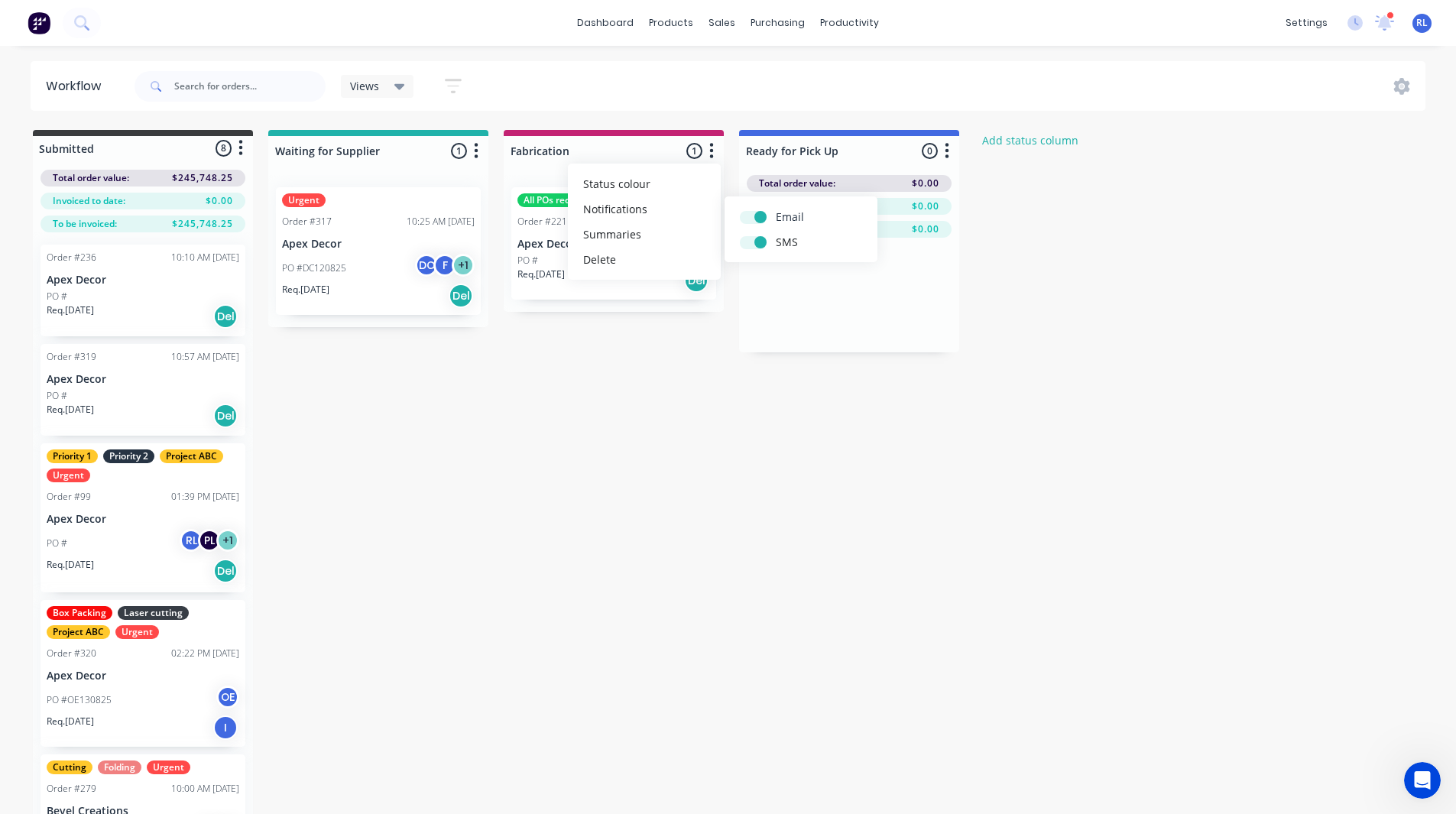
click at [752, 215] on input "checkbox" at bounding box center [746, 216] width 12 height 15
checkbox input "false"
click at [776, 234] on label at bounding box center [776, 234] width 0 height 0
click at [752, 238] on input "checkbox" at bounding box center [746, 241] width 12 height 15
checkbox input "false"
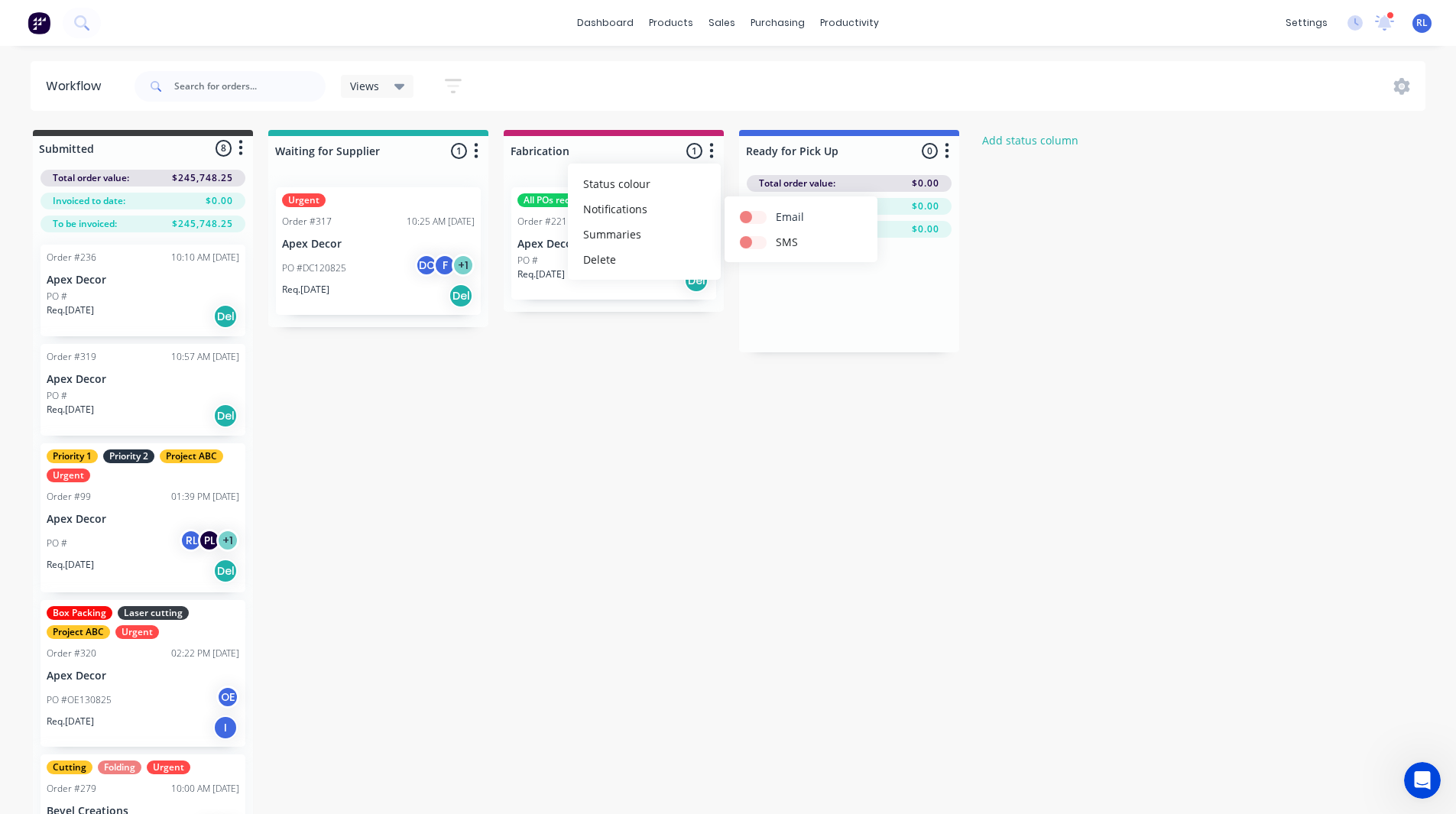
click at [776, 209] on label at bounding box center [776, 209] width 0 height 0
click at [752, 214] on input "checkbox" at bounding box center [746, 216] width 12 height 15
checkbox input "true"
click at [776, 234] on label at bounding box center [776, 234] width 0 height 0
click at [750, 241] on input "checkbox" at bounding box center [746, 241] width 12 height 15
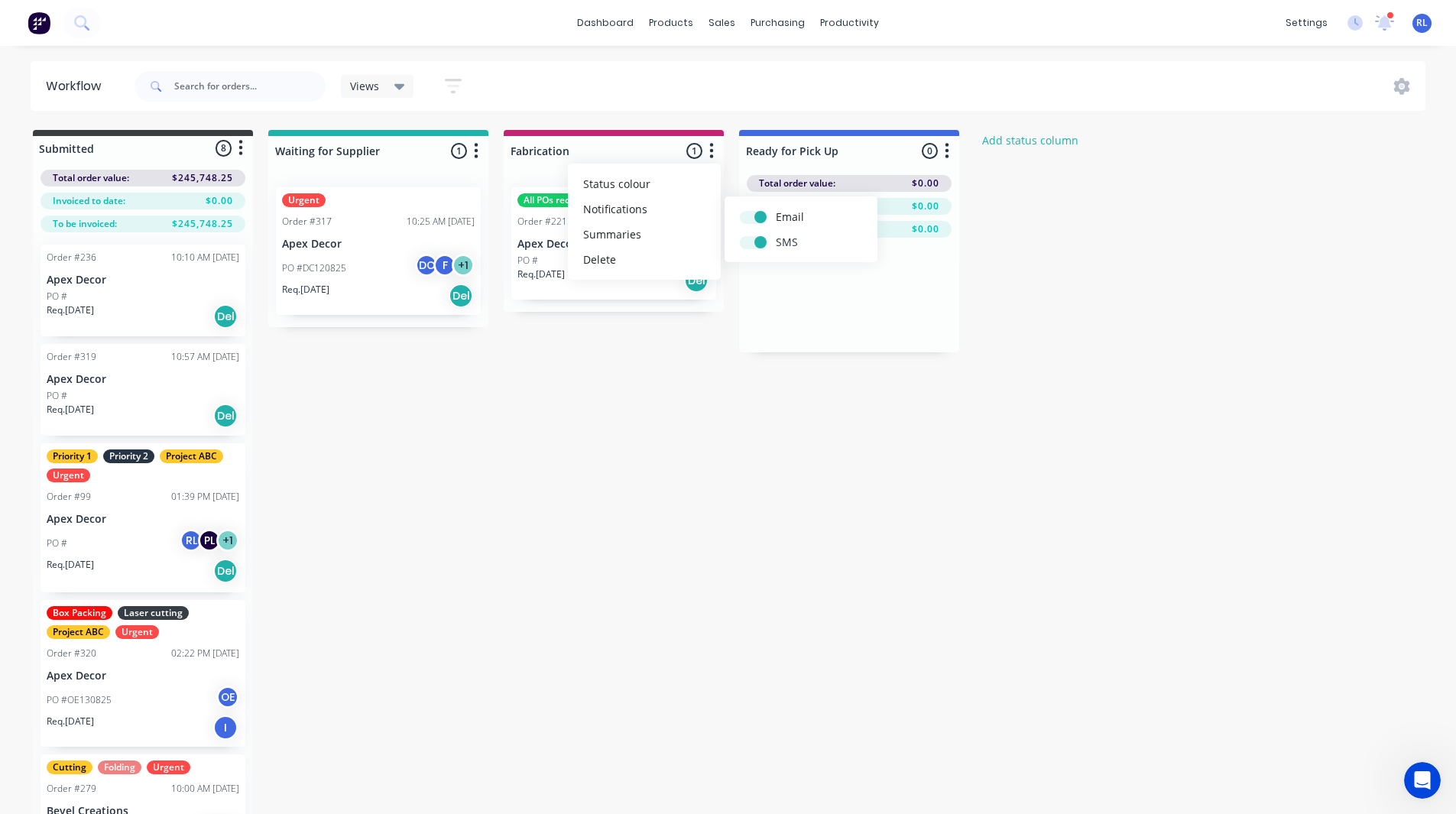
checkbox input "true"
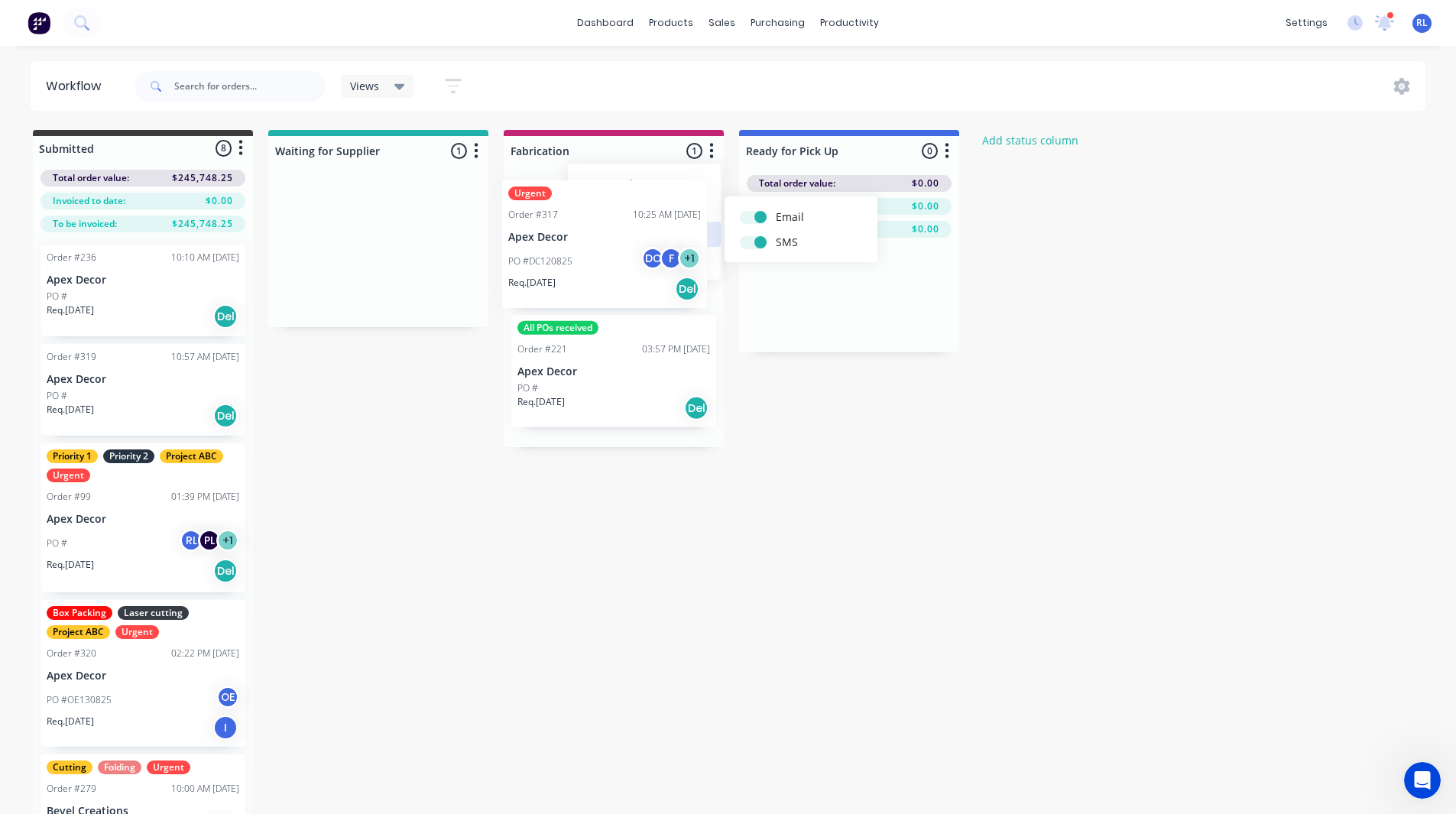
drag, startPoint x: 358, startPoint y: 234, endPoint x: 589, endPoint y: 227, distance: 231.1
click at [589, 227] on div "Submitted 8 Status colour #3A3C3E hex #3A3C3E Save Cancel Summaries Total order…" at bounding box center [709, 496] width 1441 height 733
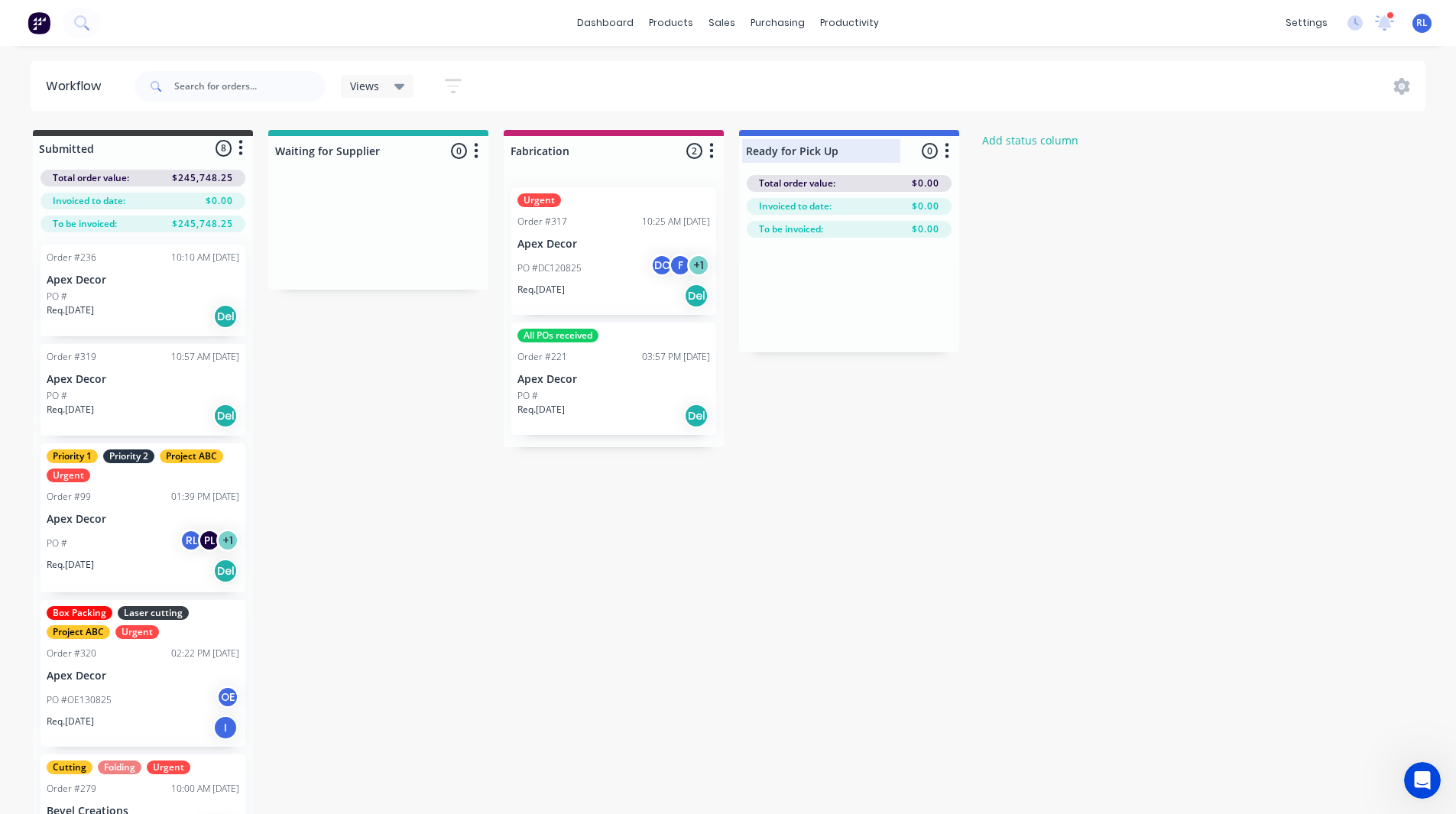
click at [841, 148] on div at bounding box center [849, 151] width 220 height 30
click at [841, 148] on input "Ready for Pick Up" at bounding box center [821, 151] width 151 height 16
type input "Ready for Delivery"
click at [839, 585] on div "Submitted 8 Status colour #3A3C3E hex #3A3C3E Save Cancel Summaries Total order…" at bounding box center [709, 496] width 1441 height 733
click at [949, 150] on icon "button" at bounding box center [947, 150] width 5 height 19
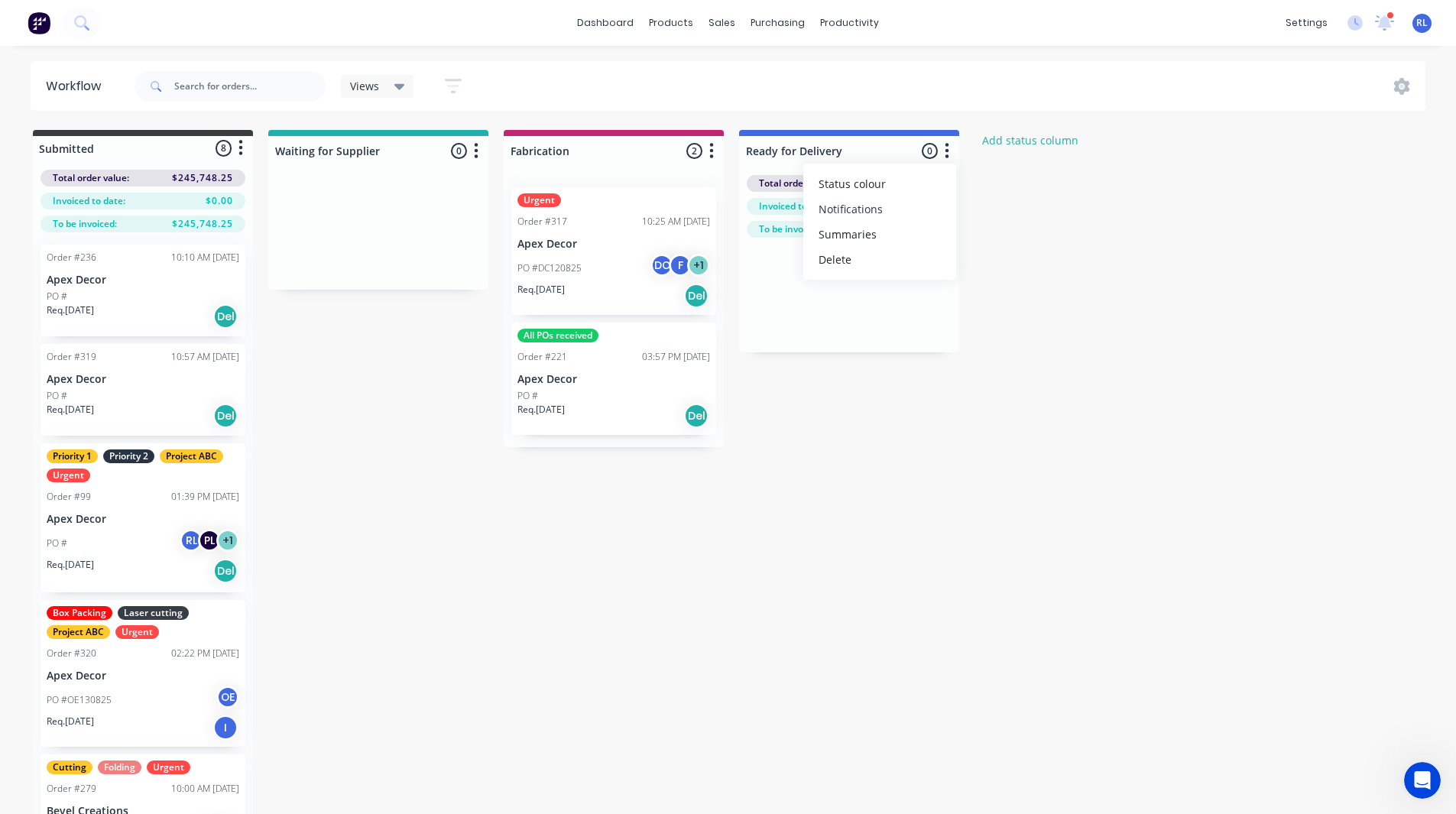
click at [883, 206] on button "Notifications" at bounding box center [879, 209] width 153 height 25
click at [1011, 209] on label at bounding box center [1011, 209] width 0 height 0
click at [988, 217] on input "checkbox" at bounding box center [981, 216] width 12 height 15
checkbox input "false"
click at [1011, 234] on label at bounding box center [1011, 234] width 0 height 0
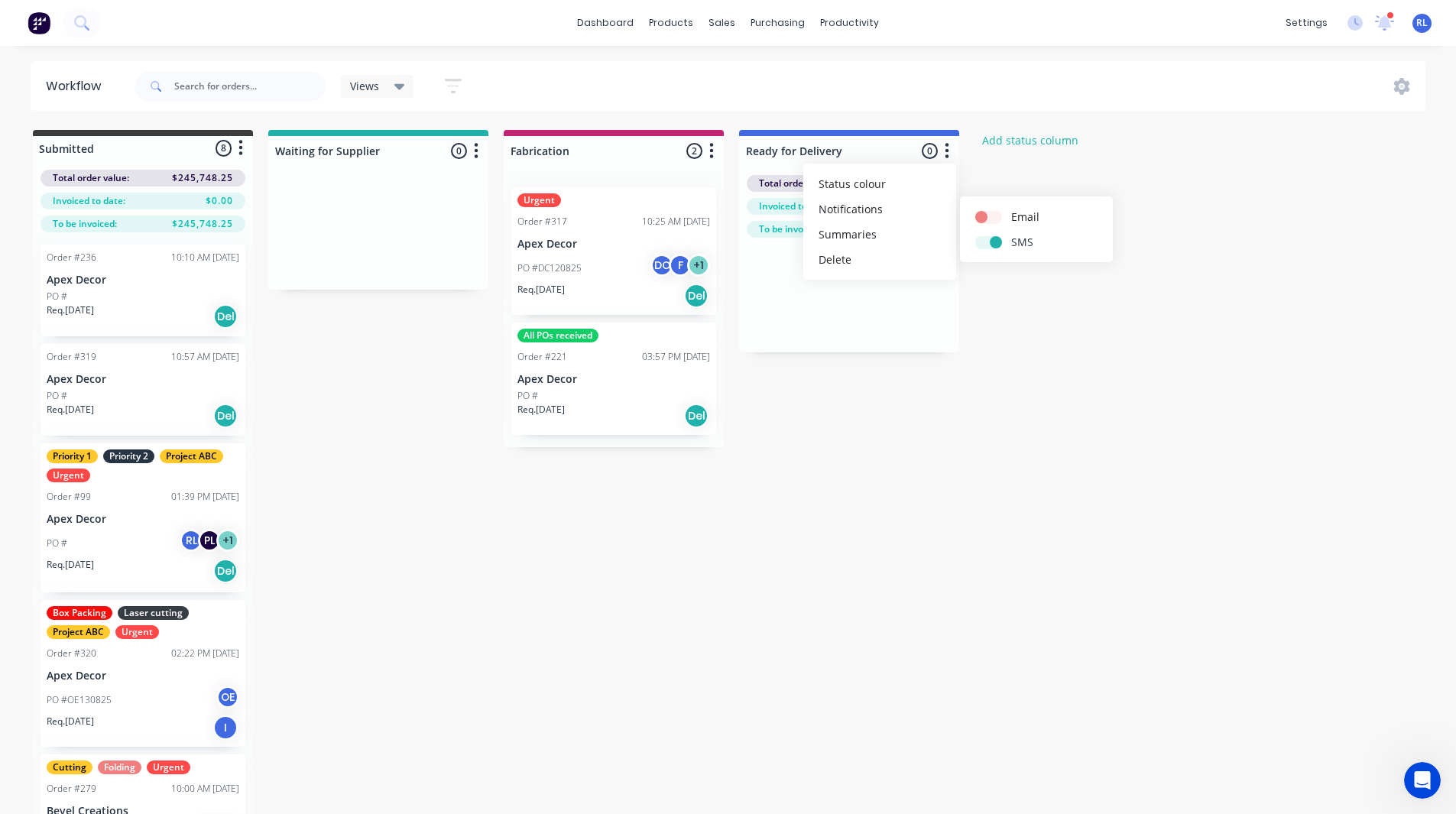
click at [988, 238] on input "checkbox" at bounding box center [981, 241] width 12 height 15
checkbox input "false"
click at [1011, 209] on label at bounding box center [1011, 209] width 0 height 0
click at [987, 210] on input "checkbox" at bounding box center [981, 216] width 12 height 15
checkbox input "true"
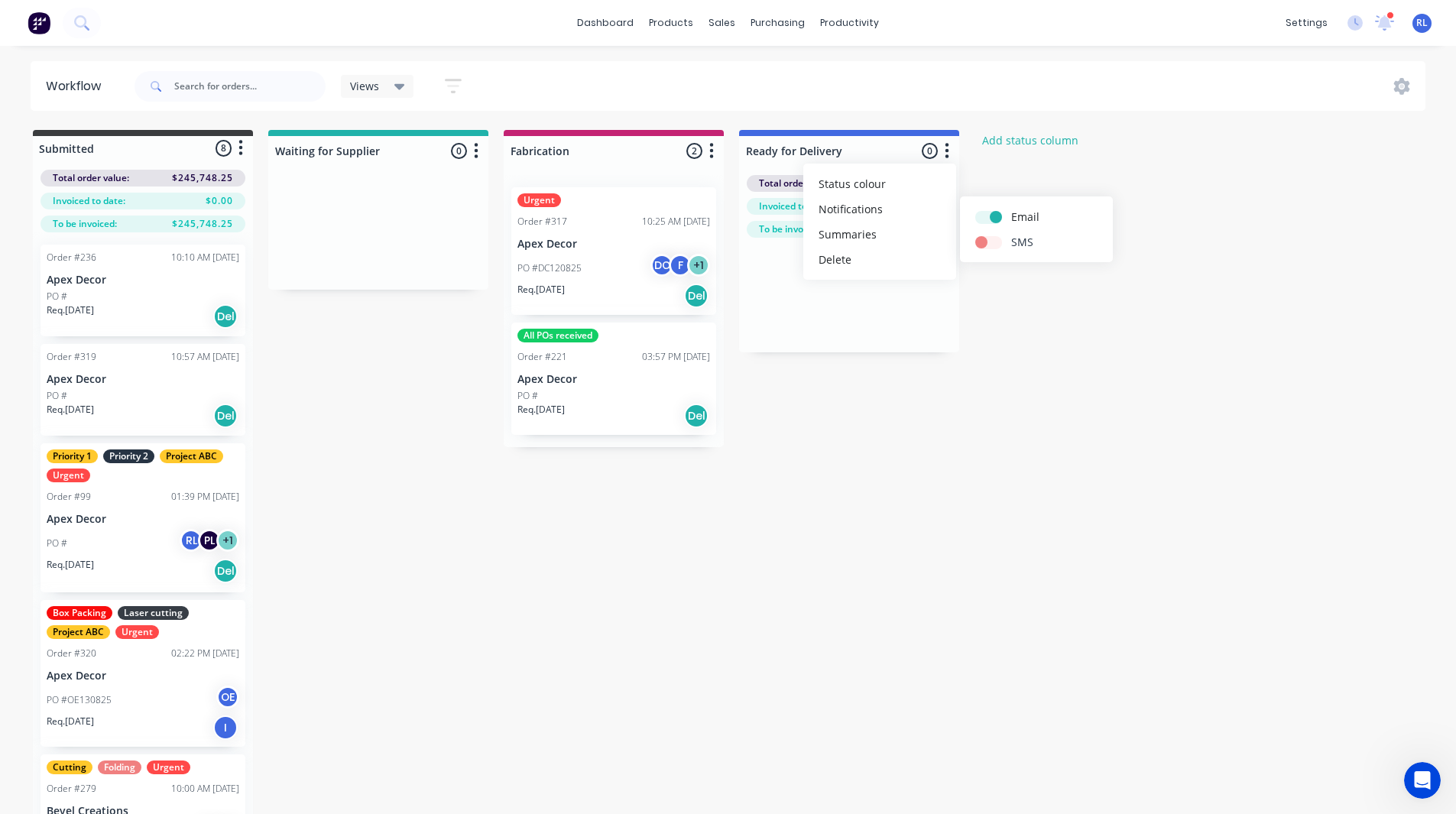
click at [985, 252] on button "SMS" at bounding box center [1036, 241] width 153 height 25
click at [1011, 234] on label at bounding box center [1011, 234] width 0 height 0
click at [987, 244] on input "checkbox" at bounding box center [981, 241] width 12 height 15
checkbox input "true"
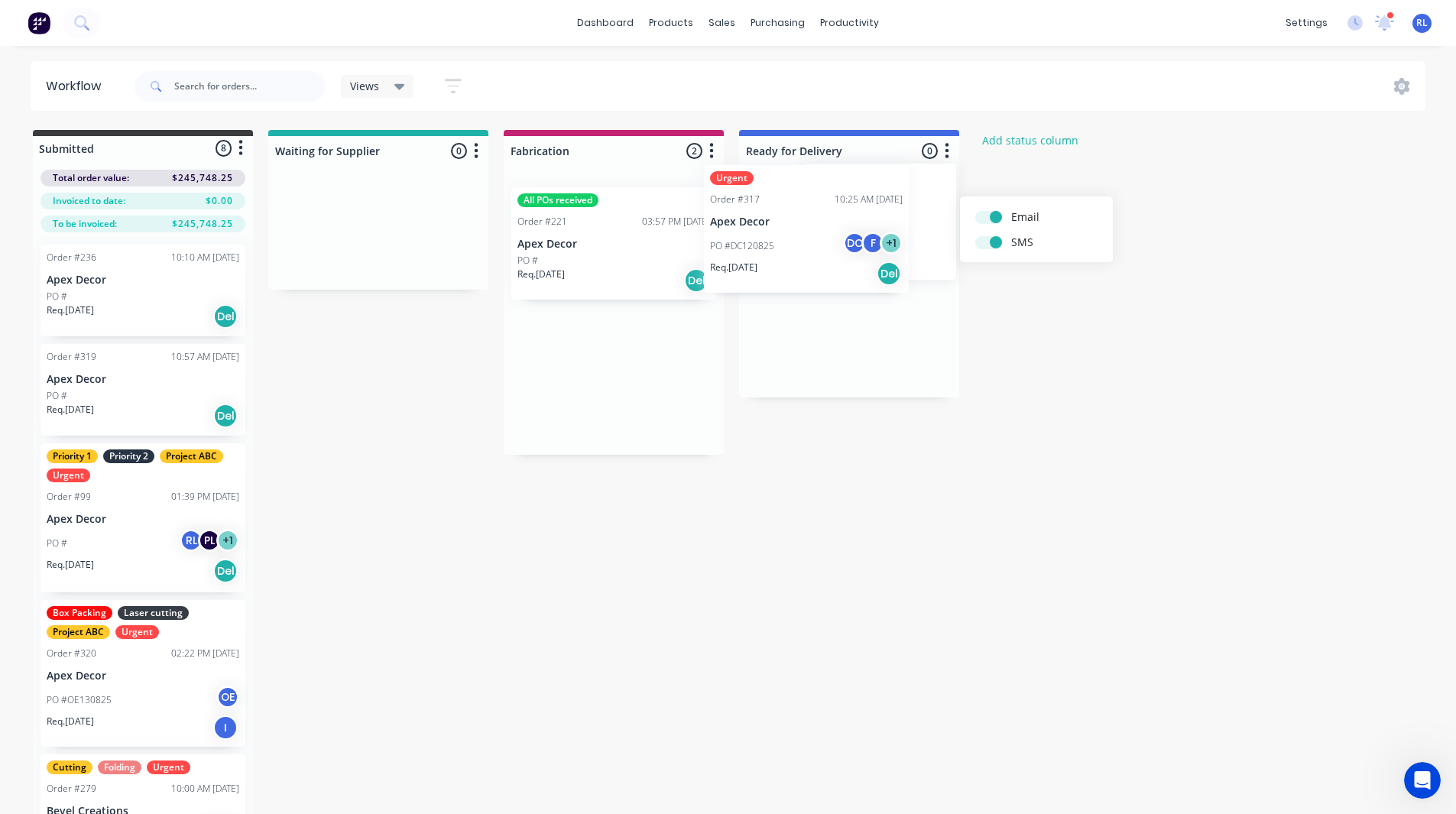
drag, startPoint x: 606, startPoint y: 259, endPoint x: 807, endPoint y: 236, distance: 202.3
click at [807, 236] on div "Submitted 8 Status colour #3A3C3E hex #3A3C3E Save Cancel Summaries Total order…" at bounding box center [709, 496] width 1441 height 733
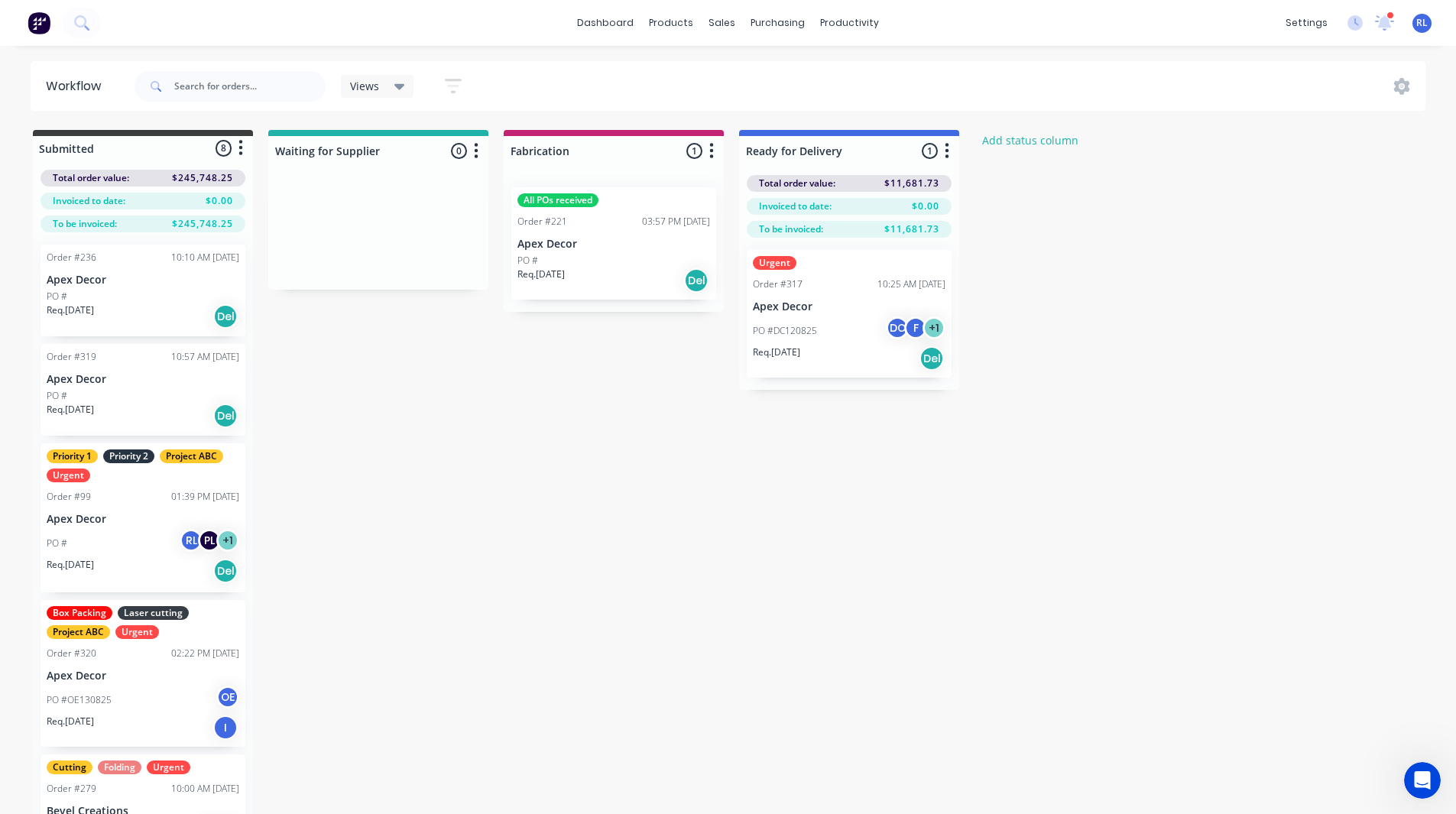
click at [1029, 307] on div "Submitted 8 Status colour #3A3C3E hex #3A3C3E Save Cancel Summaries Total order…" at bounding box center [709, 496] width 1441 height 733
click at [1035, 276] on div "Submitted 8 Status colour #3A3C3E hex #3A3C3E Save Cancel Summaries Total order…" at bounding box center [709, 496] width 1441 height 733
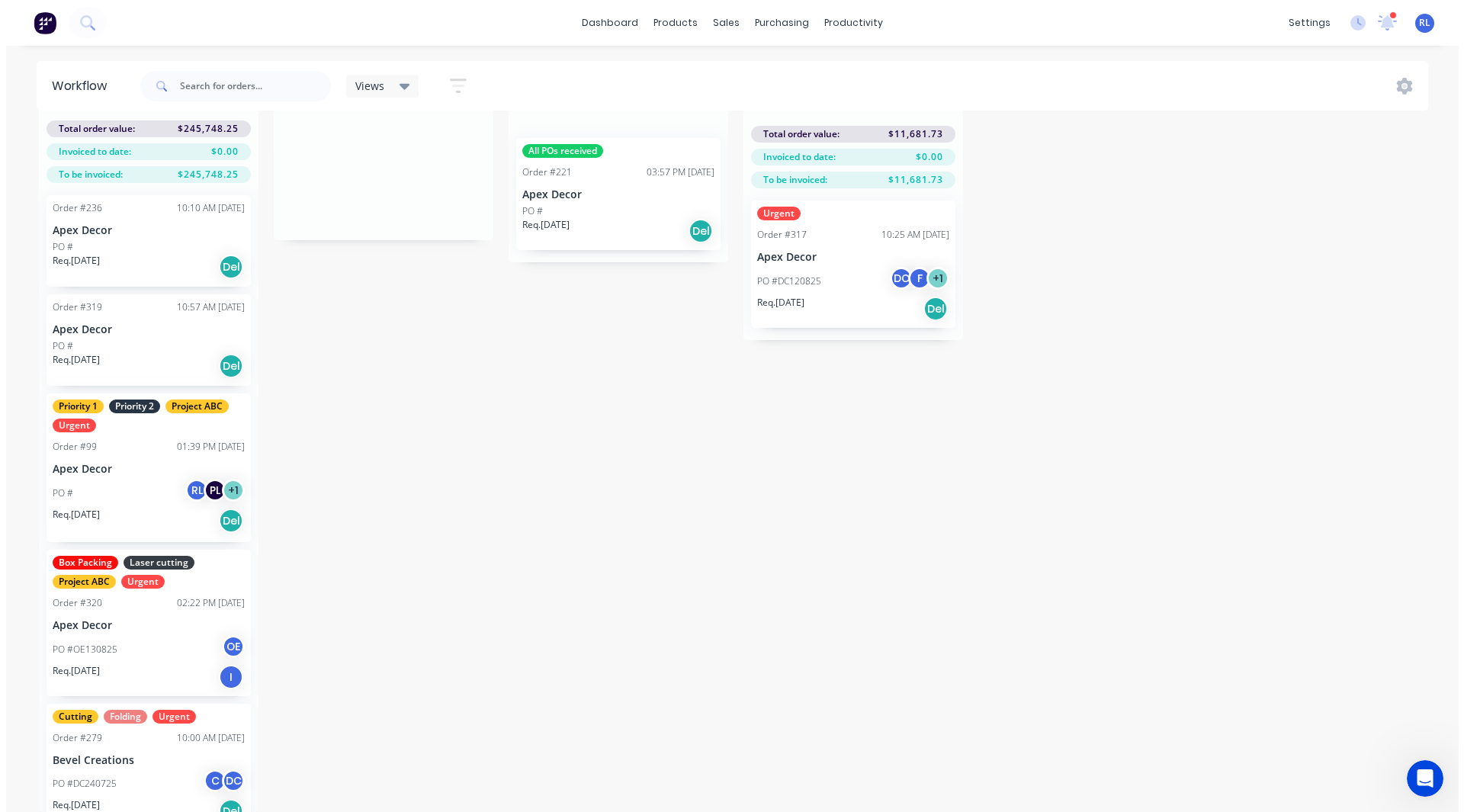
scroll to position [0, 0]
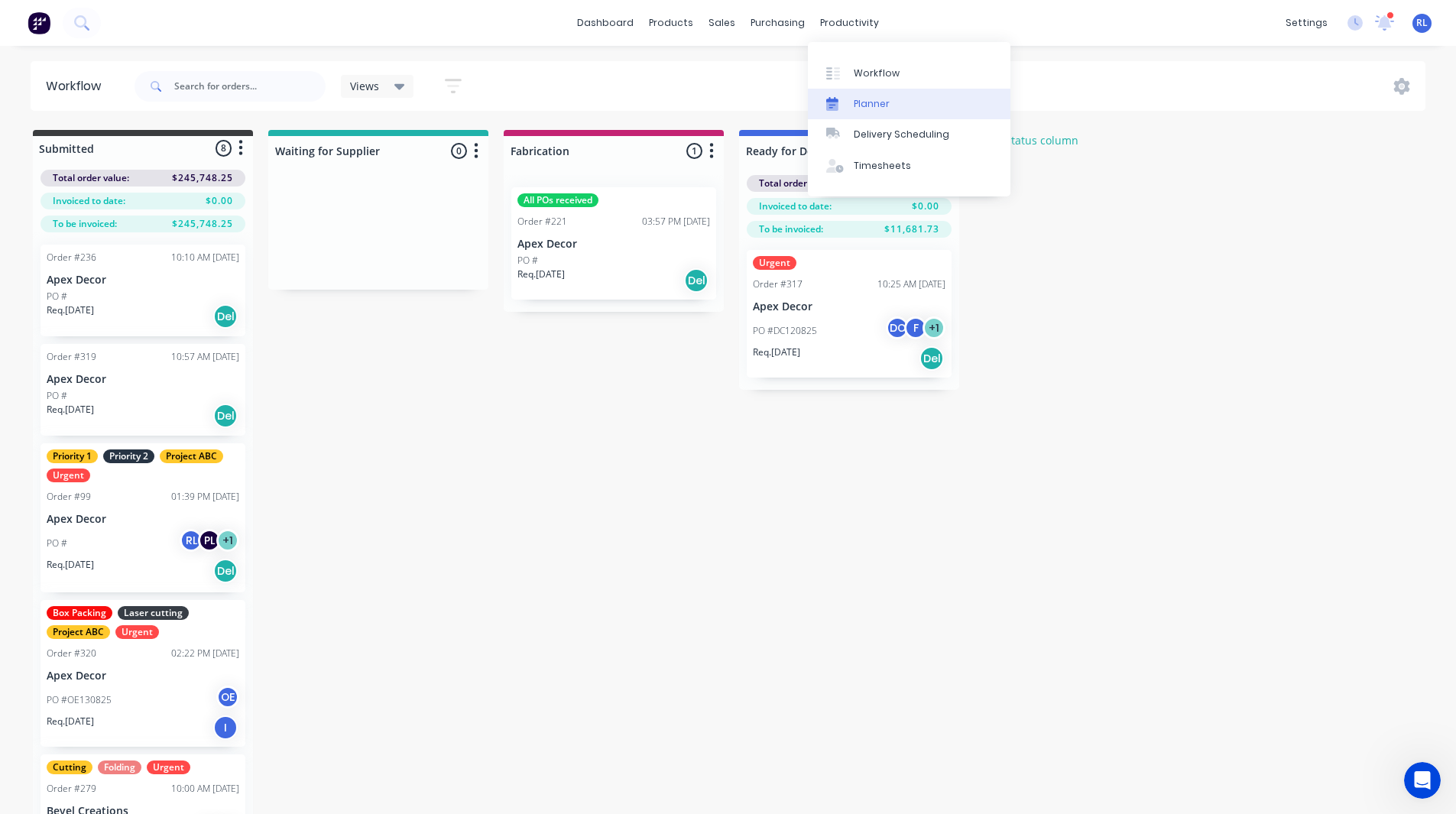
click at [909, 103] on link "Planner" at bounding box center [909, 104] width 202 height 30
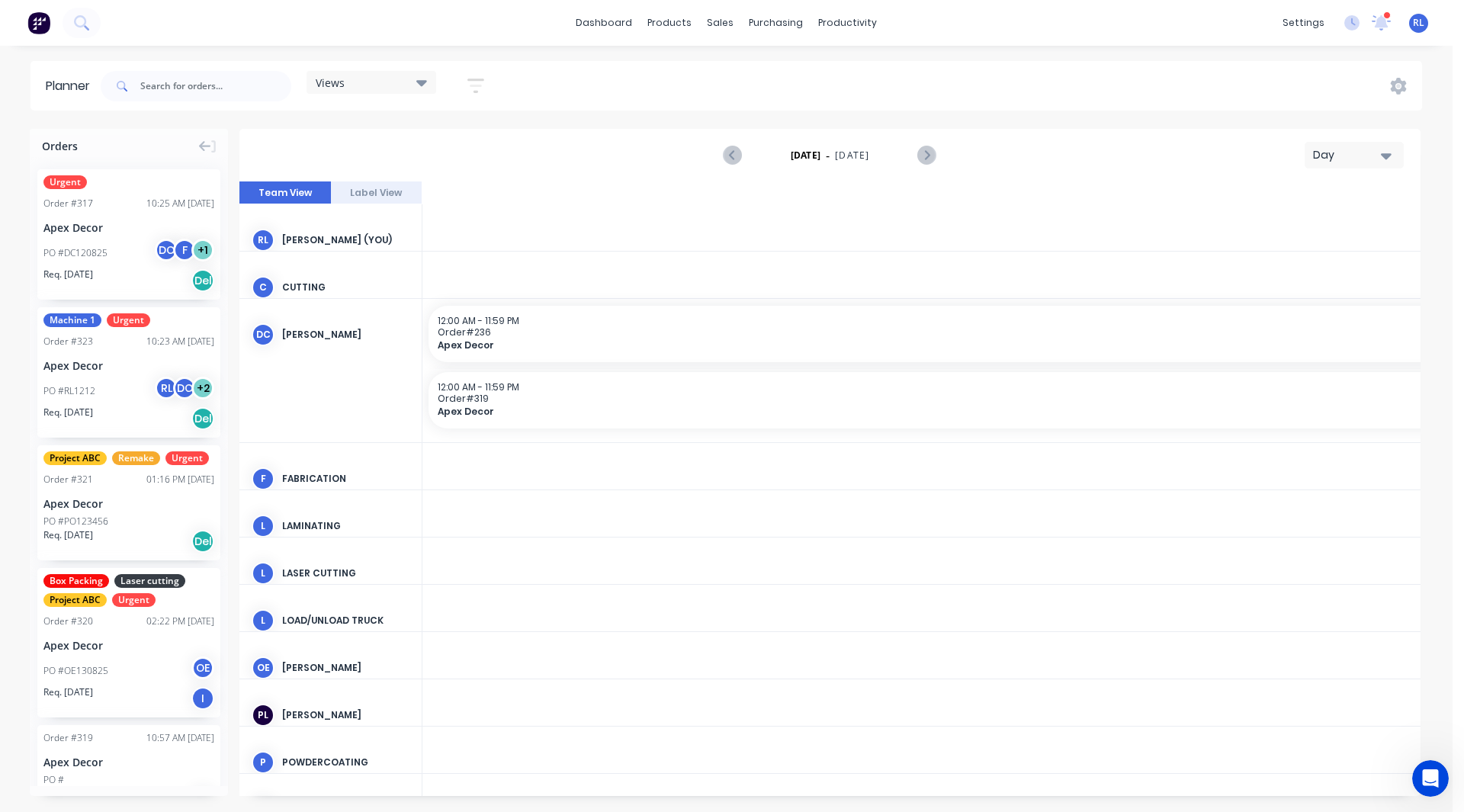
scroll to position [0, 2441]
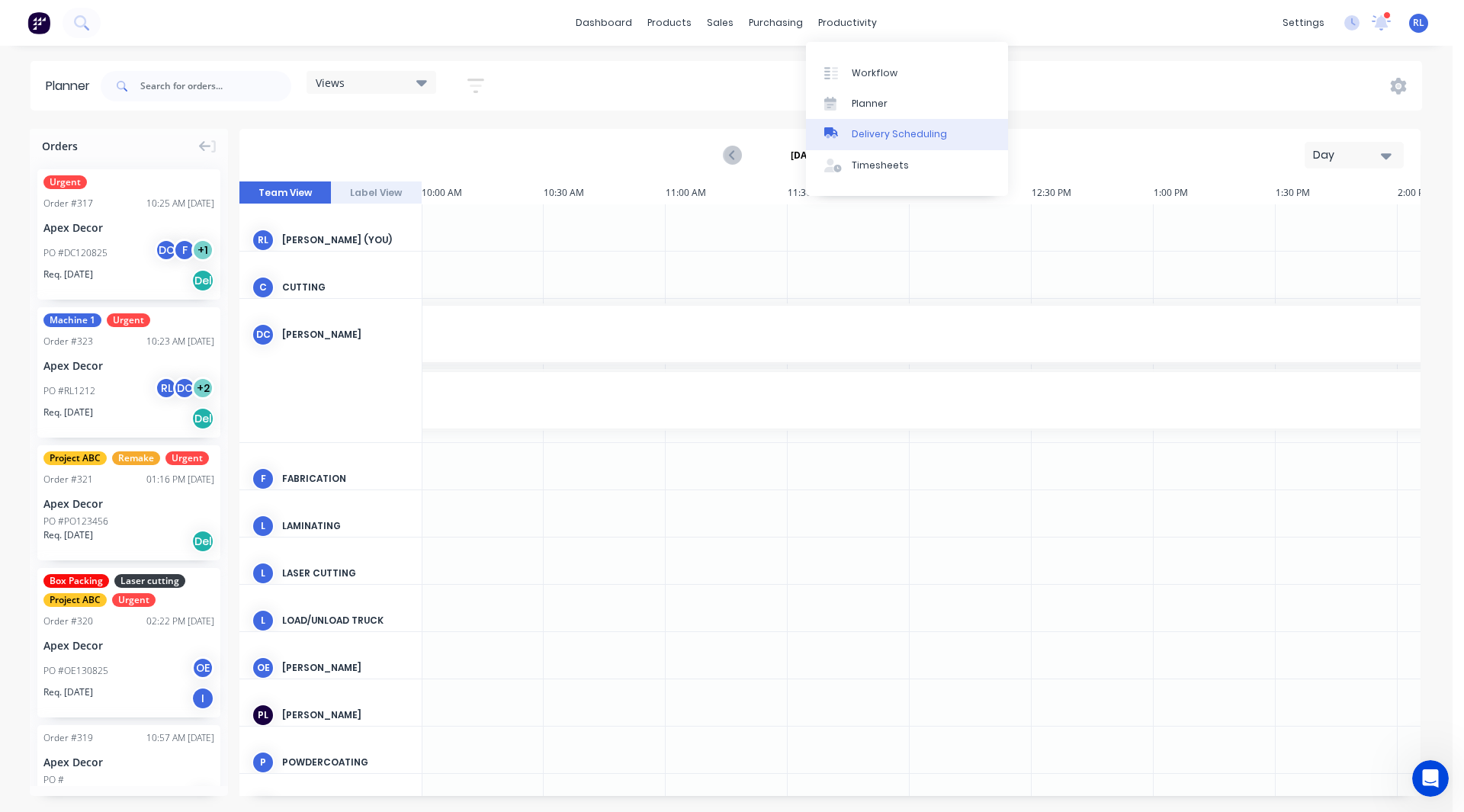
click at [897, 132] on div "Delivery Scheduling" at bounding box center [899, 133] width 95 height 14
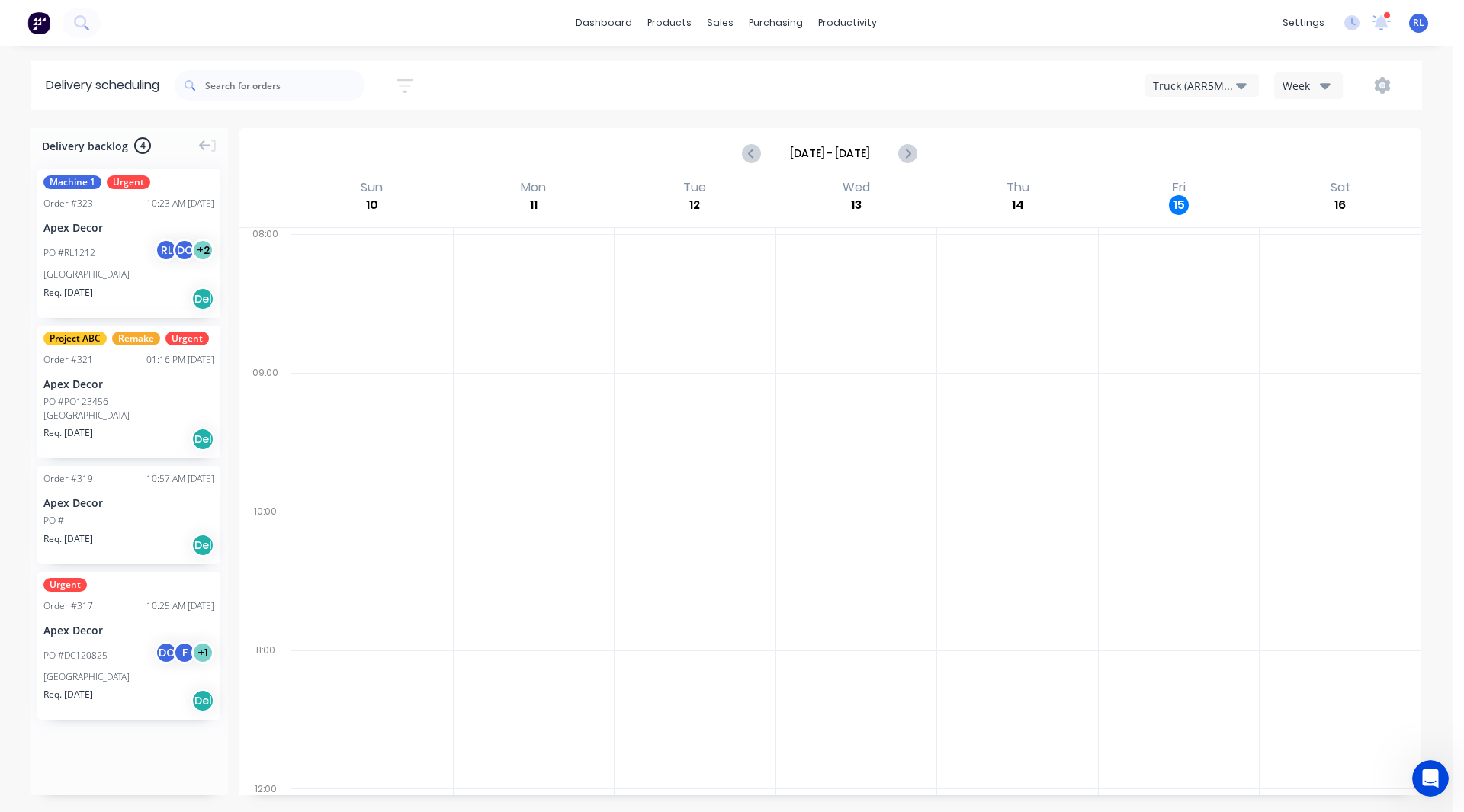
click at [1197, 88] on div "Truck (ARR5MM)" at bounding box center [1195, 86] width 83 height 16
drag, startPoint x: 1326, startPoint y: 88, endPoint x: 1088, endPoint y: 63, distance: 239.3
click at [1088, 63] on div "Sort by Most recent Created date Required date Order number Customer name Most …" at bounding box center [798, 85] width 1248 height 49
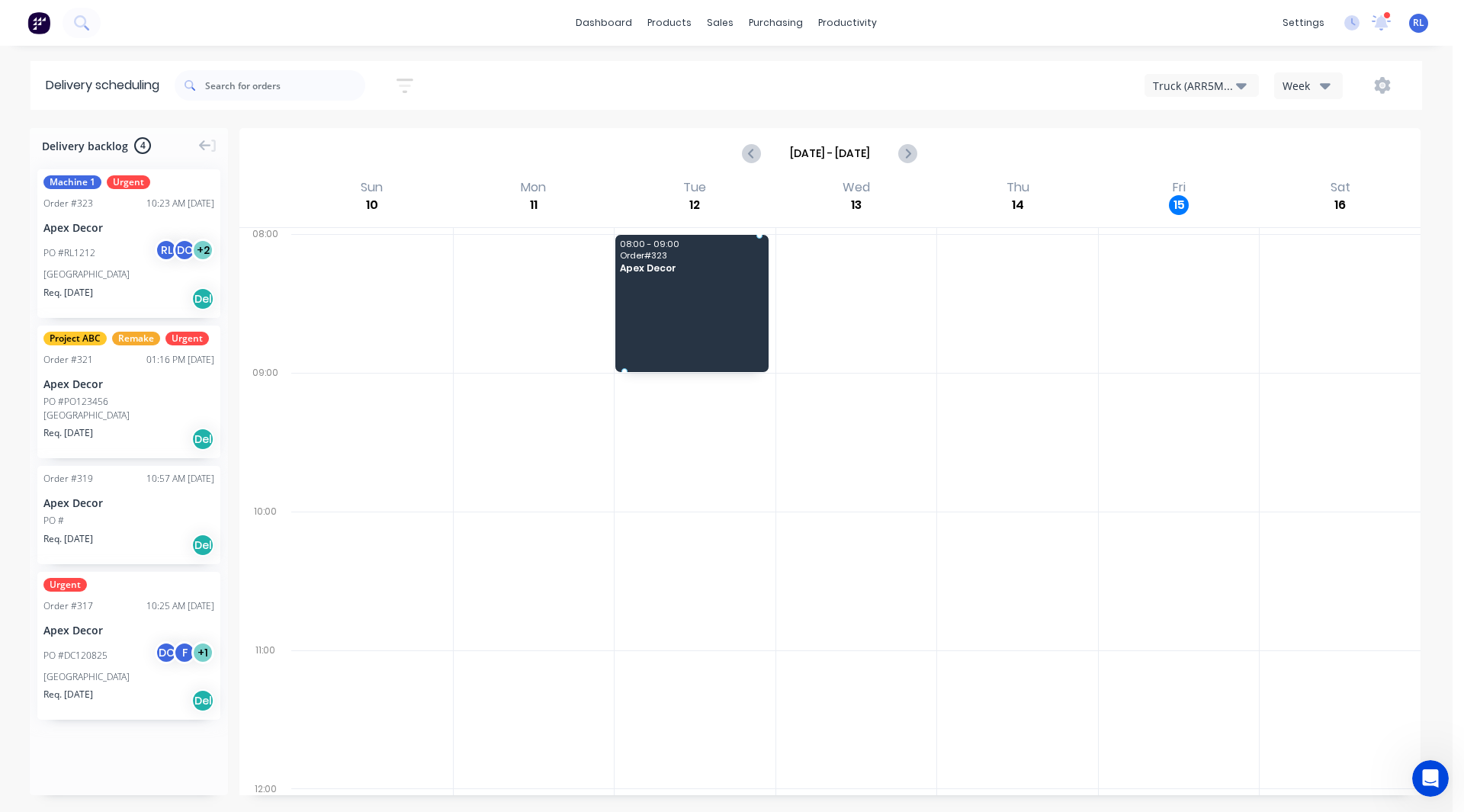
drag, startPoint x: 113, startPoint y: 212, endPoint x: 675, endPoint y: 277, distance: 565.7
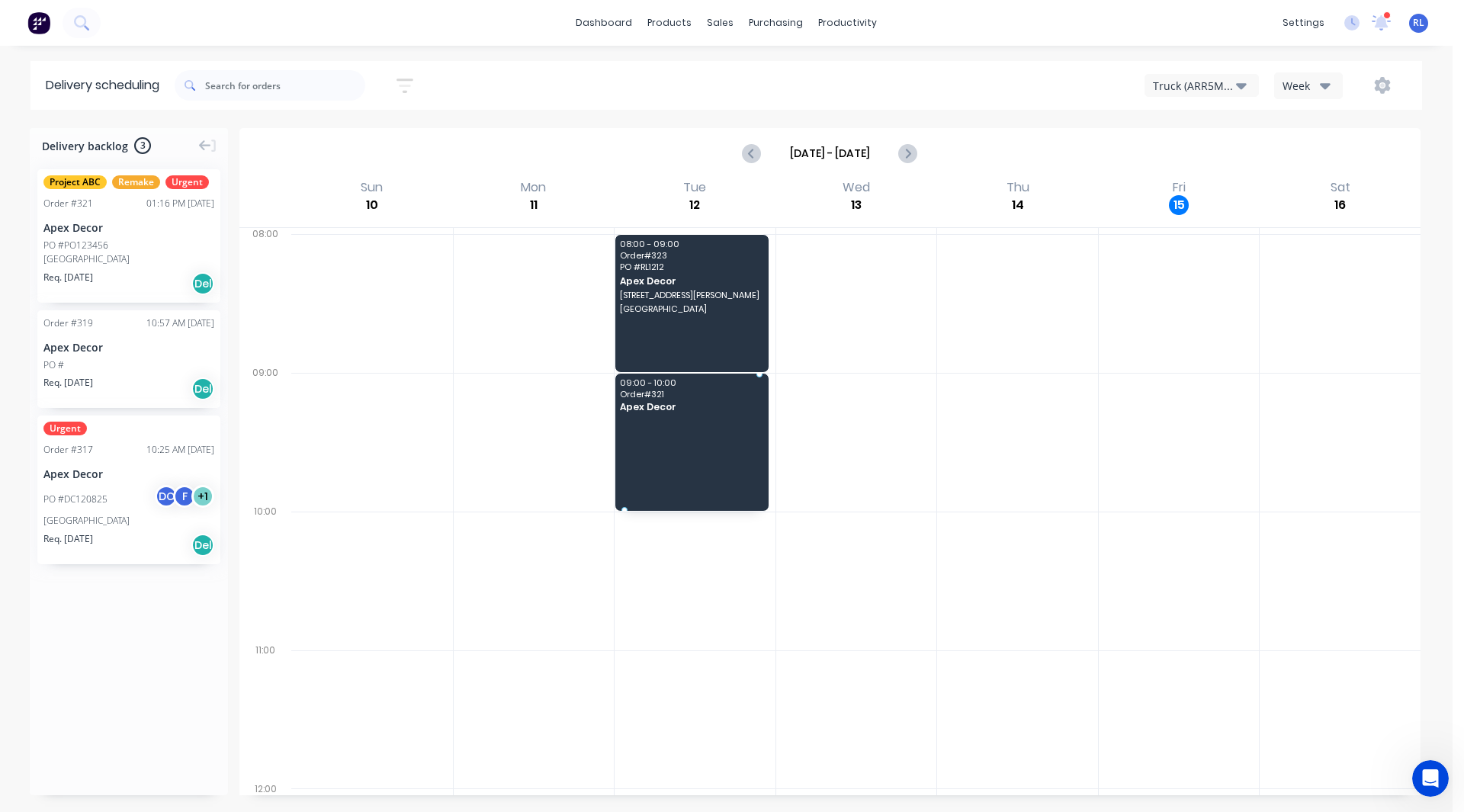
drag, startPoint x: 123, startPoint y: 252, endPoint x: 684, endPoint y: 438, distance: 591.0
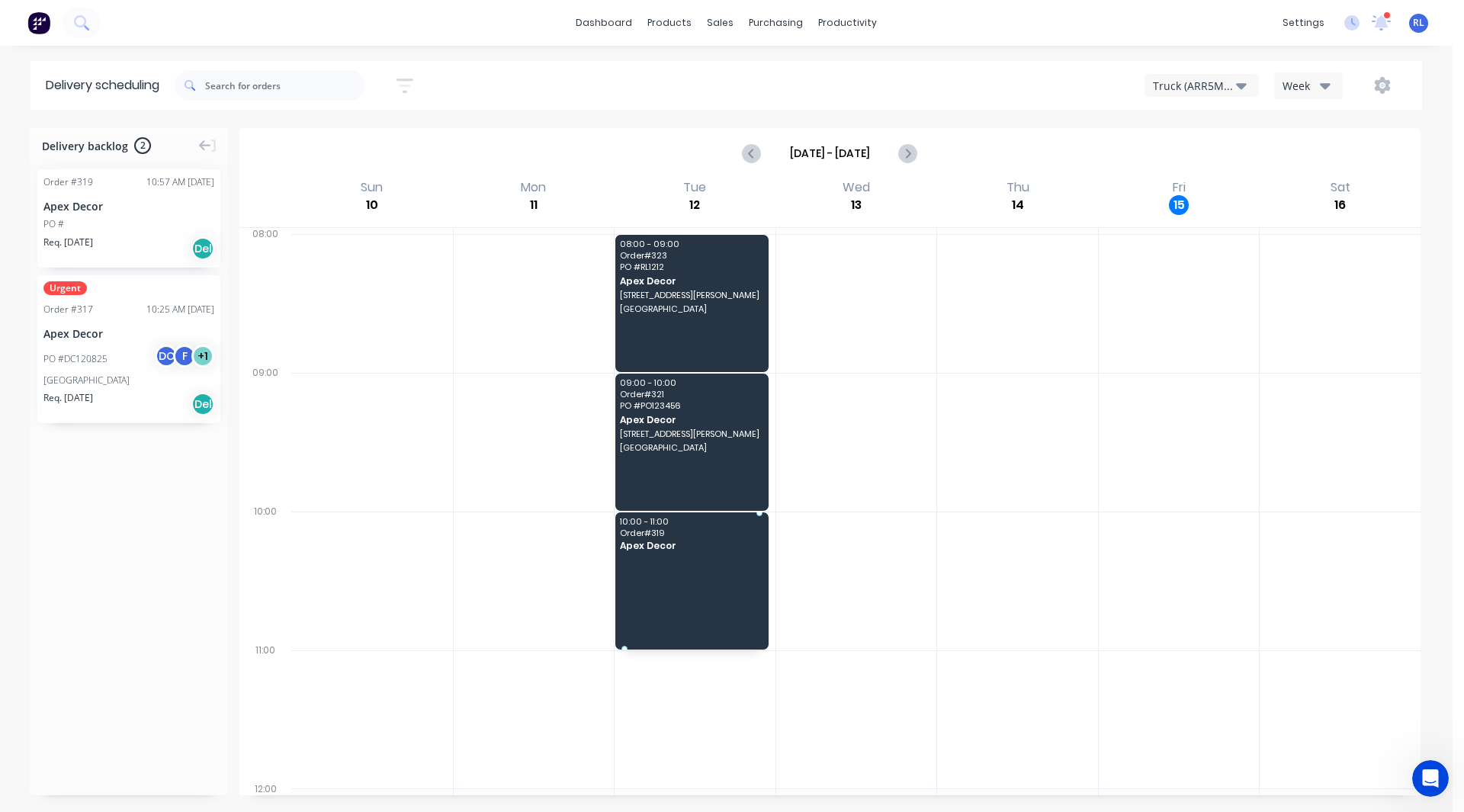
drag, startPoint x: 125, startPoint y: 236, endPoint x: 691, endPoint y: 553, distance: 648.7
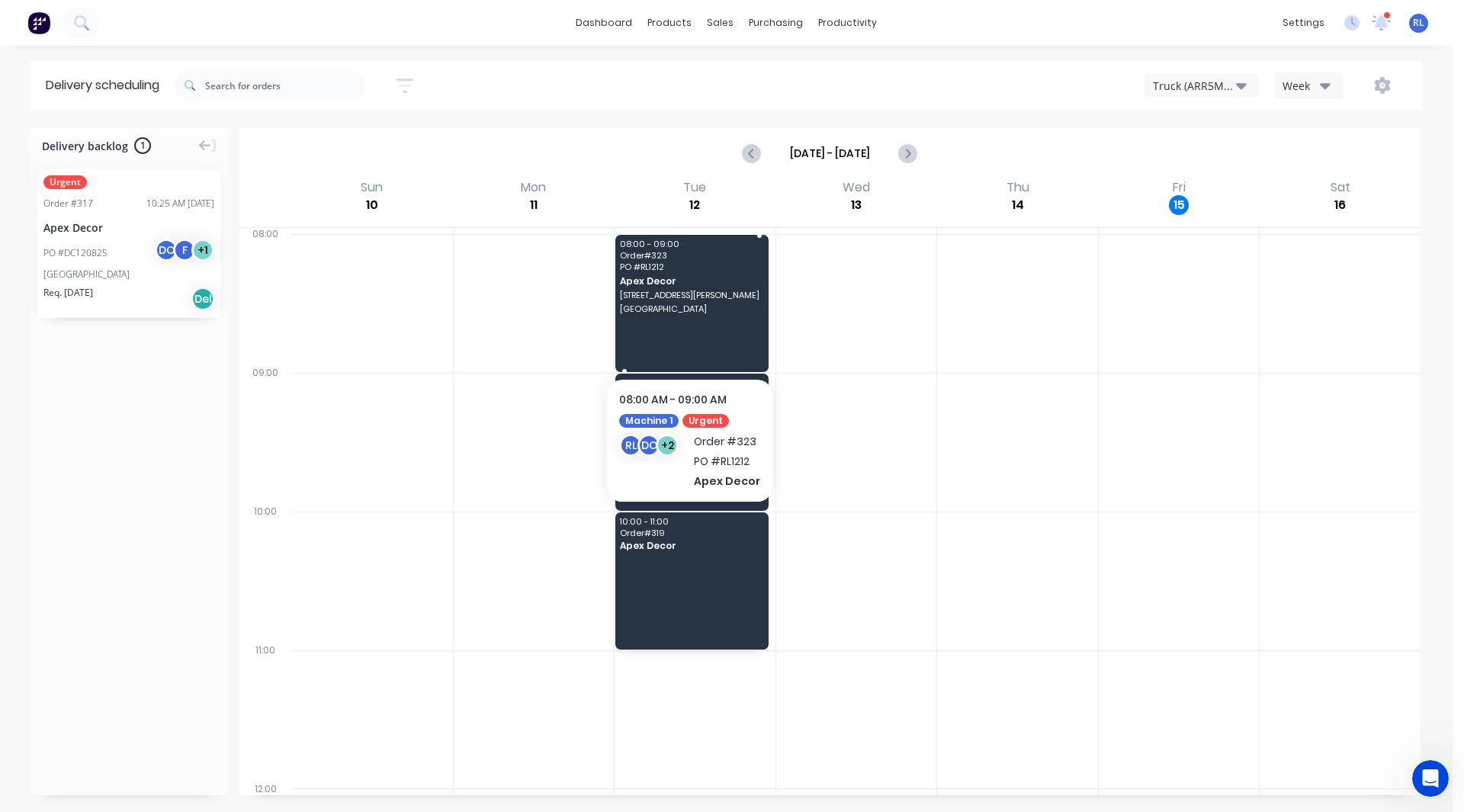
click at [667, 303] on div "08:00 - 09:00 Order # 323 PO # RL1212 Apex Decor 789 Collins Street Melbourne" at bounding box center [692, 303] width 153 height 138
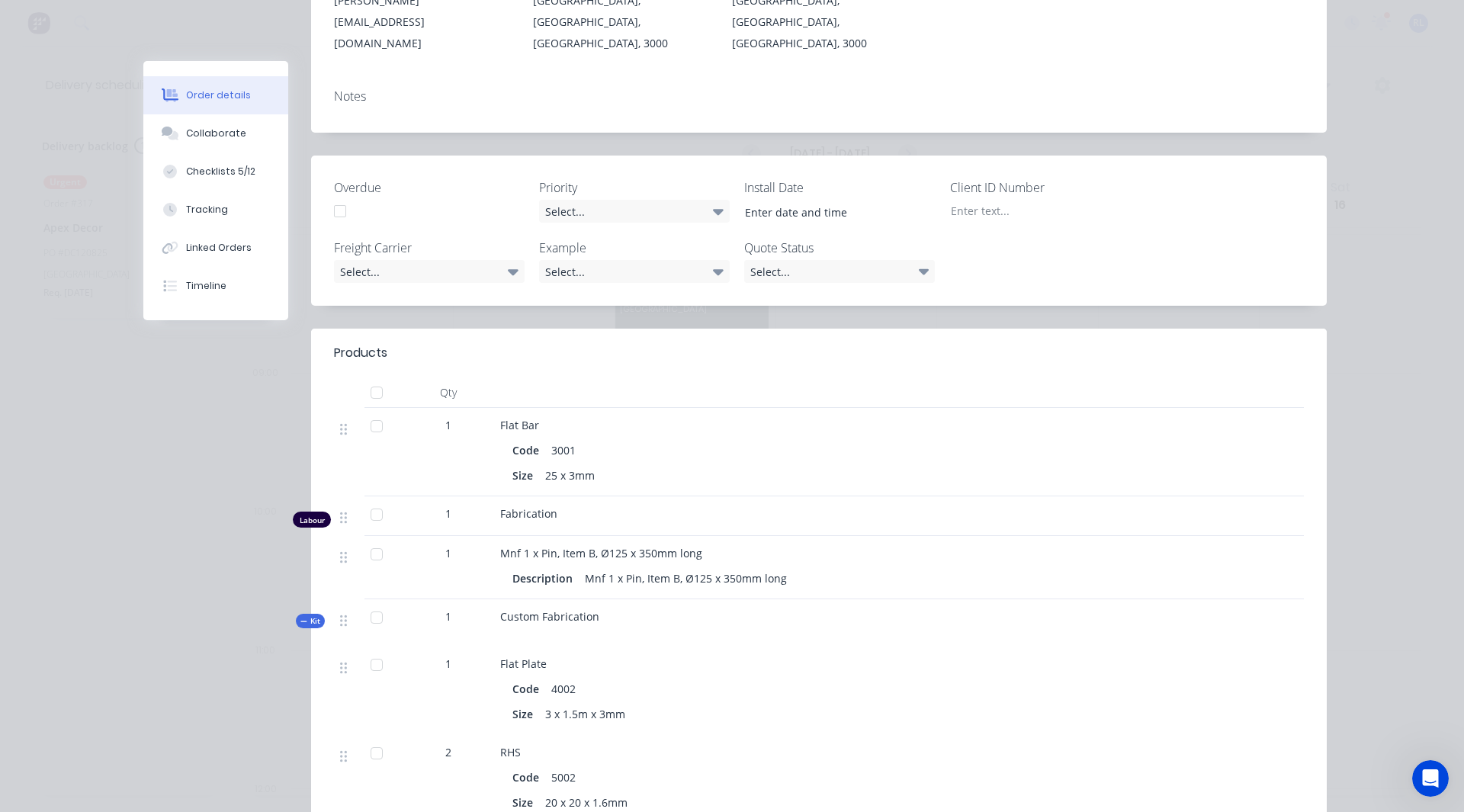
scroll to position [303, 0]
click at [194, 127] on div "Collaborate" at bounding box center [216, 133] width 60 height 14
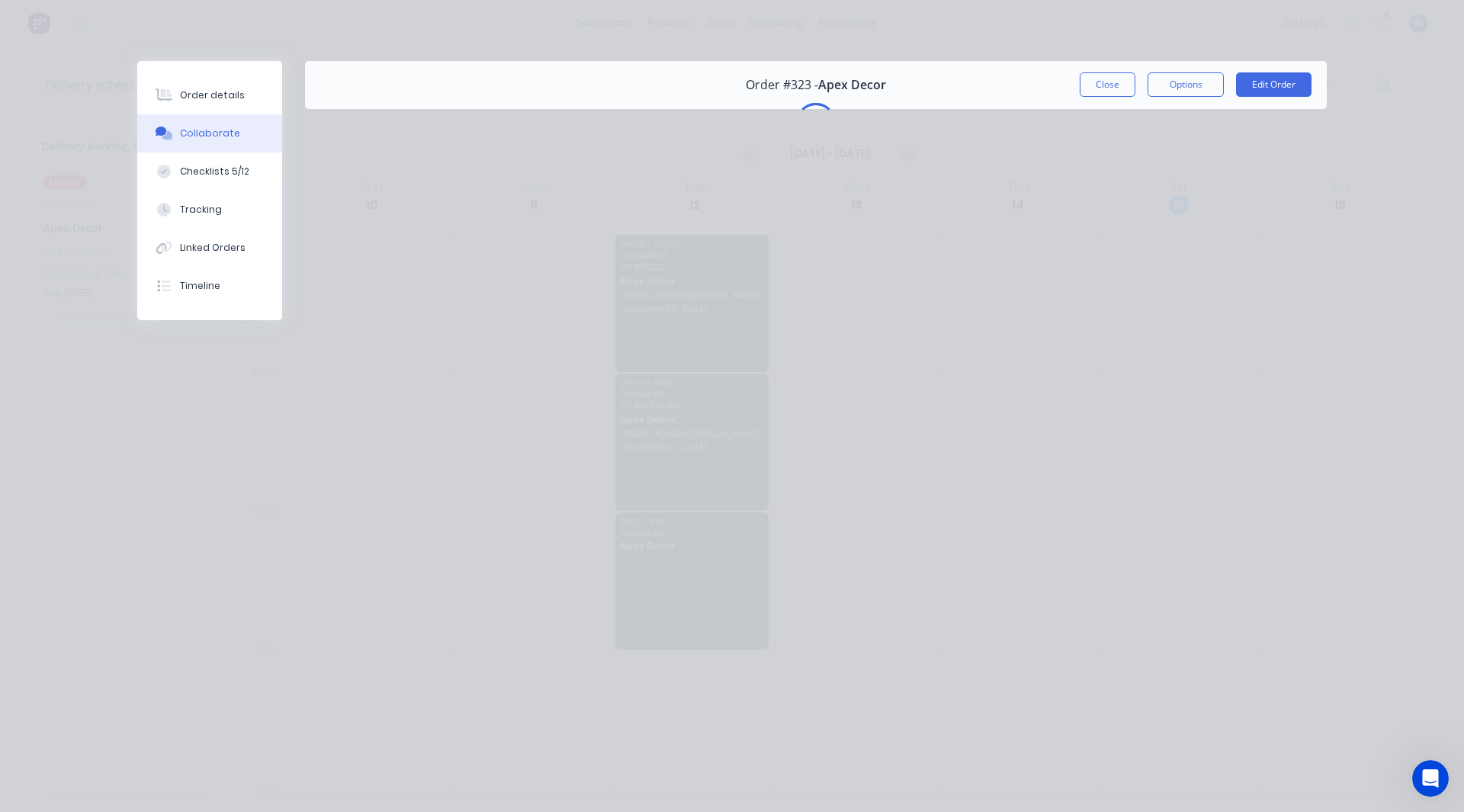
scroll to position [0, 0]
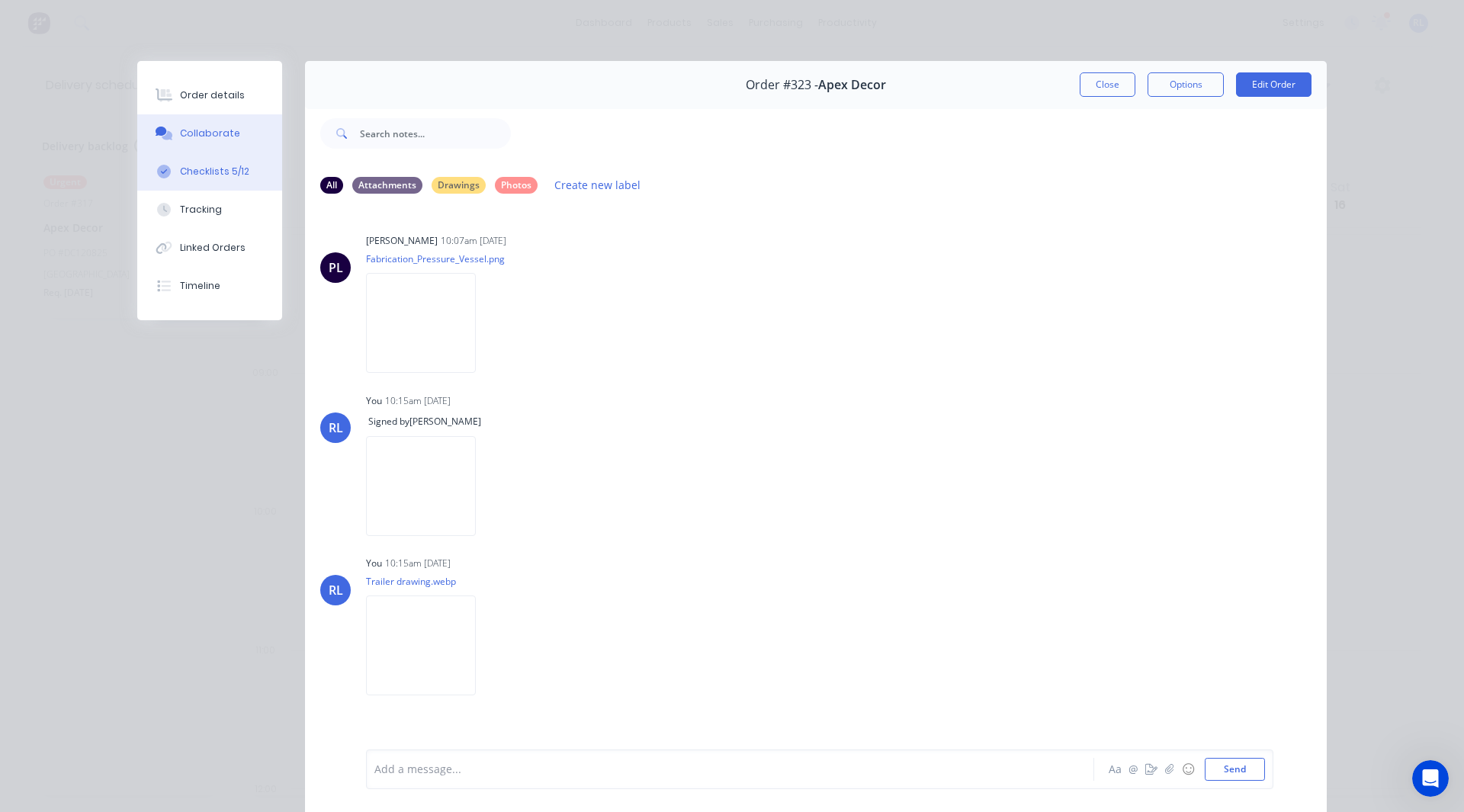
click at [201, 176] on div "Checklists 5/12" at bounding box center [214, 171] width 69 height 14
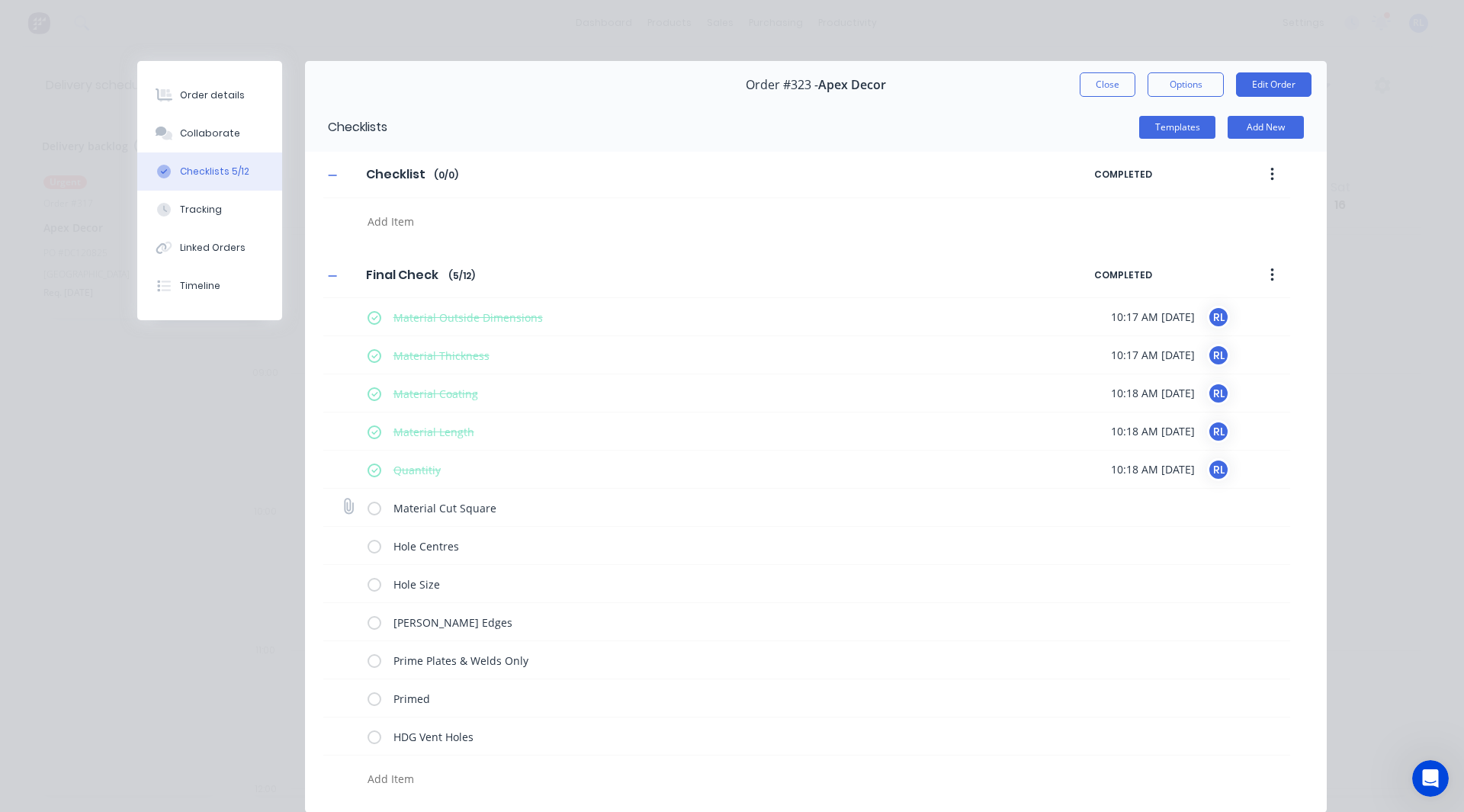
click at [372, 512] on label at bounding box center [374, 508] width 14 height 16
click at [0, 0] on input "checkbox" at bounding box center [0, 0] width 0 height 0
click at [369, 544] on label at bounding box center [374, 546] width 14 height 16
click at [0, 0] on input "checkbox" at bounding box center [0, 0] width 0 height 0
click at [195, 205] on div "Tracking" at bounding box center [201, 209] width 42 height 14
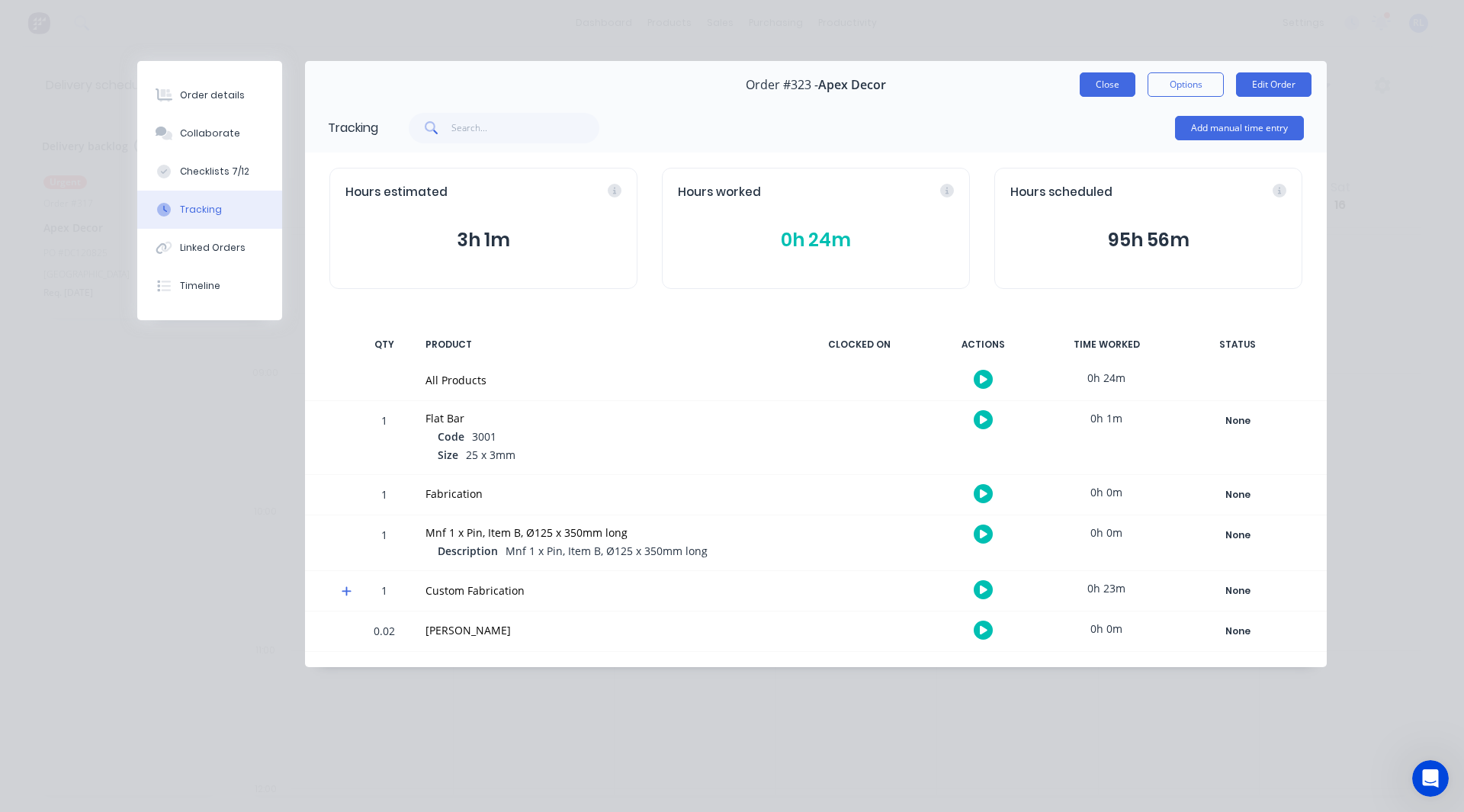
click at [1118, 87] on button "Close" at bounding box center [1108, 85] width 55 height 24
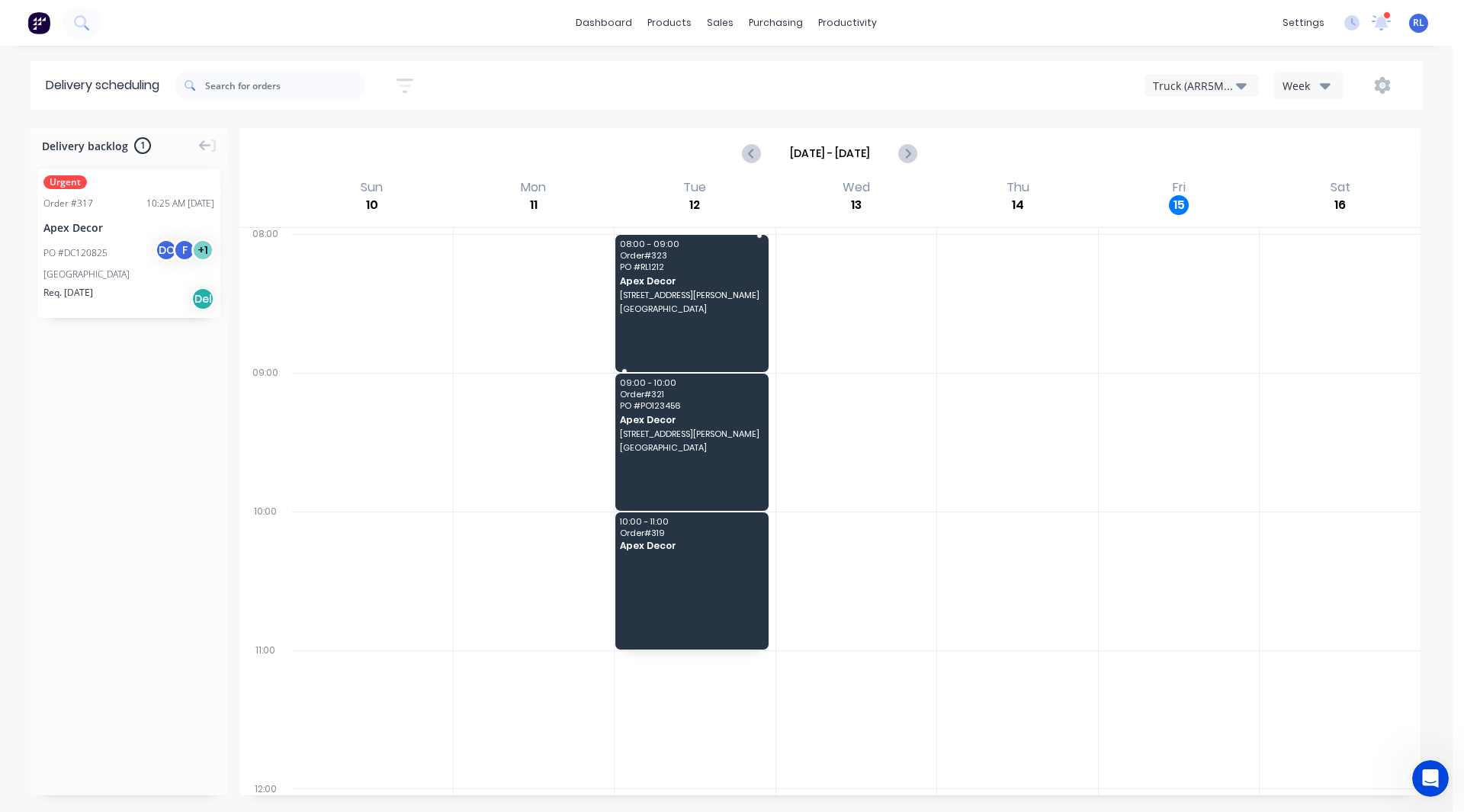
click at [676, 299] on span "[STREET_ADDRESS][PERSON_NAME]" at bounding box center [691, 295] width 142 height 9
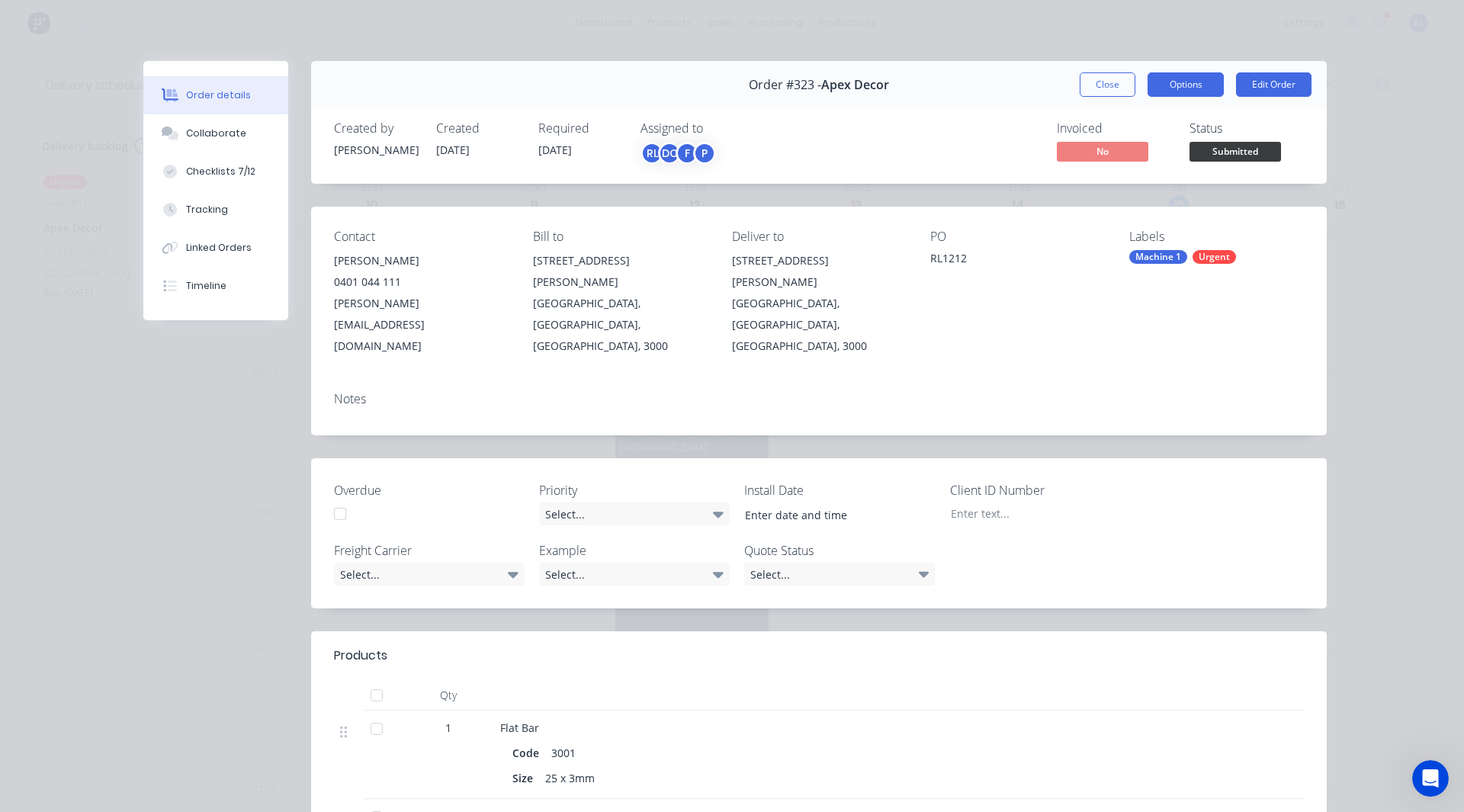
click at [1154, 84] on button "Options" at bounding box center [1186, 85] width 76 height 24
click at [1107, 89] on button "Close" at bounding box center [1108, 85] width 55 height 24
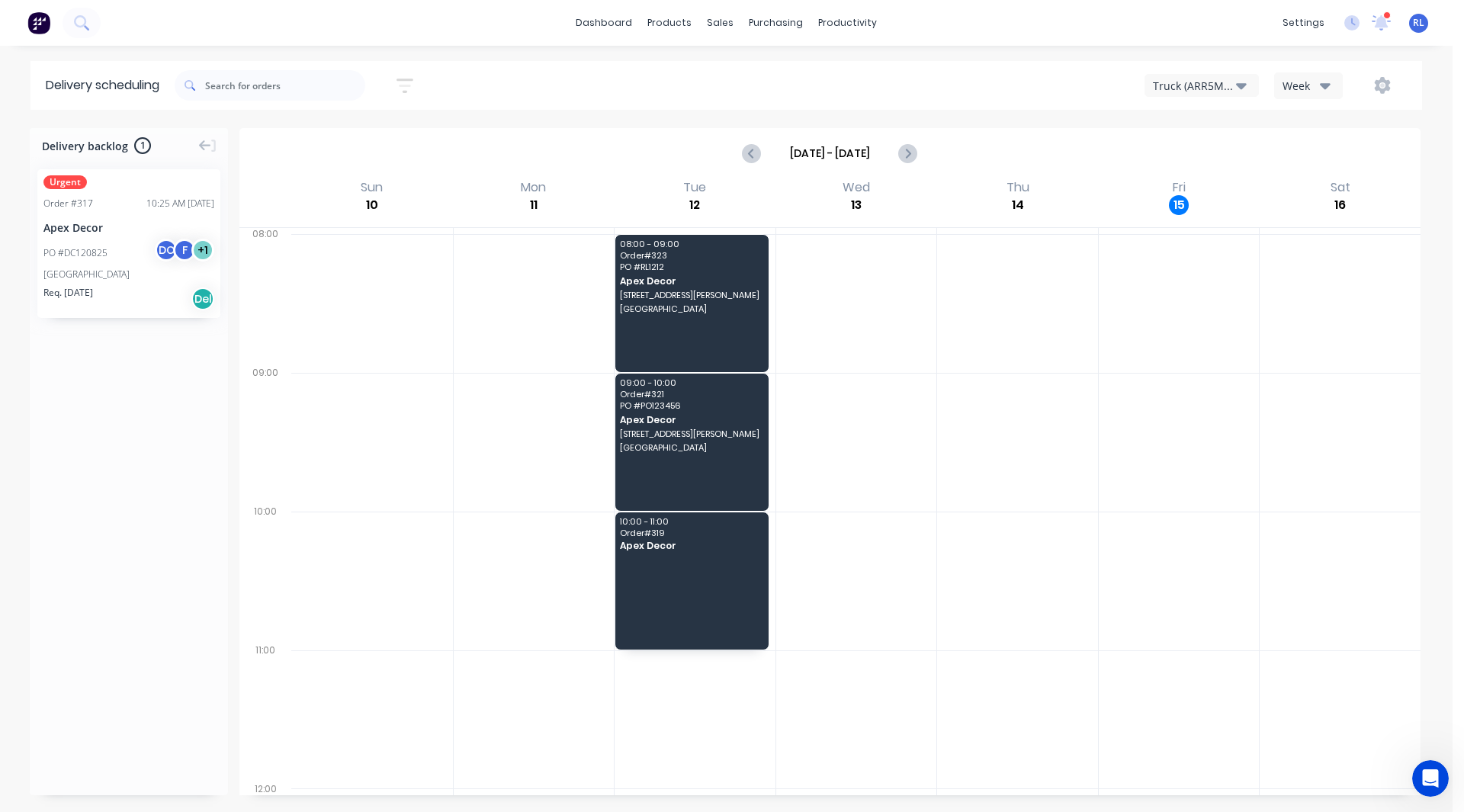
click at [1081, 81] on div "Truck (ARR5MM) Week" at bounding box center [1095, 85] width 623 height 28
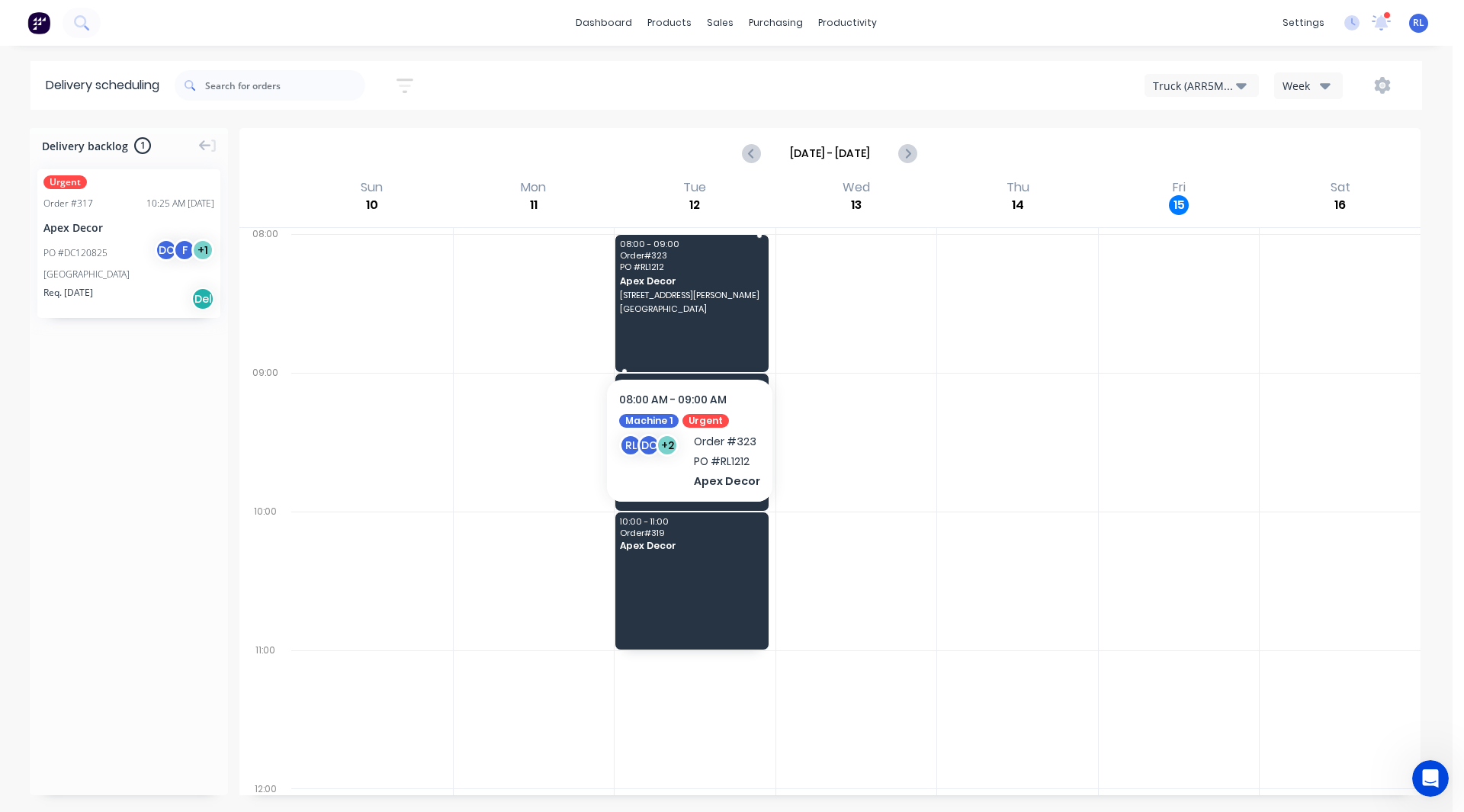
click at [719, 339] on div "08:00 - 09:00 Order # 323 PO # RL1212 Apex Decor 789 Collins Street Melbourne" at bounding box center [692, 303] width 153 height 138
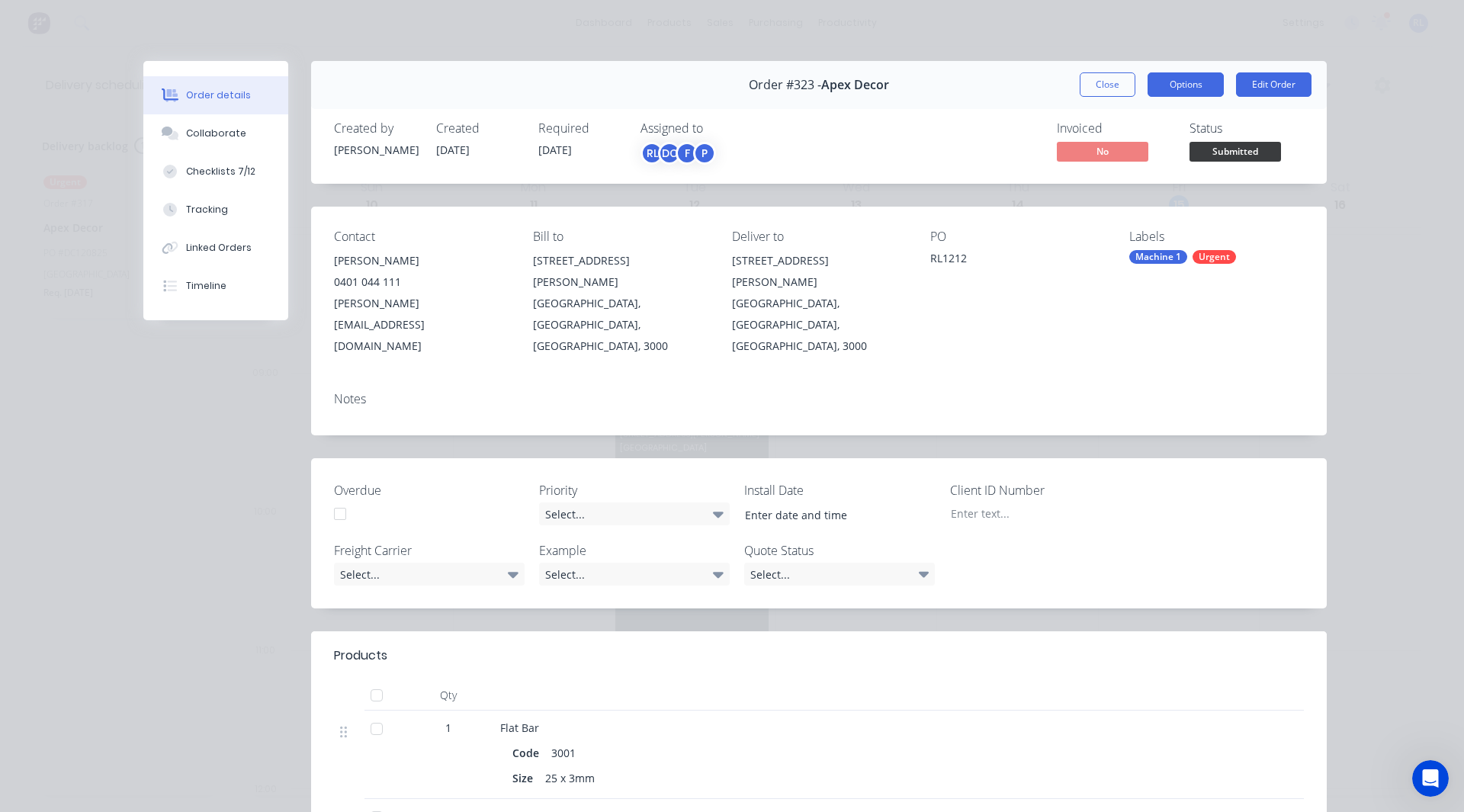
click at [1187, 79] on button "Options" at bounding box center [1186, 85] width 76 height 24
click at [1099, 182] on div "Delivery Docket" at bounding box center [1143, 185] width 133 height 22
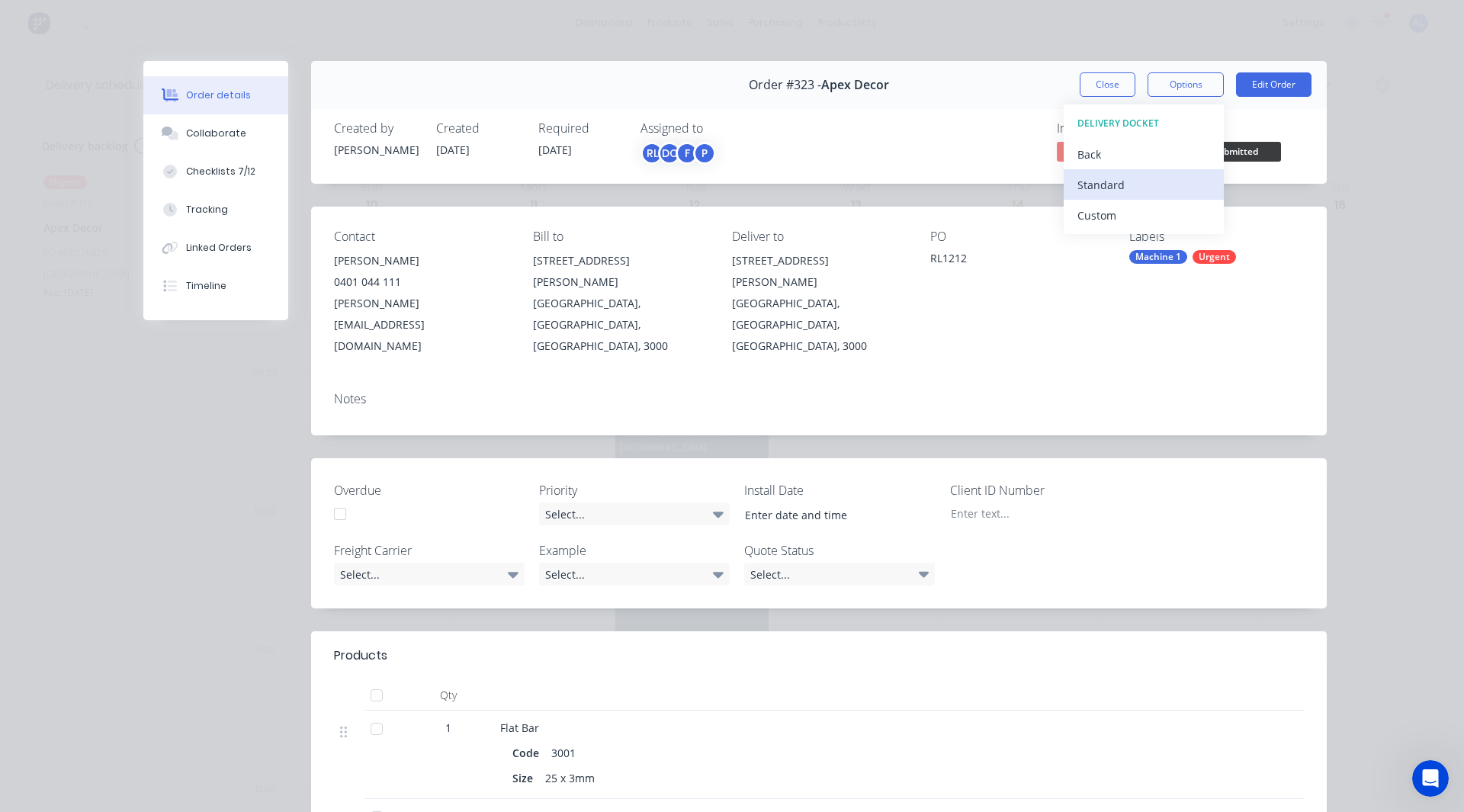
click at [1097, 186] on div "Standard" at bounding box center [1143, 185] width 133 height 22
click at [1420, 772] on div "Open Intercom Messenger" at bounding box center [1431, 779] width 50 height 50
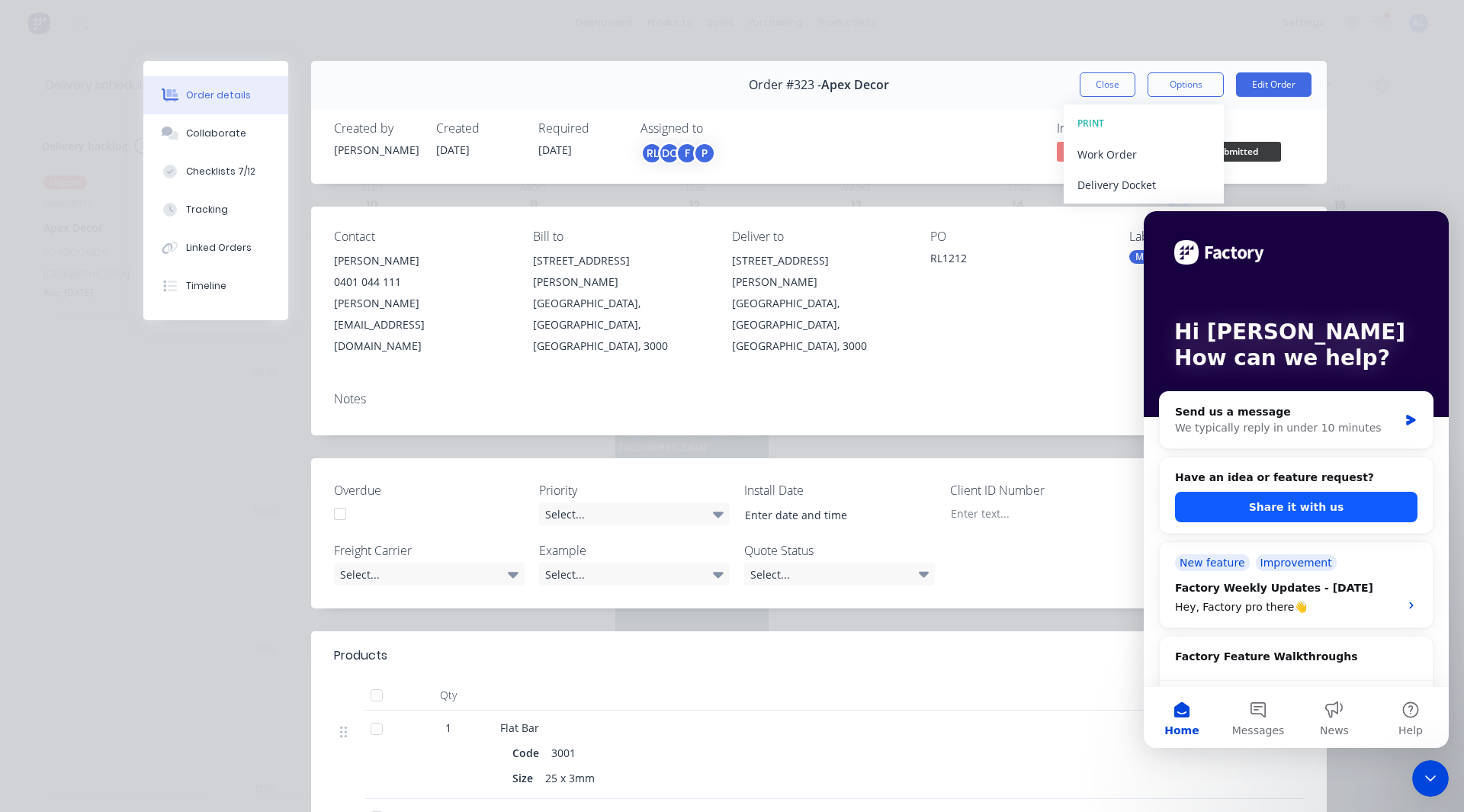
click at [1300, 503] on button "Share it with us" at bounding box center [1296, 506] width 243 height 30
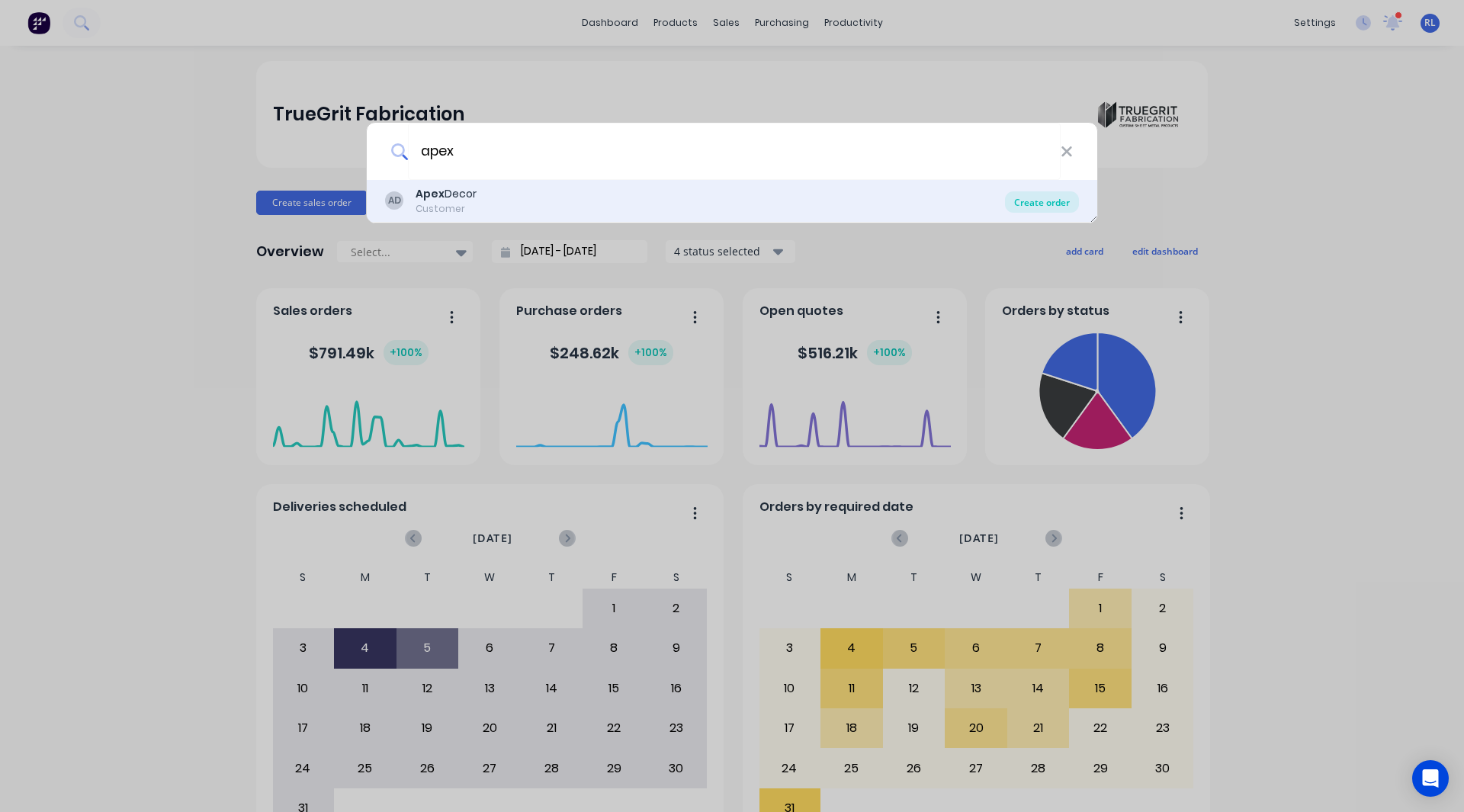
type input "apex"
click at [1043, 203] on div "Create order" at bounding box center [1042, 202] width 74 height 21
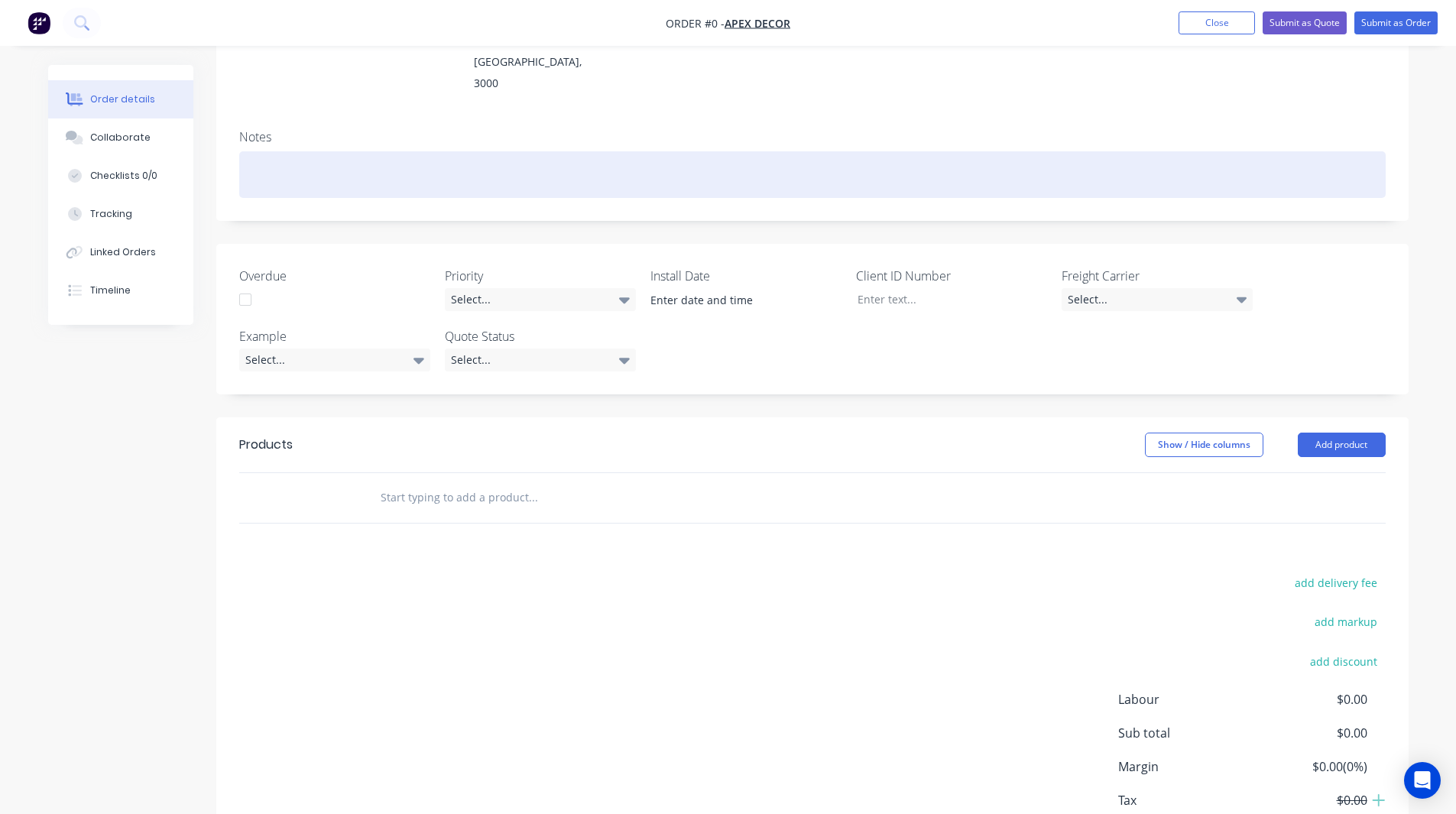
scroll to position [249, 0]
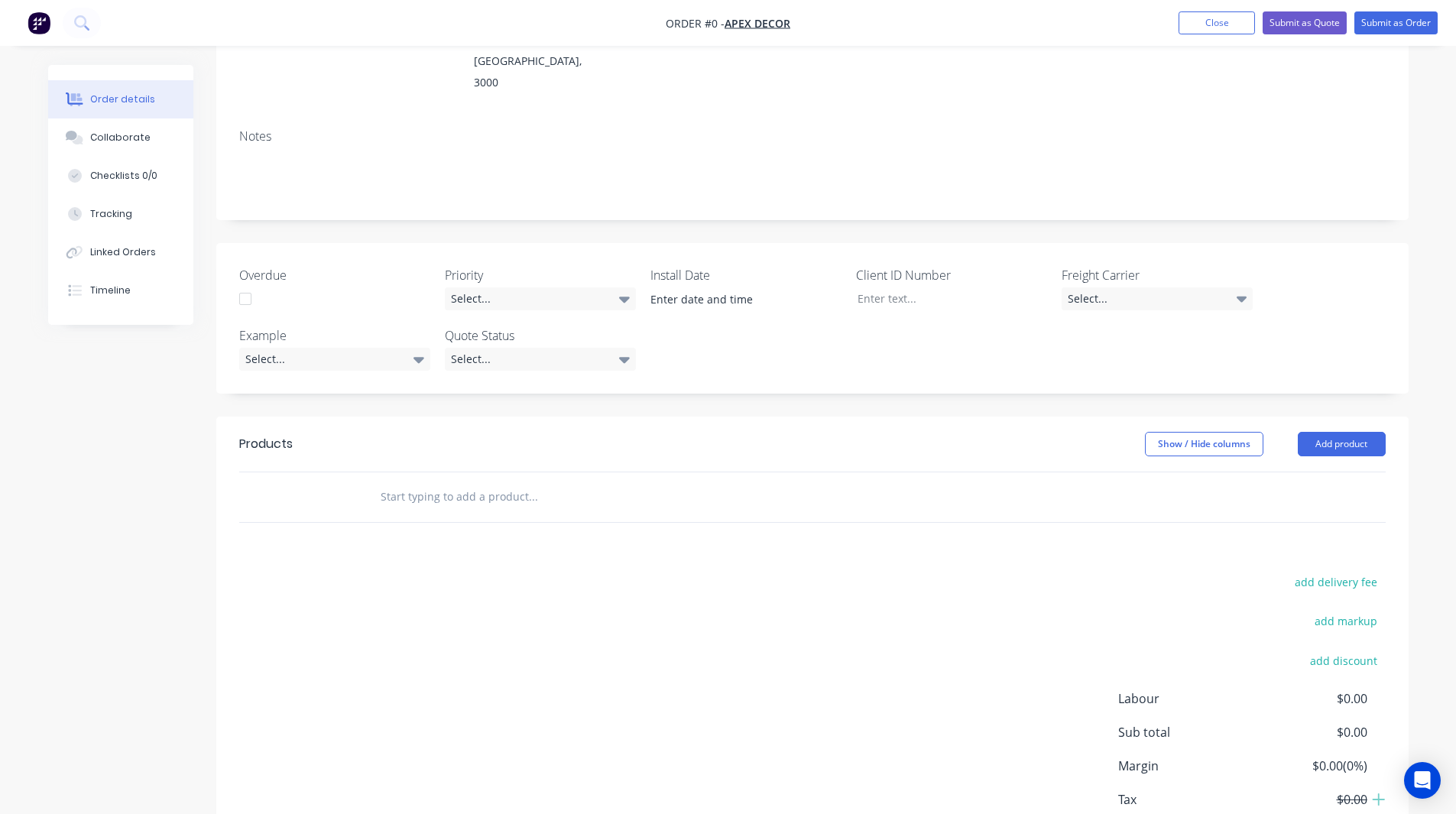
click at [33, 18] on img "button" at bounding box center [39, 23] width 23 height 23
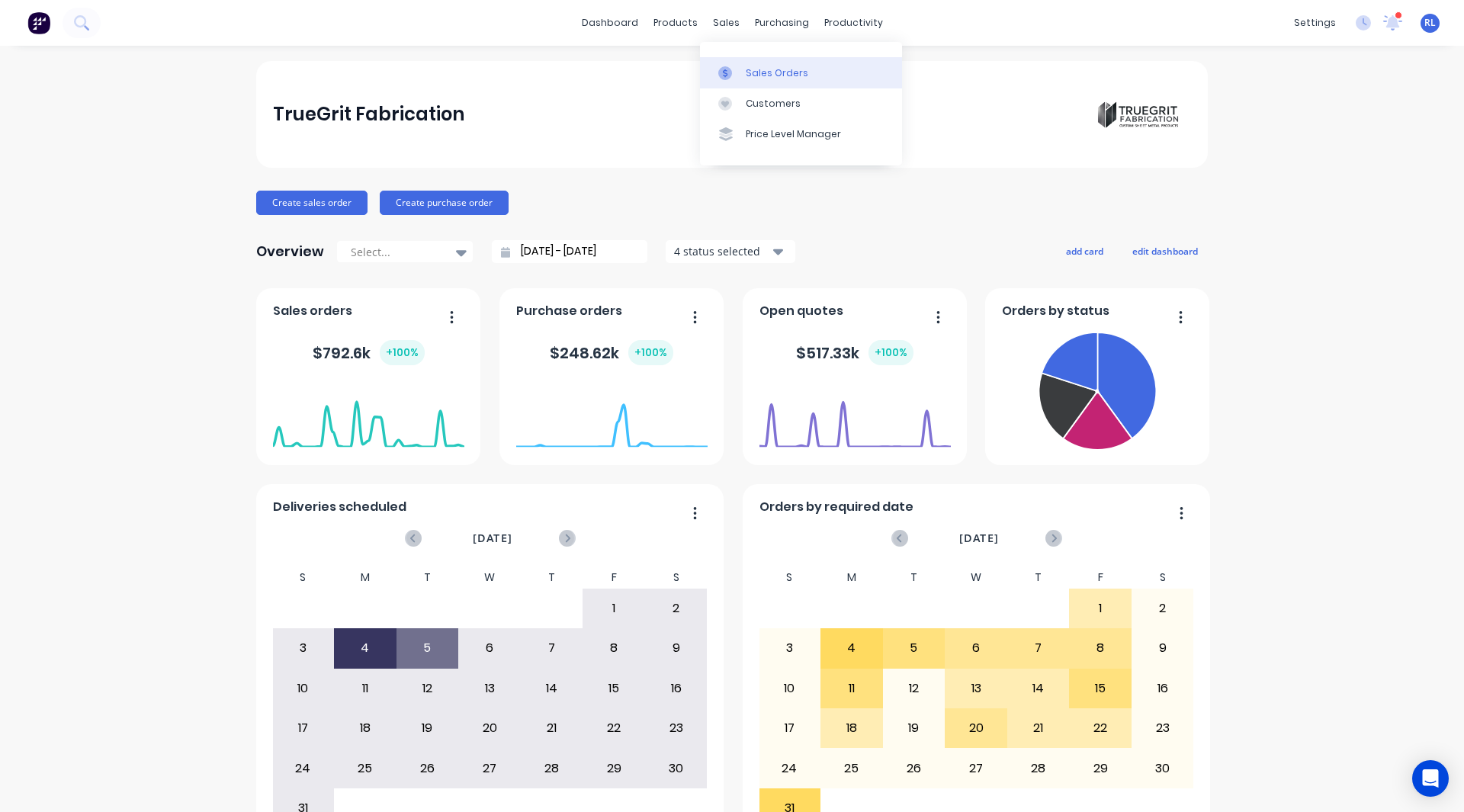
click at [751, 67] on div "Sales Orders" at bounding box center [776, 73] width 63 height 14
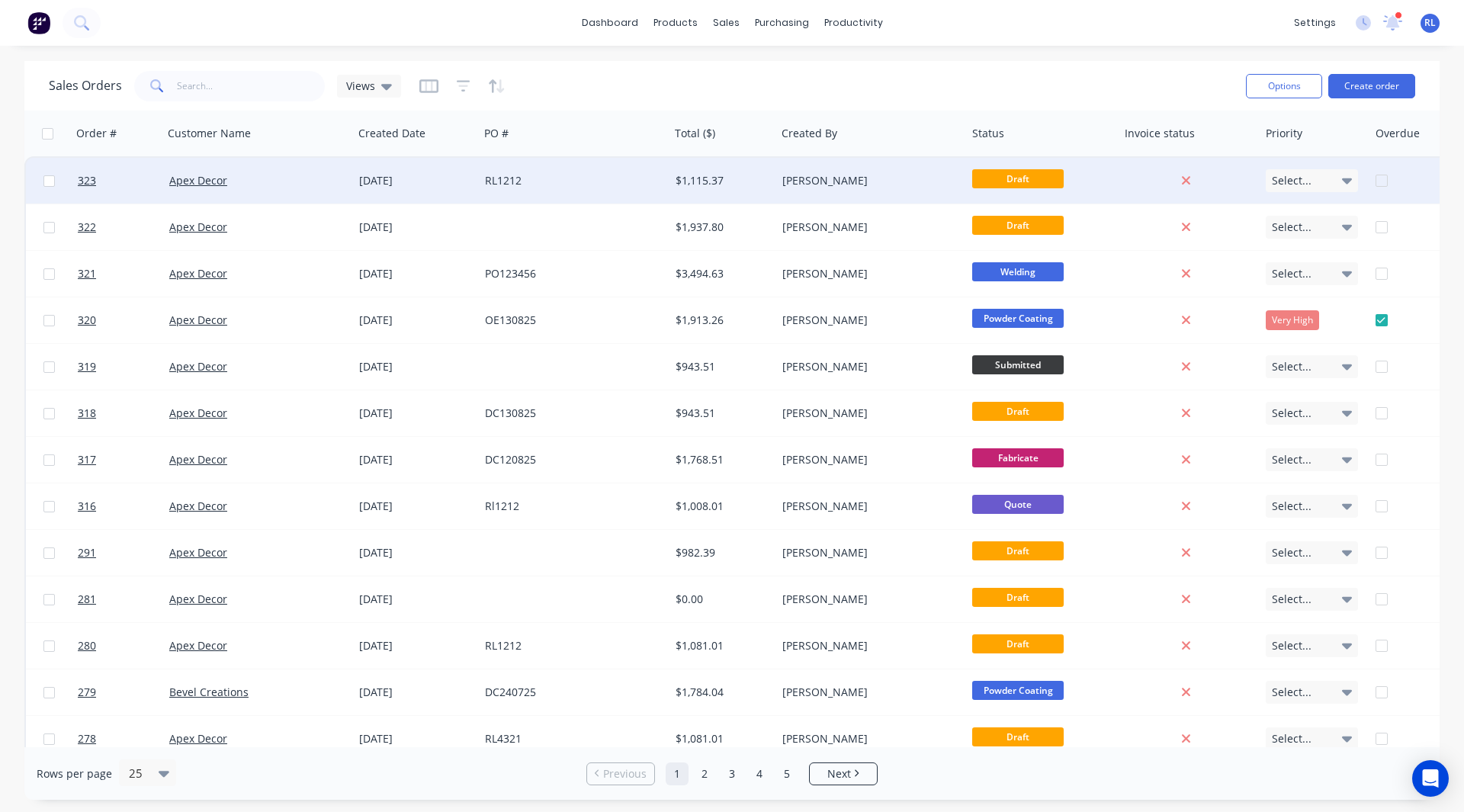
click at [570, 185] on div "RL1212" at bounding box center [570, 181] width 169 height 15
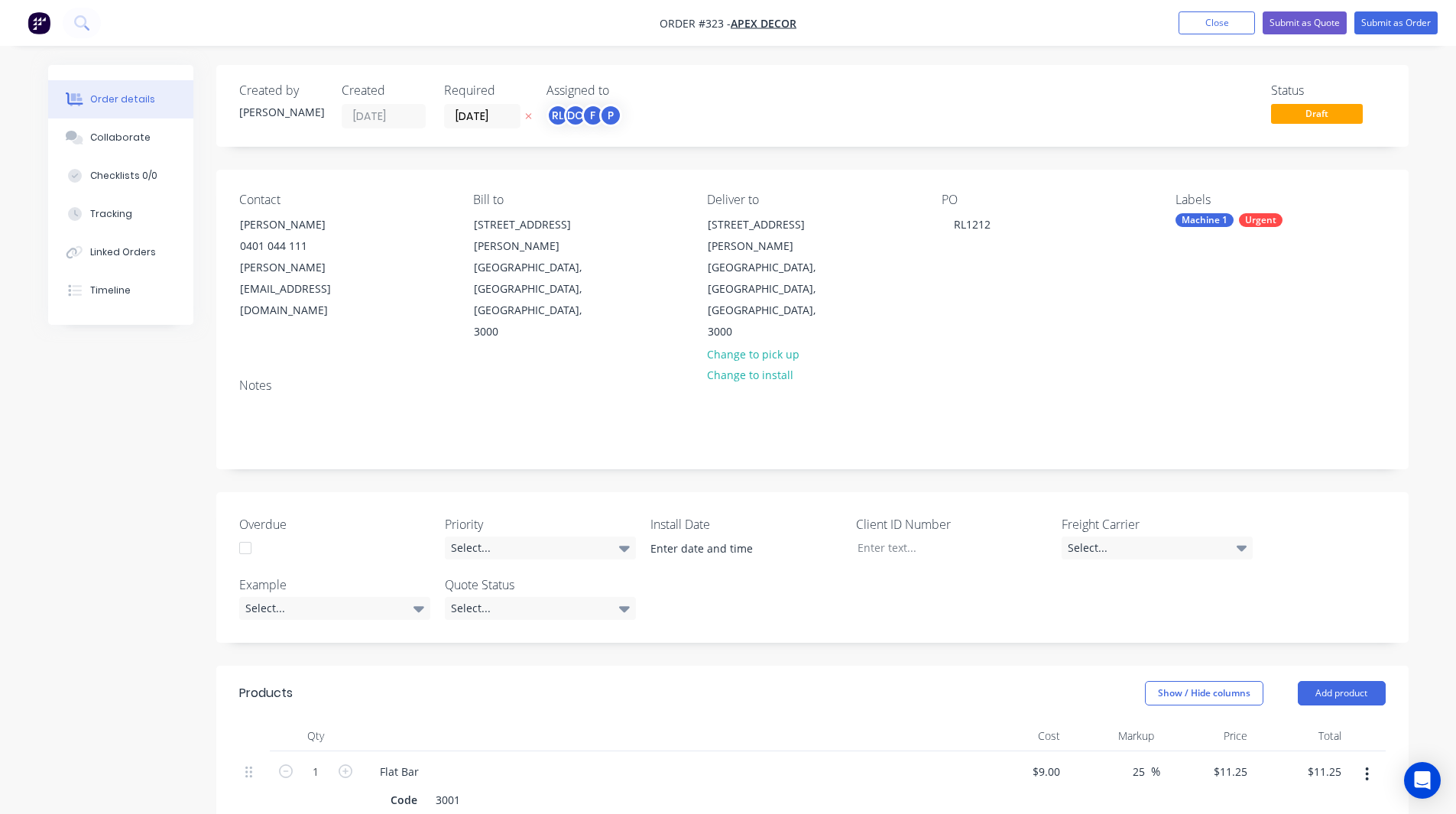
click at [31, 16] on img "button" at bounding box center [39, 23] width 23 height 23
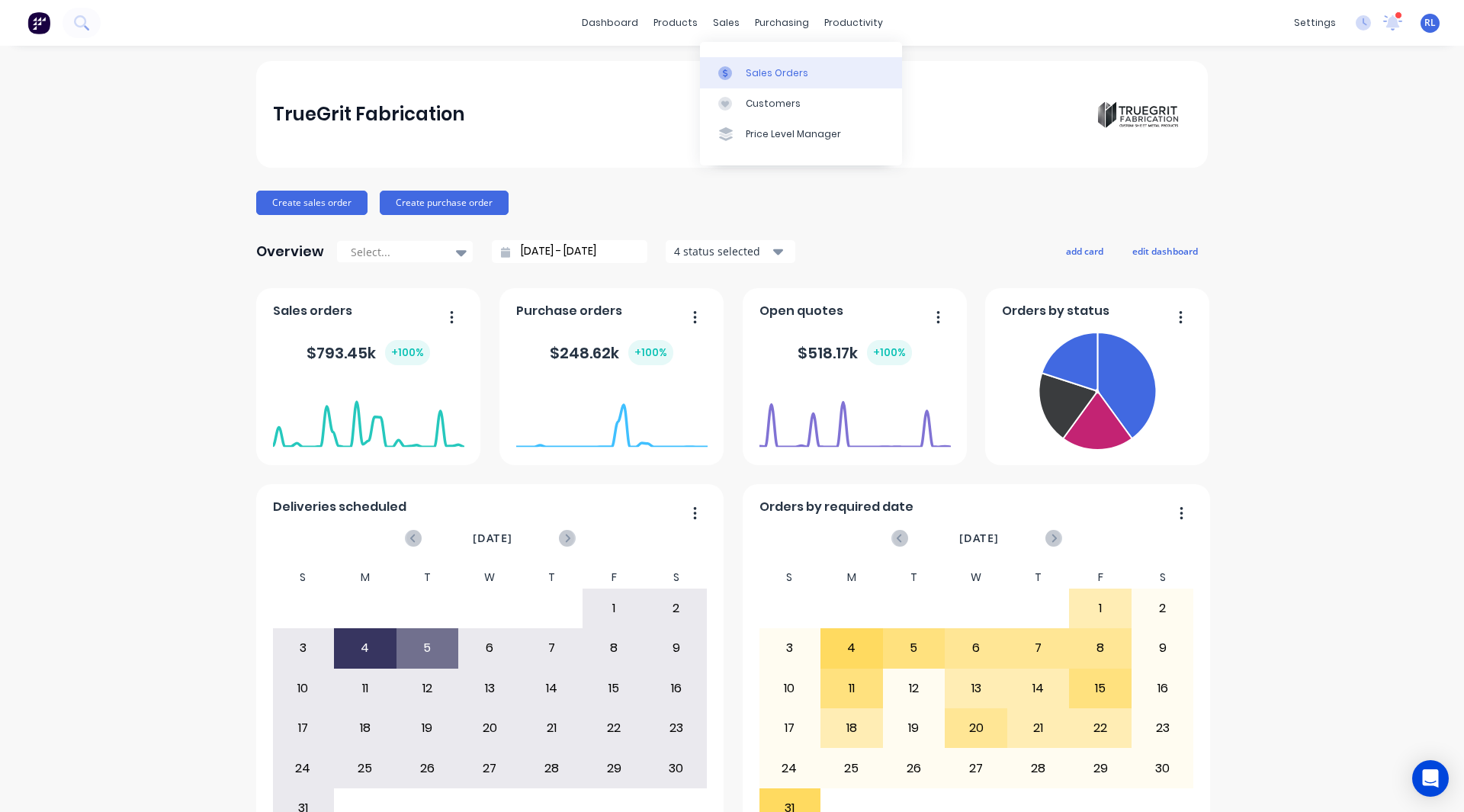
click at [762, 74] on div "Sales Orders" at bounding box center [776, 73] width 63 height 14
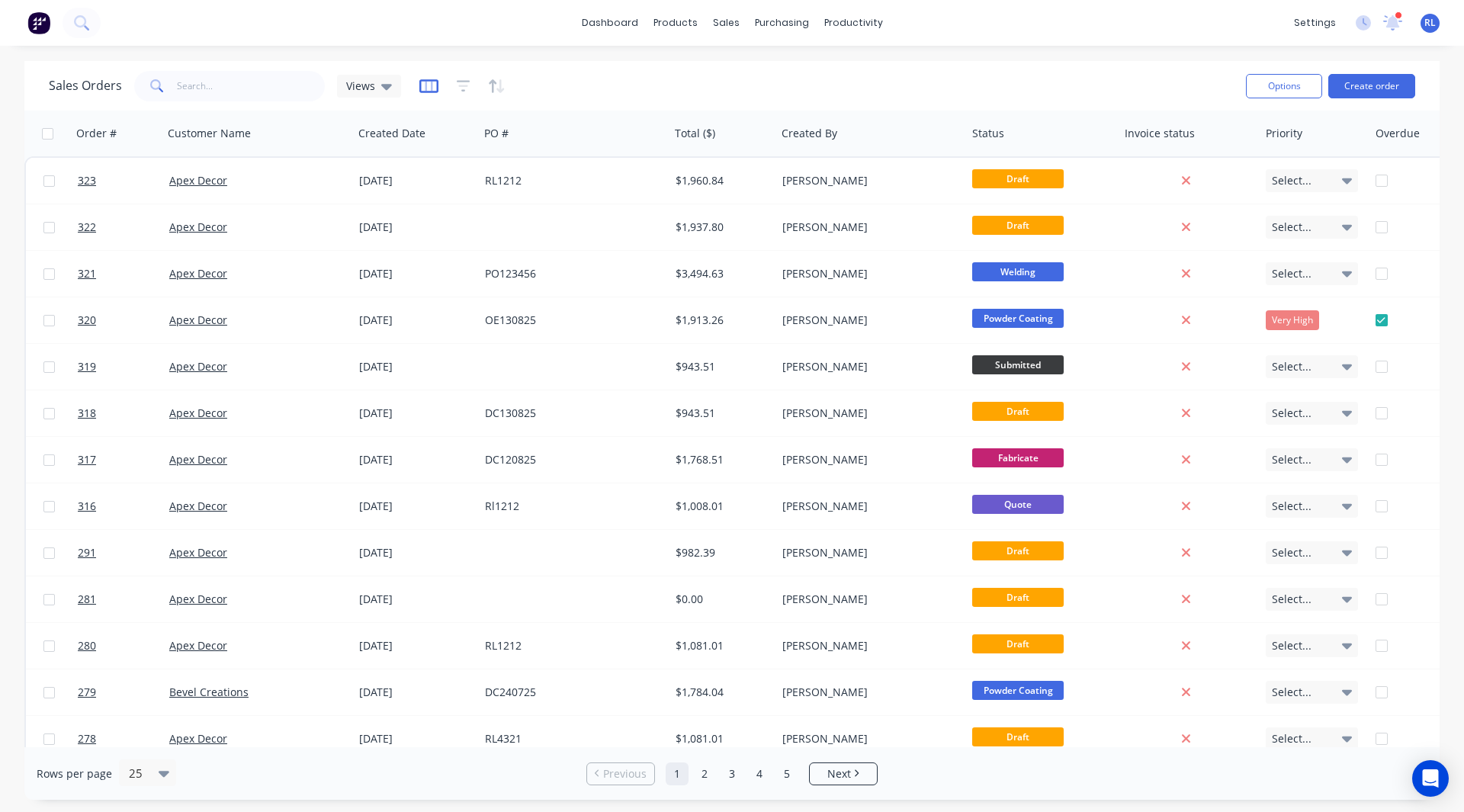
click at [420, 83] on icon "button" at bounding box center [428, 86] width 19 height 15
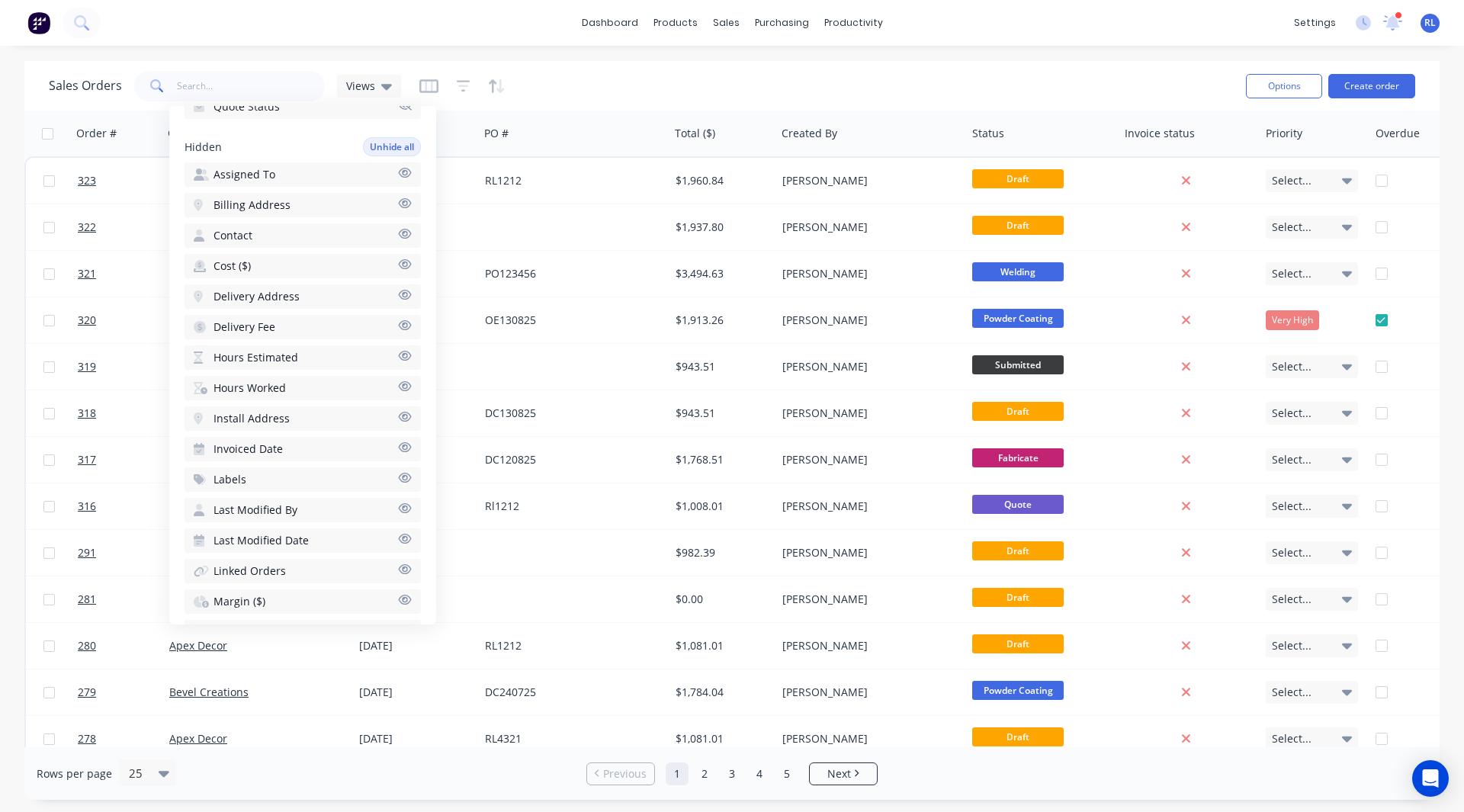
scroll to position [559, 0]
click at [247, 358] on span "Hours Estimated" at bounding box center [256, 356] width 85 height 15
click at [234, 388] on span "Hours Worked" at bounding box center [249, 387] width 72 height 15
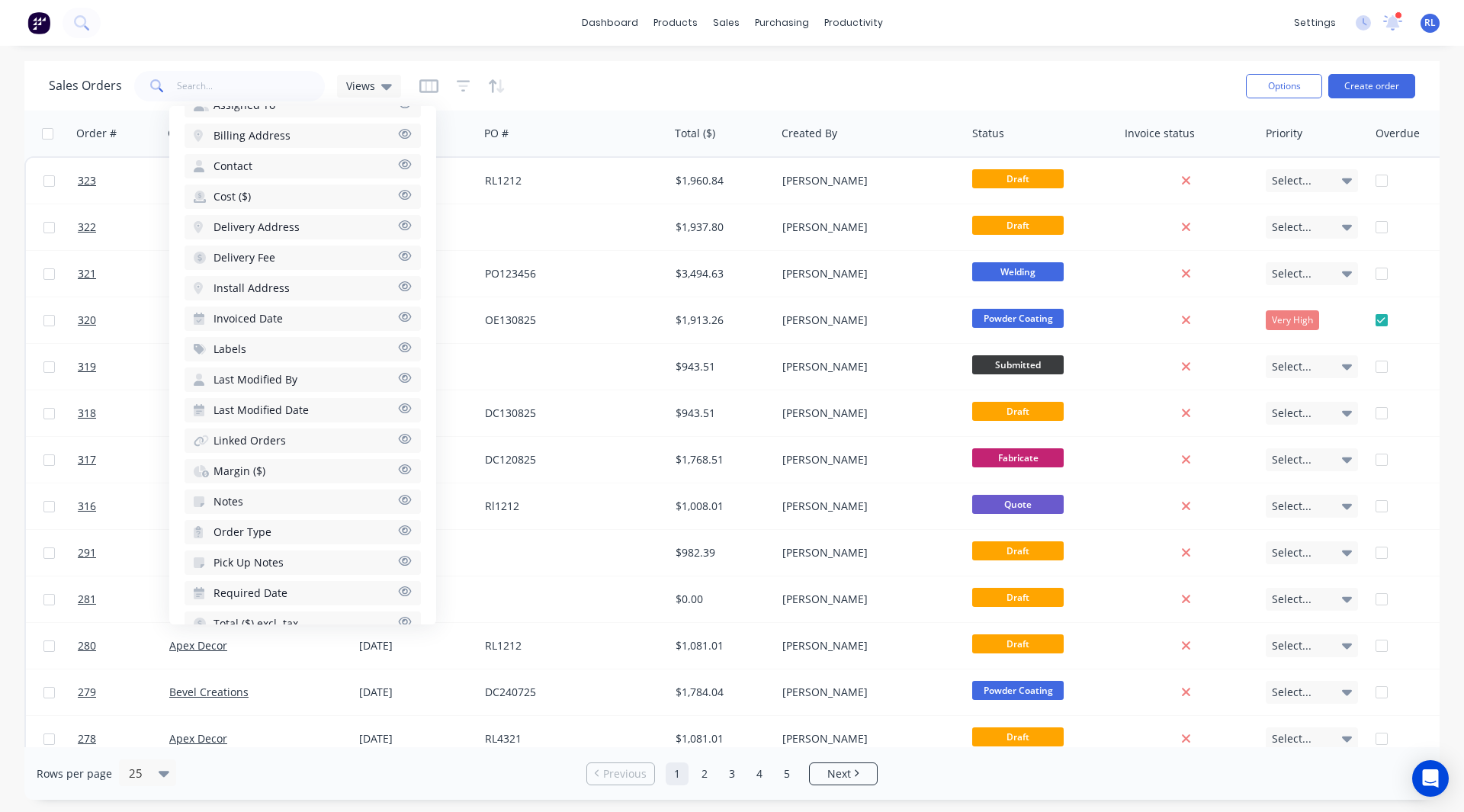
click at [236, 469] on span "Margin ($)" at bounding box center [239, 471] width 52 height 15
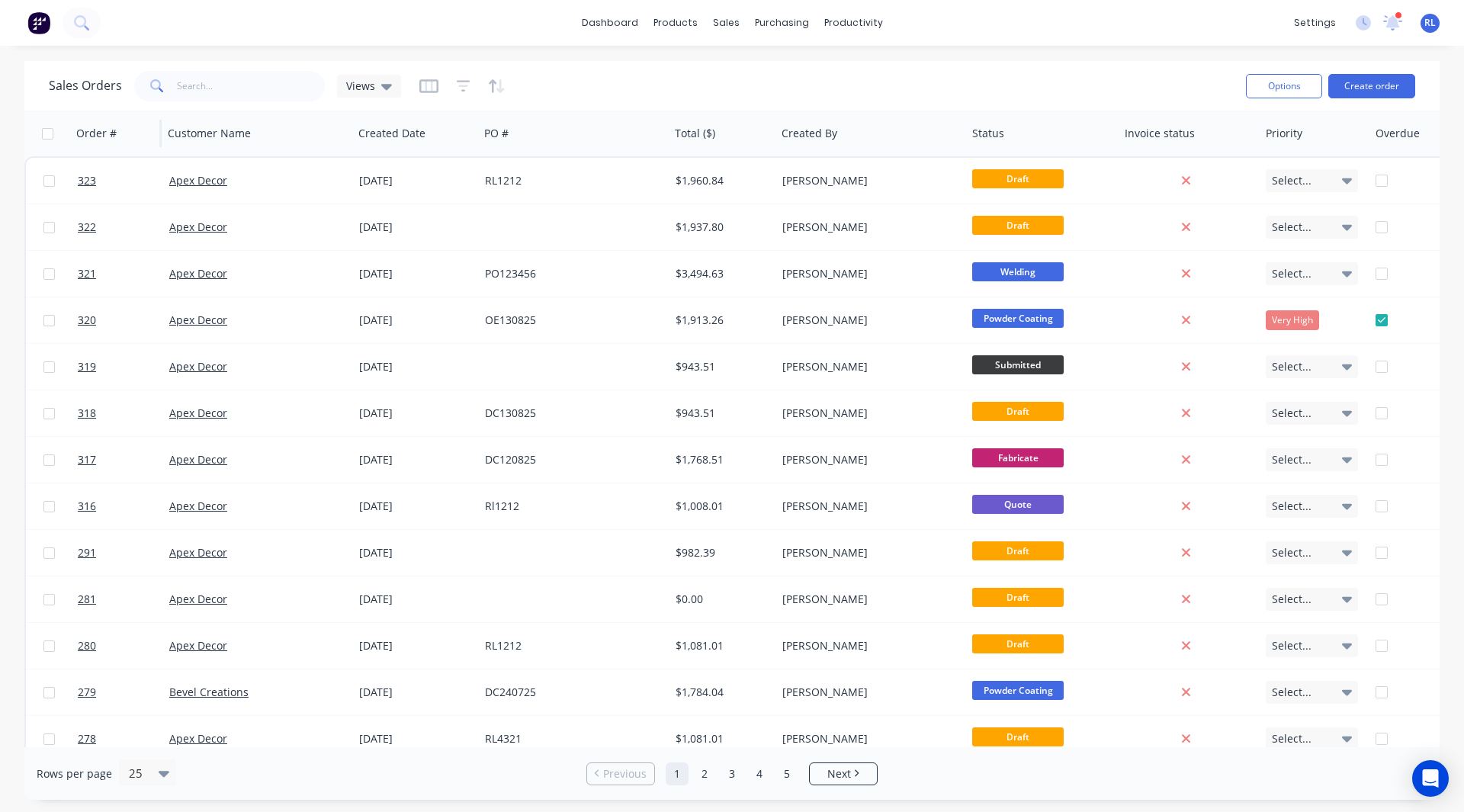
drag, startPoint x: 588, startPoint y: 83, endPoint x: 116, endPoint y: 117, distance: 473.2
click at [116, 117] on div "Order #" at bounding box center [116, 133] width 91 height 46
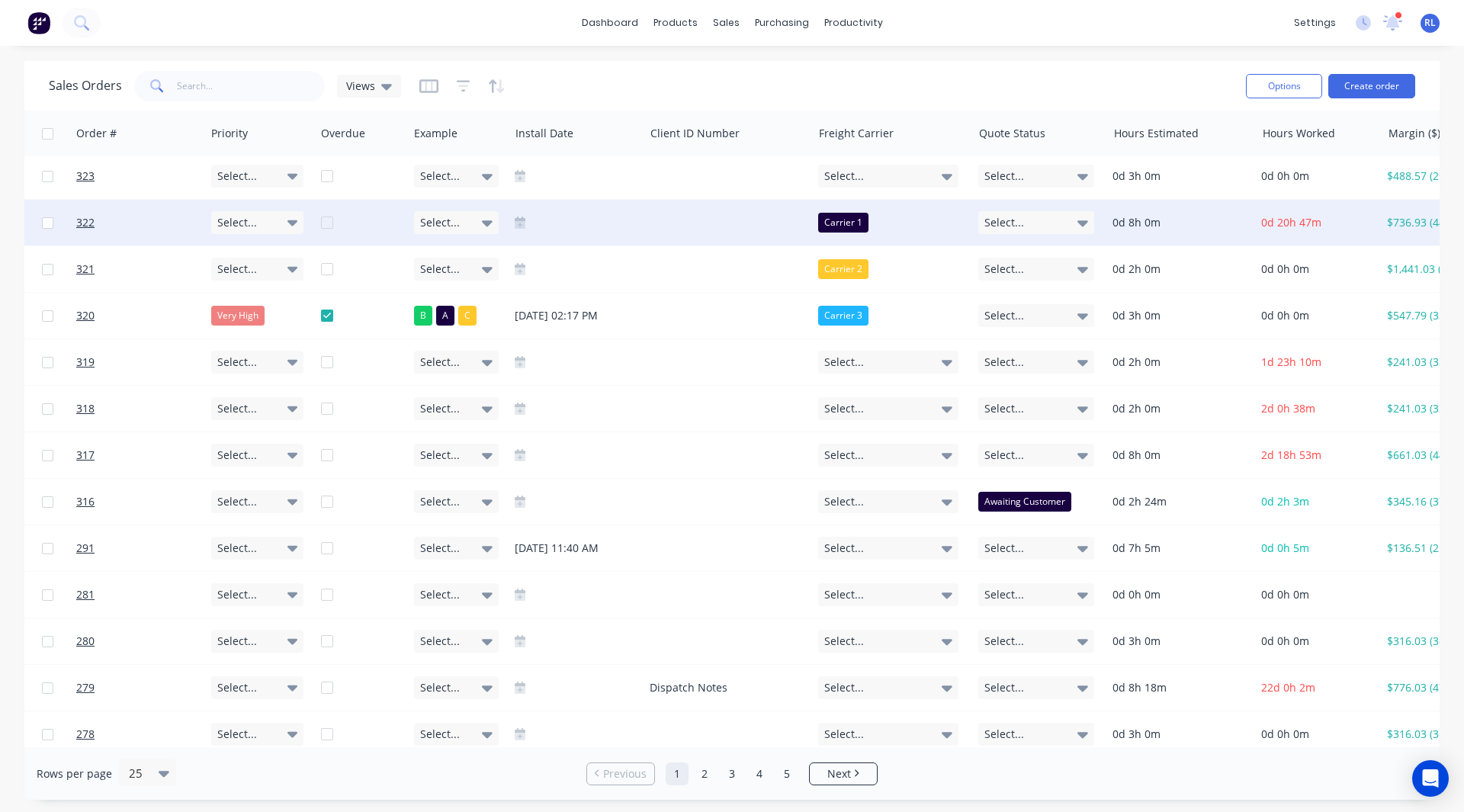
scroll to position [7, 1122]
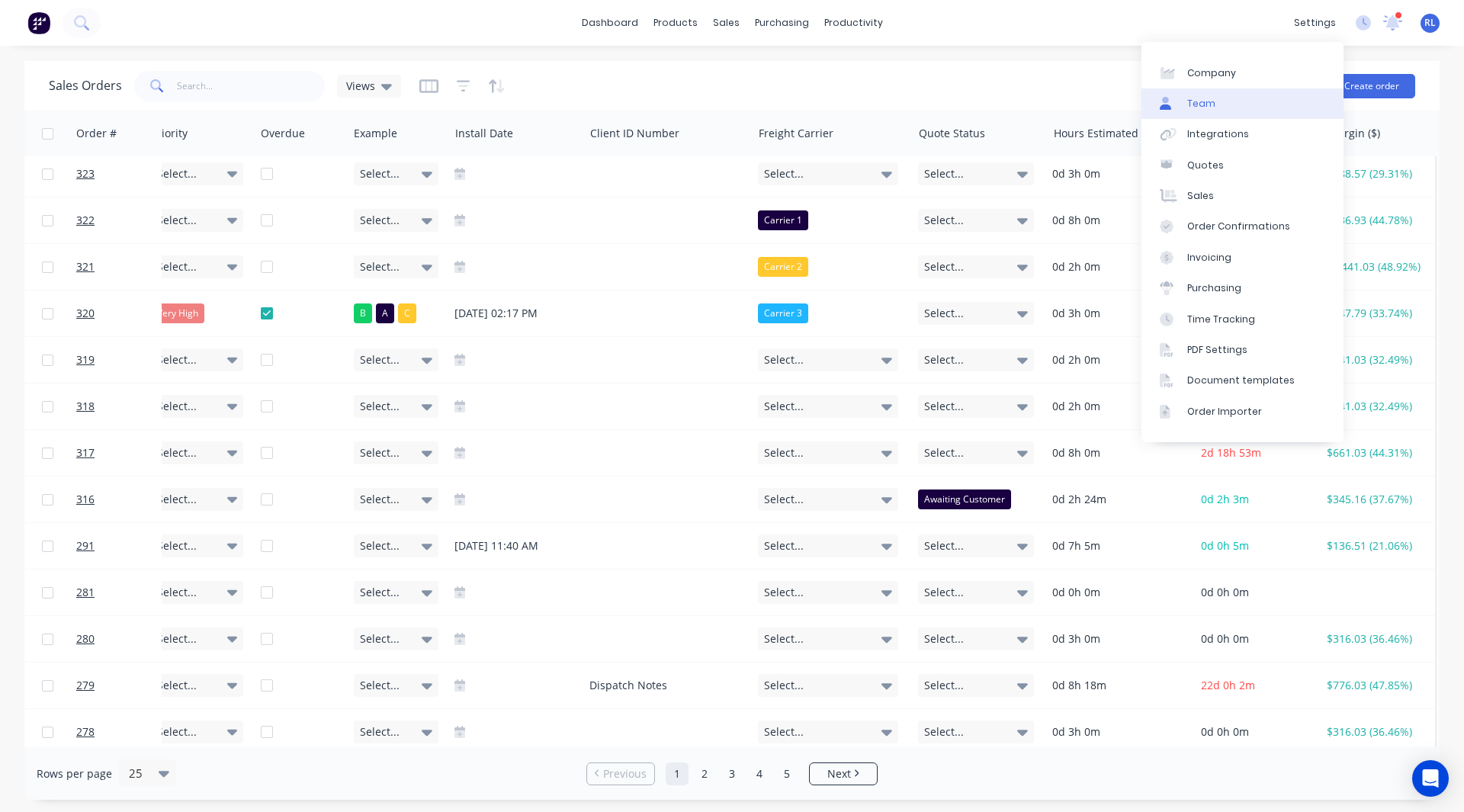
click at [1217, 100] on link "Team" at bounding box center [1243, 103] width 202 height 30
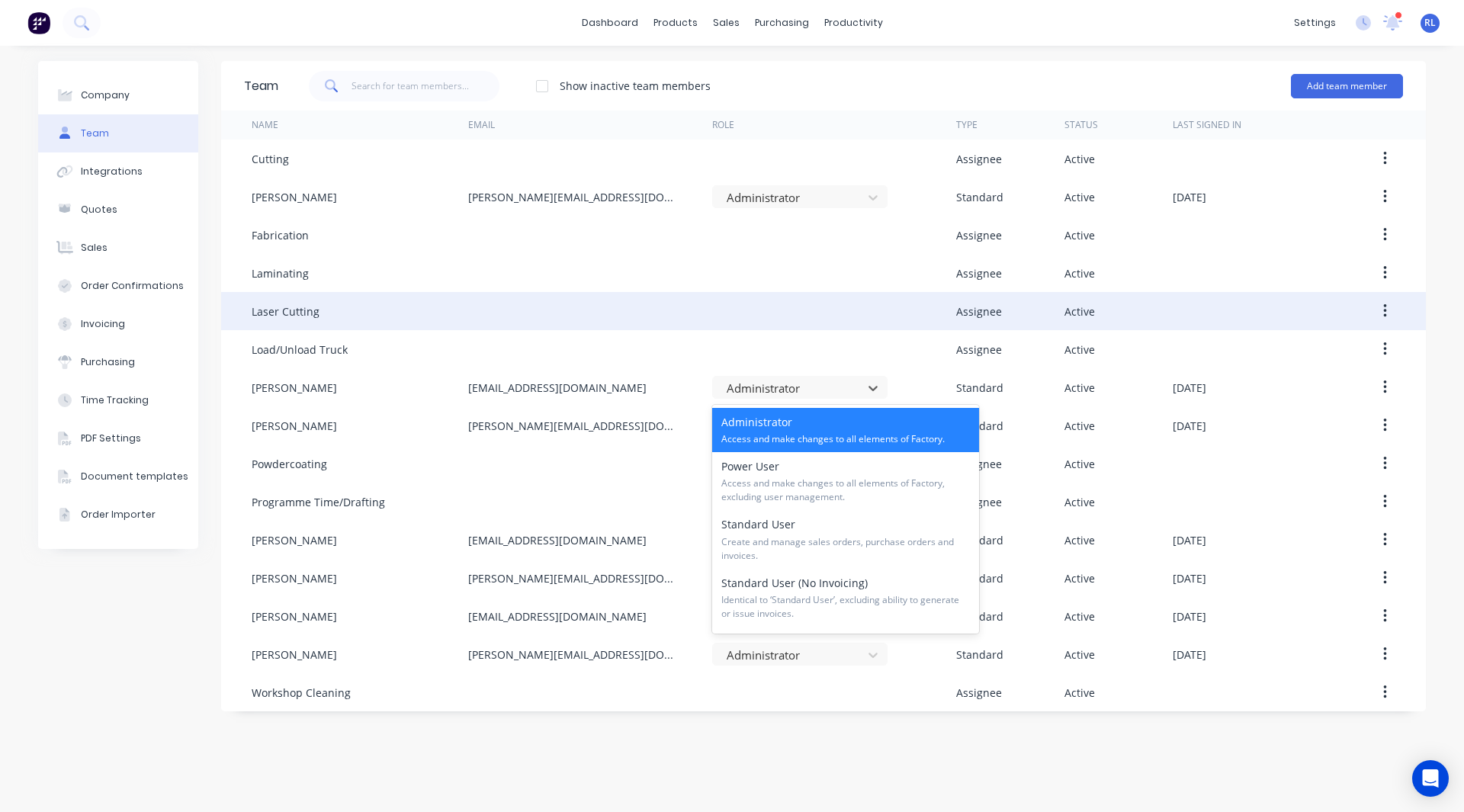
drag, startPoint x: 757, startPoint y: 384, endPoint x: 749, endPoint y: 310, distance: 74.4
click at [749, 310] on div at bounding box center [834, 311] width 244 height 38
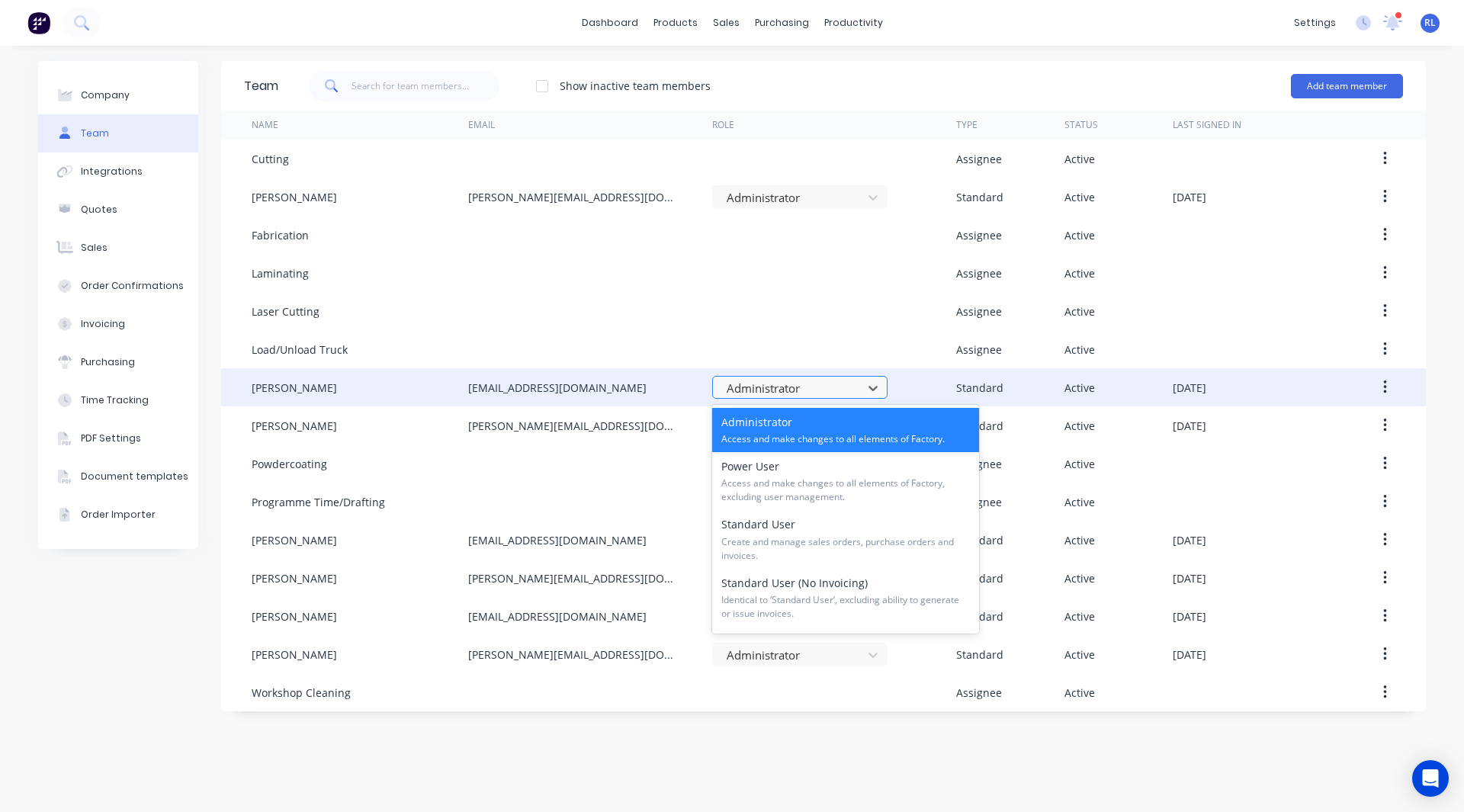
click at [748, 379] on div at bounding box center [789, 388] width 129 height 19
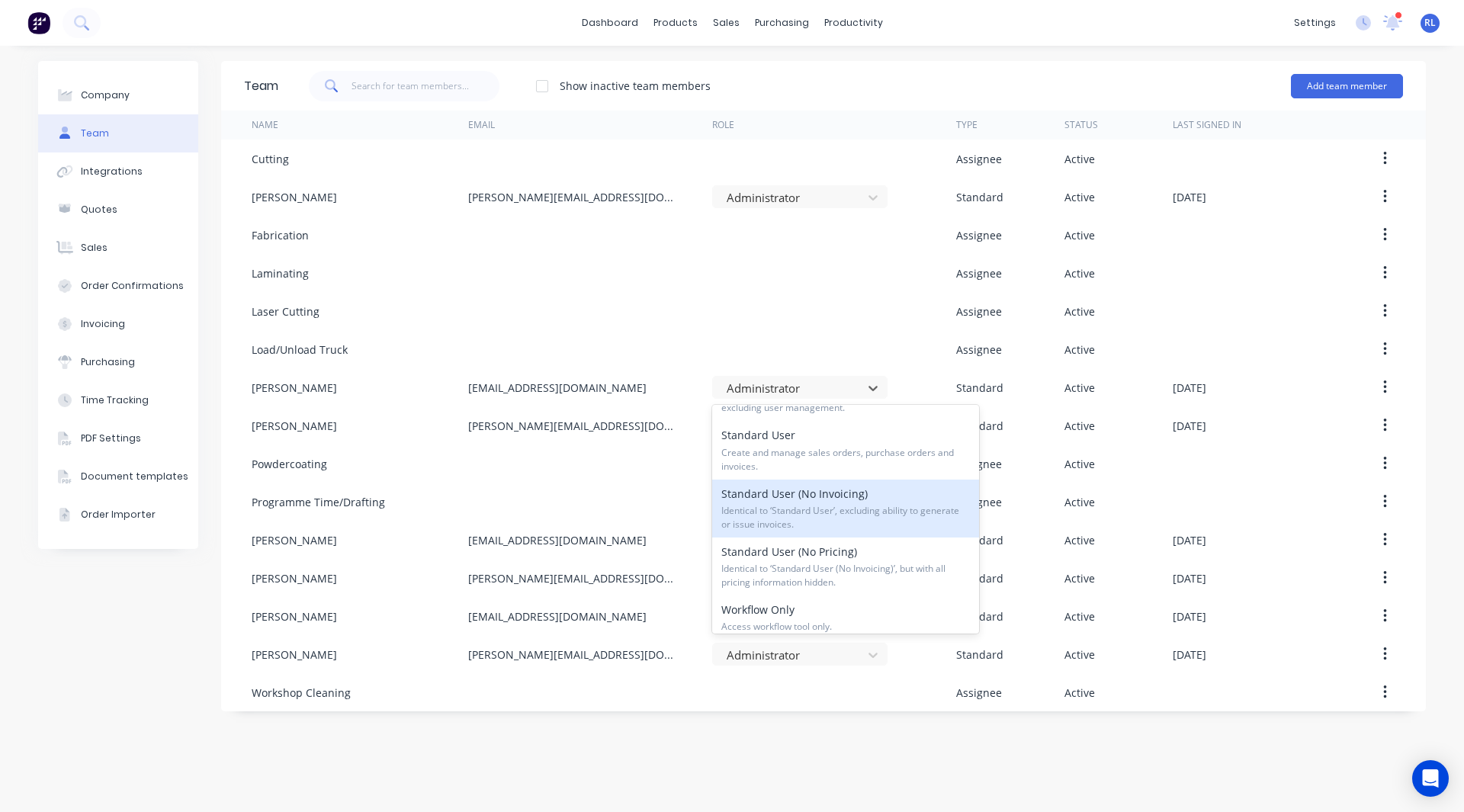
scroll to position [89, 0]
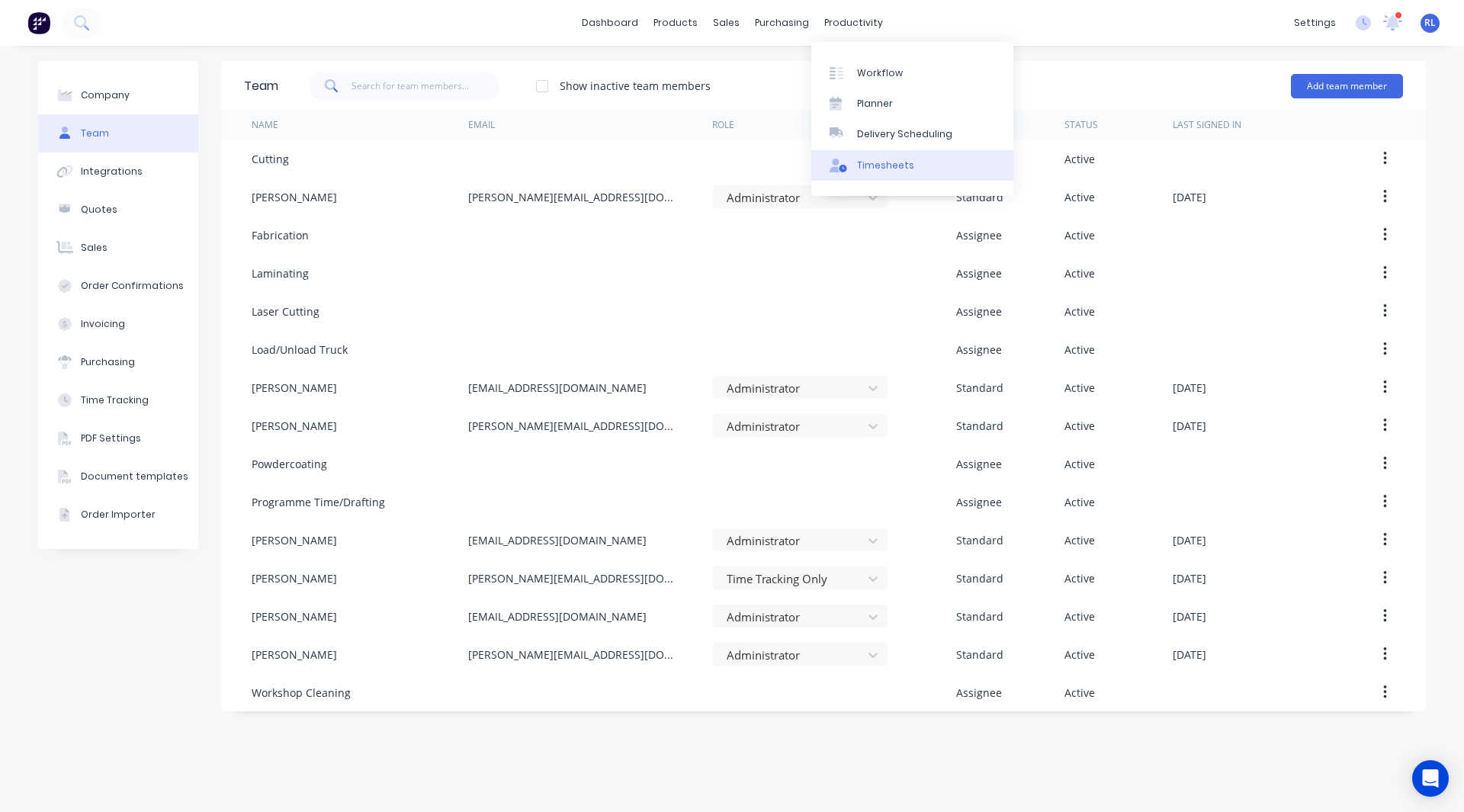
click at [890, 172] on link "Timesheets" at bounding box center [912, 165] width 202 height 30
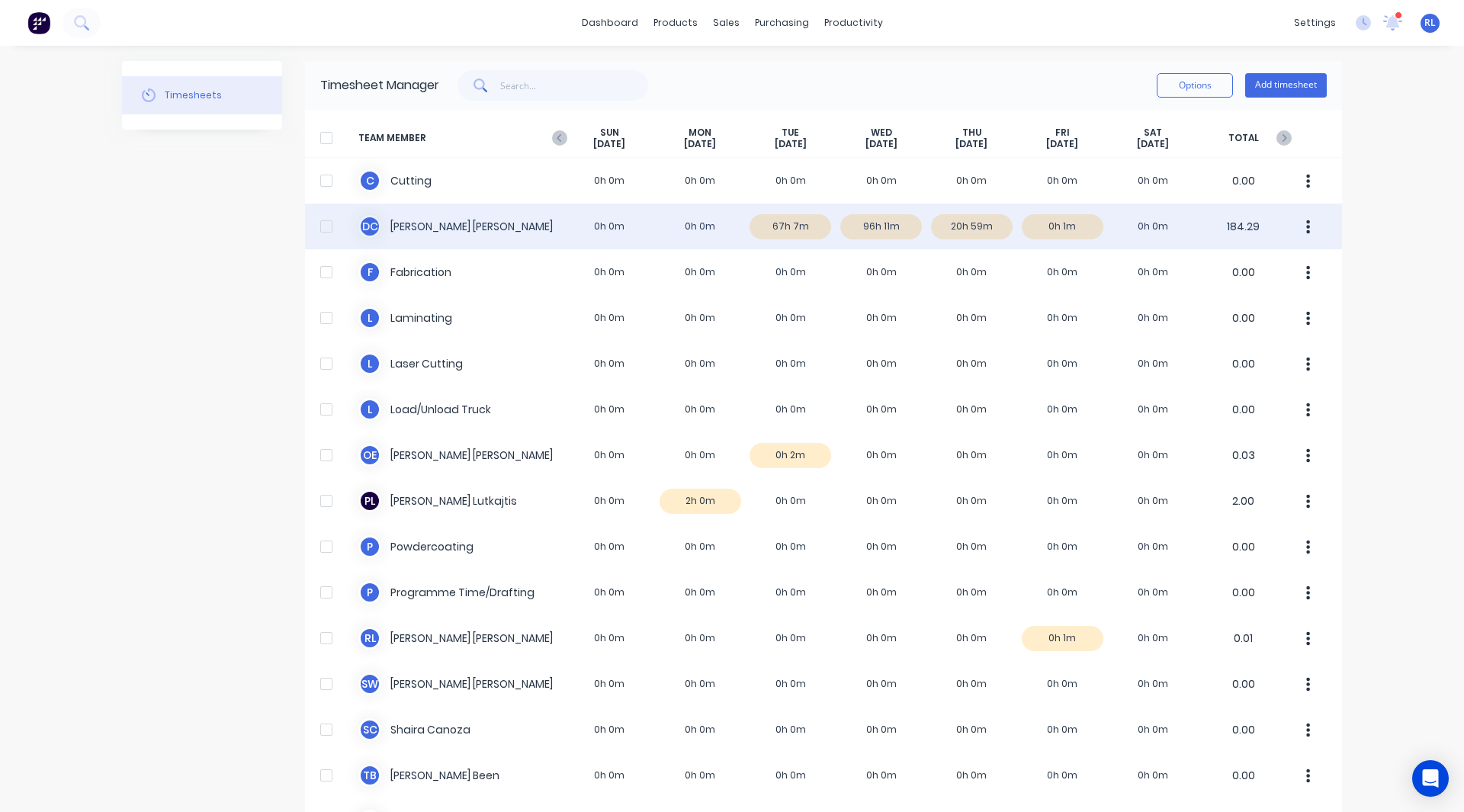
click at [796, 226] on div "D C [PERSON_NAME] 0h 0m 0h 0m 67h 7m 96h 11m 20h 59m 0h 1m 0h 0m 184.29" at bounding box center [824, 226] width 1037 height 46
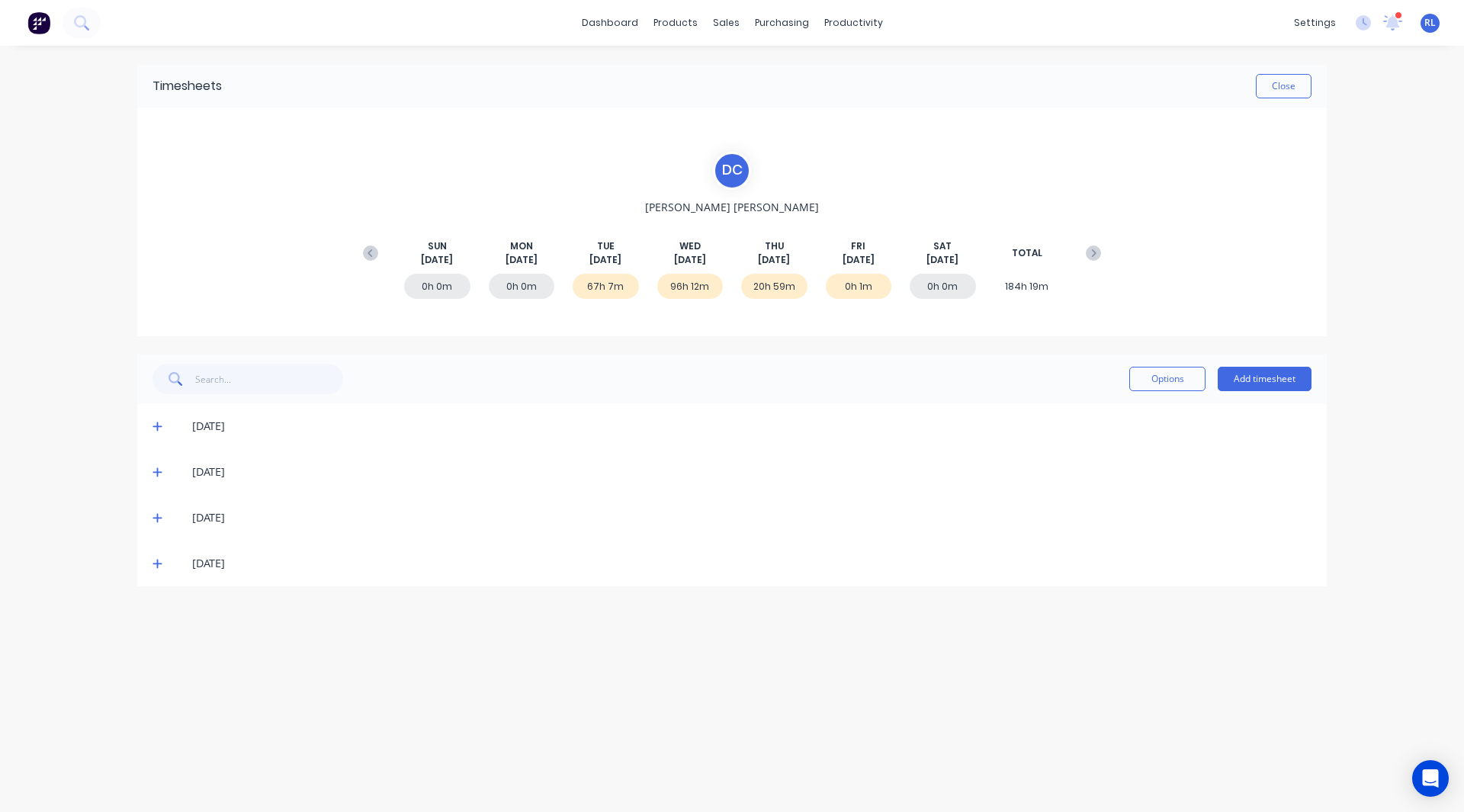
click at [154, 426] on icon at bounding box center [156, 426] width 9 height 9
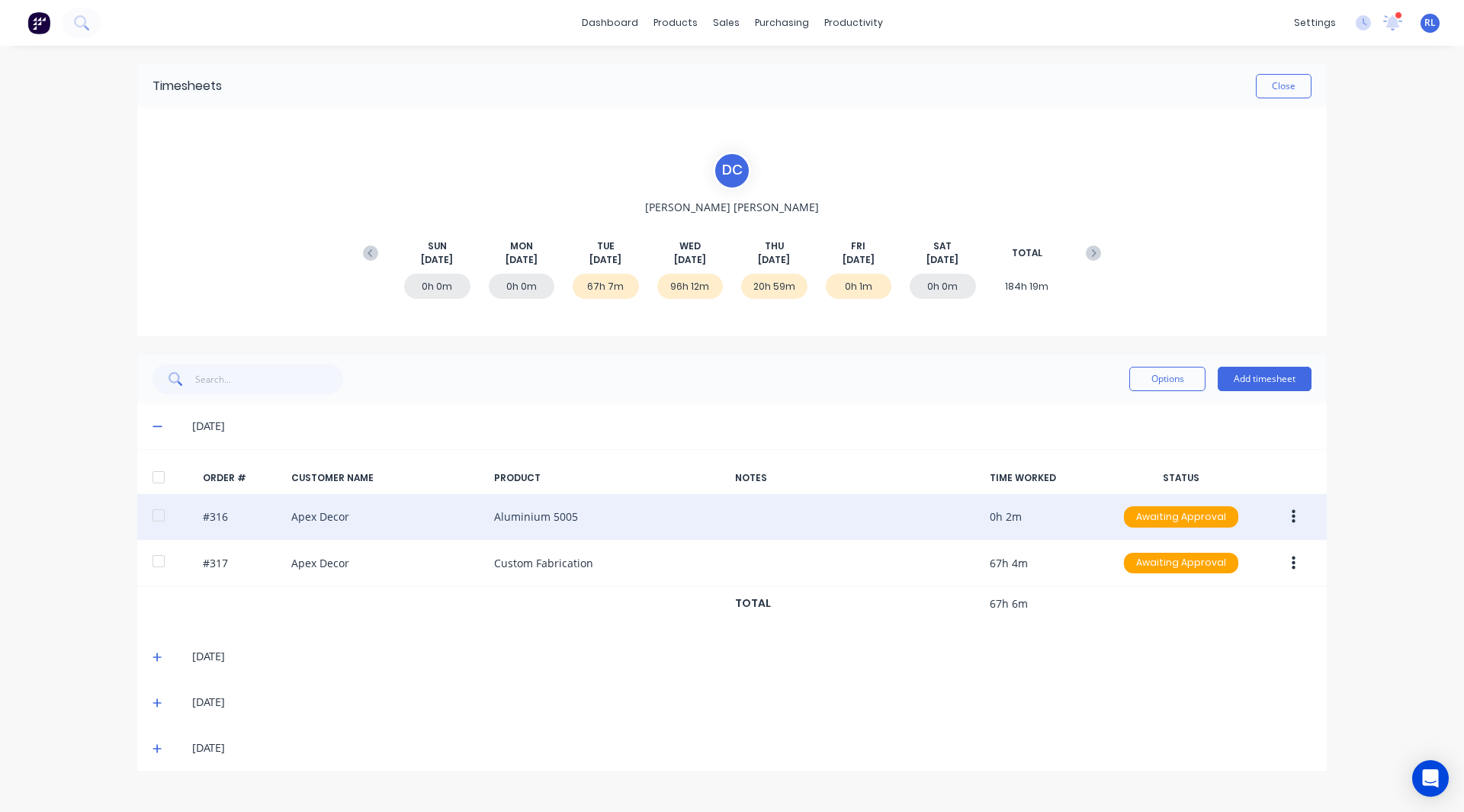
click at [1290, 514] on button "button" at bounding box center [1294, 517] width 36 height 28
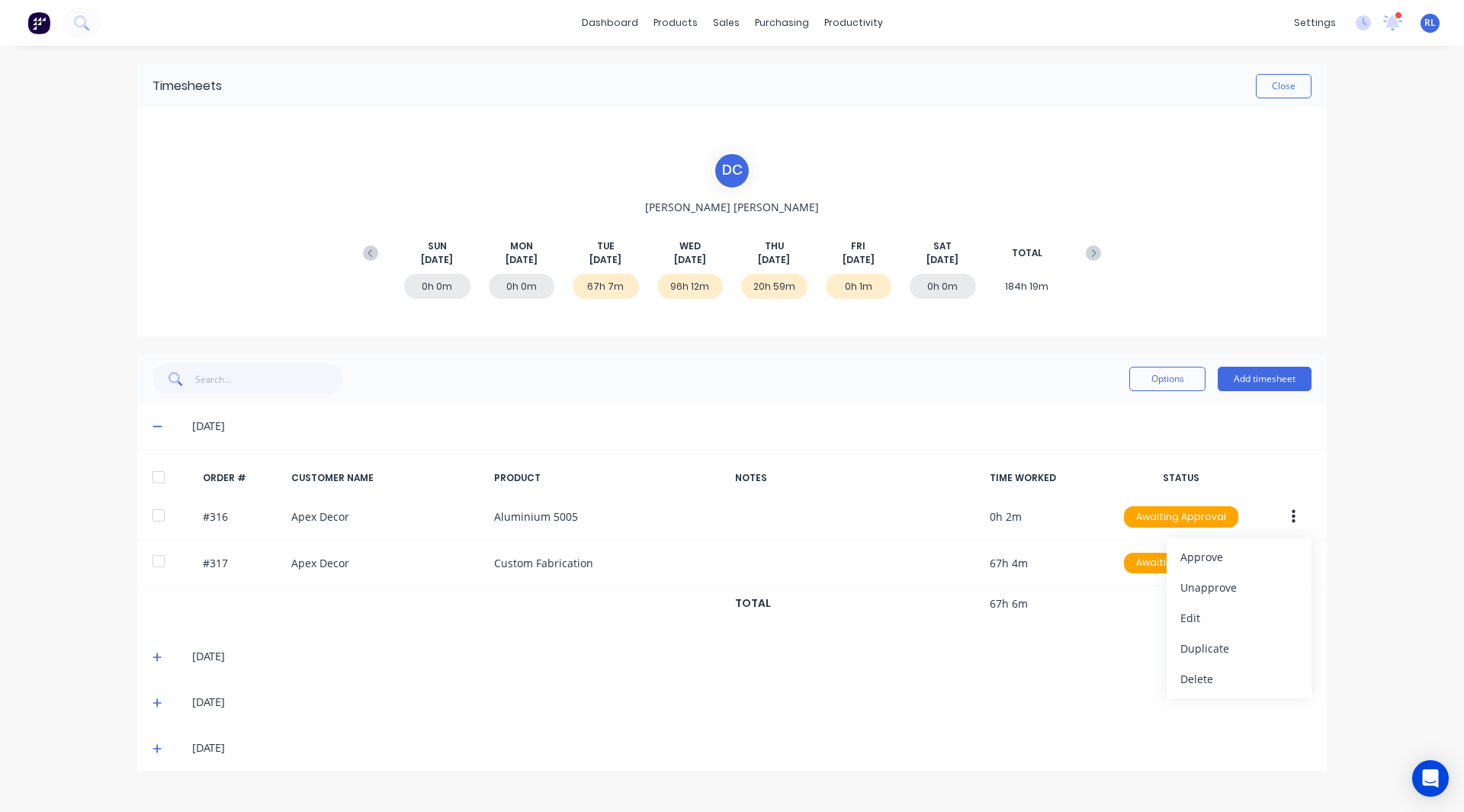
click at [1367, 462] on div "dashboard products sales purchasing productivity dashboard products Product Cat…" at bounding box center [732, 406] width 1464 height 812
click at [1273, 384] on button "Add timesheet" at bounding box center [1264, 379] width 94 height 24
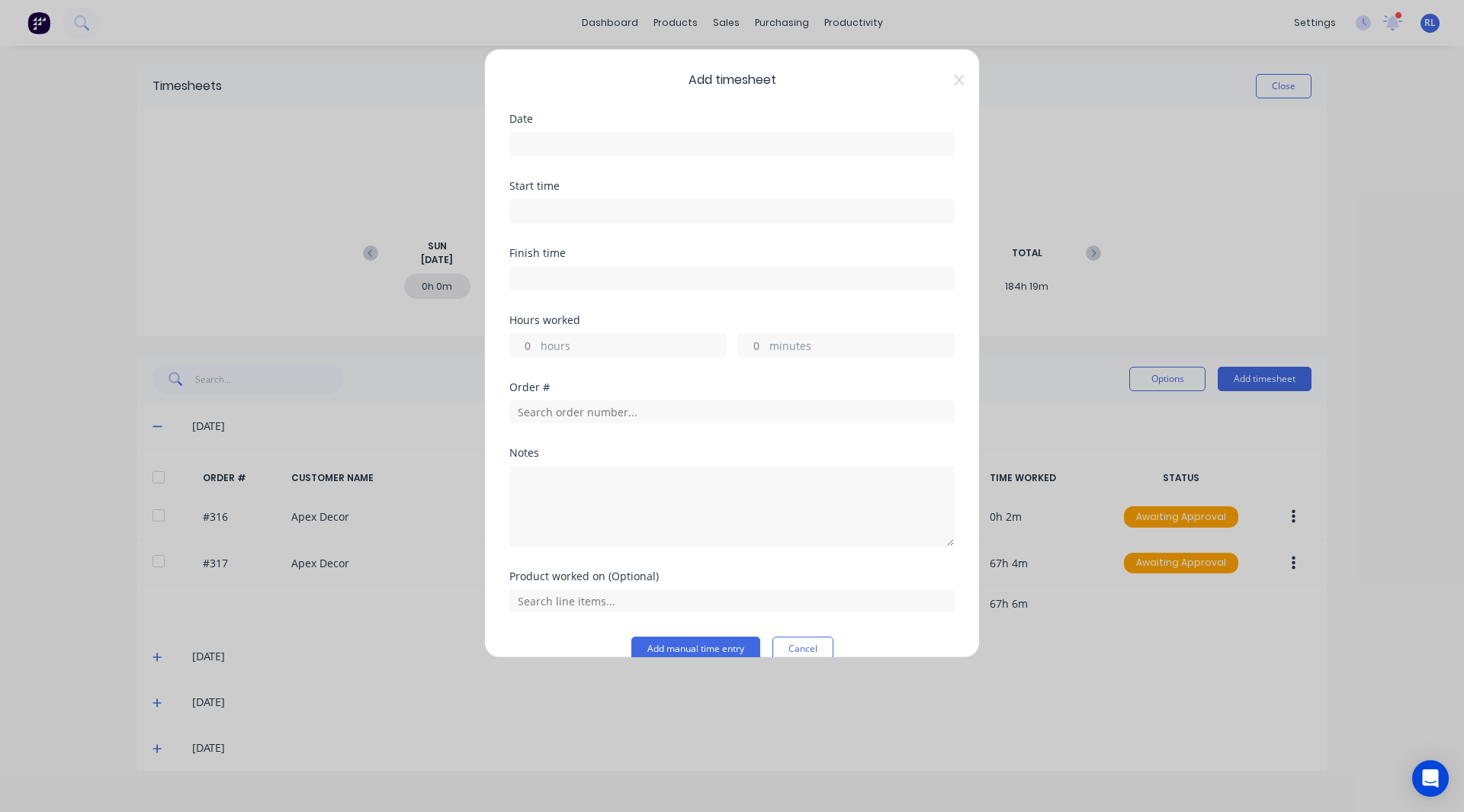
click at [585, 151] on input at bounding box center [732, 144] width 444 height 23
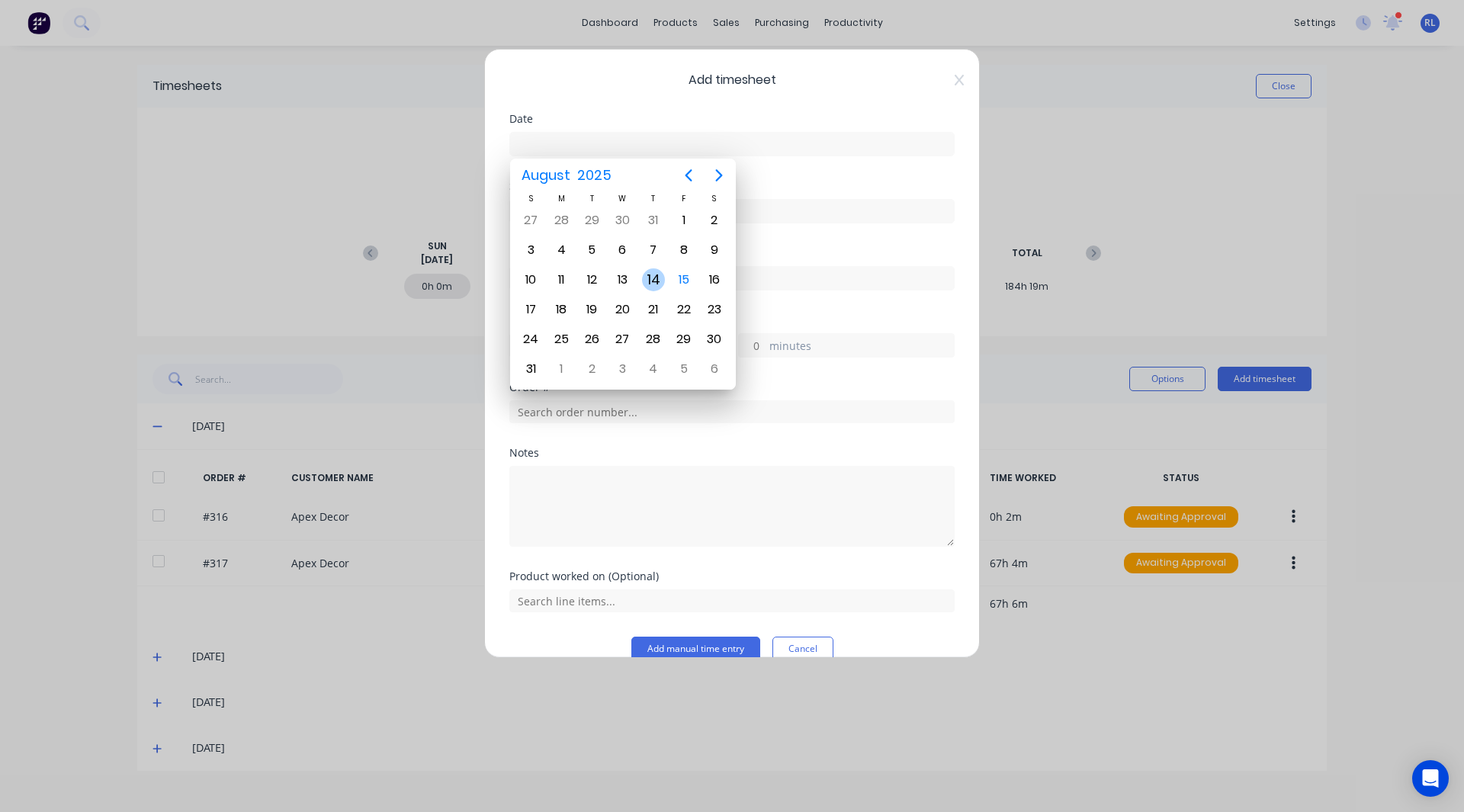
click at [660, 282] on div "14" at bounding box center [653, 280] width 23 height 23
type input "[DATE]"
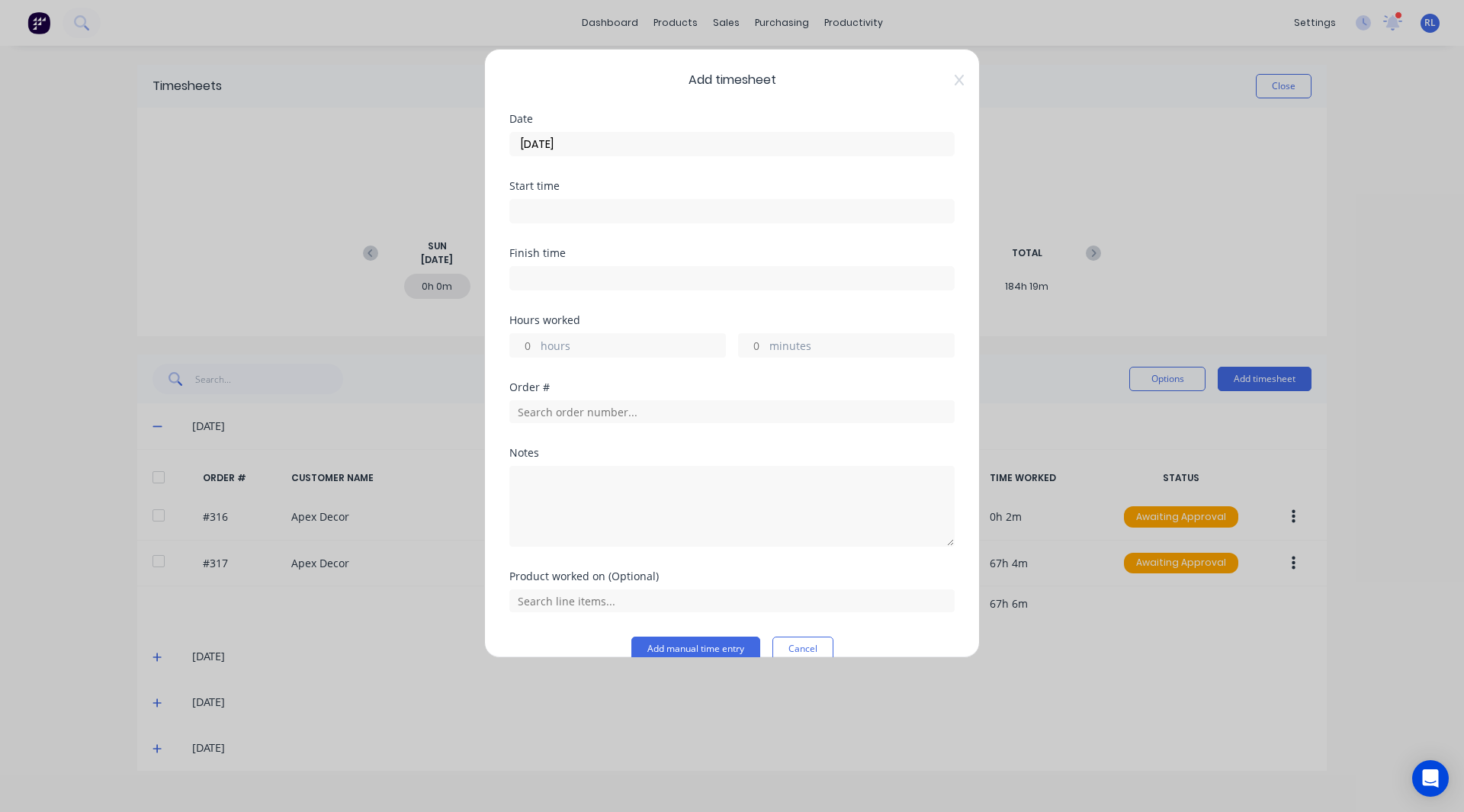
click at [535, 212] on input at bounding box center [732, 212] width 444 height 23
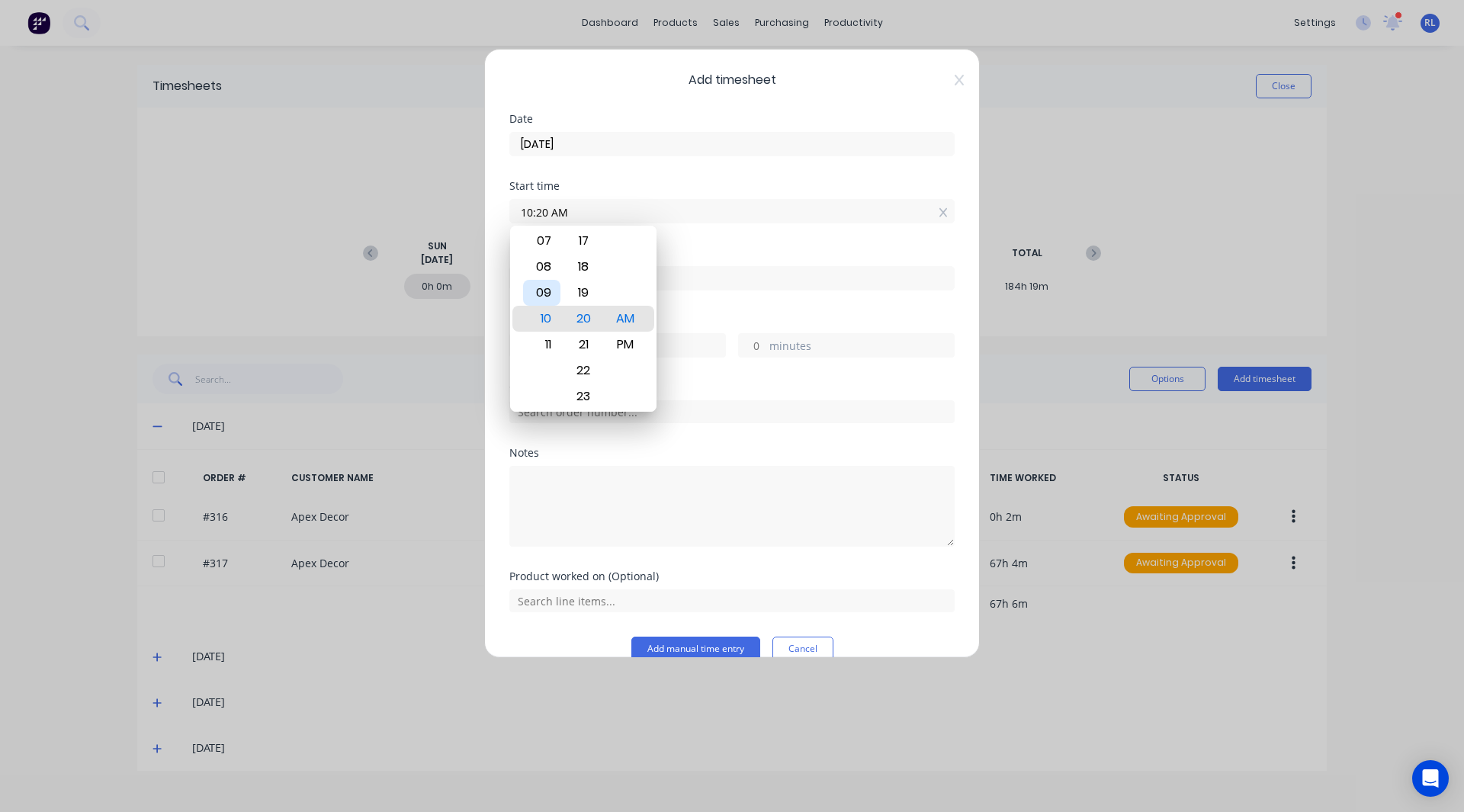
click at [546, 299] on div "09" at bounding box center [542, 293] width 37 height 26
type input "09:20 AM"
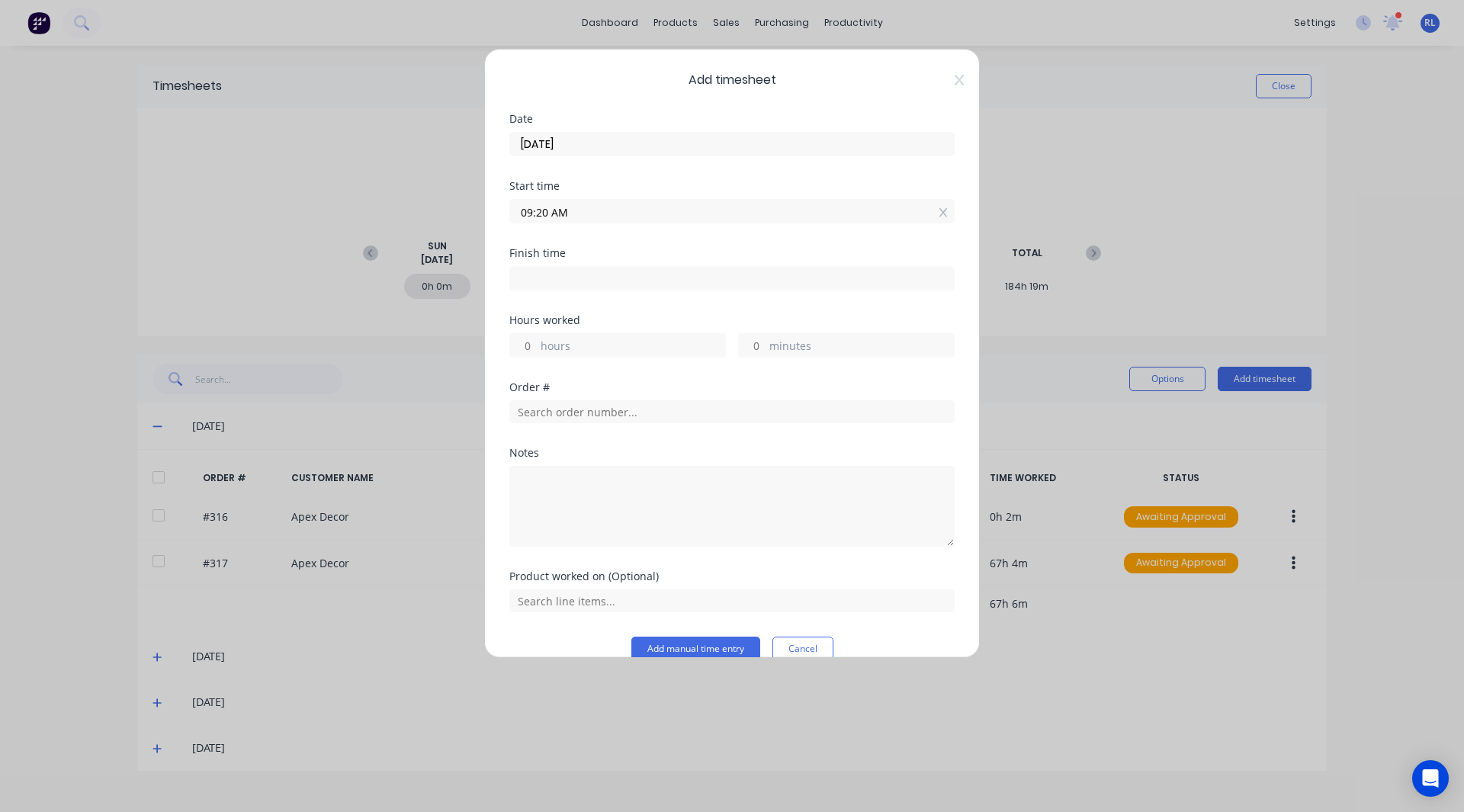
click at [619, 282] on input at bounding box center [732, 278] width 444 height 23
type input "10:20 AM"
type input "1"
type input "0"
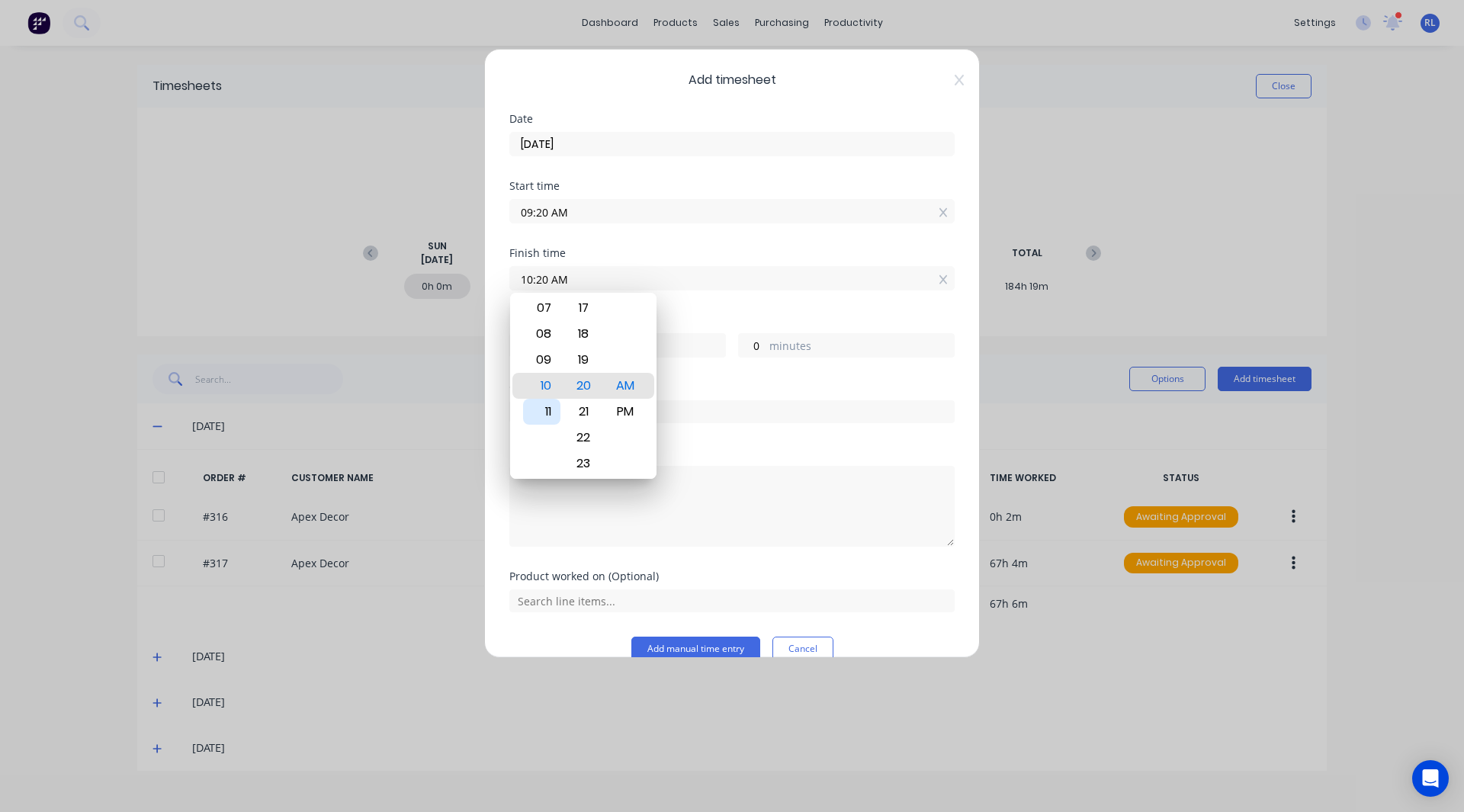
click at [542, 411] on div "11" at bounding box center [542, 412] width 37 height 26
type input "11:20 AM"
type input "2"
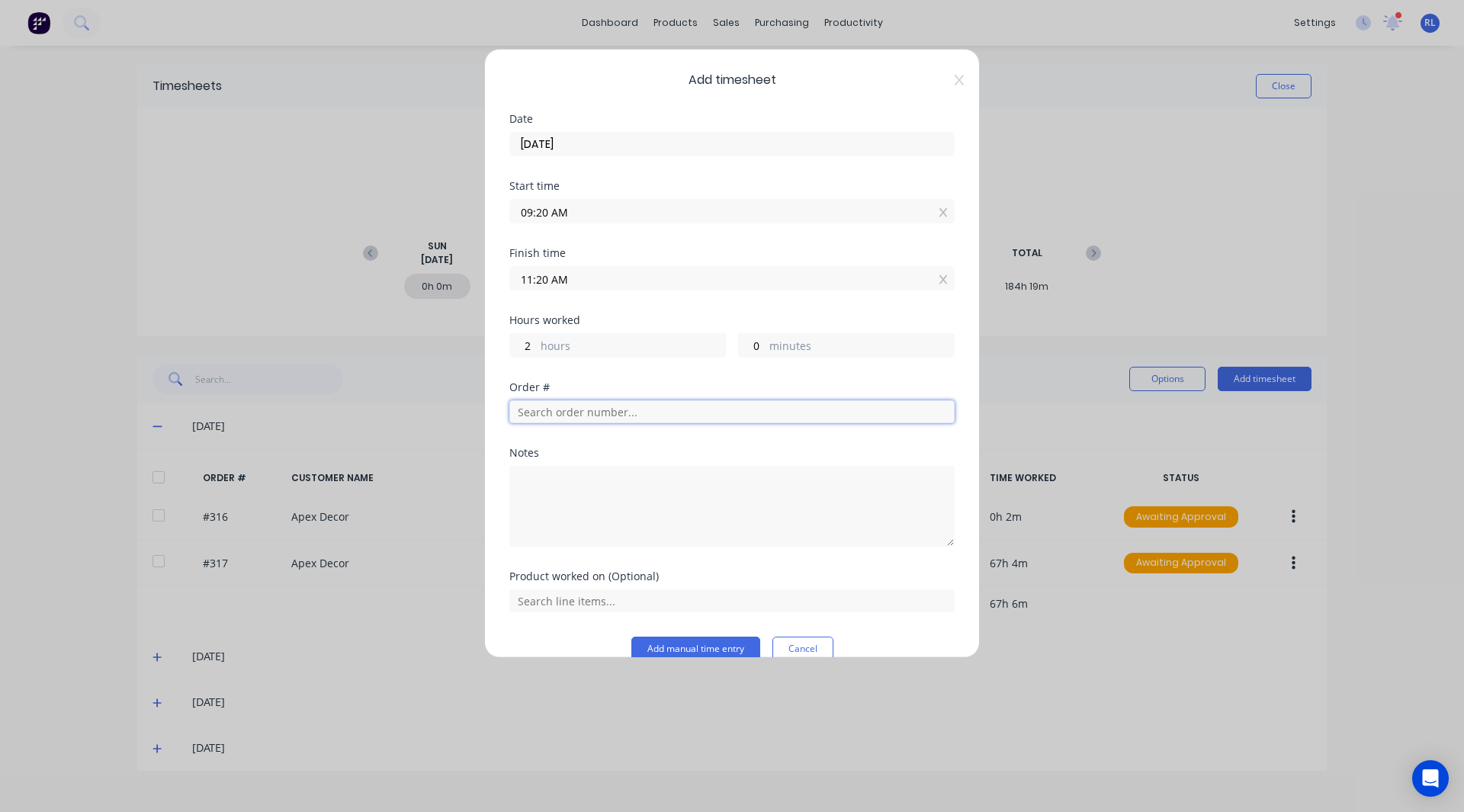
click at [553, 412] on input "text" at bounding box center [732, 412] width 445 height 23
click at [546, 466] on textarea at bounding box center [732, 506] width 445 height 81
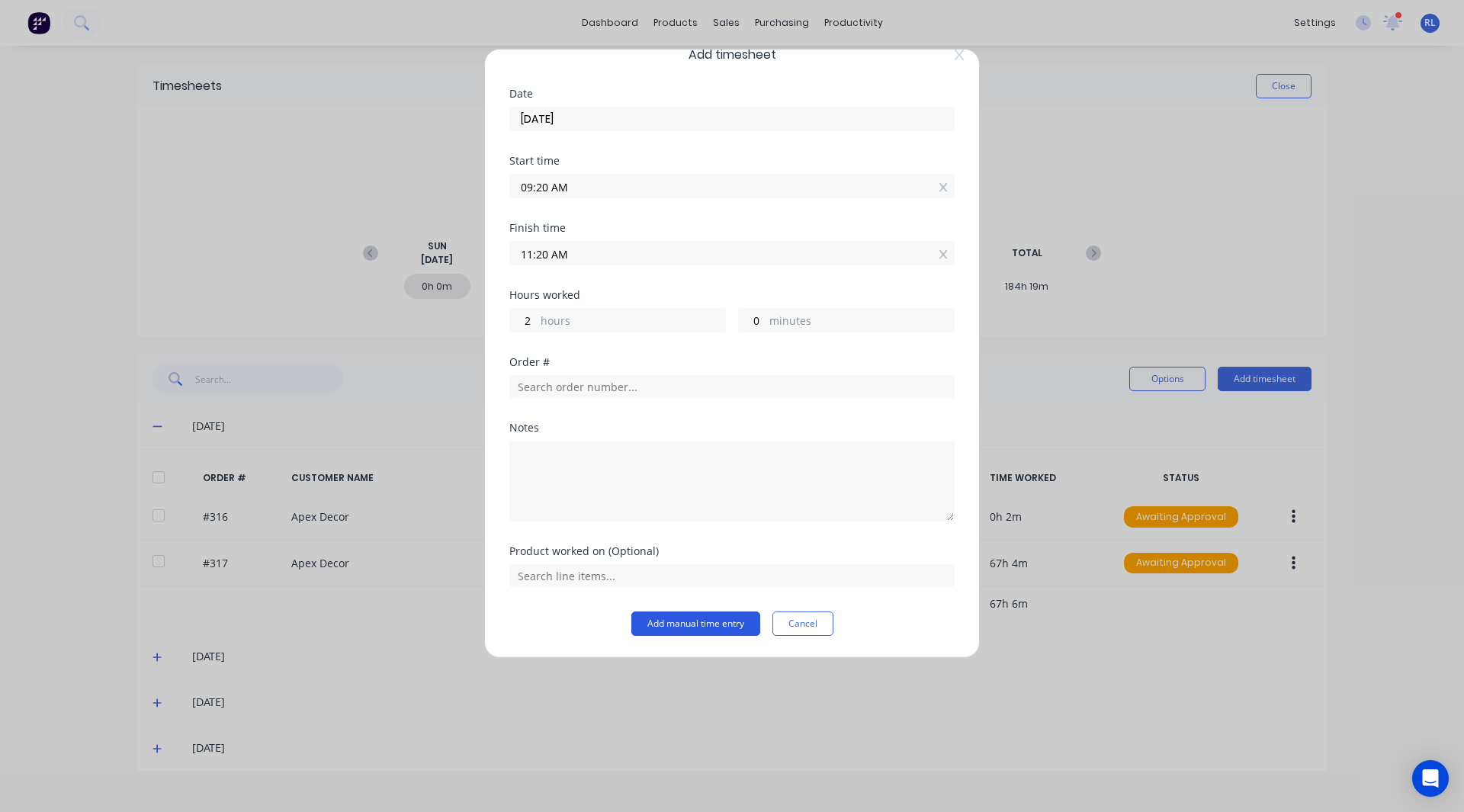
click at [690, 620] on button "Add manual time entry" at bounding box center [696, 623] width 129 height 24
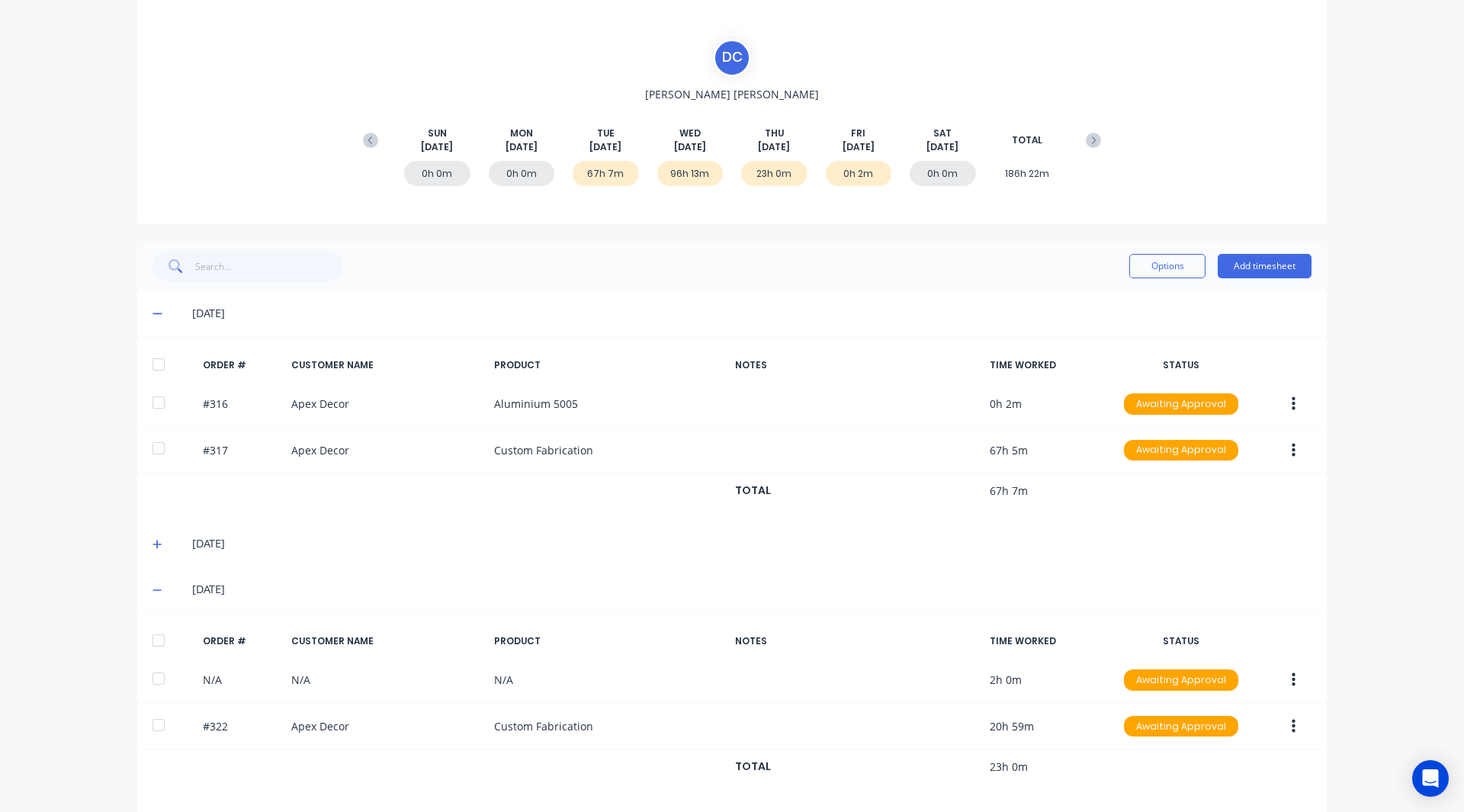
scroll to position [131, 0]
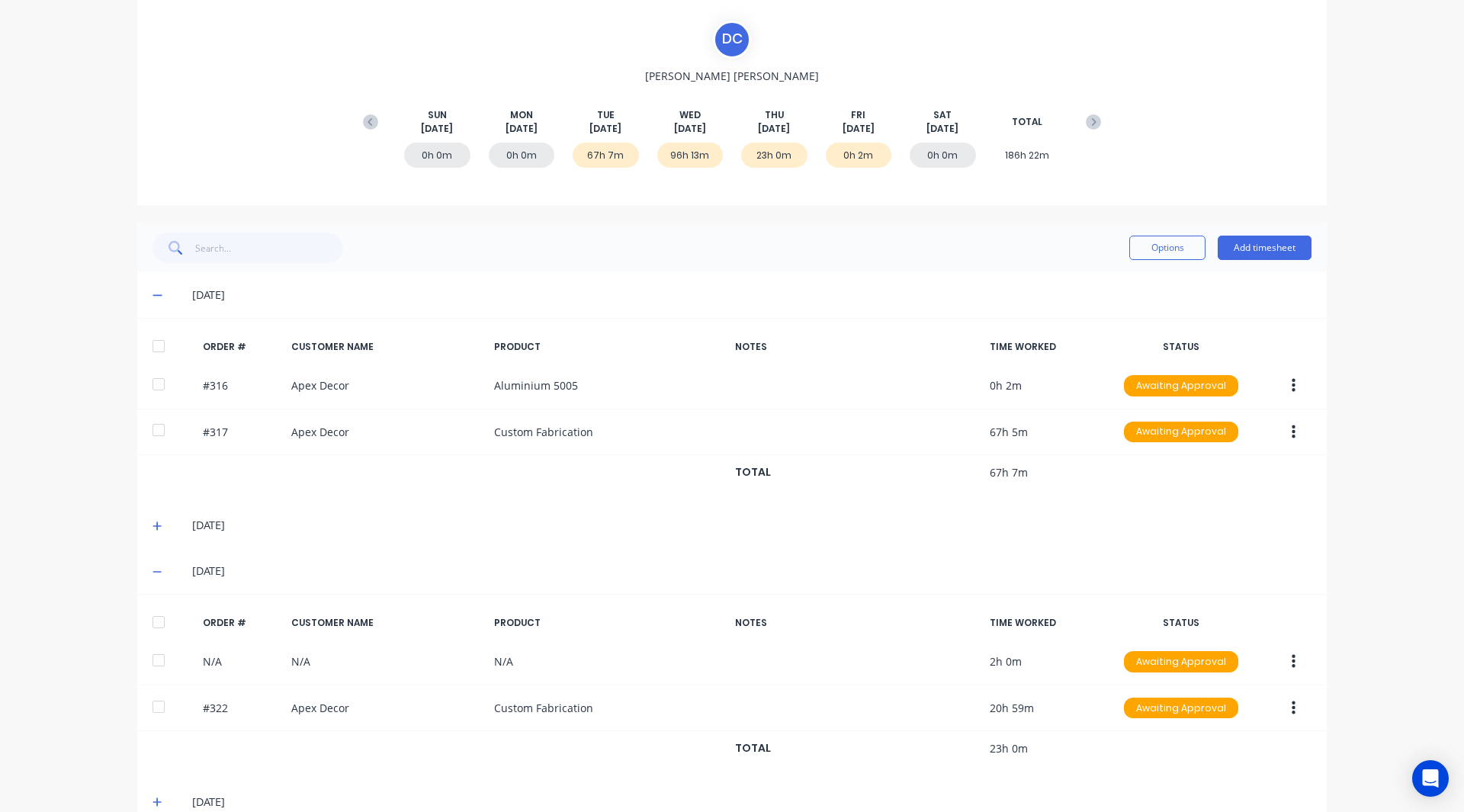
drag, startPoint x: 1370, startPoint y: 270, endPoint x: 1213, endPoint y: 315, distance: 163.3
click at [1213, 315] on div "dashboard products sales purchasing productivity dashboard products Product Cat…" at bounding box center [732, 406] width 1464 height 812
drag, startPoint x: 1338, startPoint y: 306, endPoint x: 1345, endPoint y: 300, distance: 9.2
click at [1345, 300] on div "dashboard products sales purchasing productivity dashboard products Product Cat…" at bounding box center [732, 406] width 1464 height 812
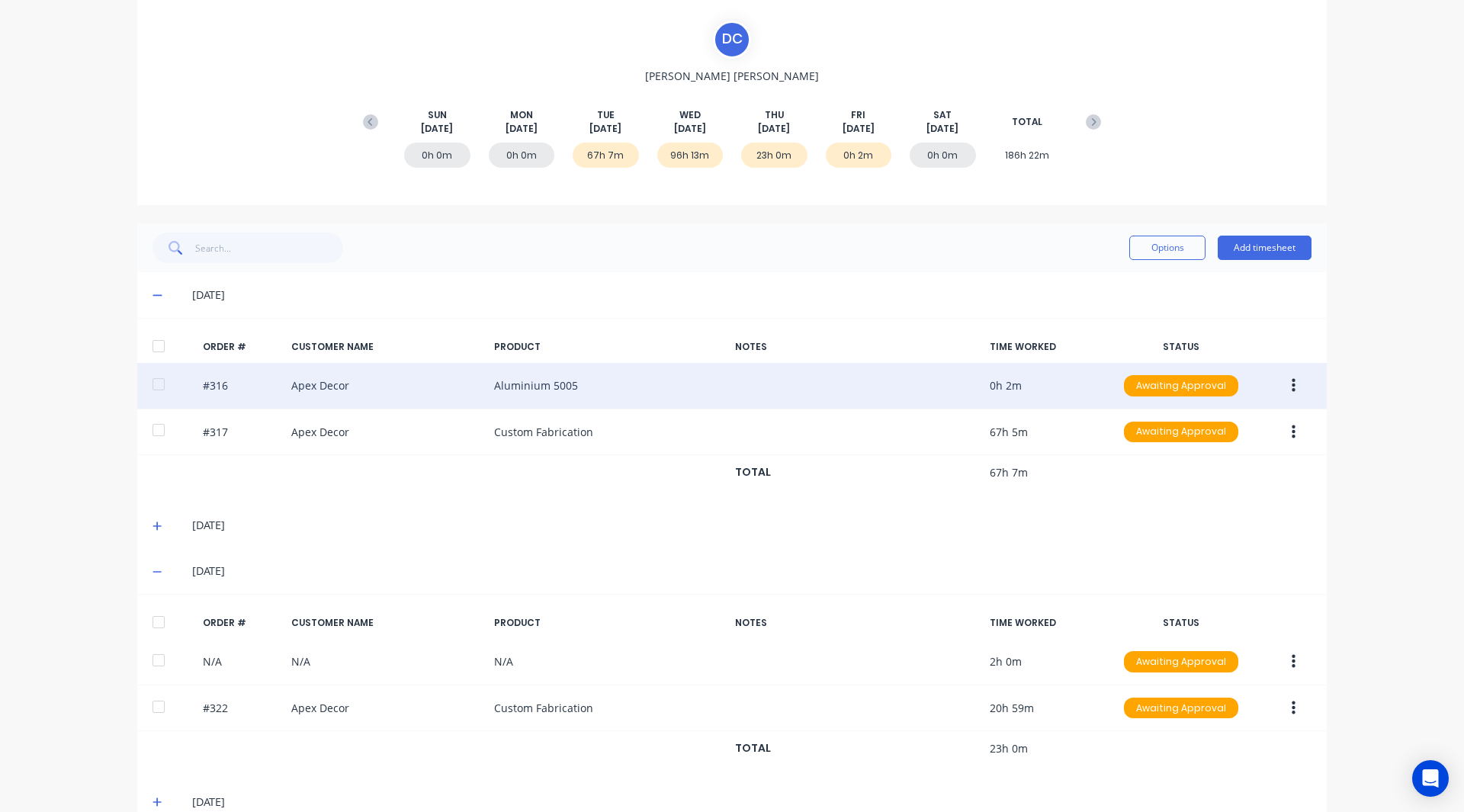
click at [1284, 385] on button "button" at bounding box center [1294, 386] width 36 height 28
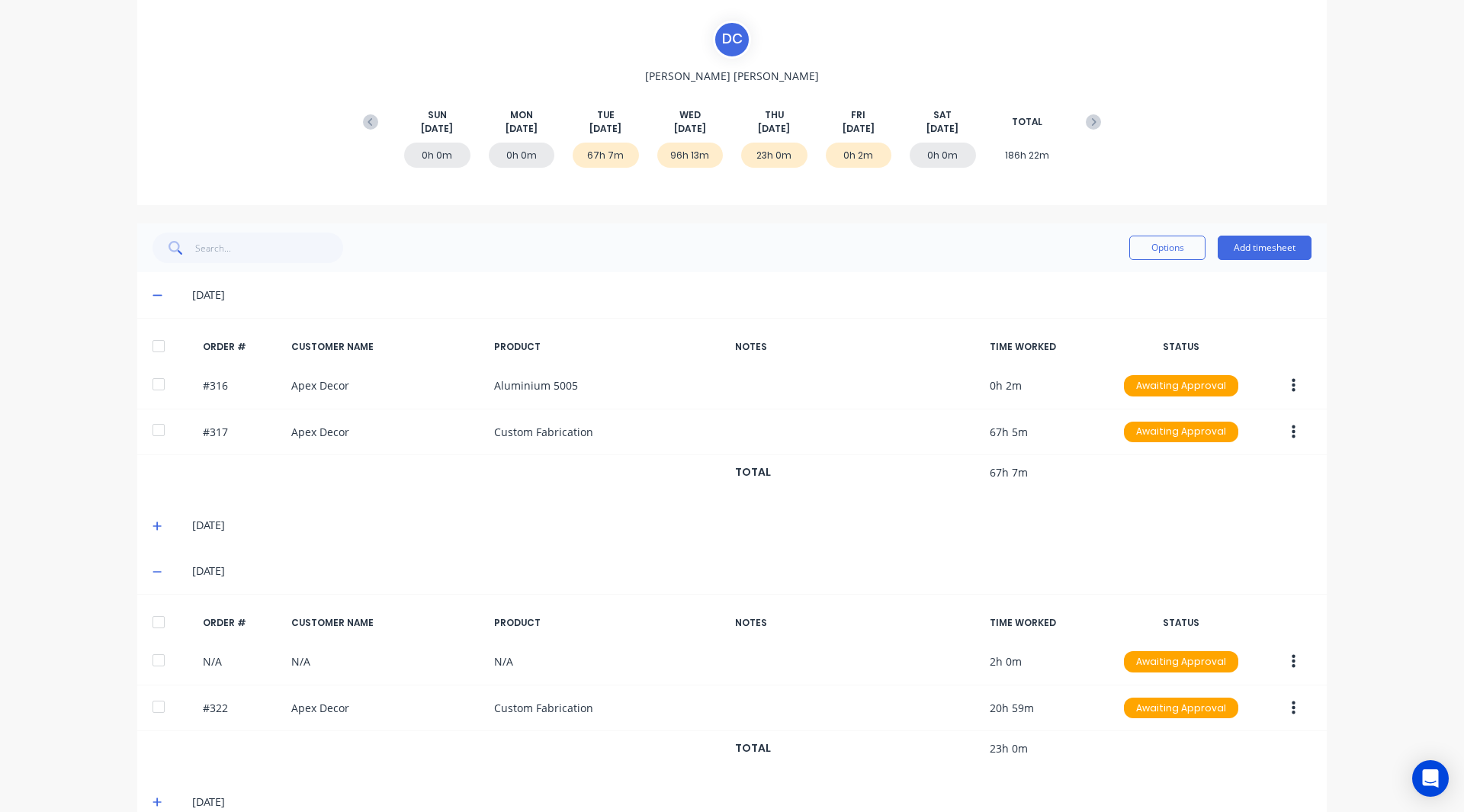
click at [1333, 388] on div "Timesheets Close D C [PERSON_NAME] [DATE] [DATE] [DATE] [DATE] [DATE] [DATE] [D…" at bounding box center [732, 378] width 1220 height 928
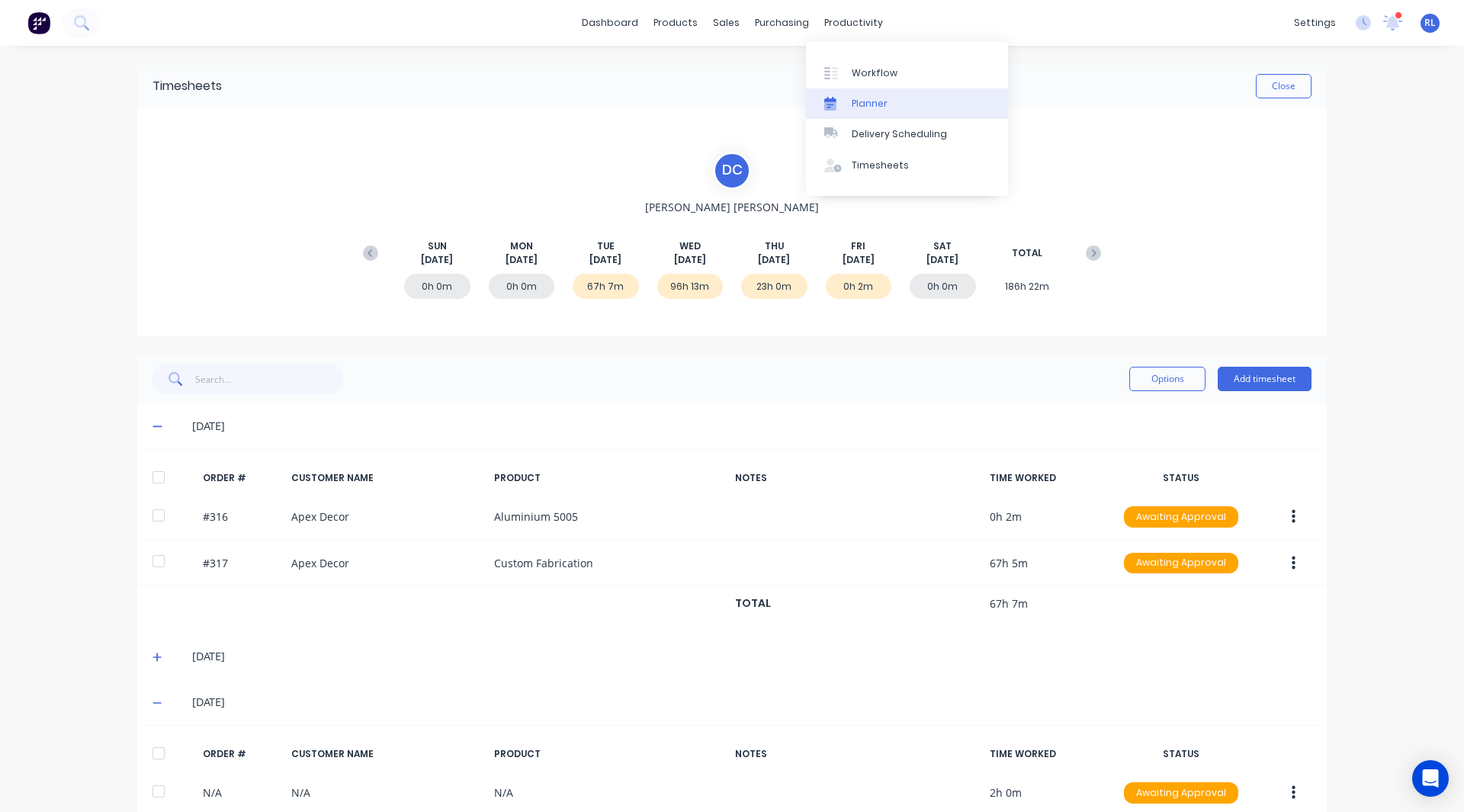
click at [873, 94] on link "Planner" at bounding box center [907, 103] width 202 height 30
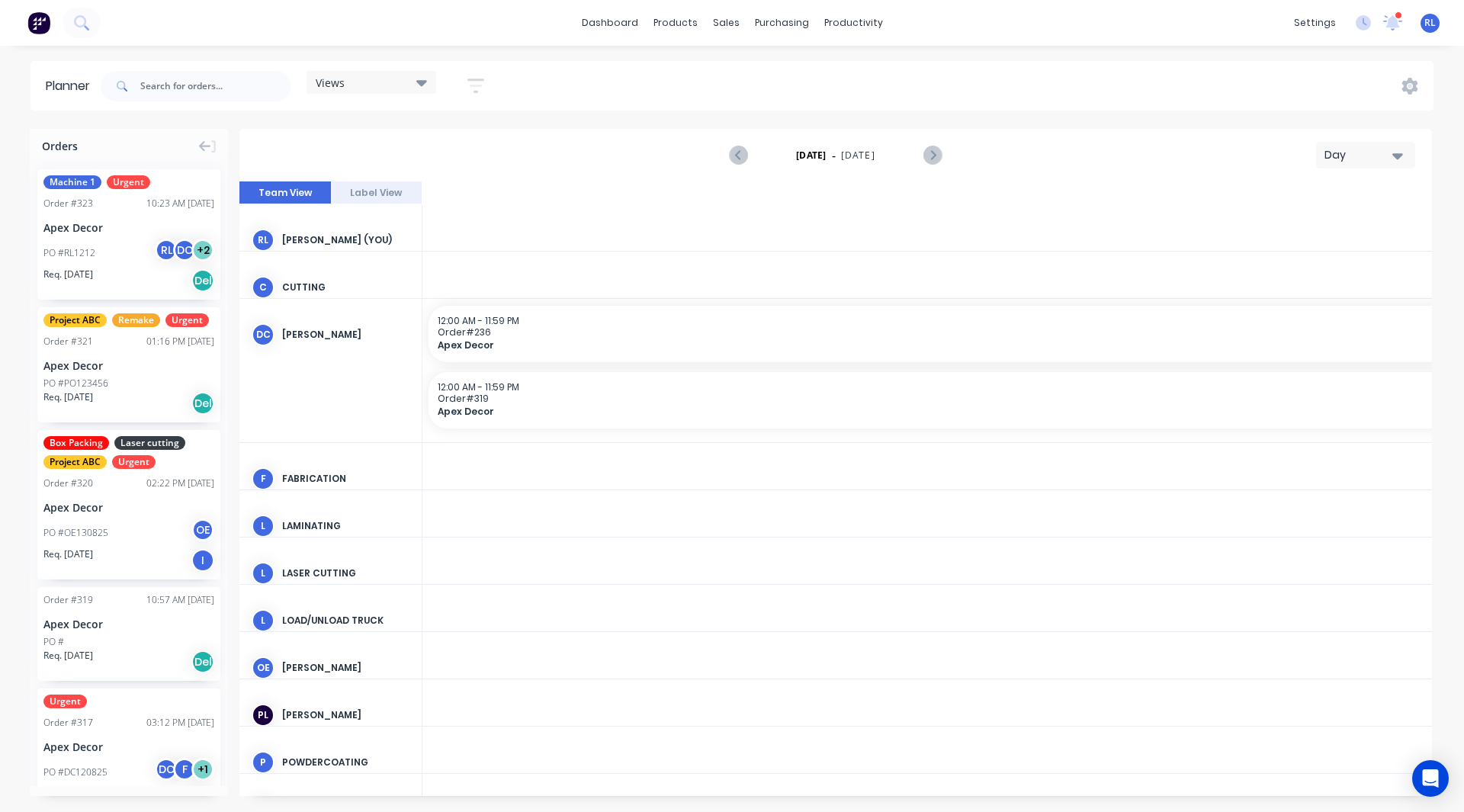
scroll to position [0, 2441]
drag, startPoint x: 1362, startPoint y: 160, endPoint x: 1375, endPoint y: 151, distance: 15.8
click at [1375, 151] on div "Day" at bounding box center [1360, 155] width 70 height 16
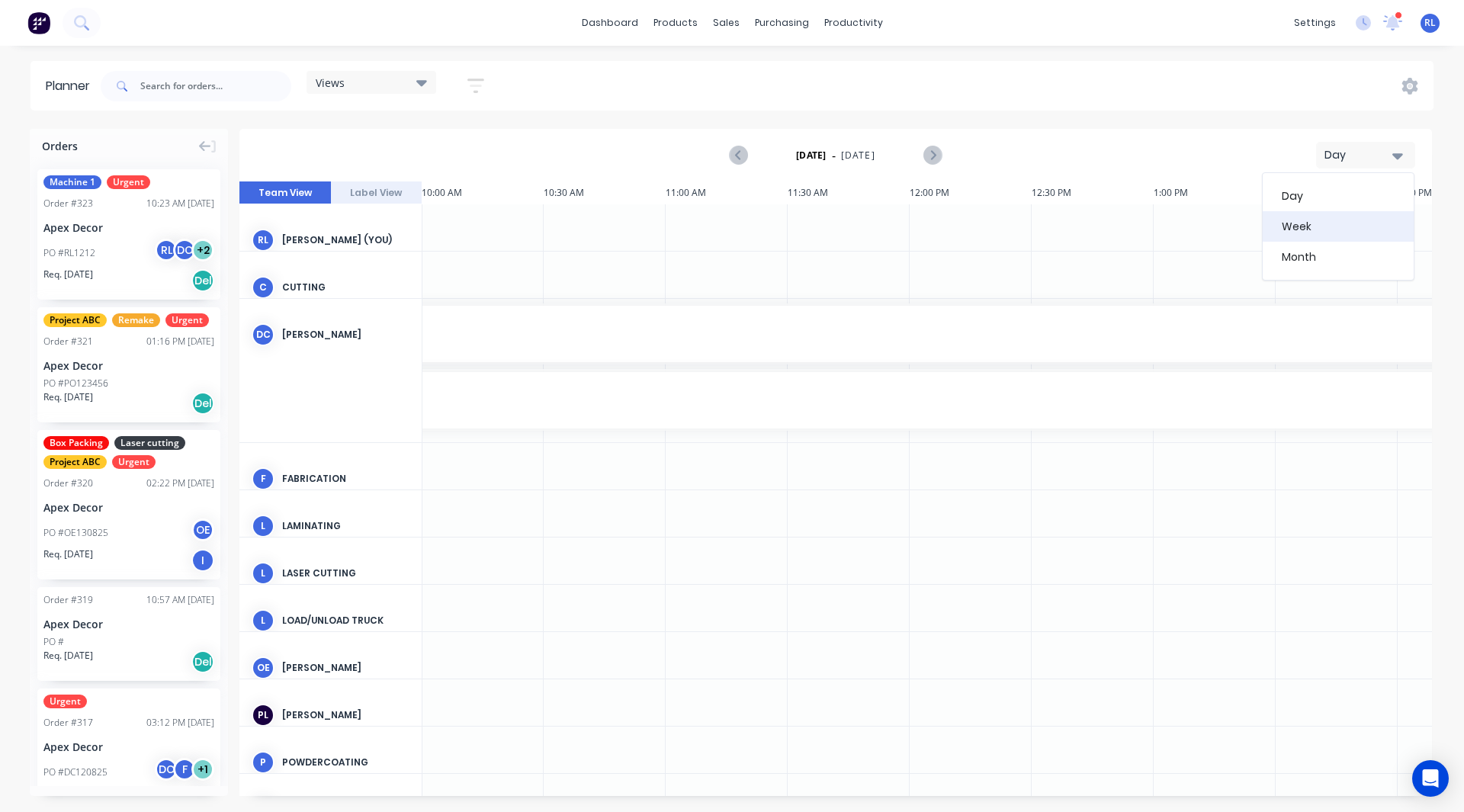
click at [1310, 231] on div "Week" at bounding box center [1339, 226] width 151 height 30
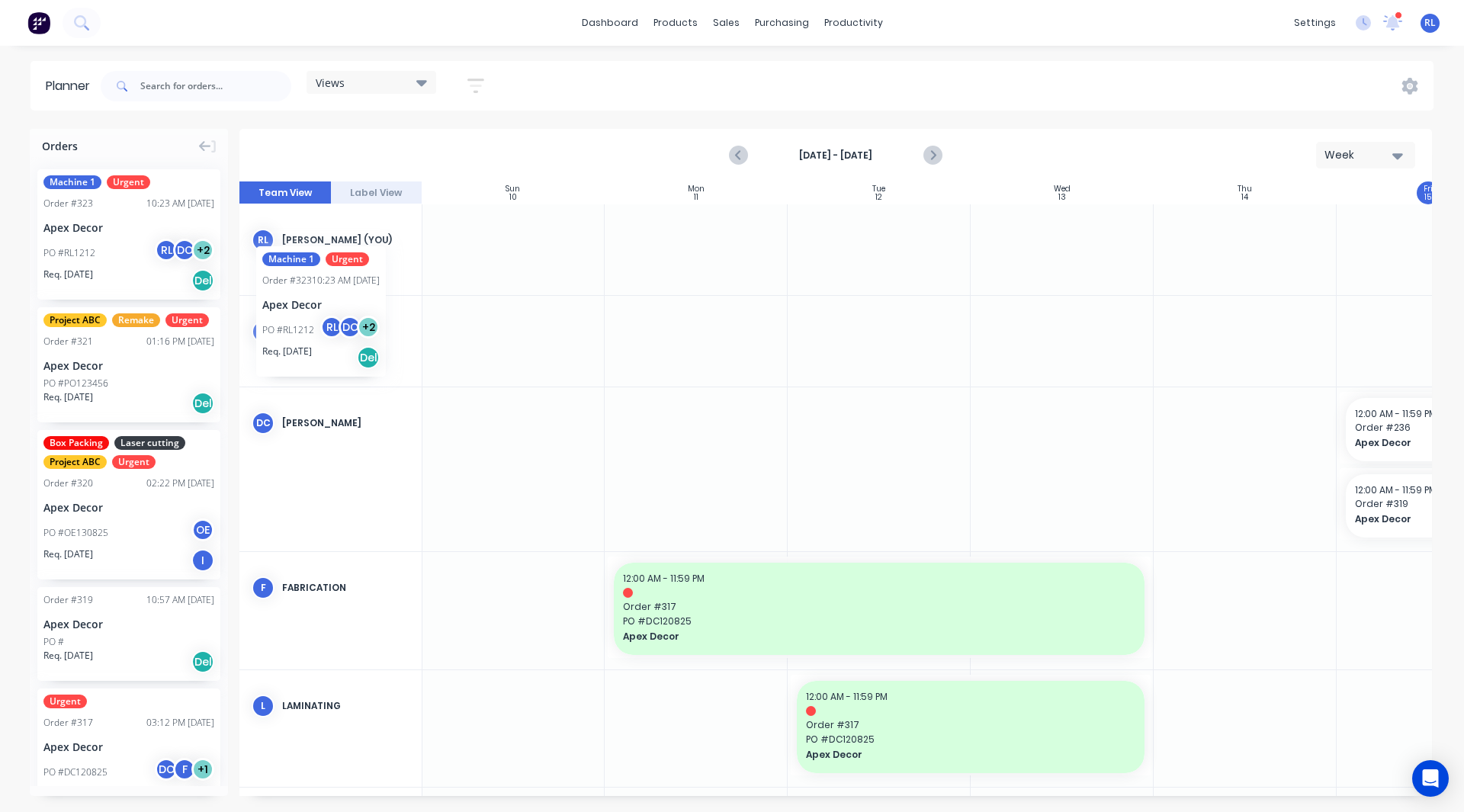
scroll to position [0, 0]
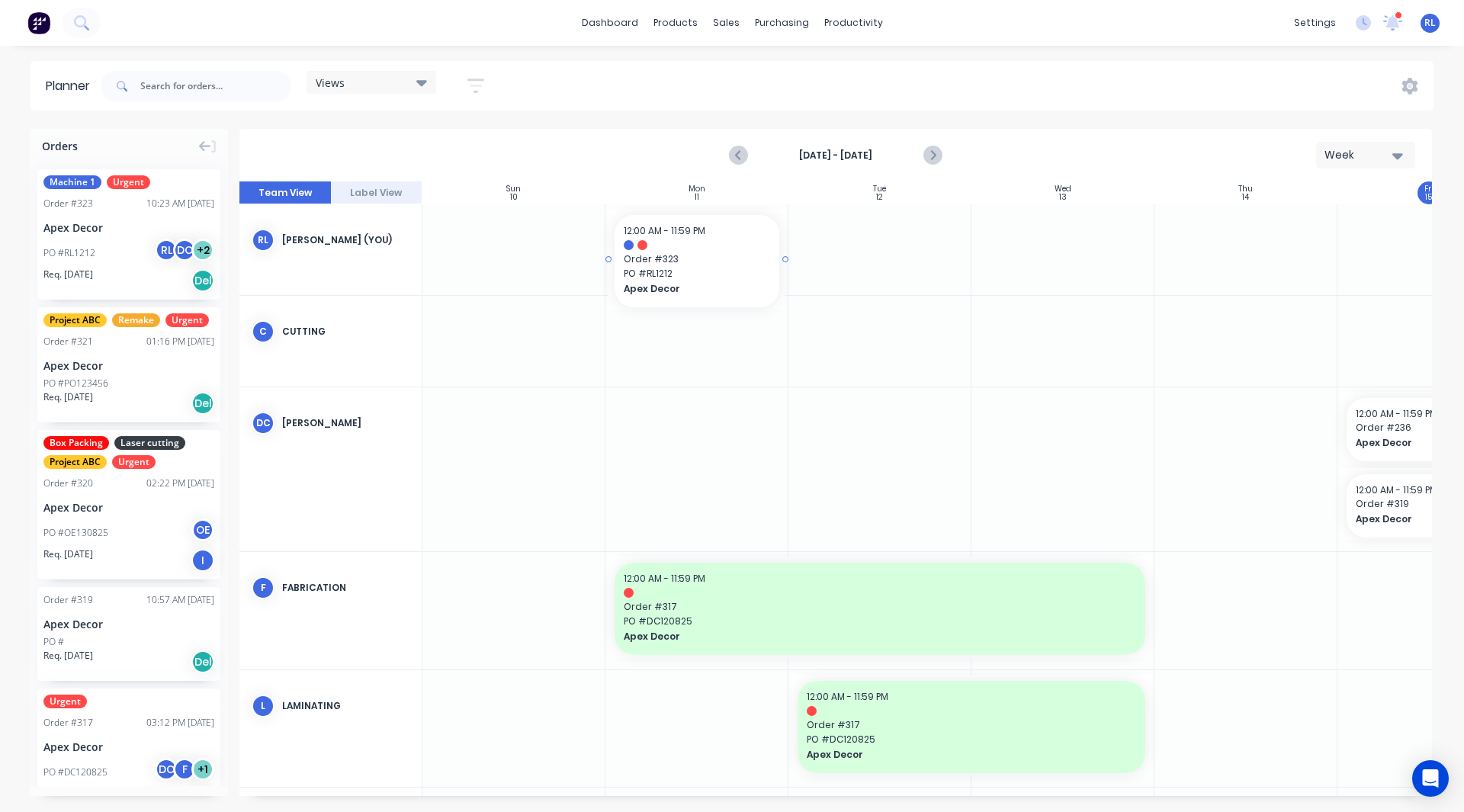
drag, startPoint x: 105, startPoint y: 220, endPoint x: 667, endPoint y: 242, distance: 562.4
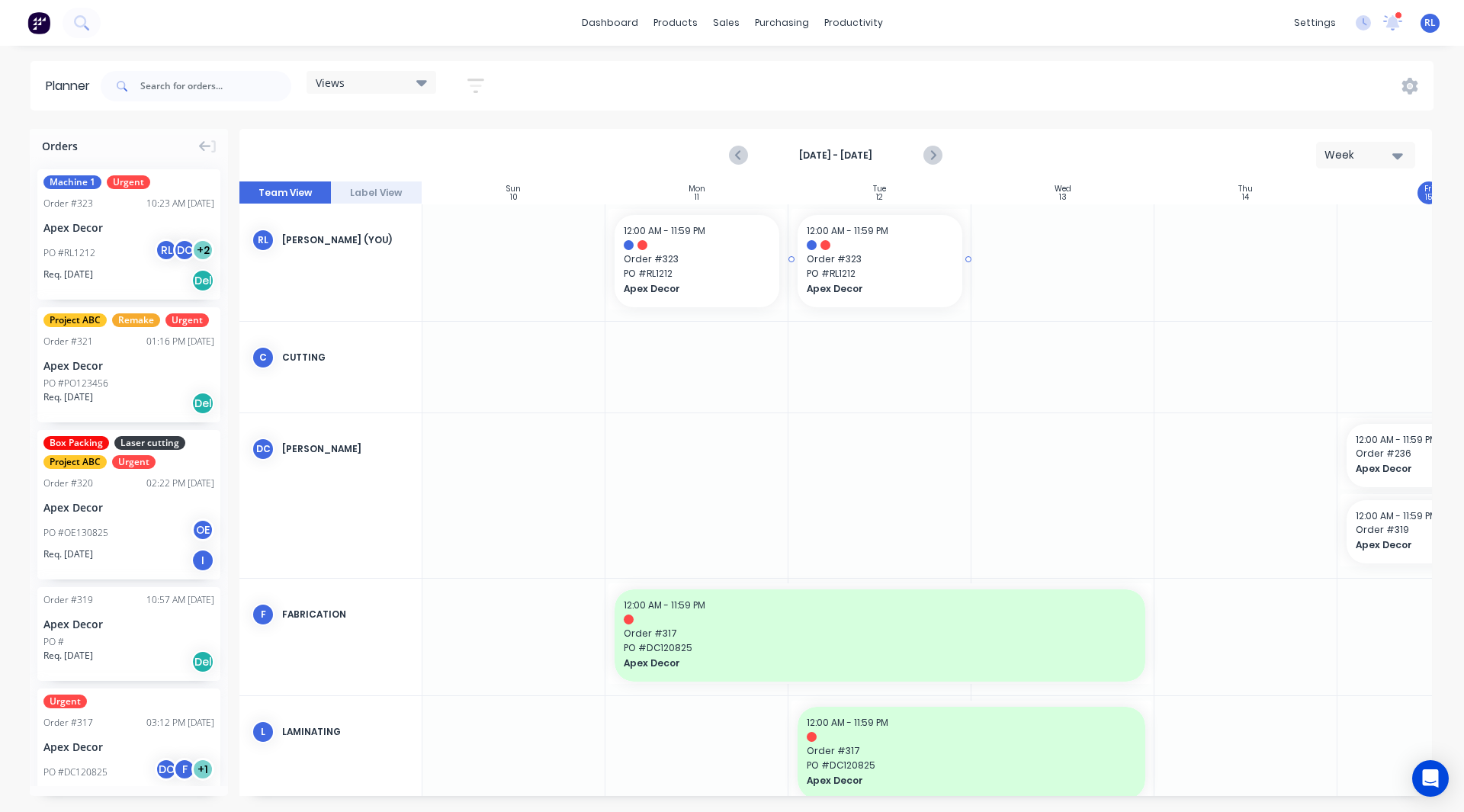
drag, startPoint x: 70, startPoint y: 236, endPoint x: 842, endPoint y: 285, distance: 773.6
drag, startPoint x: 103, startPoint y: 229, endPoint x: 1084, endPoint y: 273, distance: 982.0
drag, startPoint x: 143, startPoint y: 248, endPoint x: 1235, endPoint y: 273, distance: 1092.3
drag, startPoint x: 133, startPoint y: 343, endPoint x: 652, endPoint y: 447, distance: 529.3
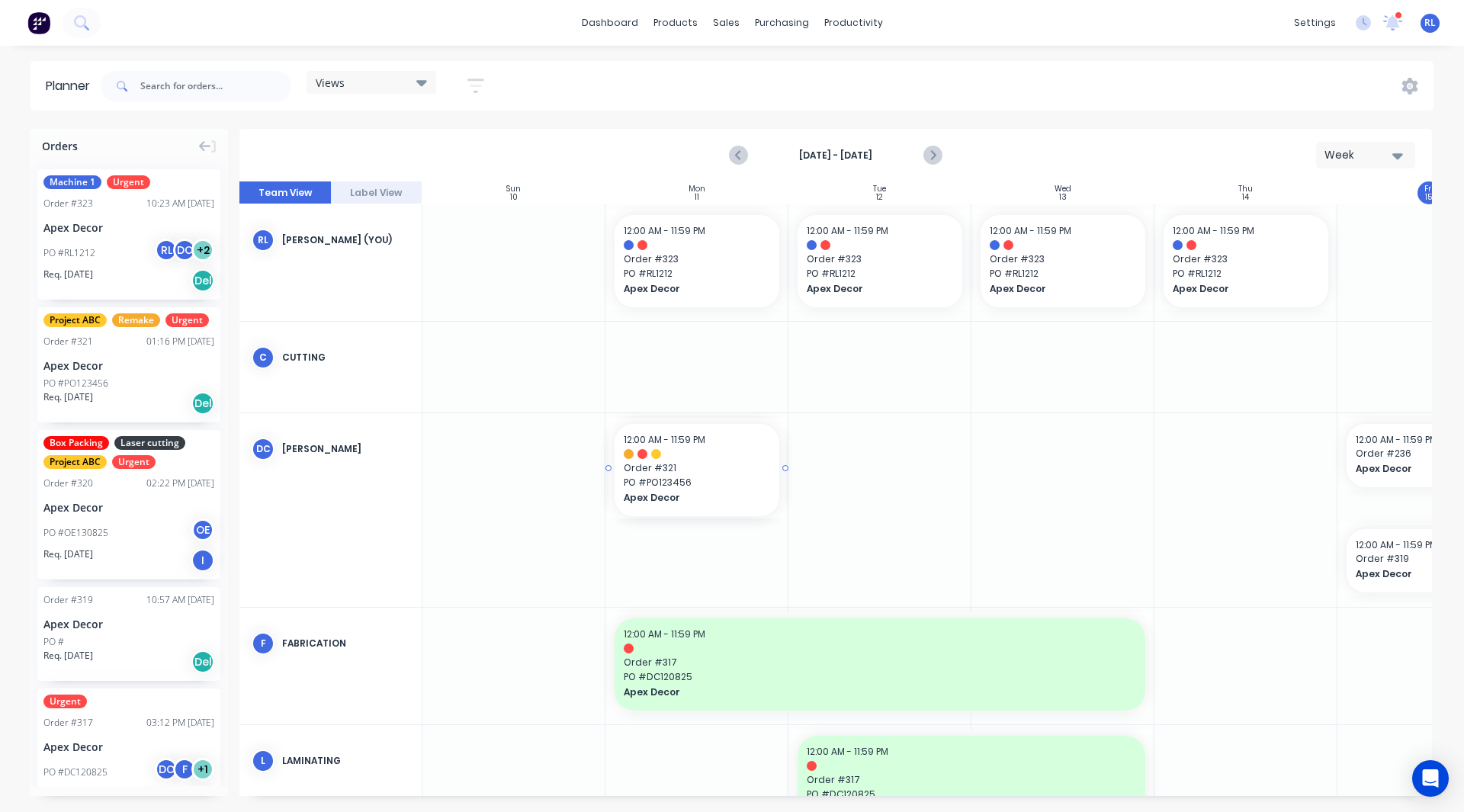
drag, startPoint x: 95, startPoint y: 344, endPoint x: 660, endPoint y: 539, distance: 597.7
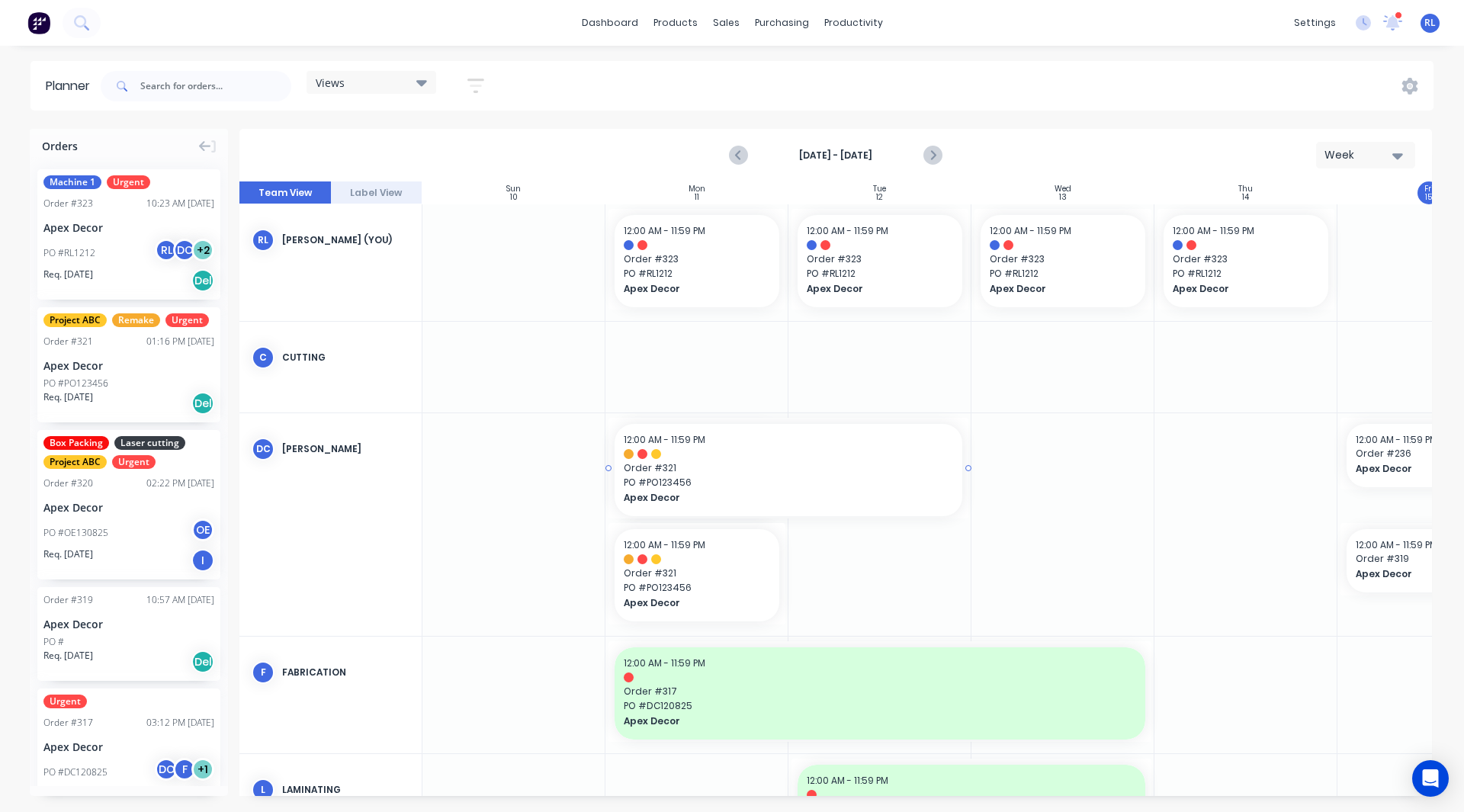
drag, startPoint x: 784, startPoint y: 467, endPoint x: 885, endPoint y: 464, distance: 101.0
click at [485, 640] on div at bounding box center [513, 694] width 183 height 116
click at [440, 725] on div at bounding box center [513, 694] width 183 height 116
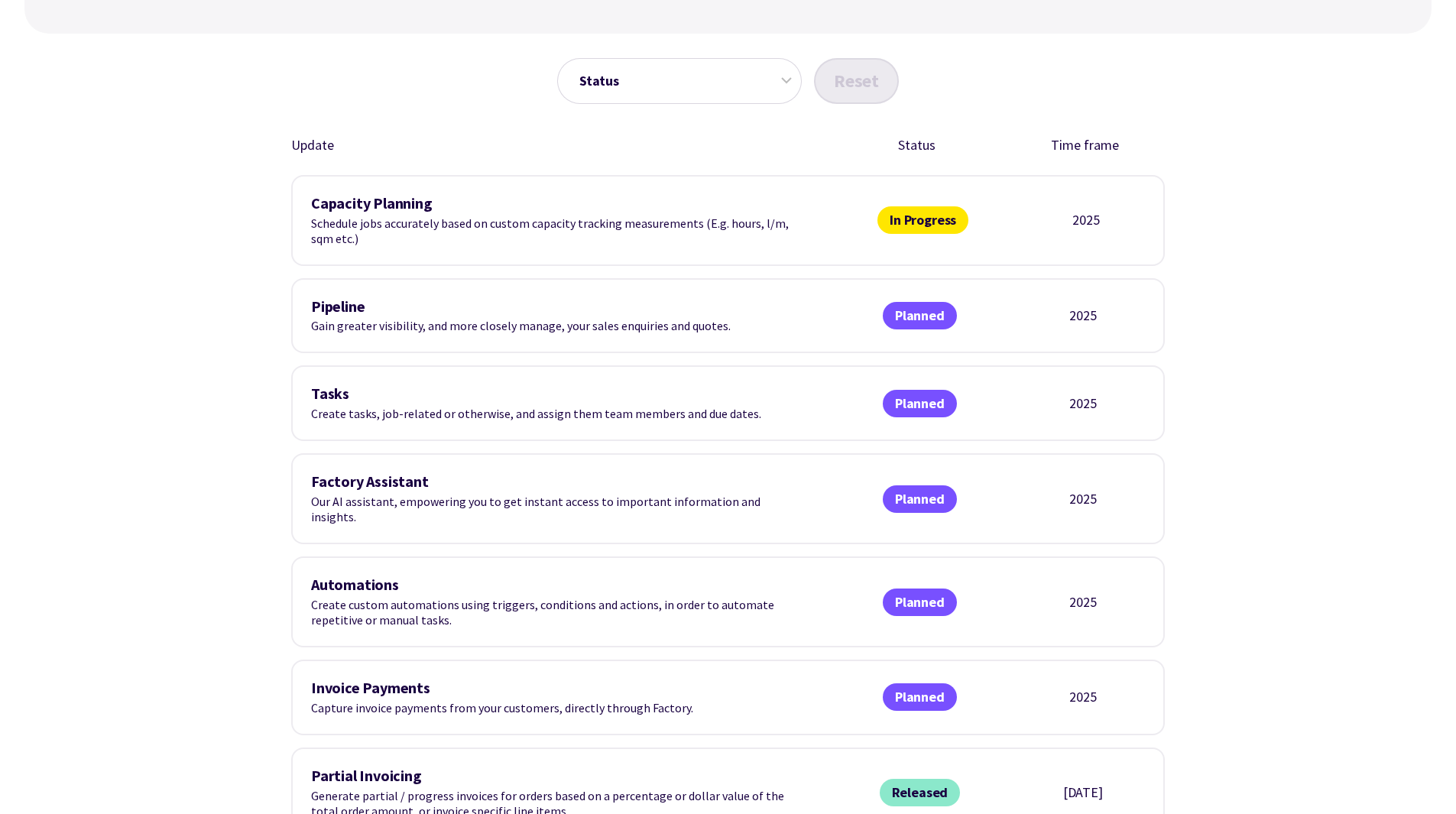
scroll to position [551, 0]
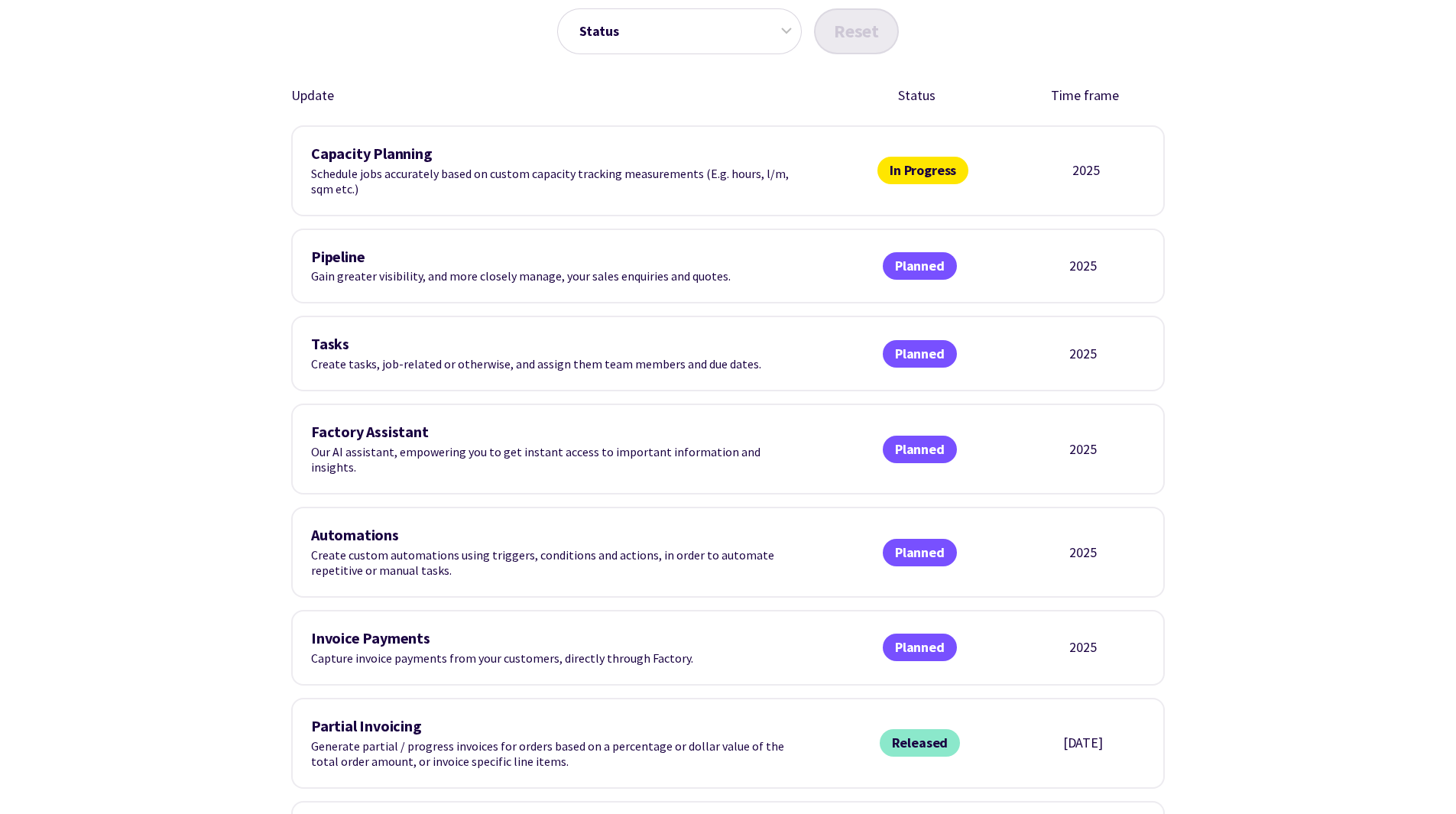
click at [319, 142] on div "Capacity Planning Schedule jobs accurately based on custom capacity tracking me…" at bounding box center [728, 171] width 874 height 91
click at [325, 153] on h3 "Capacity Planning" at bounding box center [555, 154] width 489 height 18
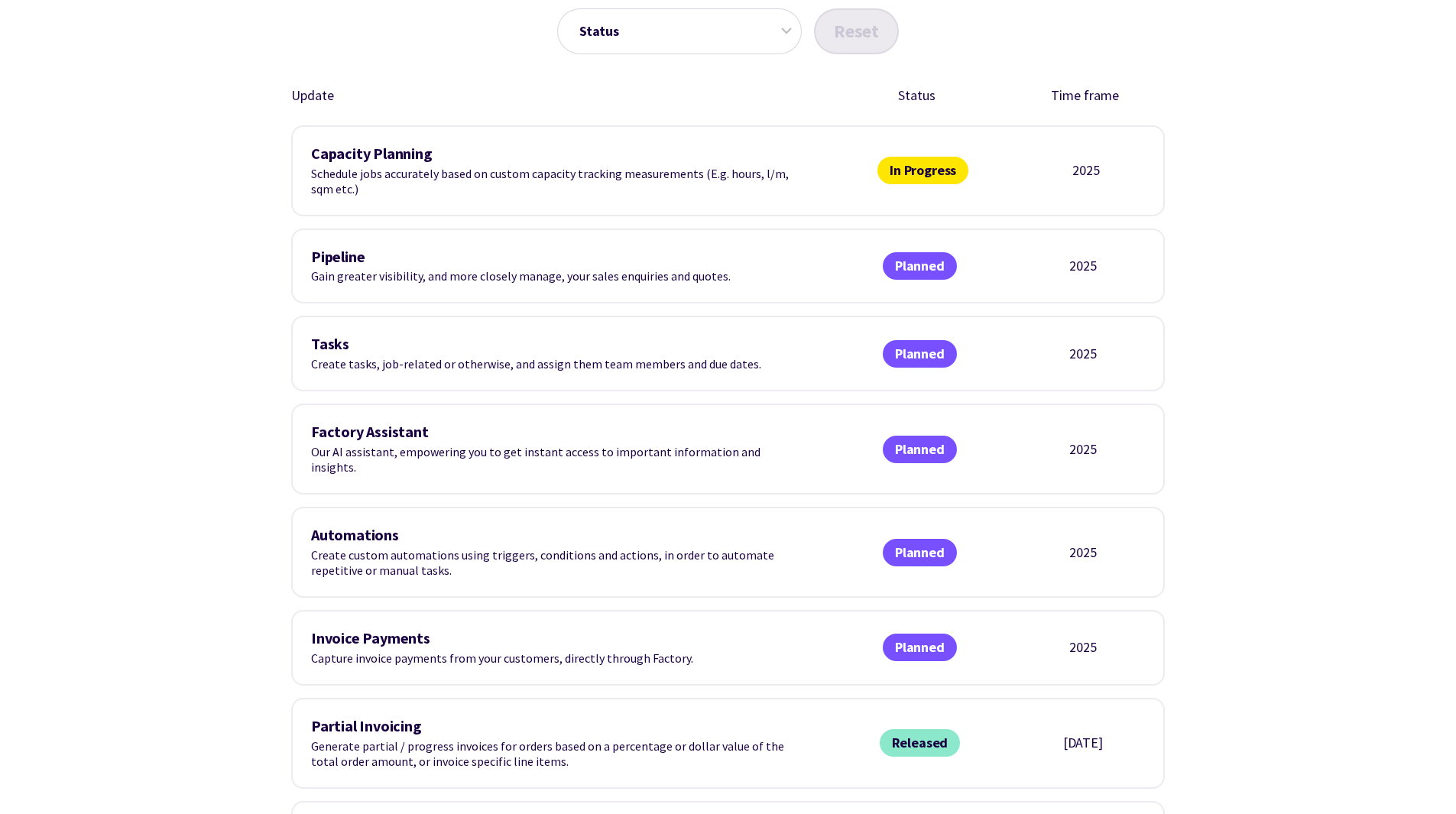
click at [357, 172] on div "Capacity Planning Schedule jobs accurately based on custom capacity tracking me…" at bounding box center [555, 170] width 489 height 51
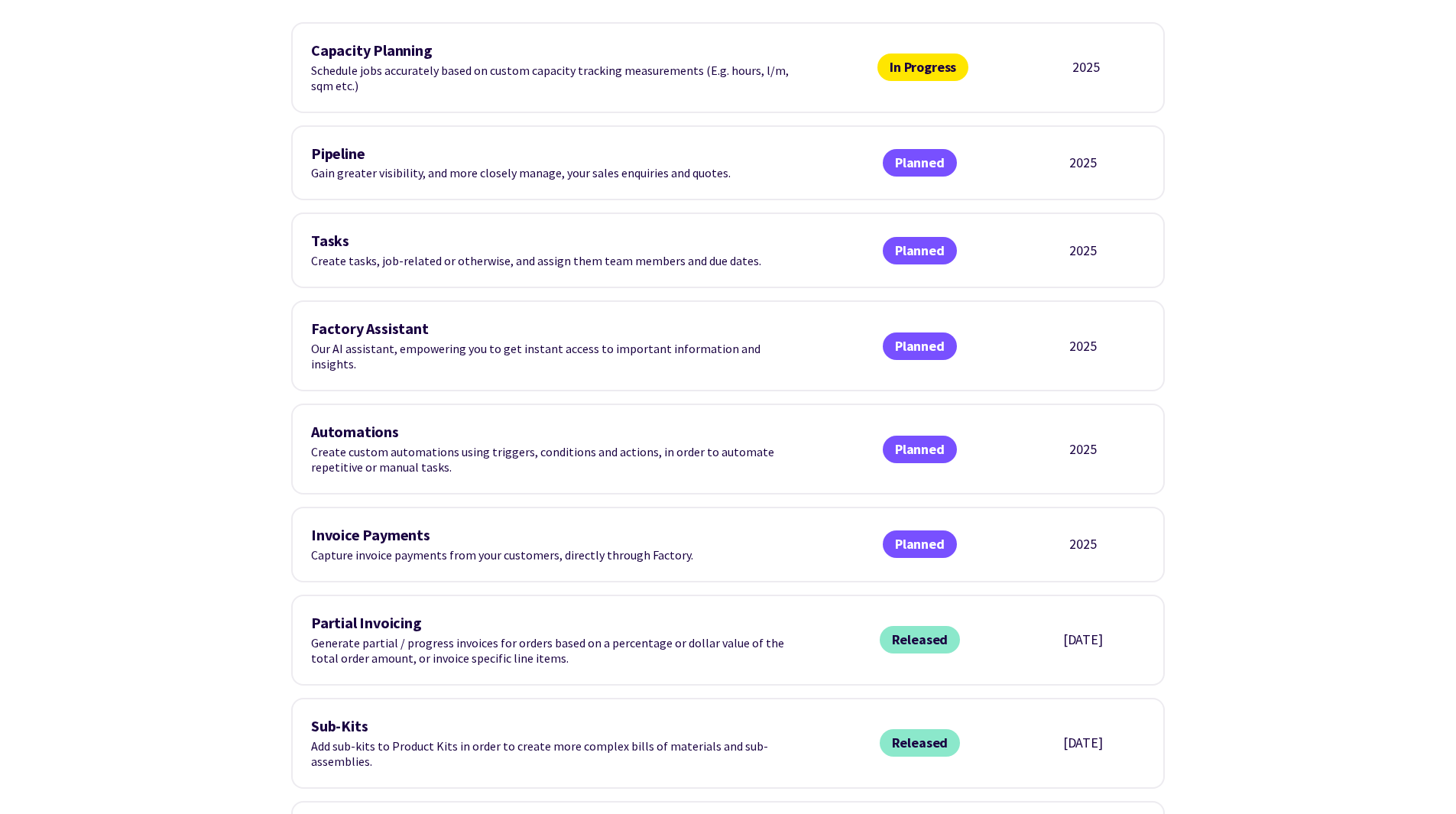
scroll to position [801, 0]
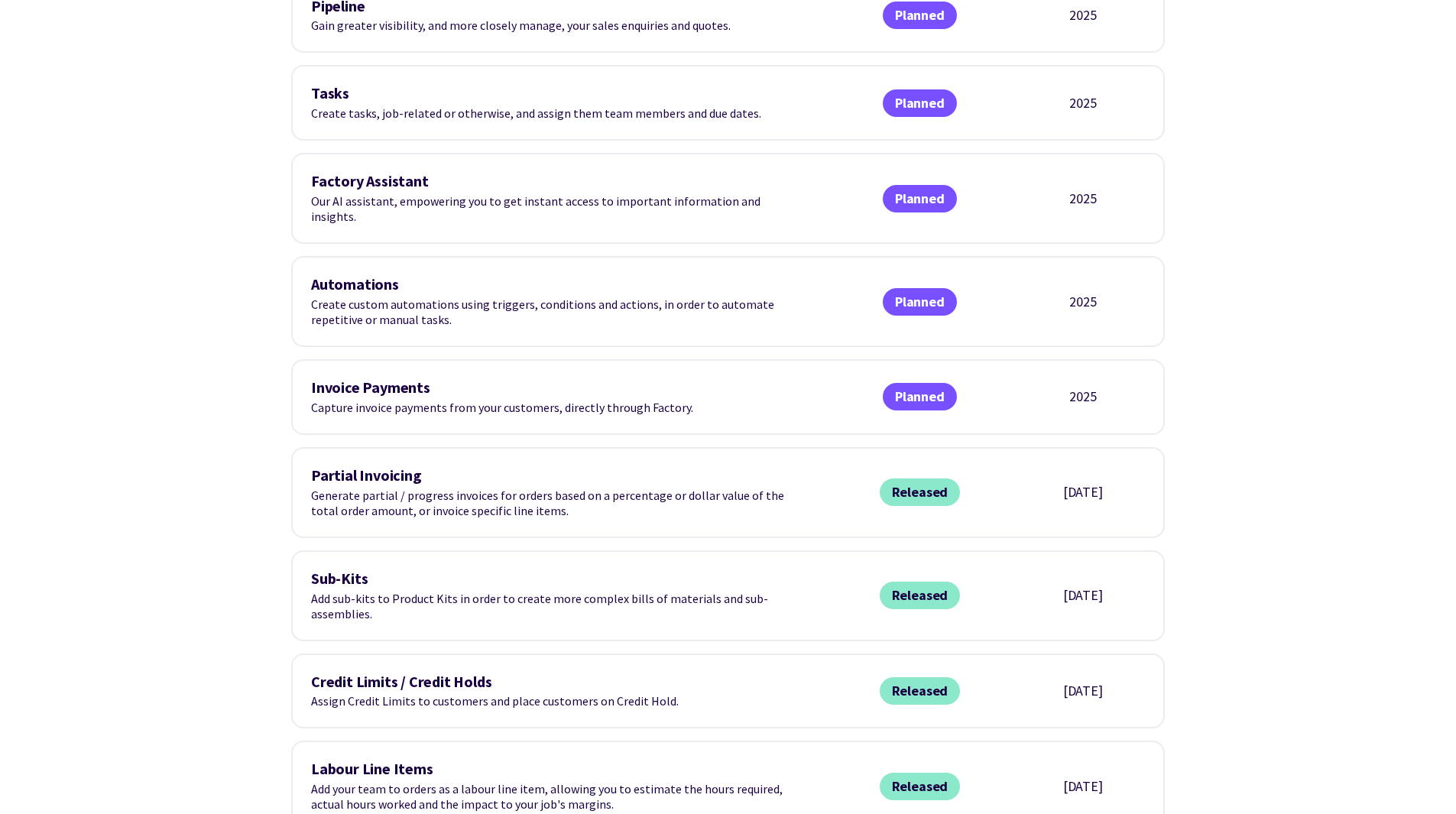
click at [358, 379] on h3 "Invoice Payments" at bounding box center [555, 388] width 489 height 18
click at [350, 198] on div "Factory Assistant Our AI assistant, empowering you to get instant access to imp…" at bounding box center [555, 198] width 489 height 51
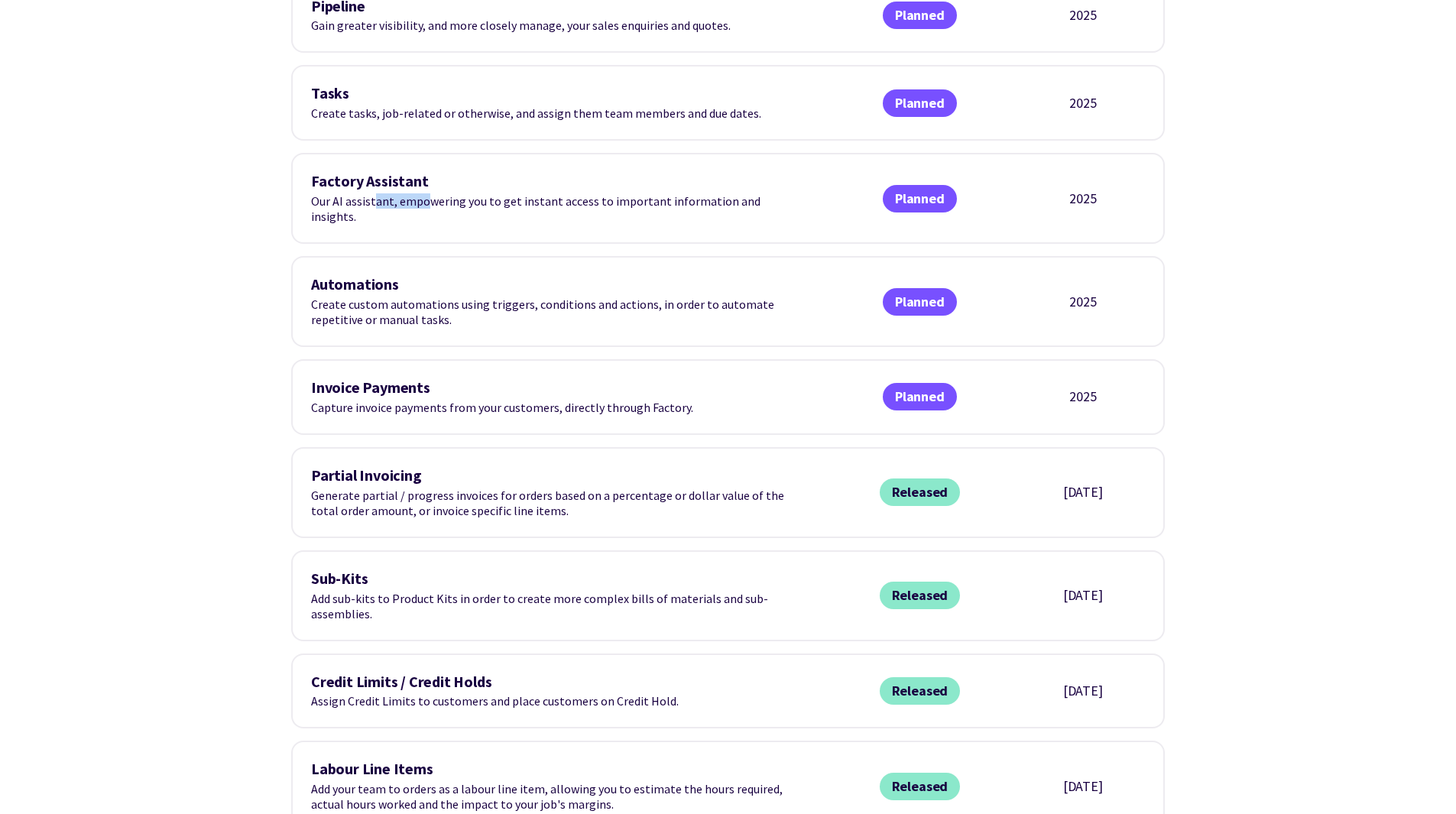
click at [350, 198] on div "Factory Assistant Our AI assistant, empowering you to get instant access to imp…" at bounding box center [555, 198] width 489 height 51
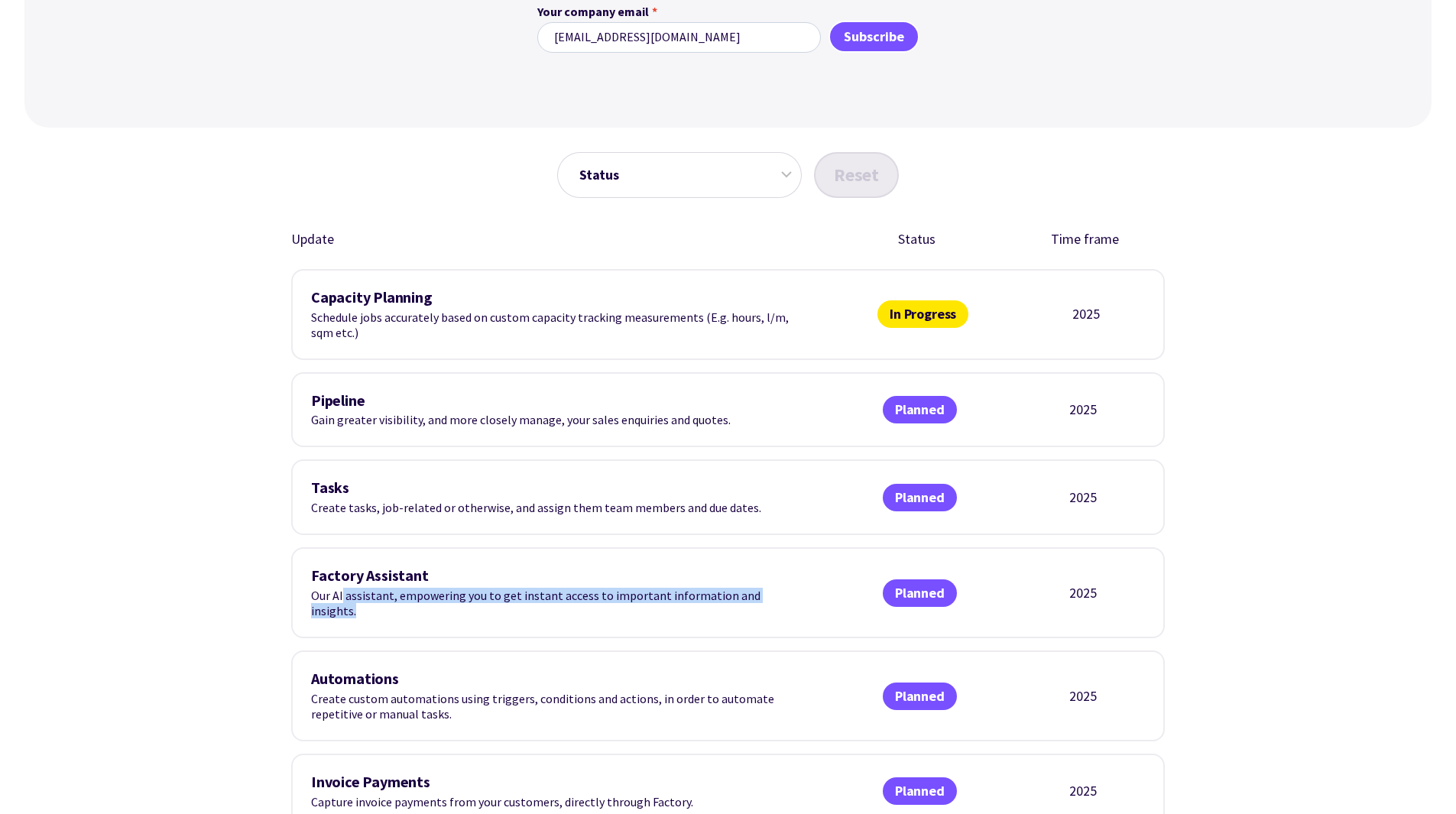
scroll to position [406, 0]
